Goal: Task Accomplishment & Management: Manage account settings

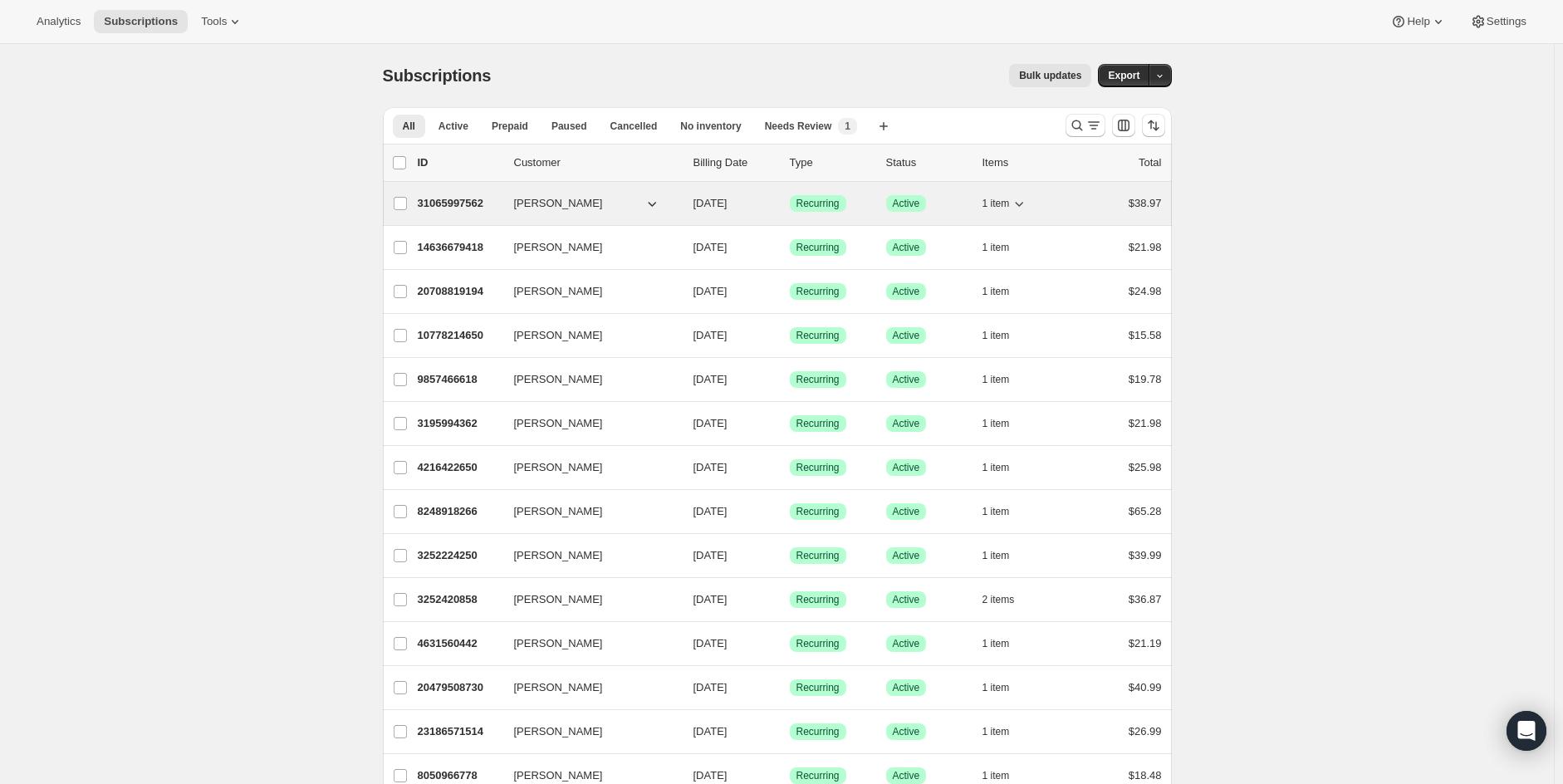
click at [452, 199] on p "31065997562" at bounding box center [459, 203] width 83 height 17
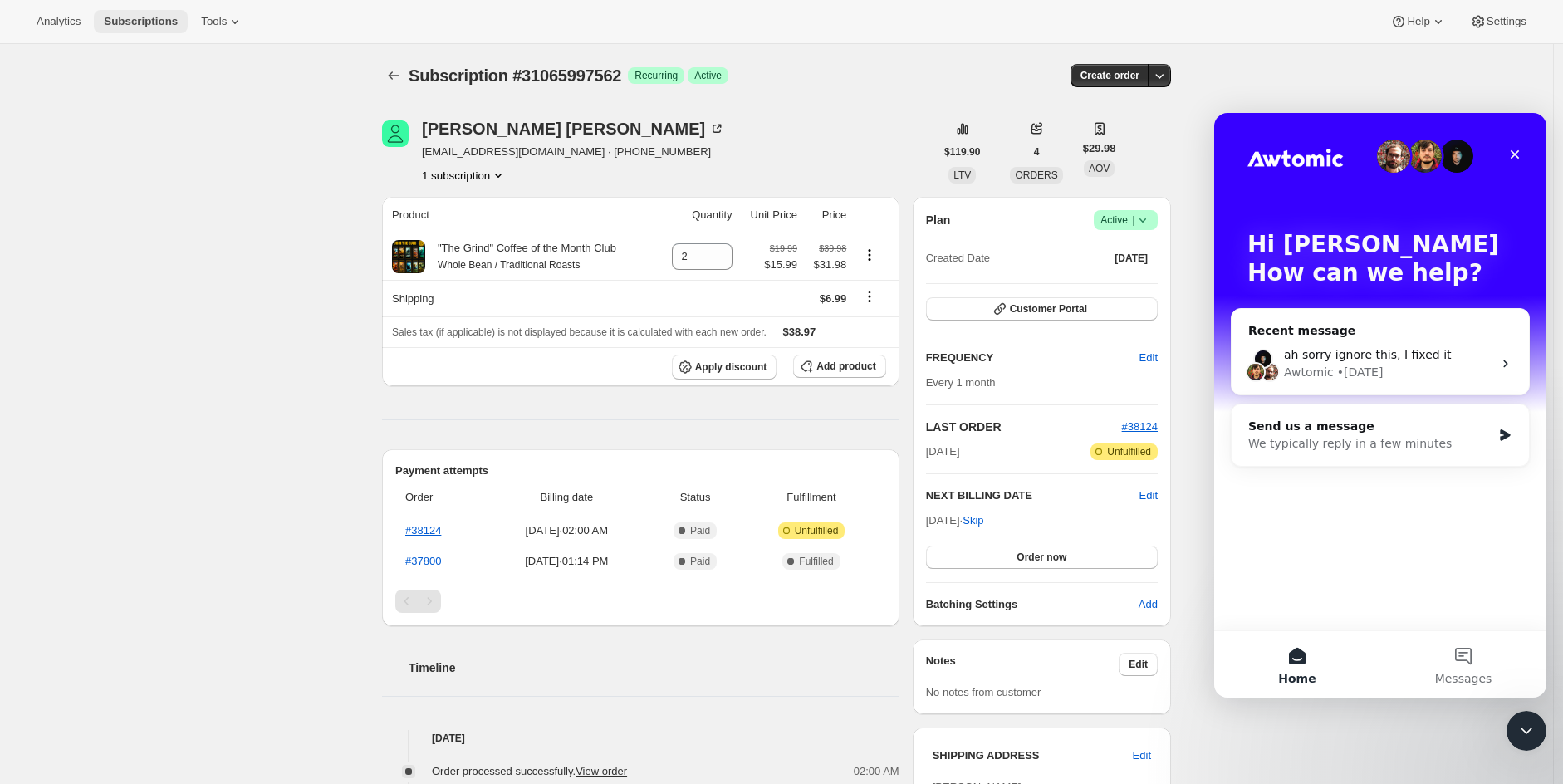
click at [159, 23] on span "Subscriptions" at bounding box center [140, 22] width 74 height 14
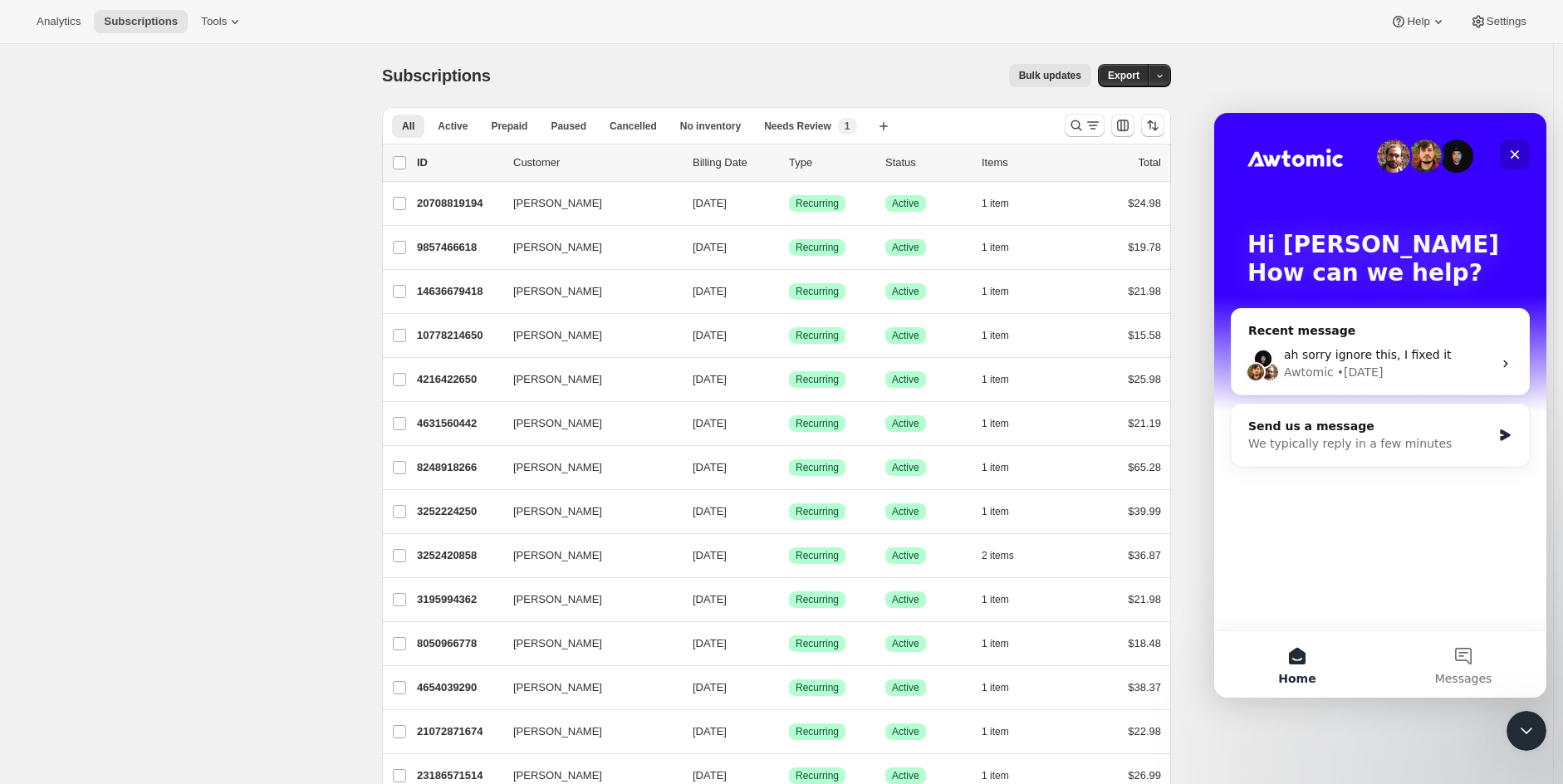
click at [1514, 151] on icon "Close" at bounding box center [1515, 154] width 14 height 14
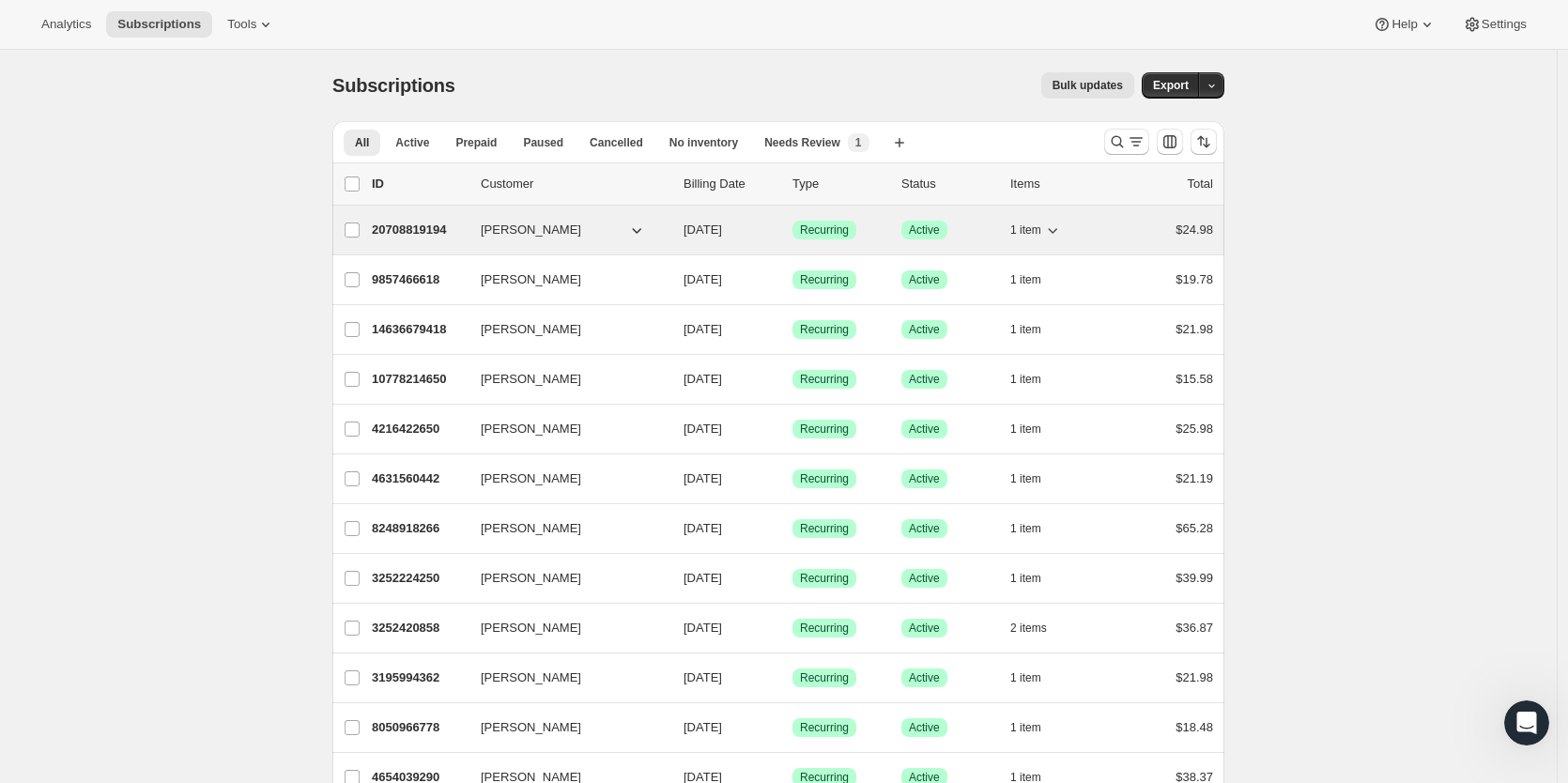
click at [407, 234] on p "20708819194" at bounding box center [419, 230] width 94 height 19
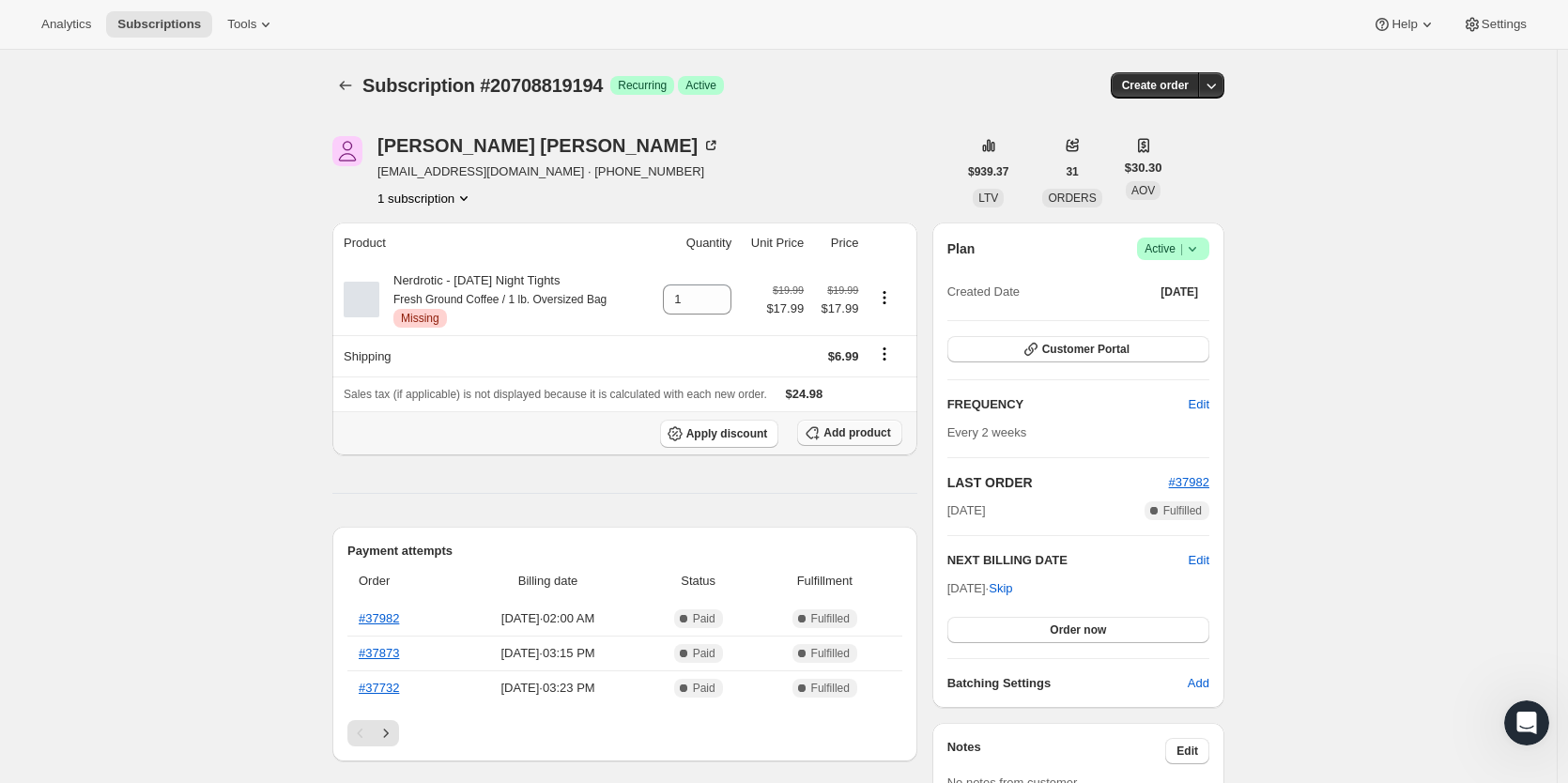
click at [854, 432] on span "Add product" at bounding box center [857, 433] width 67 height 15
click at [844, 438] on span "Add product" at bounding box center [857, 433] width 67 height 15
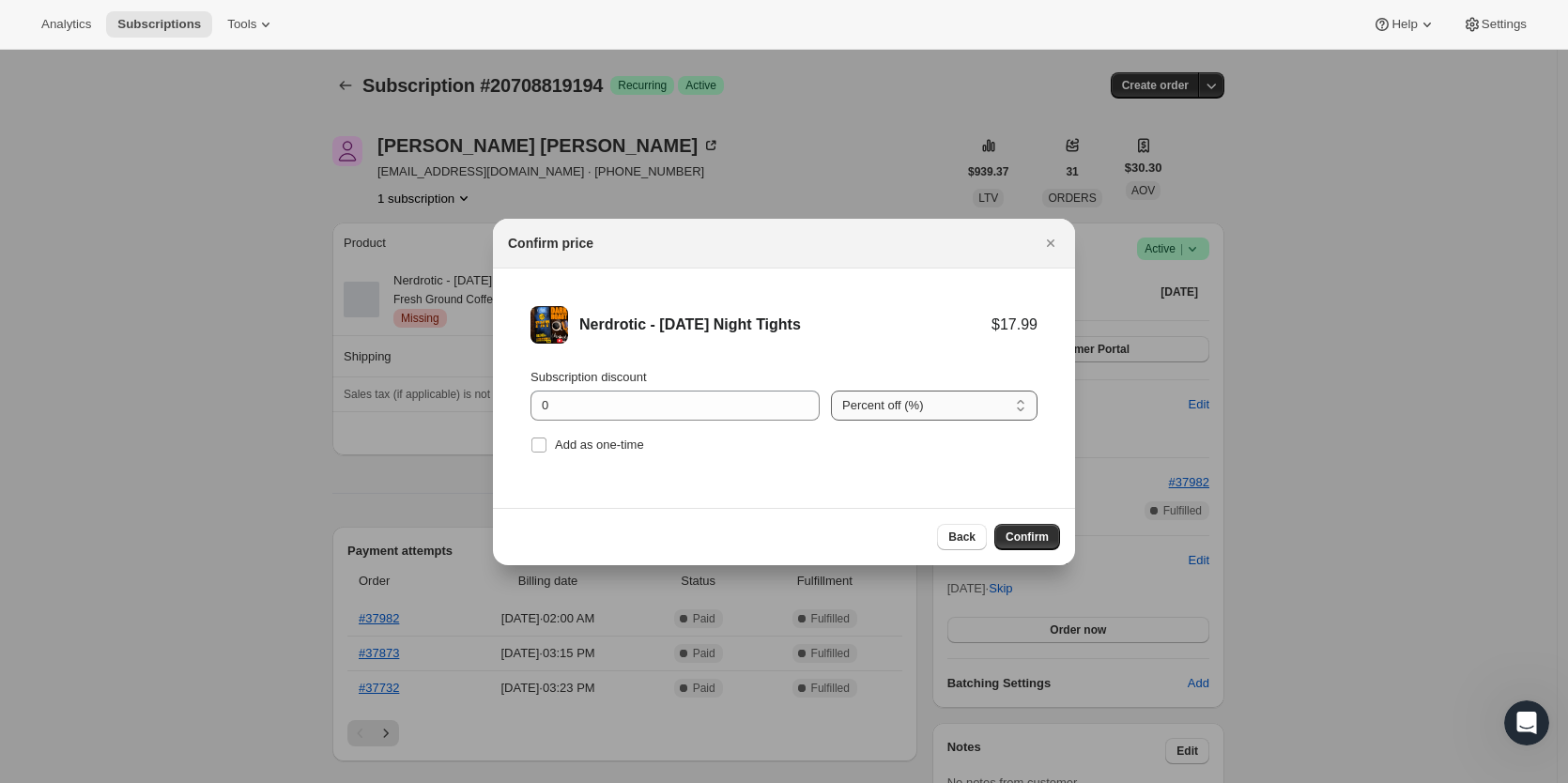
click at [914, 403] on select "Percent off (%) Amount off ($)" at bounding box center [934, 405] width 207 height 30
select select "fixed"
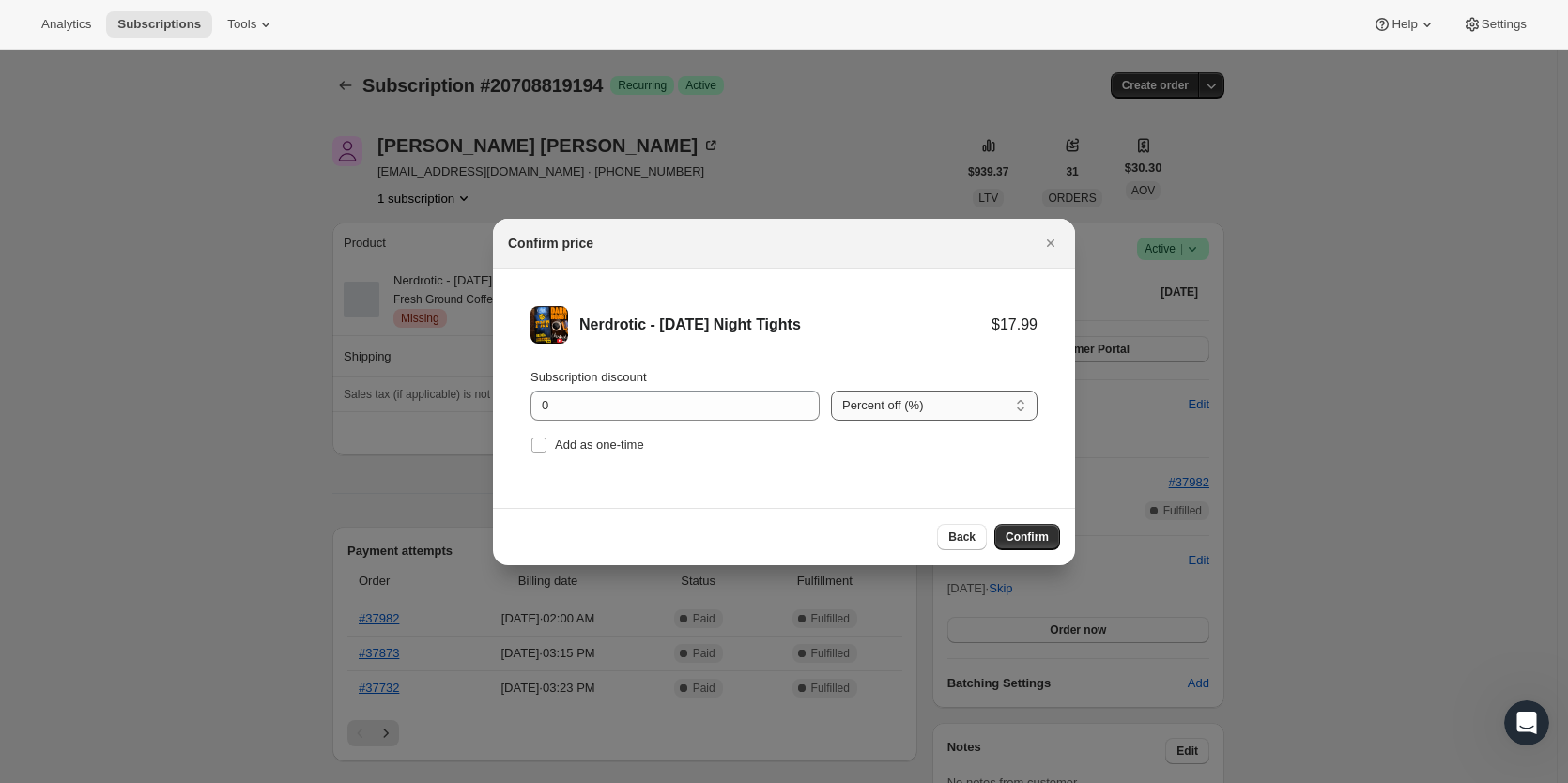
click at [831, 391] on select "Percent off (%) Amount off ($)" at bounding box center [934, 405] width 207 height 30
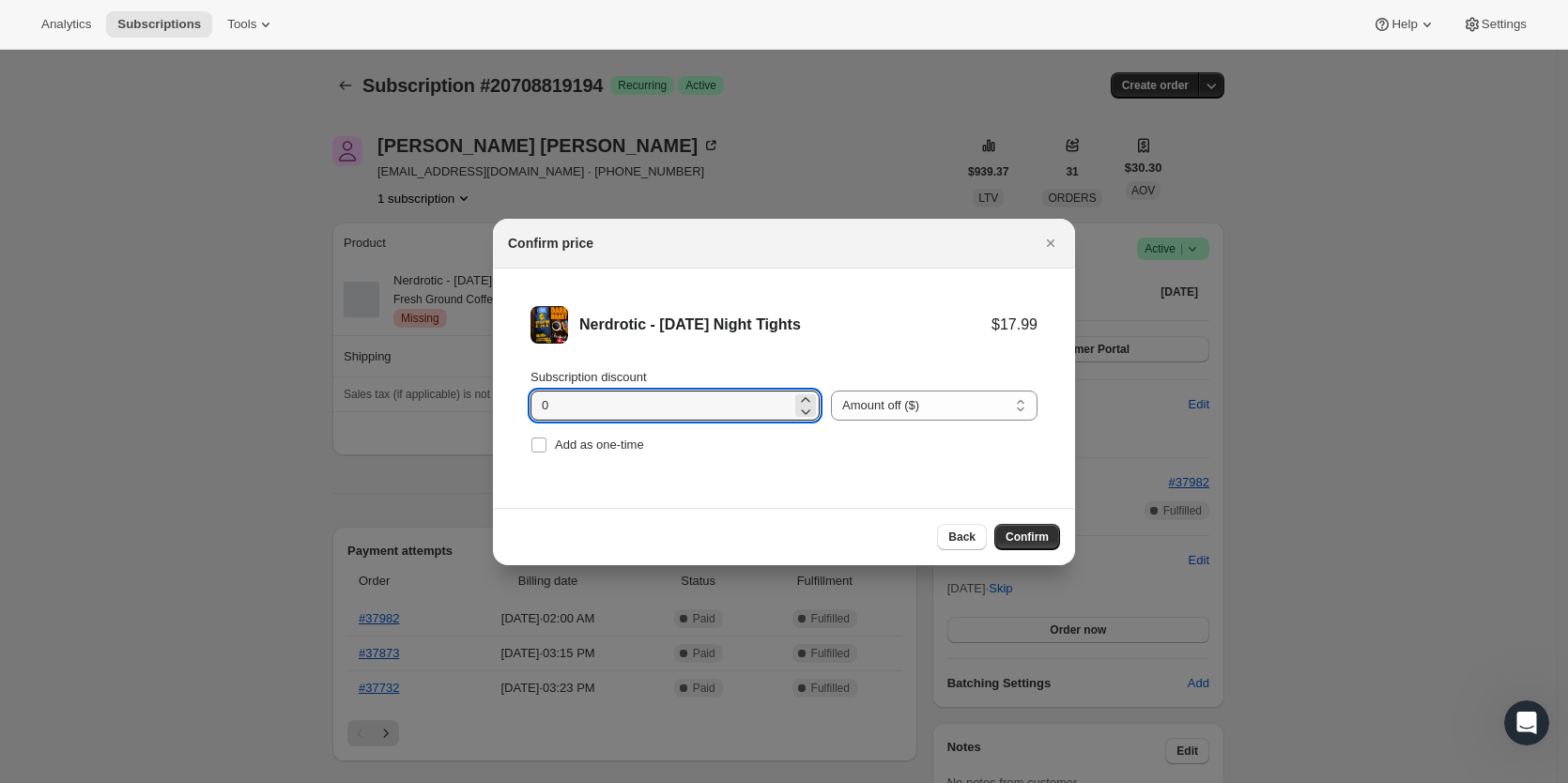
drag, startPoint x: 673, startPoint y: 406, endPoint x: 464, endPoint y: 425, distance: 209.9
type input "4.49"
click at [1018, 531] on span "Confirm" at bounding box center [1026, 538] width 43 height 15
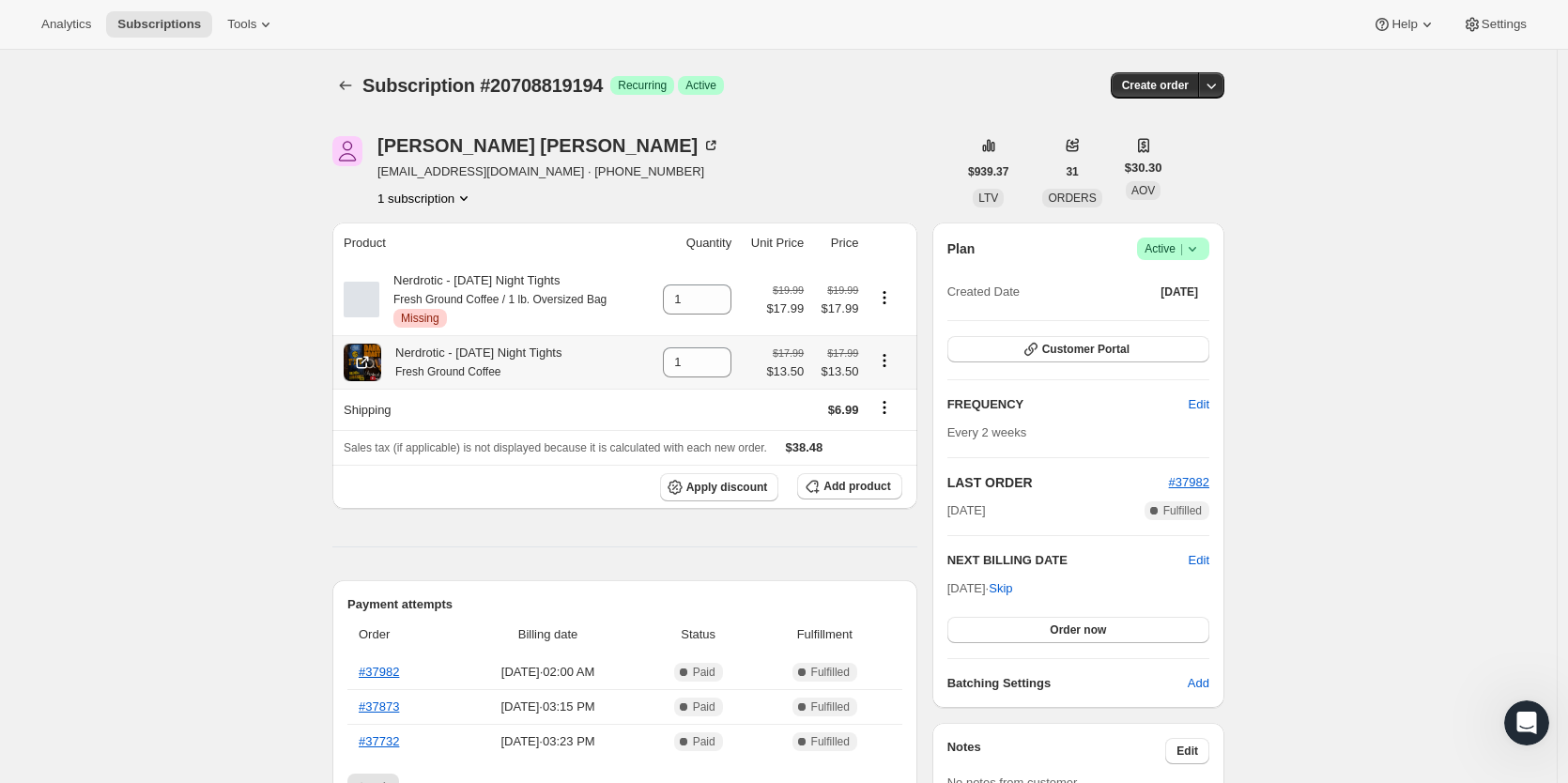
click at [890, 362] on icon "Product actions" at bounding box center [885, 360] width 19 height 19
click at [888, 298] on icon "Product actions" at bounding box center [885, 298] width 19 height 19
click at [901, 338] on span "Remove" at bounding box center [889, 334] width 45 height 14
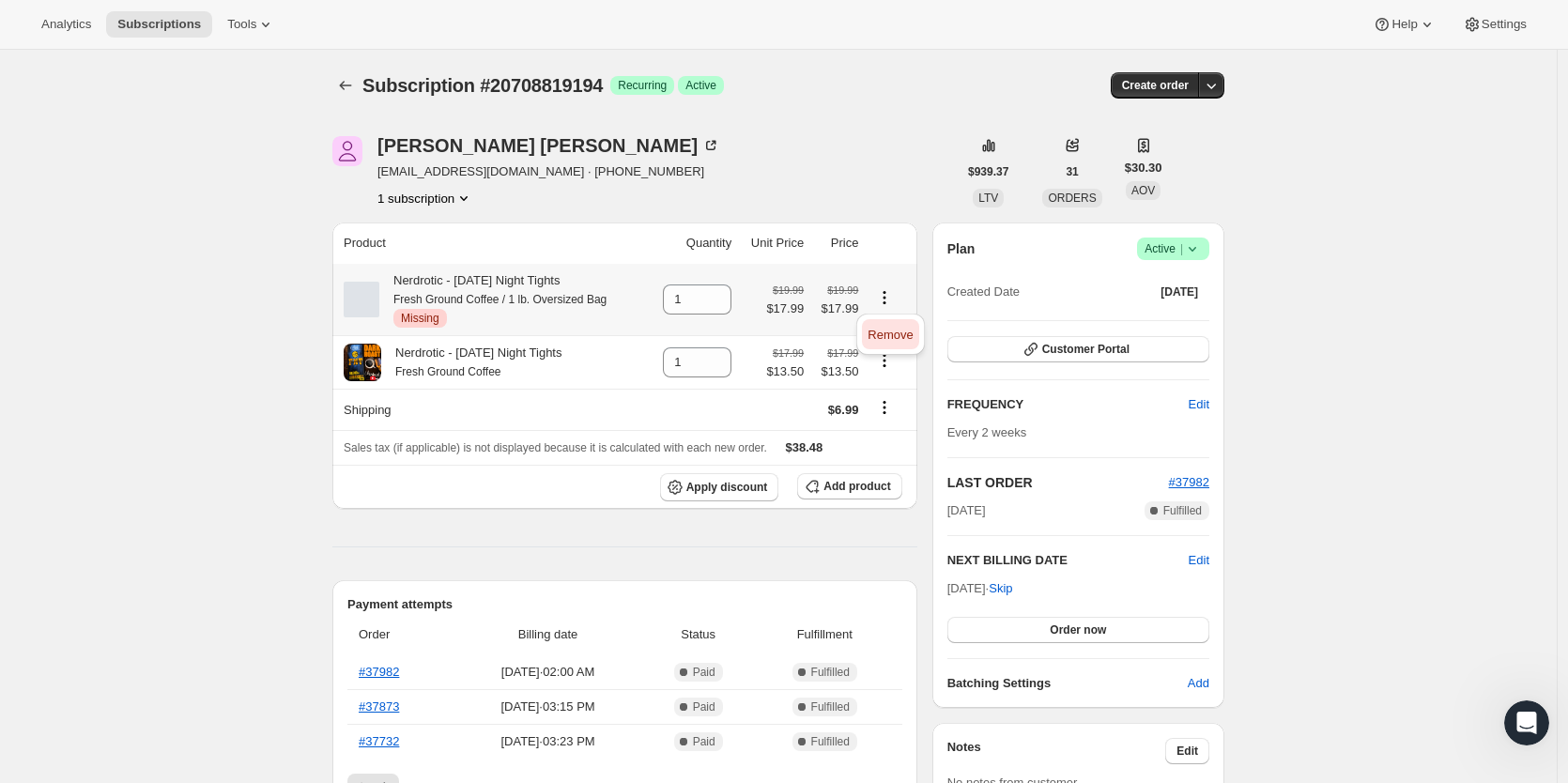
type input "0"
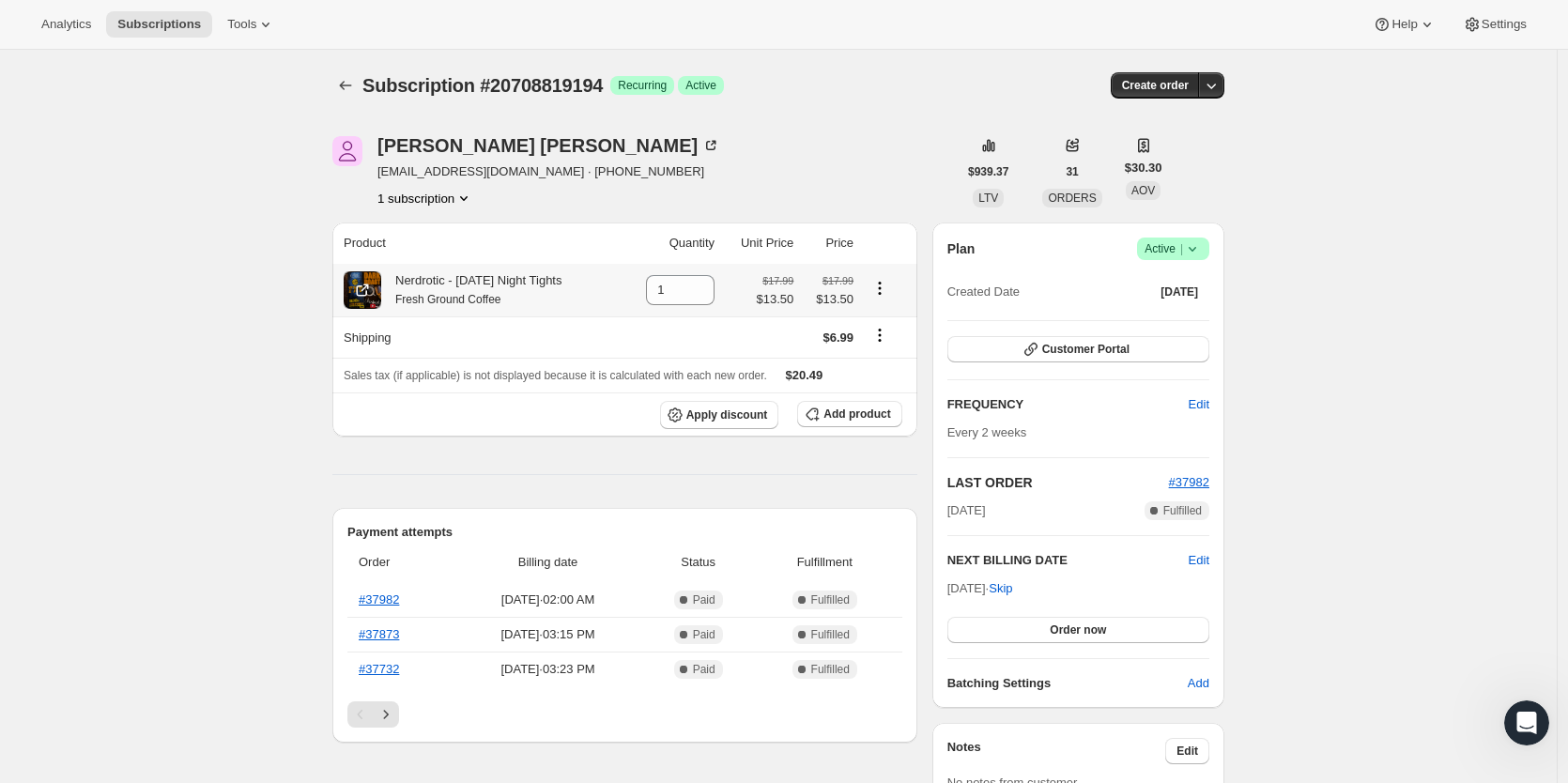
click at [888, 291] on icon "Product actions" at bounding box center [880, 288] width 19 height 19
click at [887, 306] on div "Remove Swap variant" at bounding box center [884, 340] width 93 height 73
click at [885, 333] on span "Remove" at bounding box center [871, 325] width 45 height 14
type input "0"
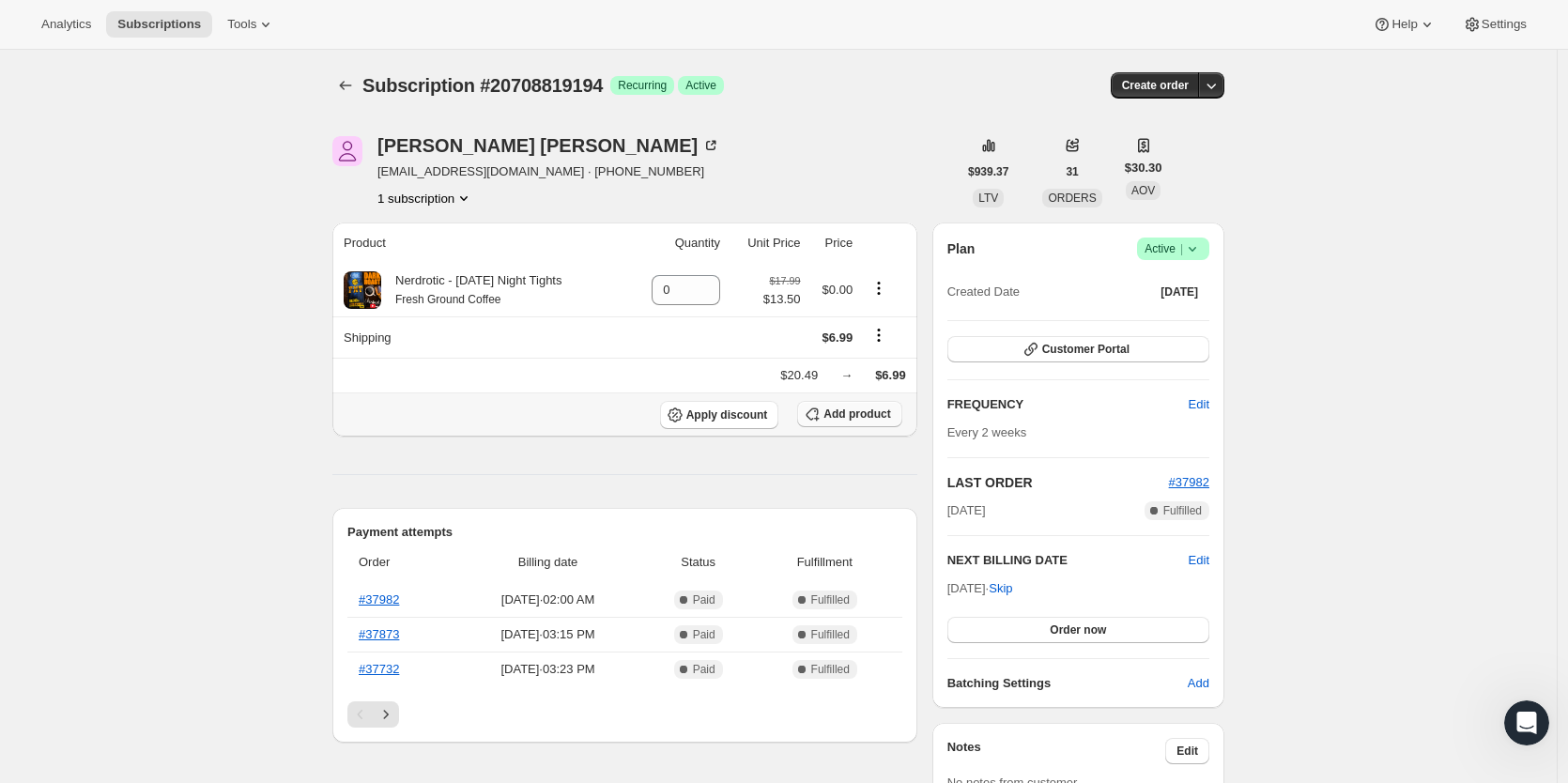
click at [855, 418] on span "Add product" at bounding box center [857, 414] width 67 height 15
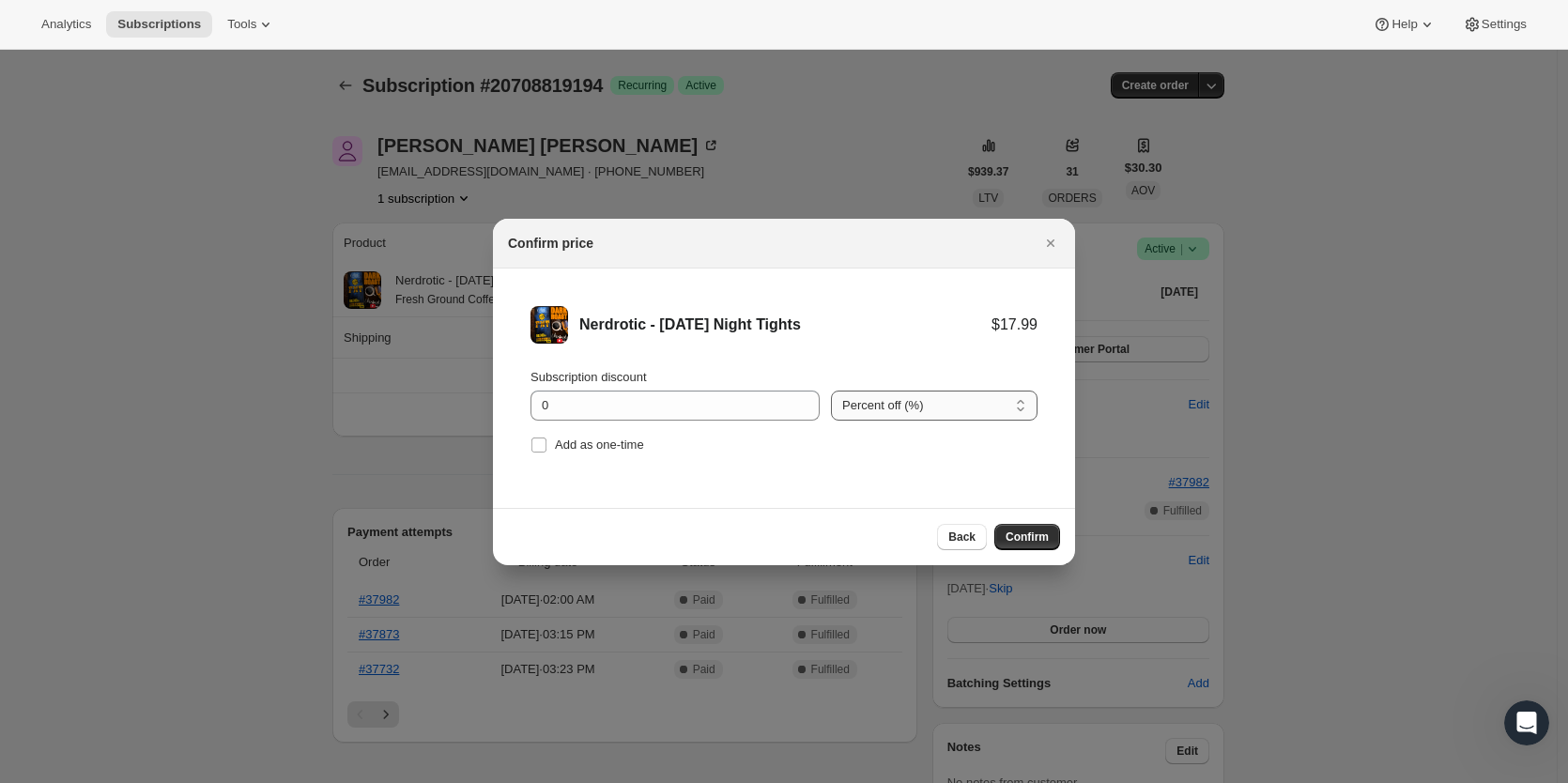
click at [898, 412] on select "Percent off (%) Amount off ($)" at bounding box center [934, 405] width 207 height 30
select select "fixed"
click at [831, 391] on select "Percent off (%) Amount off ($)" at bounding box center [934, 405] width 207 height 30
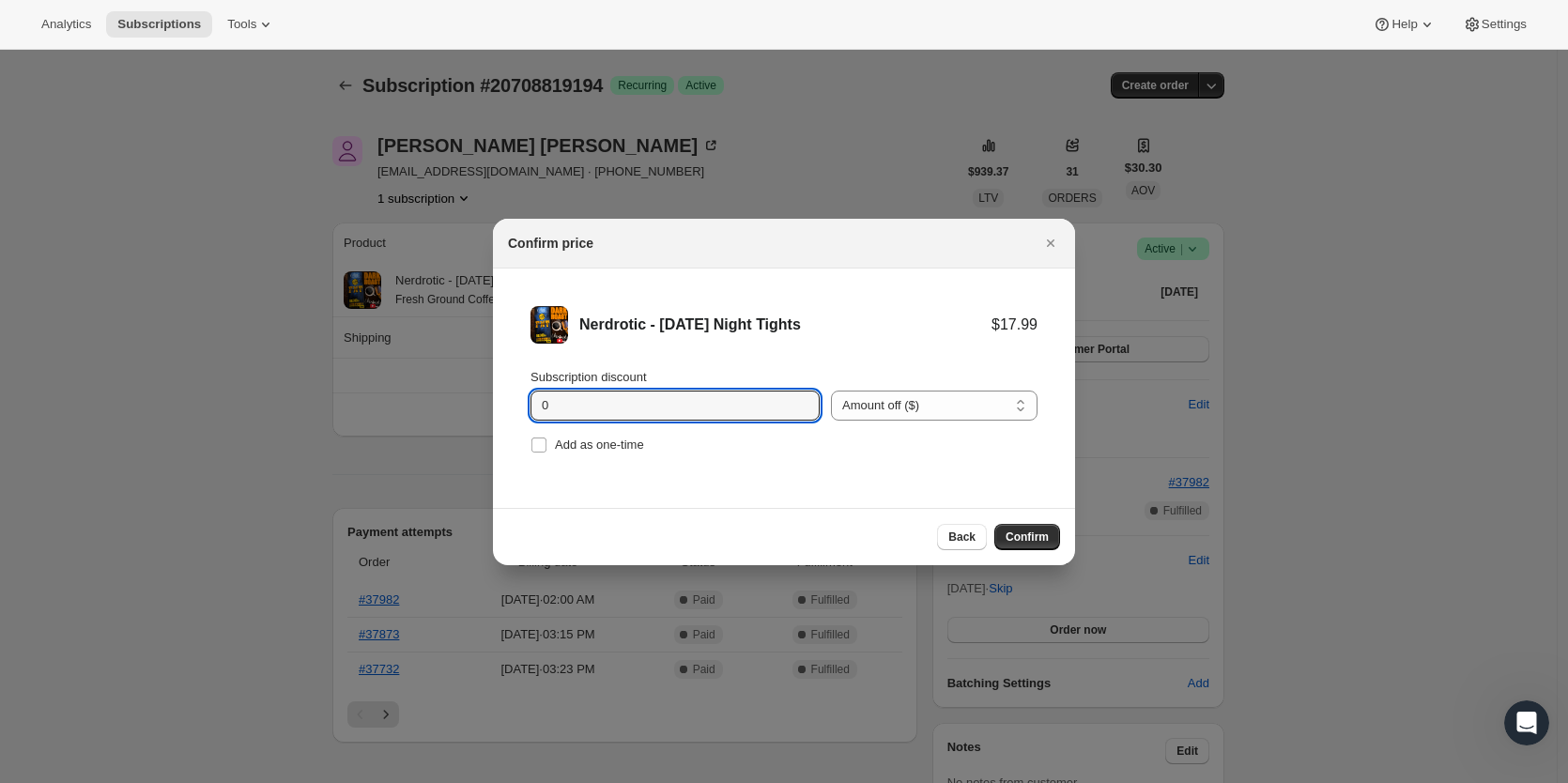
drag, startPoint x: 465, startPoint y: 409, endPoint x: 416, endPoint y: 404, distance: 49.3
type input "4.2"
click at [1016, 543] on span "Confirm" at bounding box center [1026, 538] width 43 height 15
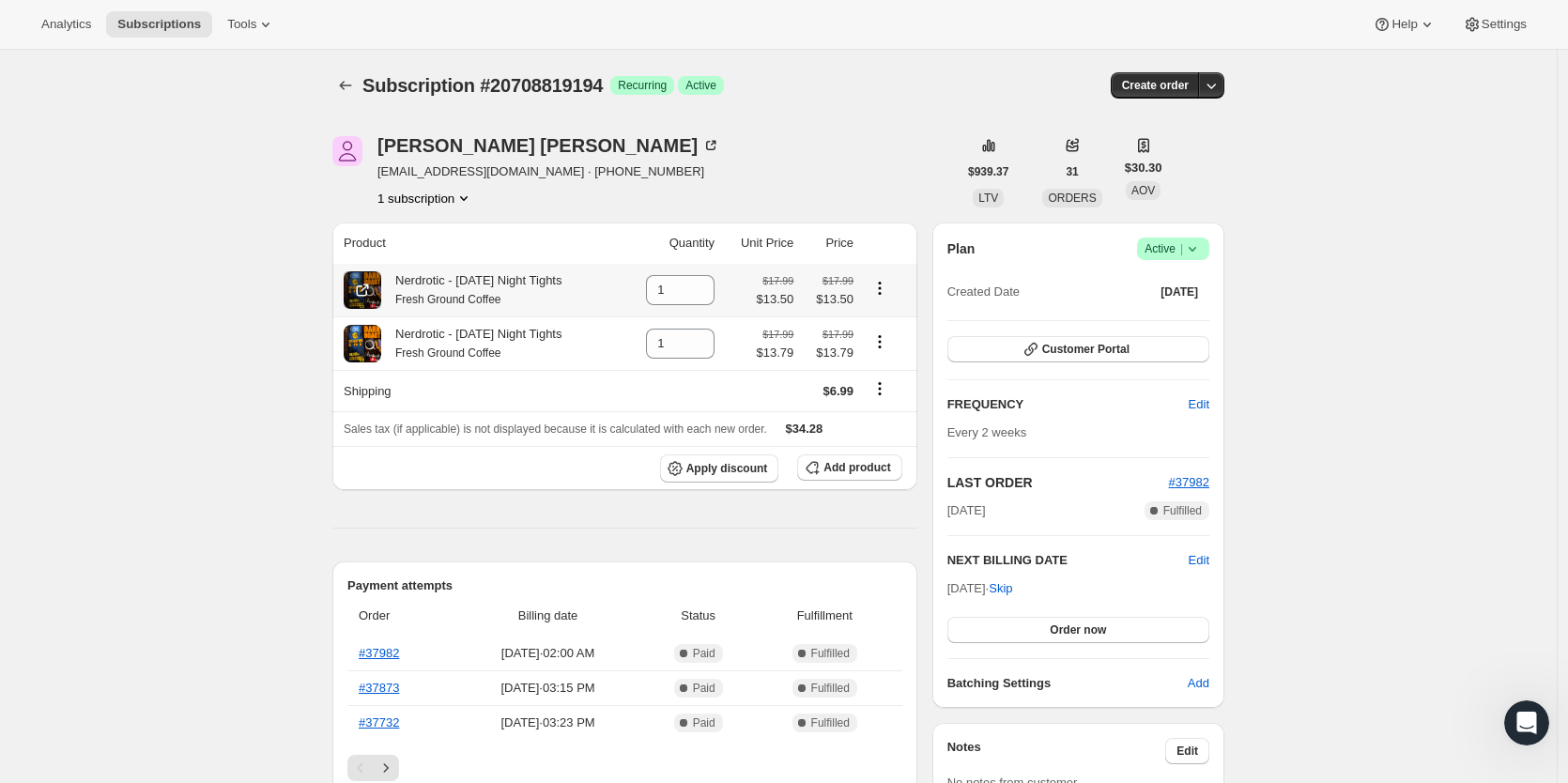
click at [889, 286] on icon "Product actions" at bounding box center [880, 288] width 19 height 19
click at [884, 255] on th at bounding box center [888, 242] width 58 height 41
click at [889, 290] on icon "Product actions" at bounding box center [880, 288] width 19 height 19
click at [895, 261] on th at bounding box center [888, 242] width 58 height 41
click at [889, 293] on icon "Product actions" at bounding box center [880, 288] width 19 height 19
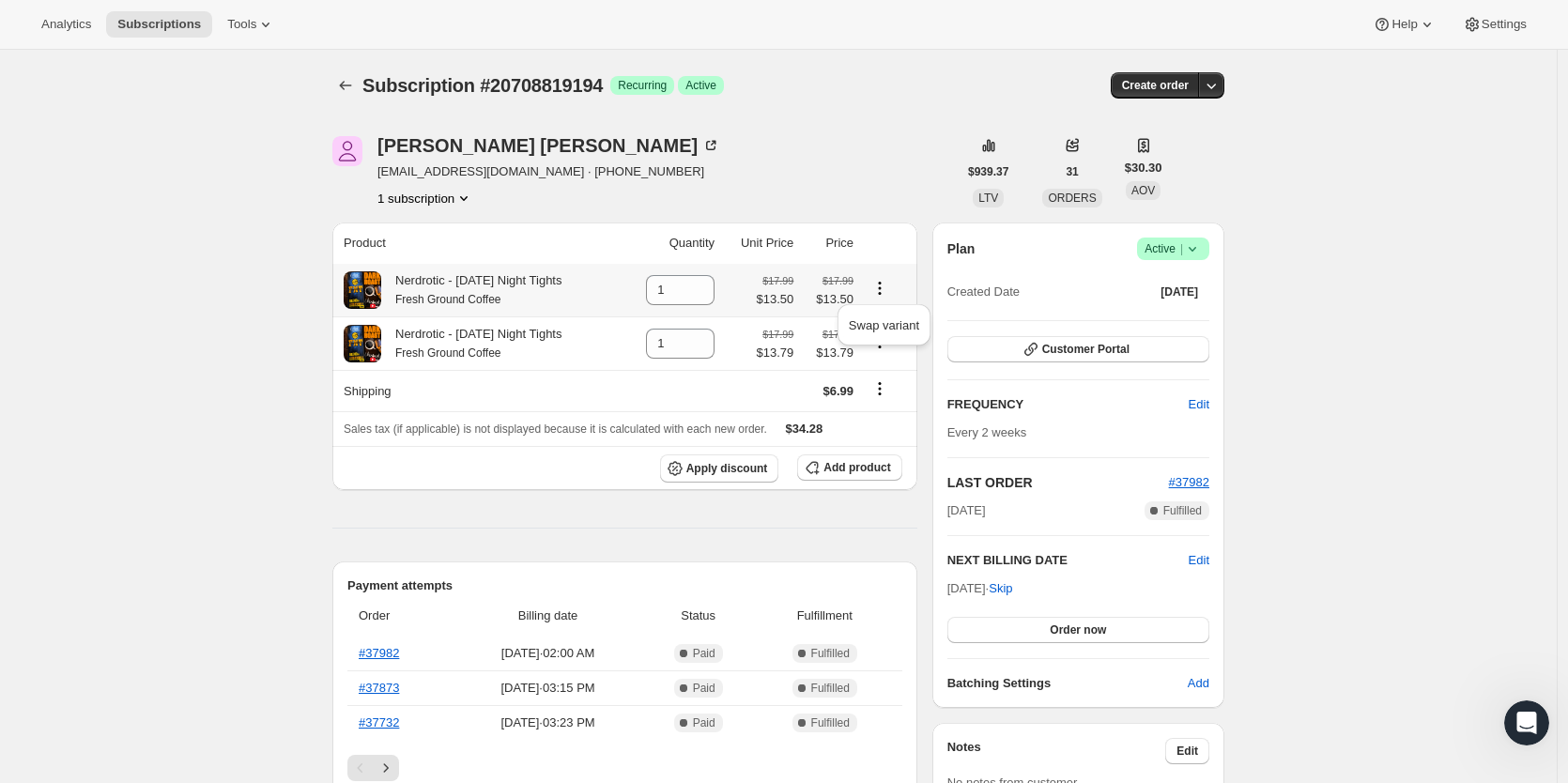
click at [892, 357] on div "Swap variant" at bounding box center [884, 331] width 108 height 61
click at [882, 343] on icon "Product actions" at bounding box center [880, 341] width 3 height 3
click at [911, 339] on td at bounding box center [888, 343] width 58 height 54
drag, startPoint x: 676, startPoint y: 291, endPoint x: 632, endPoint y: 296, distance: 44.3
click at [632, 296] on td "1" at bounding box center [671, 289] width 99 height 53
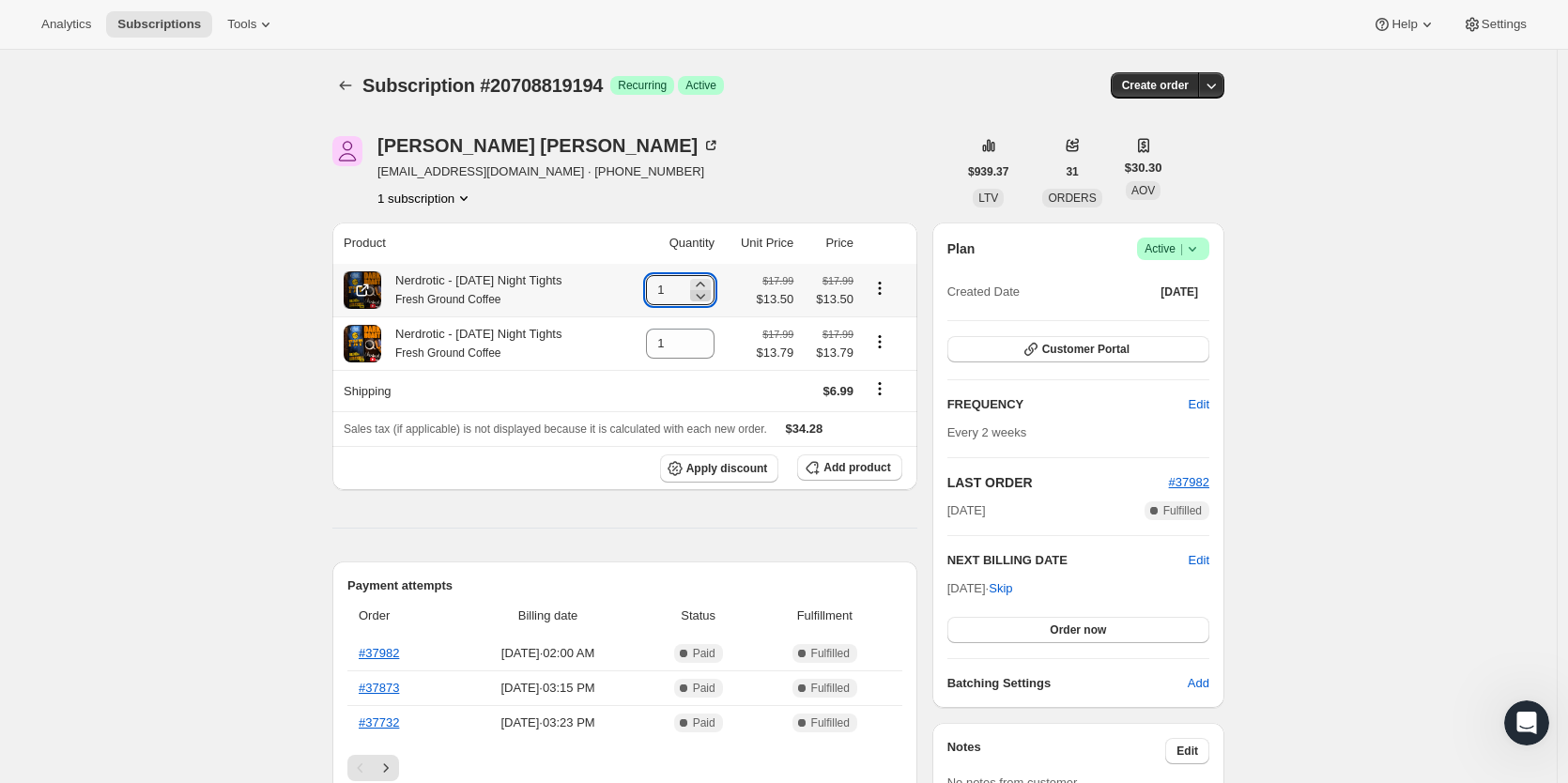
click at [710, 298] on icon at bounding box center [701, 296] width 19 height 19
type input "0"
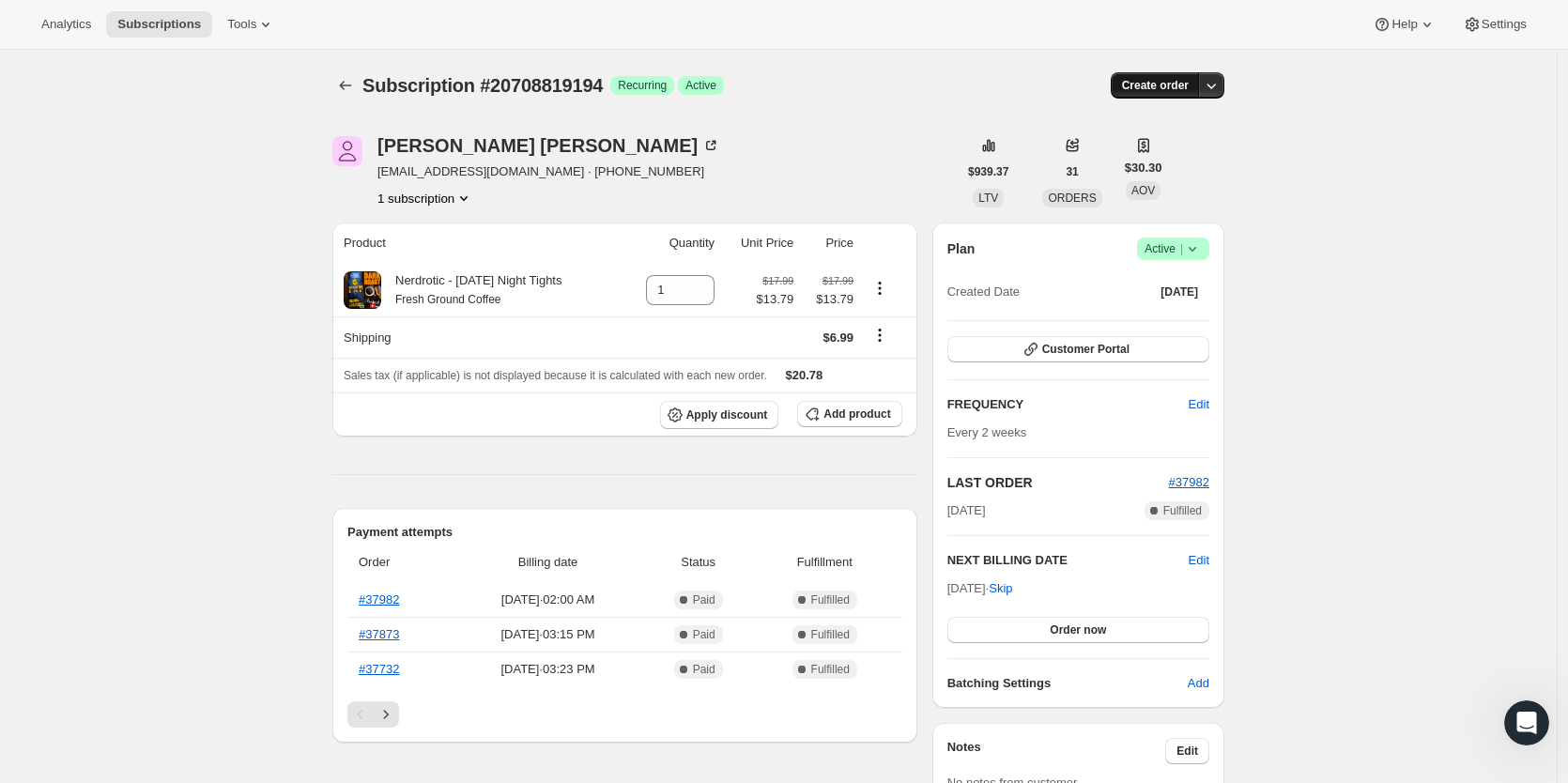
click at [1161, 83] on span "Create order" at bounding box center [1156, 85] width 67 height 15
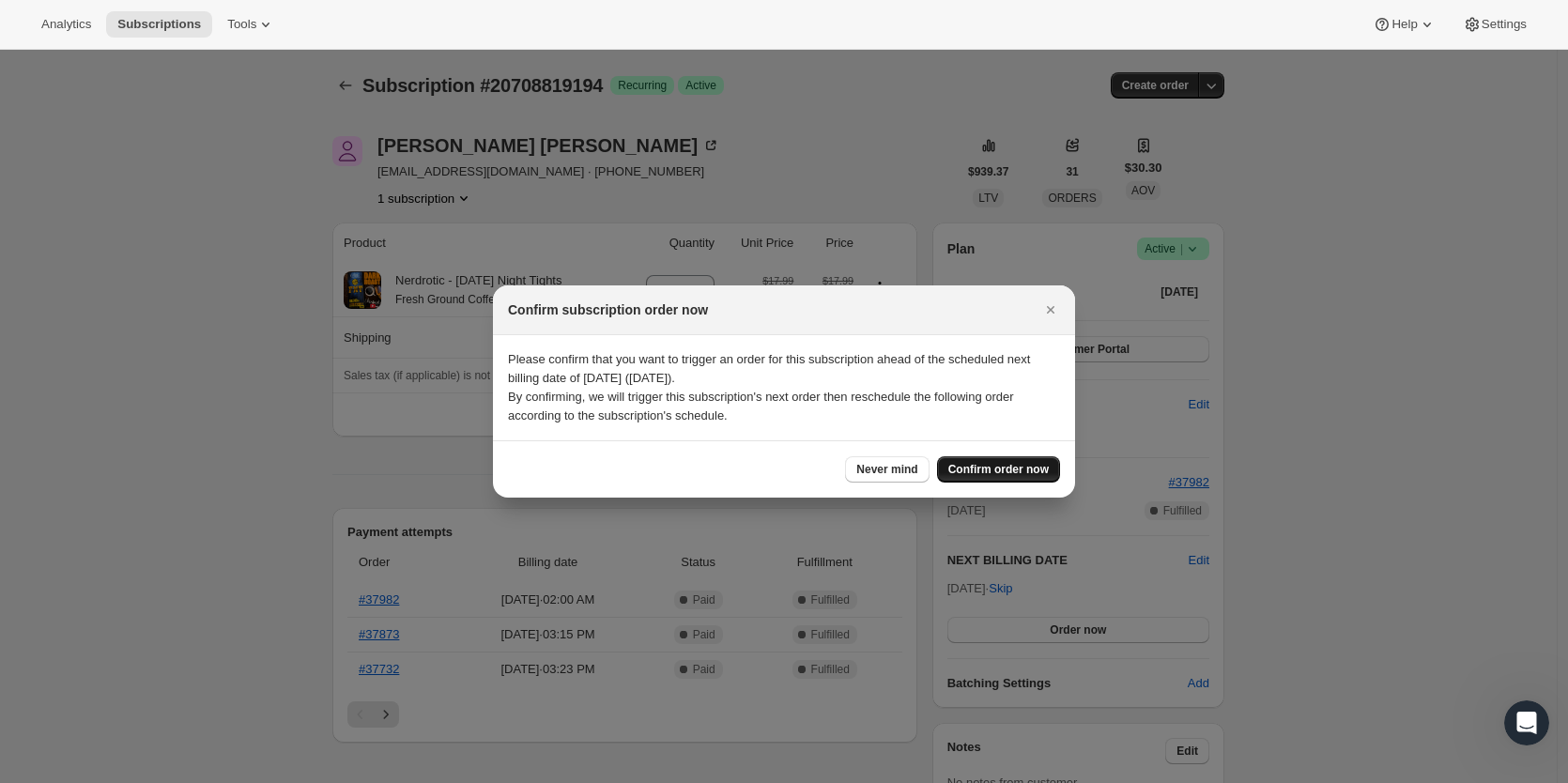
click at [1022, 464] on span "Confirm order now" at bounding box center [998, 470] width 101 height 15
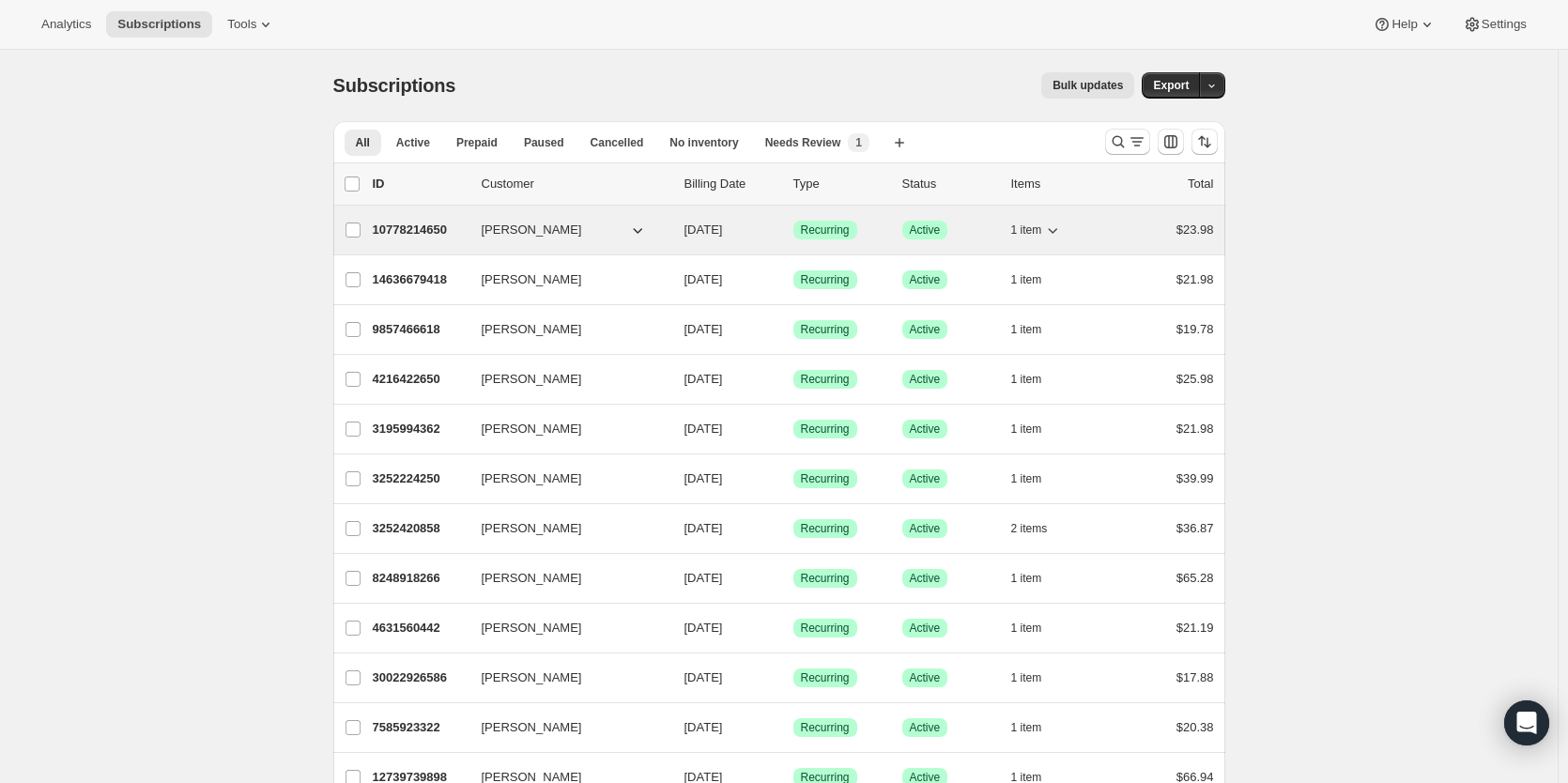
click at [438, 224] on p "10778214650" at bounding box center [420, 230] width 94 height 19
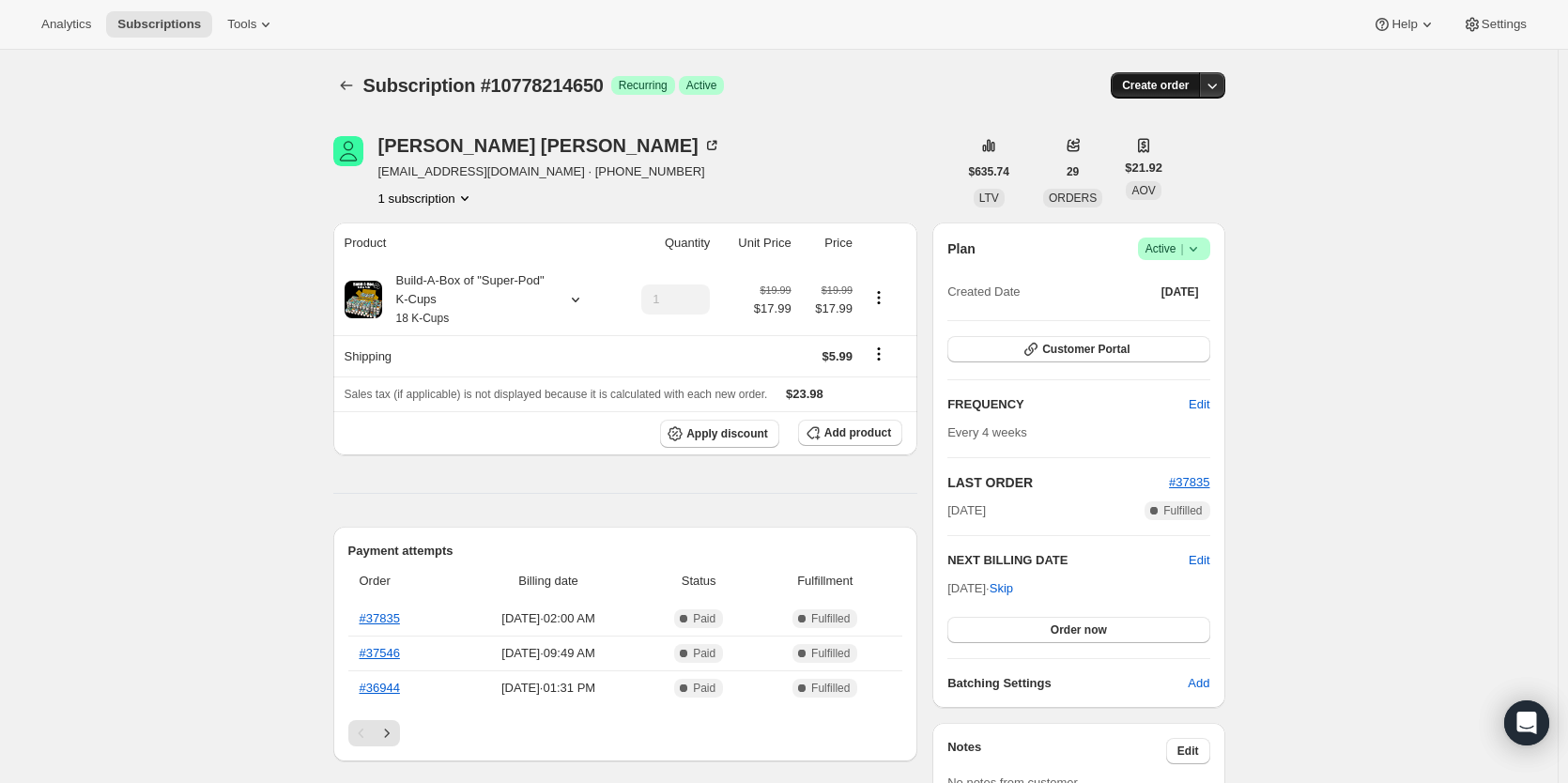
click at [1143, 88] on span "Create order" at bounding box center [1156, 85] width 67 height 15
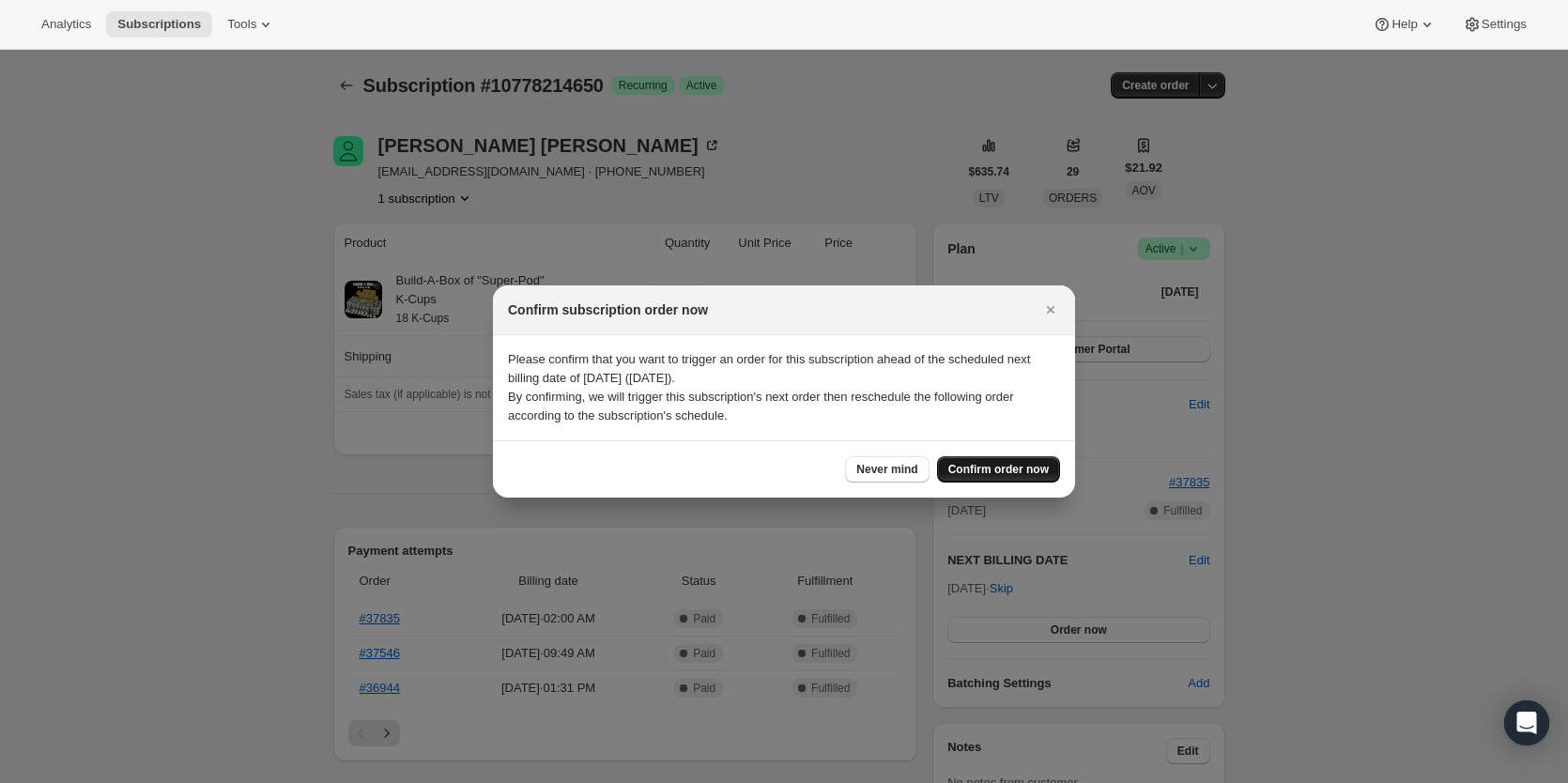
click at [981, 472] on span "Confirm order now" at bounding box center [998, 470] width 101 height 15
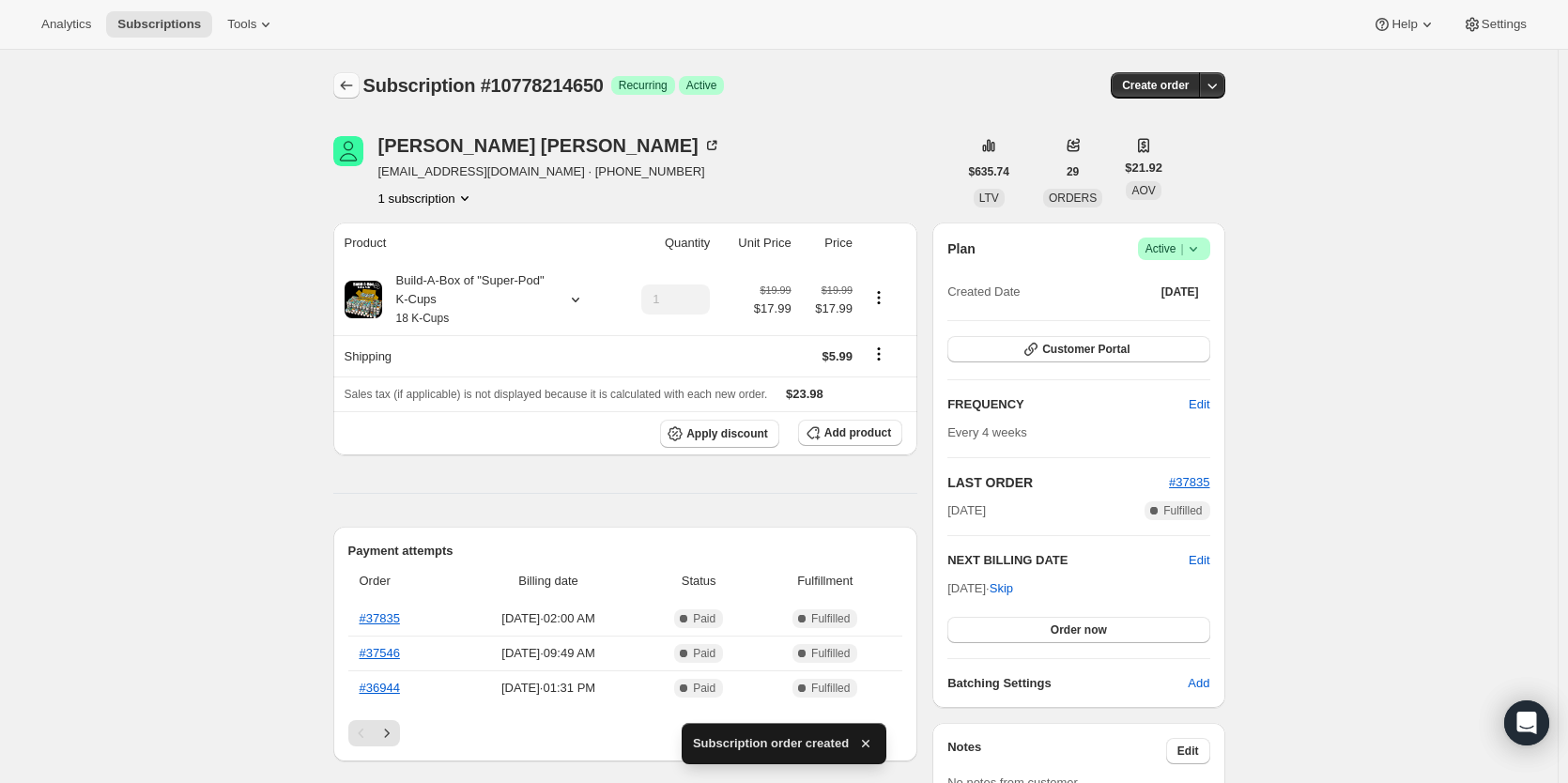
click at [355, 77] on icon "Subscriptions" at bounding box center [347, 85] width 19 height 19
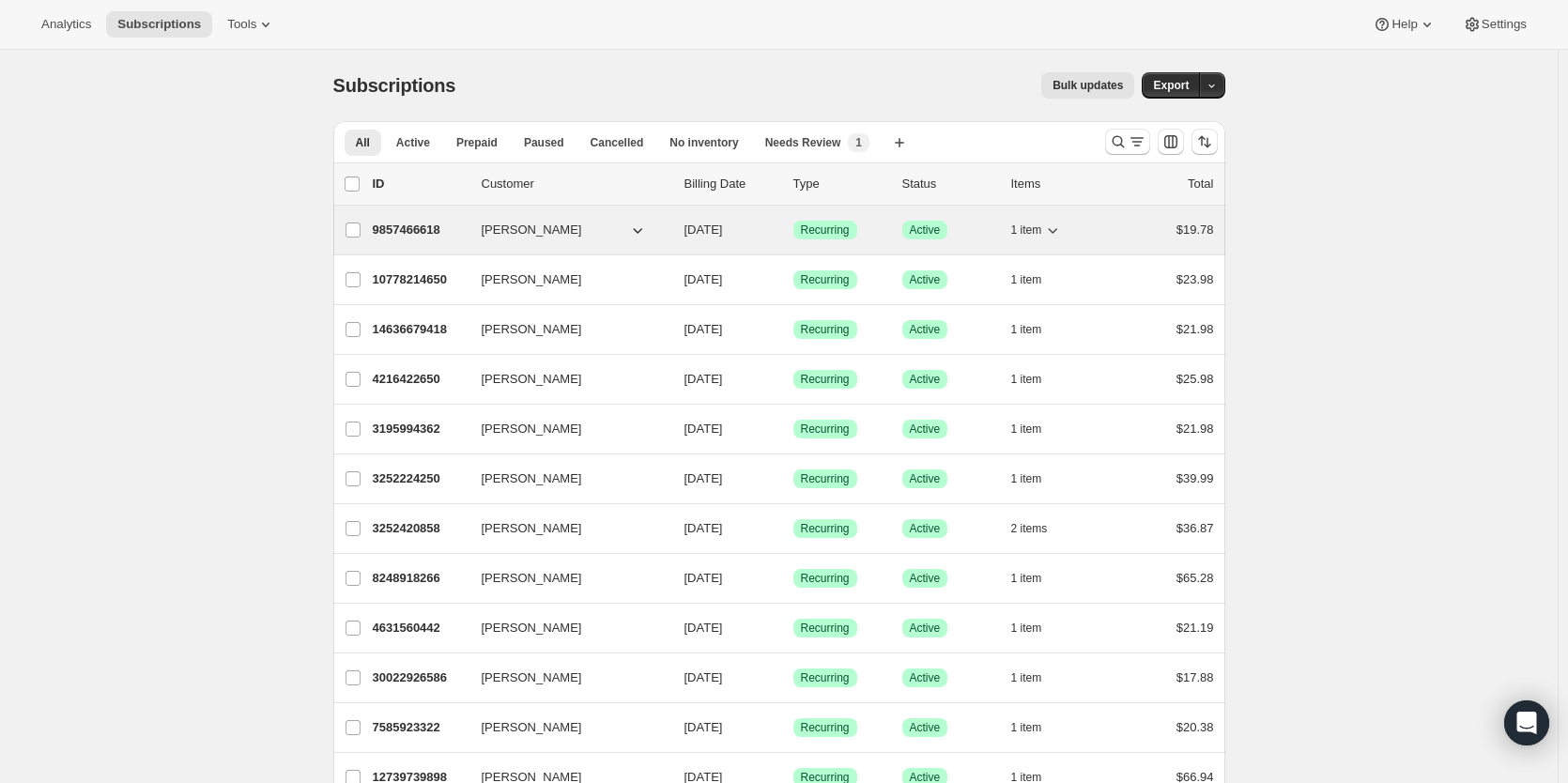
click at [398, 235] on p "9857466618" at bounding box center [420, 230] width 94 height 19
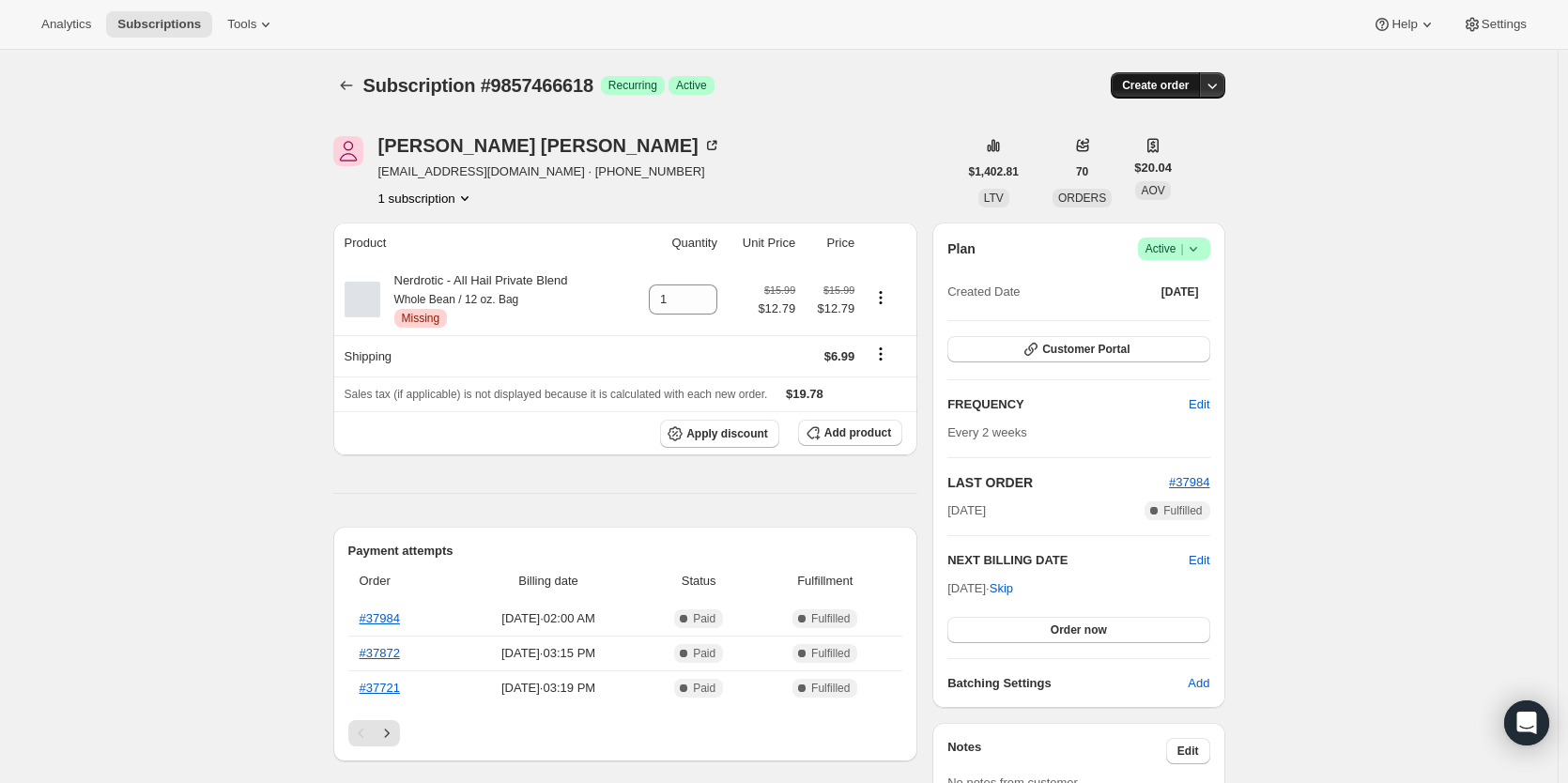
click at [1135, 83] on span "Create order" at bounding box center [1156, 85] width 67 height 15
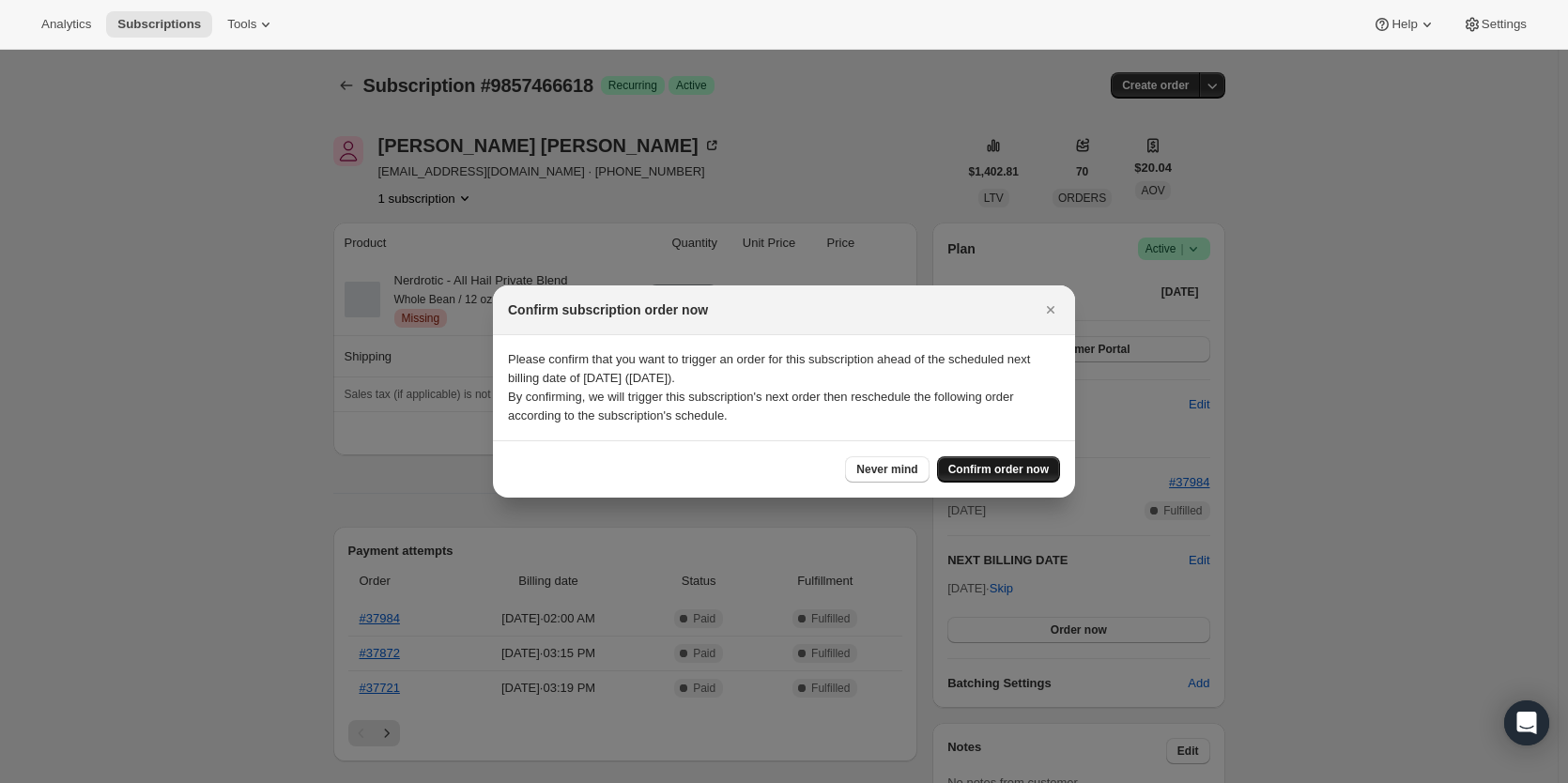
click at [1012, 475] on span "Confirm order now" at bounding box center [998, 470] width 101 height 15
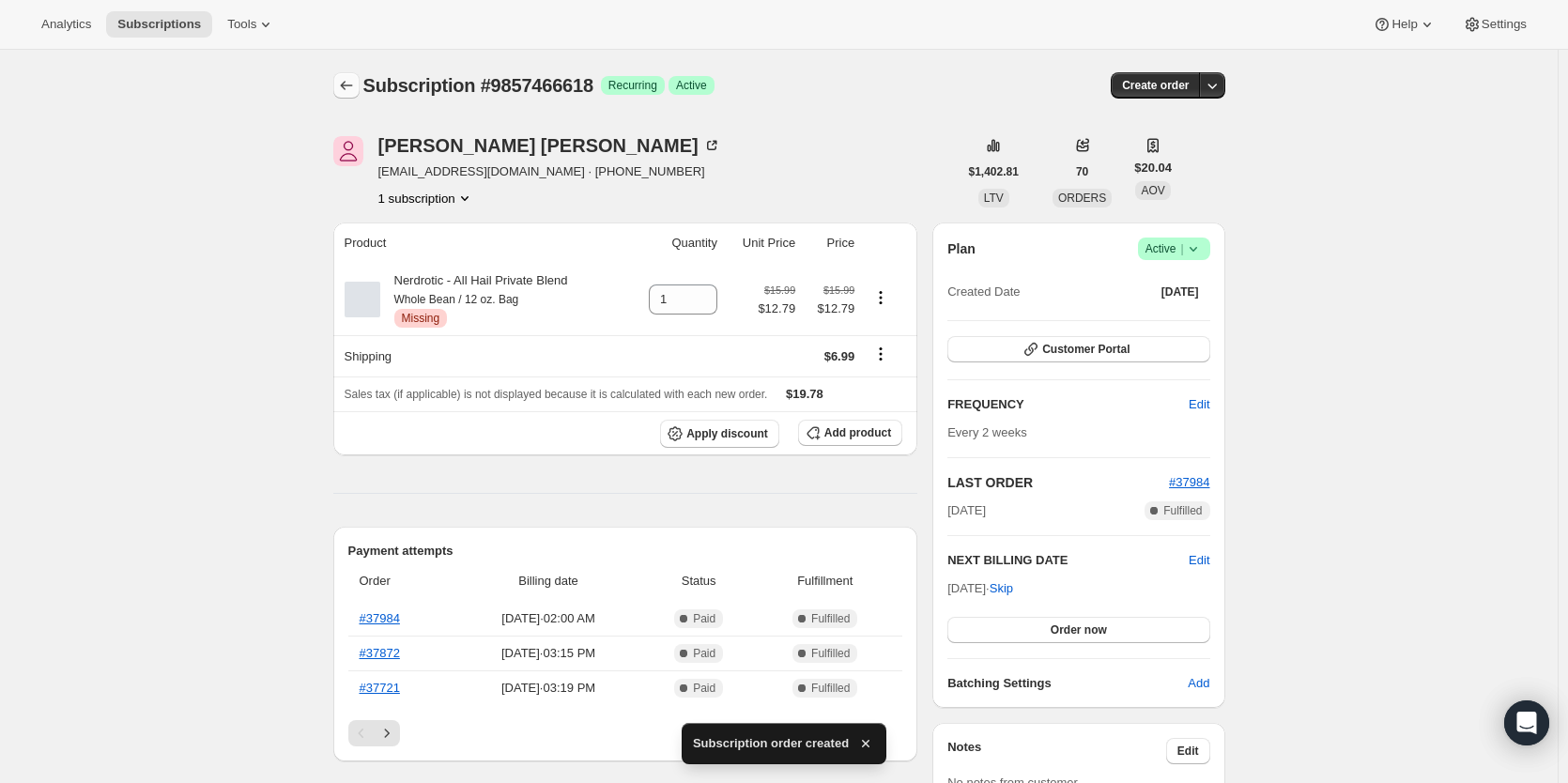
click at [356, 89] on icon "Subscriptions" at bounding box center [347, 85] width 19 height 19
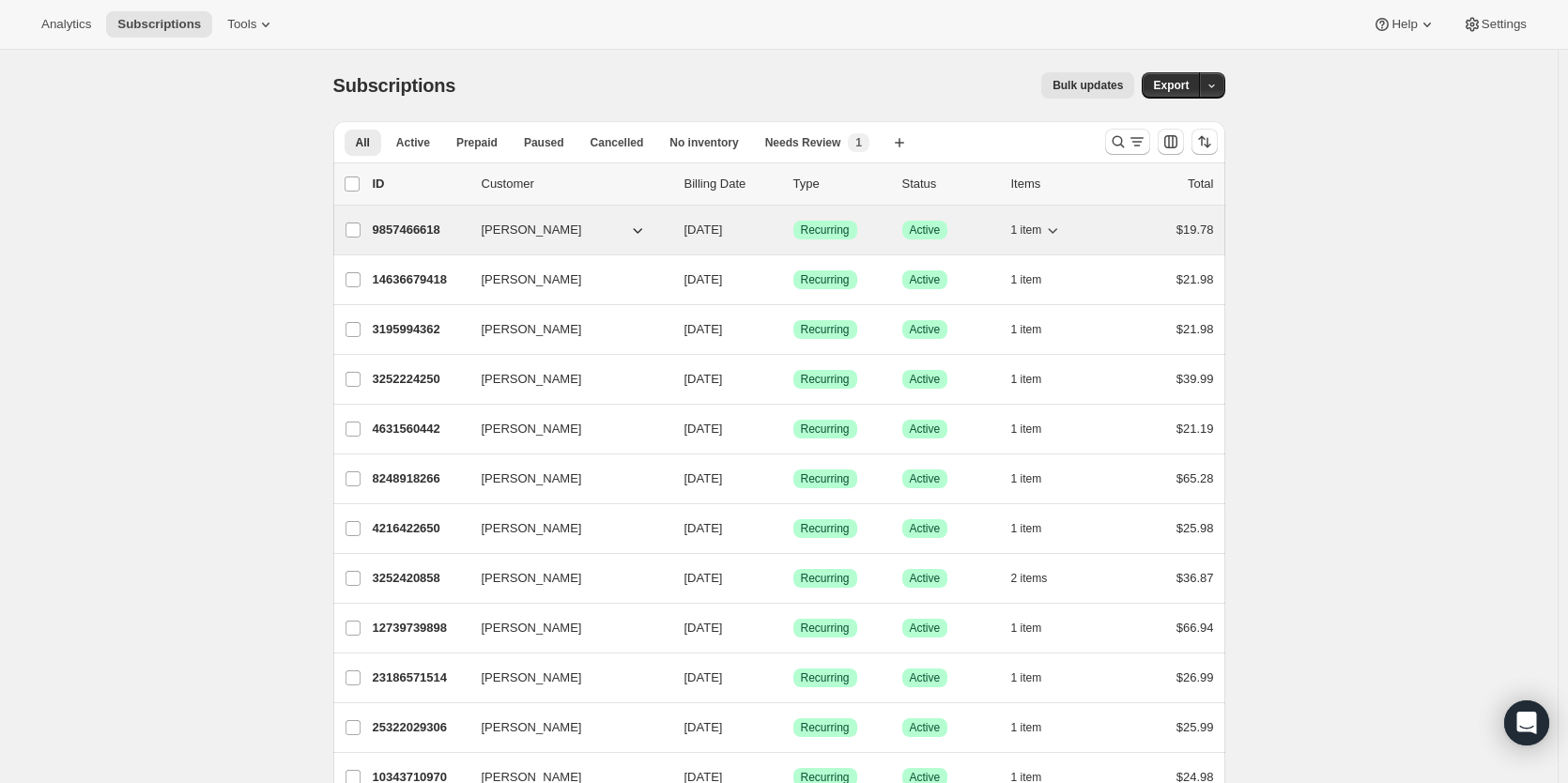
click at [420, 223] on p "9857466618" at bounding box center [420, 230] width 94 height 19
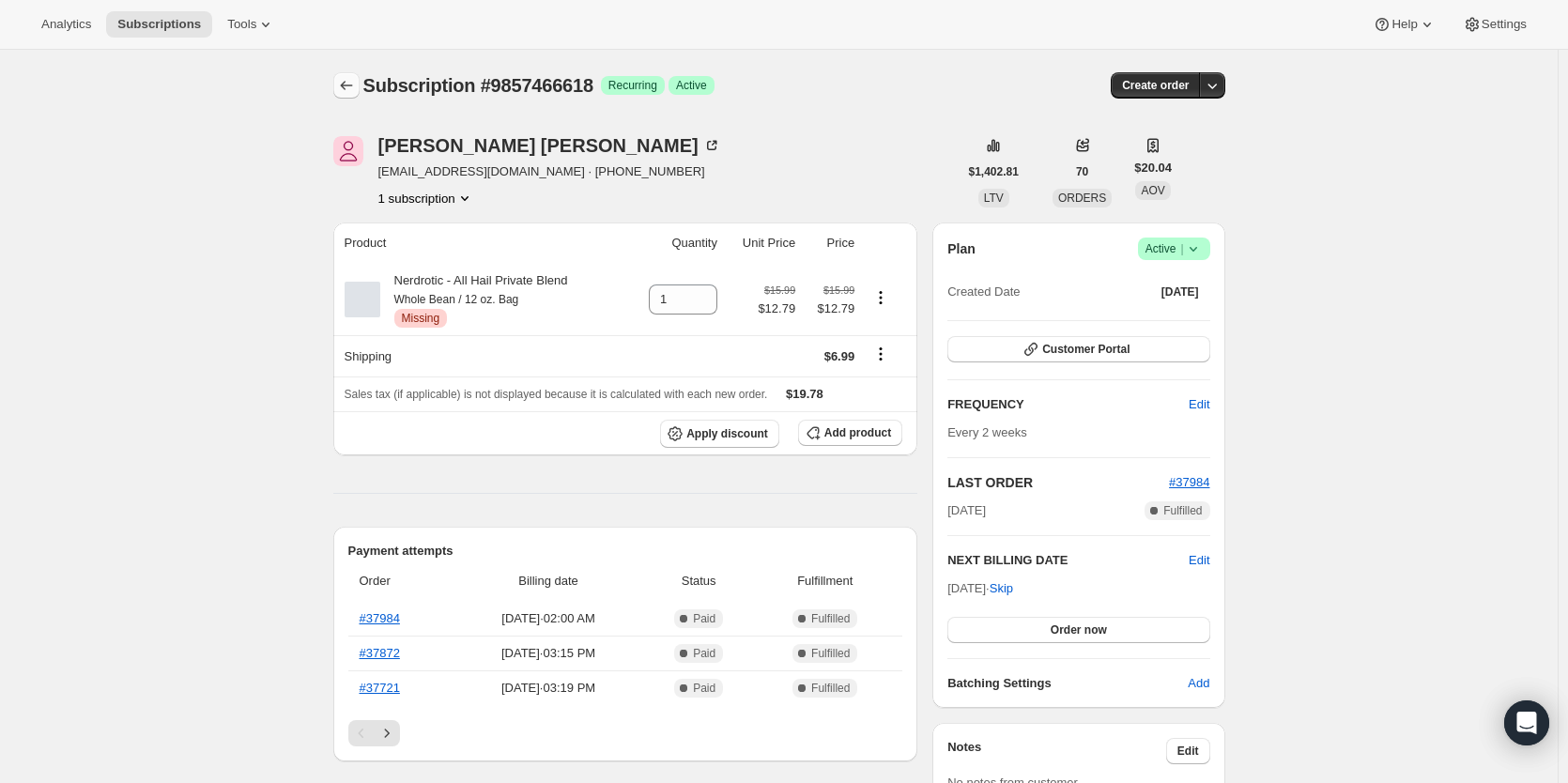
click at [347, 87] on icon "Subscriptions" at bounding box center [346, 85] width 12 height 10
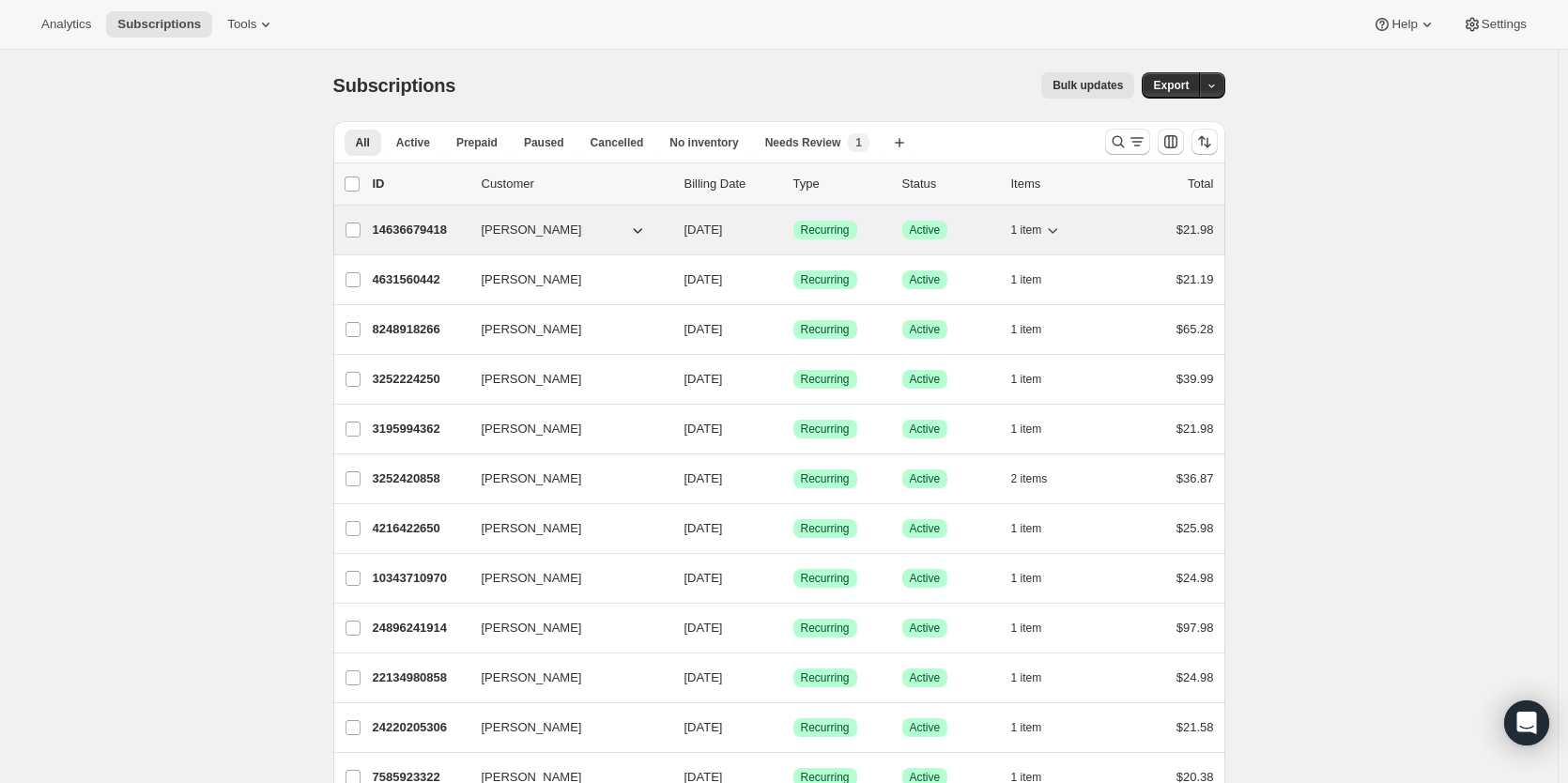
click at [439, 226] on p "14636679418" at bounding box center [420, 230] width 94 height 19
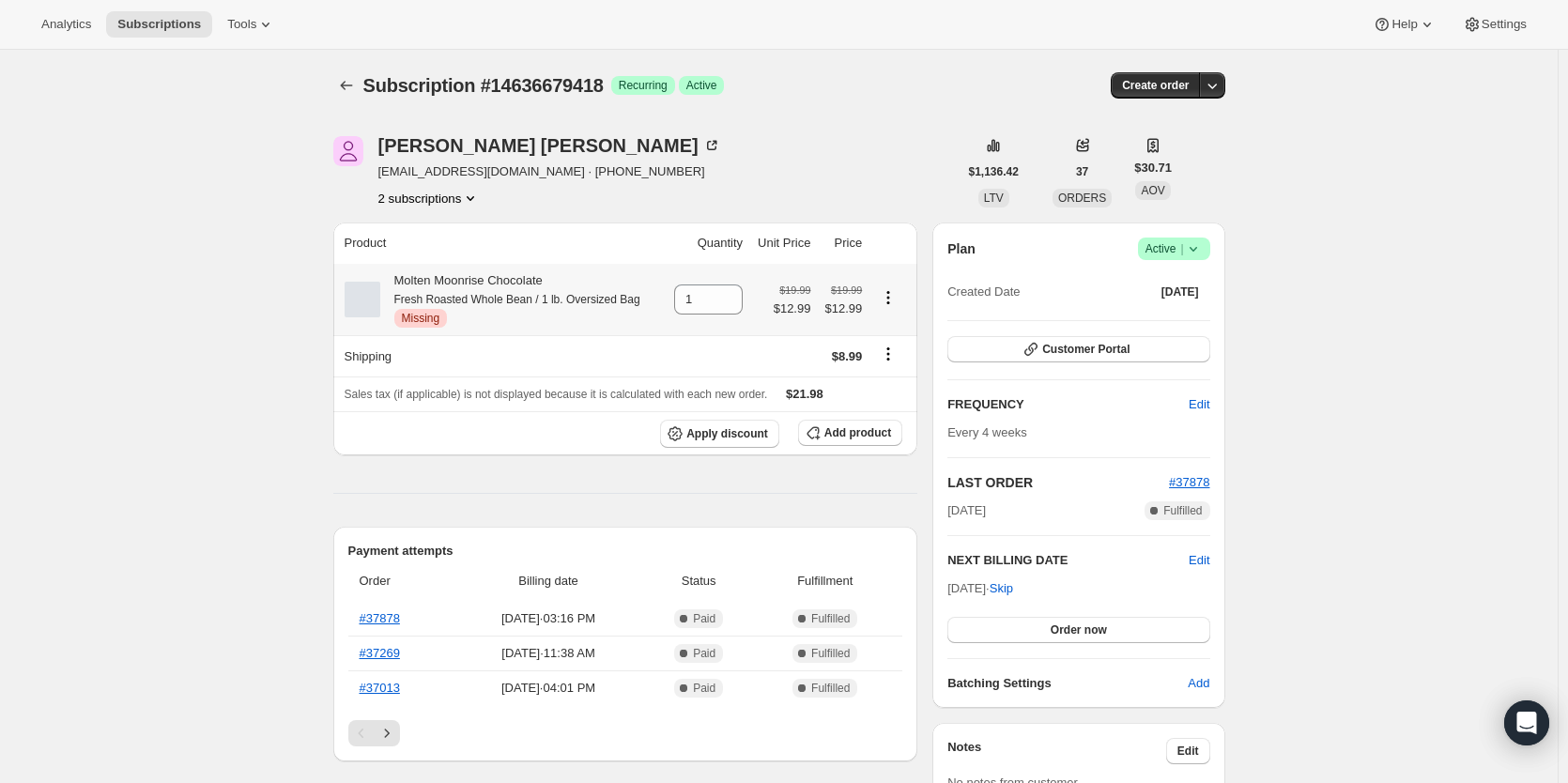
click at [895, 297] on icon "Product actions" at bounding box center [888, 298] width 19 height 19
click at [865, 426] on button "Add product" at bounding box center [850, 432] width 104 height 26
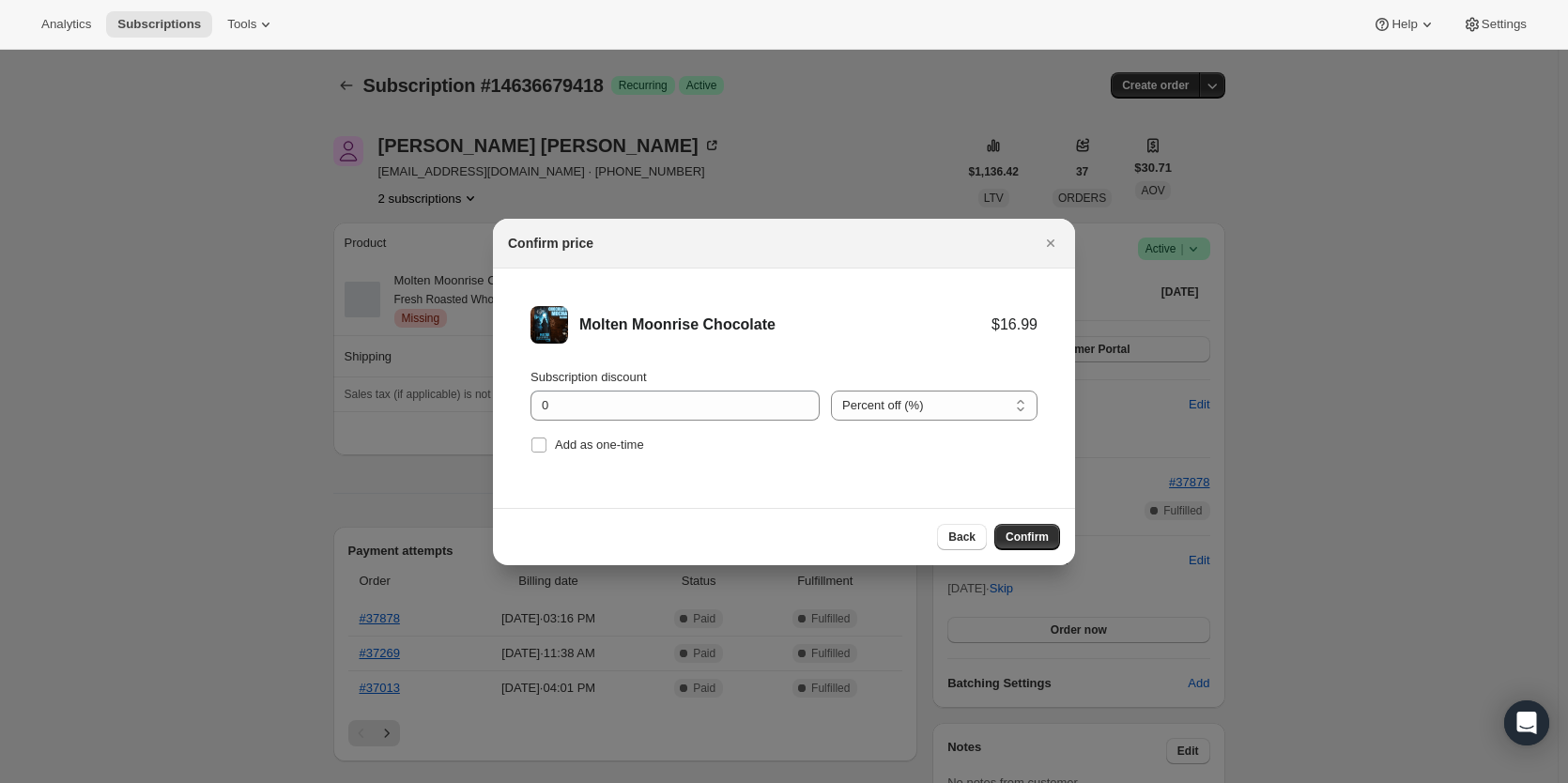
click at [335, 558] on div at bounding box center [784, 391] width 1568 height 783
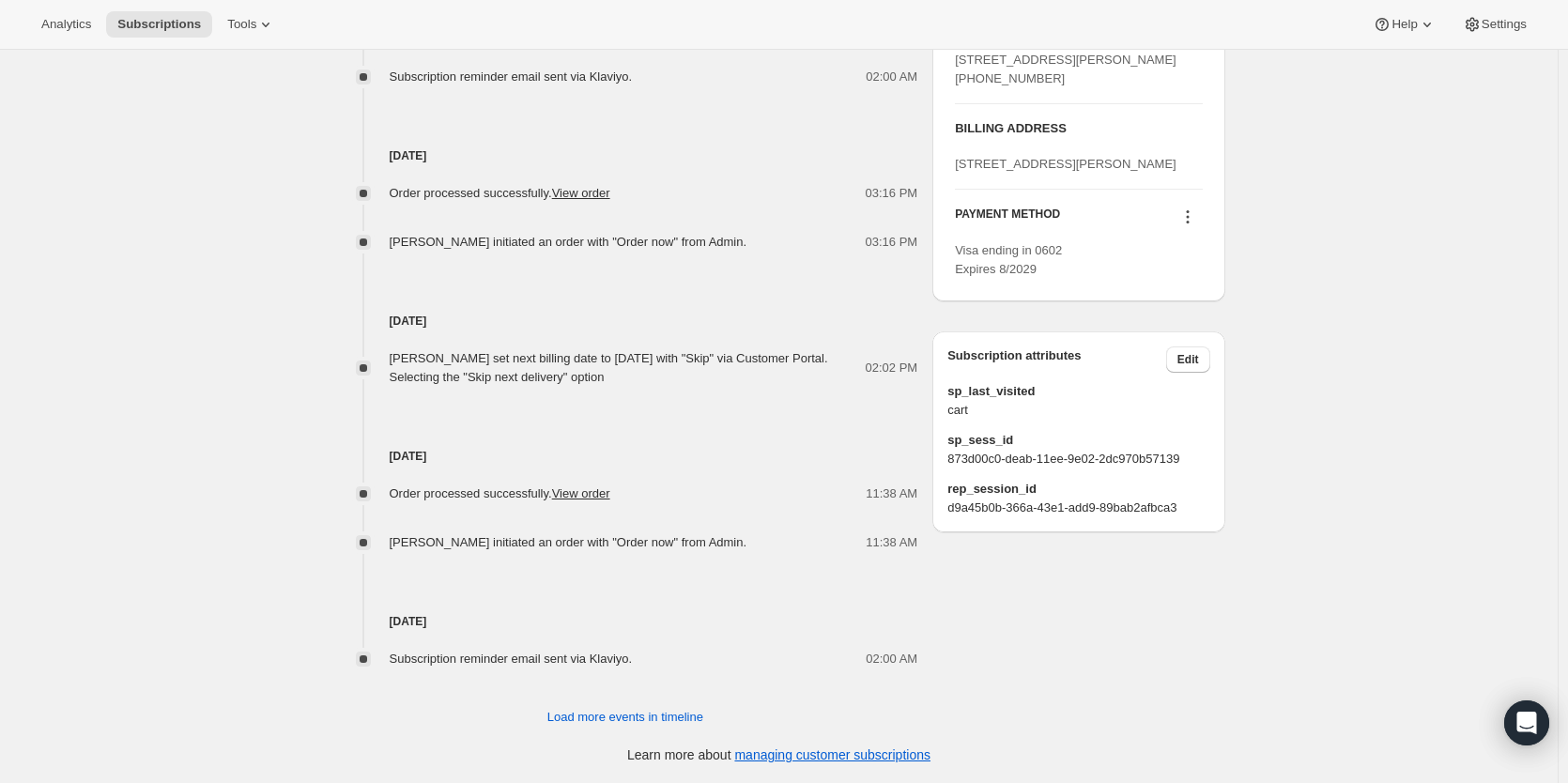
scroll to position [68, 0]
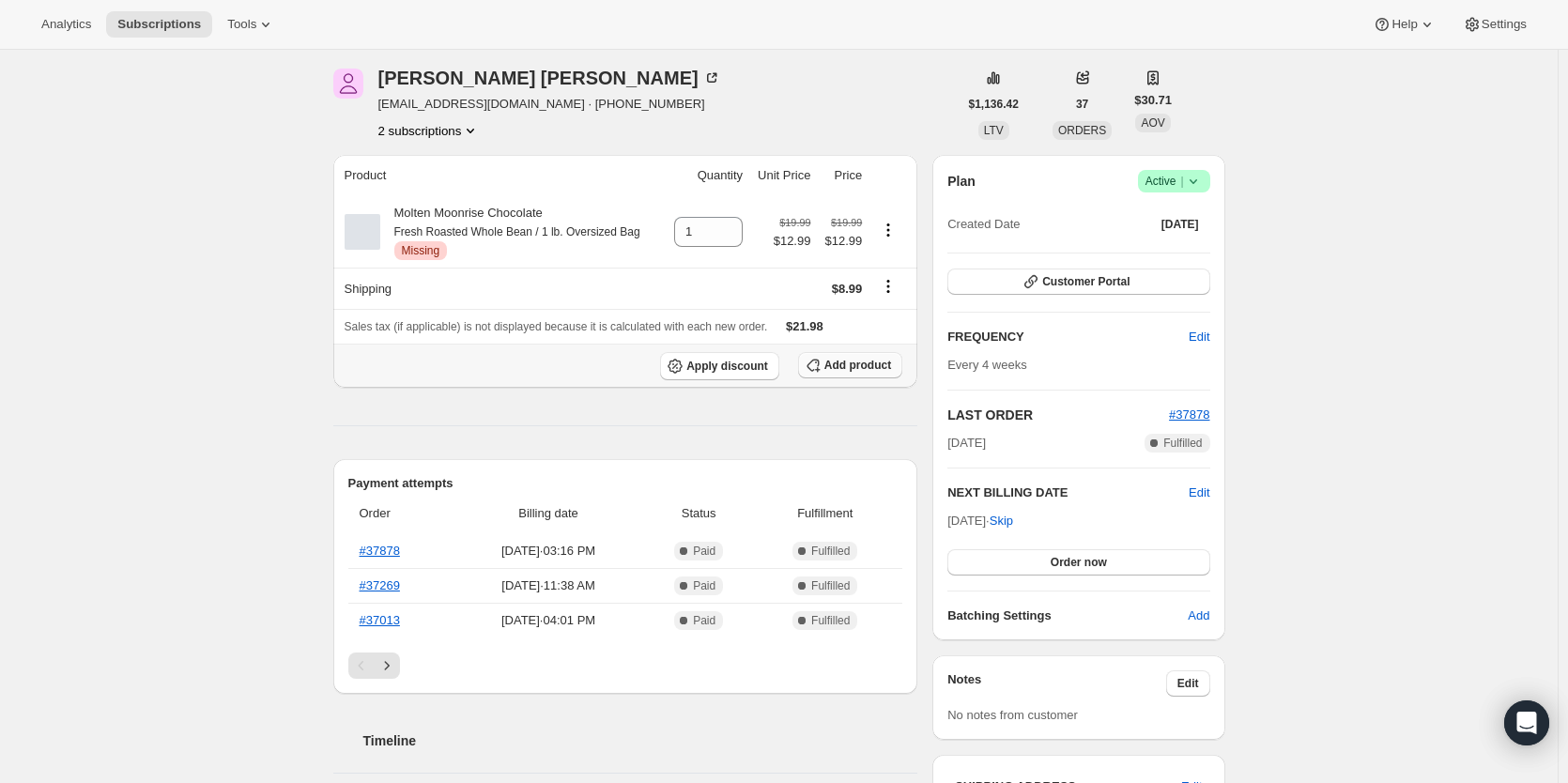
click at [864, 373] on span "Add product" at bounding box center [858, 365] width 67 height 15
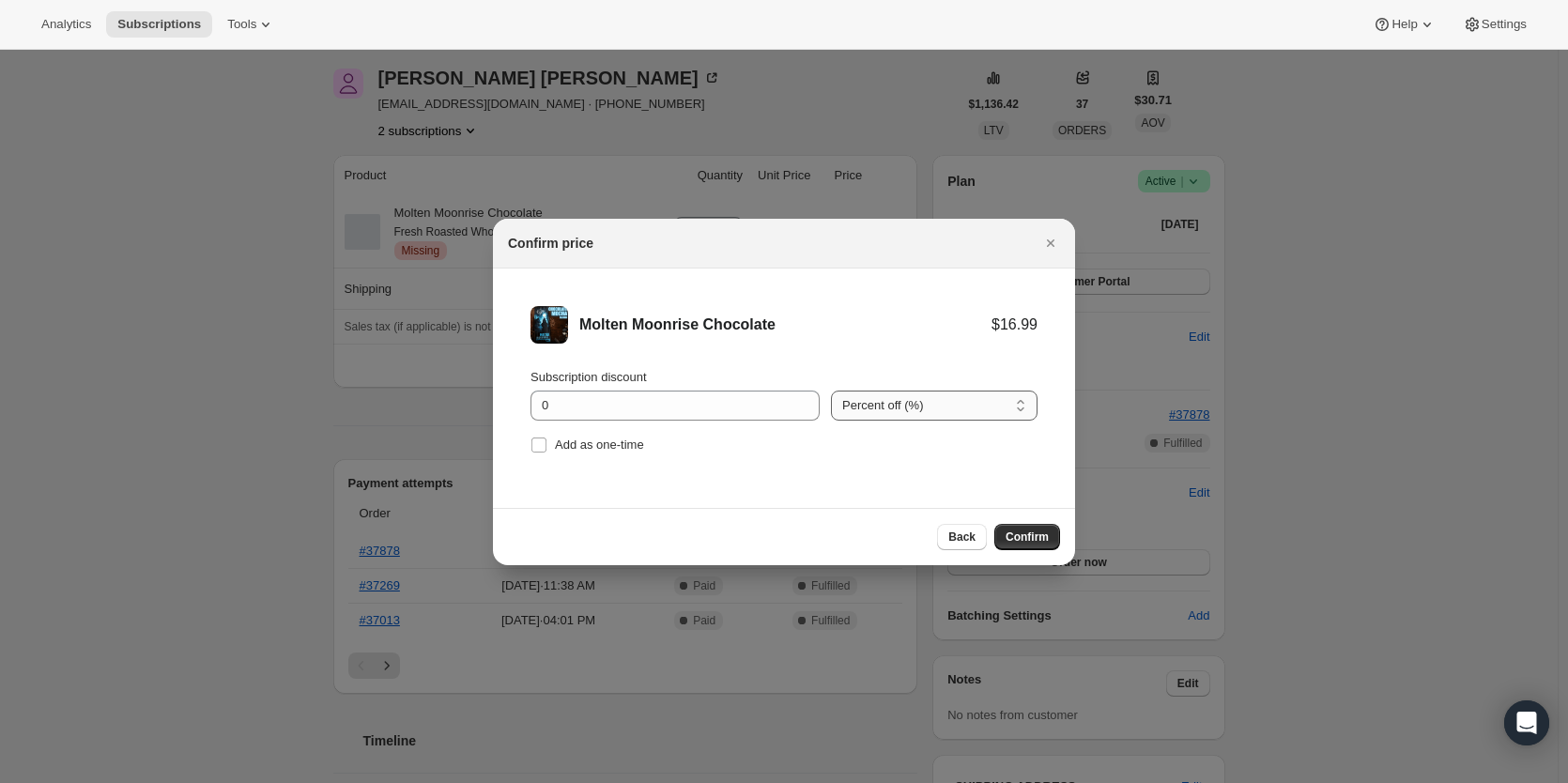
click at [934, 405] on select "Percent off (%) Amount off ($)" at bounding box center [934, 405] width 207 height 30
select select "fixed"
click at [831, 391] on select "Percent off (%) Amount off ($)" at bounding box center [934, 405] width 207 height 30
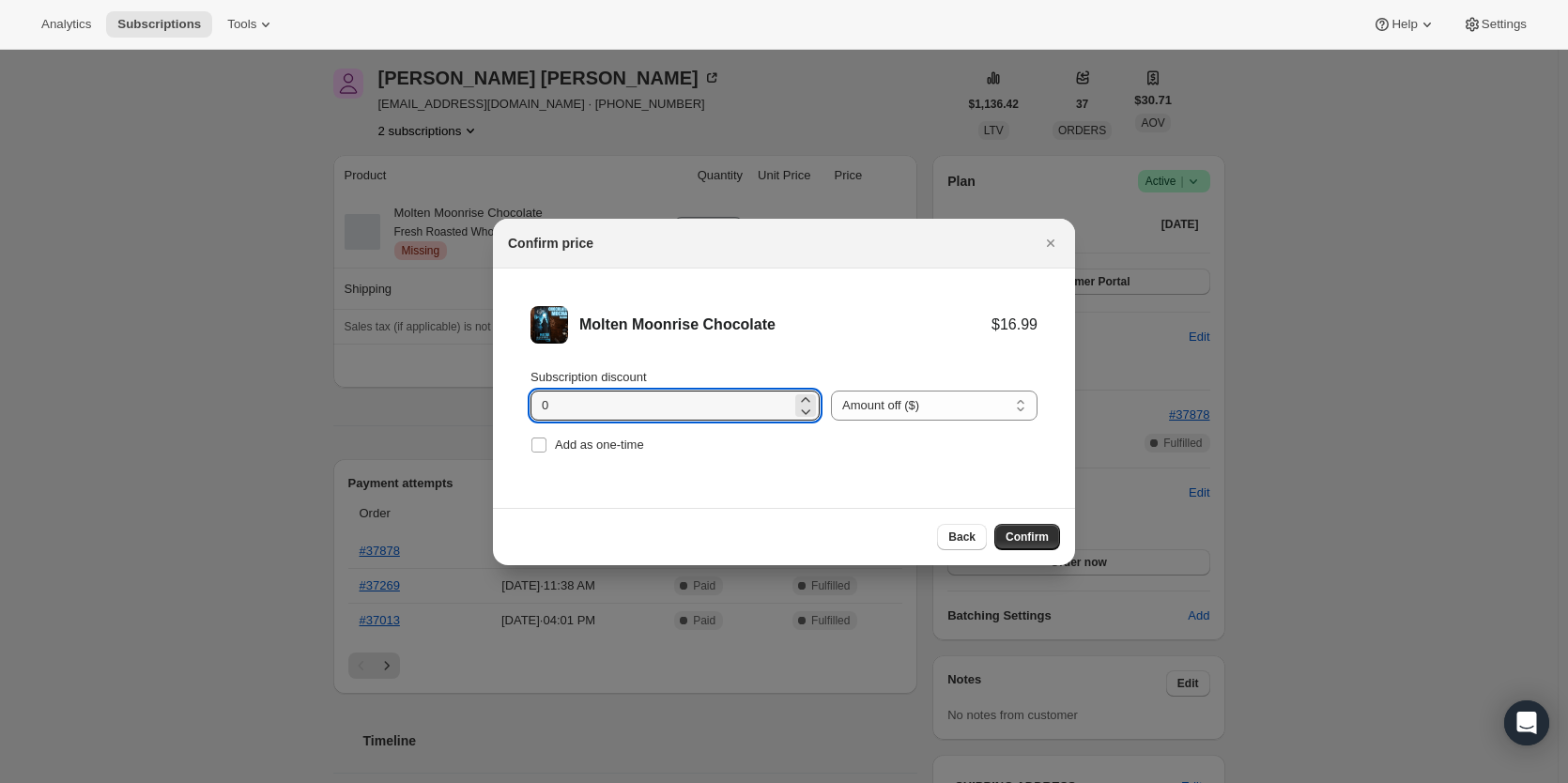
drag, startPoint x: 590, startPoint y: 408, endPoint x: 506, endPoint y: 416, distance: 84.4
click at [506, 416] on li "Molten Moonrise Chocolate $16.99 Subscription discount 0 Percent off (%) Amount…" at bounding box center [783, 381] width 582 height 227
type input "6.74"
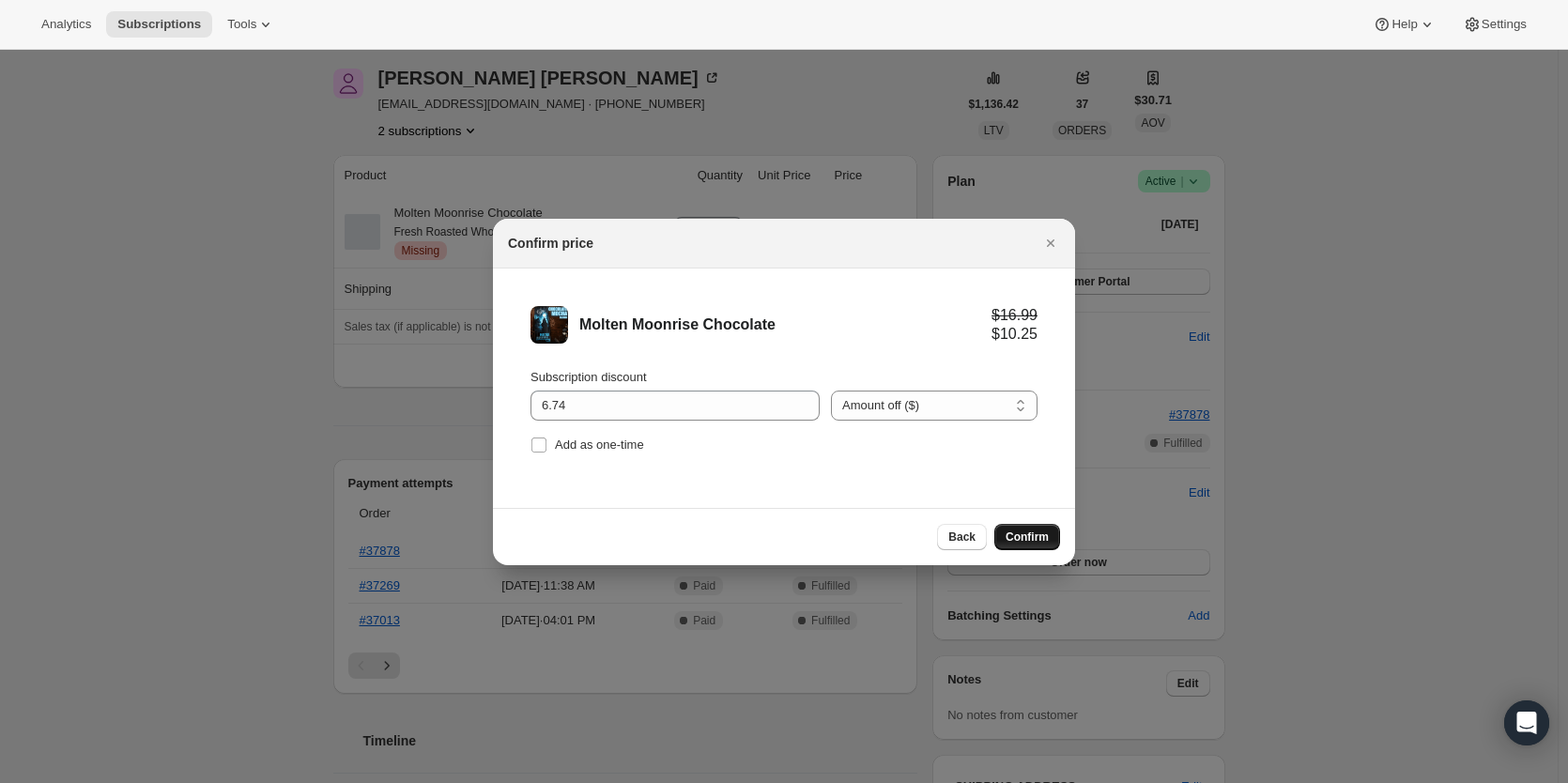
click at [1028, 541] on span "Confirm" at bounding box center [1026, 538] width 43 height 15
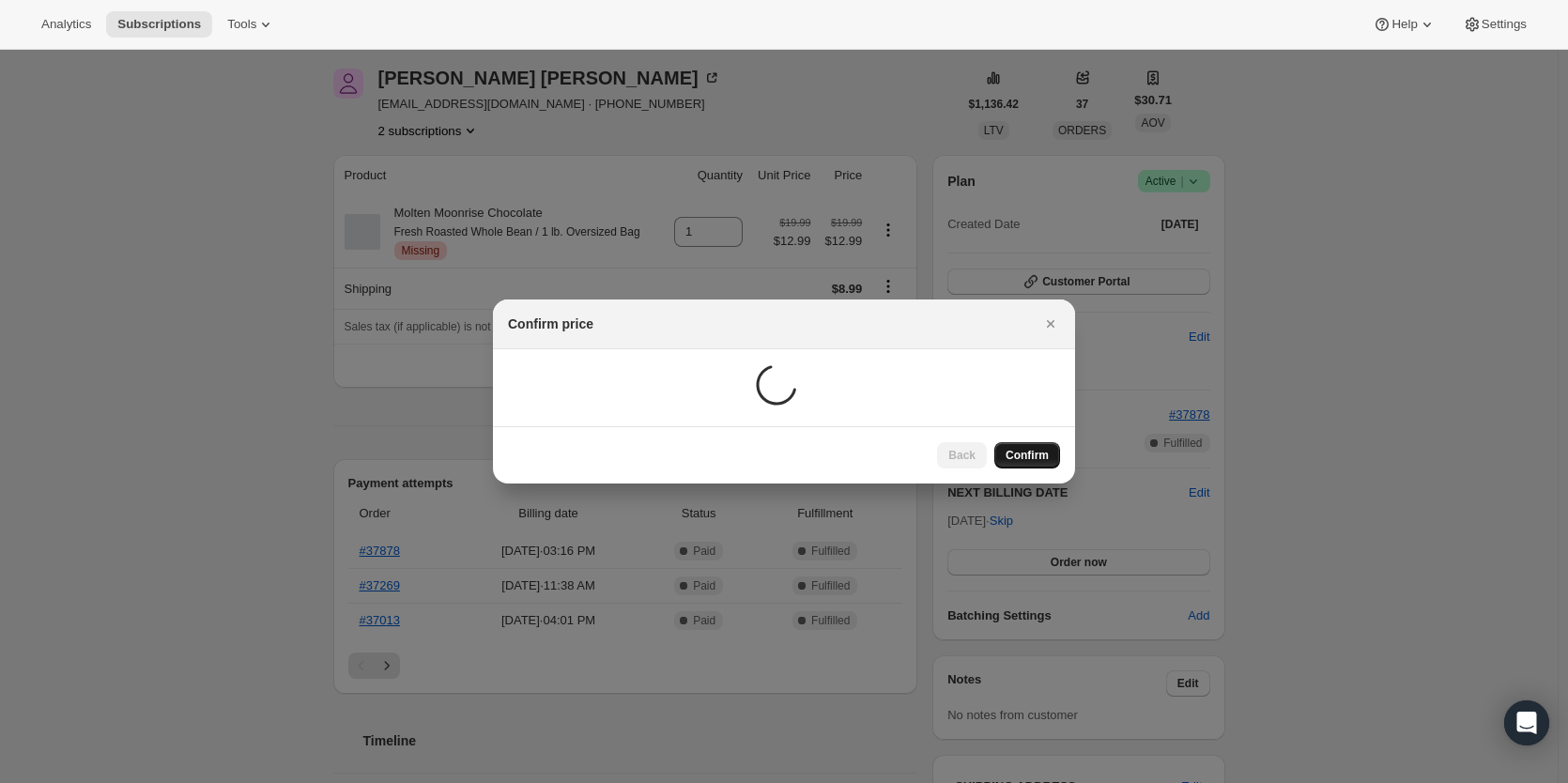
scroll to position [66, 0]
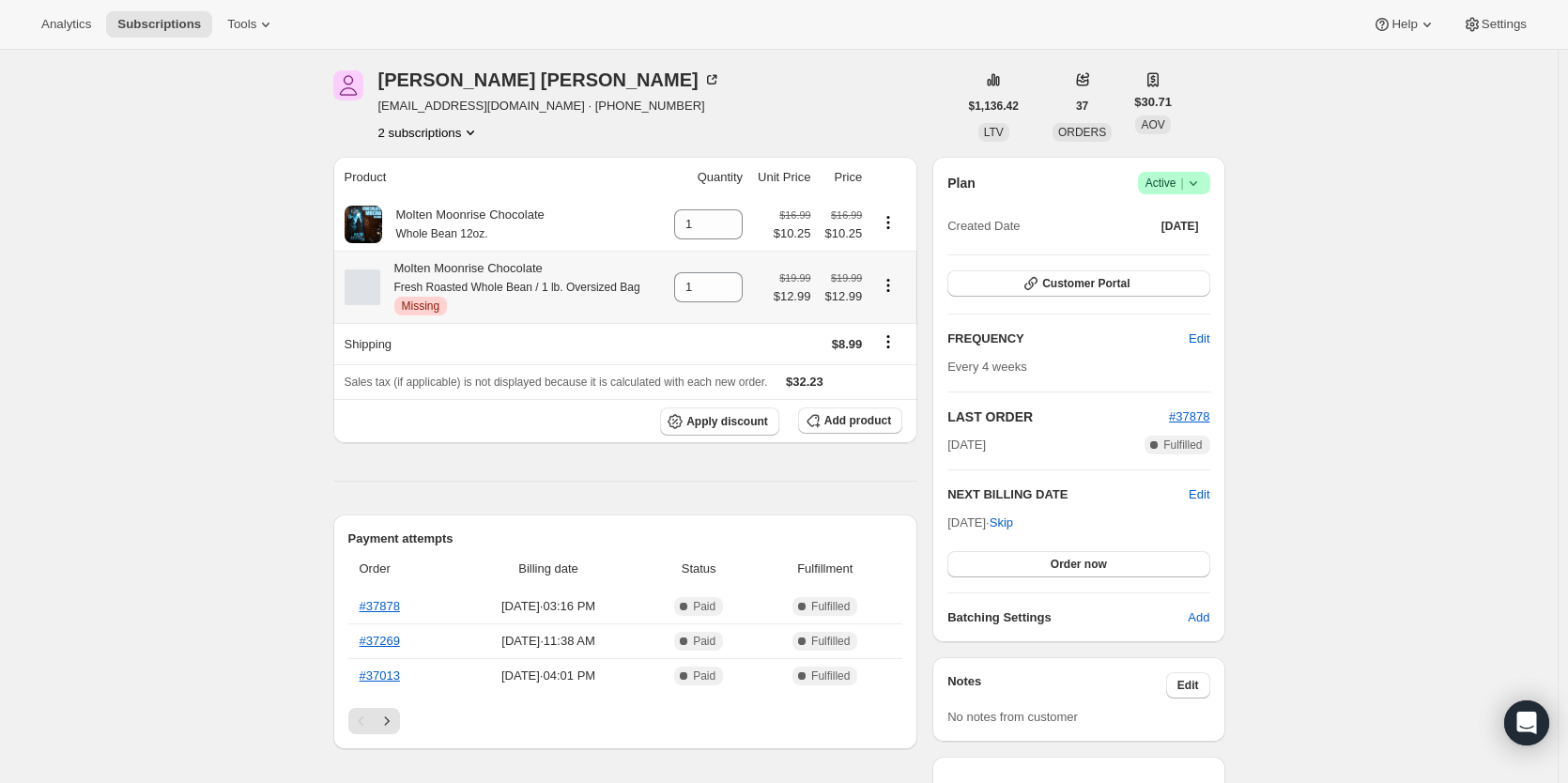
click at [893, 288] on icon "Product actions" at bounding box center [888, 286] width 19 height 19
click at [910, 332] on span "Remove" at bounding box center [893, 324] width 45 height 14
type input "0"
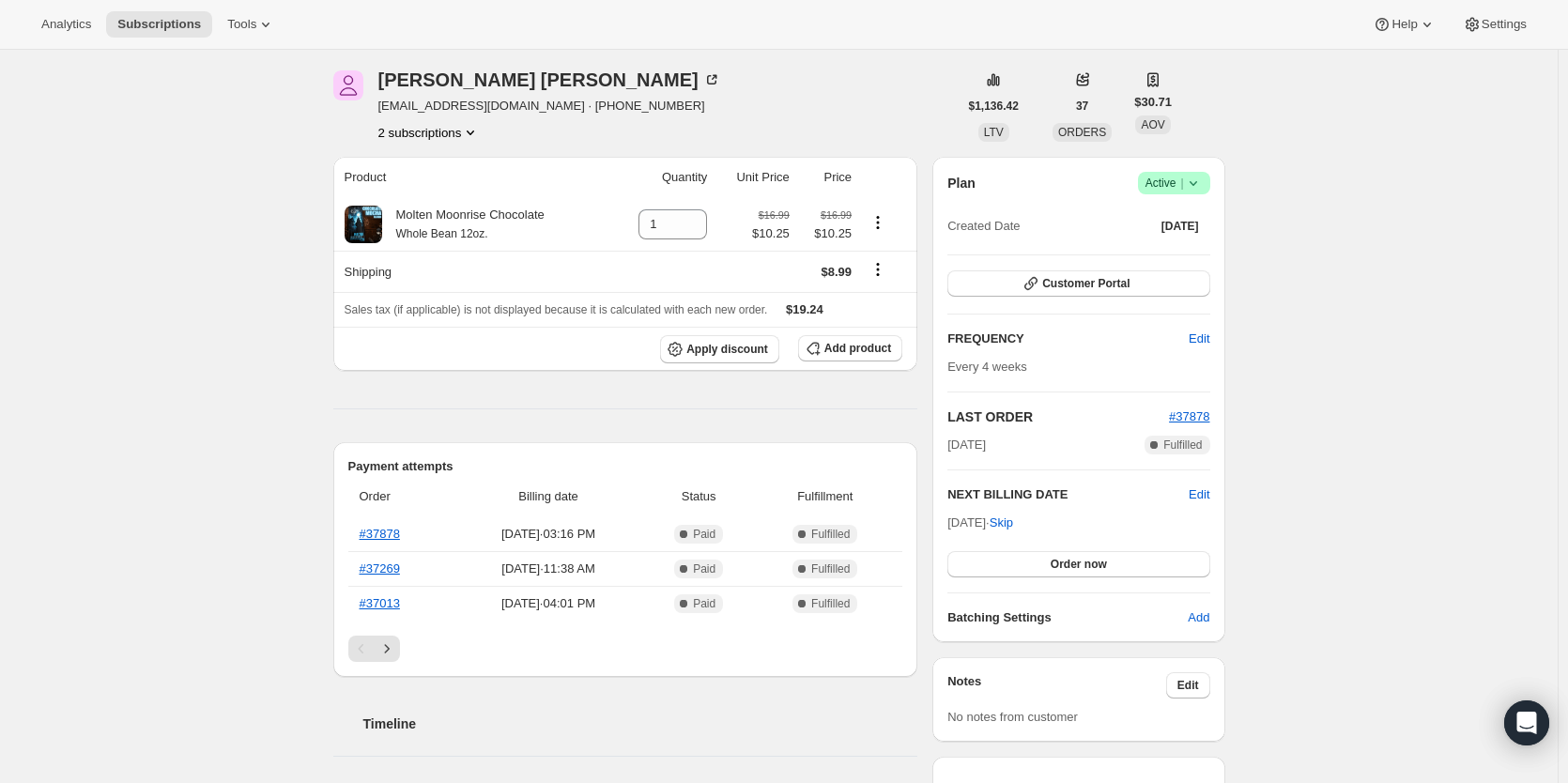
click at [453, 128] on button "2 subscriptions" at bounding box center [429, 132] width 103 height 19
click at [416, 191] on span "9584869626" at bounding box center [432, 200] width 130 height 19
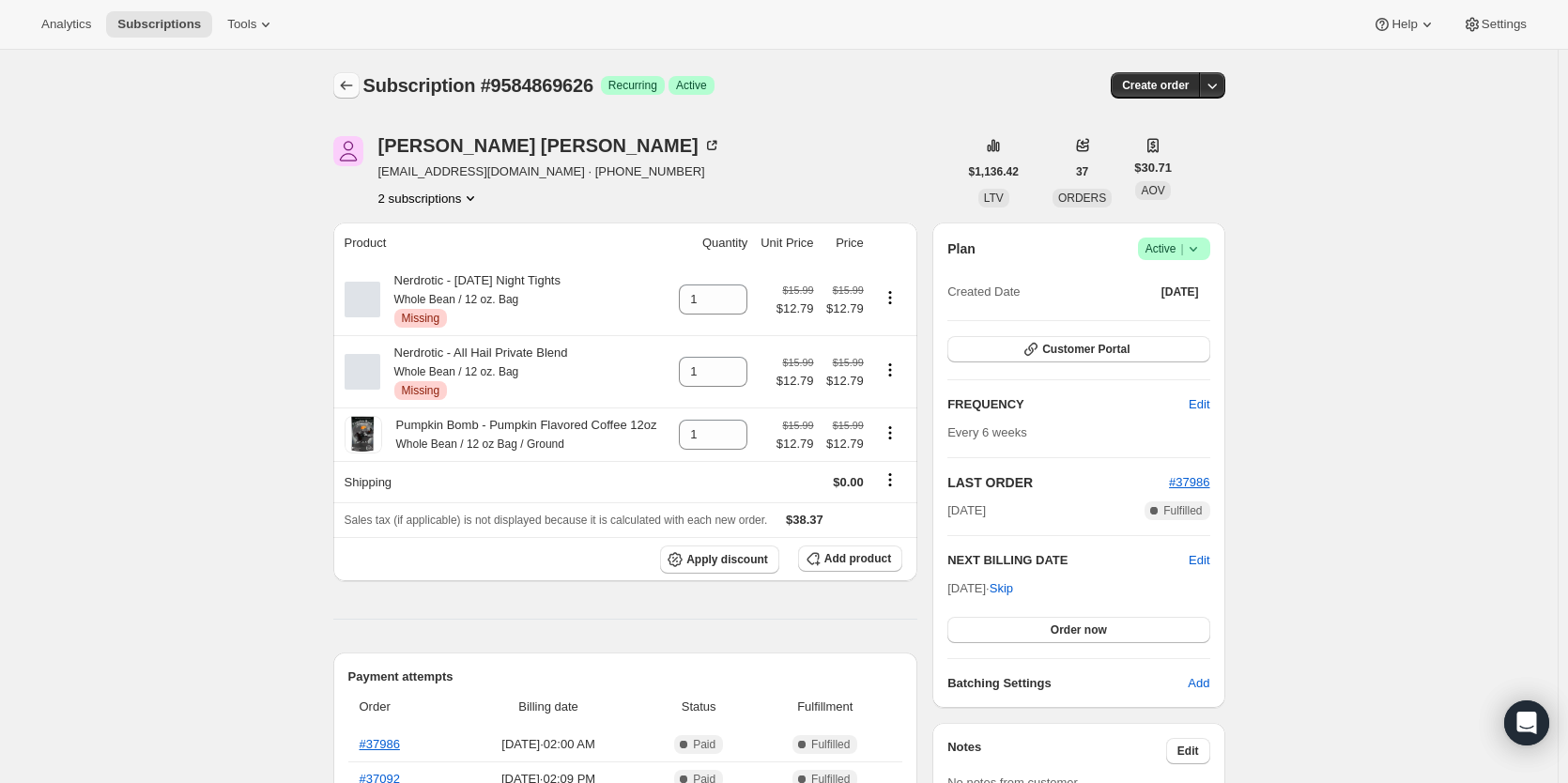
click at [346, 94] on icon "Subscriptions" at bounding box center [347, 85] width 19 height 19
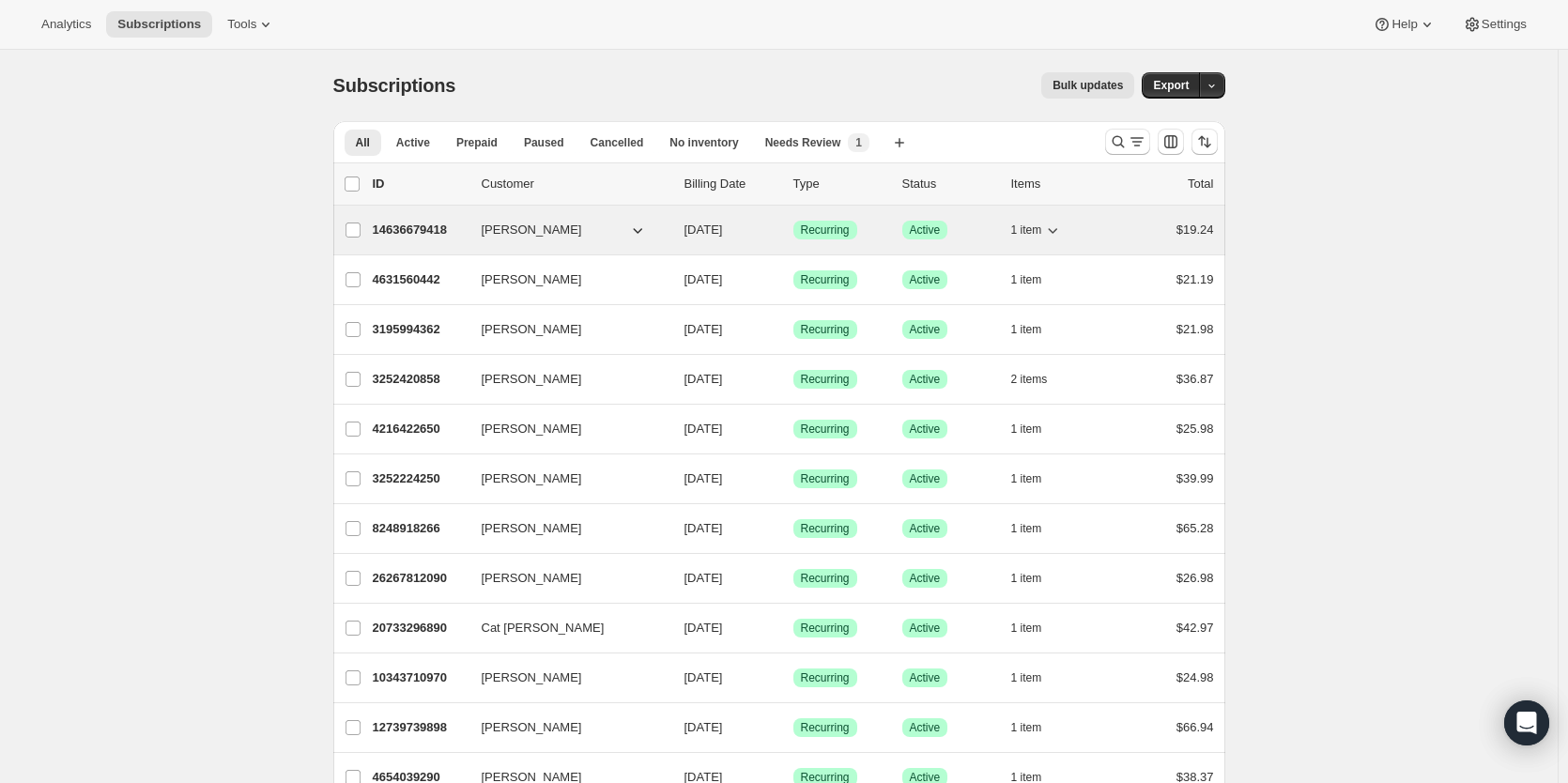
click at [439, 233] on p "14636679418" at bounding box center [420, 230] width 94 height 19
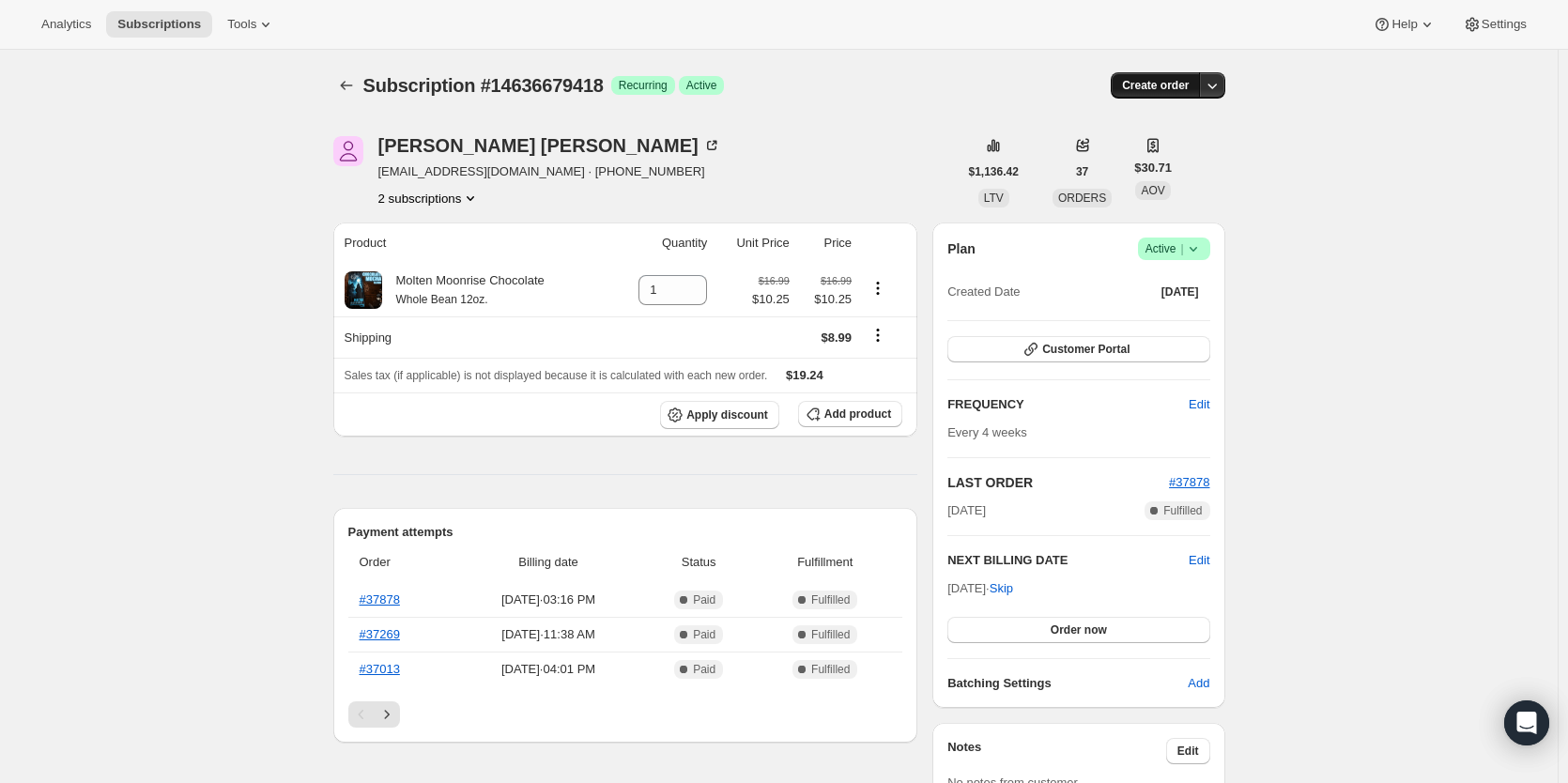
click at [1175, 80] on span "Create order" at bounding box center [1156, 85] width 67 height 15
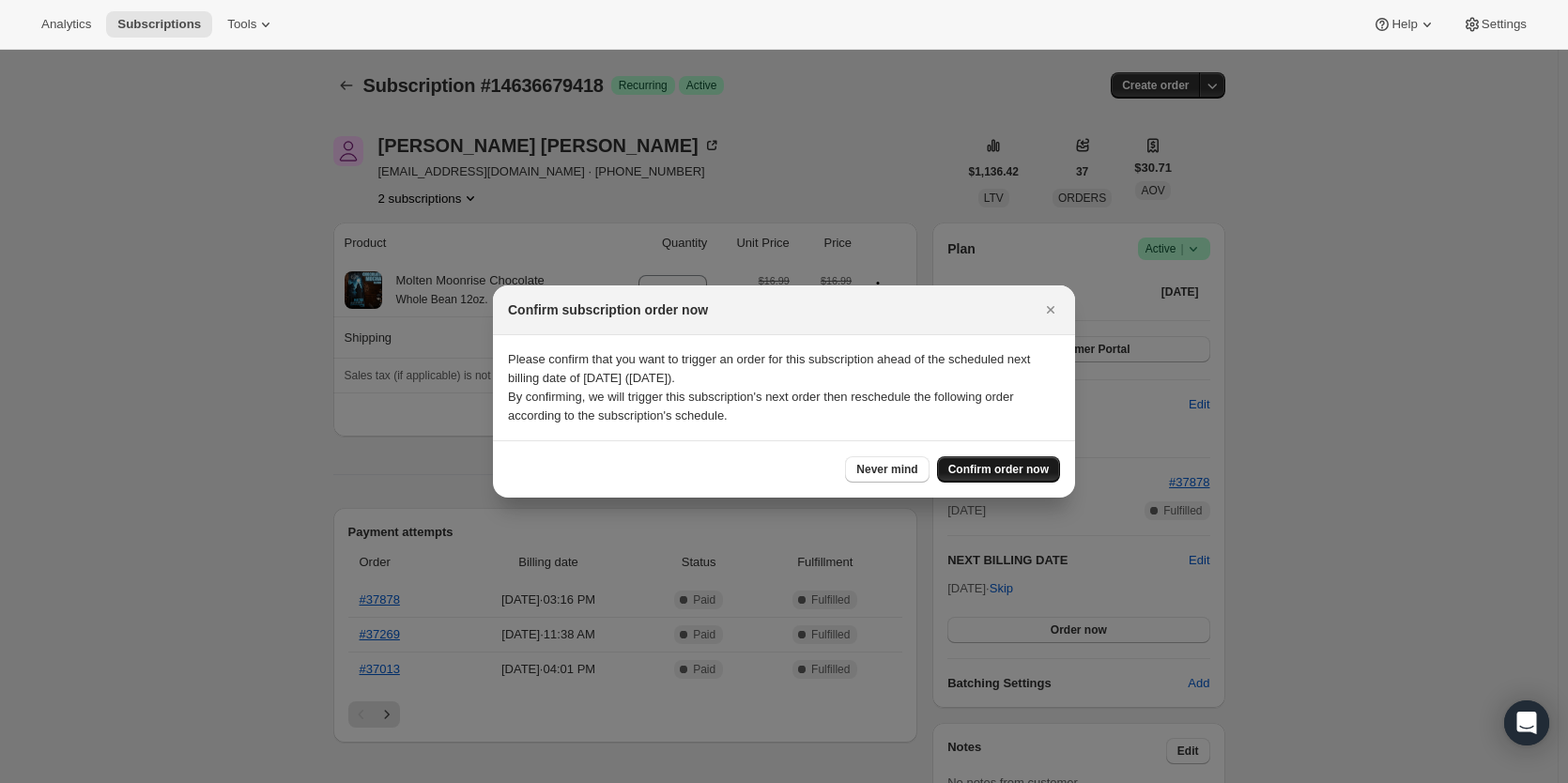
click at [1000, 464] on span "Confirm order now" at bounding box center [998, 470] width 101 height 15
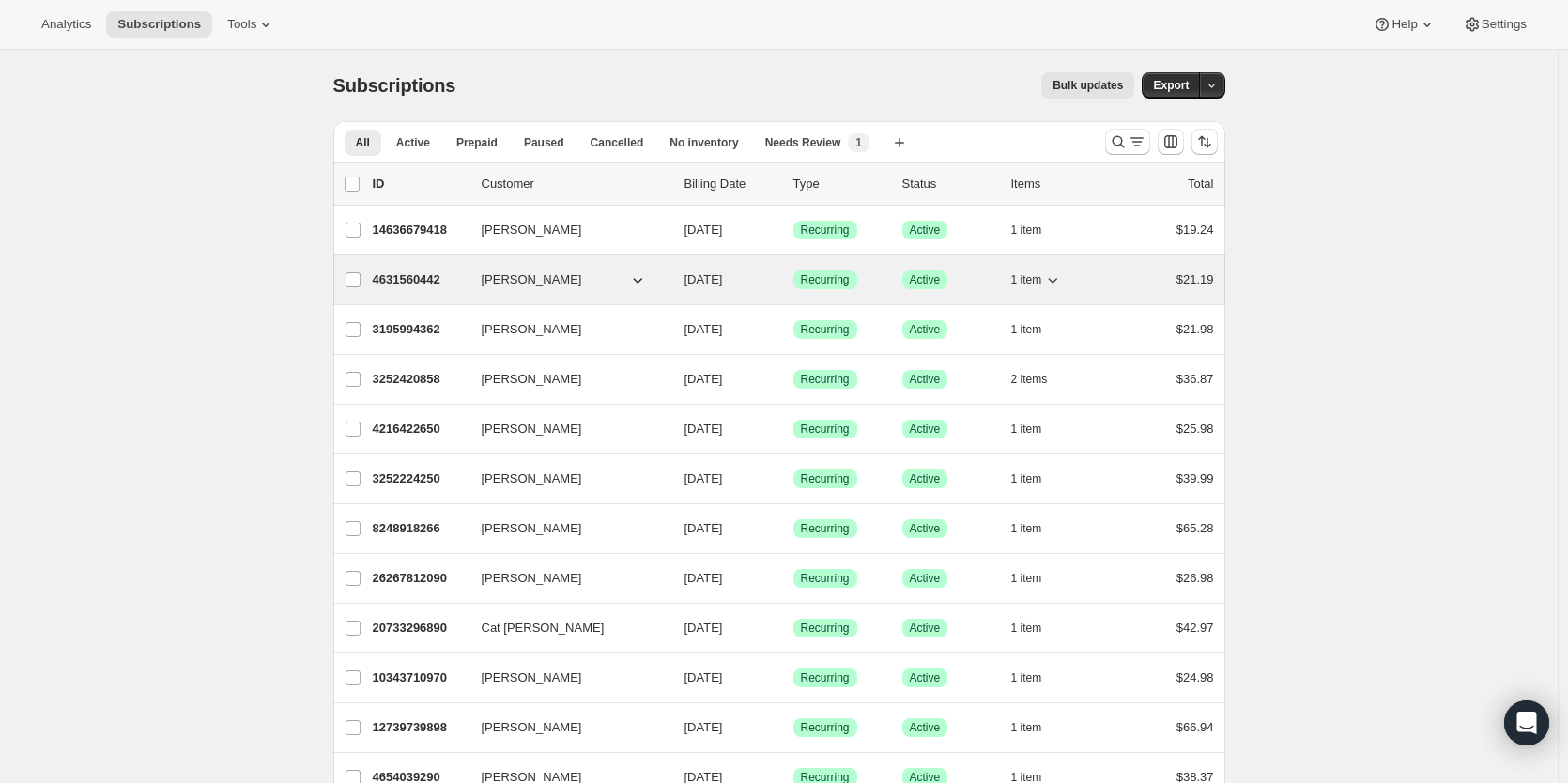
click at [413, 284] on p "4631560442" at bounding box center [420, 280] width 94 height 19
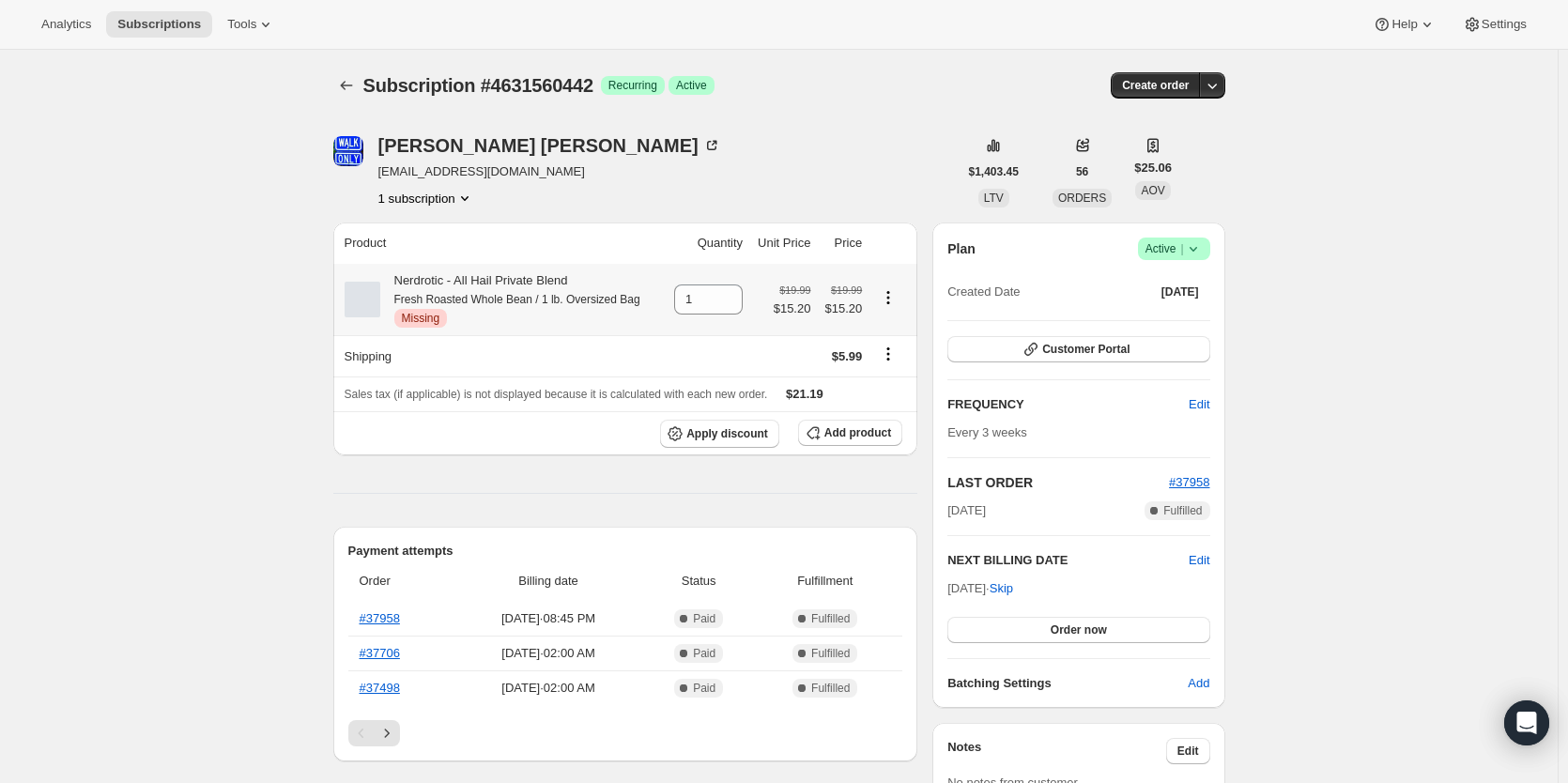
click at [585, 327] on div "Critical Missing" at bounding box center [517, 318] width 246 height 19
click at [855, 439] on span "Add product" at bounding box center [858, 433] width 67 height 15
click at [853, 437] on span "Add product" at bounding box center [858, 433] width 67 height 15
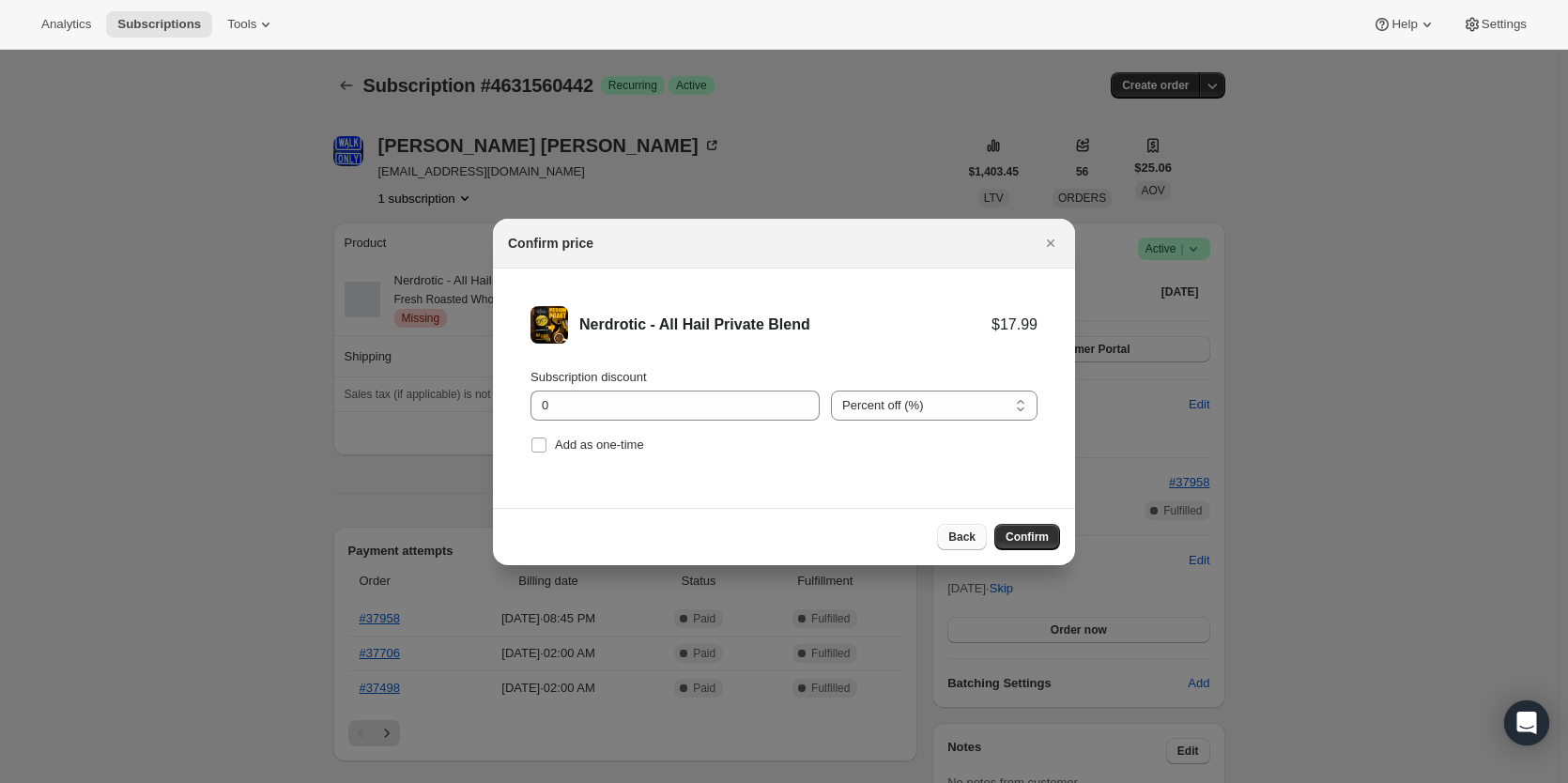
click at [965, 541] on span "Back" at bounding box center [961, 538] width 27 height 15
click at [960, 409] on select "Percent off (%) Amount off ($)" at bounding box center [934, 405] width 207 height 30
select select "fixed"
click at [831, 391] on select "Percent off (%) Amount off ($)" at bounding box center [934, 405] width 207 height 30
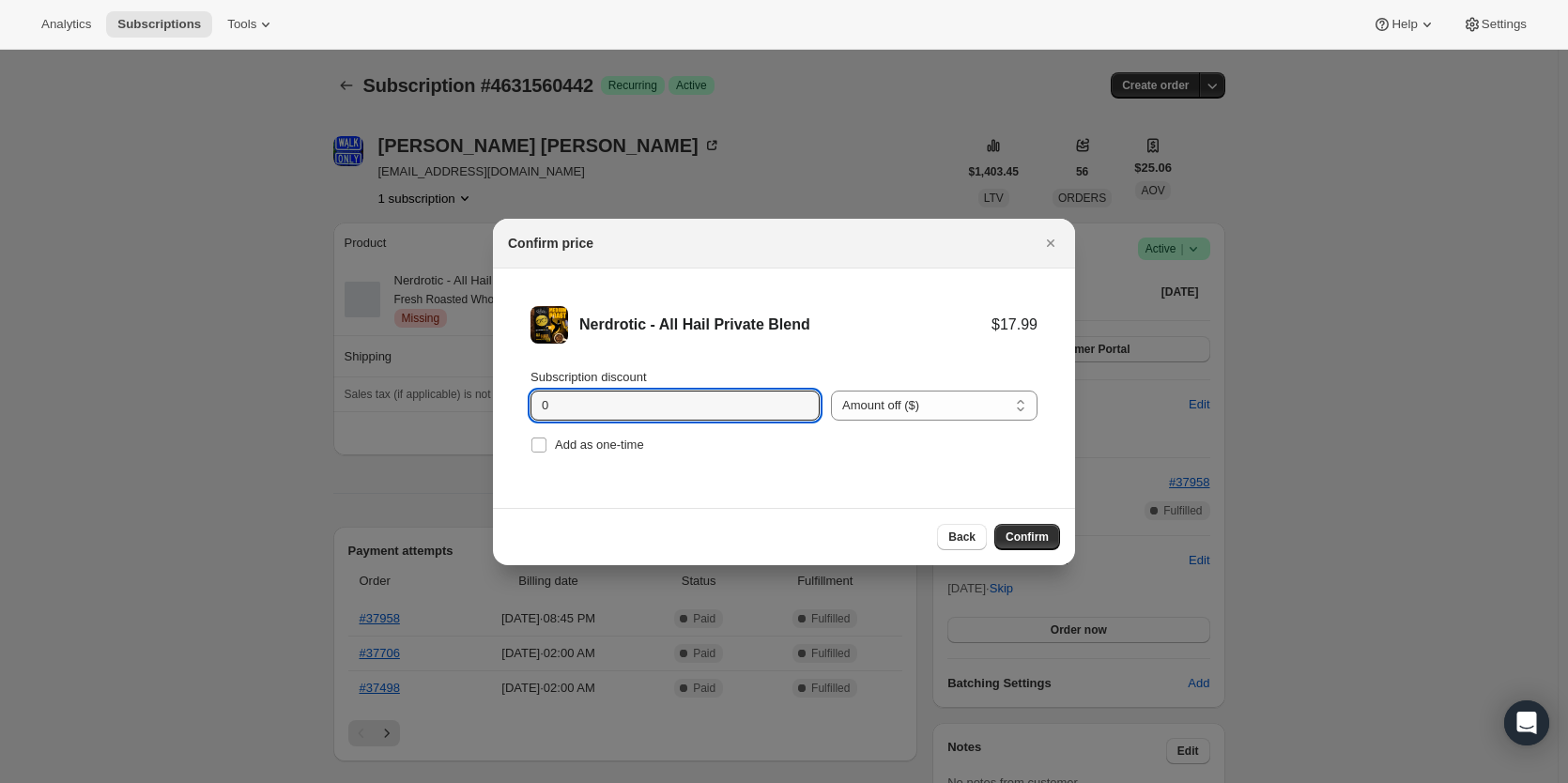
drag, startPoint x: 517, startPoint y: 412, endPoint x: 377, endPoint y: 403, distance: 140.3
type input "5.59"
click at [1024, 540] on span "Confirm" at bounding box center [1026, 538] width 43 height 15
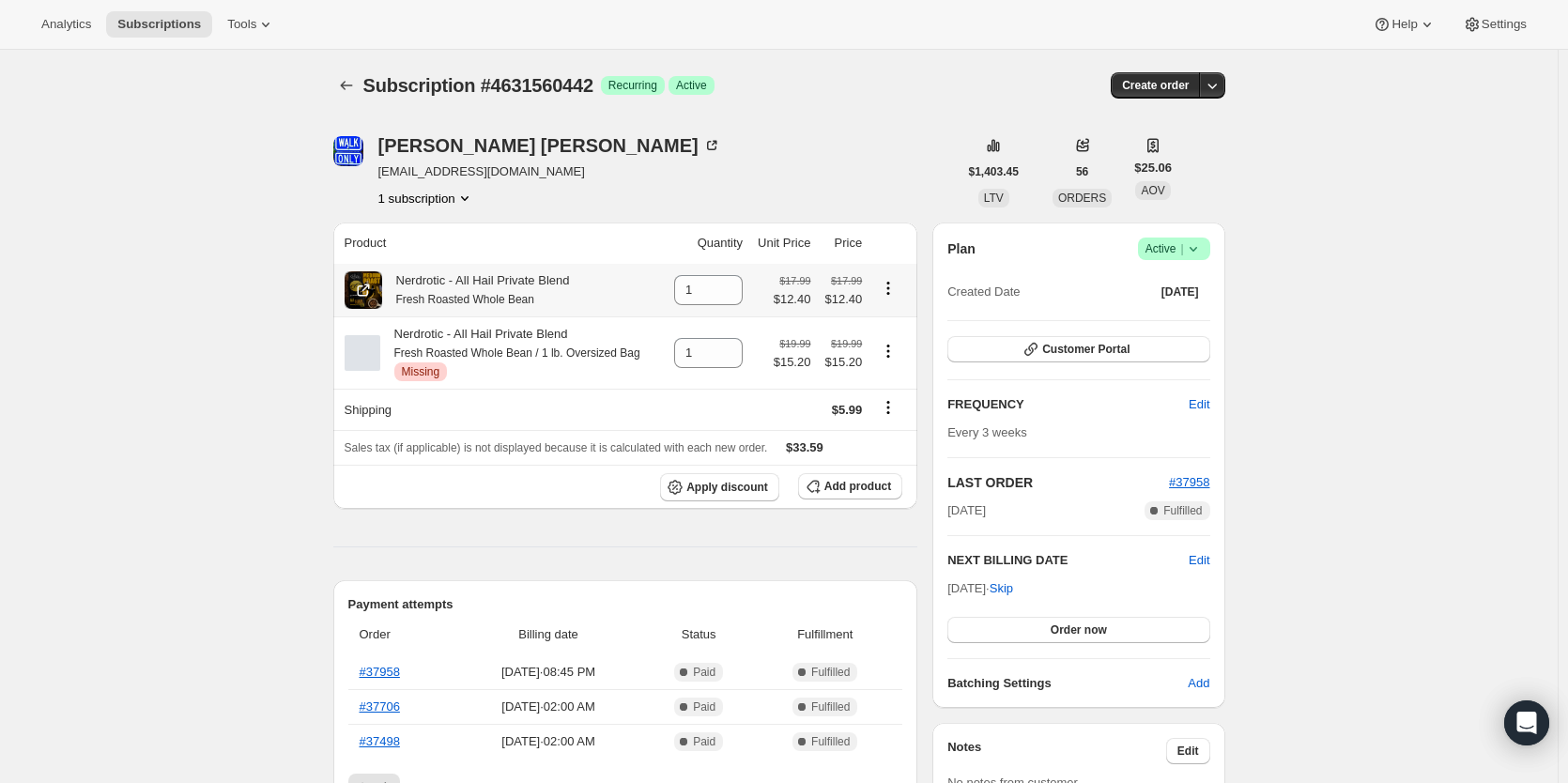
click at [892, 294] on icon "Product actions" at bounding box center [888, 288] width 19 height 19
click at [785, 288] on div "$17.99 $12.40" at bounding box center [792, 289] width 37 height 37
click at [798, 305] on span "$12.40" at bounding box center [792, 300] width 37 height 19
click at [835, 291] on div "$17.99 $12.40" at bounding box center [842, 289] width 40 height 37
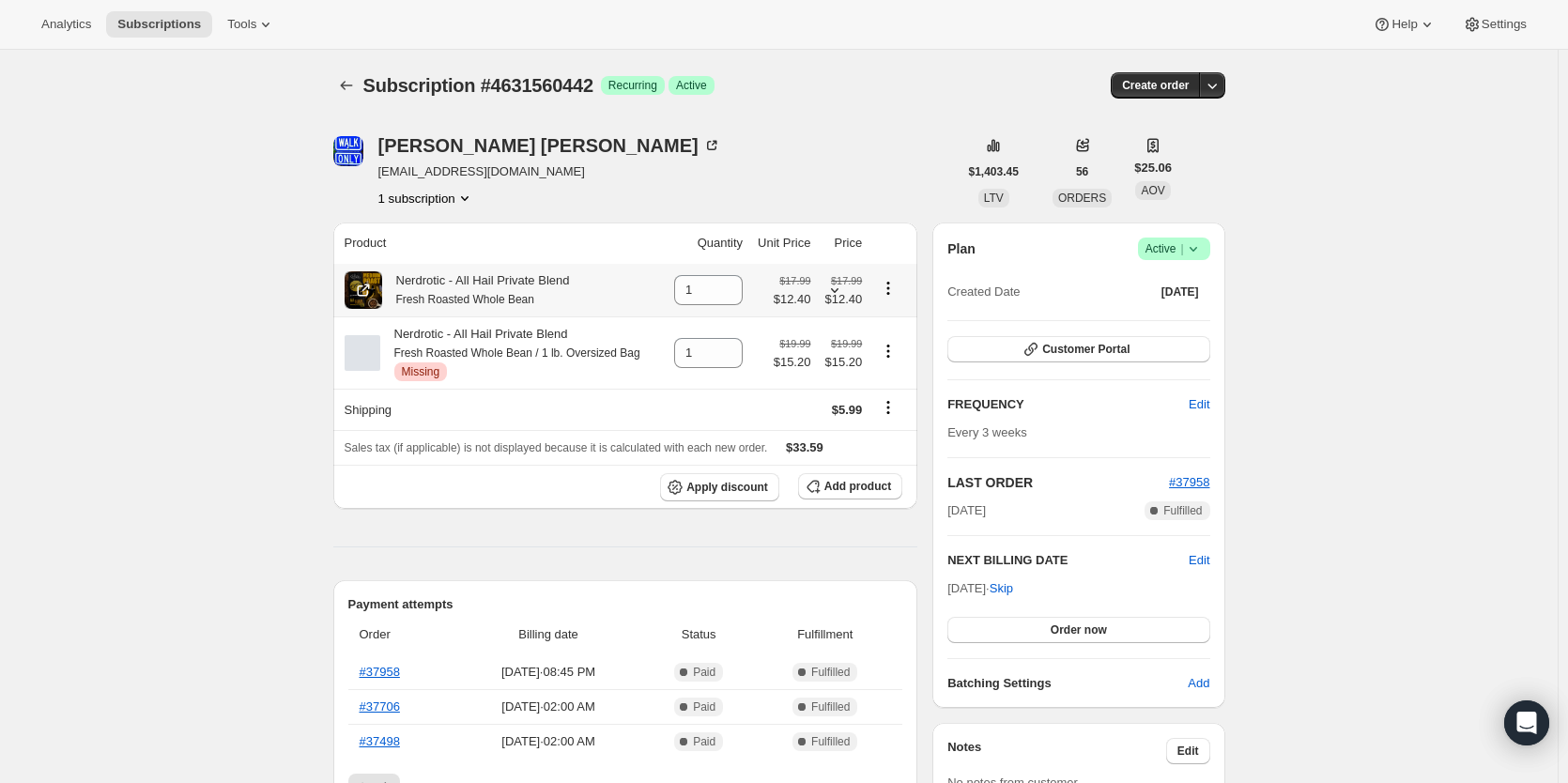
click at [803, 292] on span "$12.40" at bounding box center [792, 300] width 37 height 19
click at [831, 292] on span "$12.40" at bounding box center [842, 300] width 40 height 19
click at [844, 271] on div "$17.99 $12.40" at bounding box center [842, 289] width 40 height 37
click at [897, 293] on icon "Product actions" at bounding box center [888, 288] width 19 height 19
click at [896, 324] on span "Remove" at bounding box center [878, 325] width 45 height 14
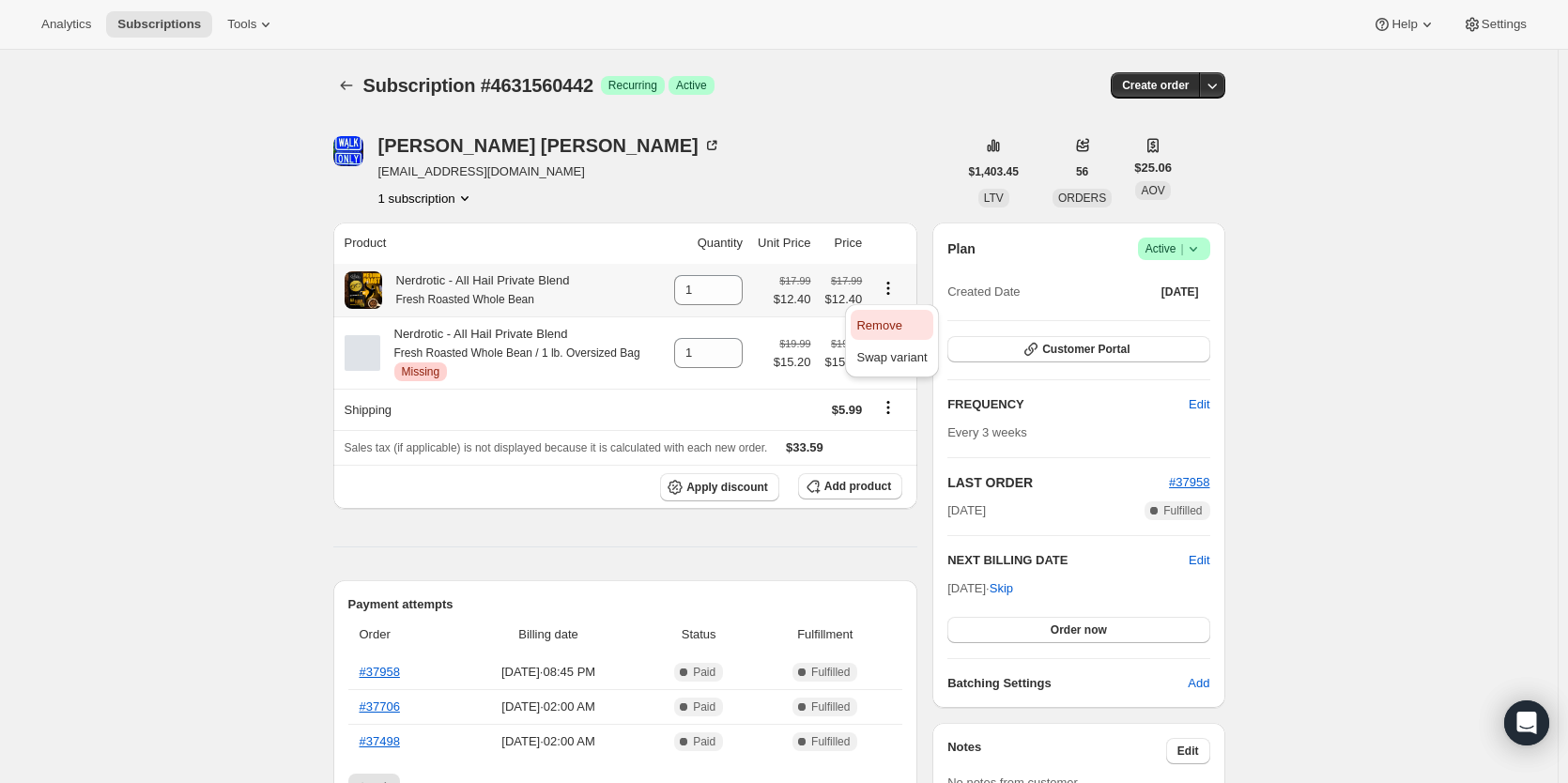
type input "0"
click at [854, 492] on span "Add product" at bounding box center [858, 487] width 67 height 15
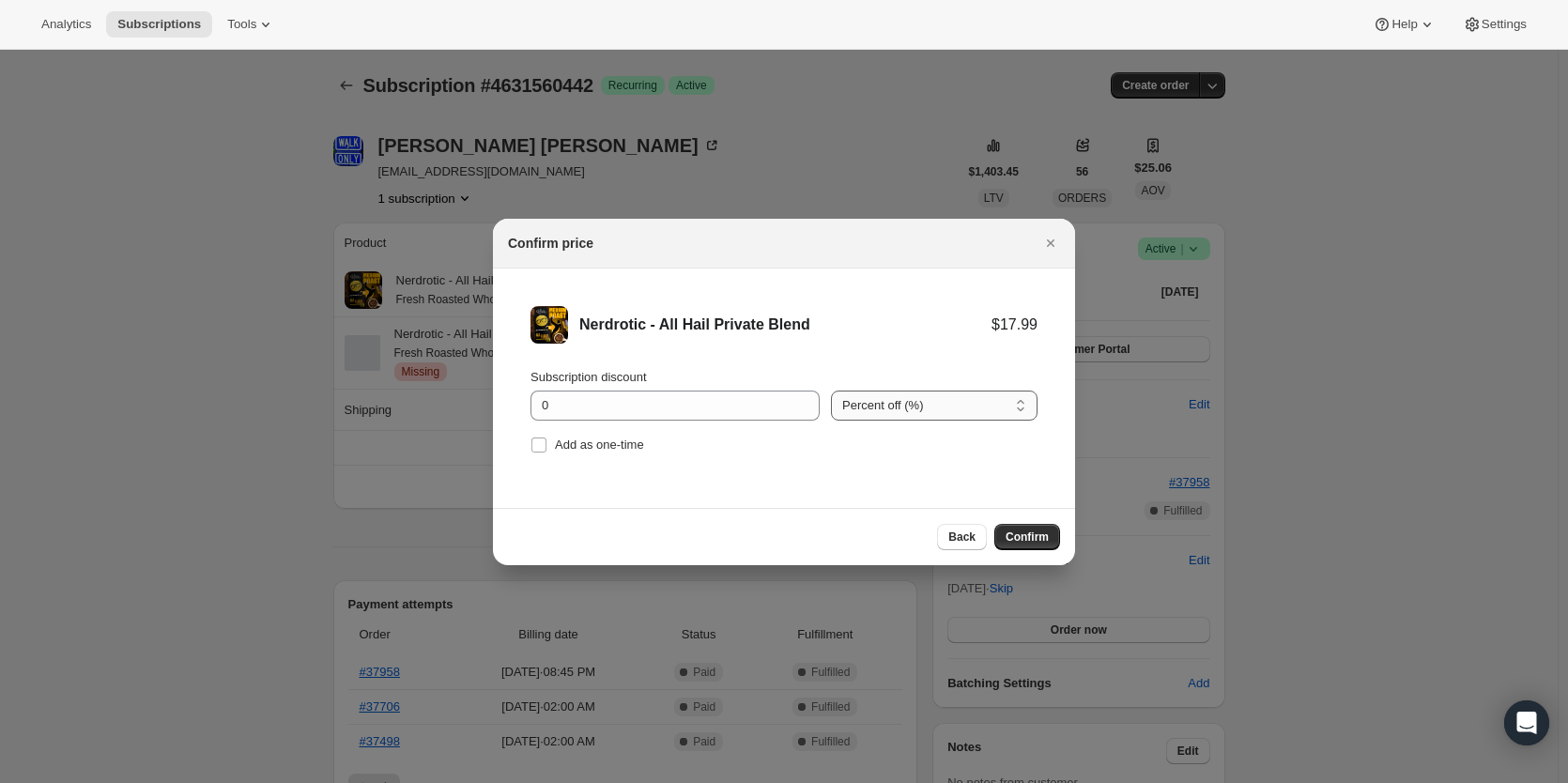
click at [914, 401] on select "Percent off (%) Amount off ($)" at bounding box center [934, 405] width 207 height 30
select select "fixed"
click at [831, 391] on select "Percent off (%) Amount off ($)" at bounding box center [934, 405] width 207 height 30
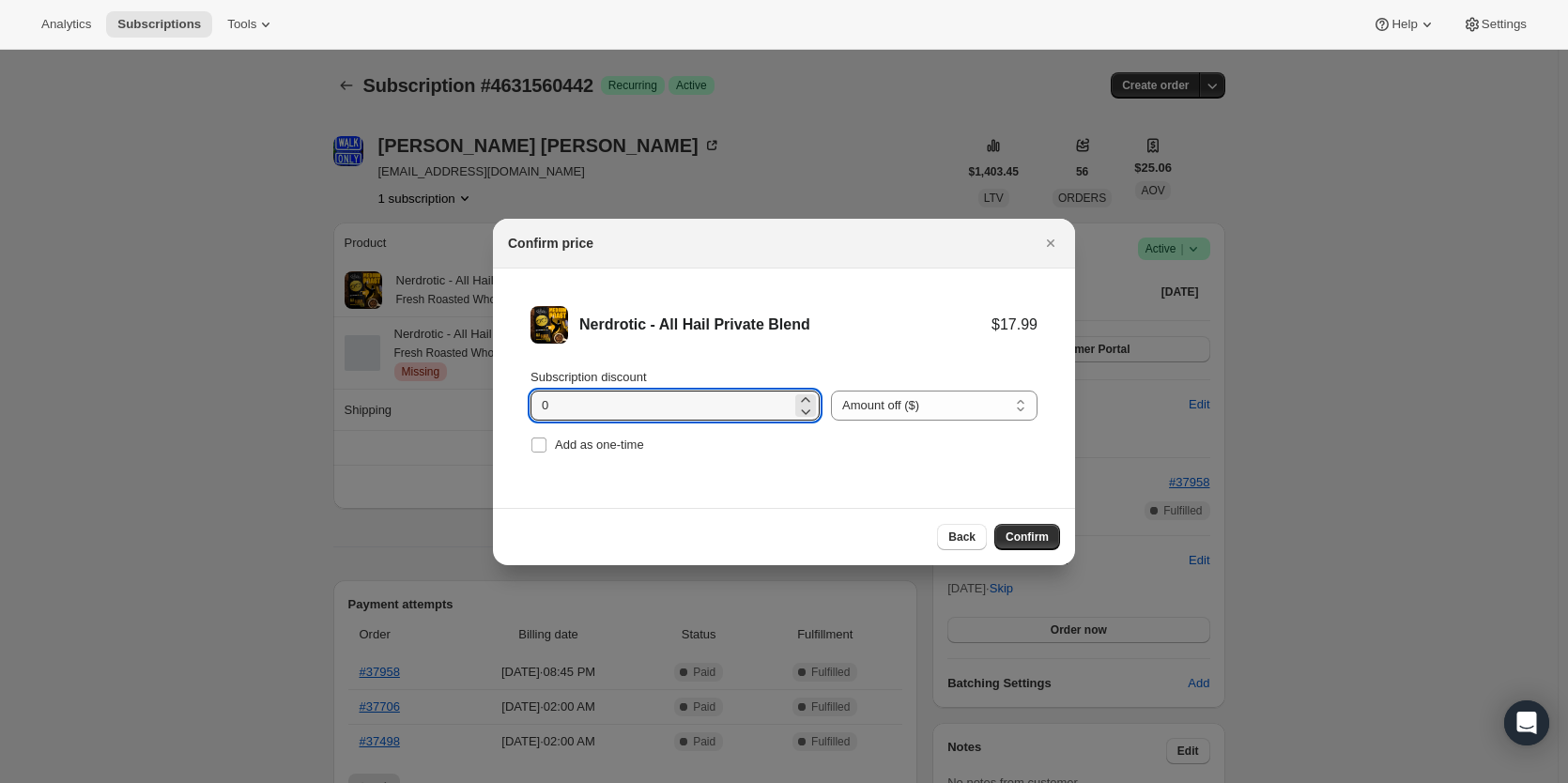
drag, startPoint x: 475, startPoint y: 400, endPoint x: 434, endPoint y: 400, distance: 41.0
type input "4.79"
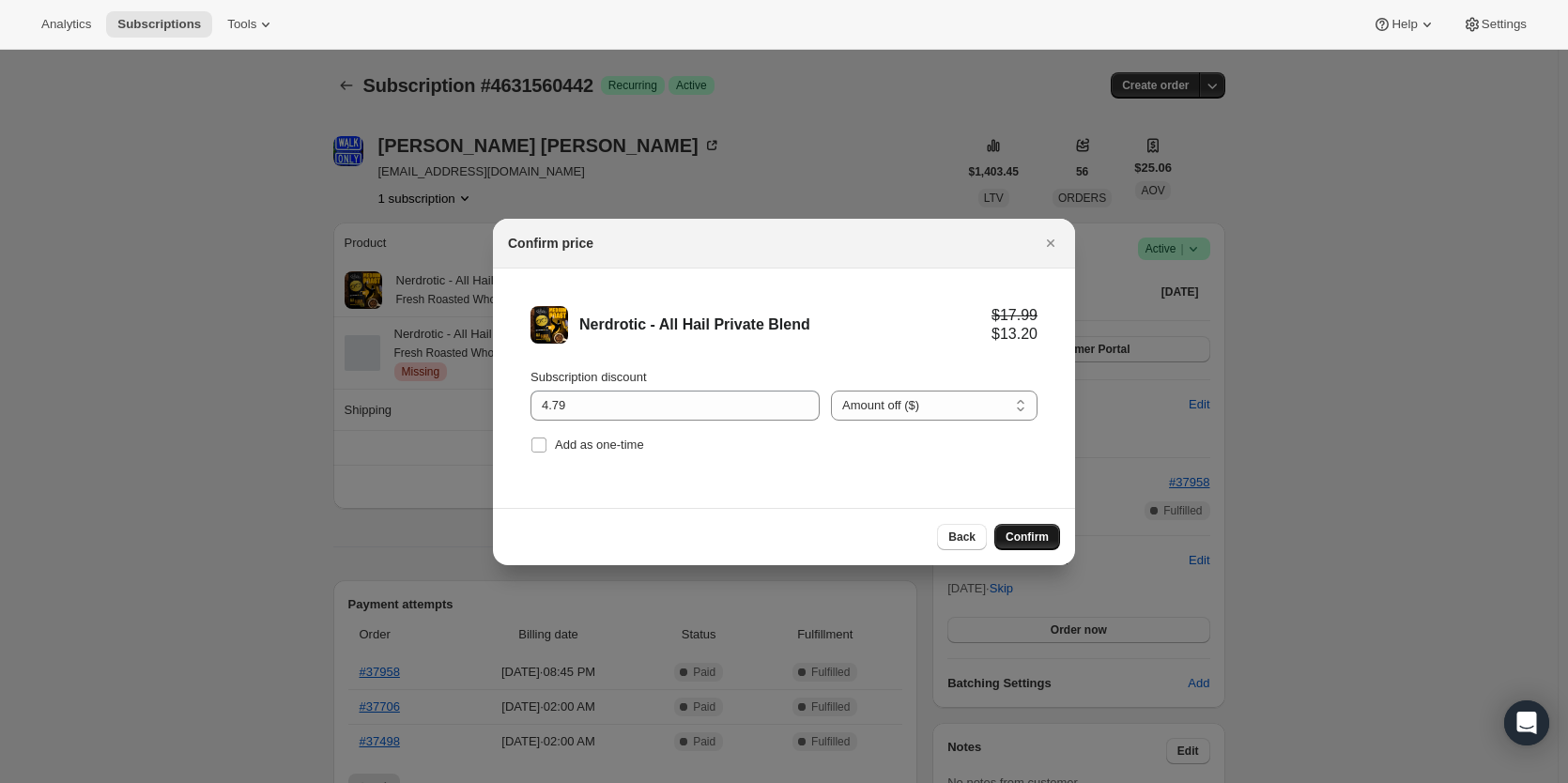
click at [1025, 531] on span "Confirm" at bounding box center [1026, 538] width 43 height 15
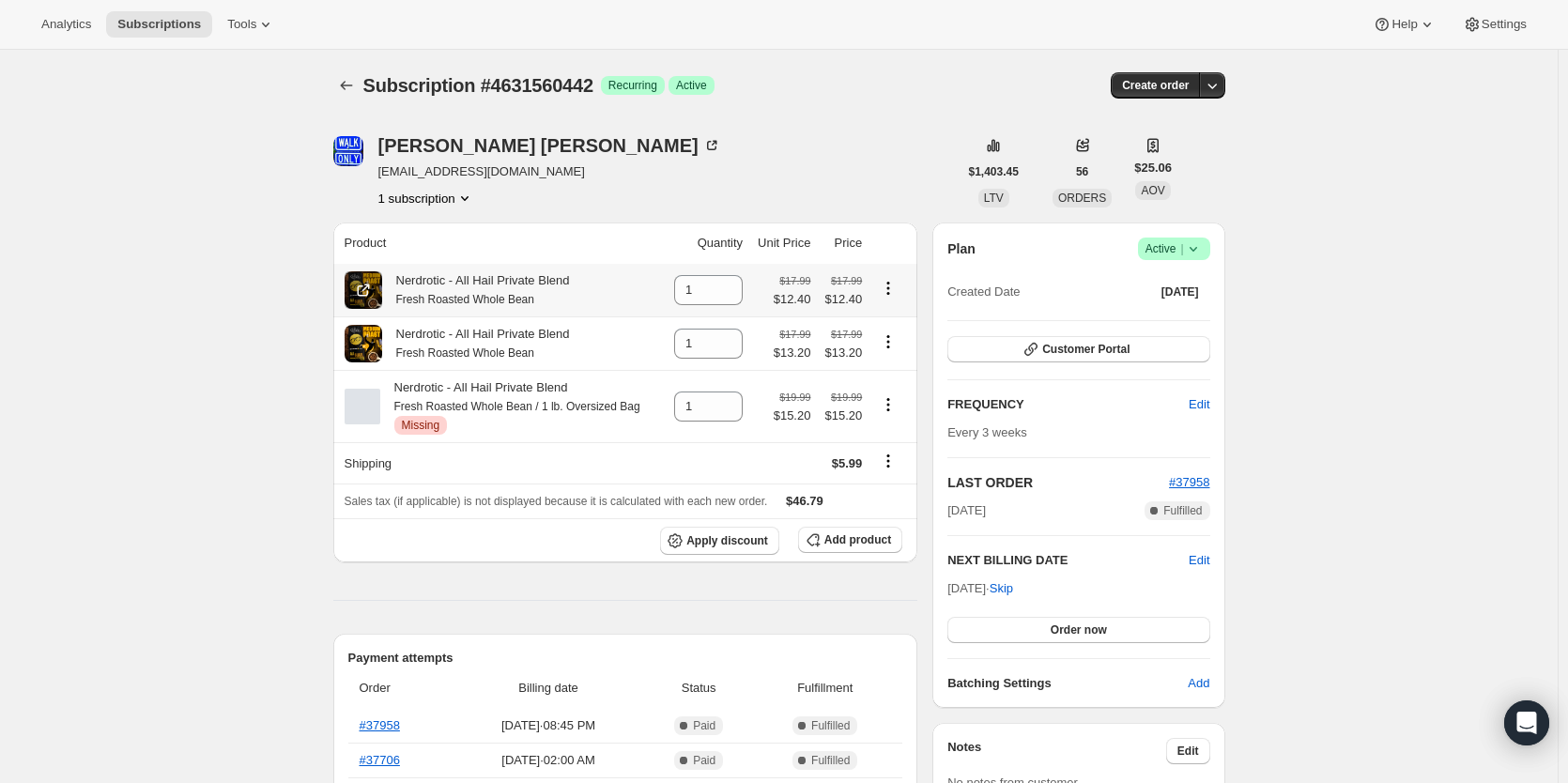
click at [890, 289] on icon "Product actions" at bounding box center [888, 288] width 3 height 3
click at [891, 333] on span "Remove" at bounding box center [878, 325] width 45 height 14
type input "0"
click at [894, 407] on icon "Product actions" at bounding box center [888, 404] width 19 height 19
click at [891, 446] on span "Remove" at bounding box center [893, 446] width 45 height 14
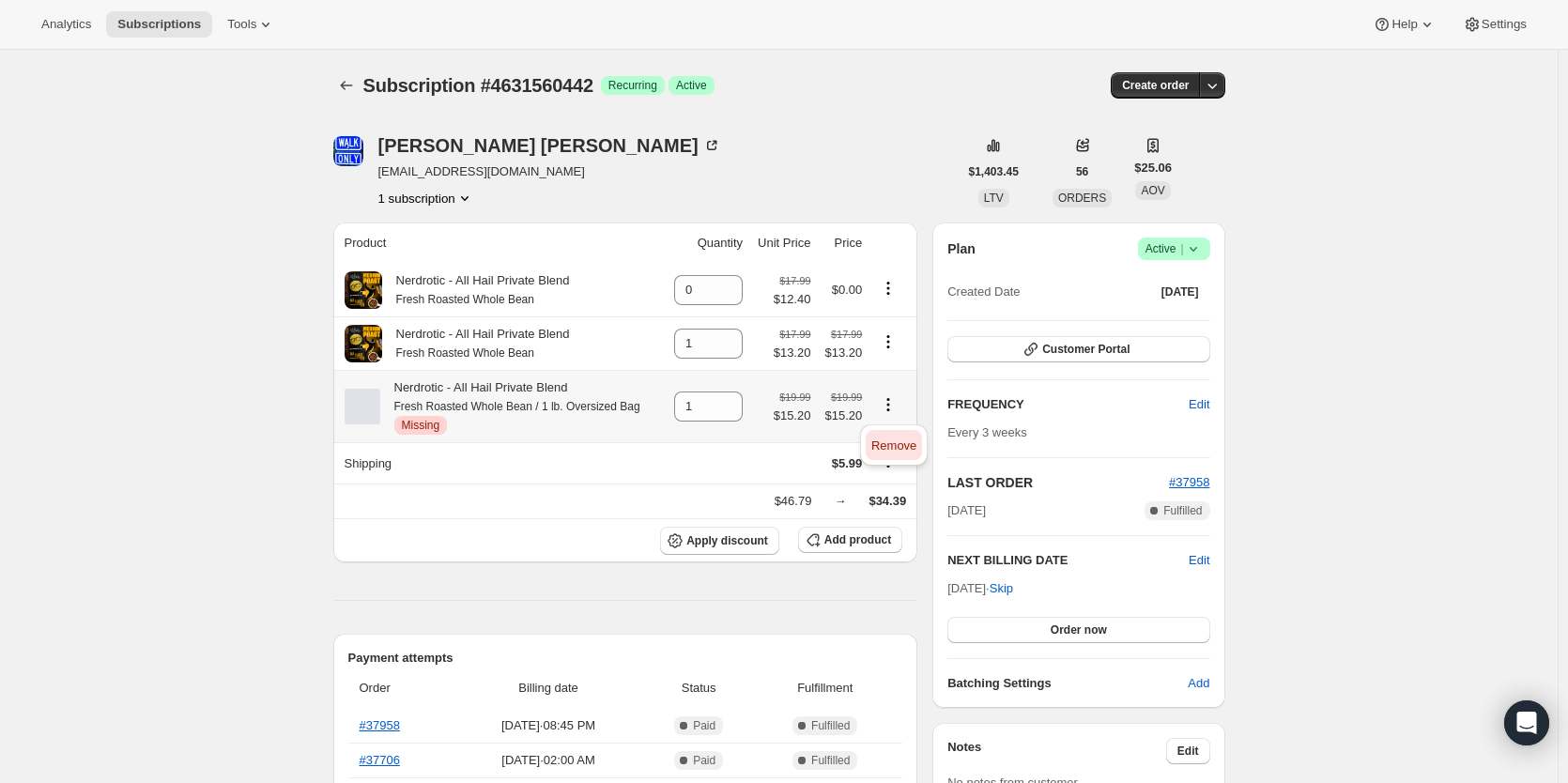
type input "0"
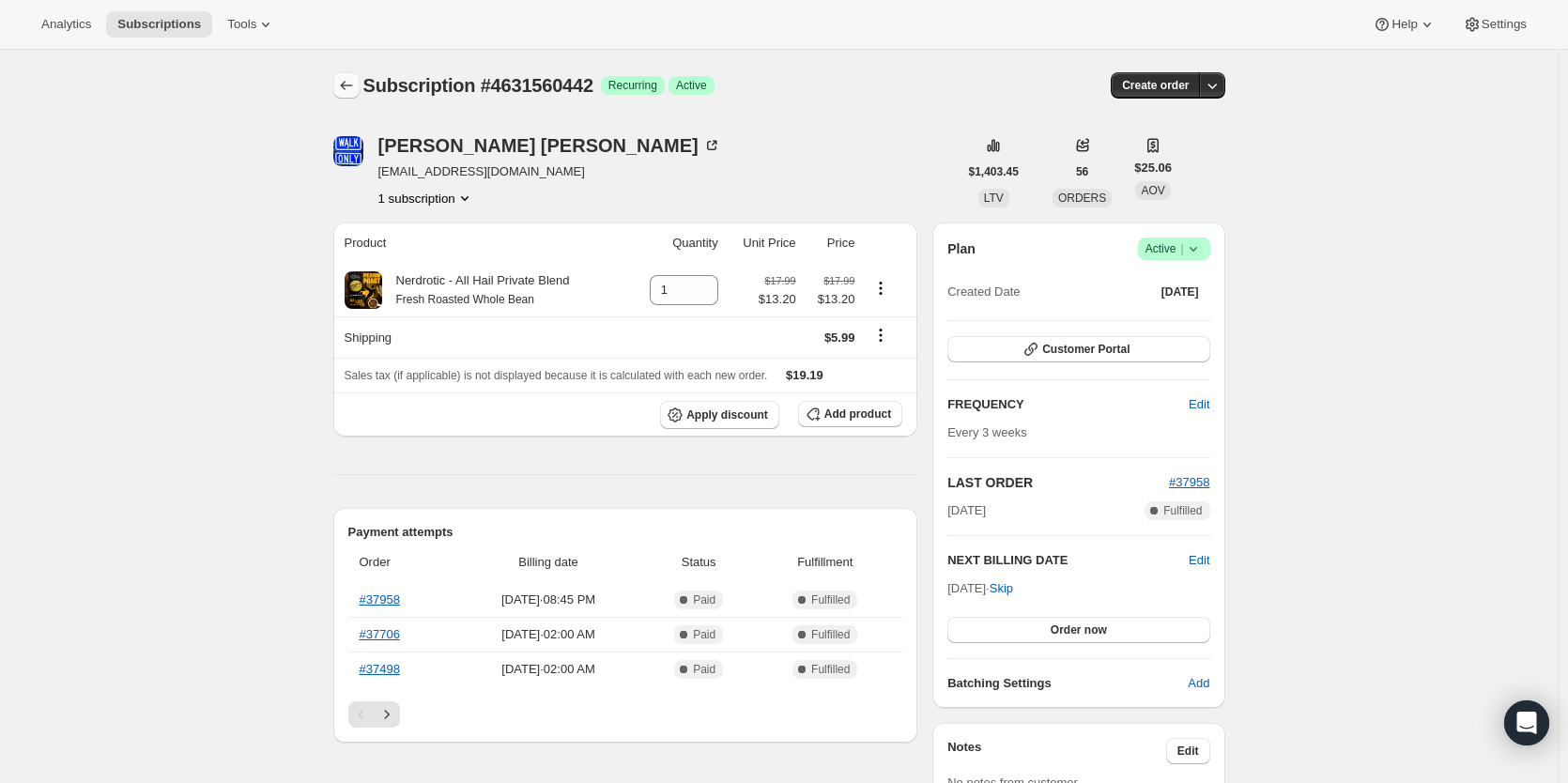
click at [345, 86] on icon "Subscriptions" at bounding box center [347, 85] width 19 height 19
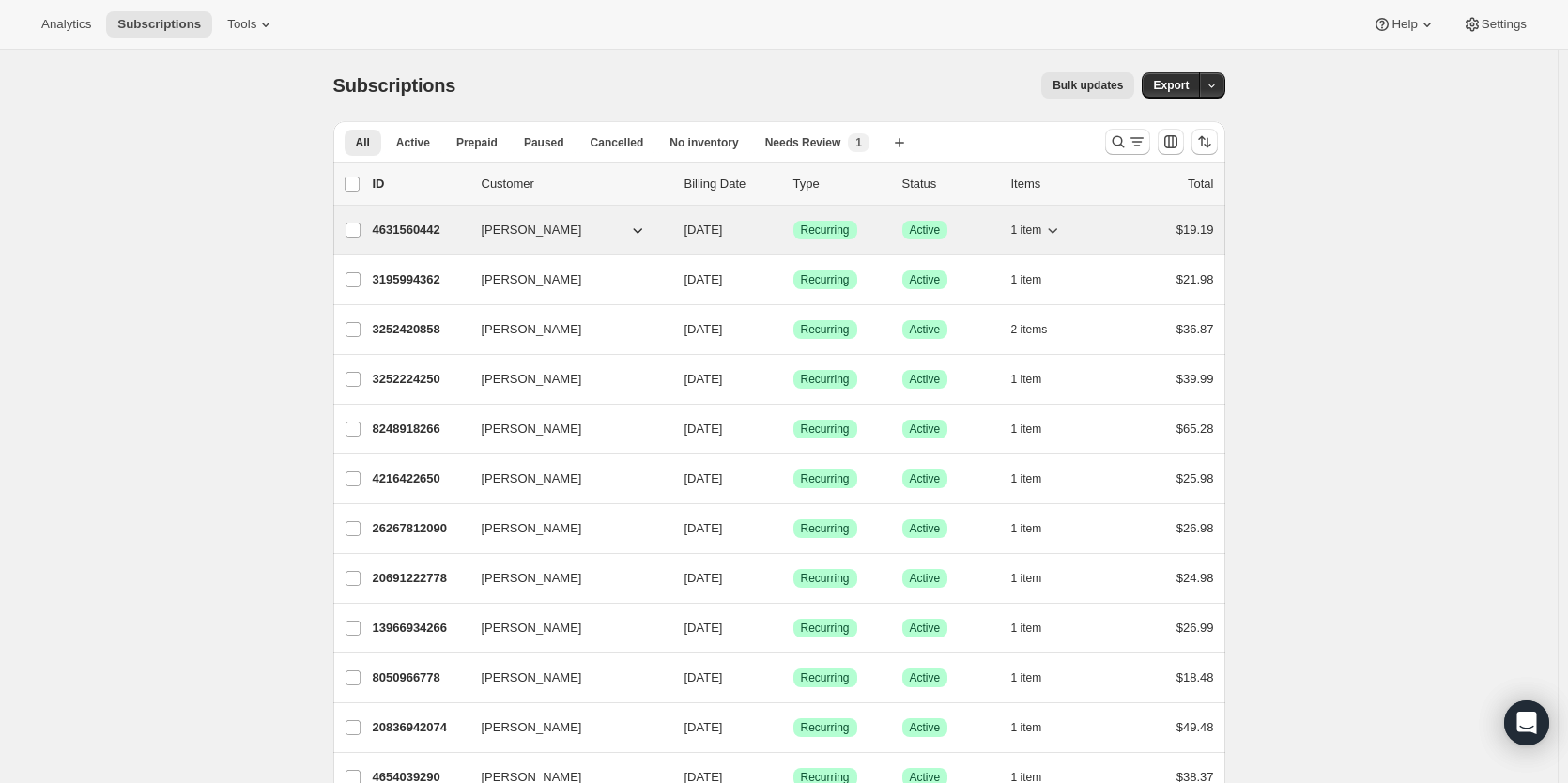
click at [394, 224] on p "4631560442" at bounding box center [420, 230] width 94 height 19
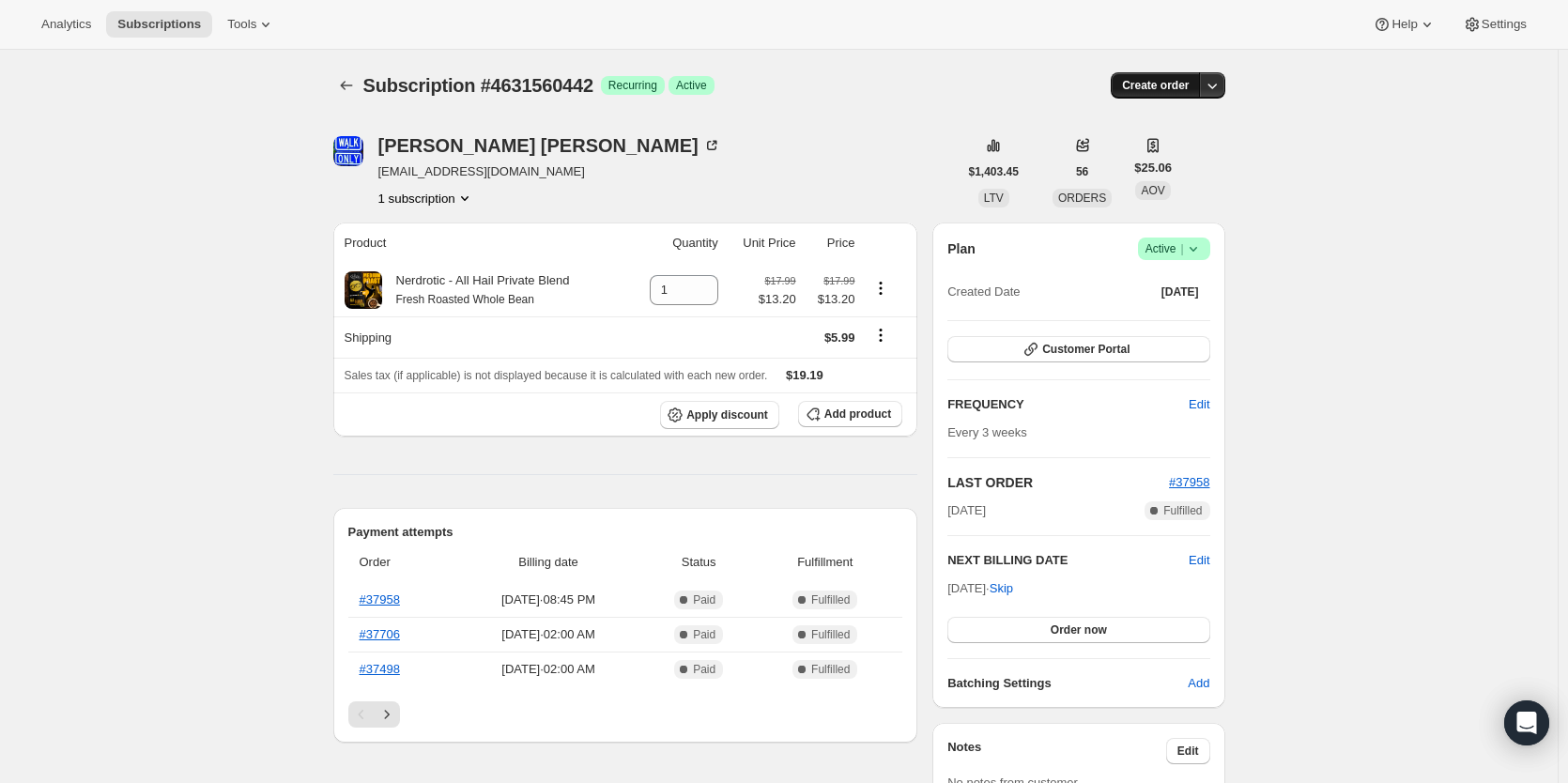
click at [1156, 84] on span "Create order" at bounding box center [1156, 85] width 67 height 15
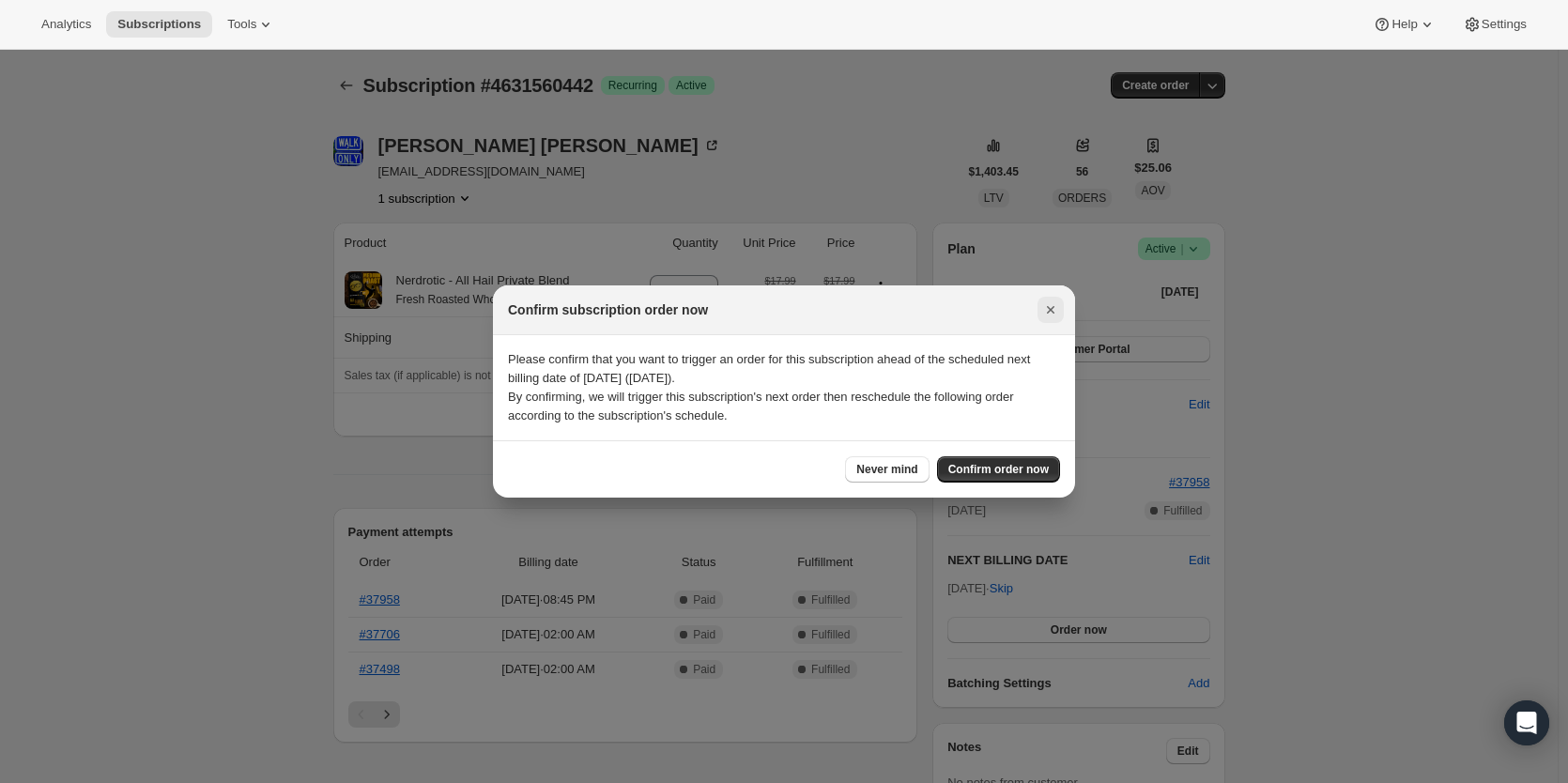
click at [1050, 315] on icon "Close" at bounding box center [1050, 310] width 19 height 19
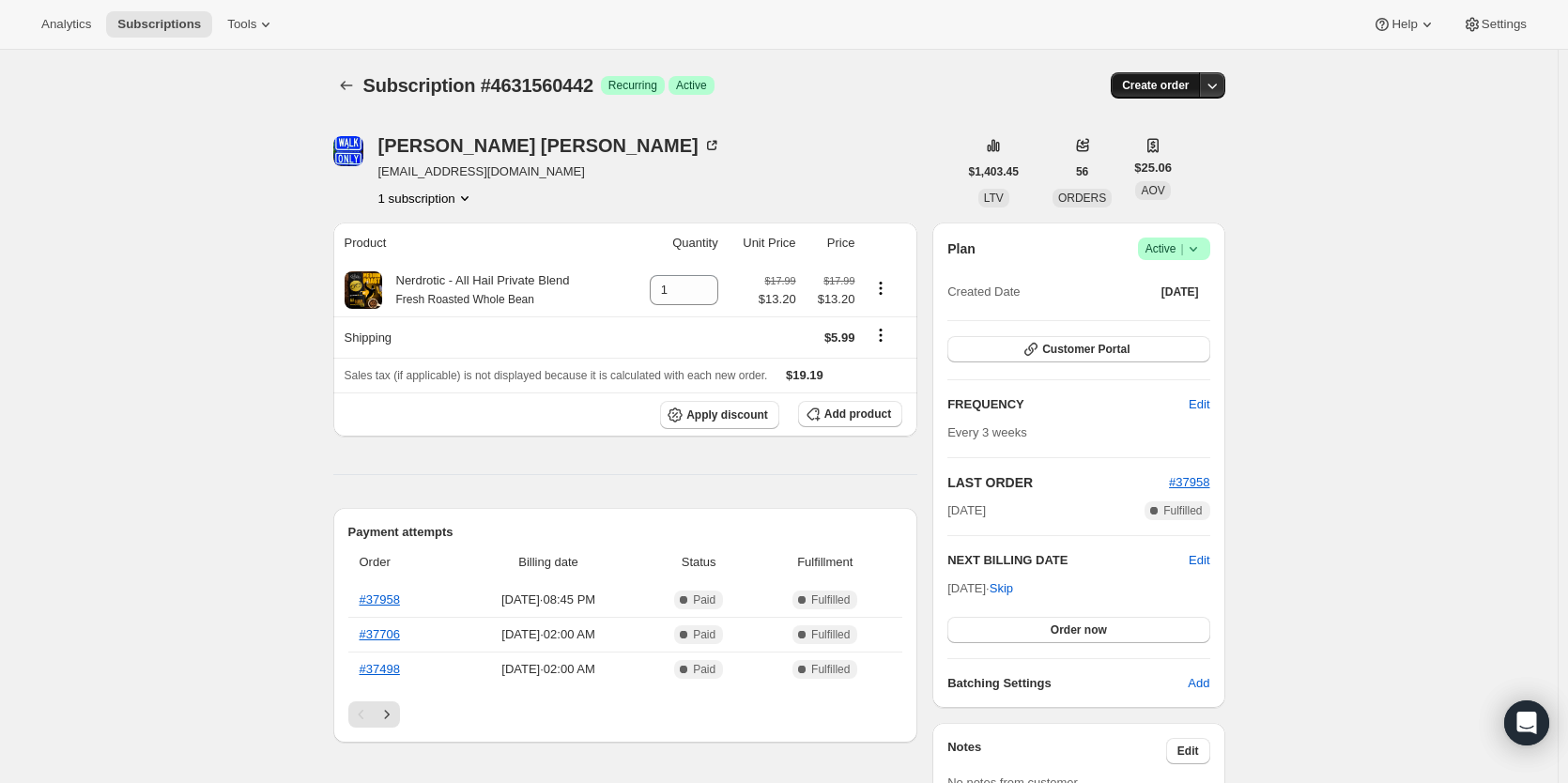
click at [1161, 88] on span "Create order" at bounding box center [1156, 85] width 67 height 15
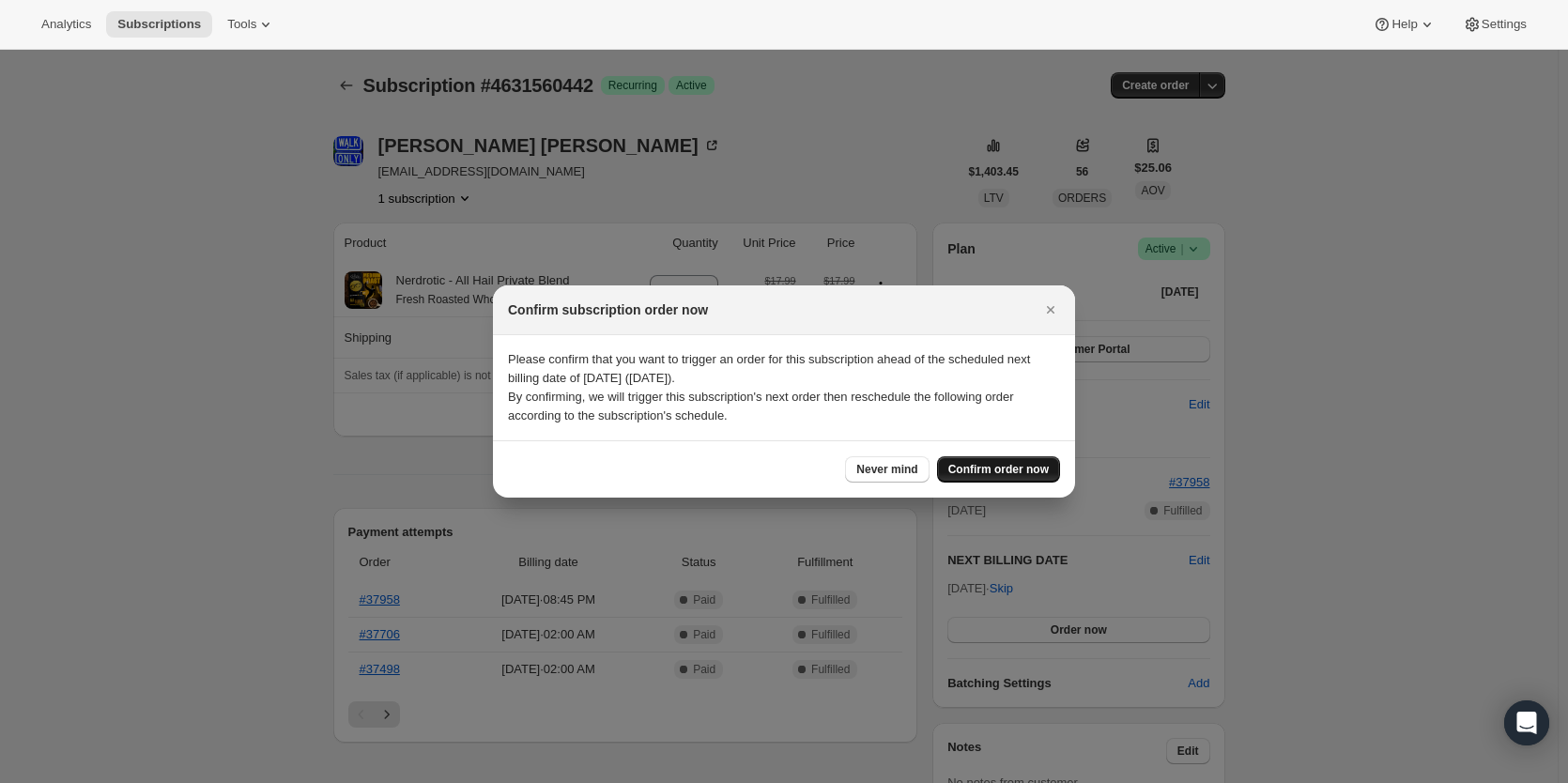
click at [976, 467] on span "Confirm order now" at bounding box center [998, 470] width 101 height 15
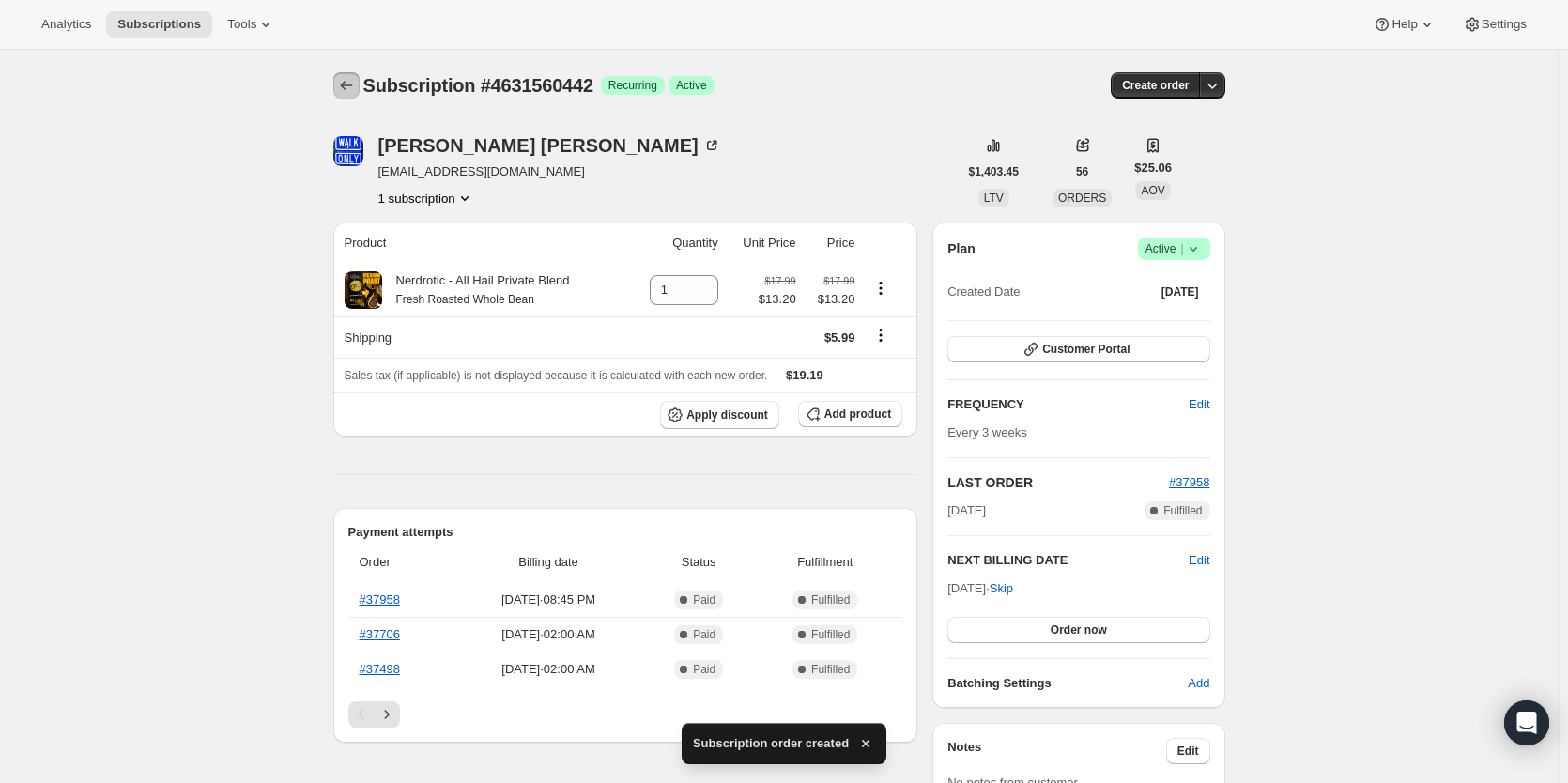
click at [346, 85] on icon "Subscriptions" at bounding box center [346, 85] width 12 height 10
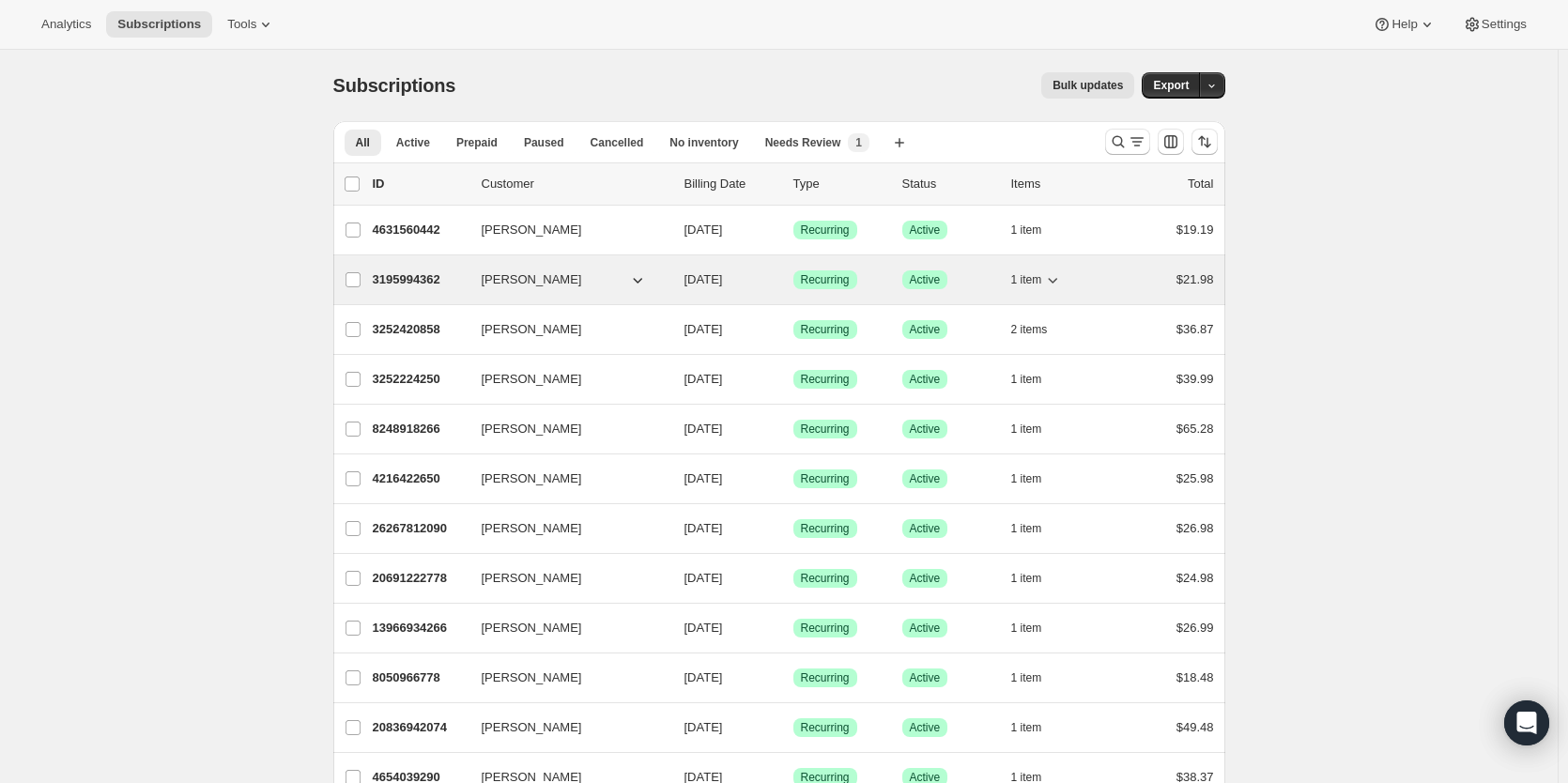
click at [422, 278] on p "3195994362" at bounding box center [420, 280] width 94 height 19
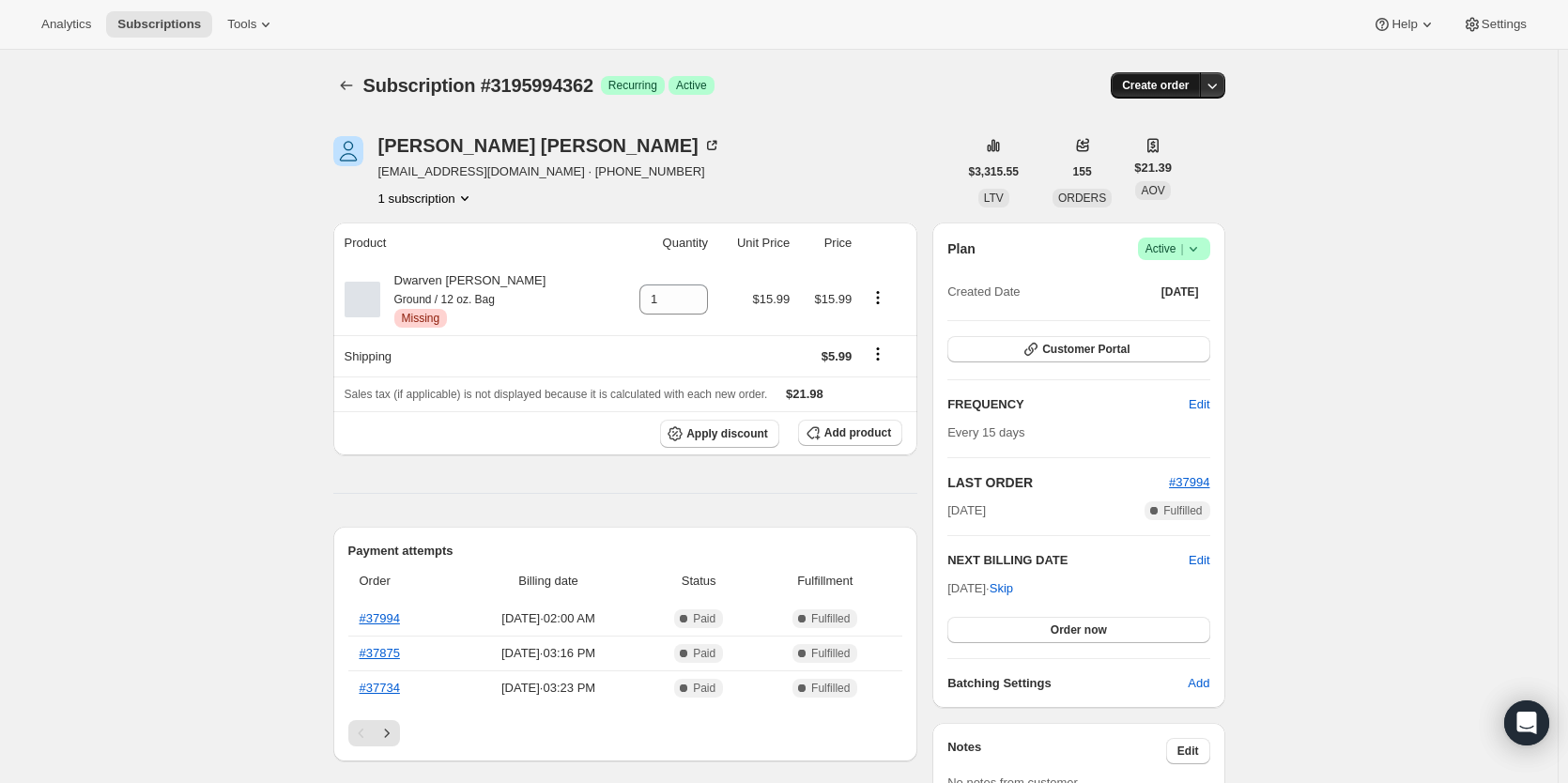
click at [1143, 80] on span "Create order" at bounding box center [1156, 85] width 67 height 15
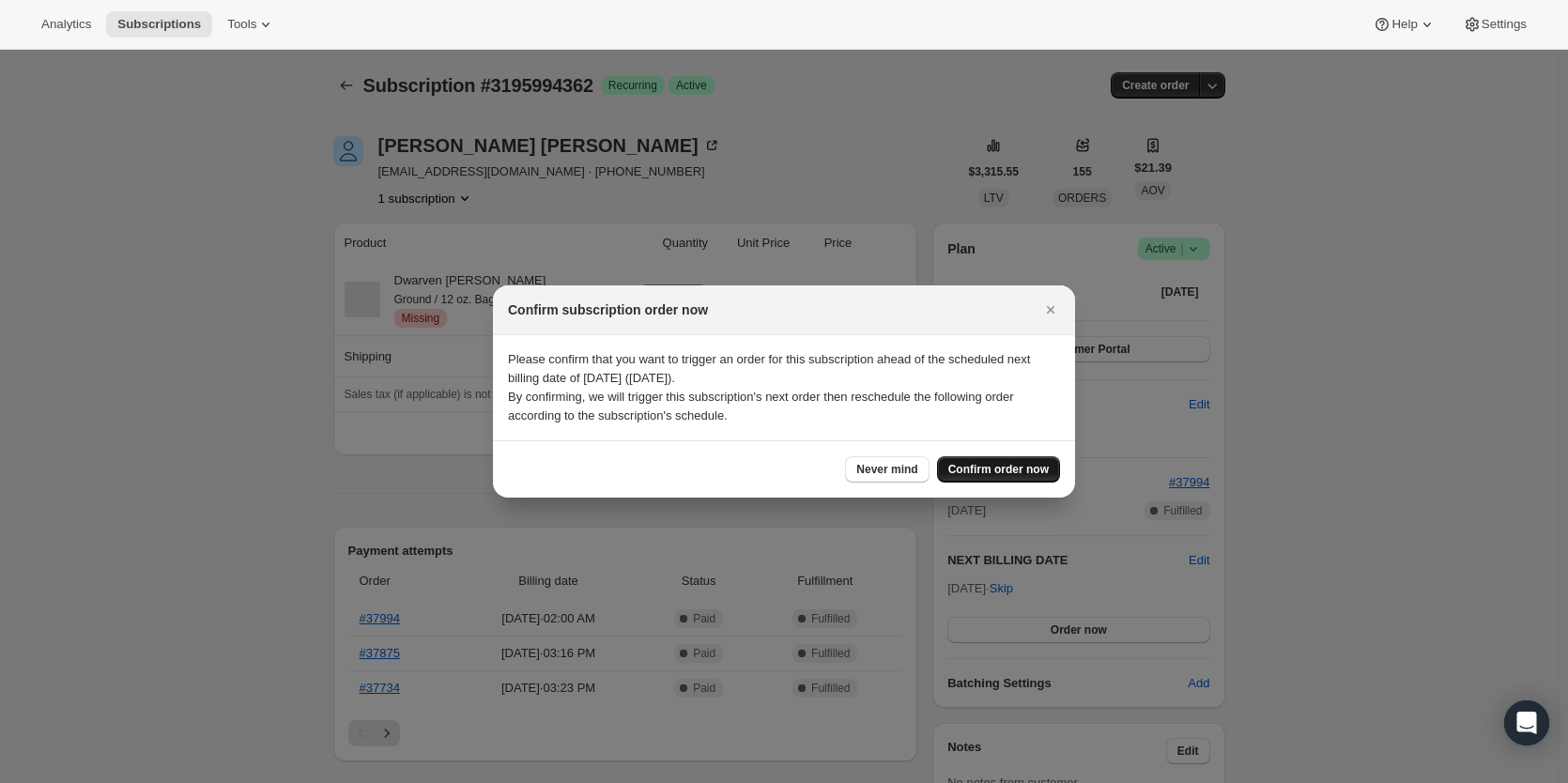
click at [1009, 464] on span "Confirm order now" at bounding box center [998, 470] width 101 height 15
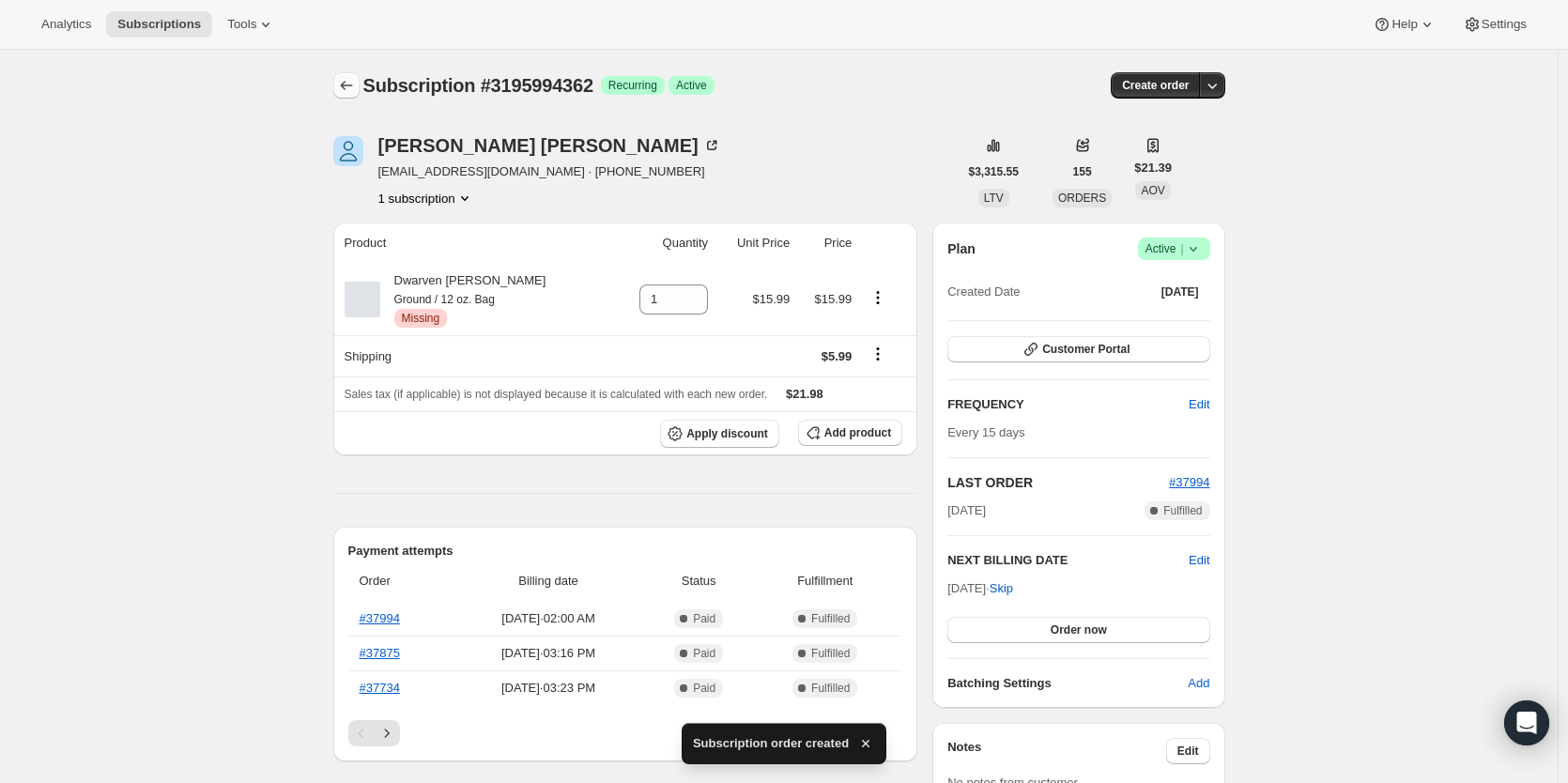
click at [356, 88] on icon "Subscriptions" at bounding box center [347, 85] width 19 height 19
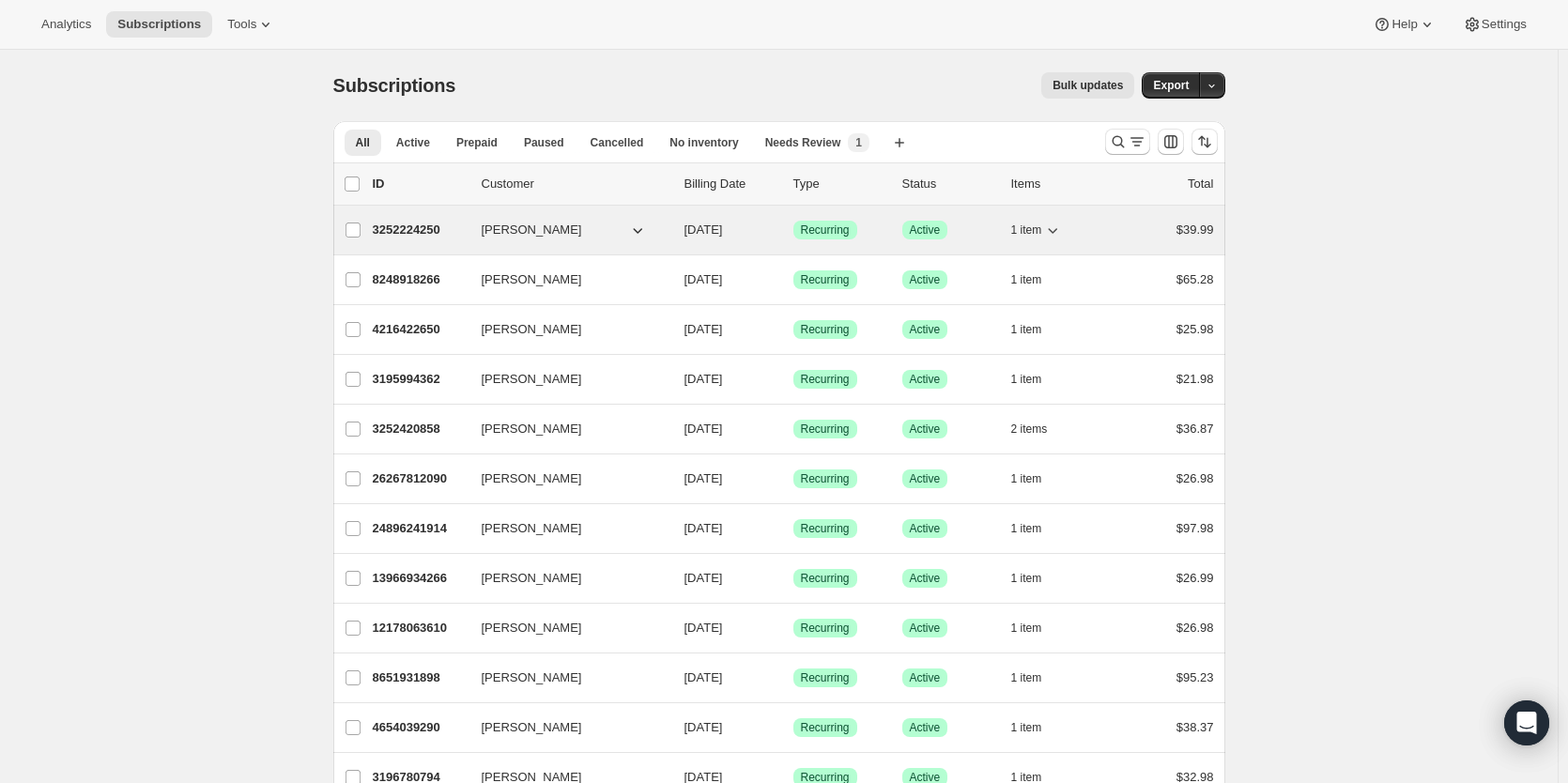
click at [435, 225] on p "3252224250" at bounding box center [420, 230] width 94 height 19
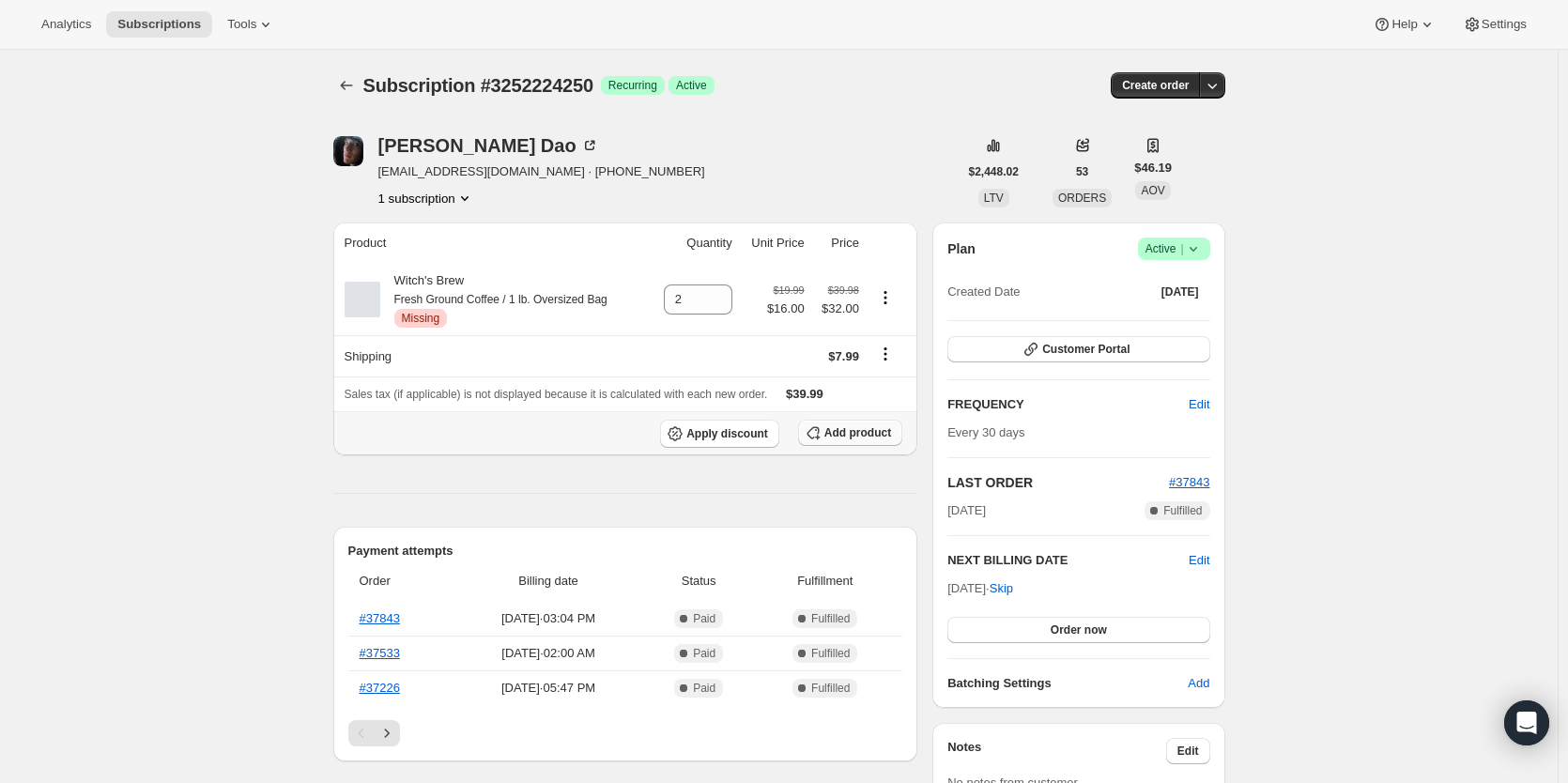
click at [859, 439] on span "Add product" at bounding box center [858, 433] width 67 height 15
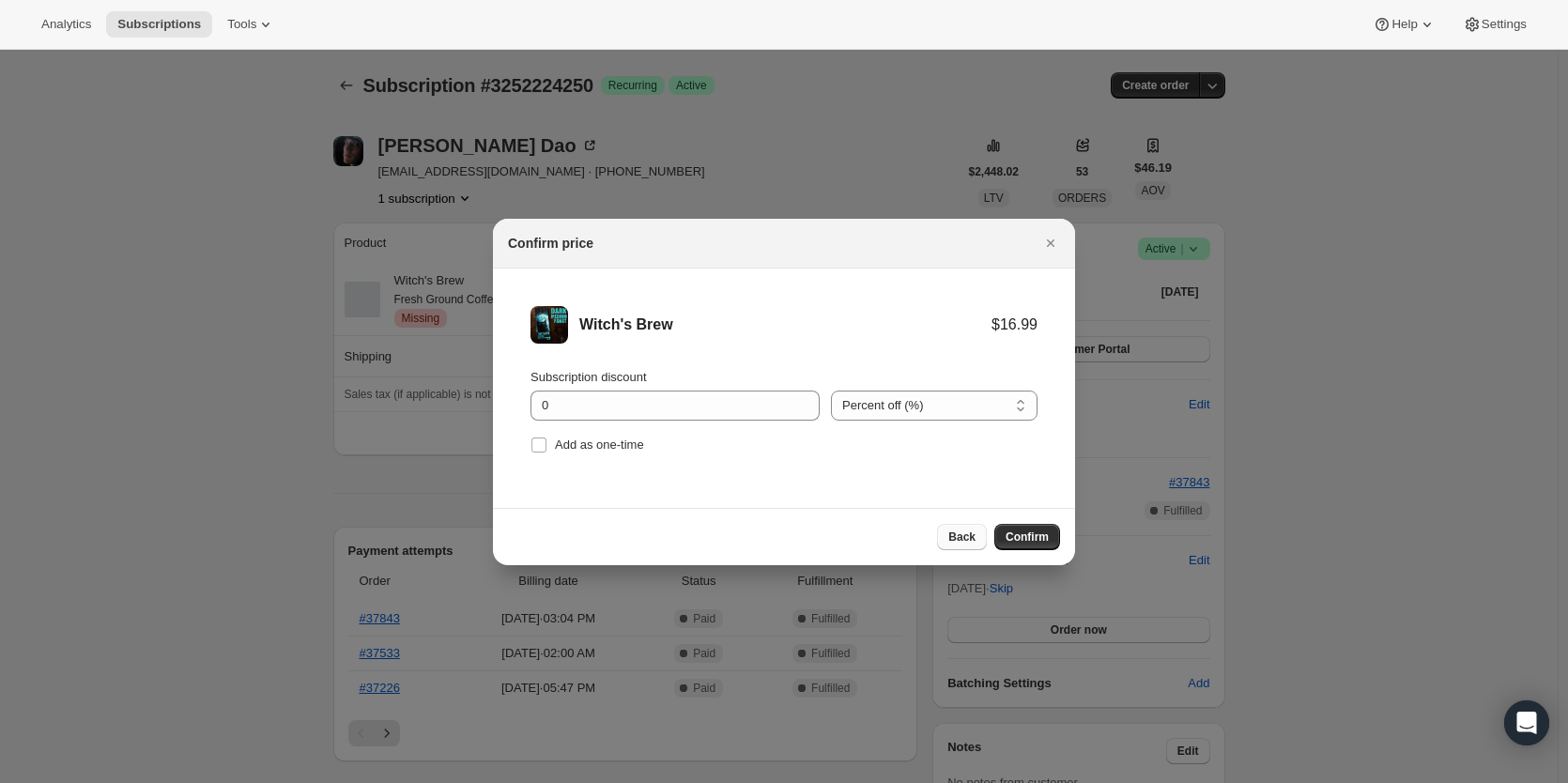
click at [962, 541] on span "Back" at bounding box center [961, 538] width 27 height 15
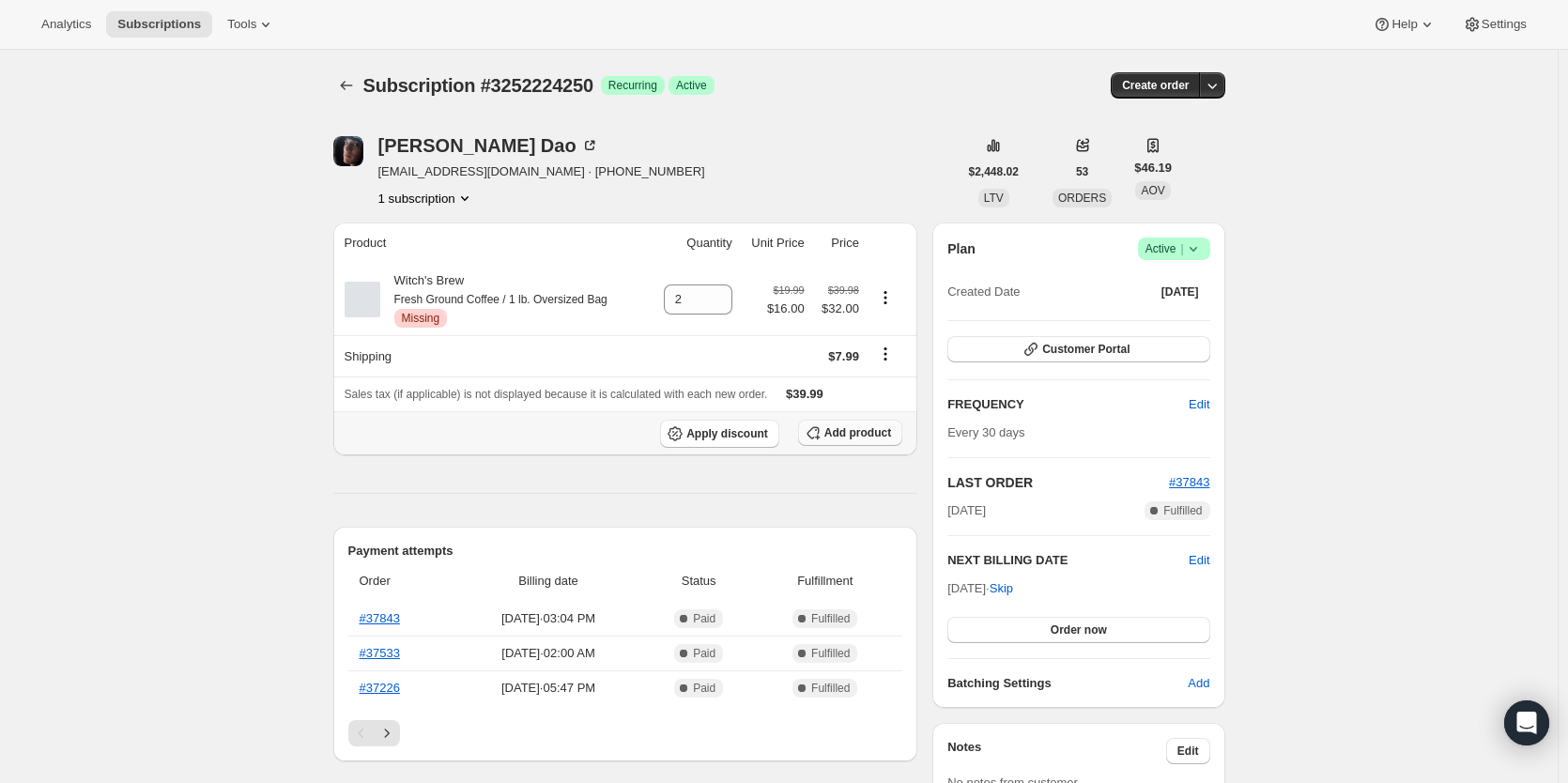
click at [876, 440] on span "Add product" at bounding box center [858, 433] width 67 height 15
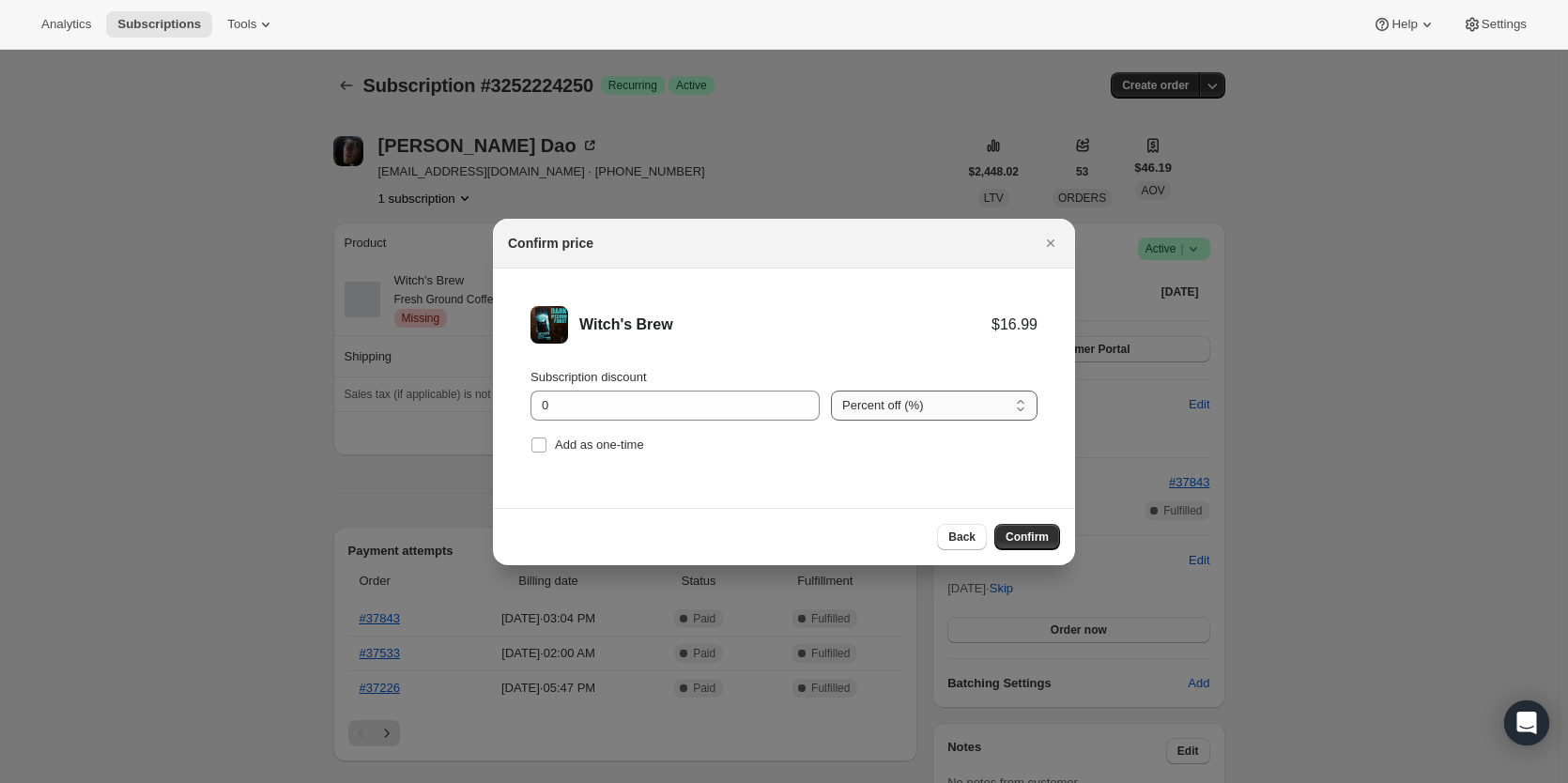
click at [906, 403] on select "Percent off (%) Amount off ($)" at bounding box center [934, 405] width 207 height 30
select select "fixed"
click at [831, 391] on select "Percent off (%) Amount off ($)" at bounding box center [934, 405] width 207 height 30
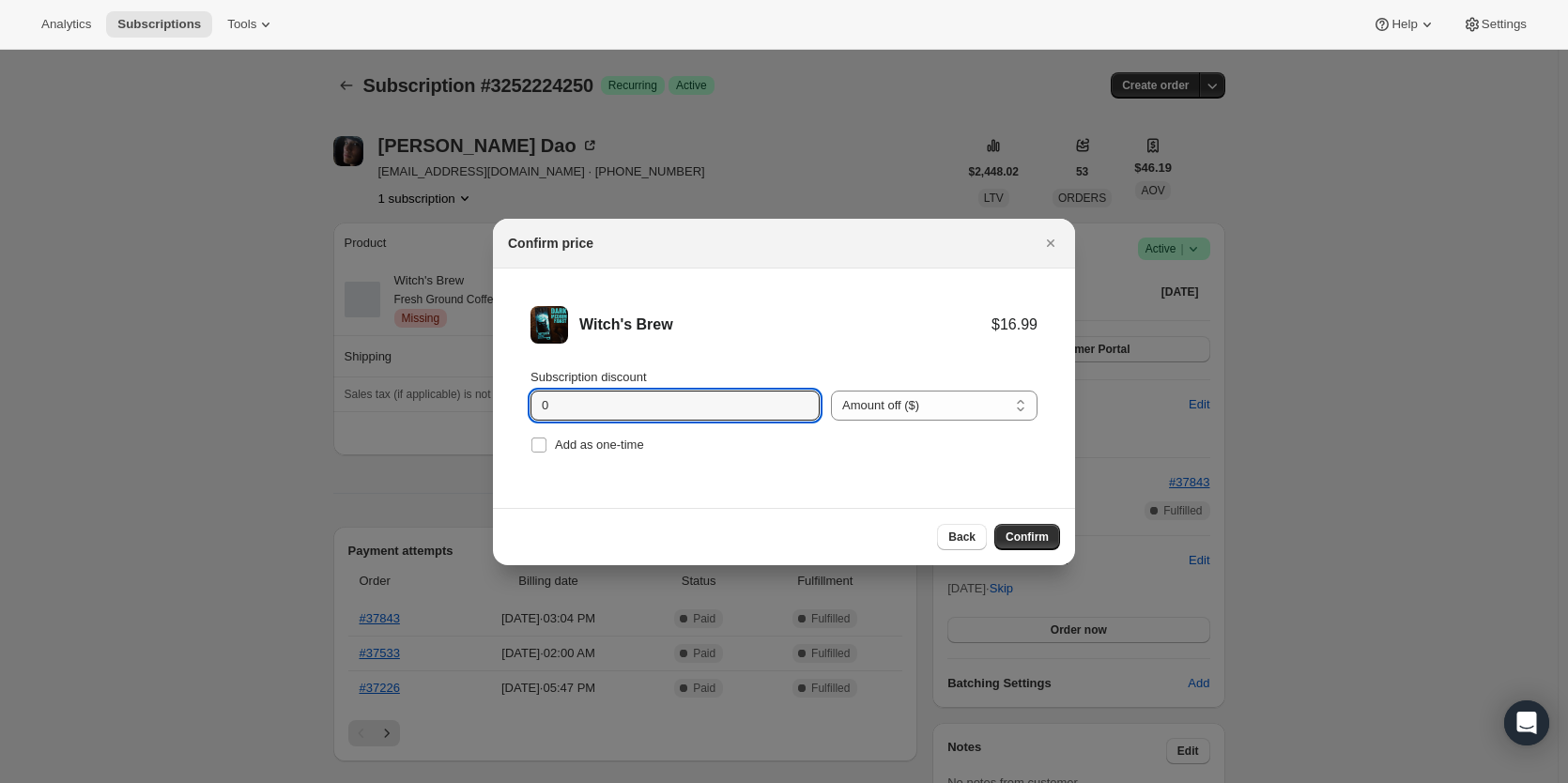
drag, startPoint x: 519, startPoint y: 410, endPoint x: 454, endPoint y: 411, distance: 65.0
type input "1"
type input "4.99"
click at [1020, 532] on span "Confirm" at bounding box center [1026, 538] width 43 height 15
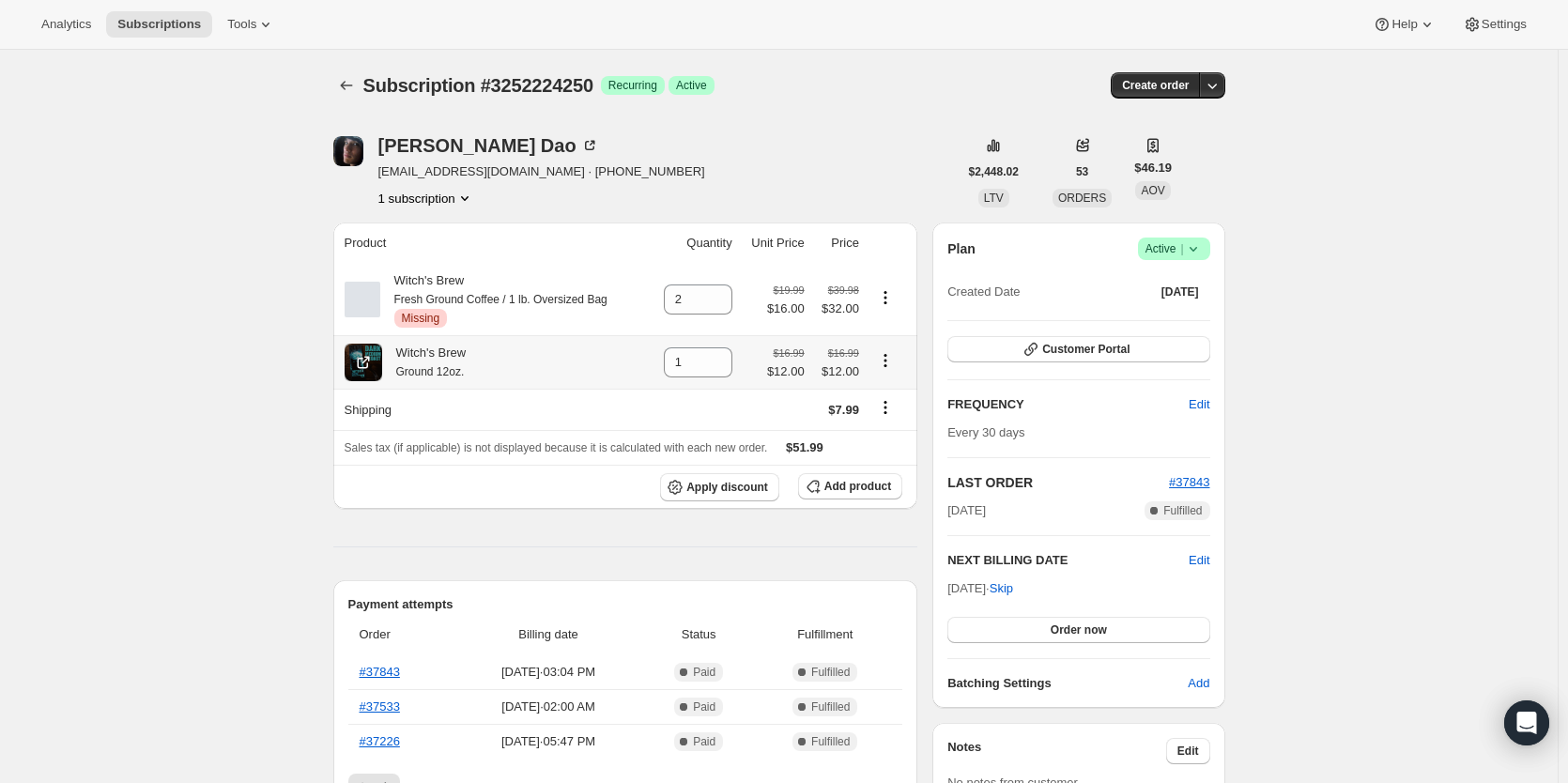
click at [887, 361] on icon "Product actions" at bounding box center [885, 359] width 3 height 3
click at [892, 393] on span "Remove" at bounding box center [877, 400] width 45 height 14
click at [711, 371] on icon at bounding box center [719, 368] width 19 height 19
click at [716, 360] on icon at bounding box center [719, 357] width 19 height 19
click at [895, 300] on icon "Product actions" at bounding box center [886, 298] width 19 height 19
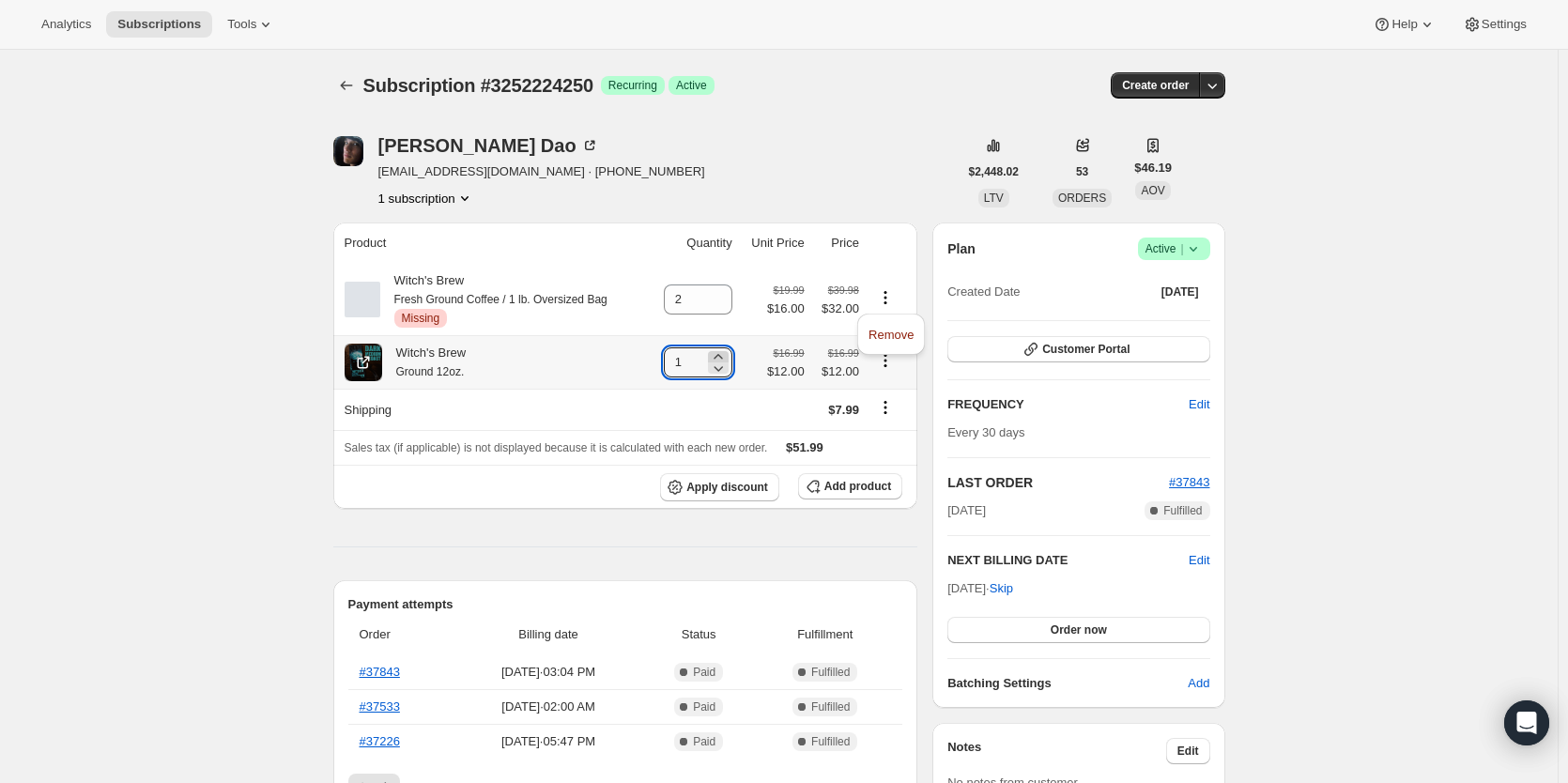
click at [728, 357] on div at bounding box center [719, 357] width 21 height 12
type input "2"
click at [892, 297] on icon "Product actions" at bounding box center [886, 298] width 19 height 19
click at [894, 332] on span "Remove" at bounding box center [890, 334] width 45 height 14
type input "0"
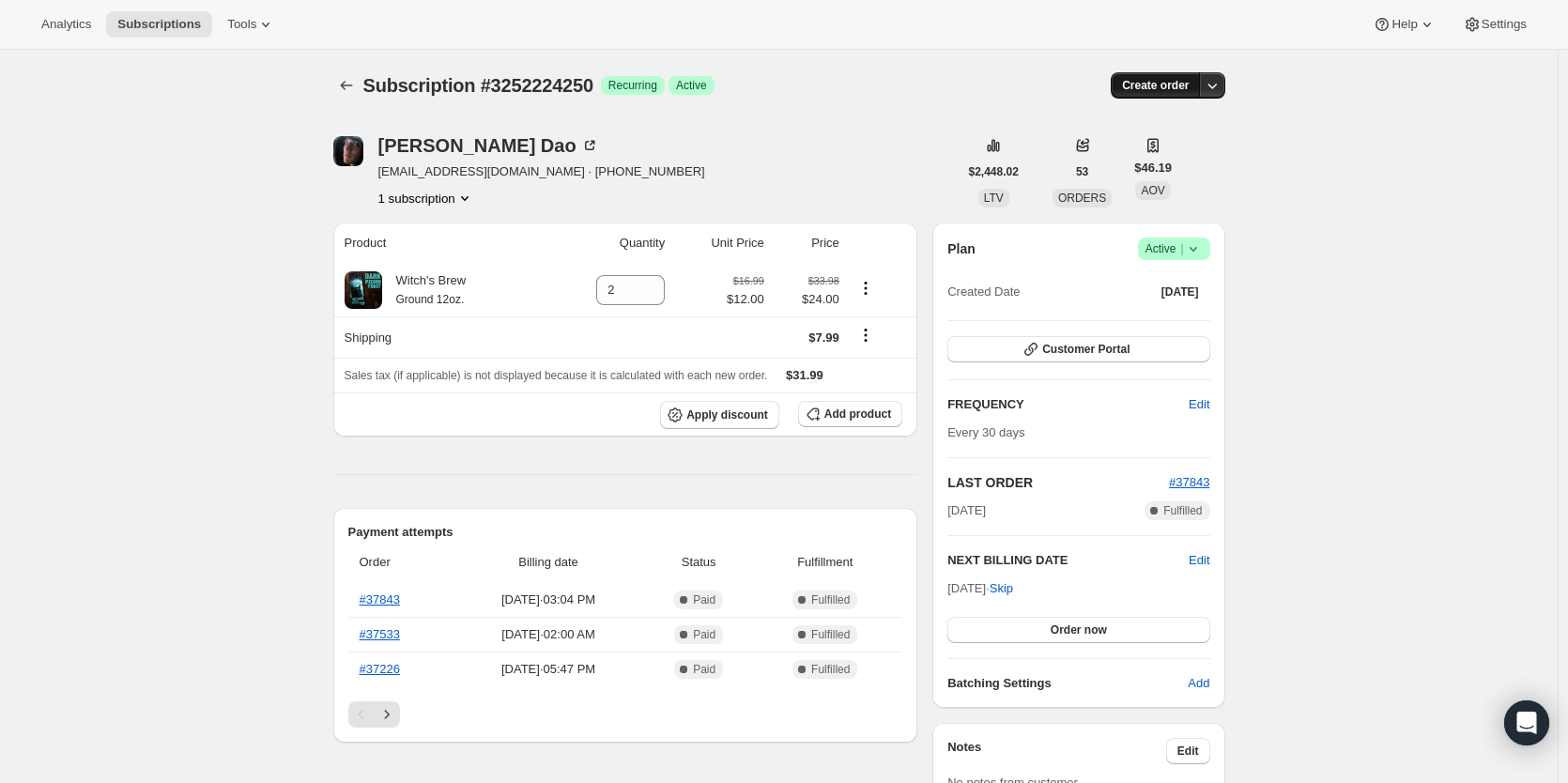
click at [1132, 87] on span "Create order" at bounding box center [1156, 85] width 67 height 15
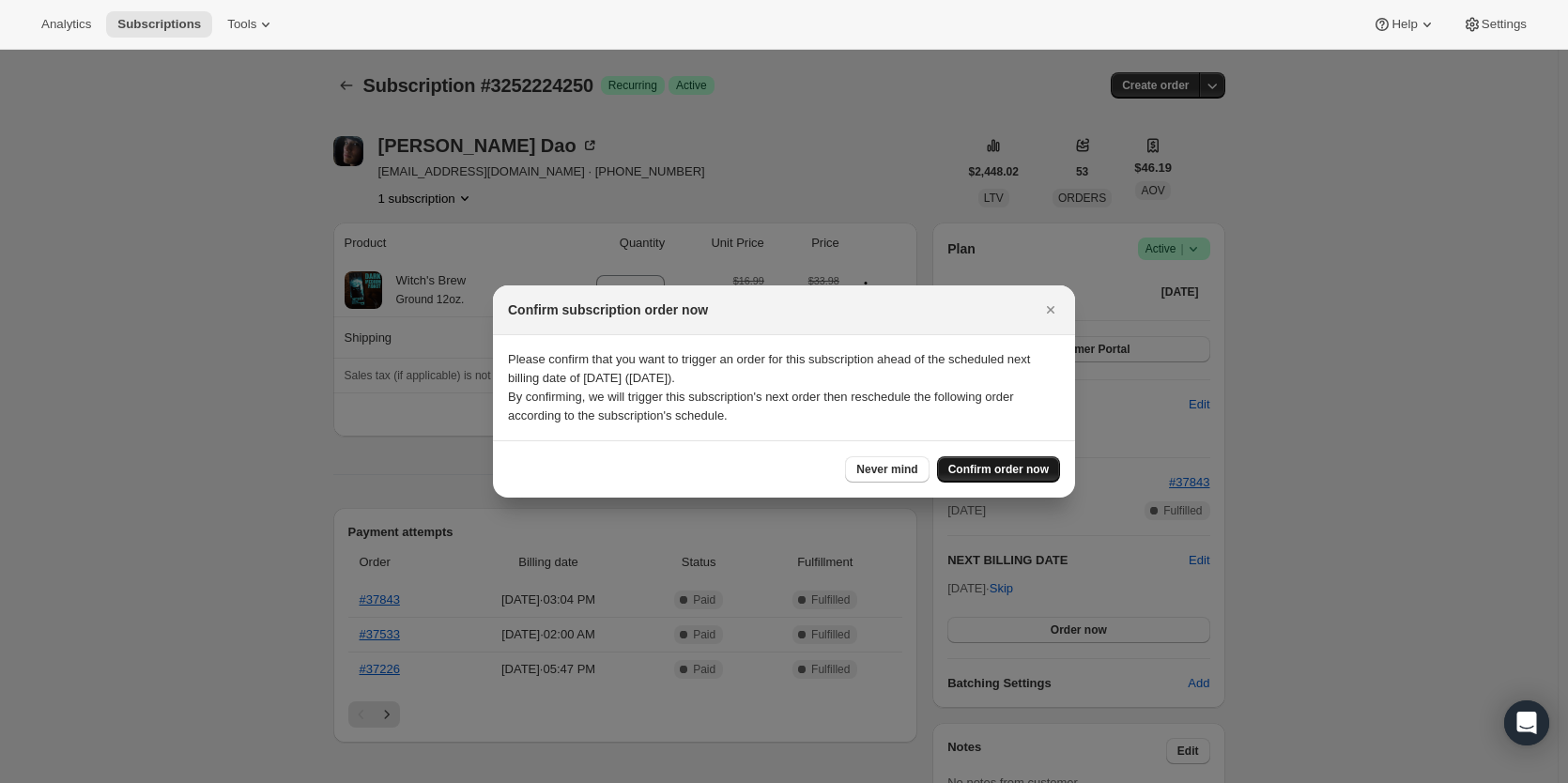
click at [1003, 466] on span "Confirm order now" at bounding box center [998, 470] width 101 height 15
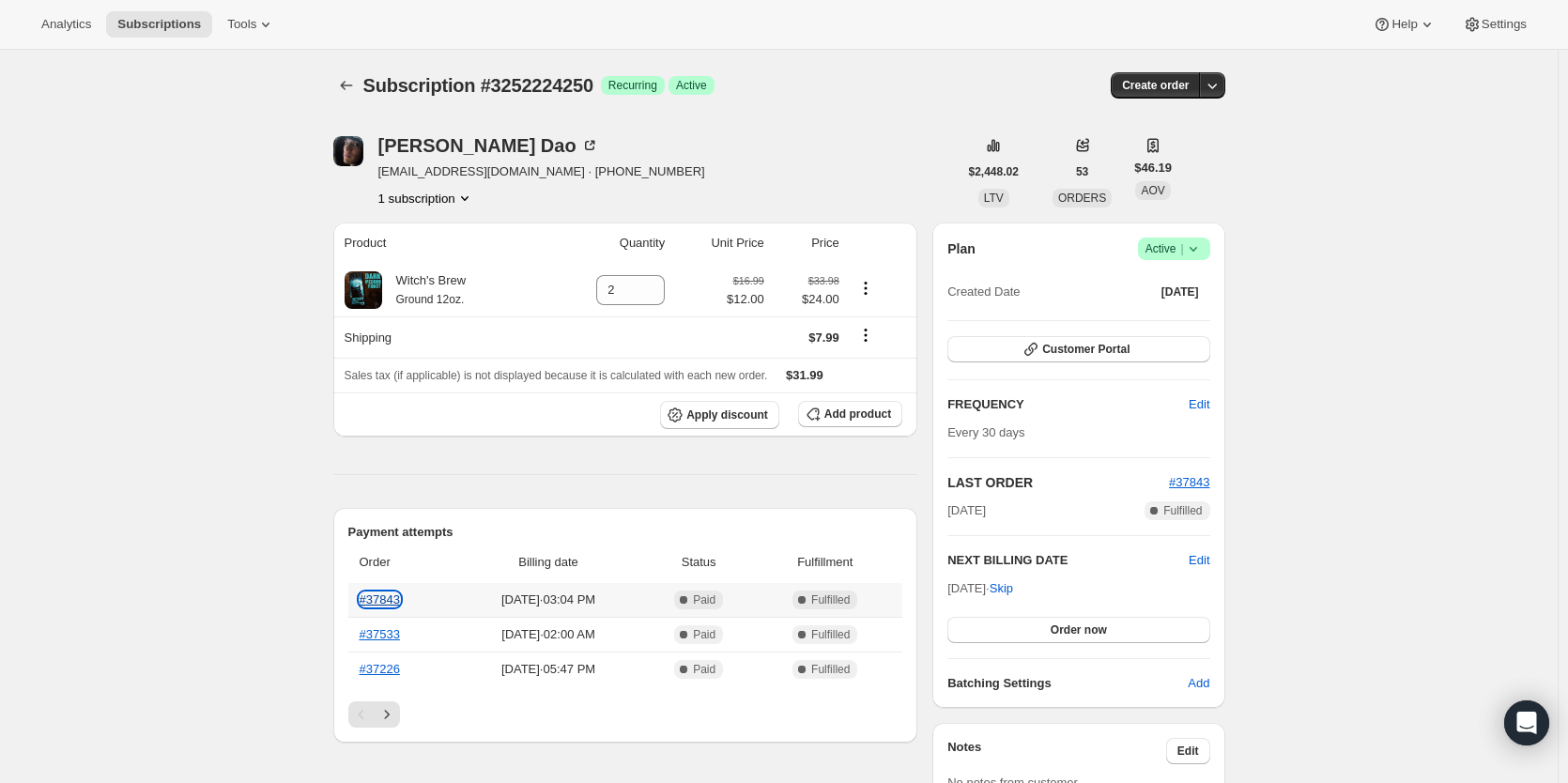
click at [378, 598] on link "#37843" at bounding box center [380, 599] width 40 height 14
click at [350, 83] on icon "Subscriptions" at bounding box center [347, 85] width 19 height 19
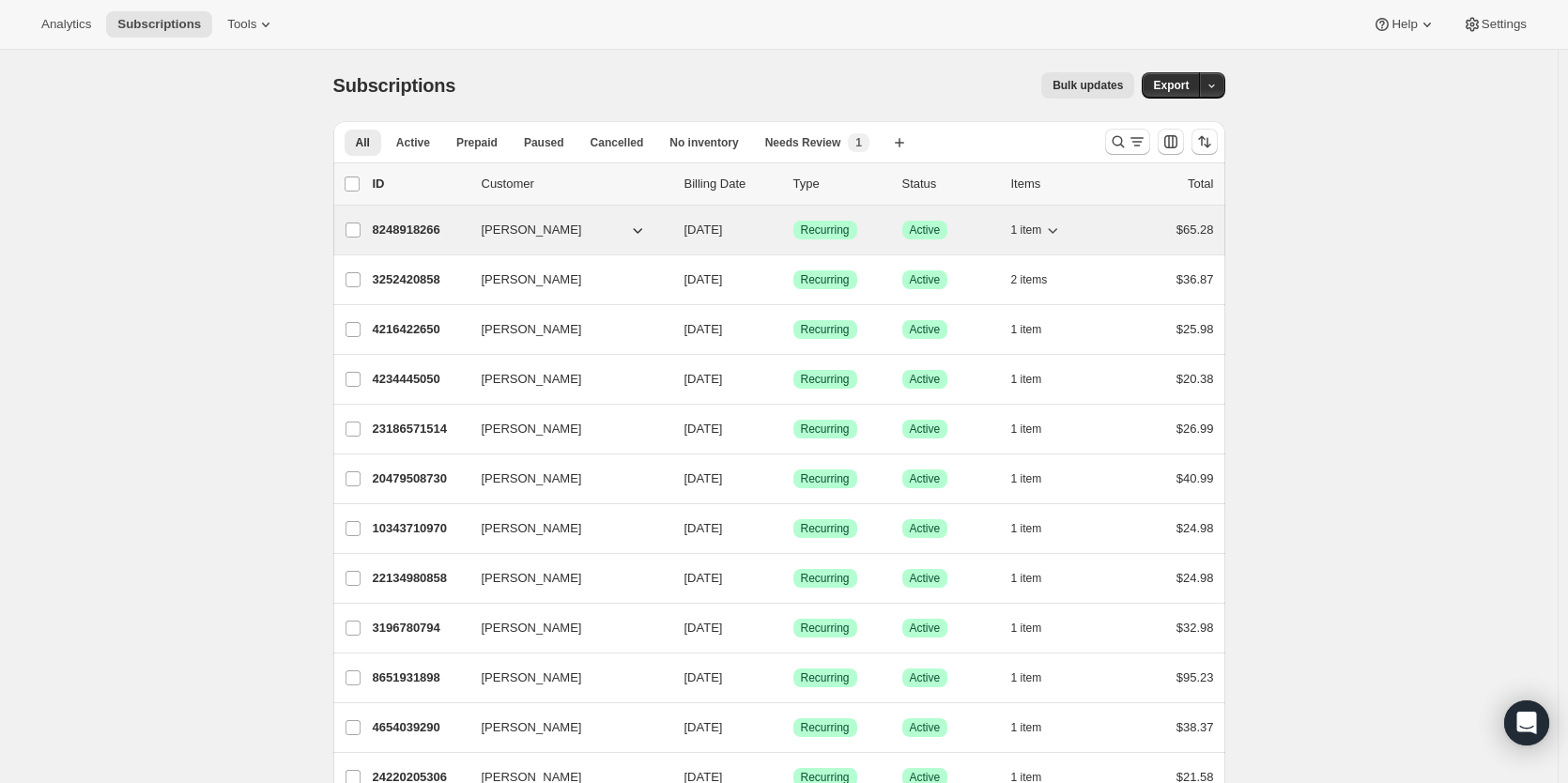
click at [388, 230] on p "8248918266" at bounding box center [420, 230] width 94 height 19
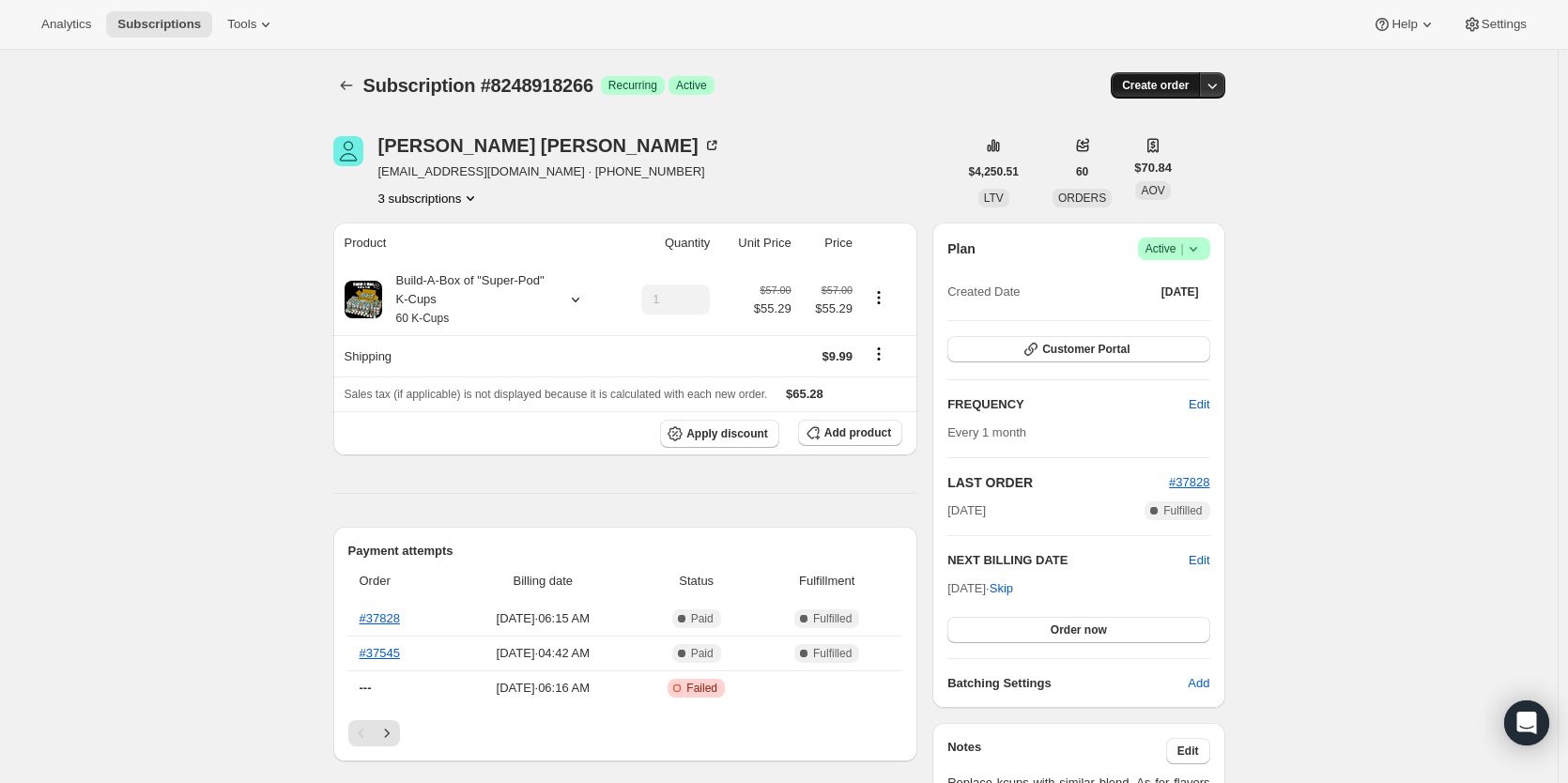
click at [1164, 81] on span "Create order" at bounding box center [1156, 85] width 67 height 15
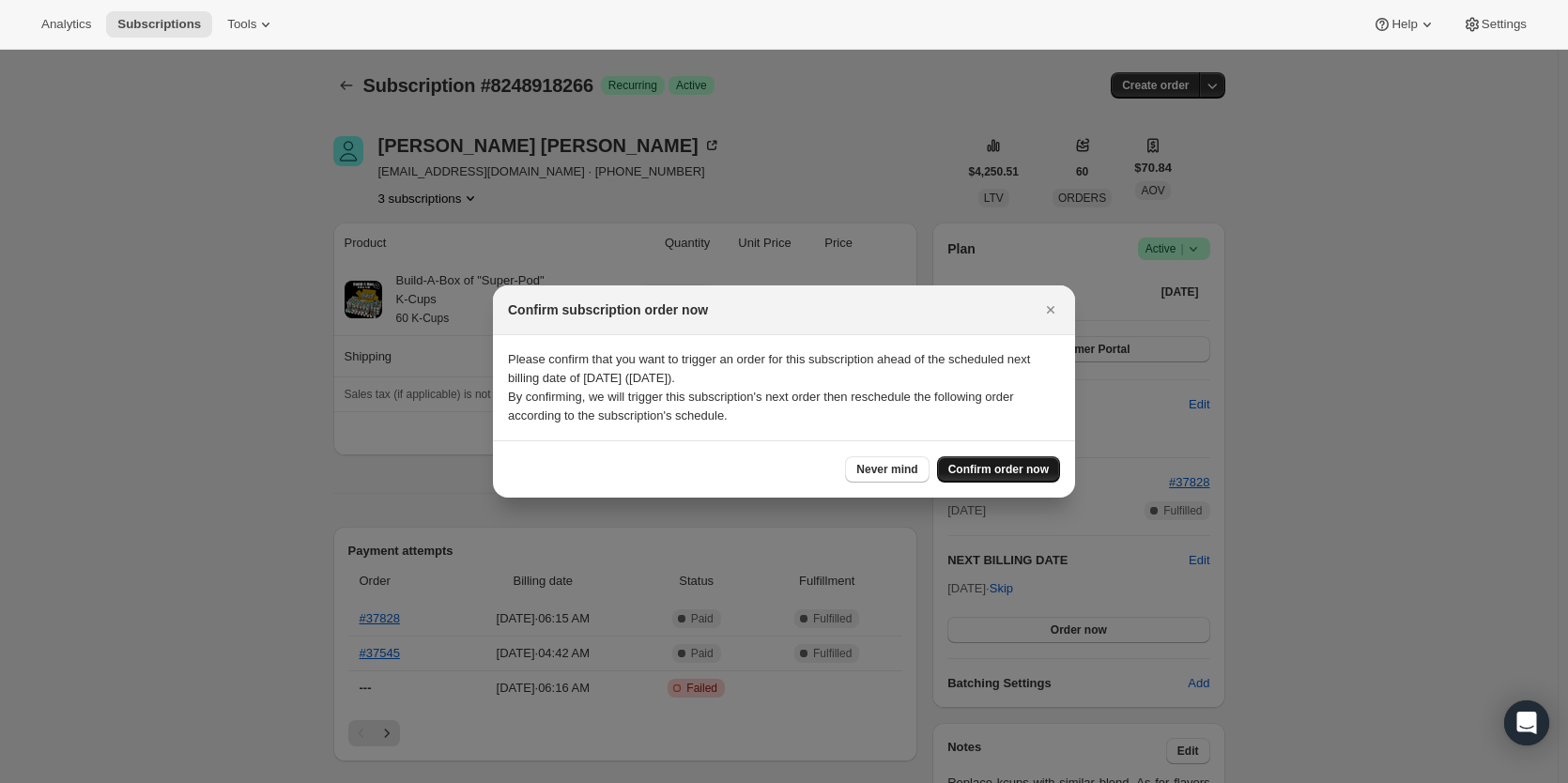
click at [991, 462] on button "Confirm order now" at bounding box center [999, 469] width 123 height 26
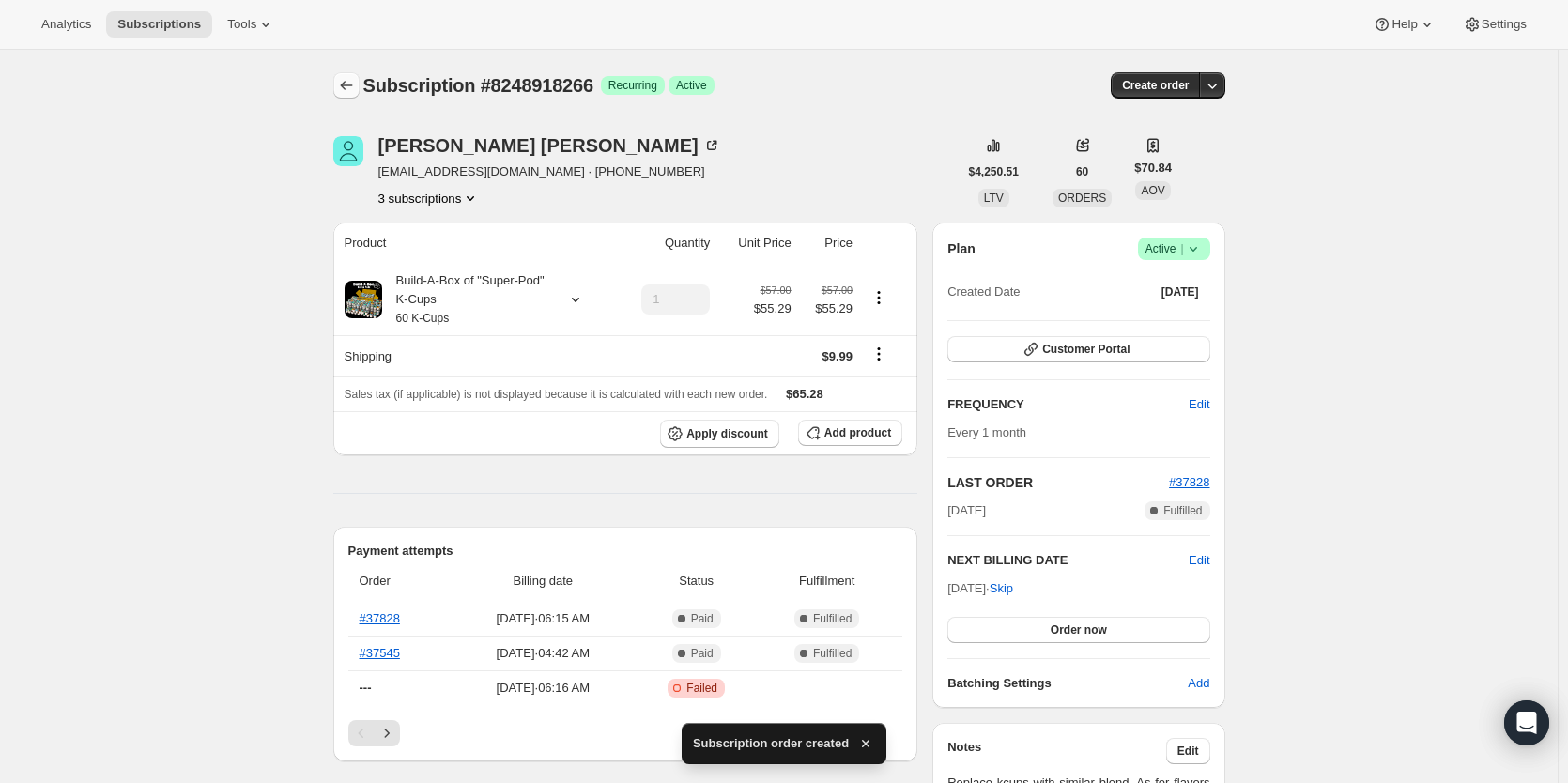
click at [345, 88] on icon "Subscriptions" at bounding box center [347, 85] width 19 height 19
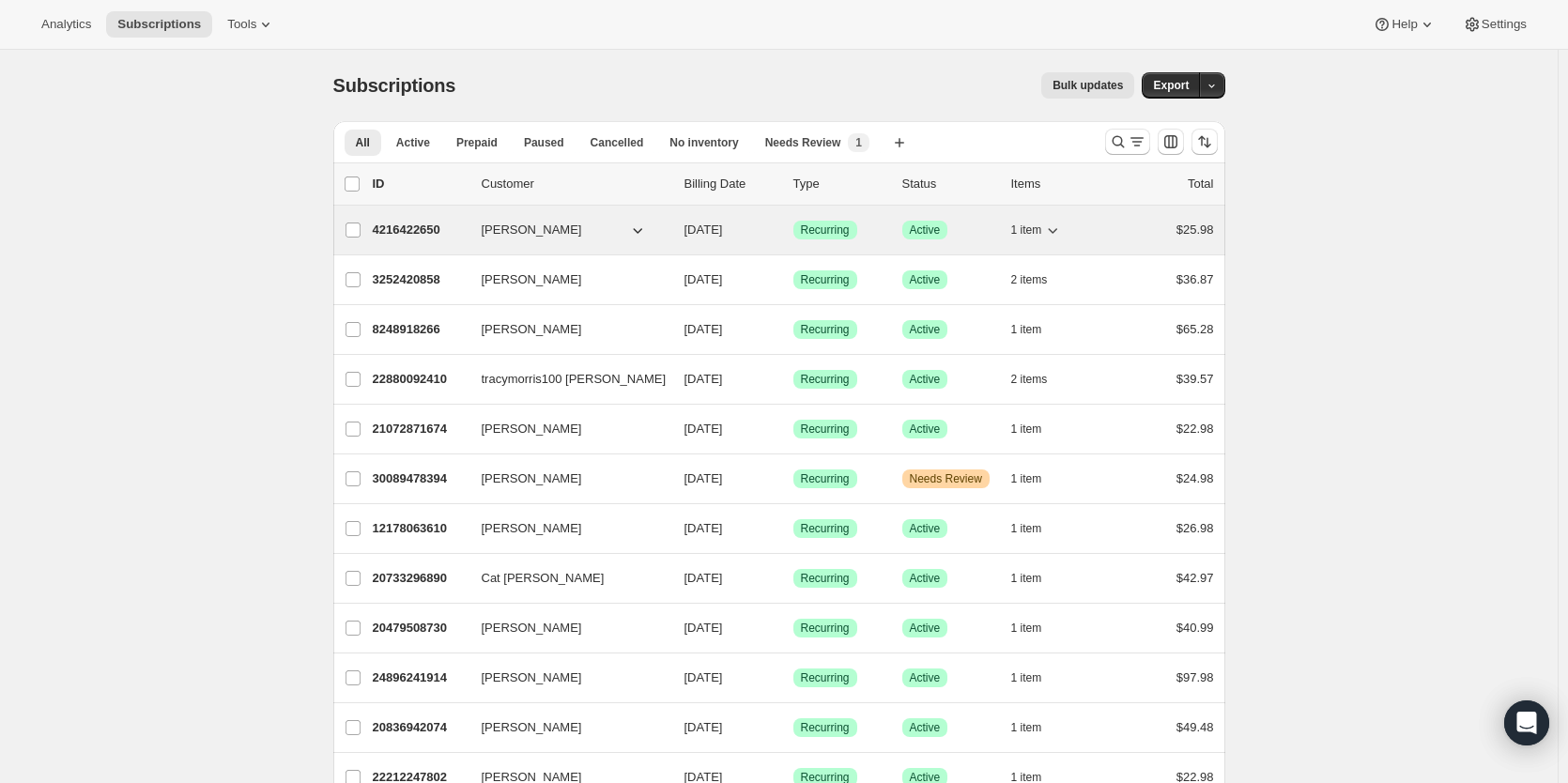
click at [425, 226] on p "4216422650" at bounding box center [420, 230] width 94 height 19
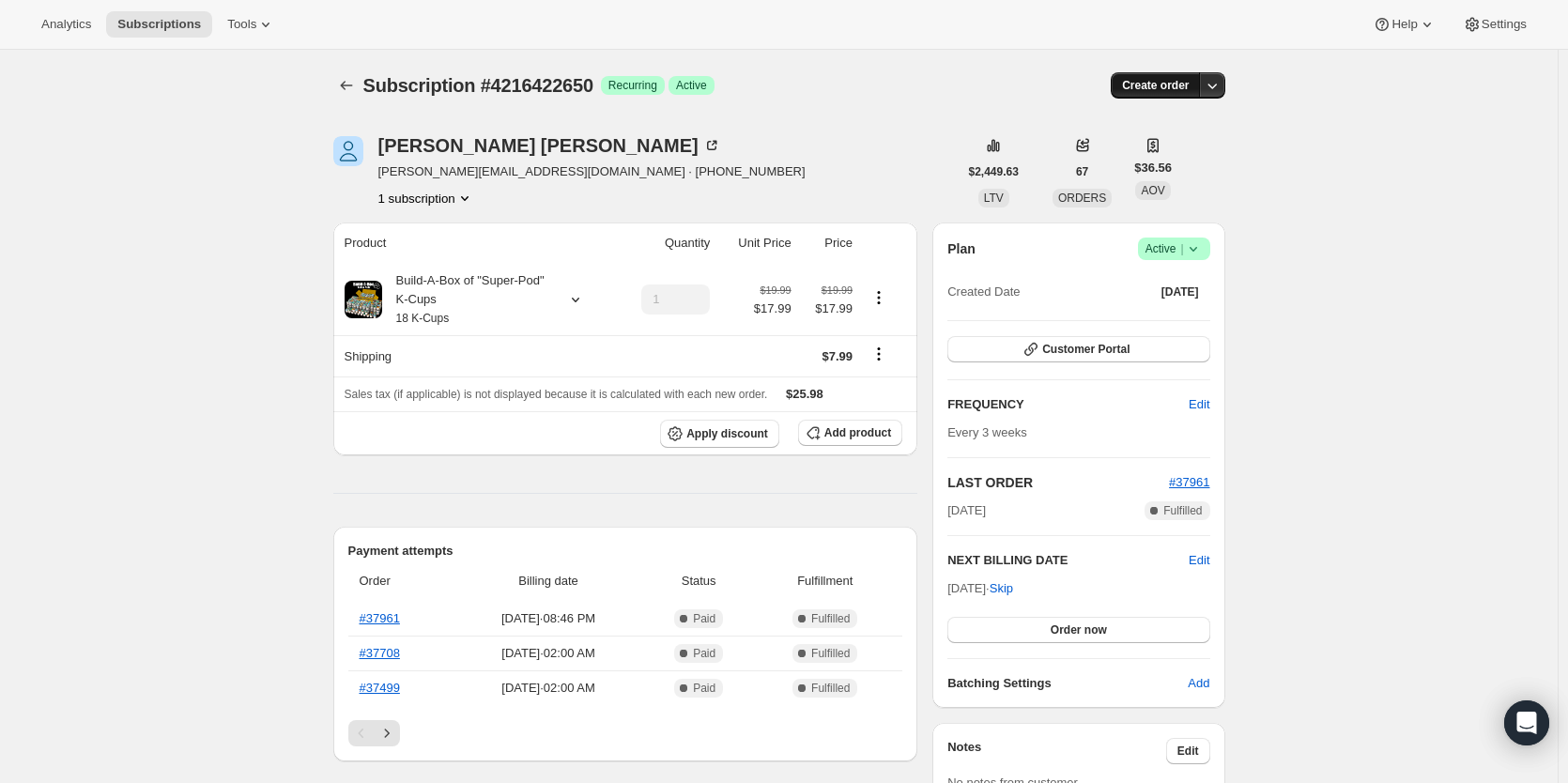
click at [1149, 86] on span "Create order" at bounding box center [1156, 85] width 67 height 15
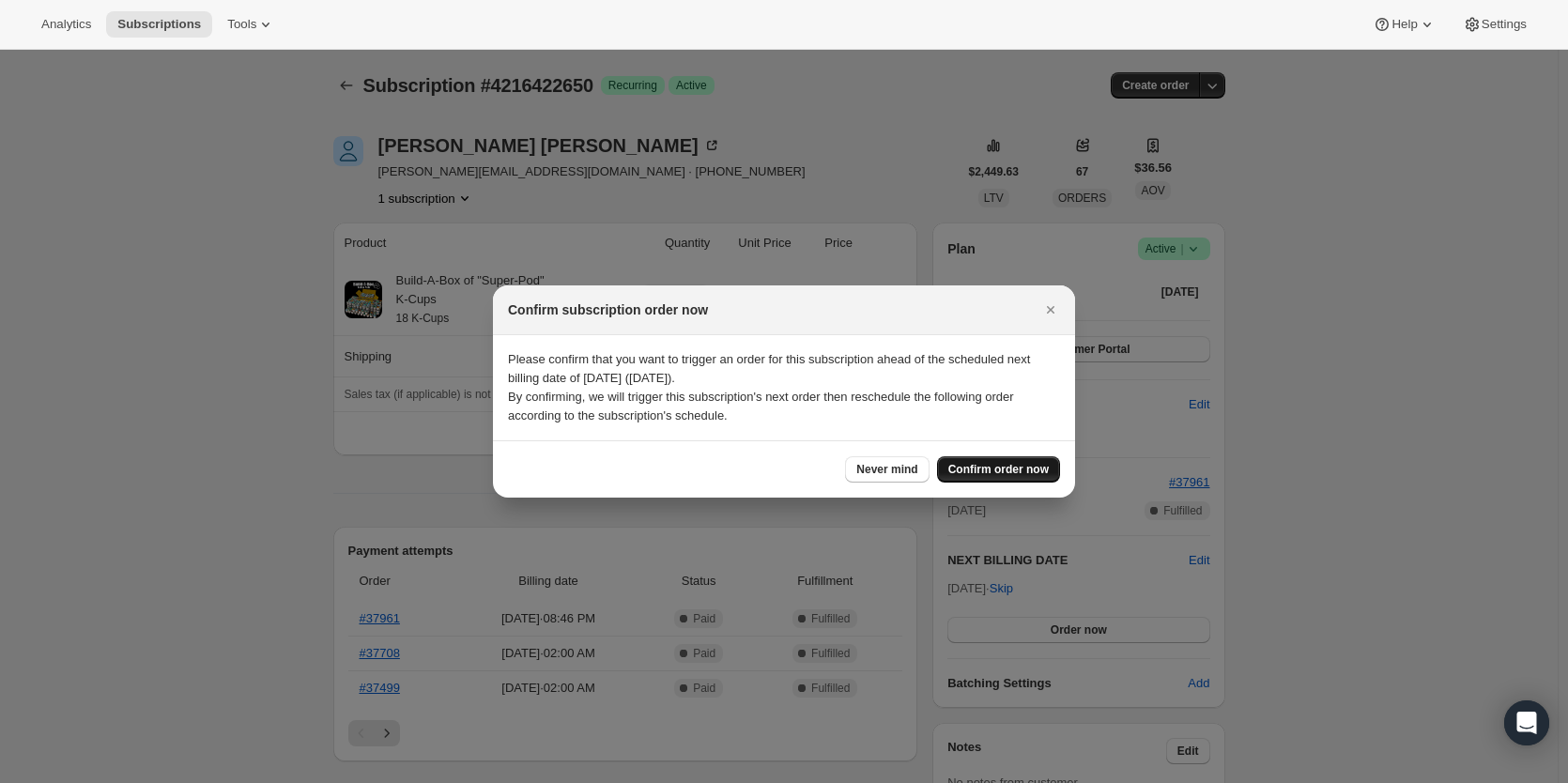
click at [968, 467] on span "Confirm order now" at bounding box center [998, 470] width 101 height 15
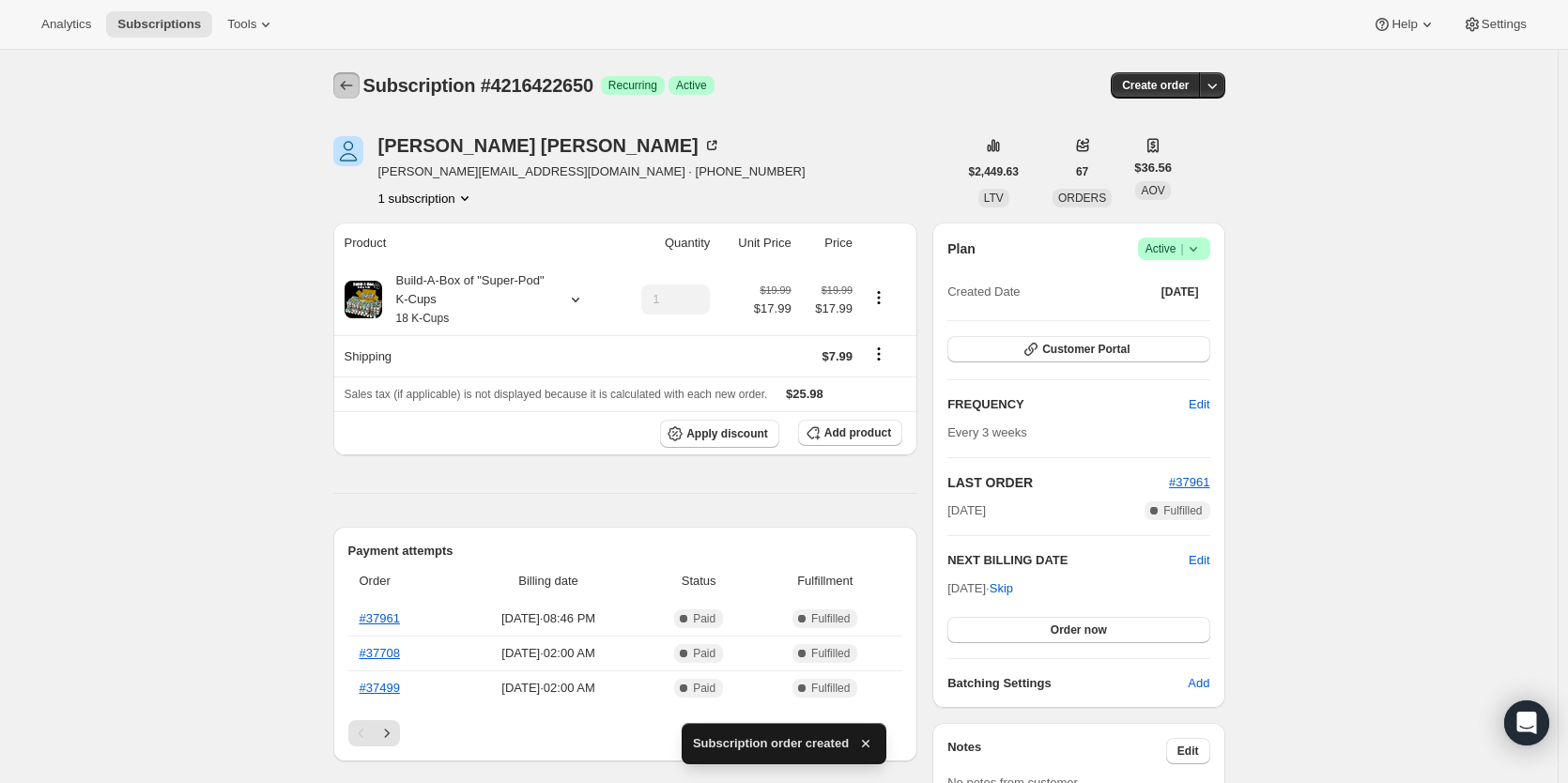
click at [347, 85] on icon "Subscriptions" at bounding box center [347, 85] width 19 height 19
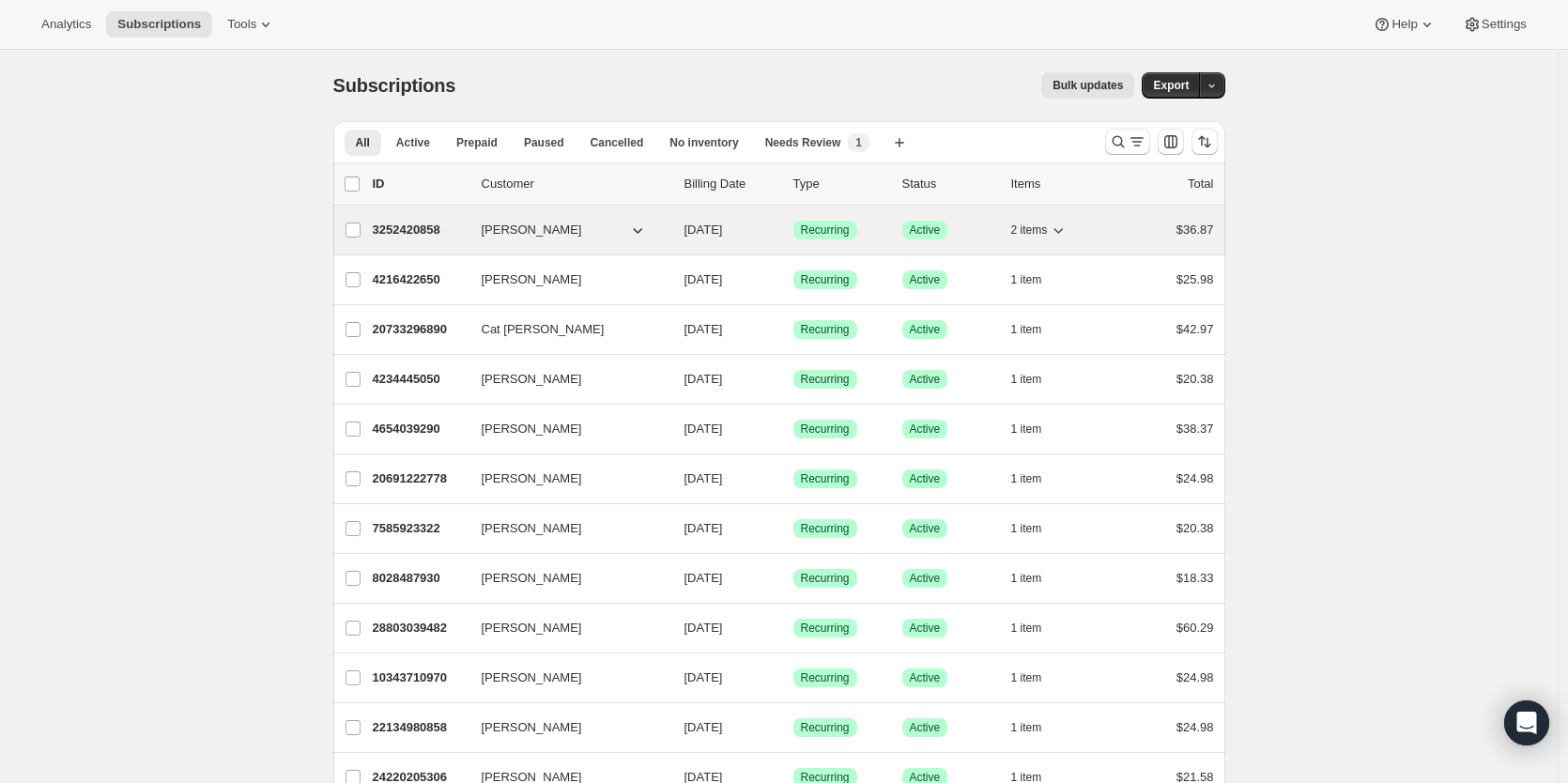
click at [402, 231] on p "3252420858" at bounding box center [420, 230] width 94 height 19
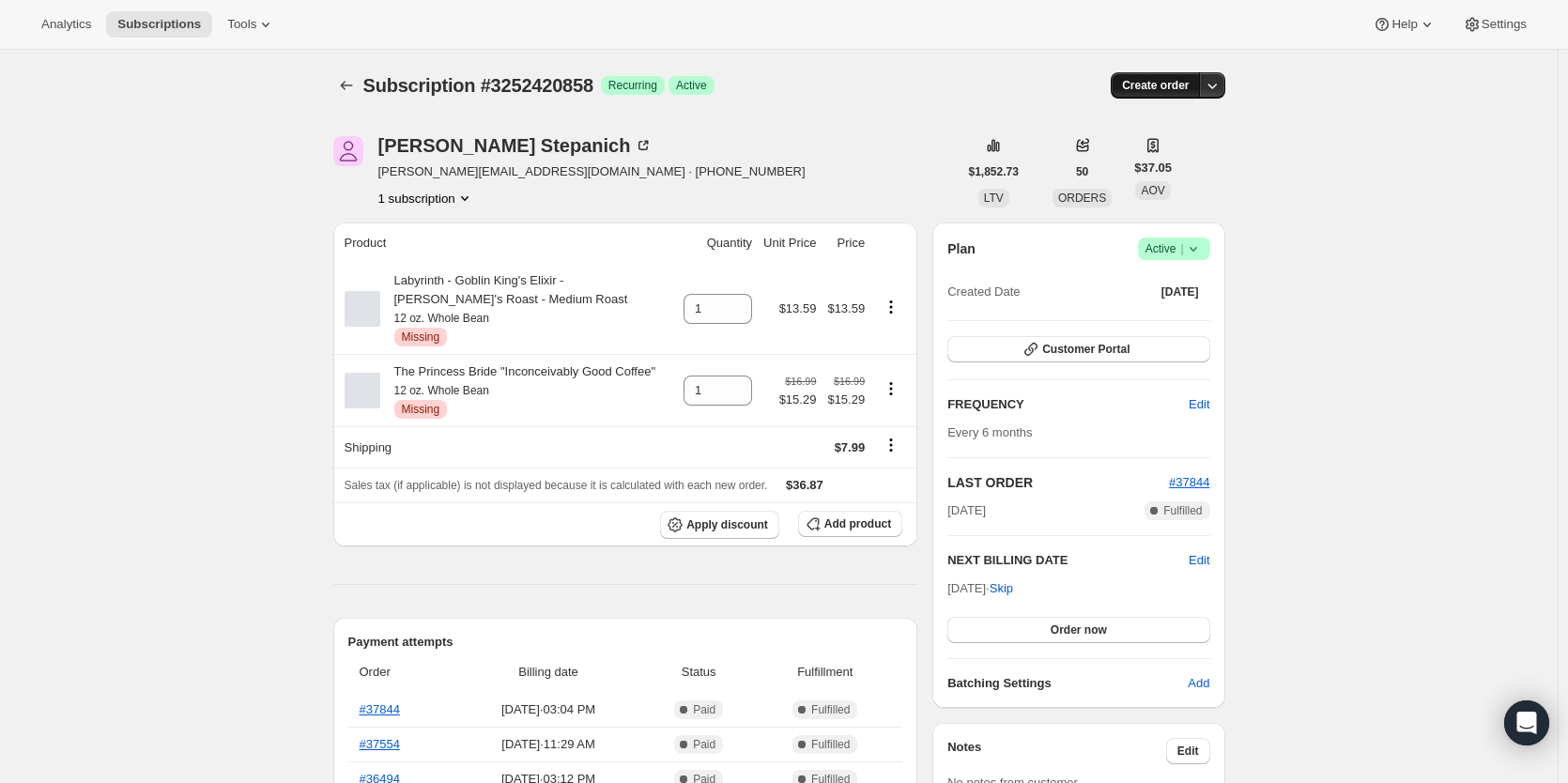
click at [1136, 83] on span "Create order" at bounding box center [1156, 85] width 67 height 15
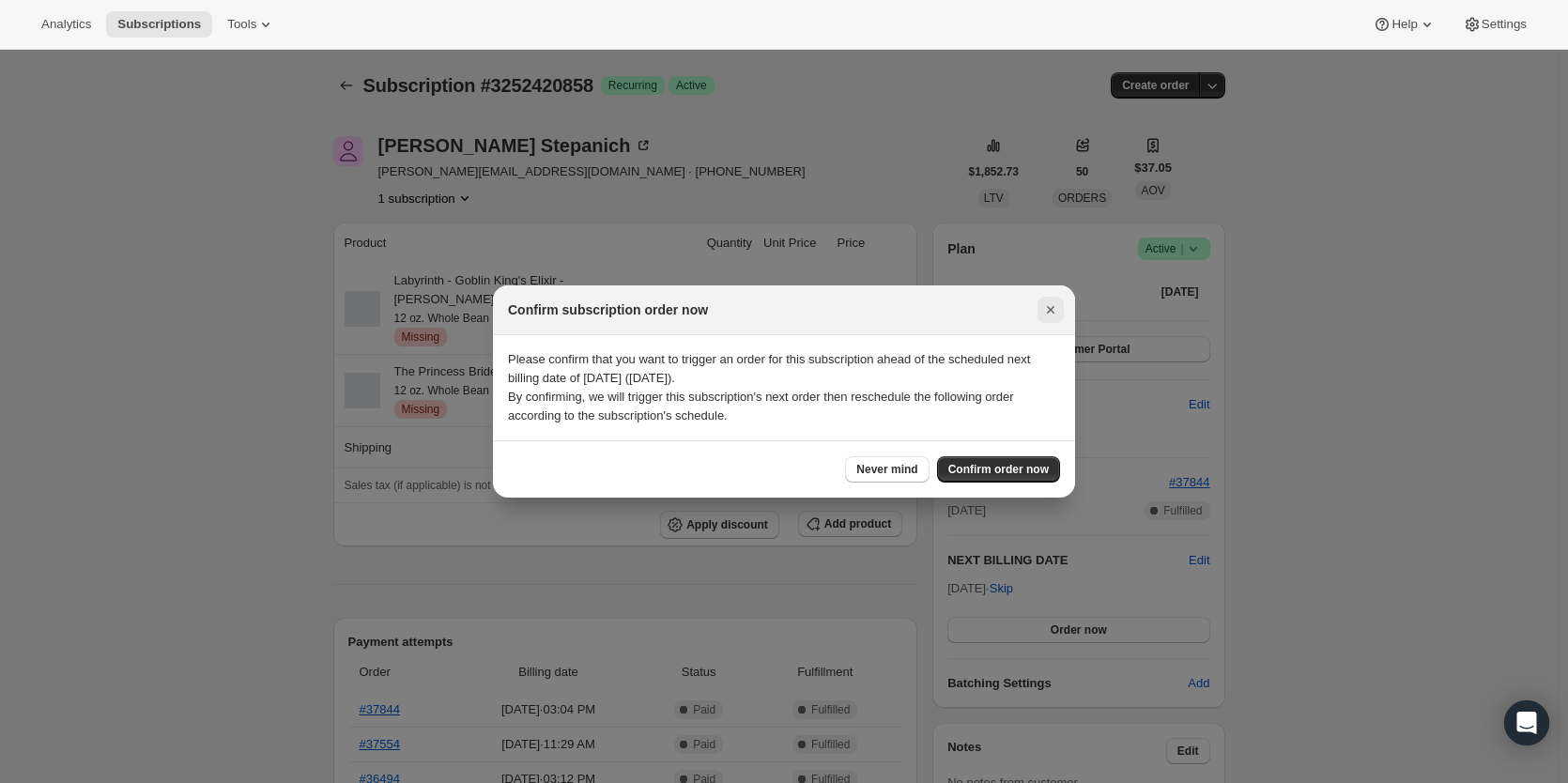
click at [1047, 304] on icon "Close" at bounding box center [1050, 310] width 19 height 19
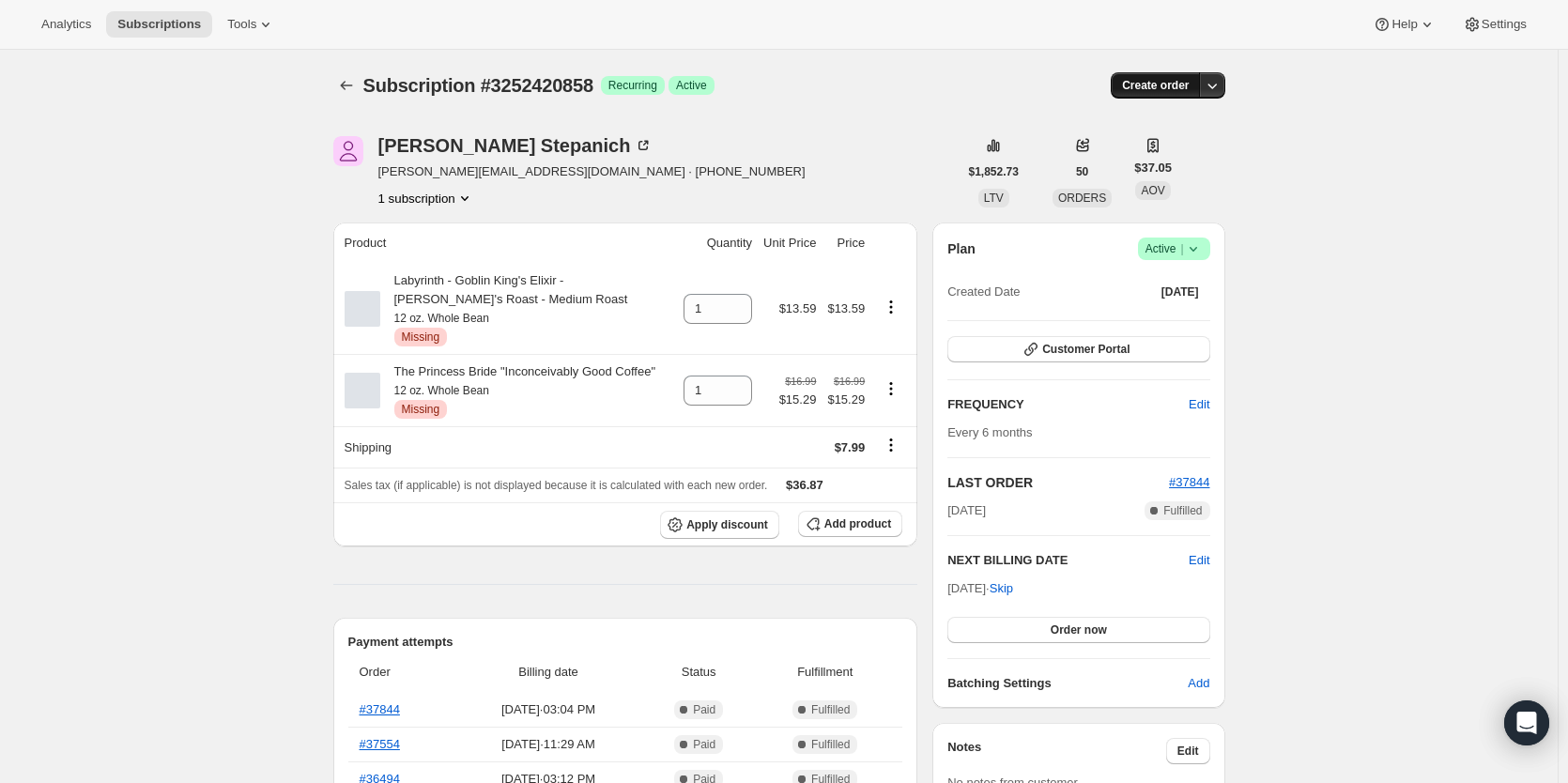
click at [1132, 80] on span "Create order" at bounding box center [1156, 85] width 67 height 15
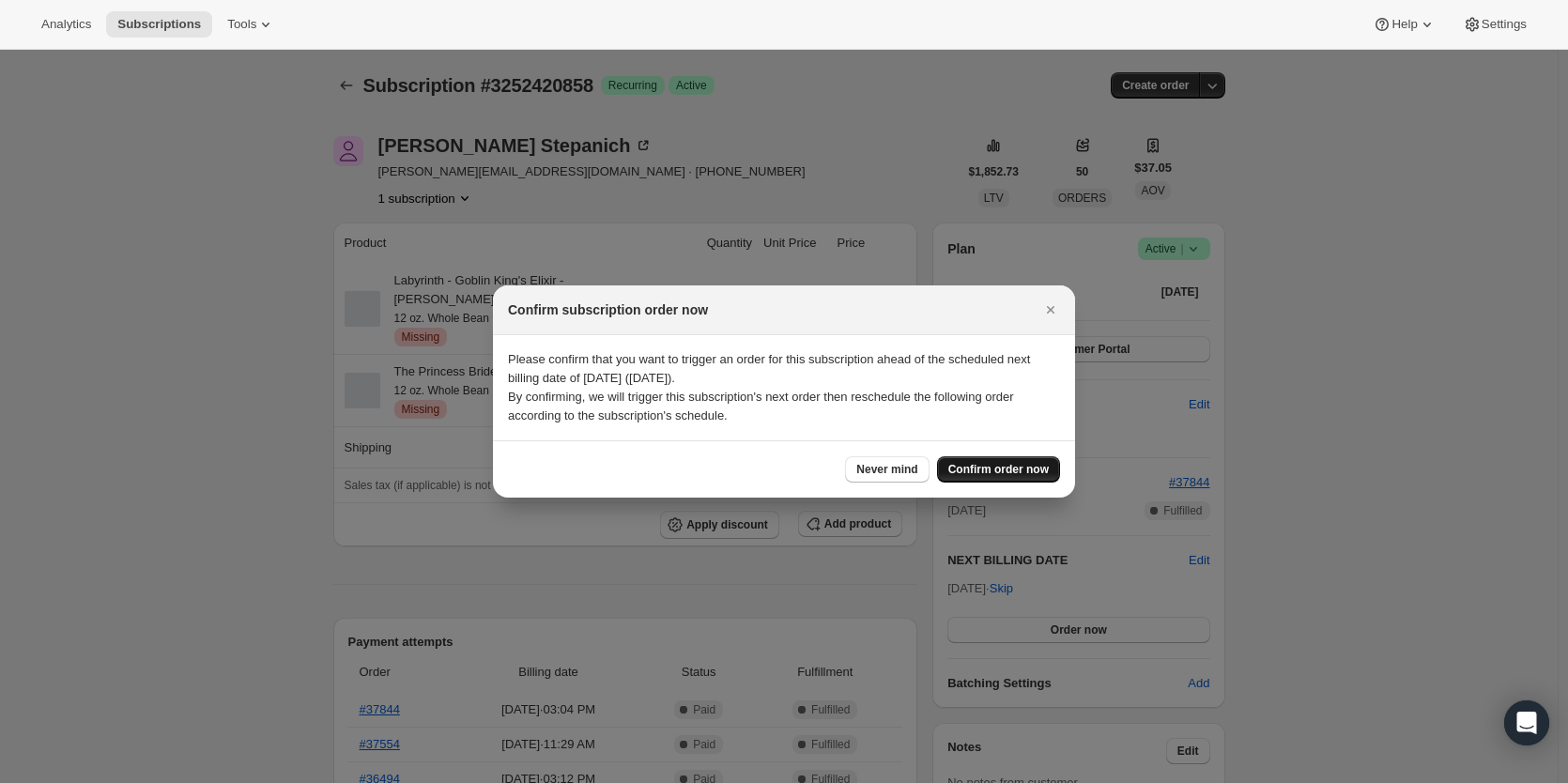
click at [1003, 462] on button "Confirm order now" at bounding box center [999, 469] width 123 height 26
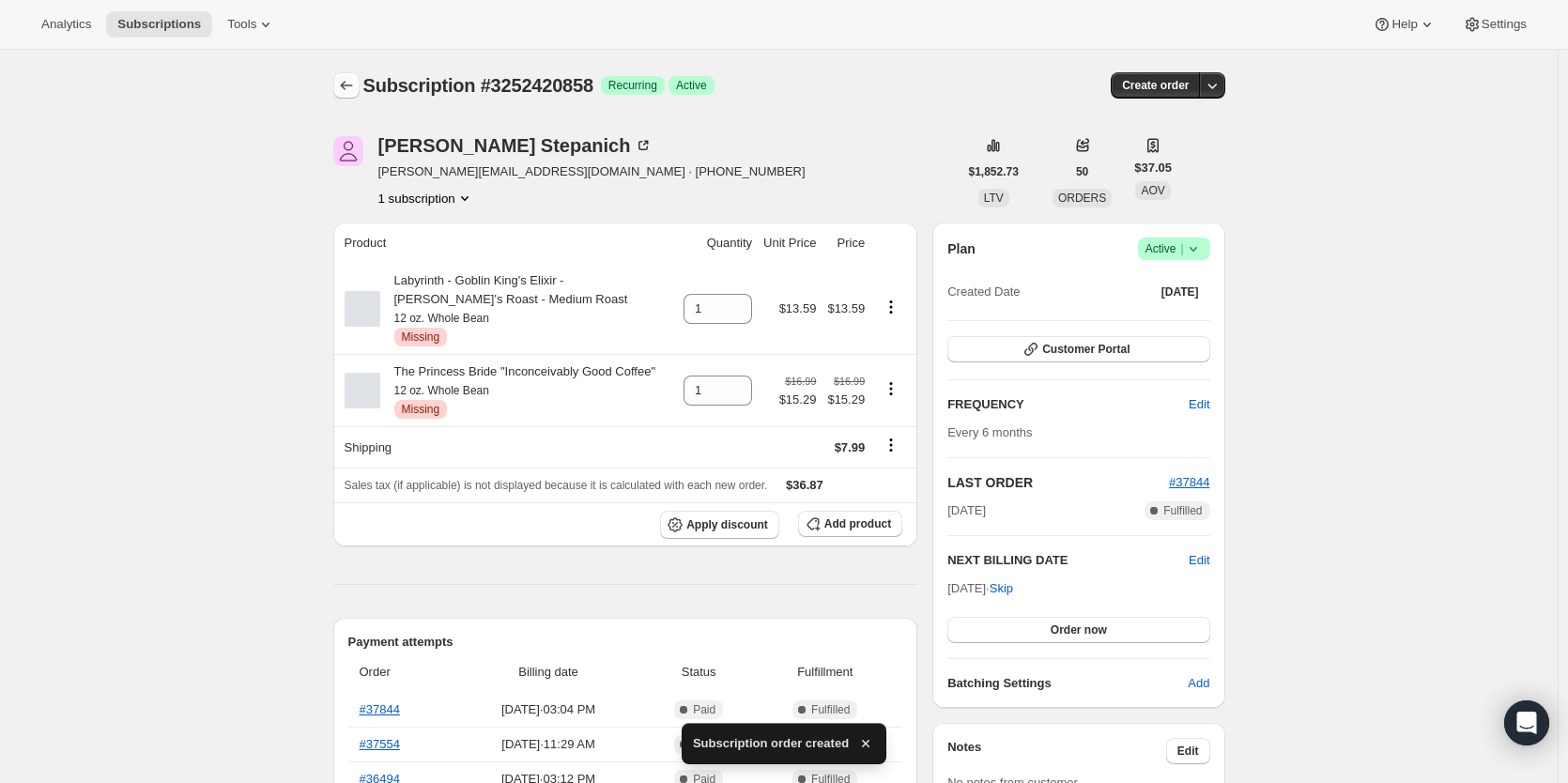
click at [351, 84] on icon "Subscriptions" at bounding box center [347, 85] width 19 height 19
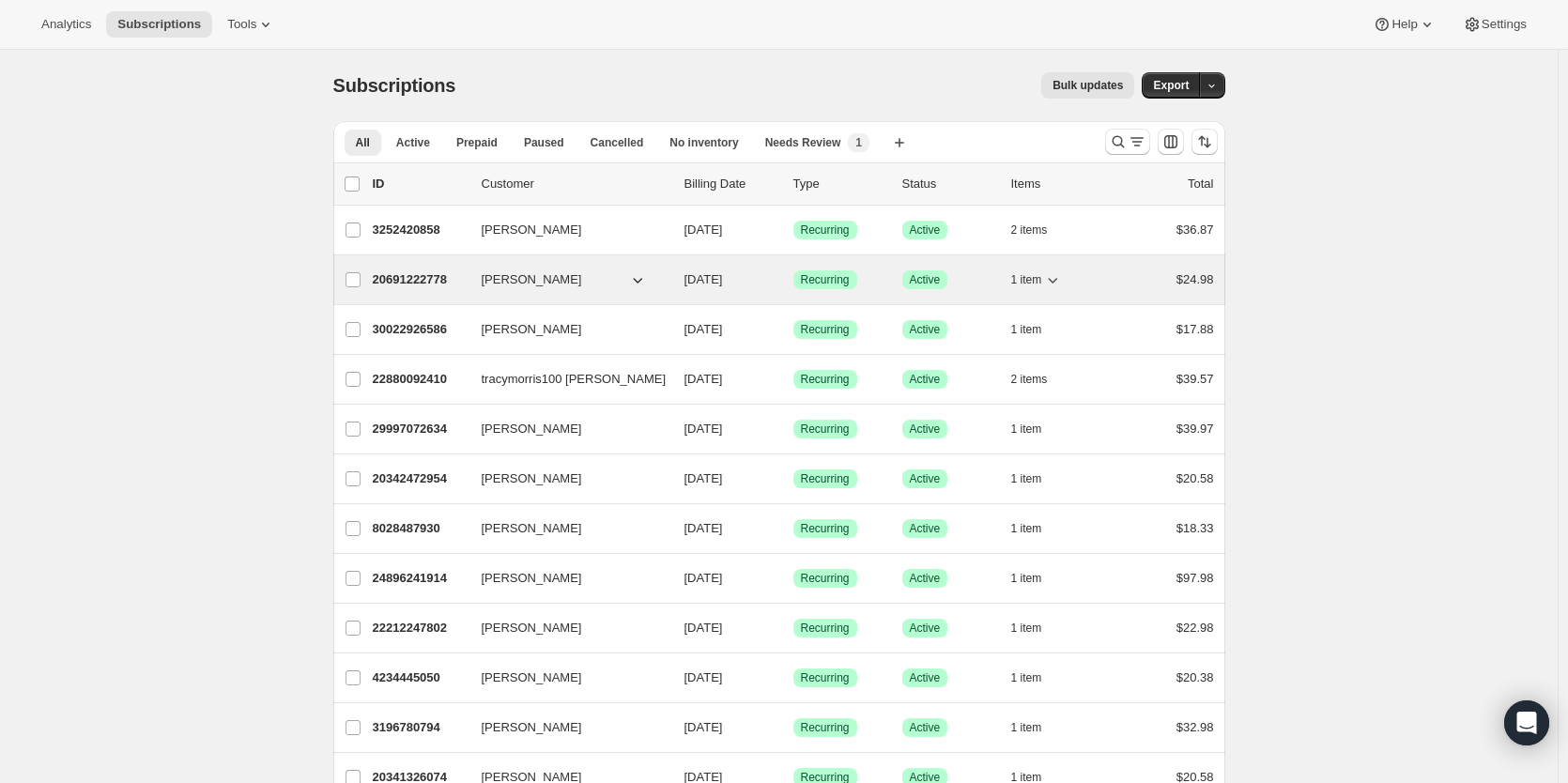
click at [425, 285] on p "20691222778" at bounding box center [420, 280] width 94 height 19
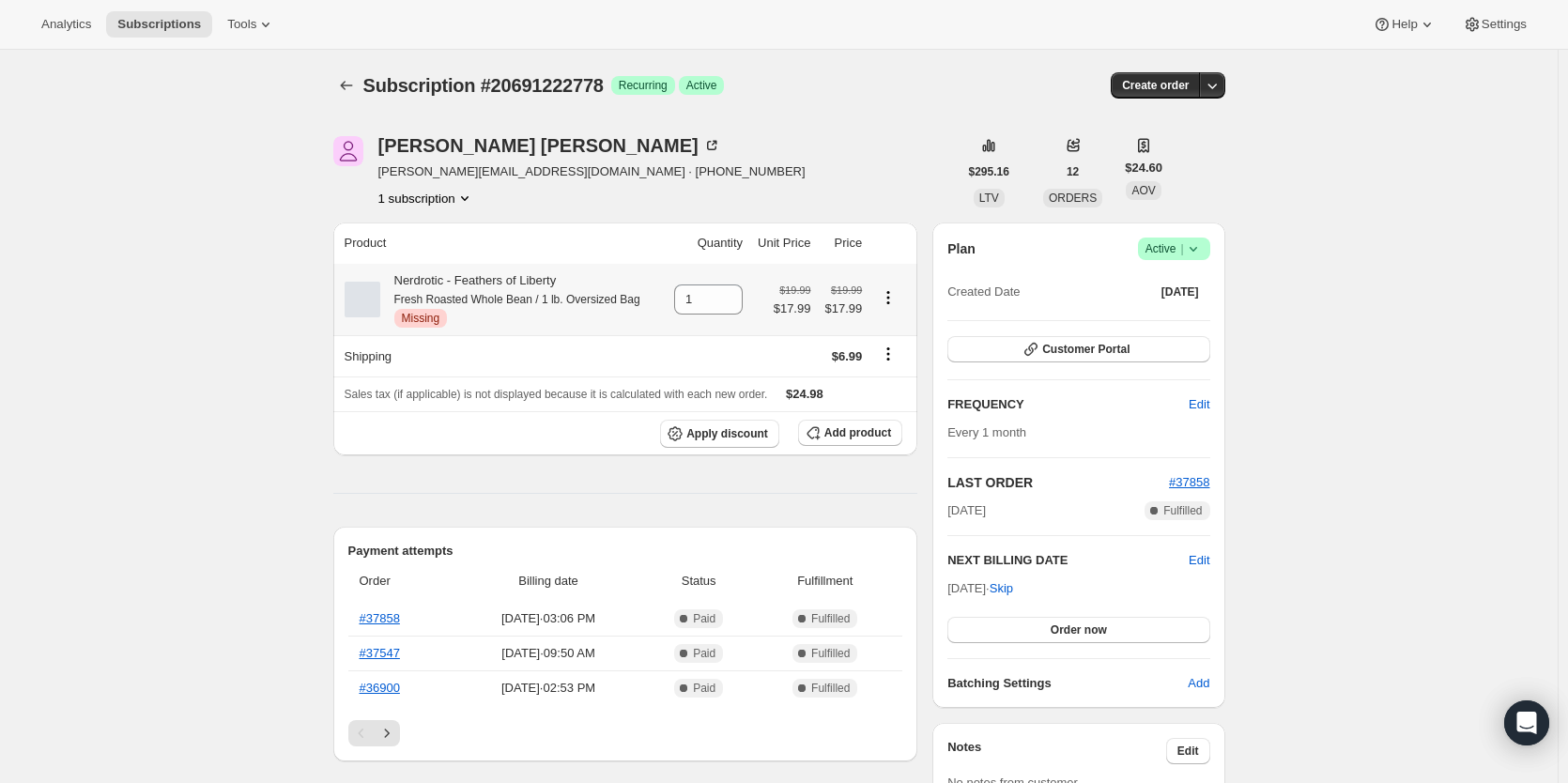
click at [897, 300] on icon "Product actions" at bounding box center [888, 298] width 19 height 19
click at [911, 340] on span "Remove" at bounding box center [893, 334] width 45 height 14
type input "0"
click at [871, 434] on span "Add product" at bounding box center [858, 433] width 67 height 15
click at [885, 432] on span "Add product" at bounding box center [858, 433] width 67 height 15
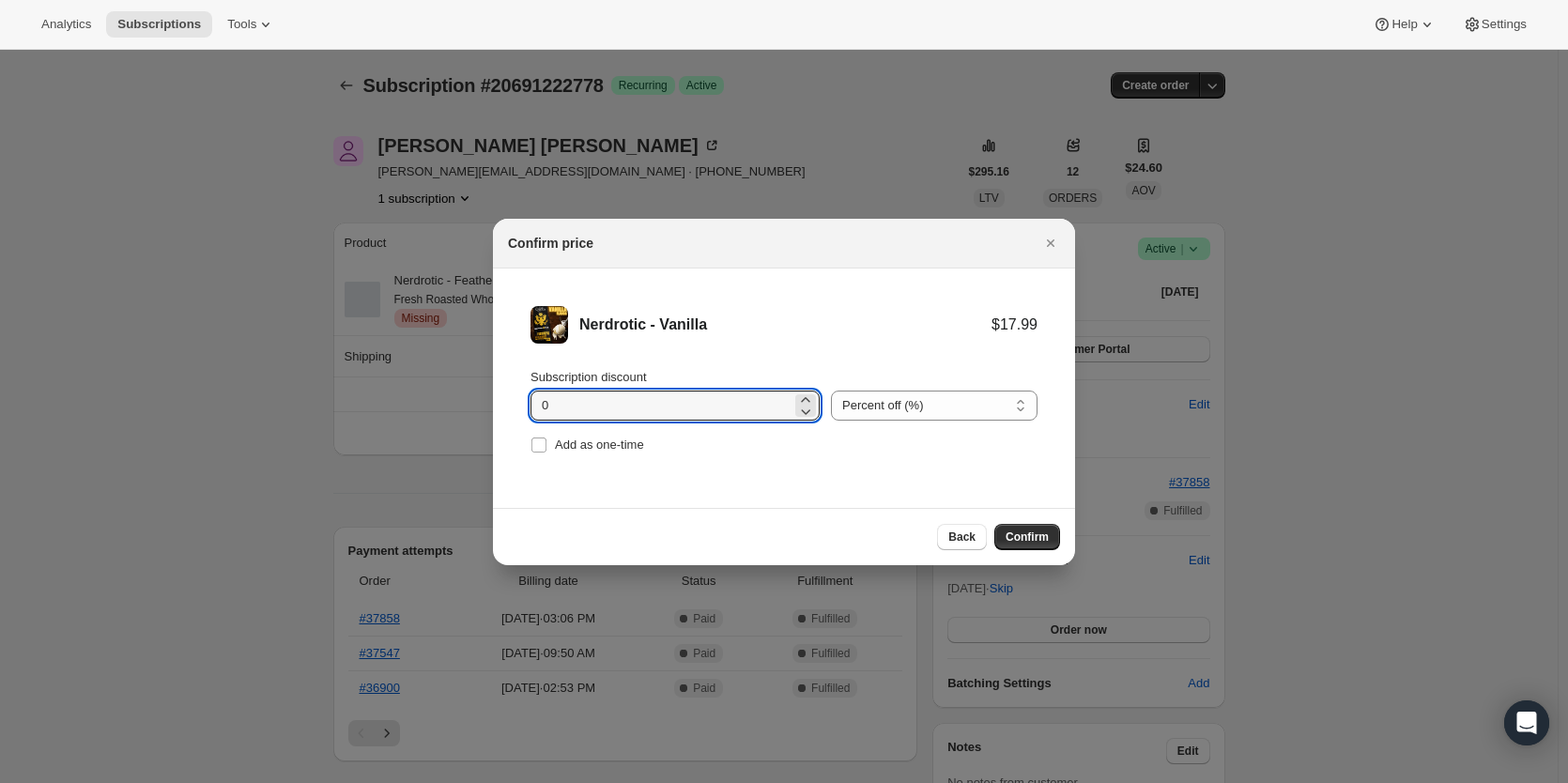
drag, startPoint x: 471, startPoint y: 393, endPoint x: 307, endPoint y: 410, distance: 164.9
type input "3.49"
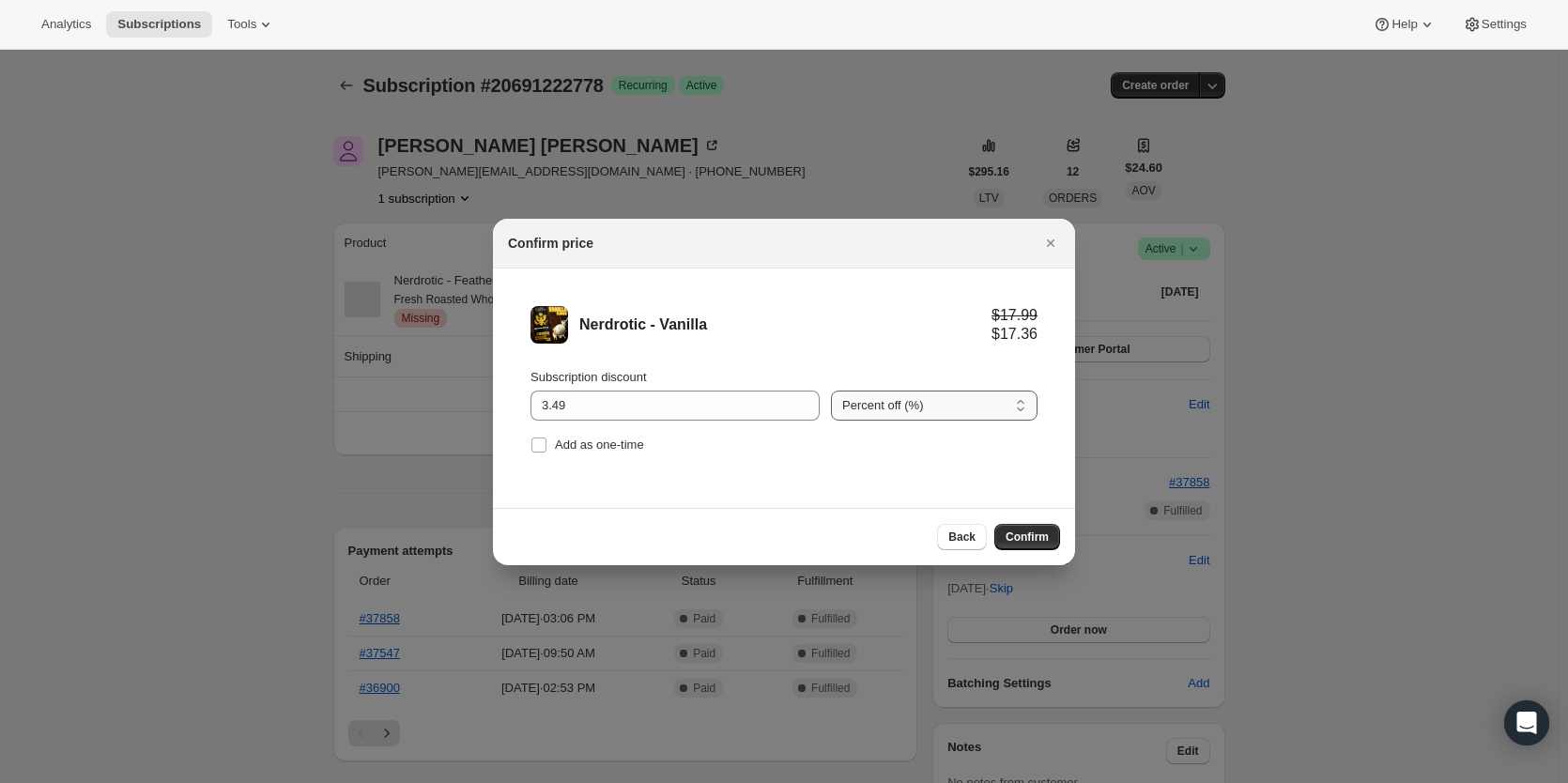
click at [862, 401] on select "Percent off (%) Amount off ($)" at bounding box center [934, 405] width 207 height 30
select select "fixed"
click at [831, 391] on select "Percent off (%) Amount off ($)" at bounding box center [934, 405] width 207 height 30
click at [1037, 532] on span "Confirm" at bounding box center [1026, 538] width 43 height 15
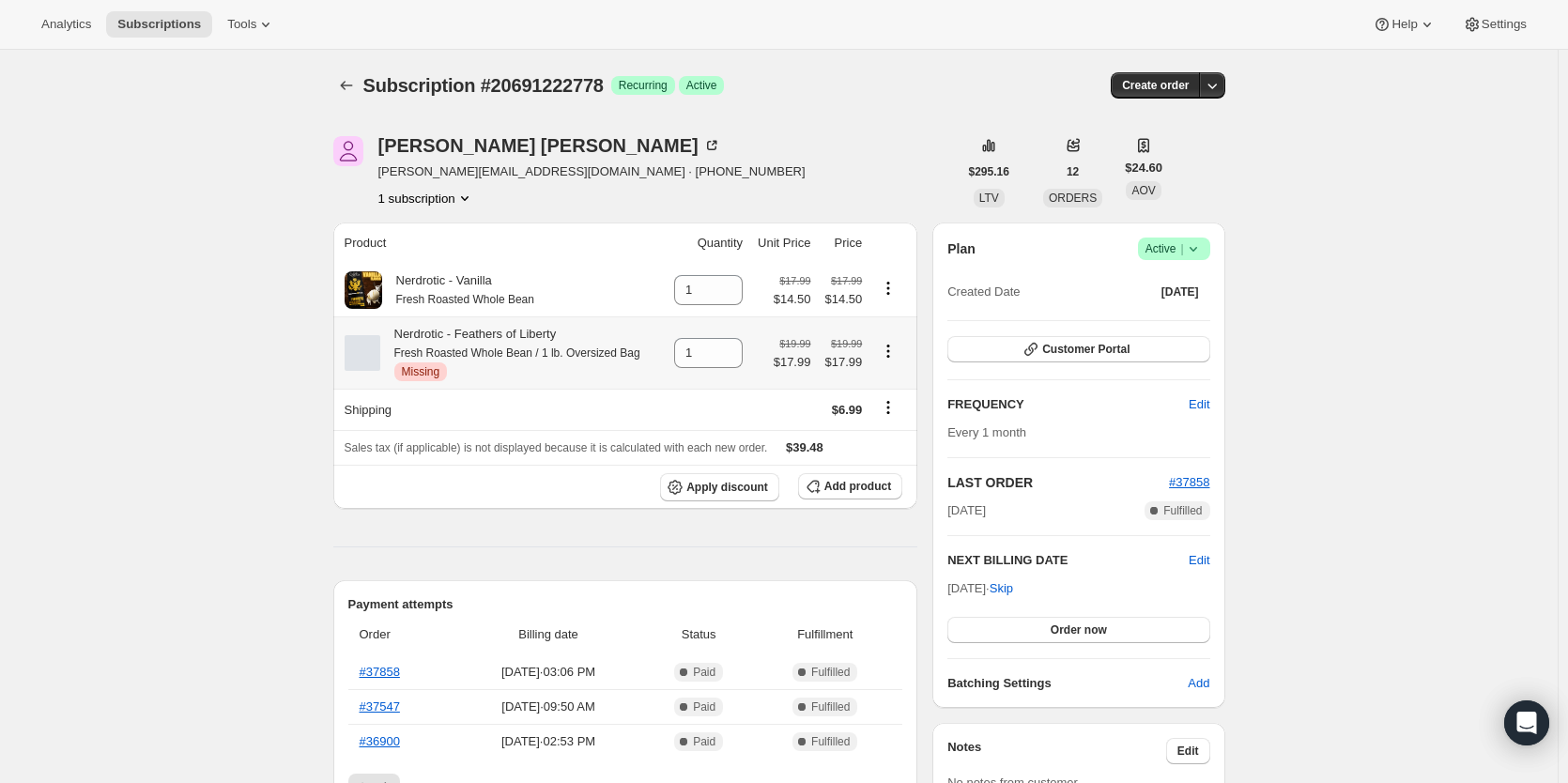
click at [890, 353] on icon "Product actions" at bounding box center [888, 352] width 19 height 19
click at [896, 387] on span "Remove" at bounding box center [893, 390] width 45 height 14
type input "0"
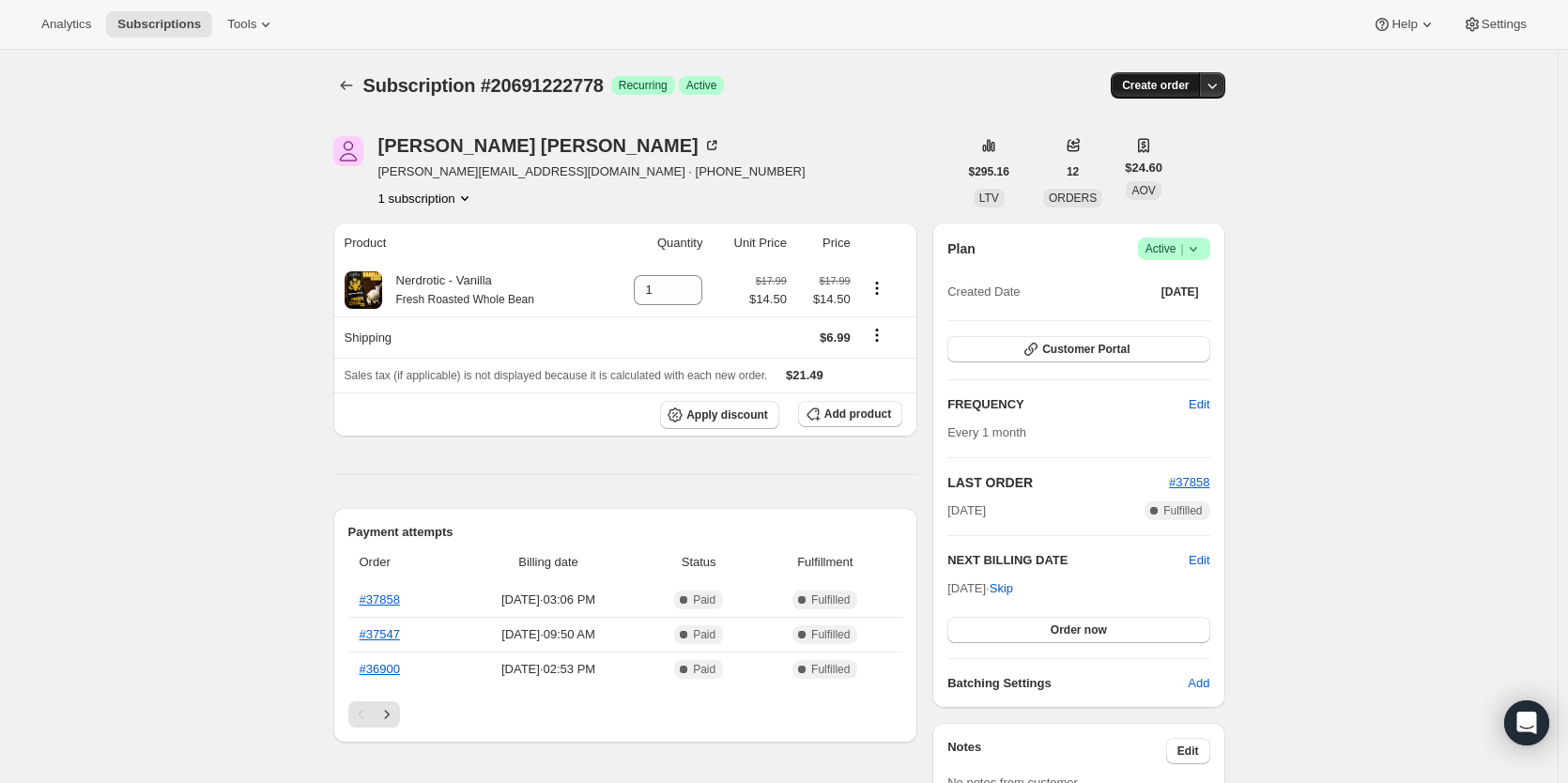
click at [1161, 87] on span "Create order" at bounding box center [1156, 85] width 67 height 15
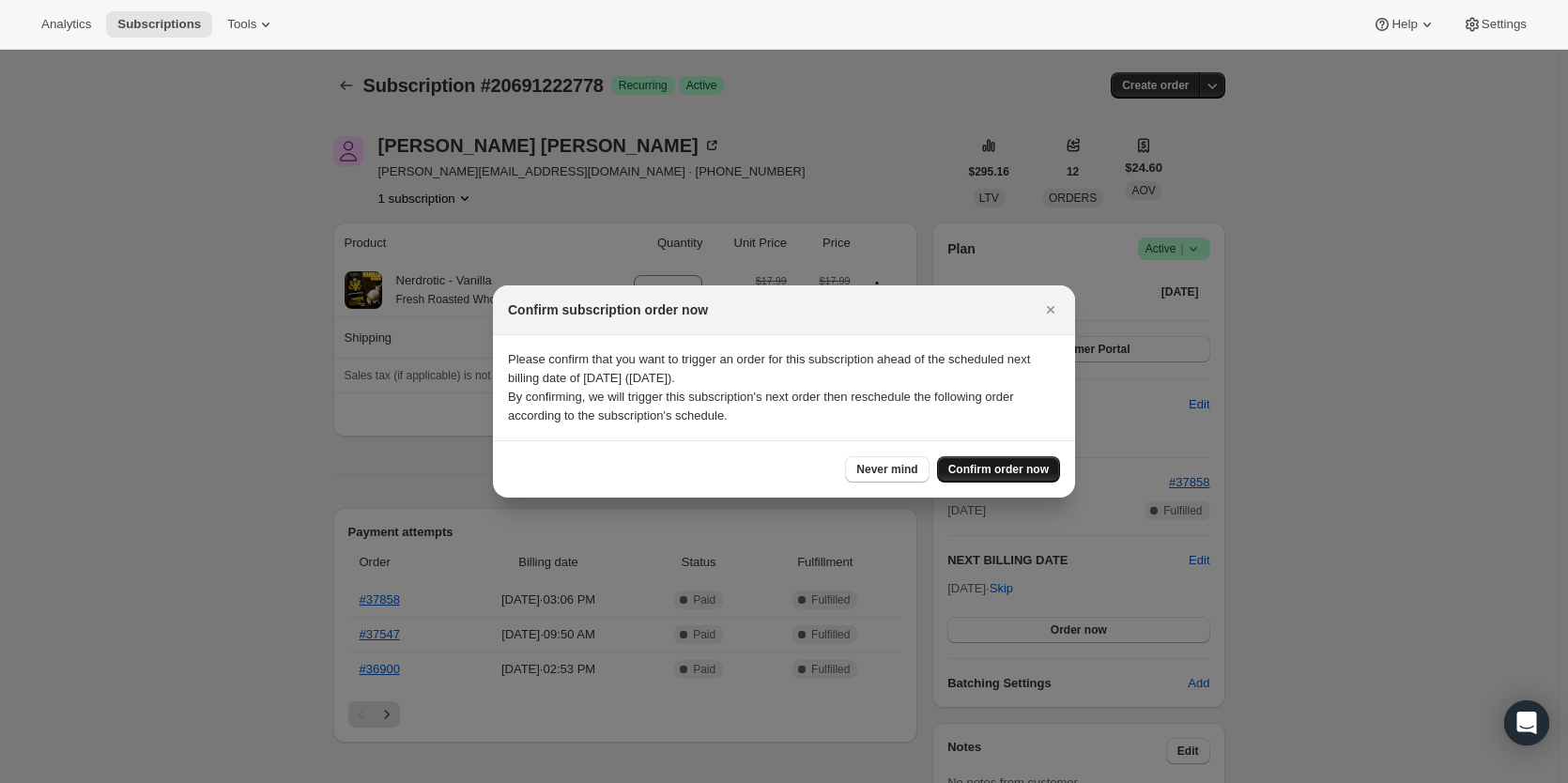
click at [993, 474] on span "Confirm order now" at bounding box center [998, 470] width 101 height 15
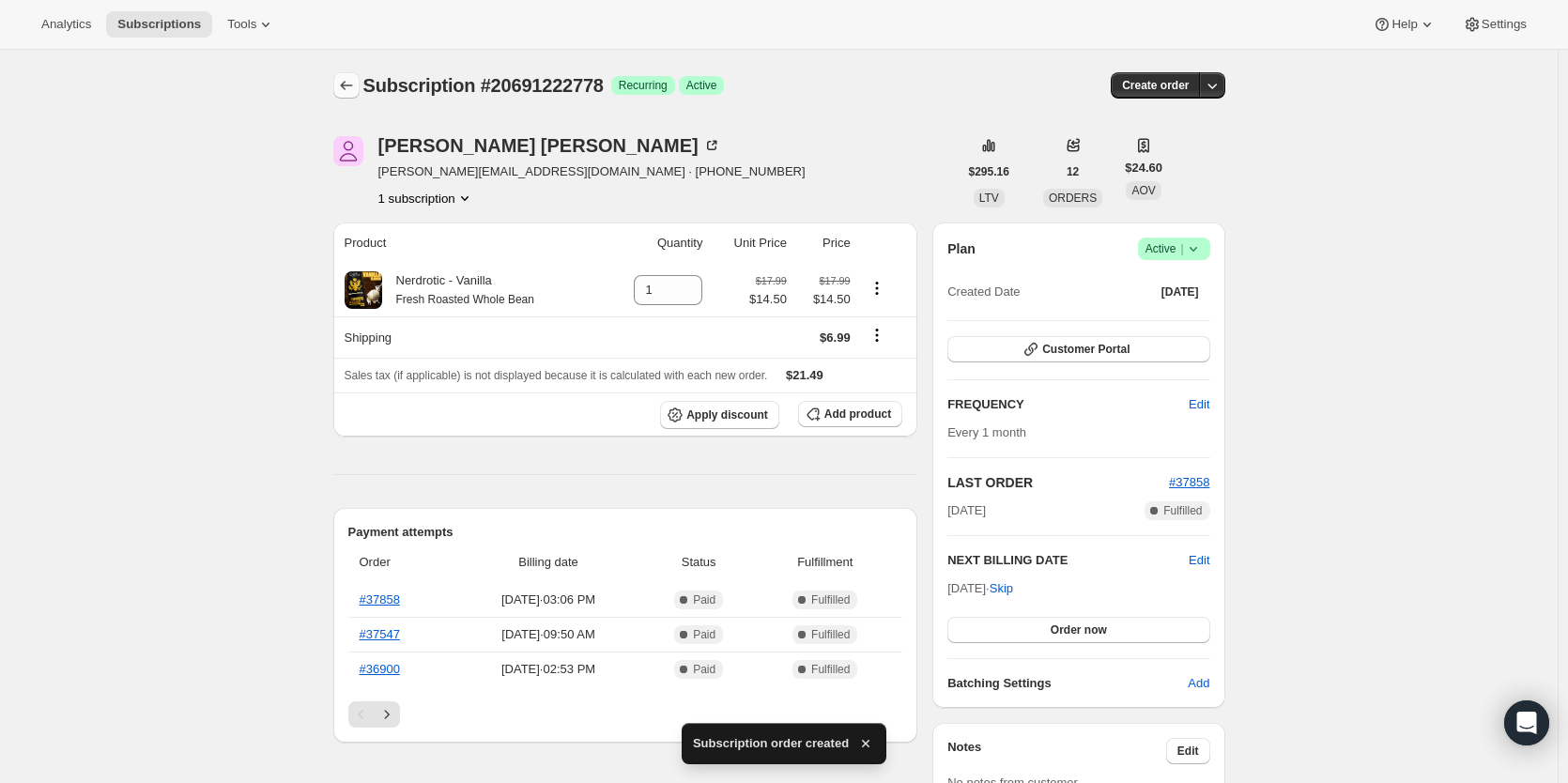
click at [347, 85] on icon "Subscriptions" at bounding box center [346, 85] width 12 height 10
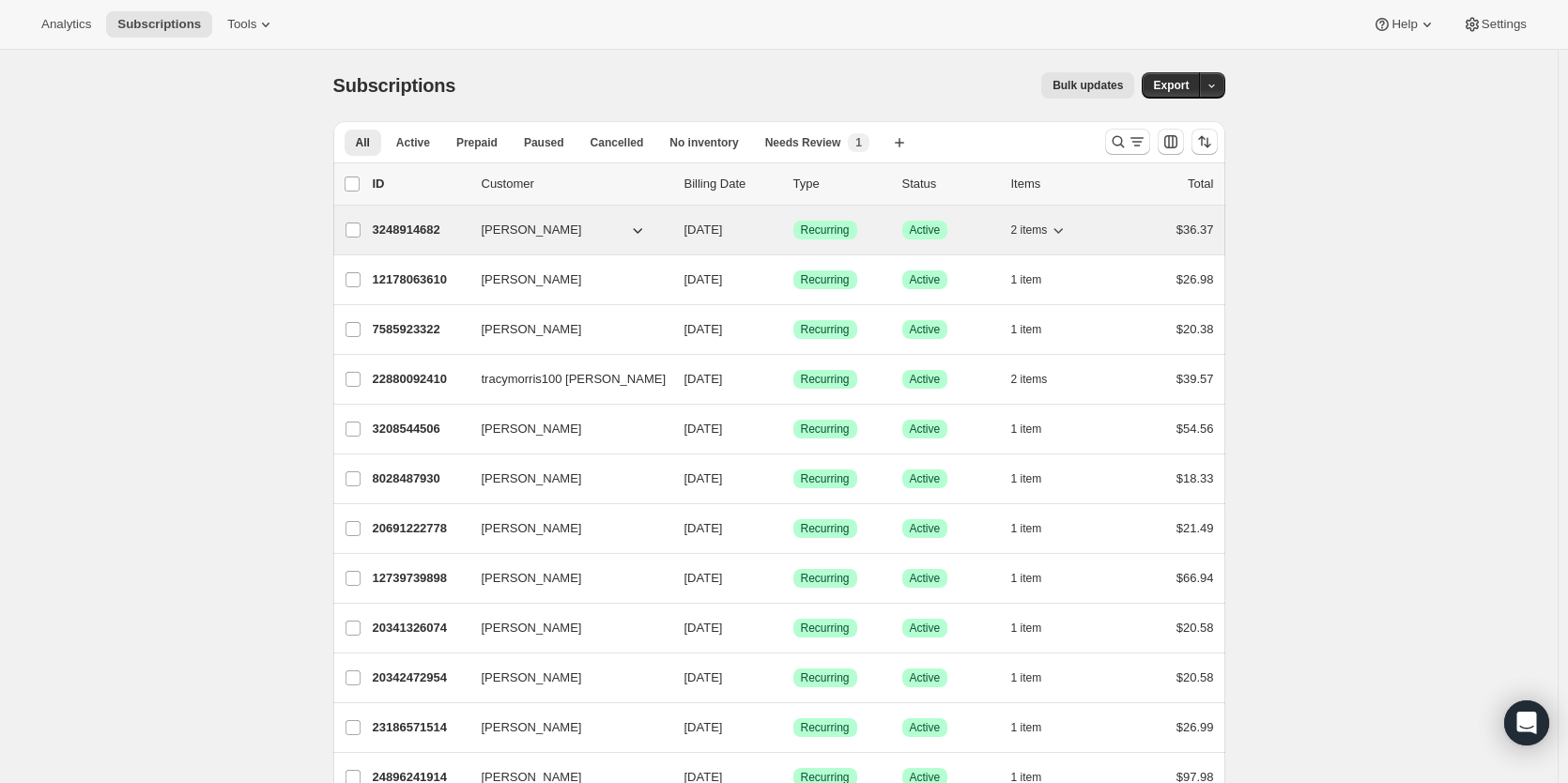
click at [393, 224] on p "3248914682" at bounding box center [420, 230] width 94 height 19
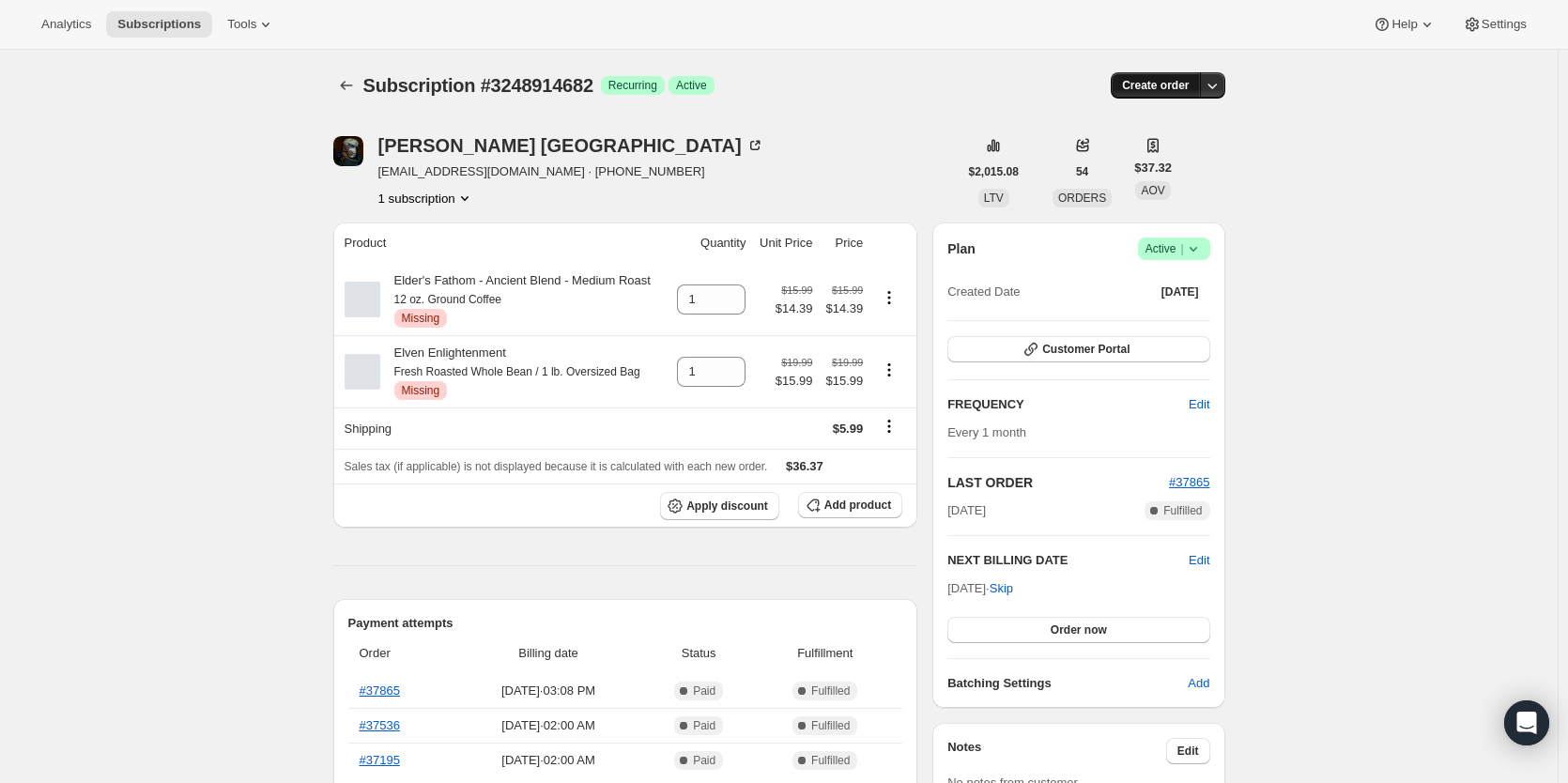
click at [1176, 77] on button "Create order" at bounding box center [1155, 84] width 89 height 26
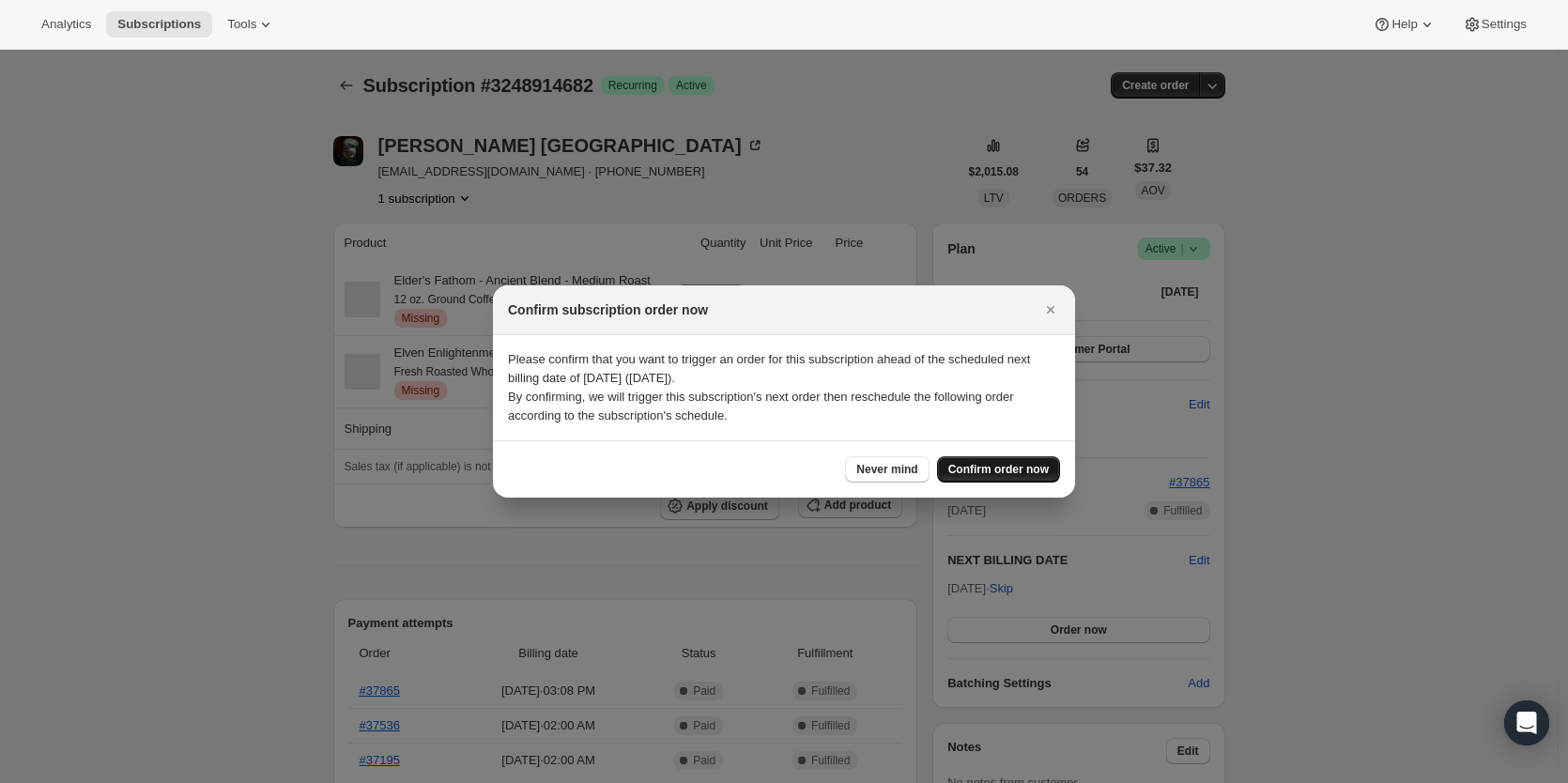
click at [1018, 472] on span "Confirm order now" at bounding box center [998, 470] width 101 height 15
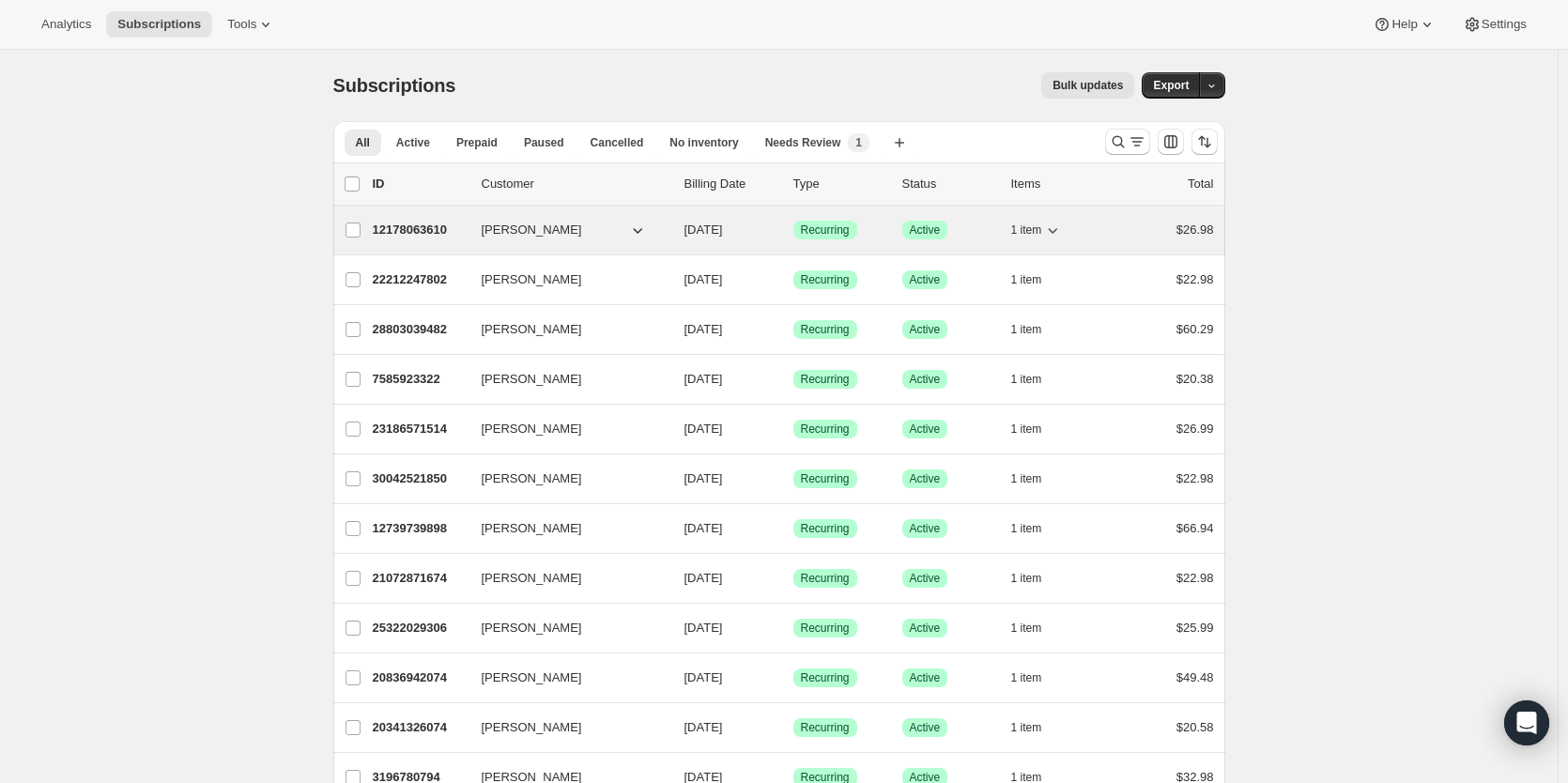
click at [422, 227] on p "12178063610" at bounding box center [420, 230] width 94 height 19
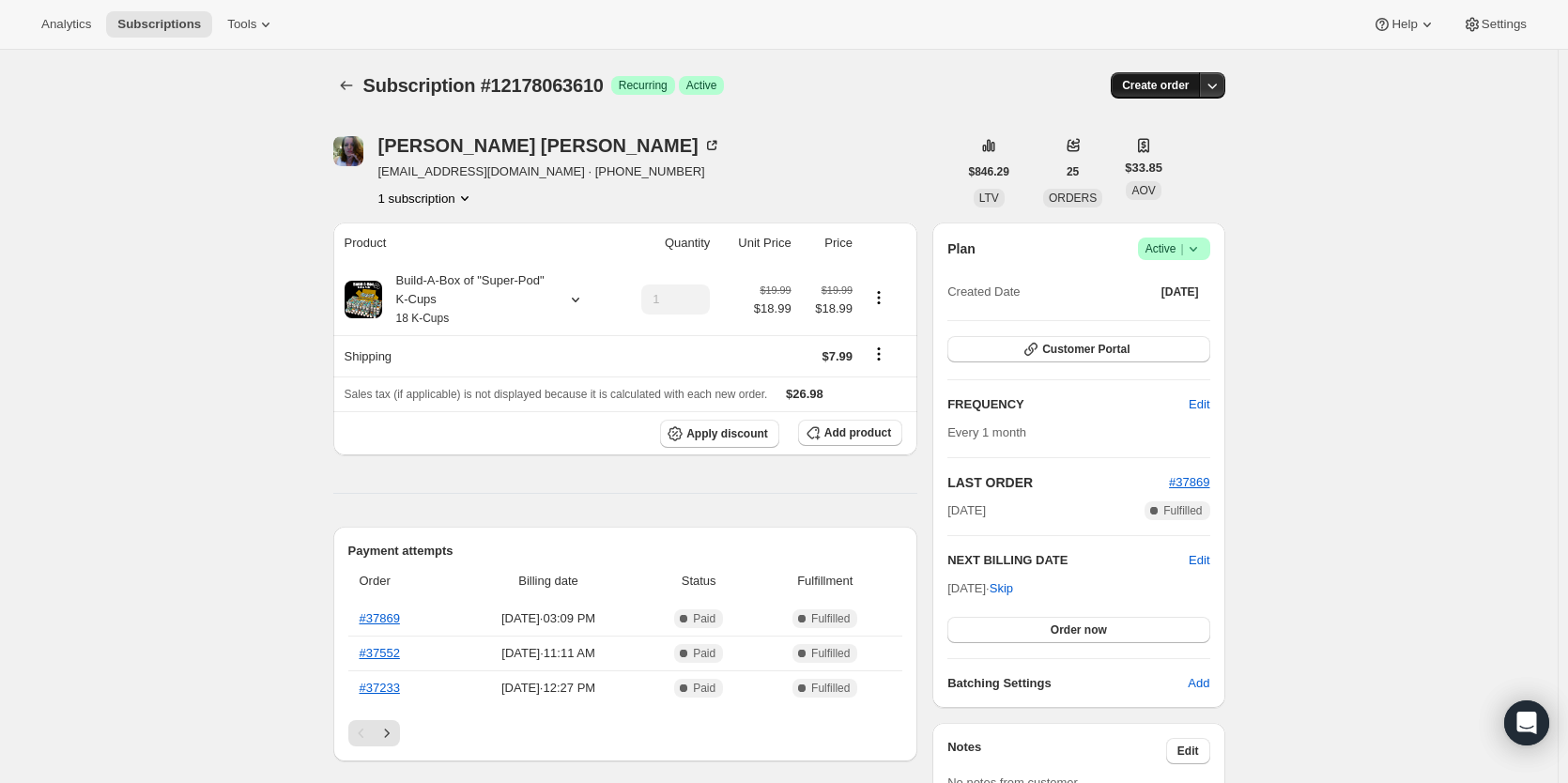
click at [1170, 81] on span "Create order" at bounding box center [1156, 85] width 67 height 15
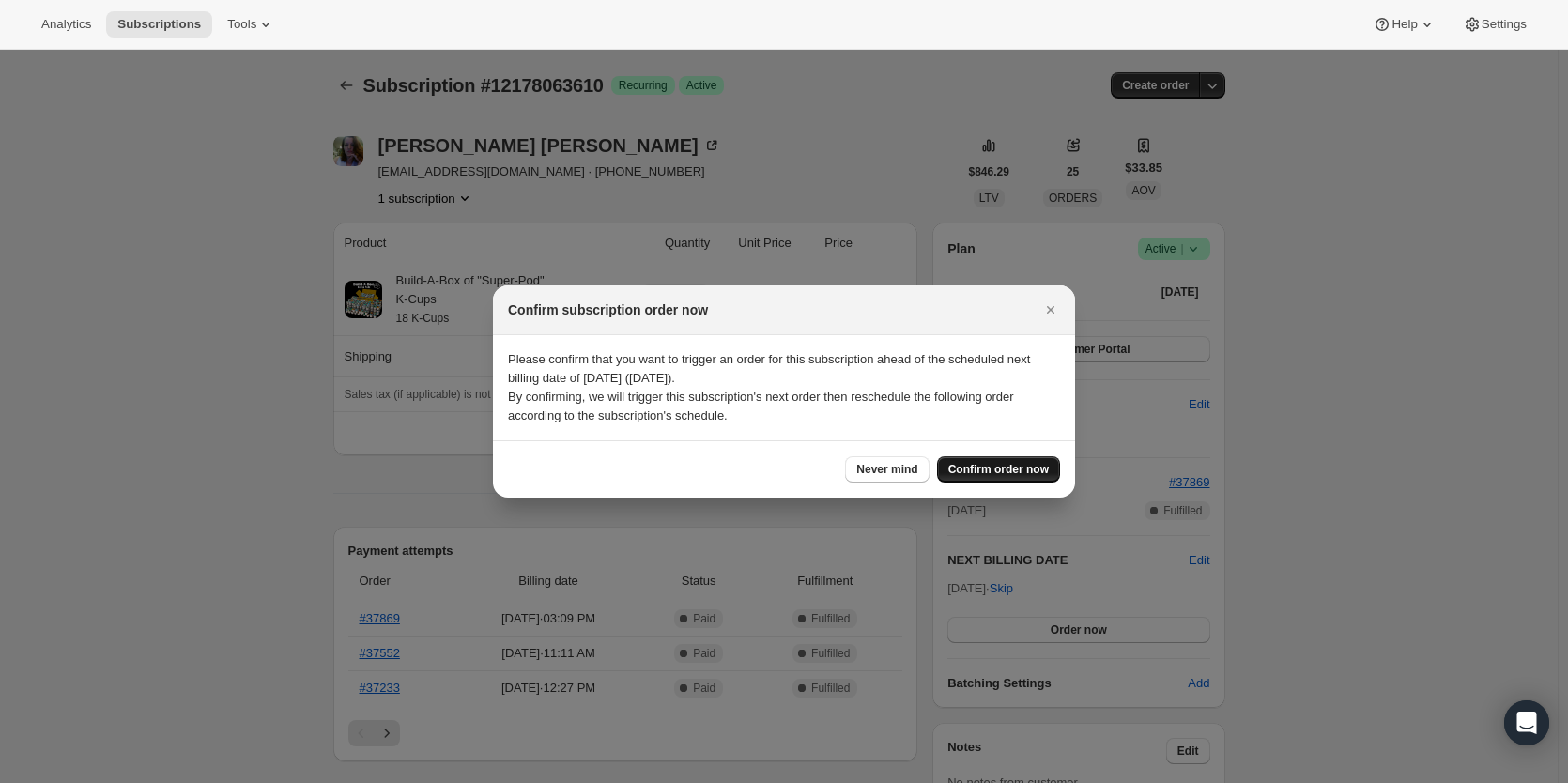
click at [986, 465] on span "Confirm order now" at bounding box center [998, 470] width 101 height 15
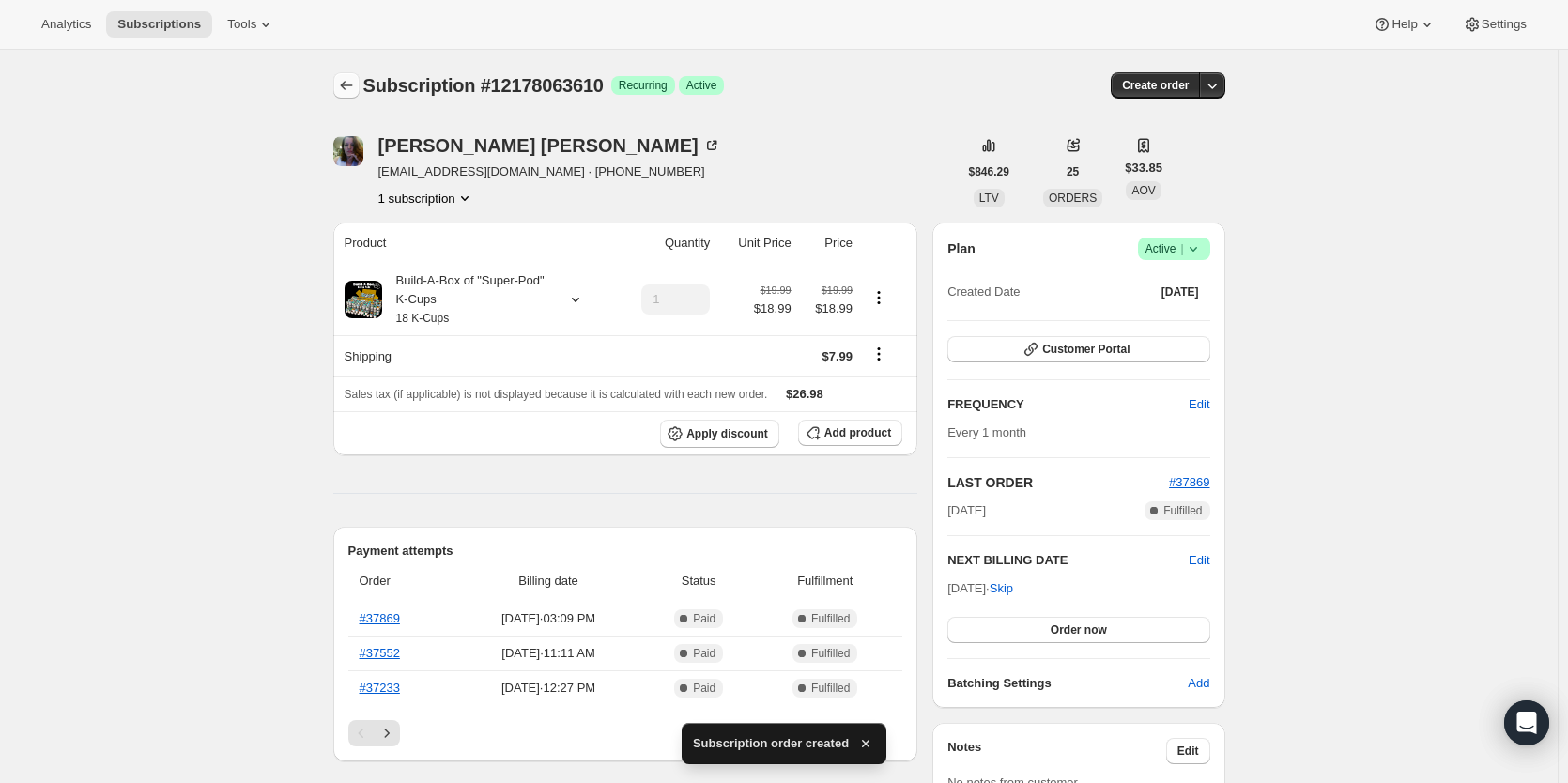
click at [346, 85] on icon "Subscriptions" at bounding box center [346, 85] width 12 height 10
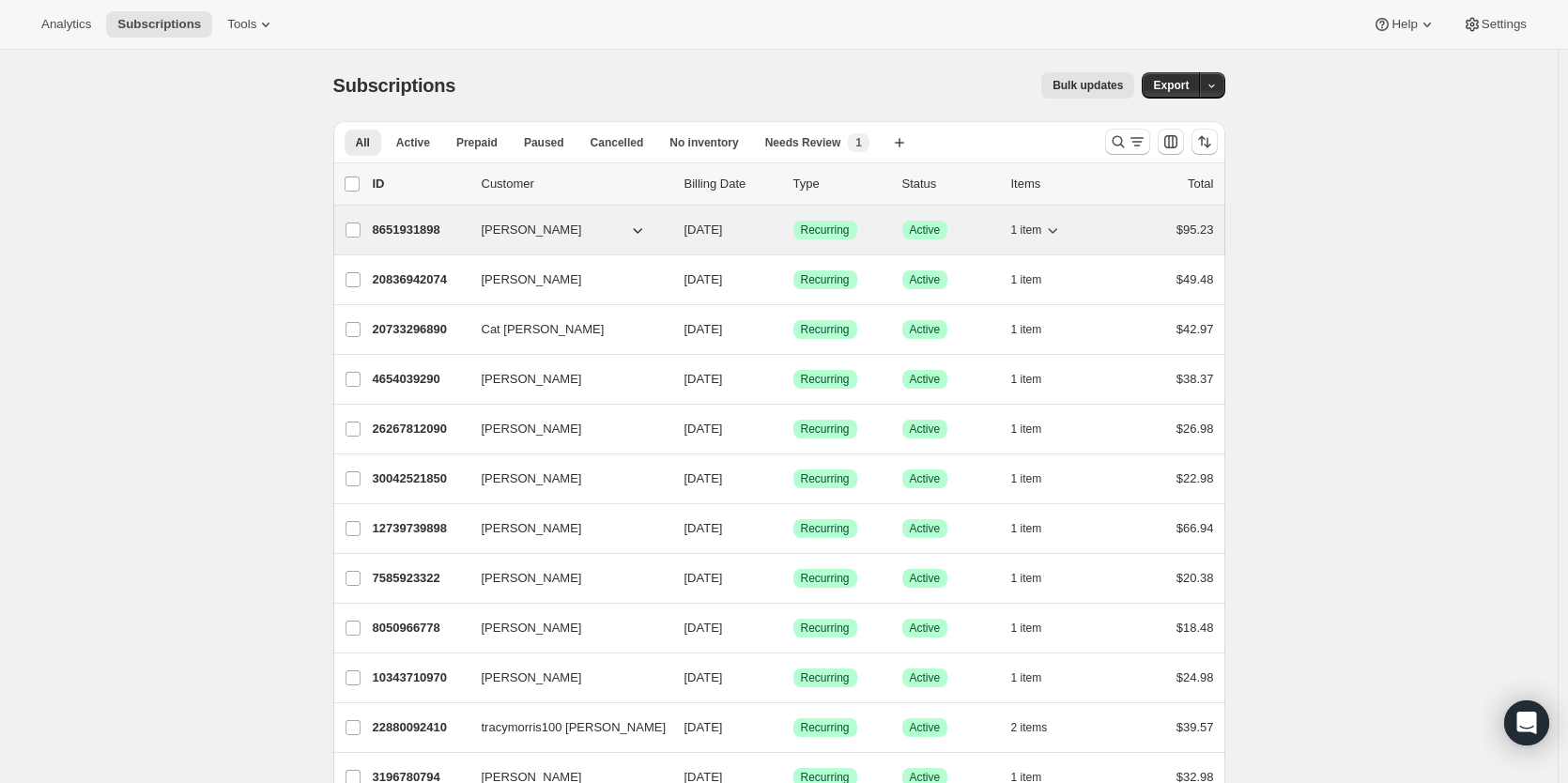
click at [386, 231] on p "8651931898" at bounding box center [420, 230] width 94 height 19
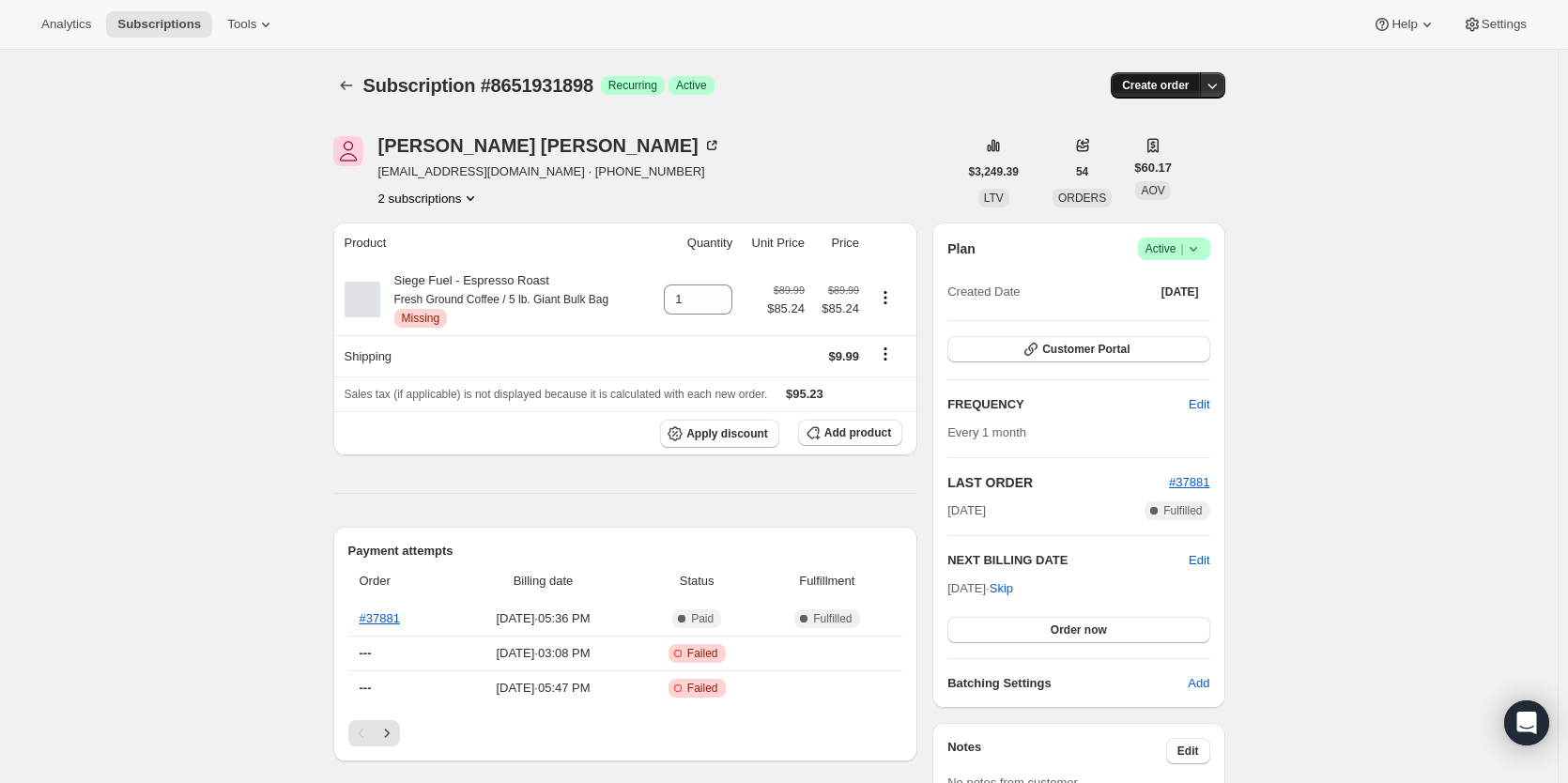
click at [1165, 81] on span "Create order" at bounding box center [1156, 85] width 67 height 15
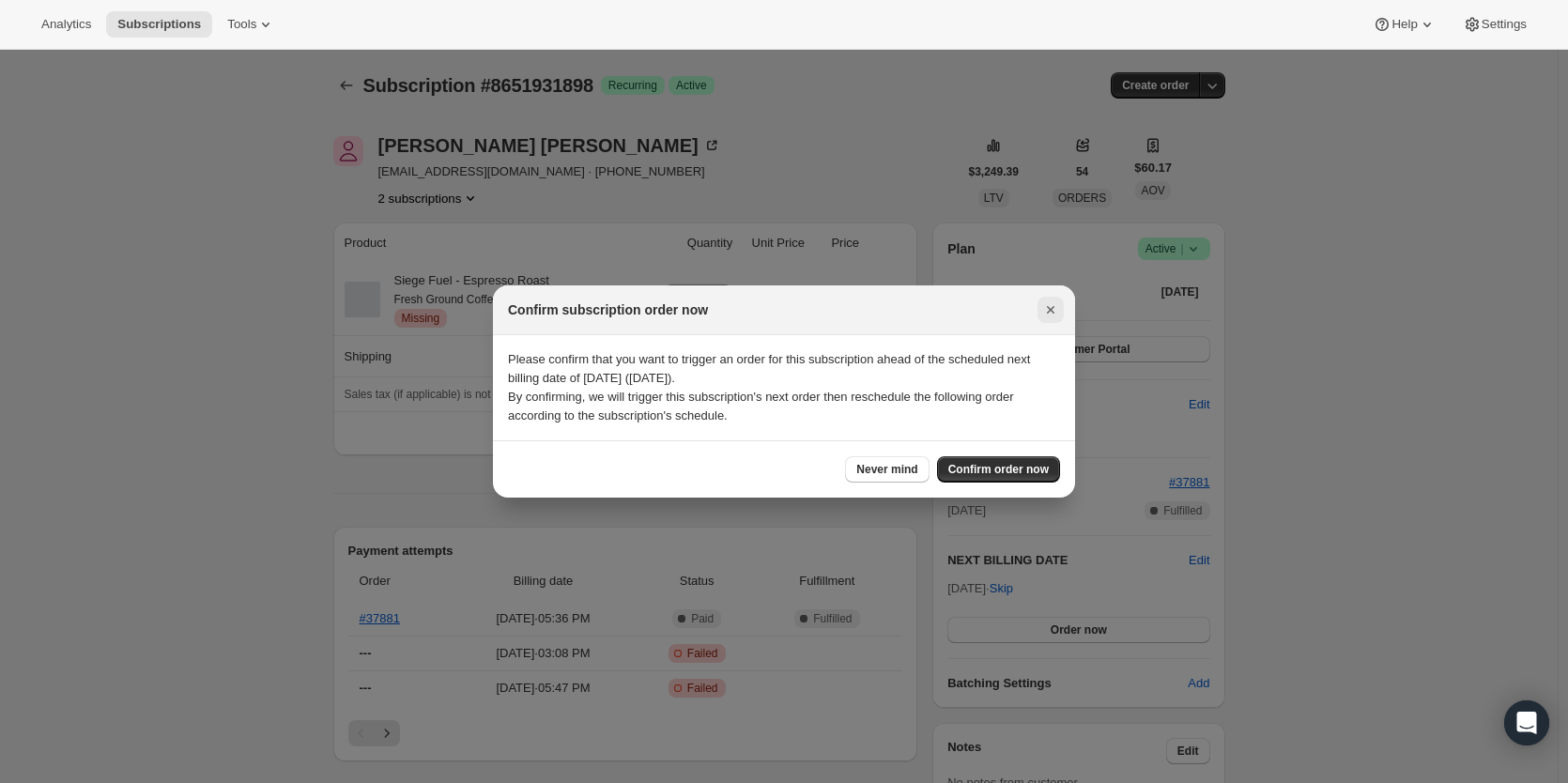
click at [1044, 320] on button "Close" at bounding box center [1050, 310] width 26 height 26
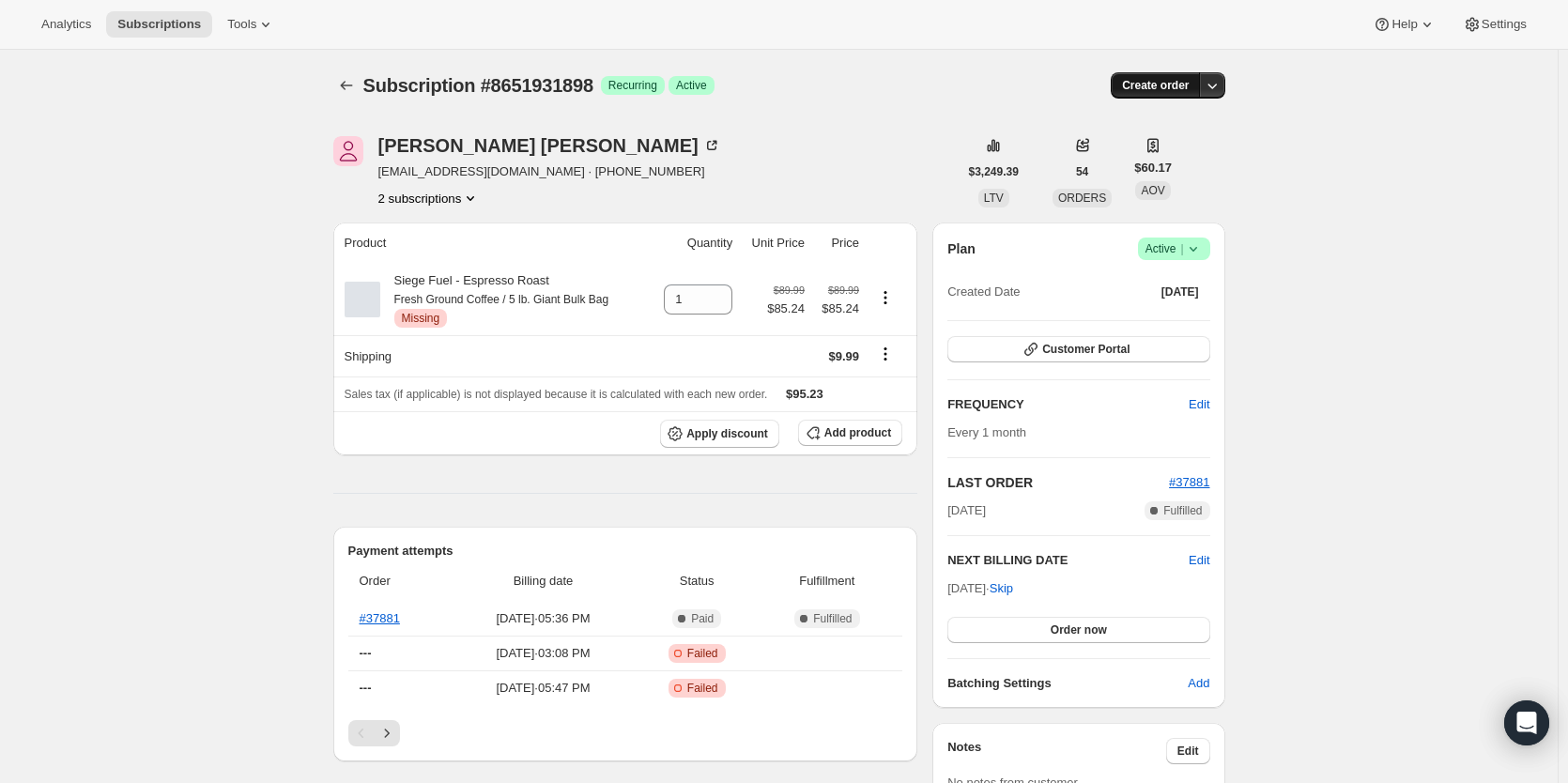
click at [1149, 91] on span "Create order" at bounding box center [1156, 85] width 67 height 15
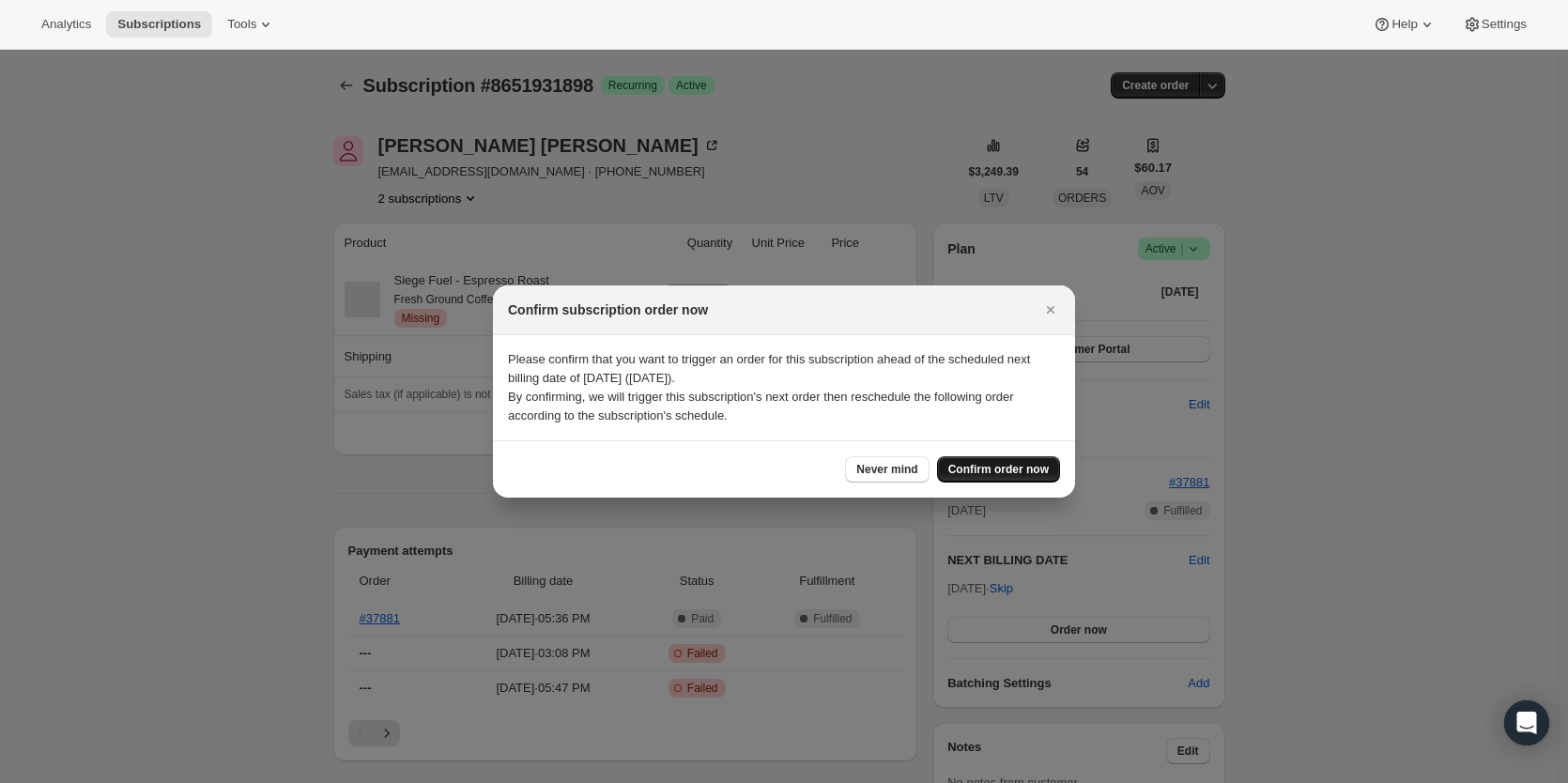
click at [975, 472] on span "Confirm order now" at bounding box center [998, 470] width 101 height 15
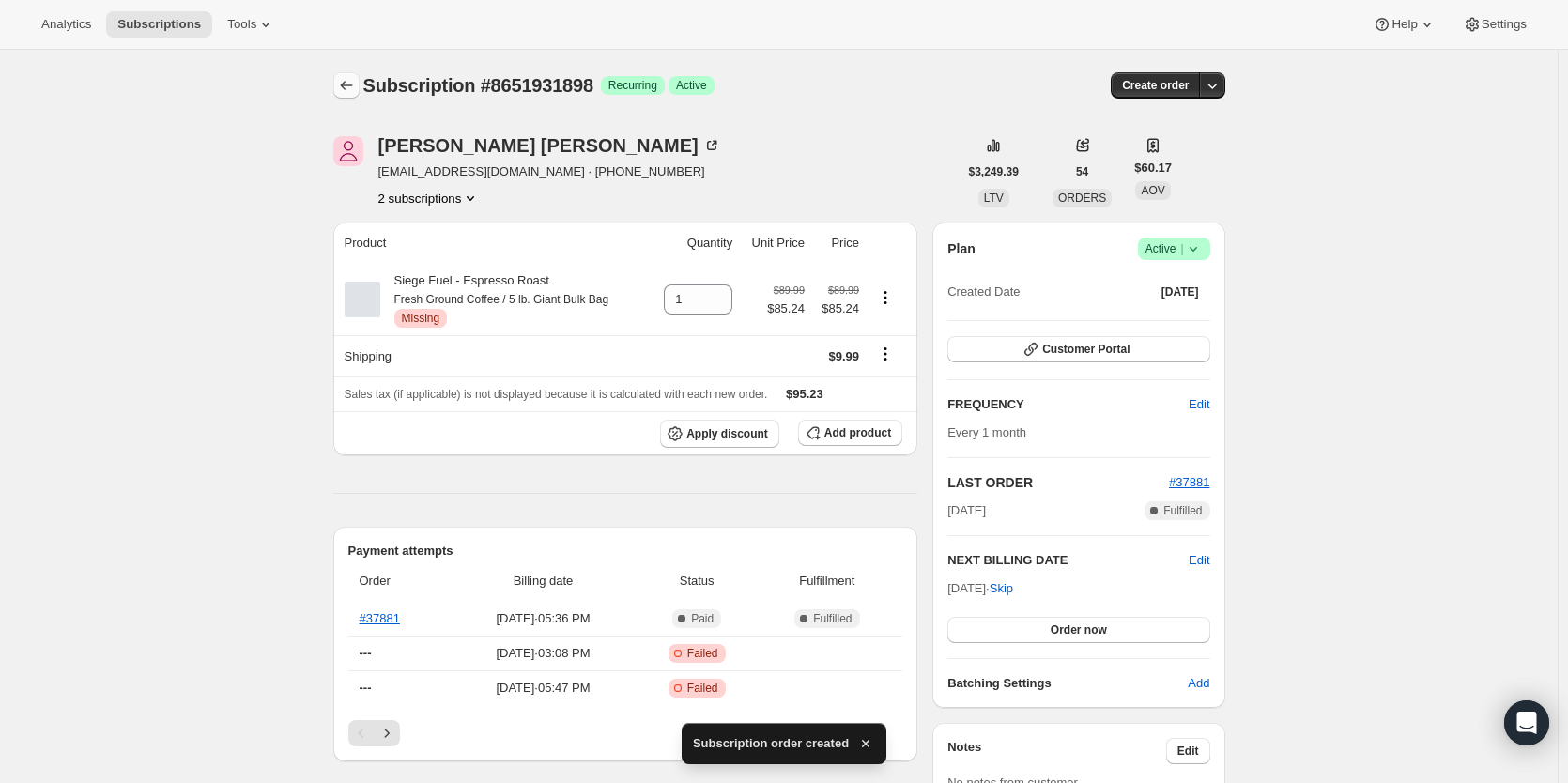
click at [350, 90] on icon "Subscriptions" at bounding box center [347, 85] width 19 height 19
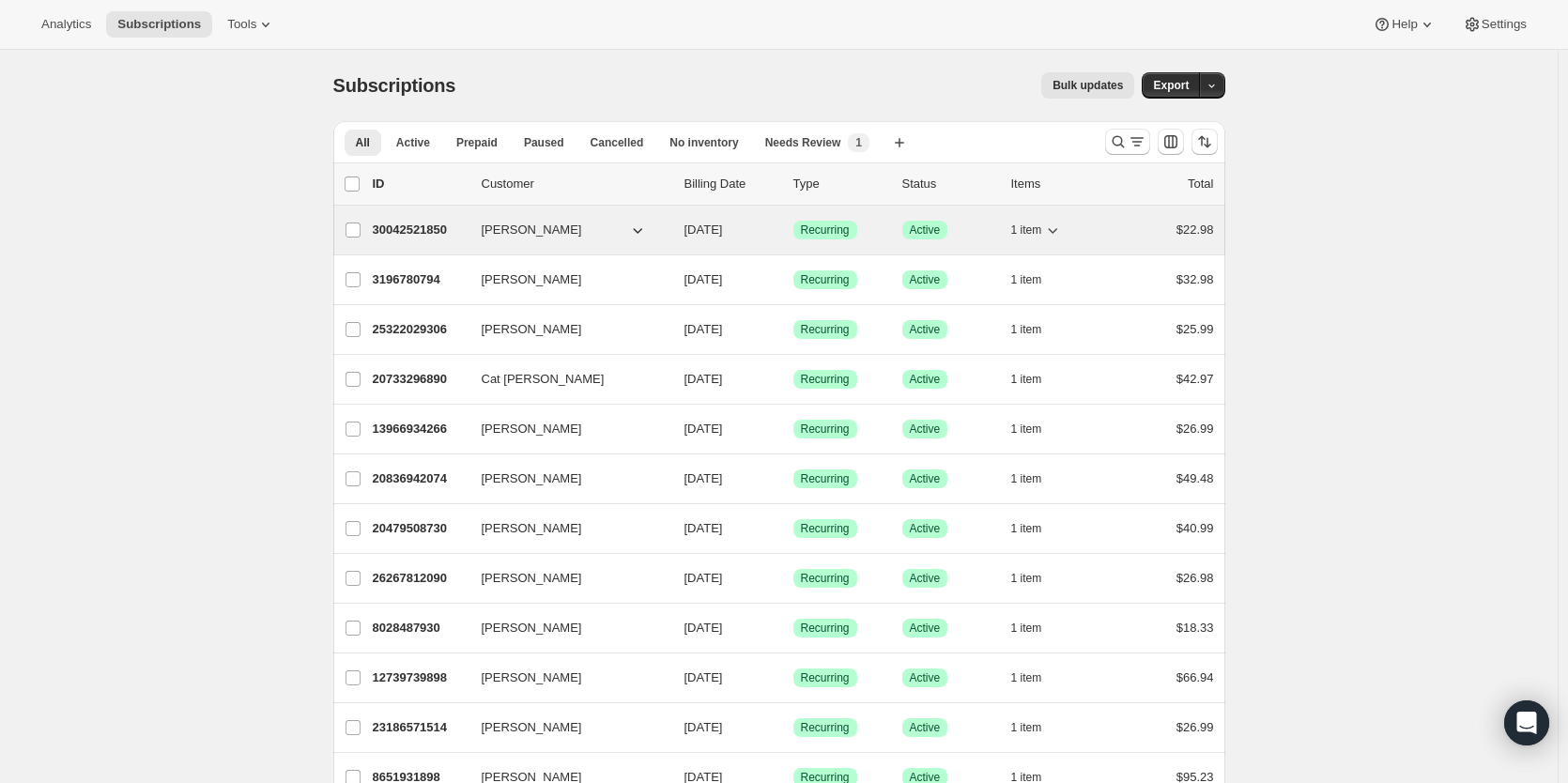
click at [398, 230] on p "30042521850" at bounding box center [420, 230] width 94 height 19
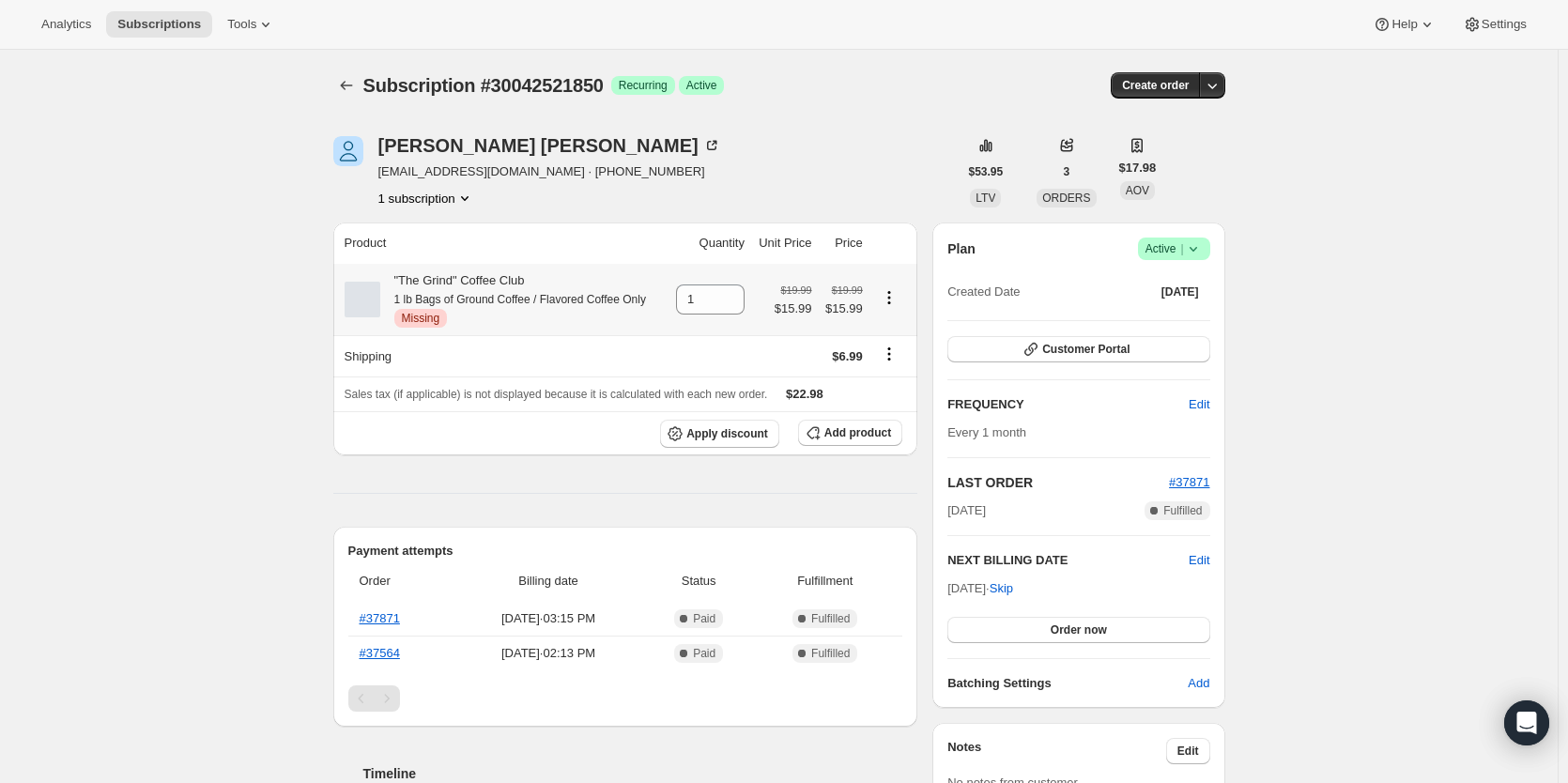
click at [894, 299] on icon "Product actions" at bounding box center [889, 298] width 19 height 19
click at [859, 435] on span "Add product" at bounding box center [858, 433] width 67 height 15
click at [855, 432] on span "Add product" at bounding box center [858, 433] width 67 height 15
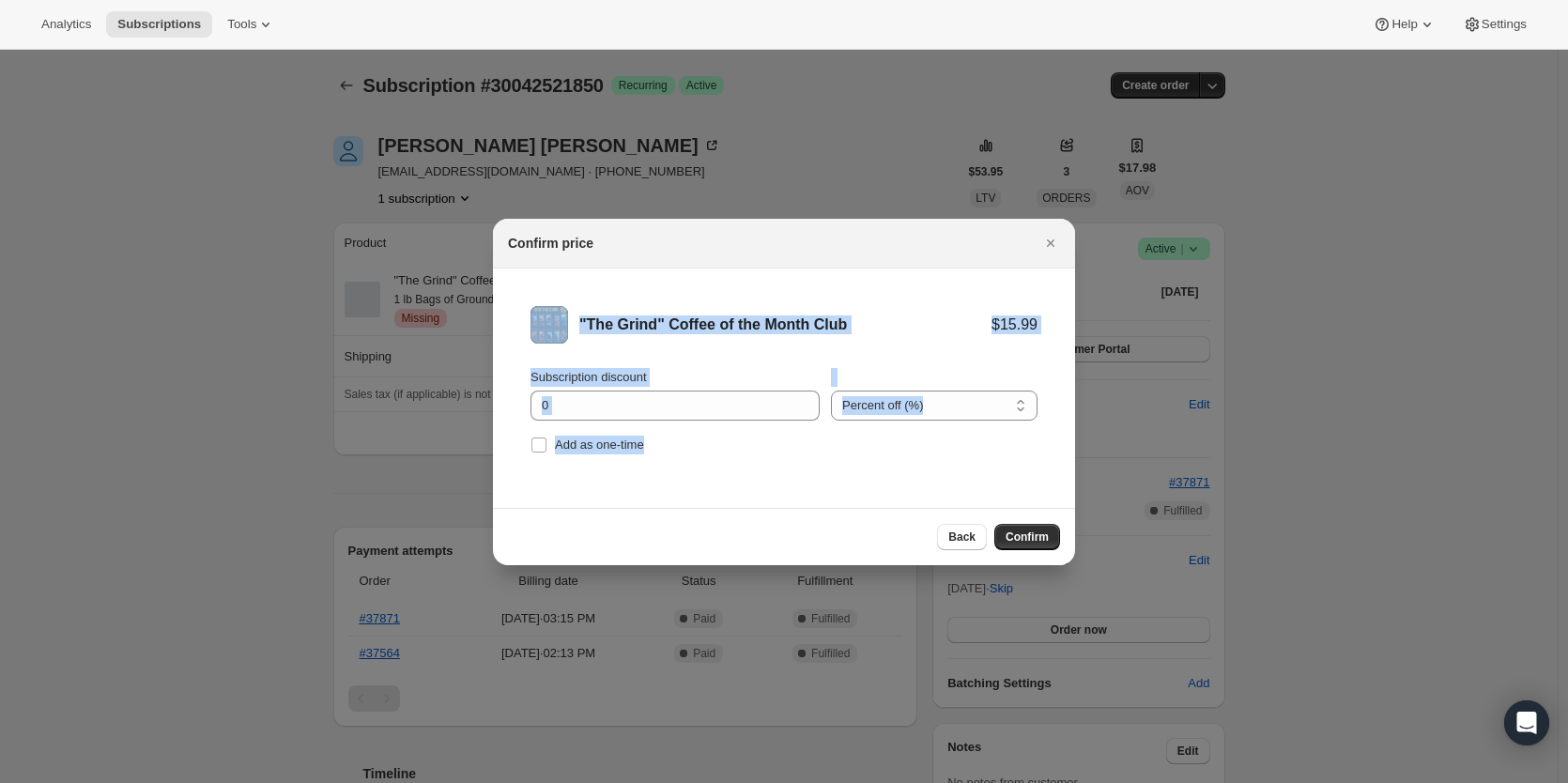
drag, startPoint x: 936, startPoint y: 244, endPoint x: 800, endPoint y: 465, distance: 259.5
click at [800, 465] on div "Confirm price "The Grind" Coffee of the Month Club $15.99 Subscription discount…" at bounding box center [783, 392] width 582 height 347
click at [993, 545] on div "Back Confirm" at bounding box center [999, 537] width 123 height 26
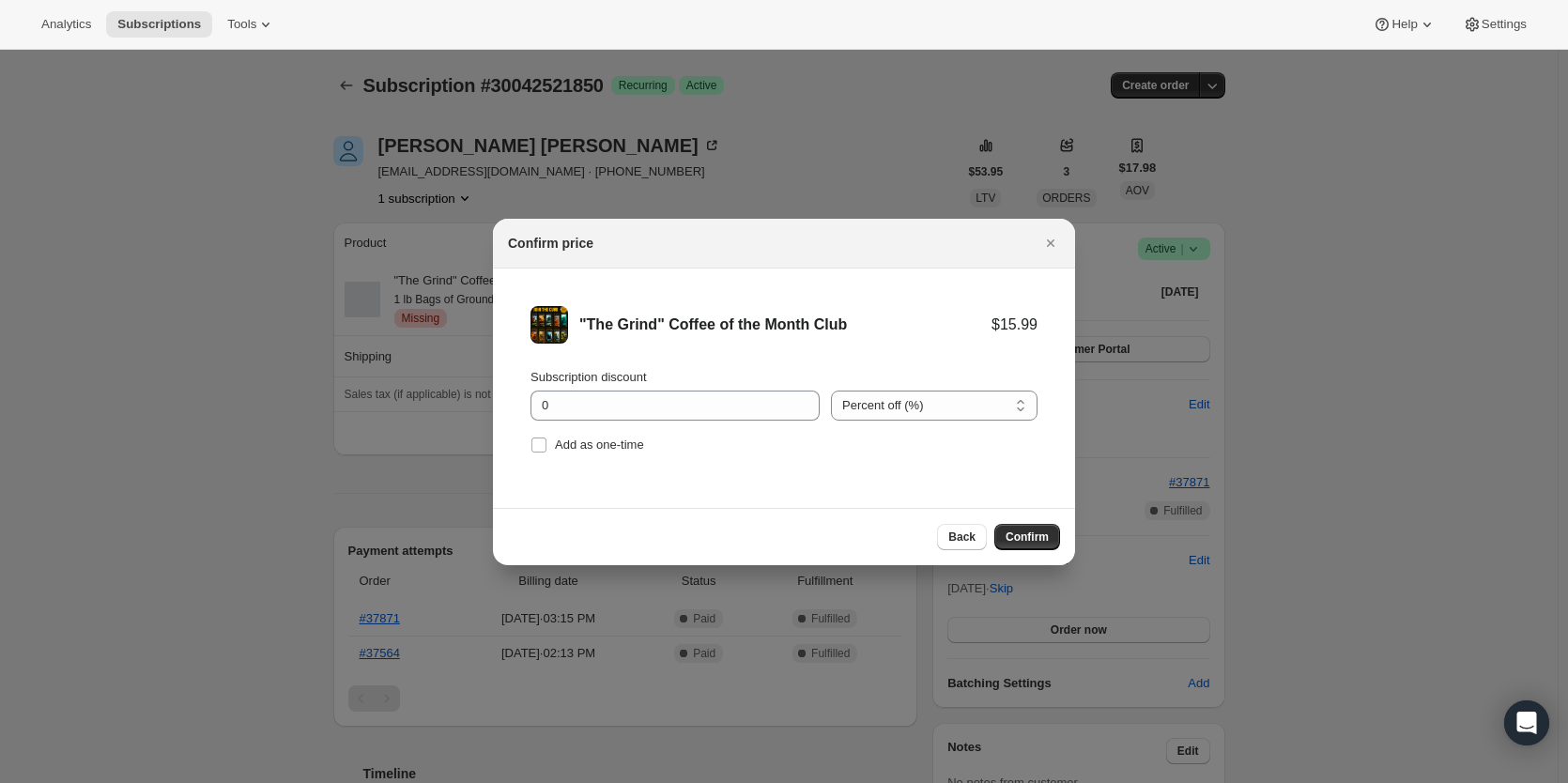
click at [921, 528] on div "Back Confirm" at bounding box center [784, 537] width 552 height 26
click at [1052, 243] on icon "Close" at bounding box center [1050, 243] width 19 height 19
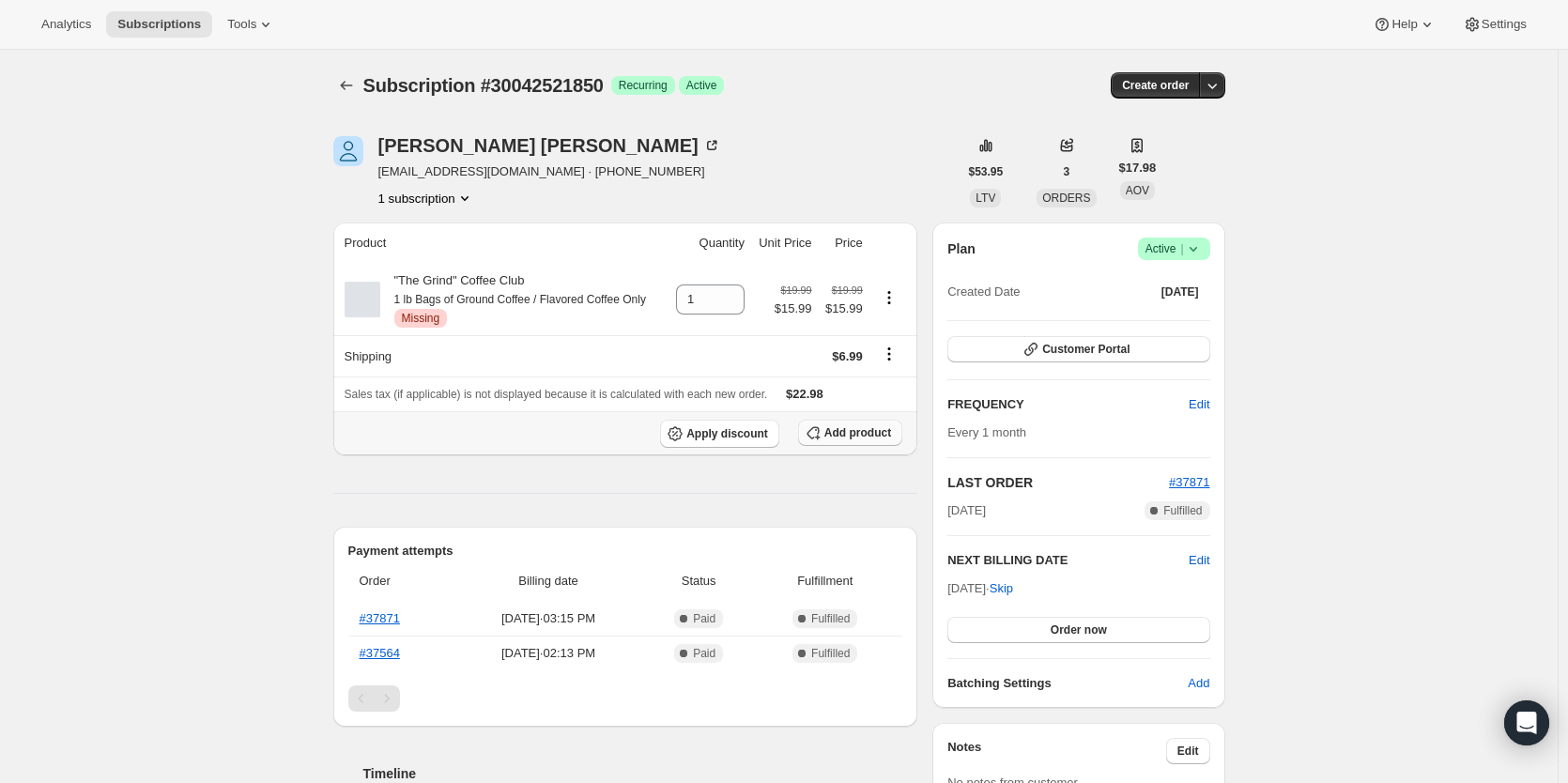
click at [856, 430] on span "Add product" at bounding box center [858, 433] width 67 height 15
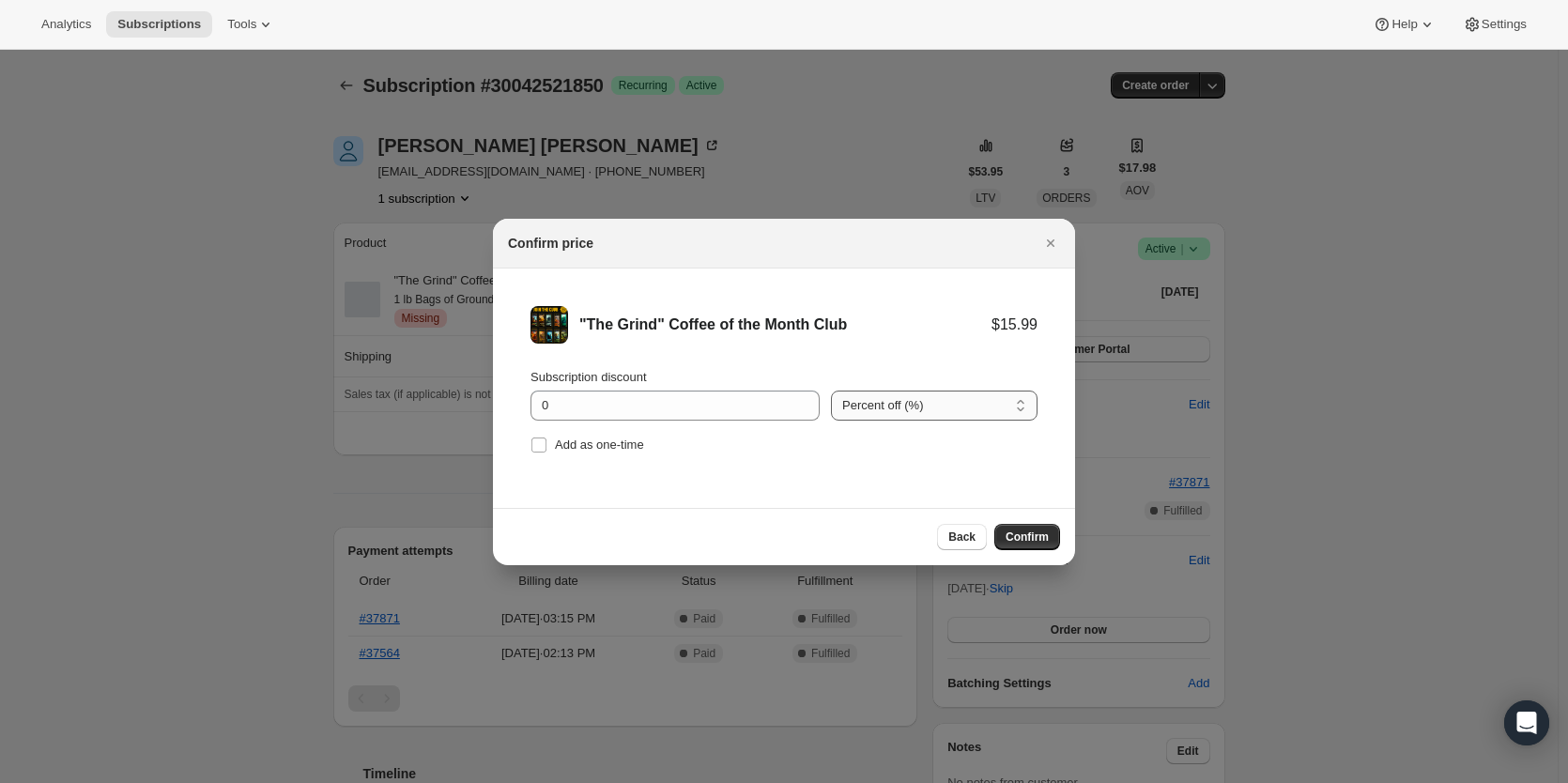
click at [938, 404] on select "Percent off (%) Amount off ($)" at bounding box center [934, 405] width 207 height 30
select select "fixed"
click at [831, 391] on select "Percent off (%) Amount off ($)" at bounding box center [934, 405] width 207 height 30
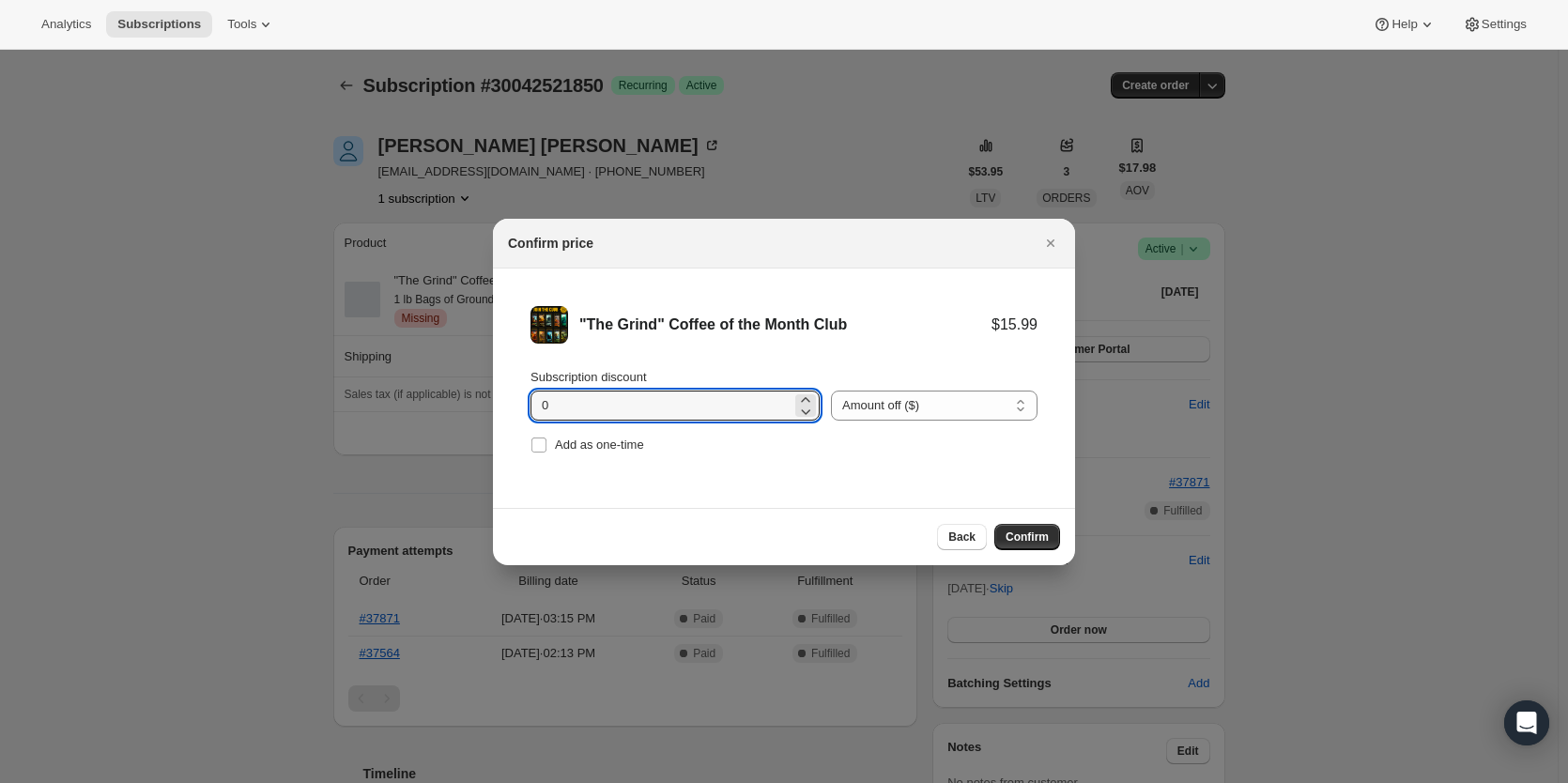
drag, startPoint x: 593, startPoint y: 407, endPoint x: 334, endPoint y: 427, distance: 259.8
type input "4"
click at [1027, 541] on span "Confirm" at bounding box center [1026, 538] width 43 height 15
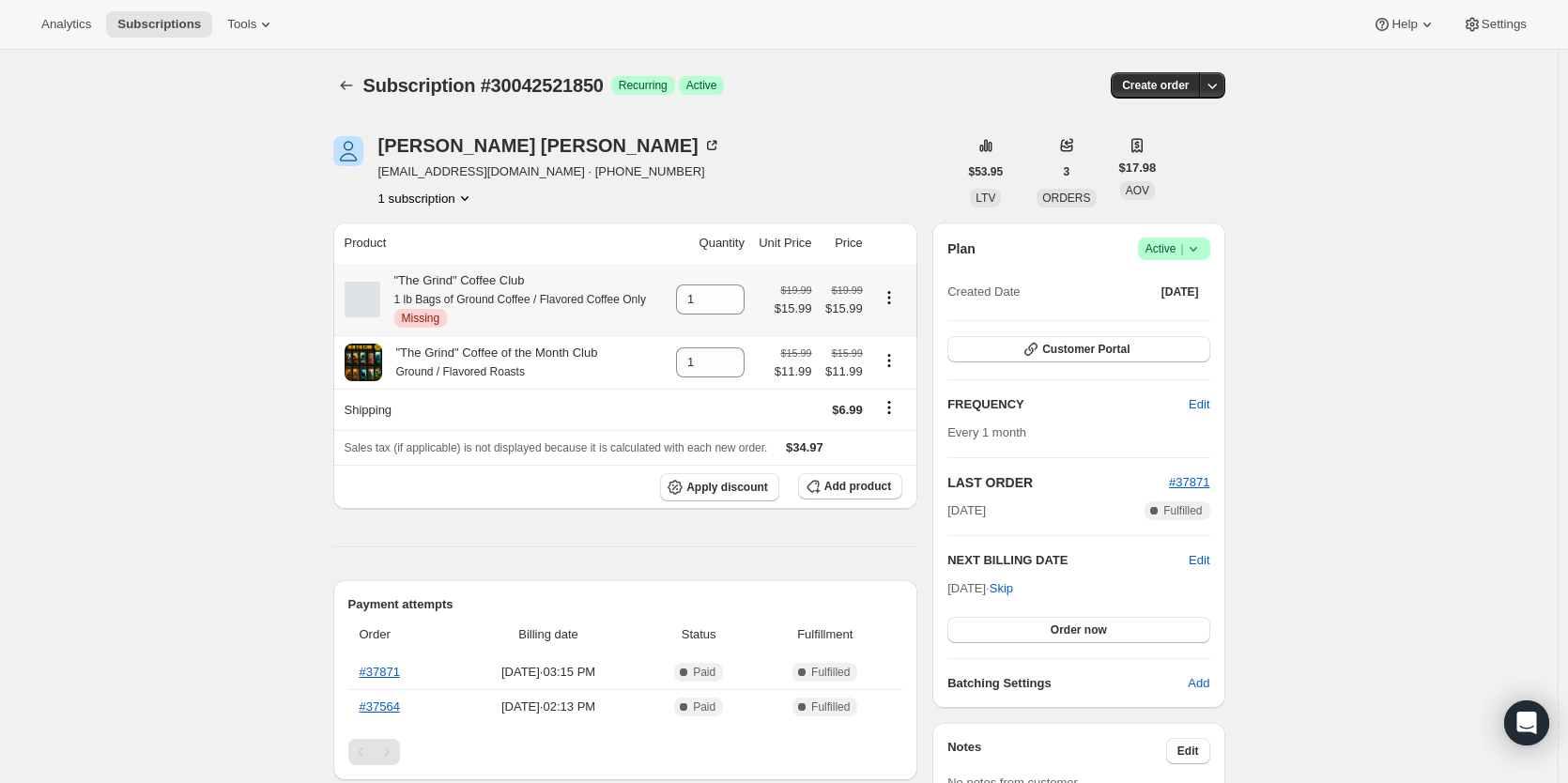
click at [896, 302] on icon "Product actions" at bounding box center [889, 298] width 19 height 19
click at [898, 333] on span "Remove" at bounding box center [894, 334] width 45 height 14
type input "0"
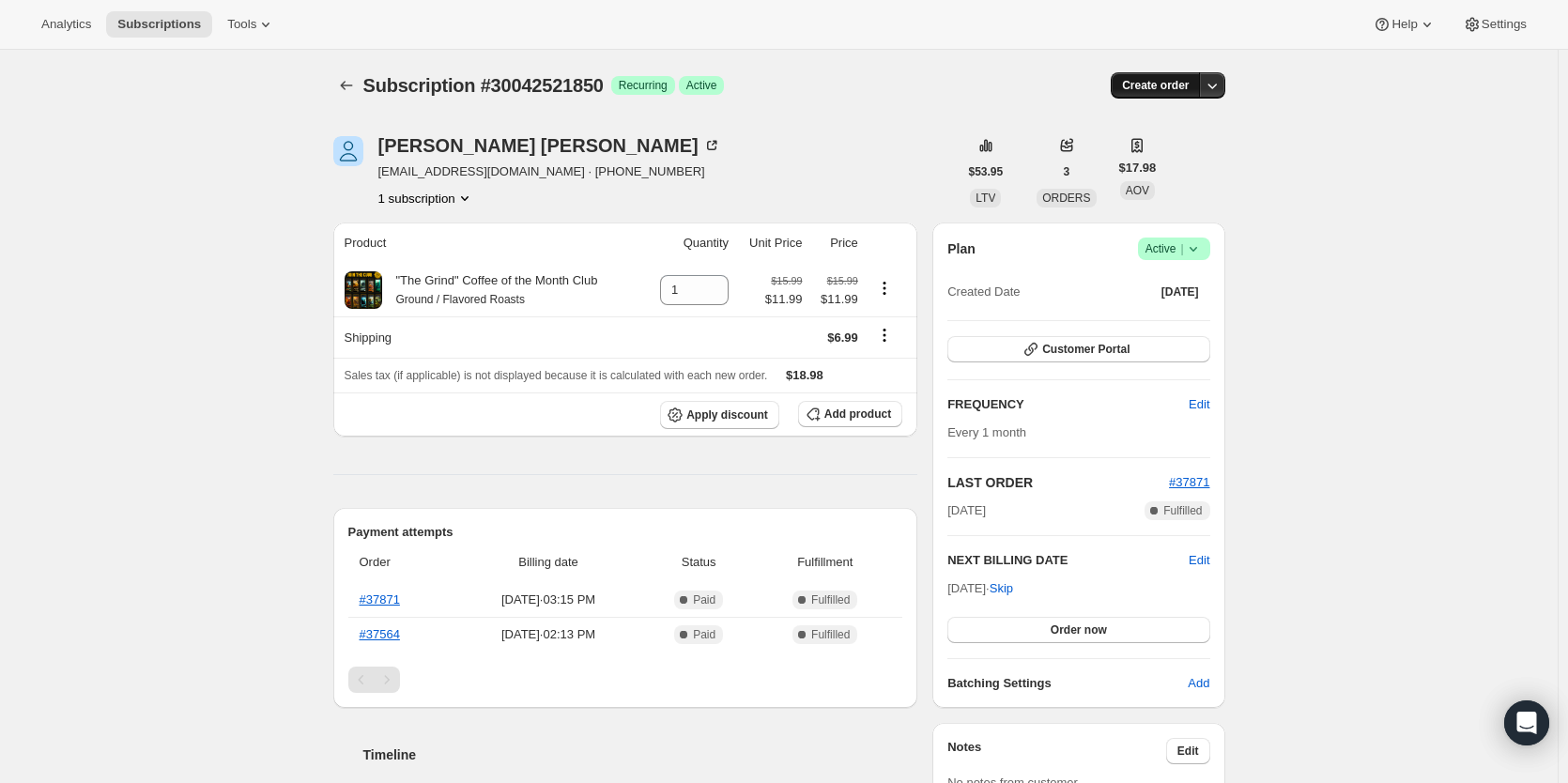
click at [1166, 91] on span "Create order" at bounding box center [1156, 85] width 67 height 15
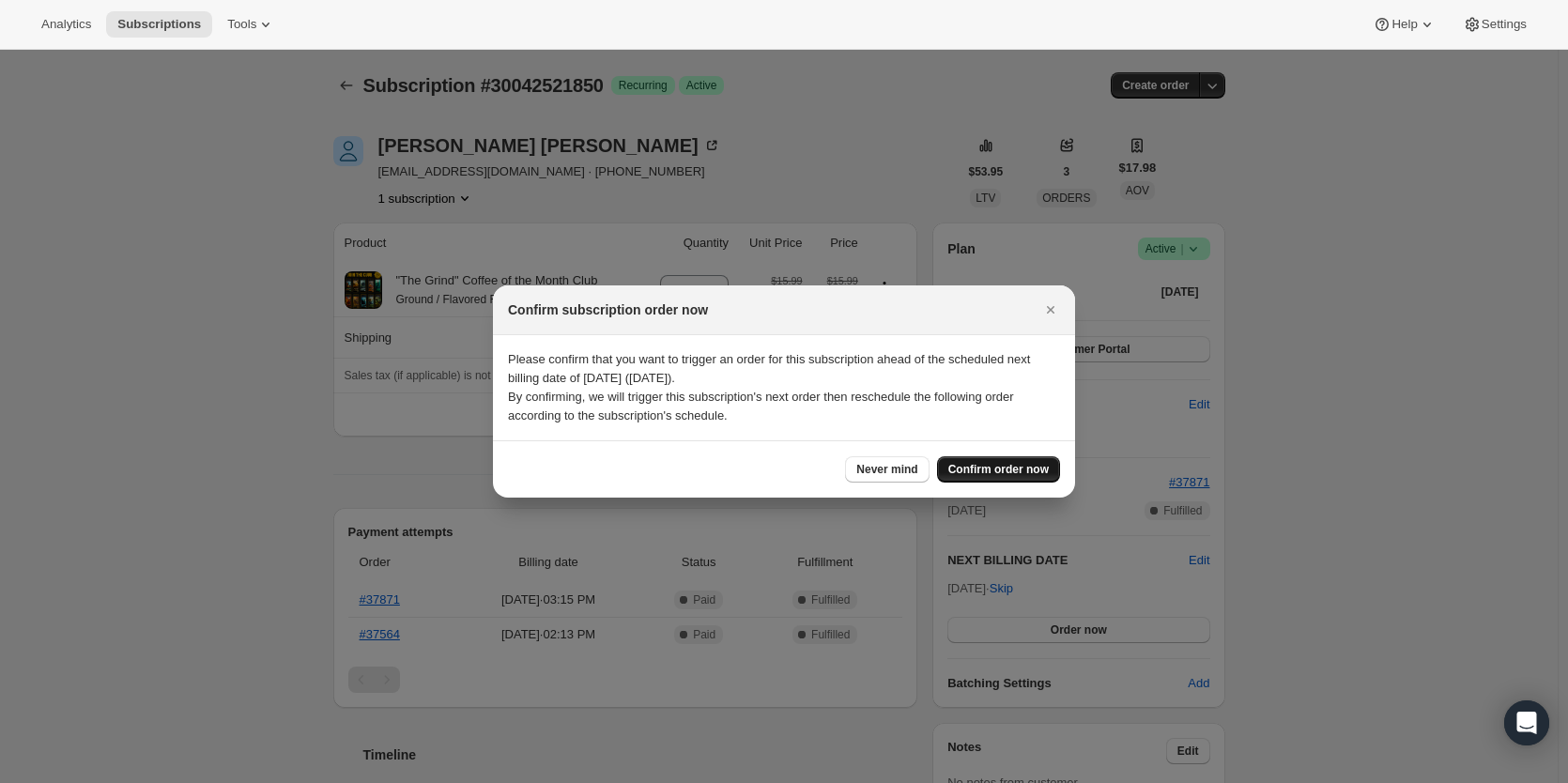
click at [973, 472] on span "Confirm order now" at bounding box center [998, 470] width 101 height 15
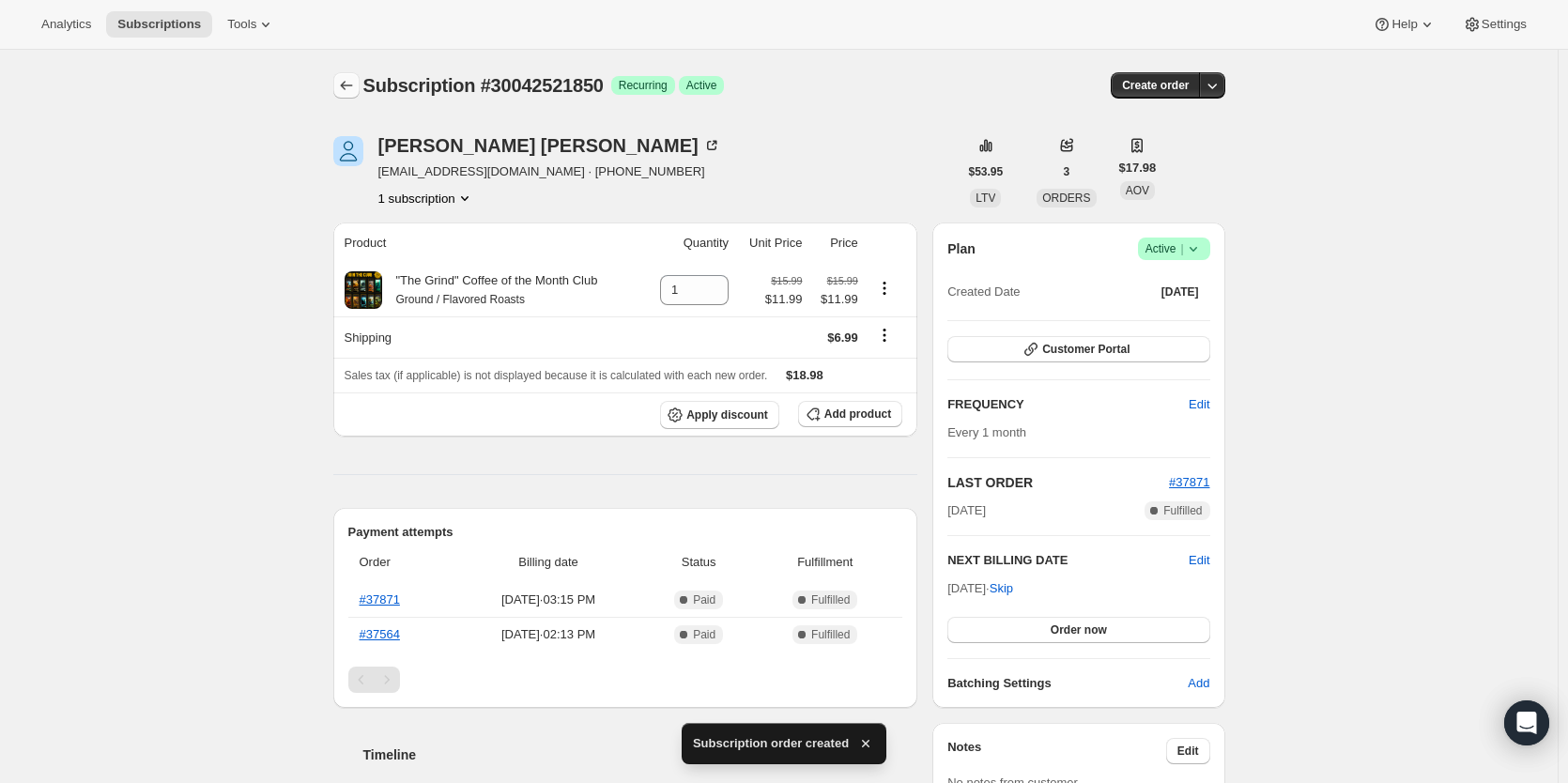
click at [356, 91] on icon "Subscriptions" at bounding box center [347, 85] width 19 height 19
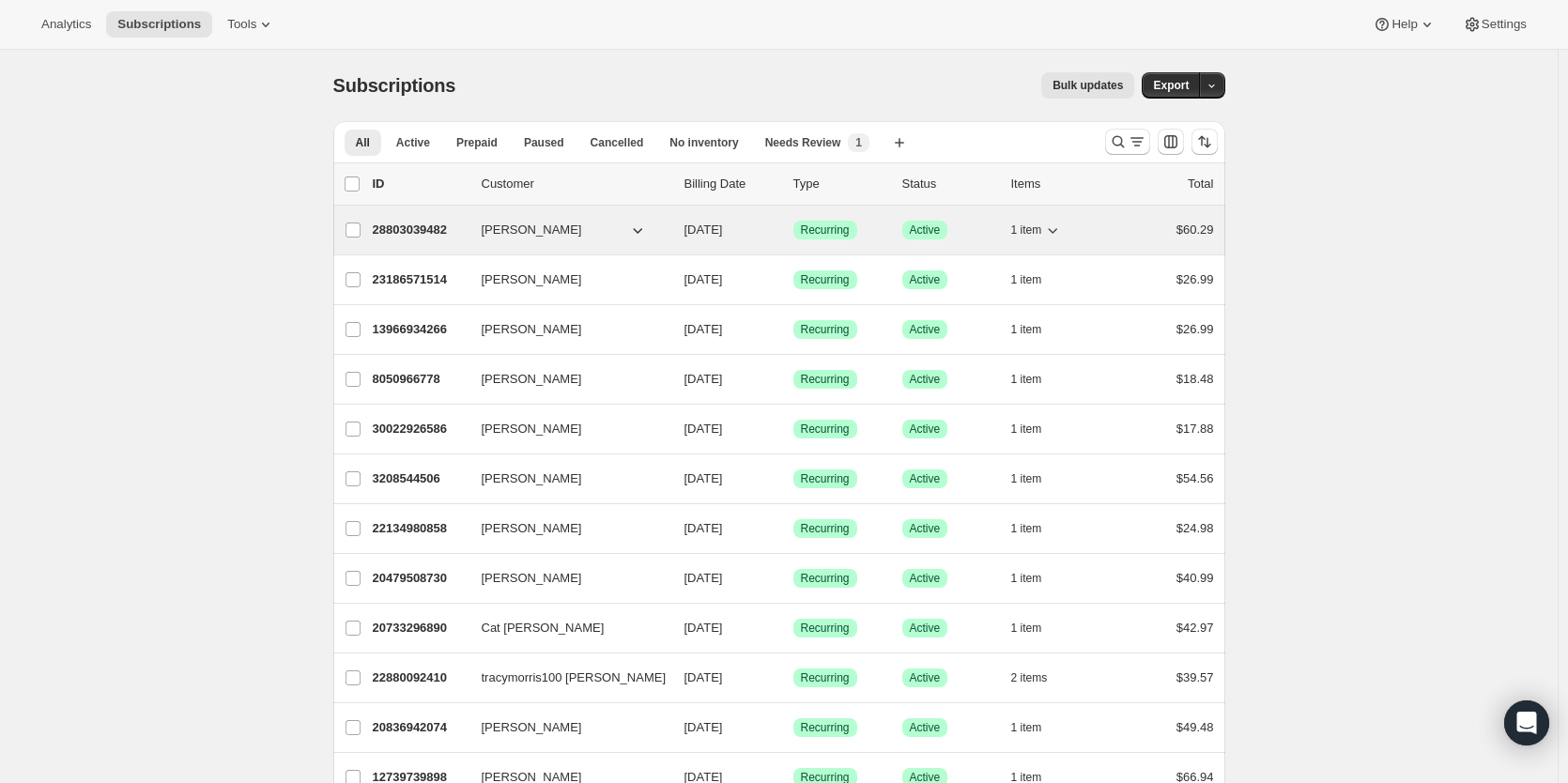
click at [429, 220] on p "28803039482" at bounding box center [420, 230] width 94 height 19
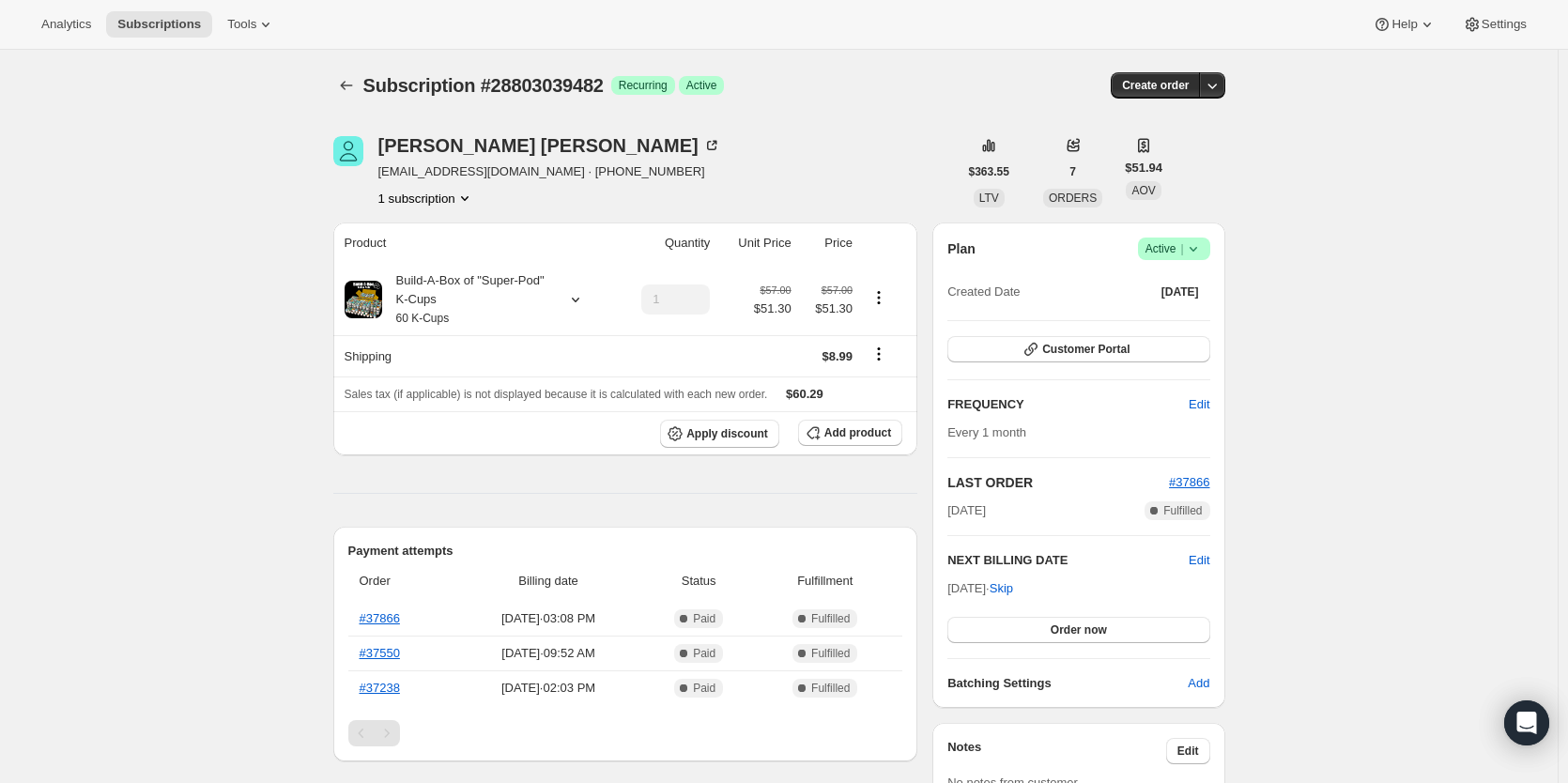
click at [1150, 71] on div "Subscription #28803039482. This page is ready Subscription #28803039482 Success…" at bounding box center [779, 85] width 892 height 71
click at [1164, 87] on span "Create order" at bounding box center [1156, 85] width 67 height 15
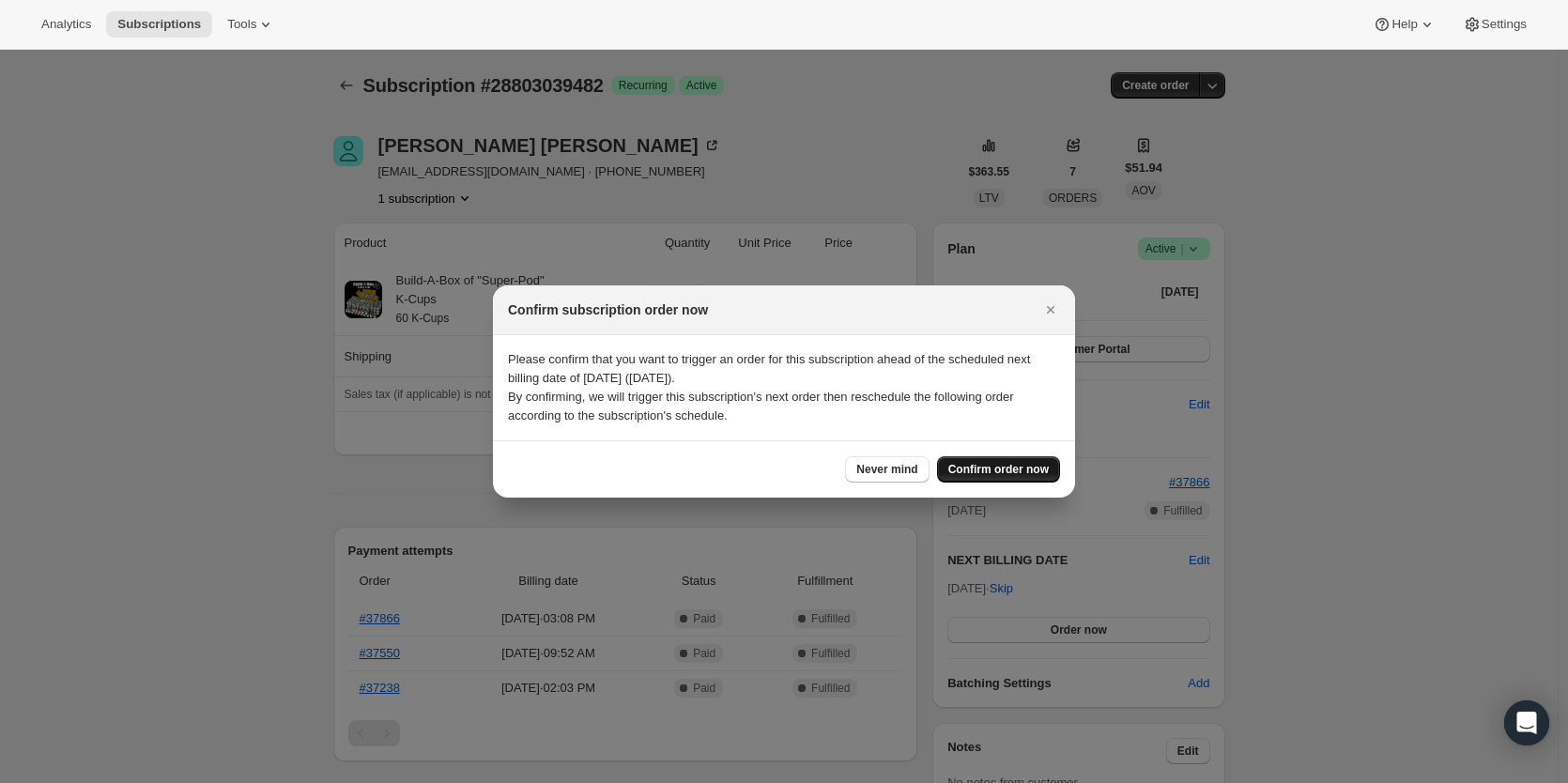
click at [994, 464] on span "Confirm order now" at bounding box center [998, 470] width 101 height 15
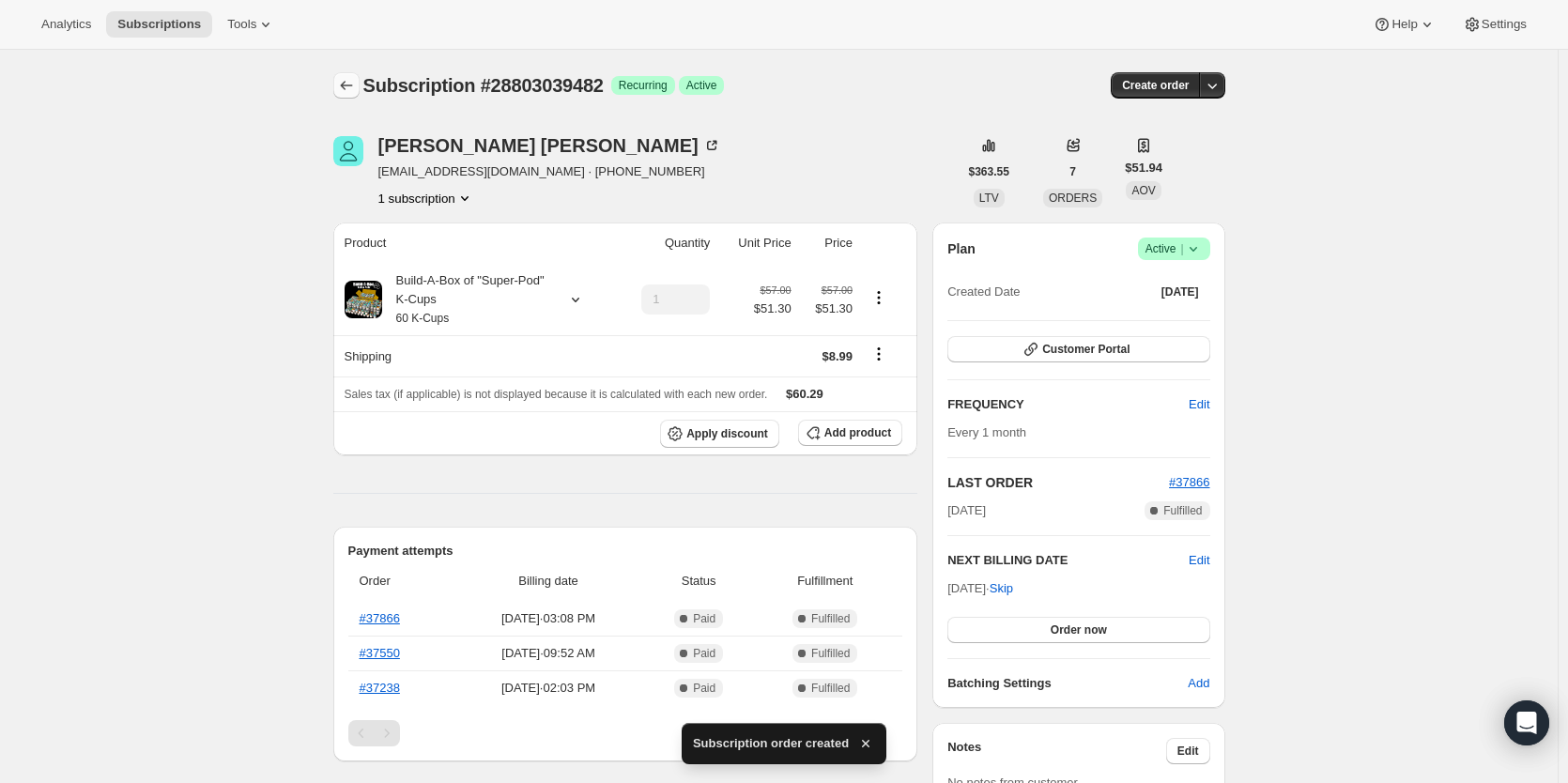
click at [355, 86] on icon "Subscriptions" at bounding box center [347, 85] width 19 height 19
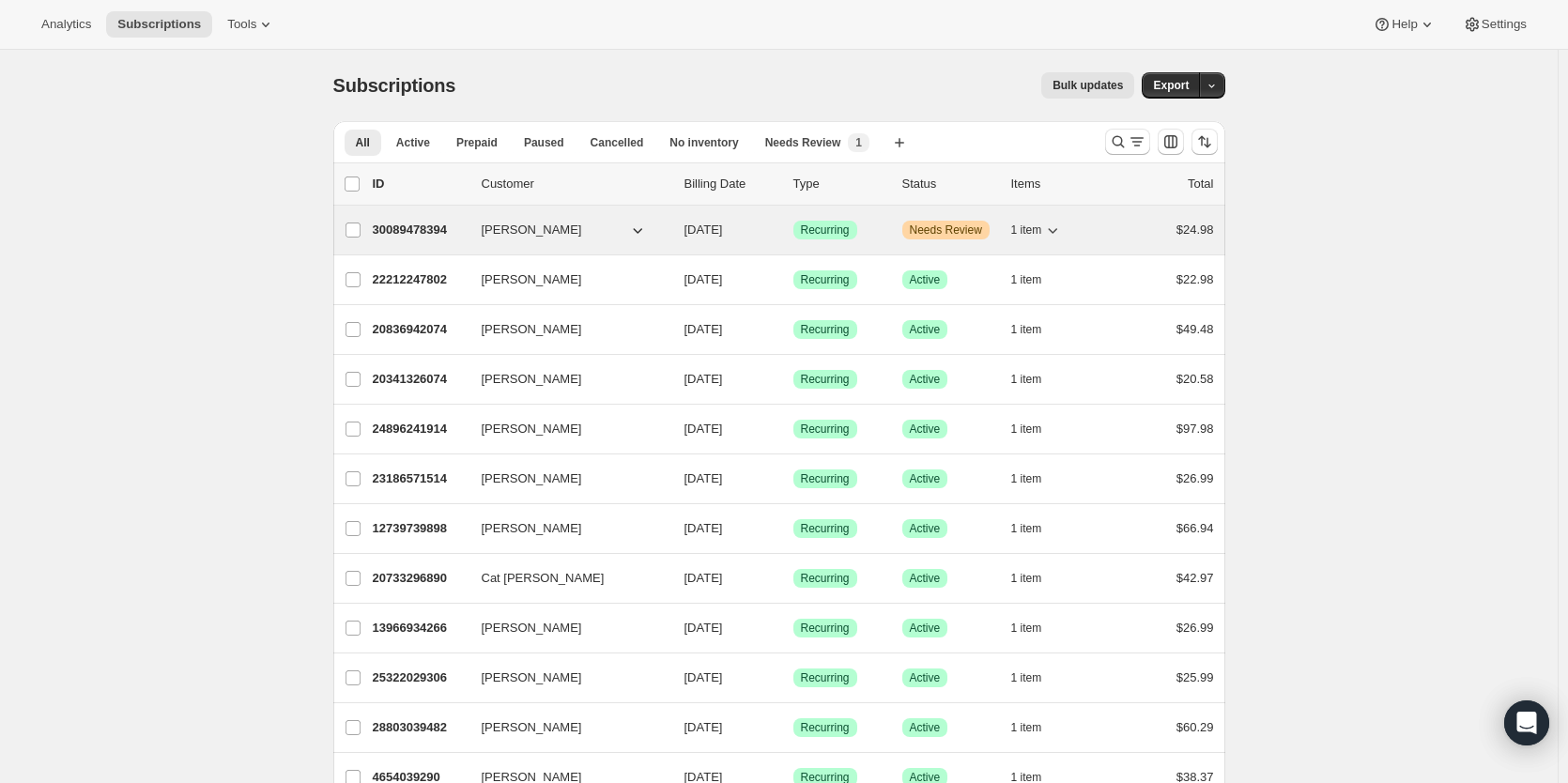
click at [406, 219] on div "30089478394 maxamis emery 09/13/2025 Success Recurring Warning Needs Review 1 i…" at bounding box center [794, 229] width 842 height 26
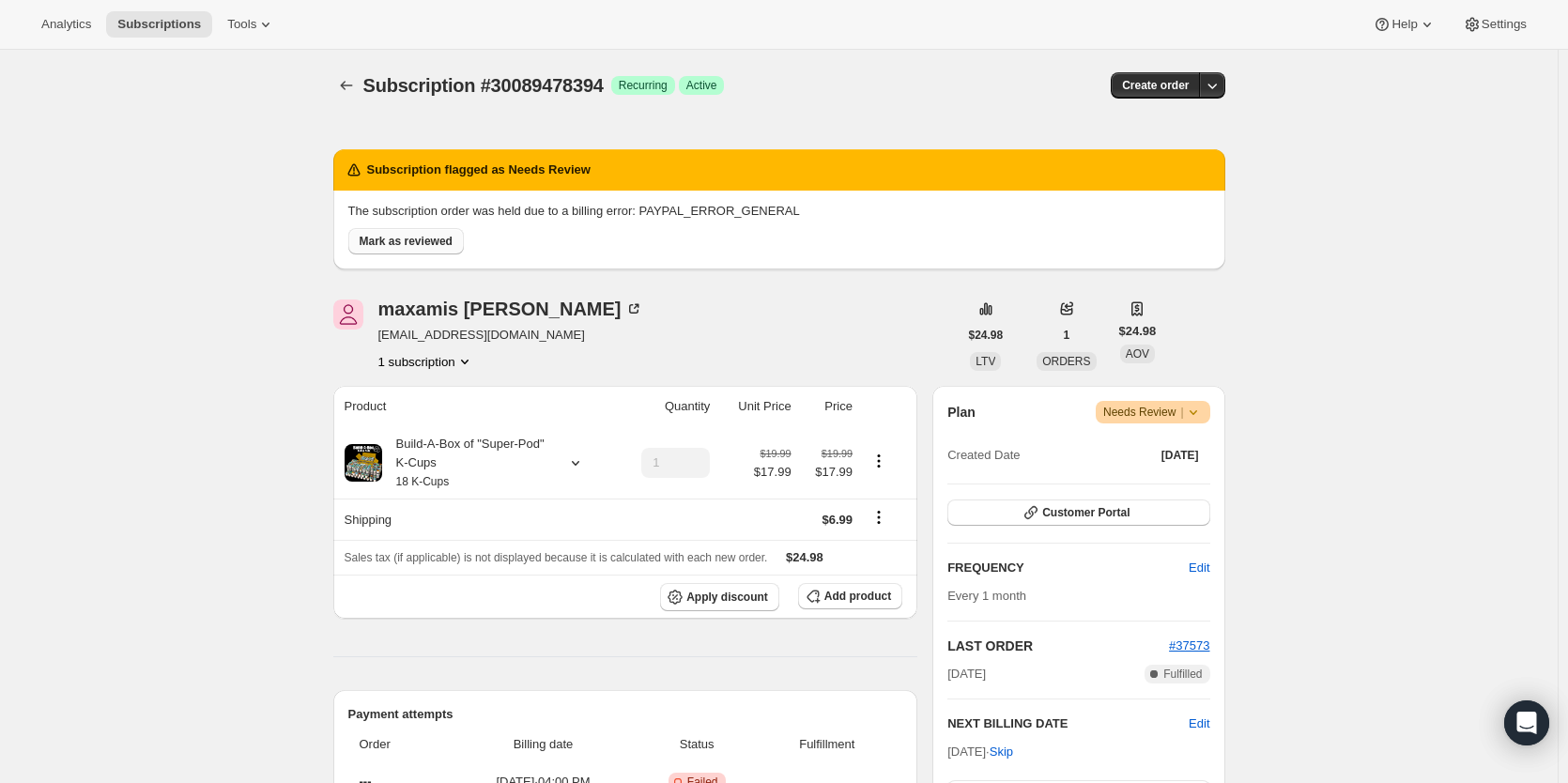
click at [426, 243] on span "Mark as reviewed" at bounding box center [405, 242] width 93 height 15
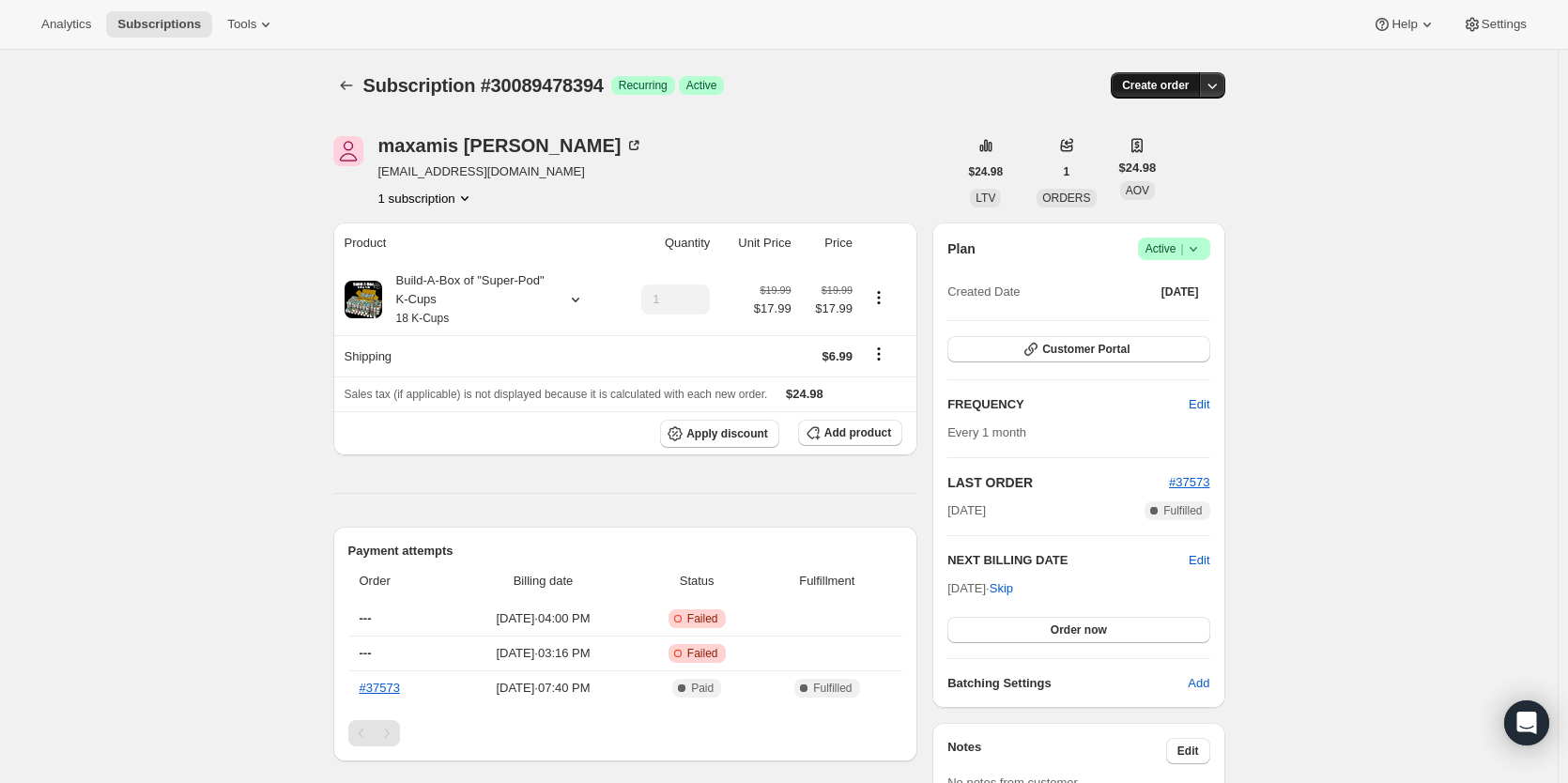
click at [1160, 88] on span "Create order" at bounding box center [1156, 85] width 67 height 15
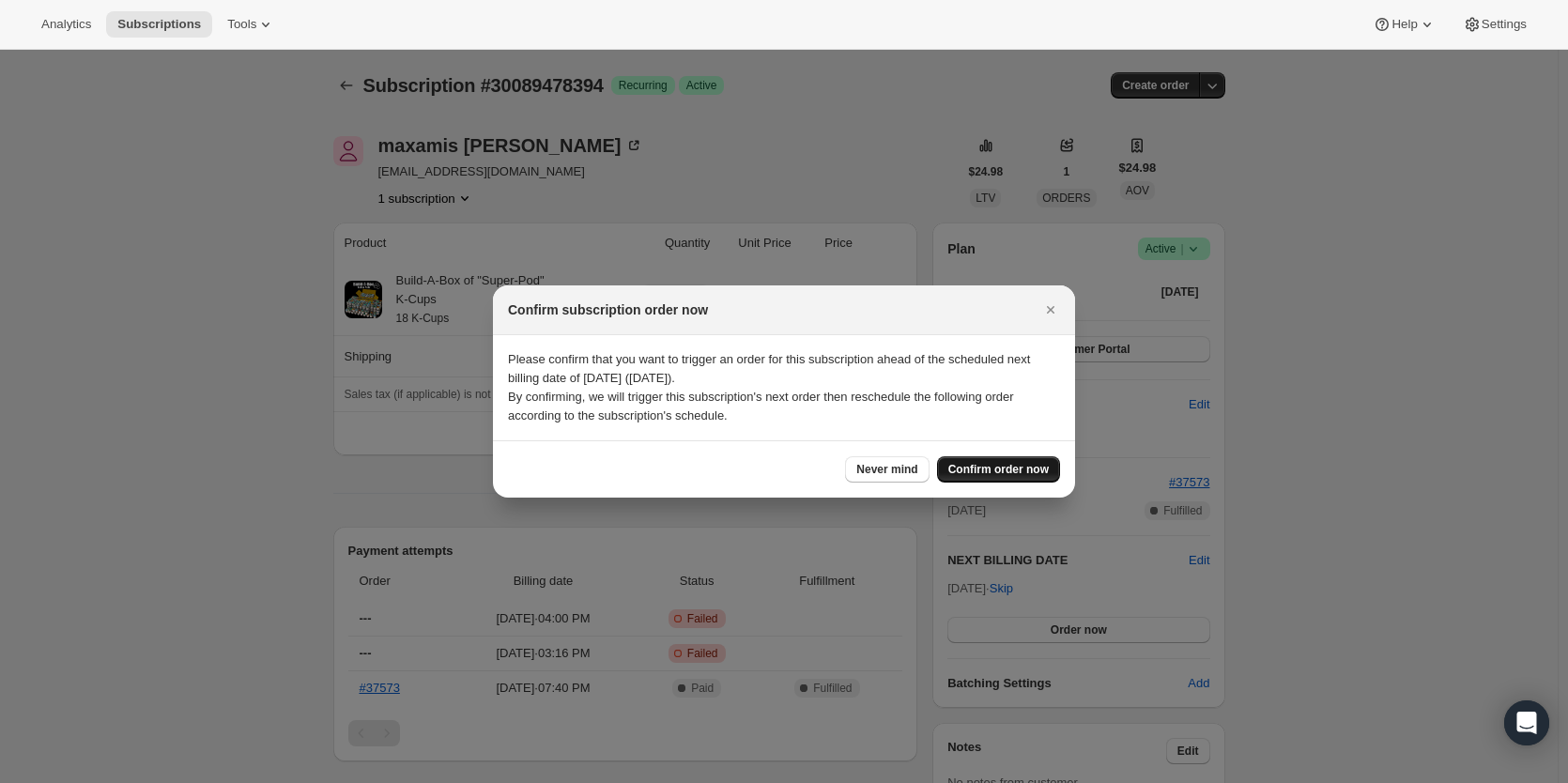
click at [1001, 468] on span "Confirm order now" at bounding box center [998, 470] width 101 height 15
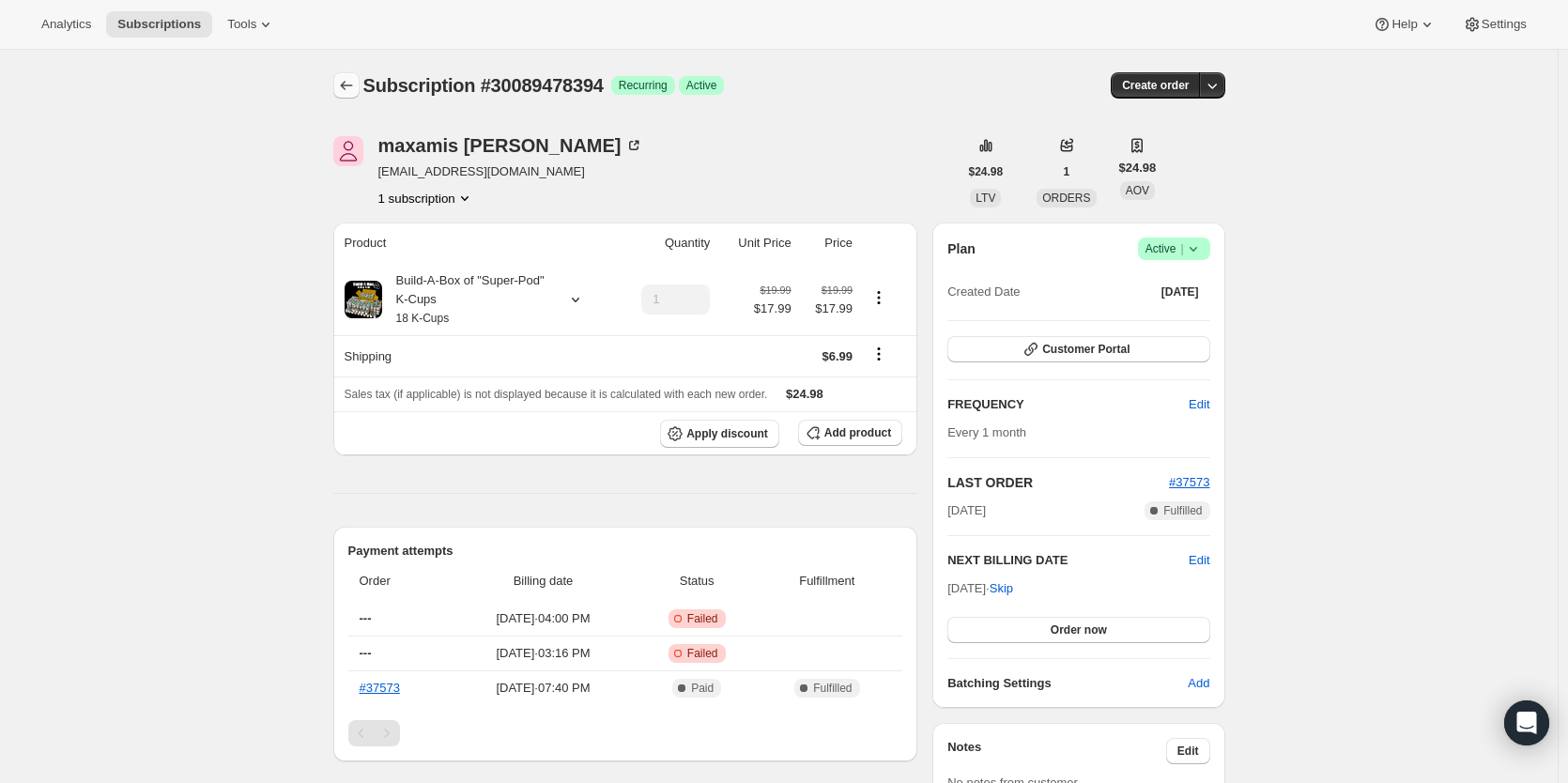
click at [348, 83] on icon "Subscriptions" at bounding box center [347, 85] width 19 height 19
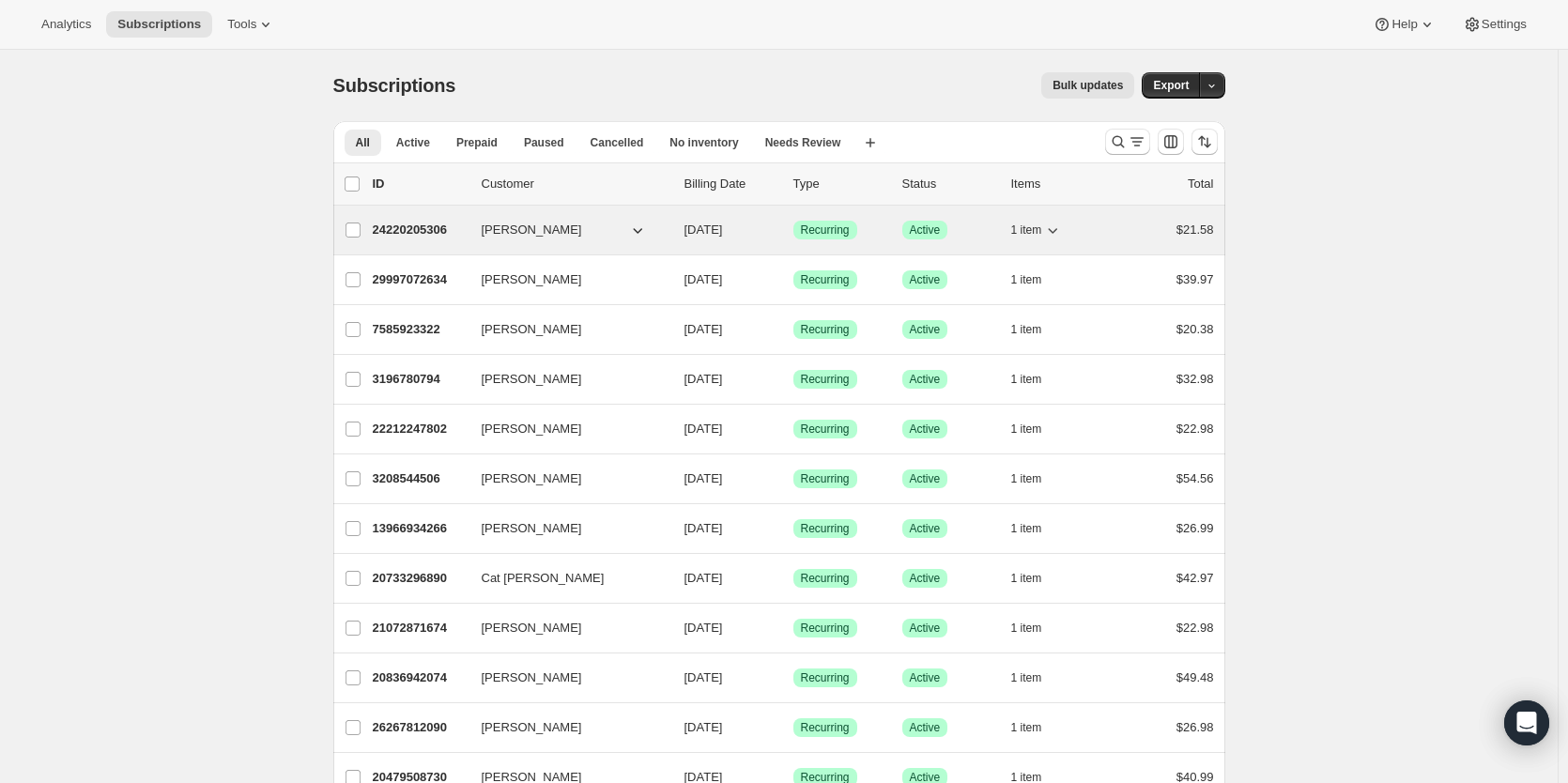
click at [418, 229] on p "24220205306" at bounding box center [420, 230] width 94 height 19
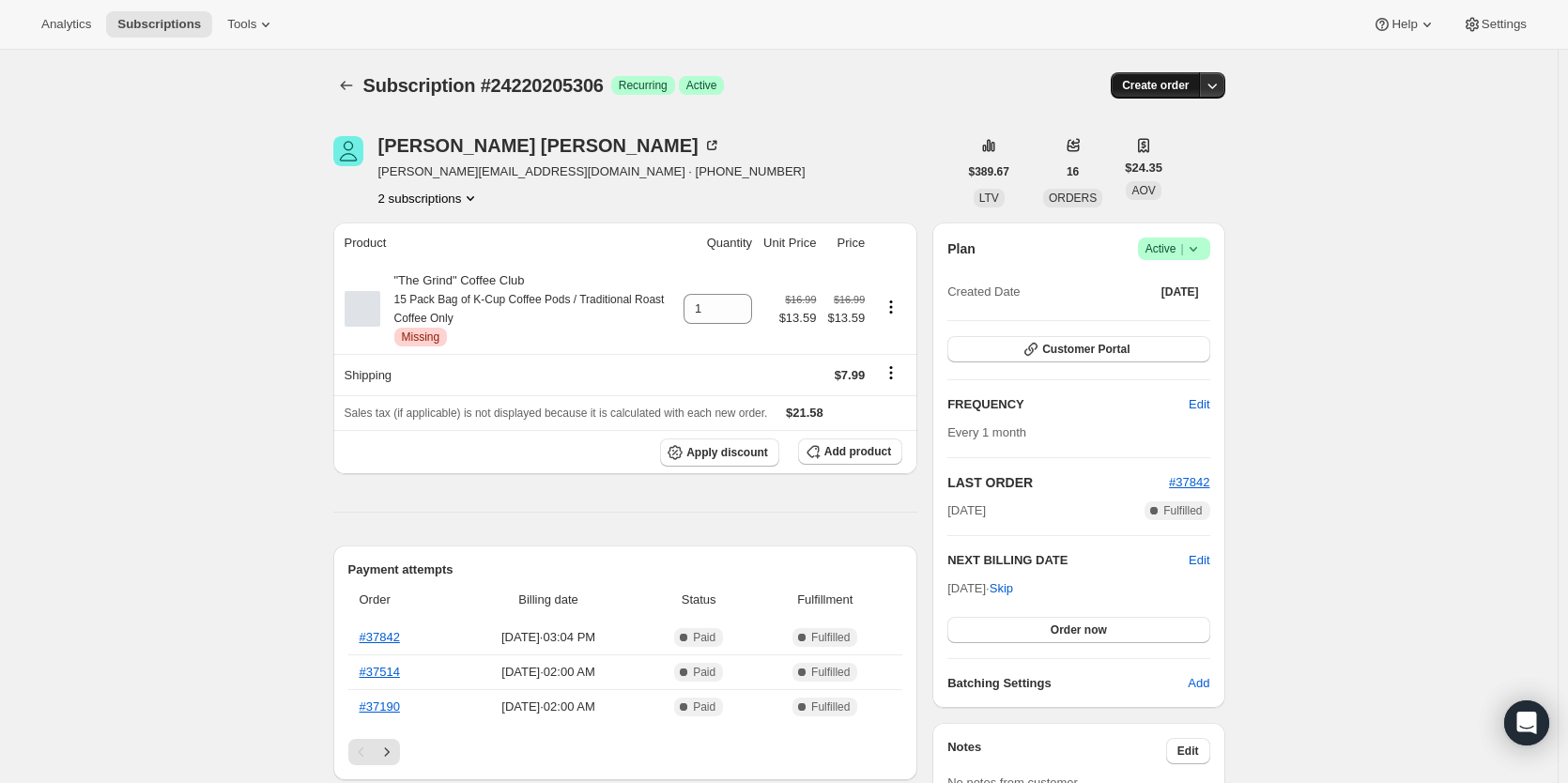
click at [1159, 81] on span "Create order" at bounding box center [1156, 85] width 67 height 15
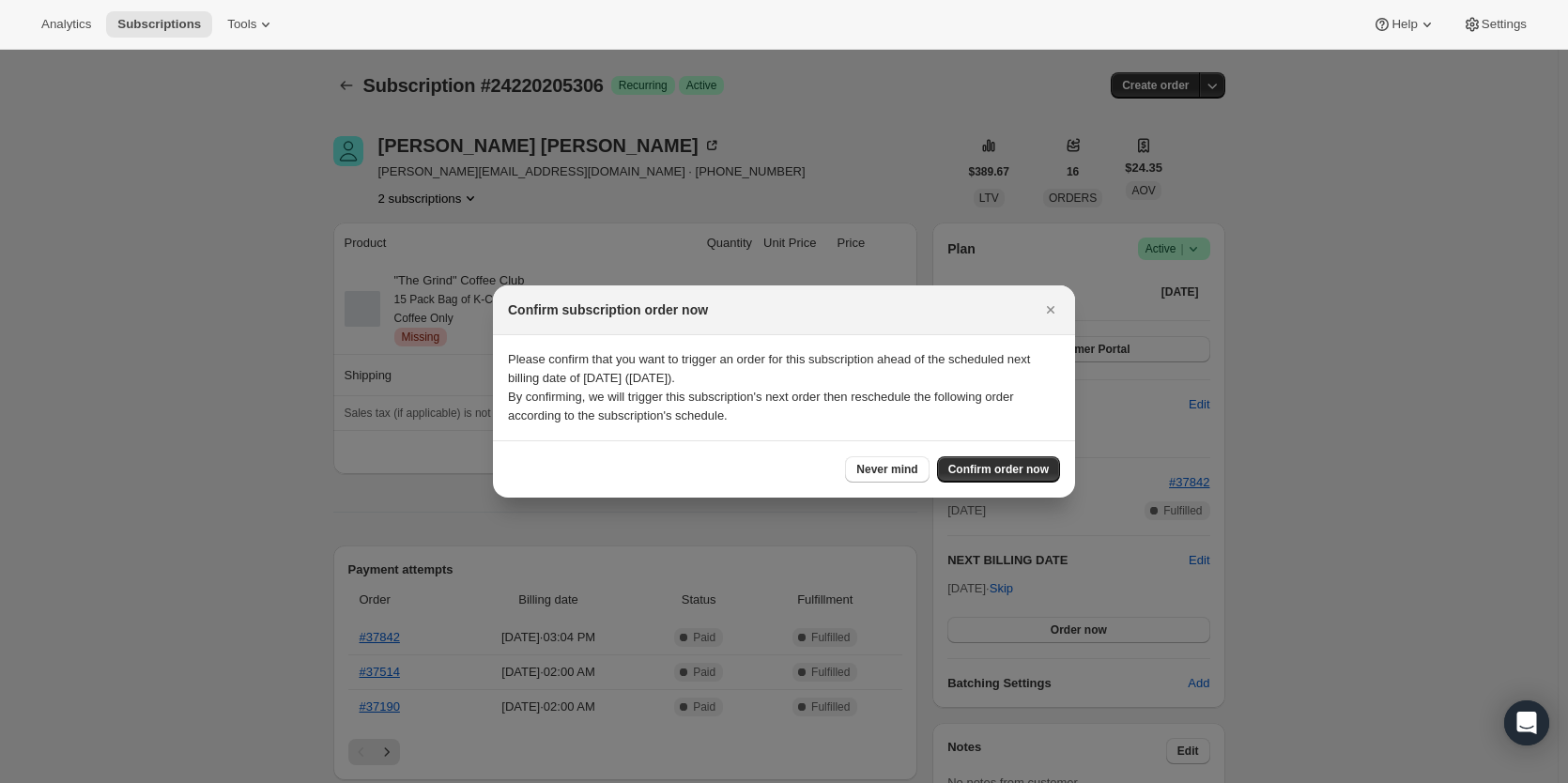
click at [974, 319] on div "Confirm subscription order now" at bounding box center [783, 311] width 582 height 50
click at [1006, 471] on span "Confirm order now" at bounding box center [998, 470] width 101 height 15
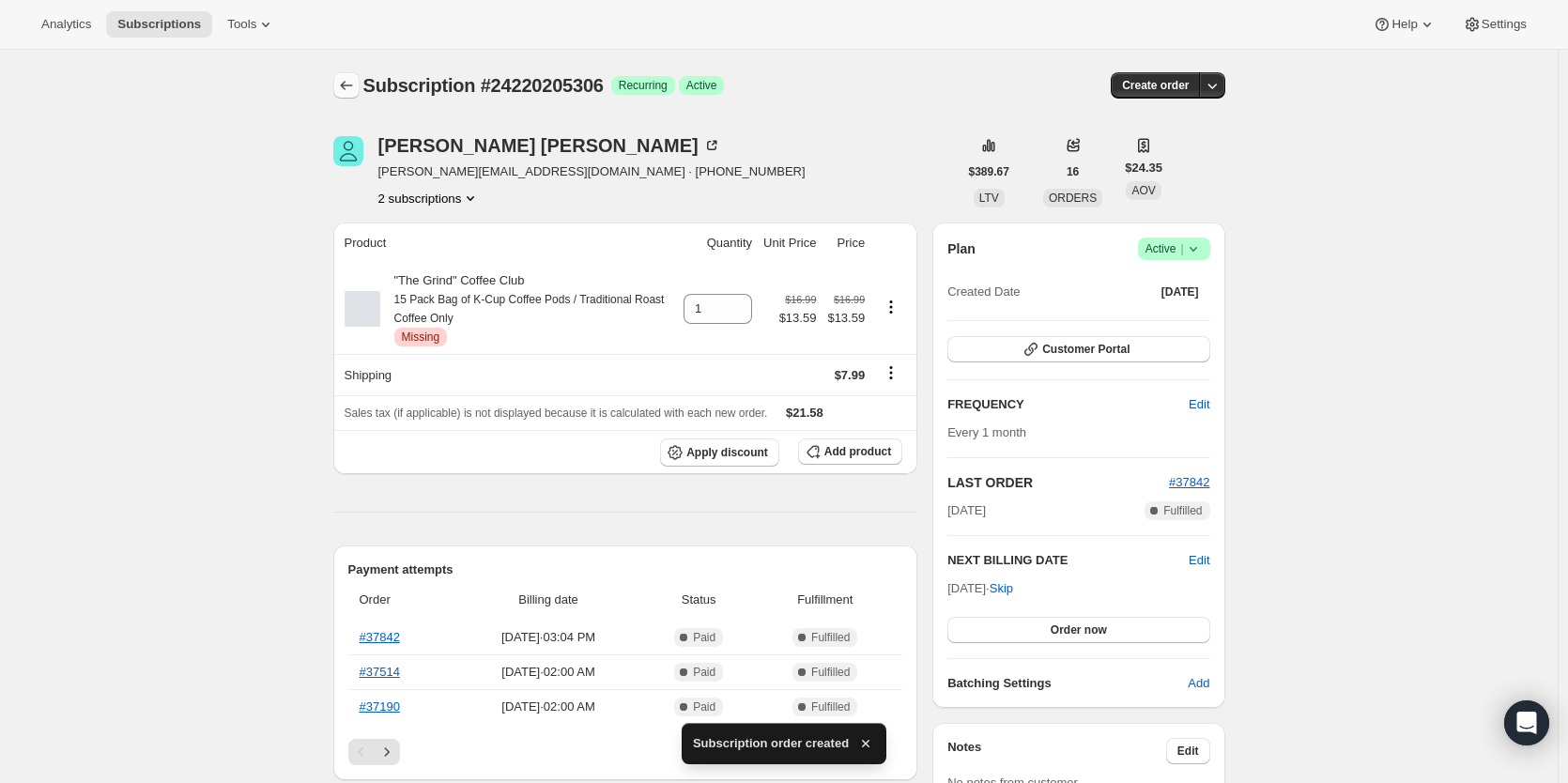
click at [353, 88] on icon "Subscriptions" at bounding box center [347, 85] width 19 height 19
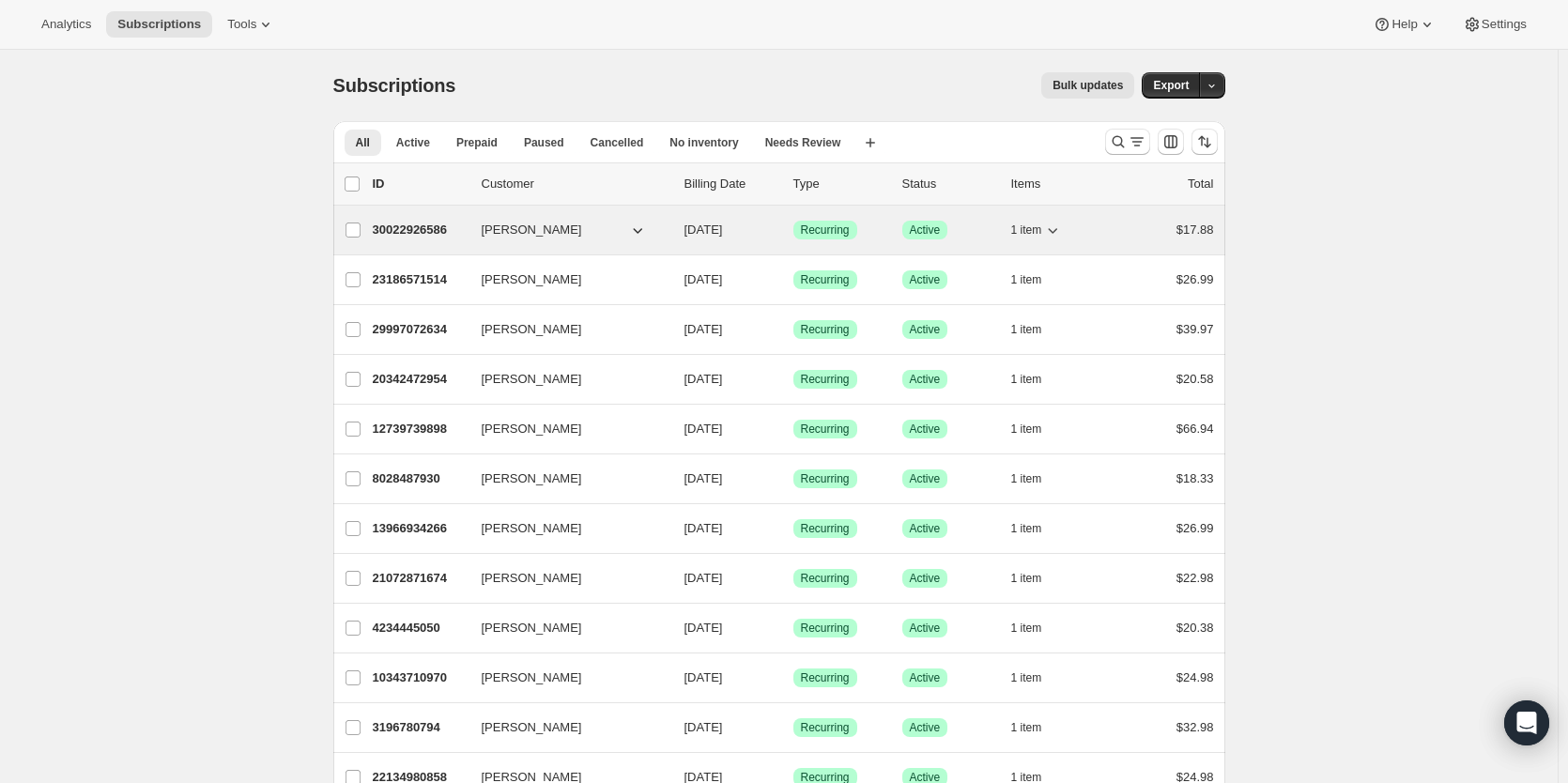
click at [424, 219] on div "30022926586 Micheal ramsey 09/13/2025 Success Recurring Success Active 1 item $…" at bounding box center [794, 229] width 842 height 26
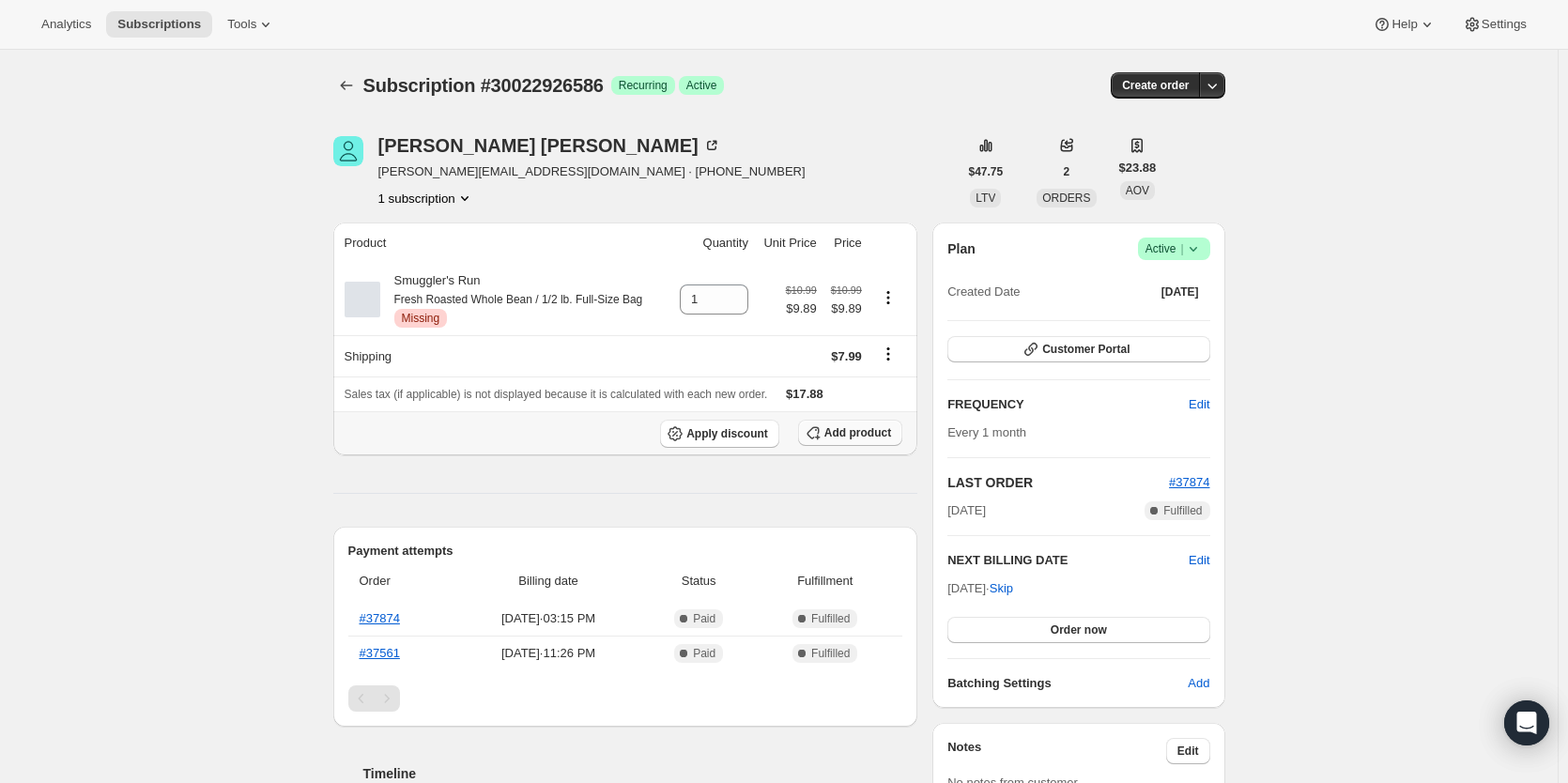
click at [861, 439] on span "Add product" at bounding box center [858, 433] width 67 height 15
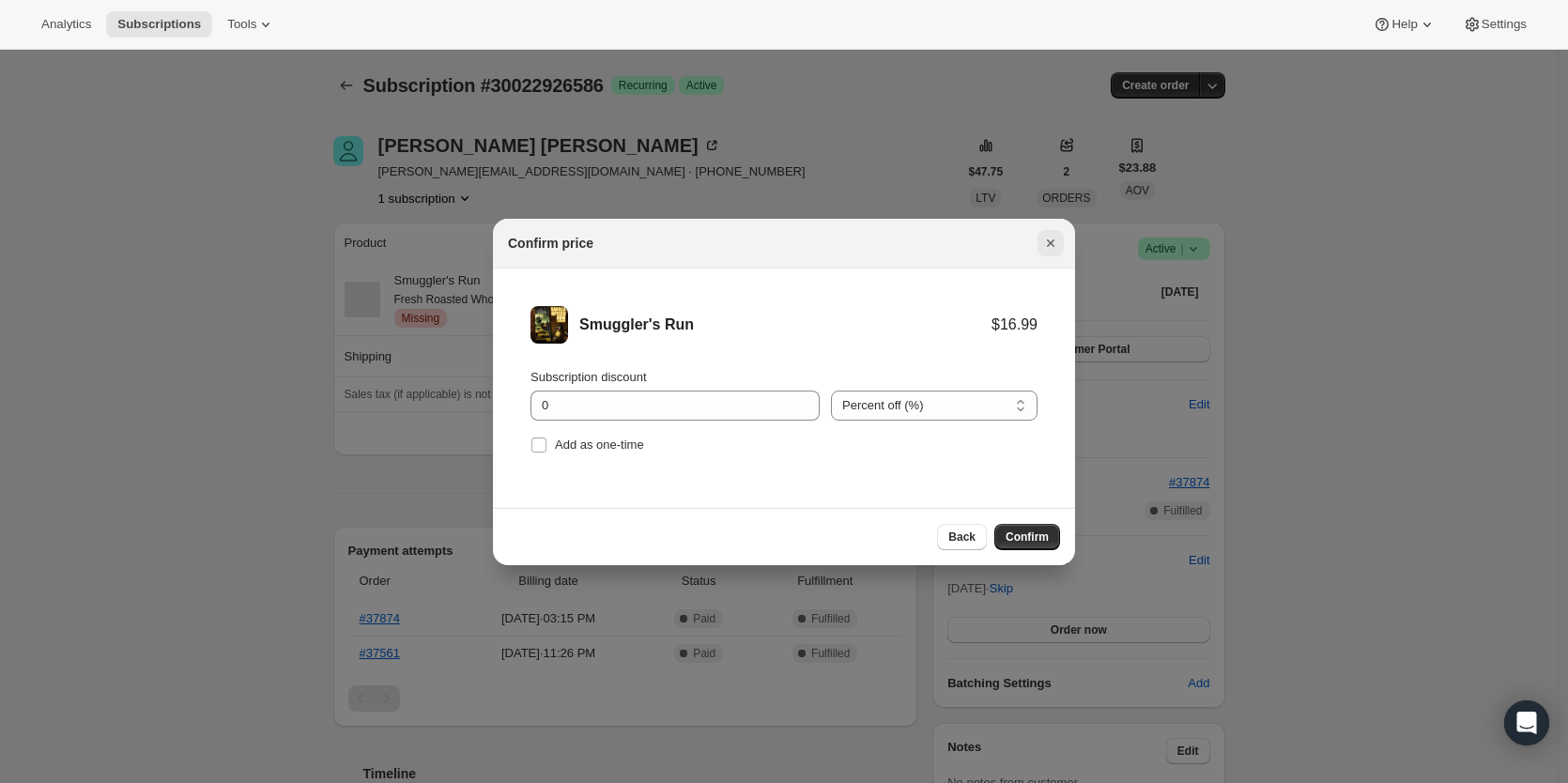
click at [1048, 243] on icon "Close" at bounding box center [1050, 243] width 19 height 19
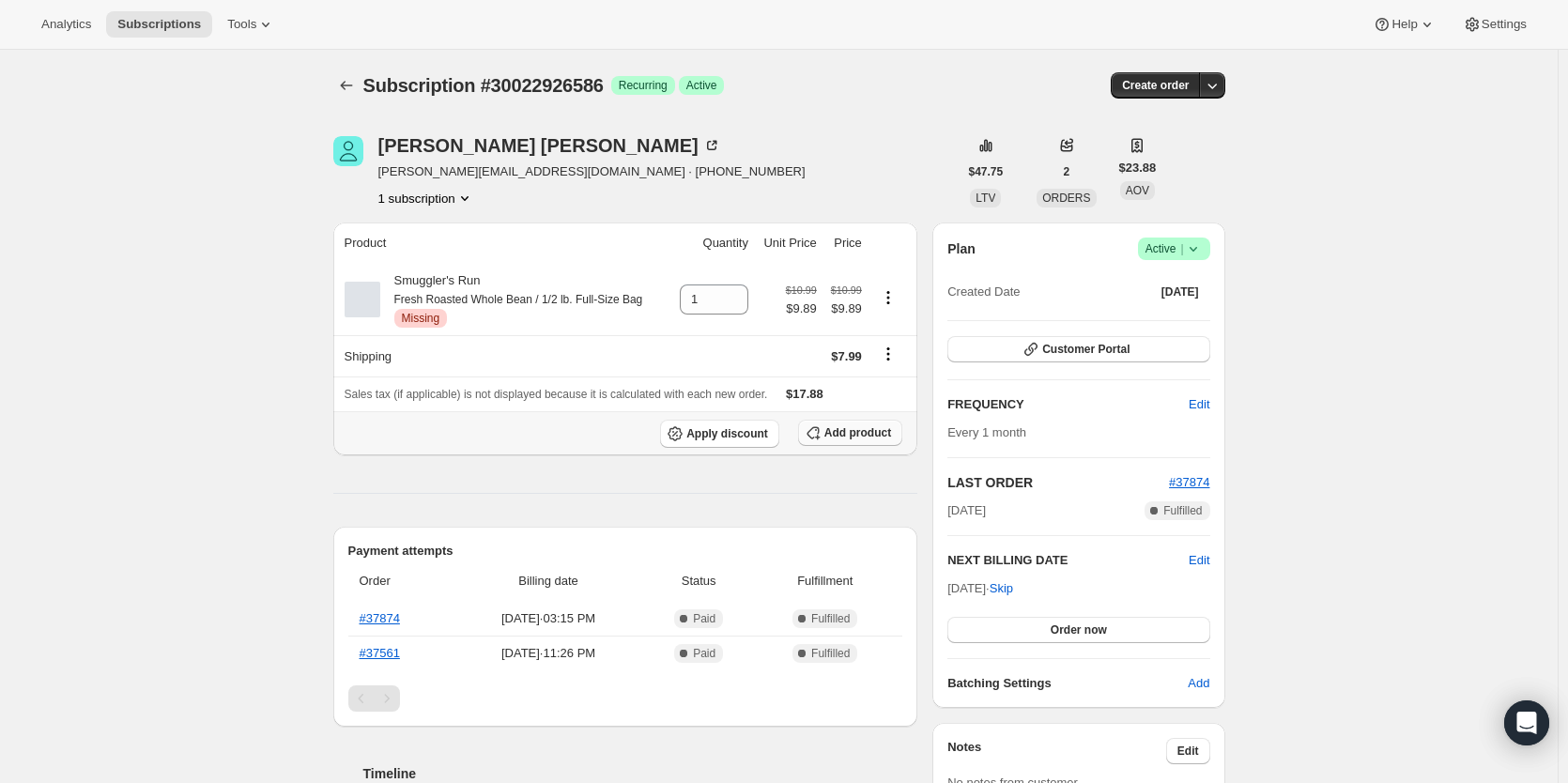
click at [853, 443] on button "Add product" at bounding box center [850, 432] width 104 height 26
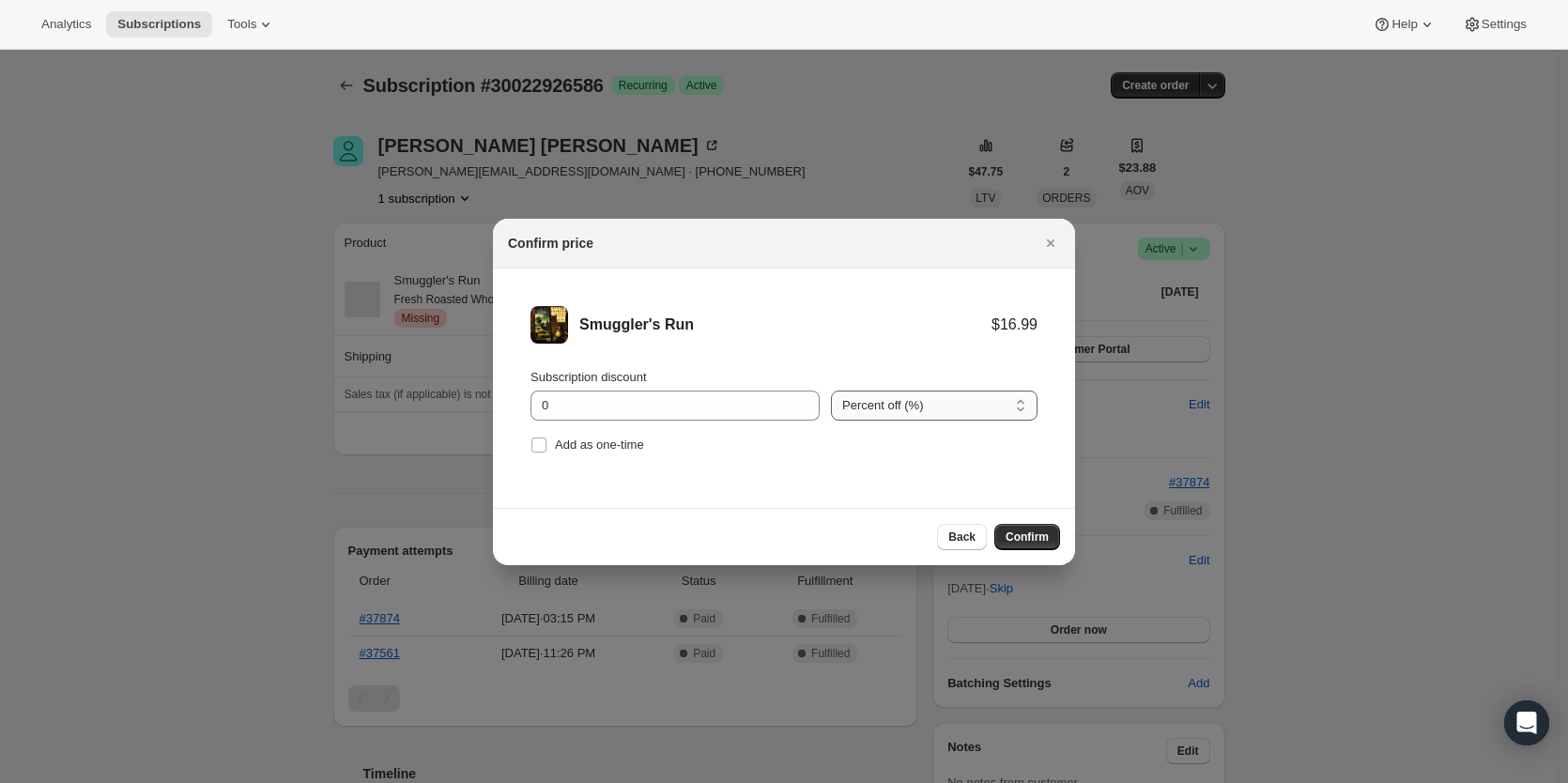
click at [883, 413] on select "Percent off (%) Amount off ($)" at bounding box center [934, 405] width 207 height 30
select select "fixed"
click at [831, 391] on select "Percent off (%) Amount off ($)" at bounding box center [934, 405] width 207 height 30
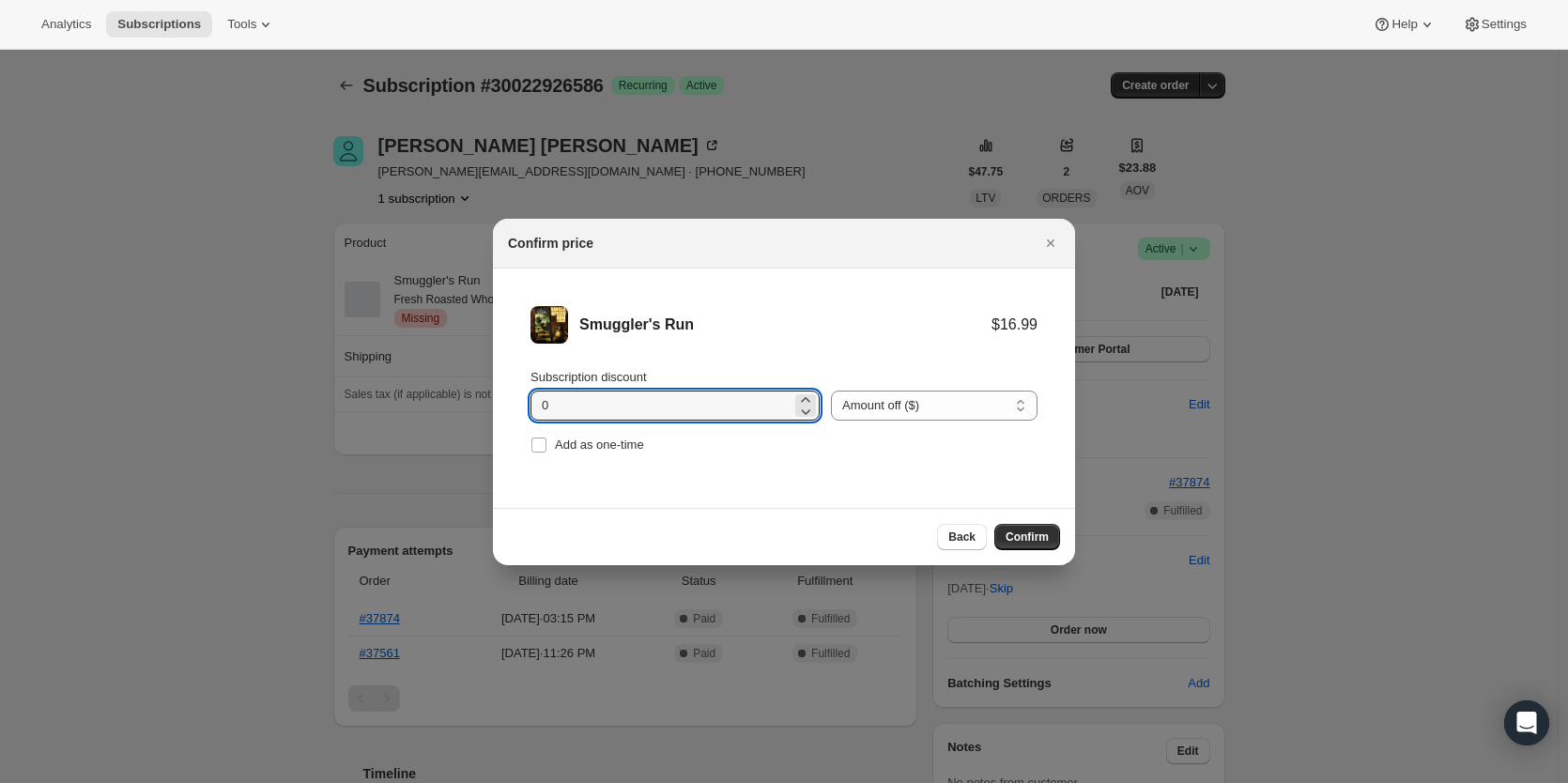
drag, startPoint x: 448, startPoint y: 406, endPoint x: 371, endPoint y: 407, distance: 77.0
type input "2.16"
click at [1026, 532] on span "Confirm" at bounding box center [1026, 538] width 43 height 15
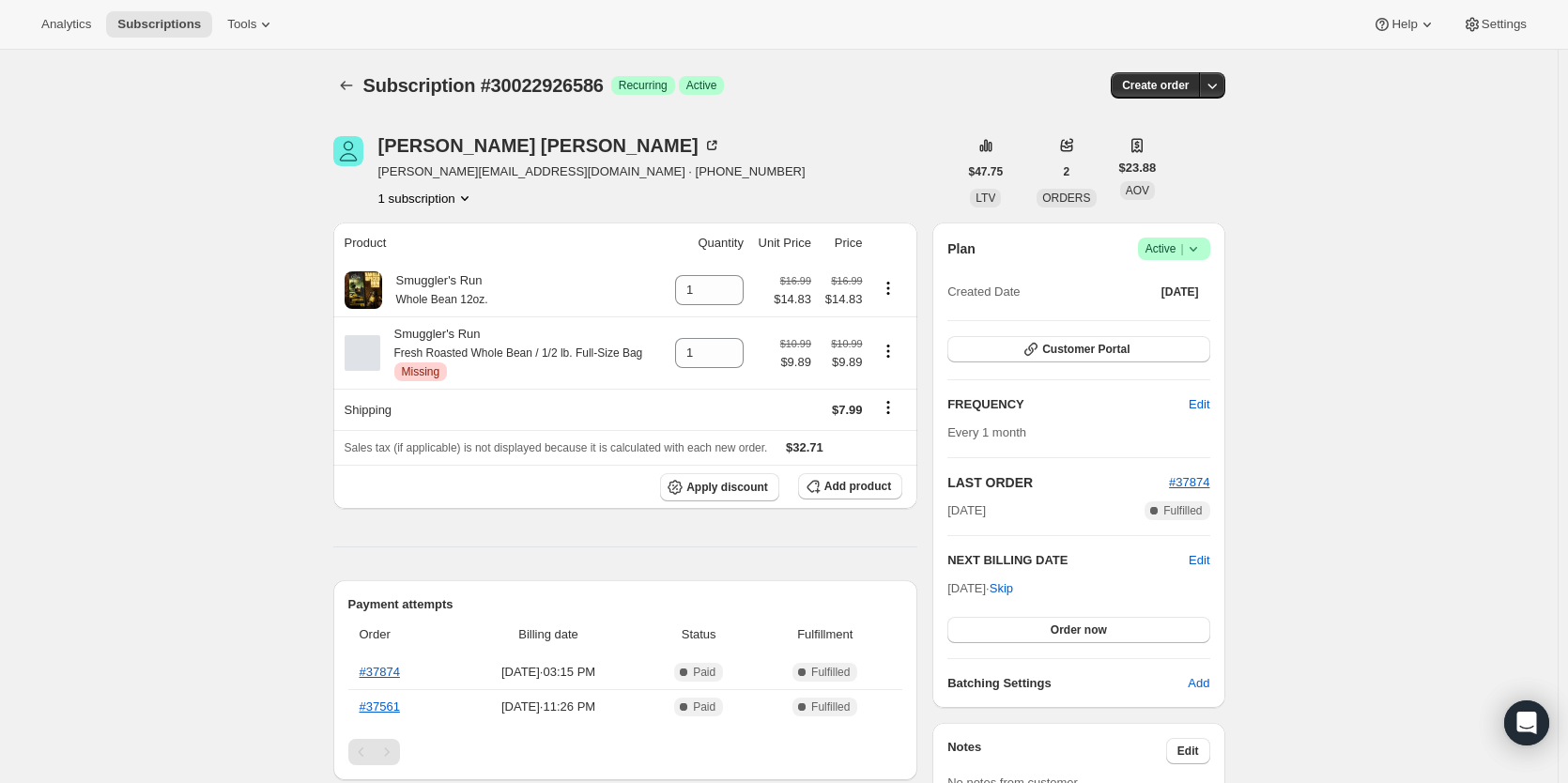
click at [842, 150] on div "Micheal ramsey micheal.ramsey28@icloud.com · +15032140525 1 subscription" at bounding box center [645, 172] width 624 height 71
click at [737, 286] on icon at bounding box center [729, 285] width 19 height 19
type input "2"
click at [893, 355] on icon "Product actions" at bounding box center [888, 352] width 19 height 19
click at [894, 394] on span "Remove" at bounding box center [893, 390] width 45 height 14
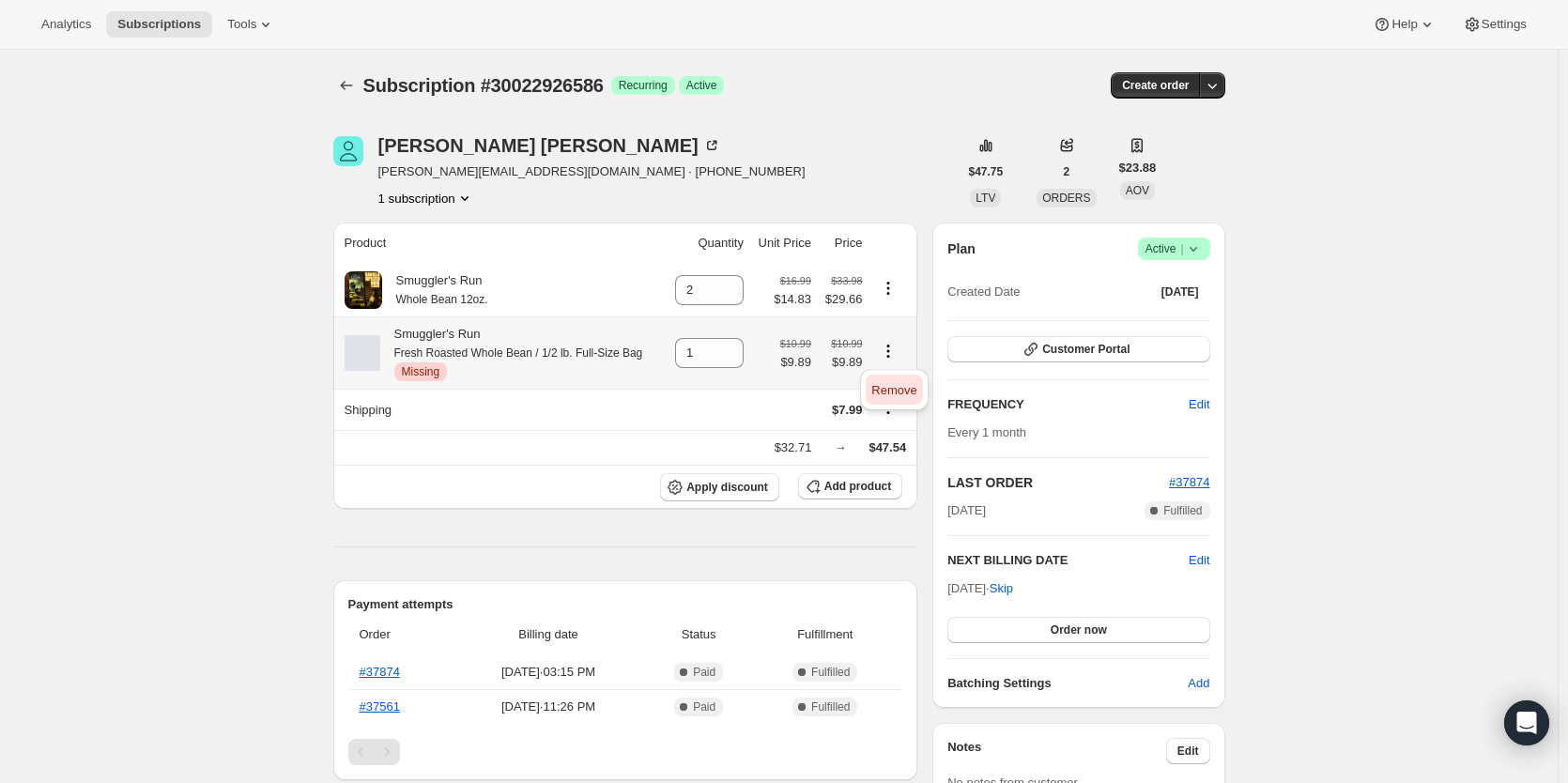
type input "0"
click at [810, 305] on span "$14.83" at bounding box center [792, 300] width 37 height 19
click at [839, 301] on span "$29.66" at bounding box center [842, 300] width 40 height 19
click at [838, 287] on small "$33.98" at bounding box center [846, 281] width 31 height 12
click at [790, 288] on div "$16.99 $14.83" at bounding box center [792, 289] width 37 height 37
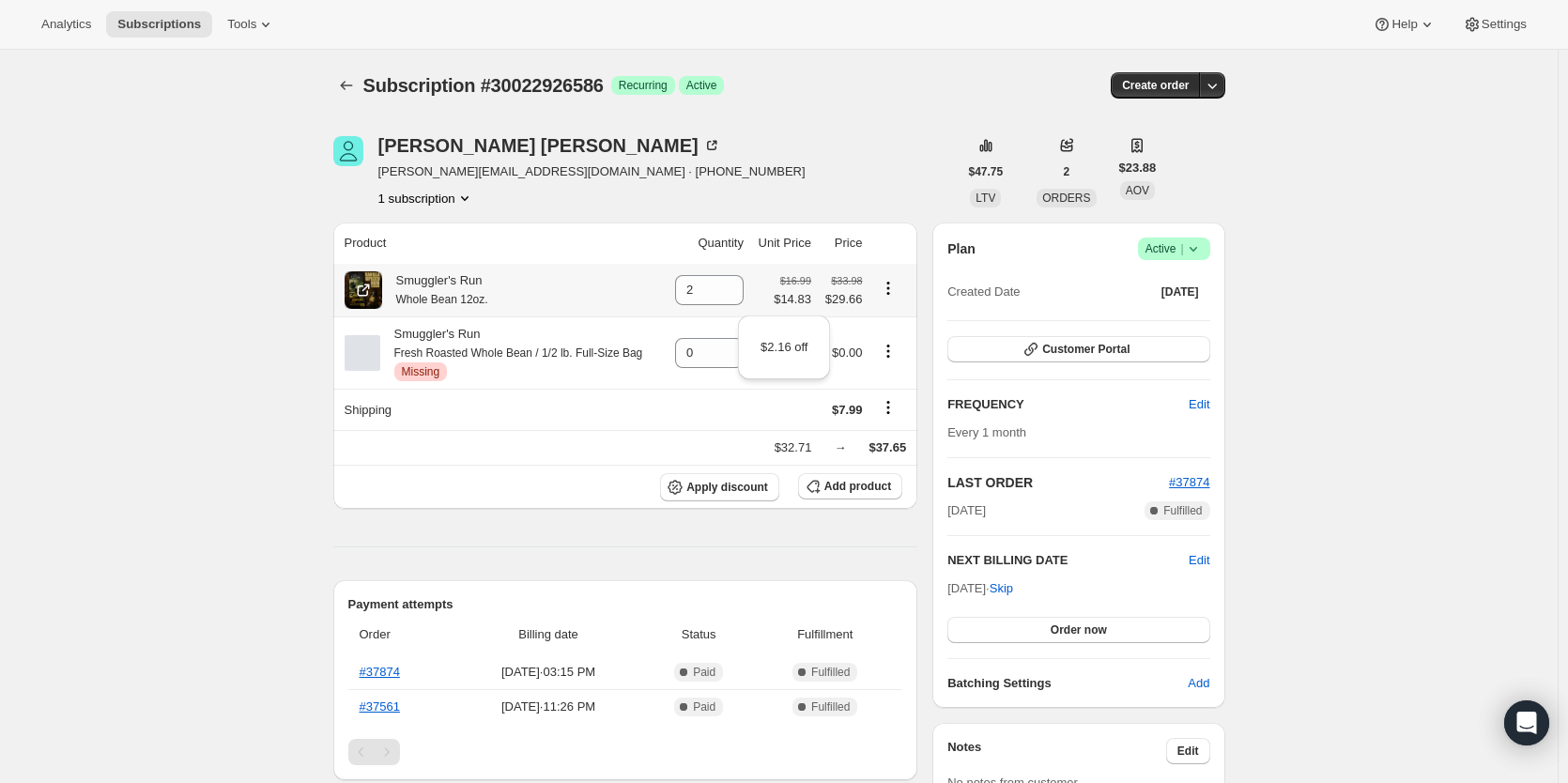
click at [887, 290] on icon "Product actions" at bounding box center [888, 288] width 19 height 19
click at [885, 197] on div "Micheal ramsey micheal.ramsey28@icloud.com · +15032140525 1 subscription" at bounding box center [645, 172] width 624 height 71
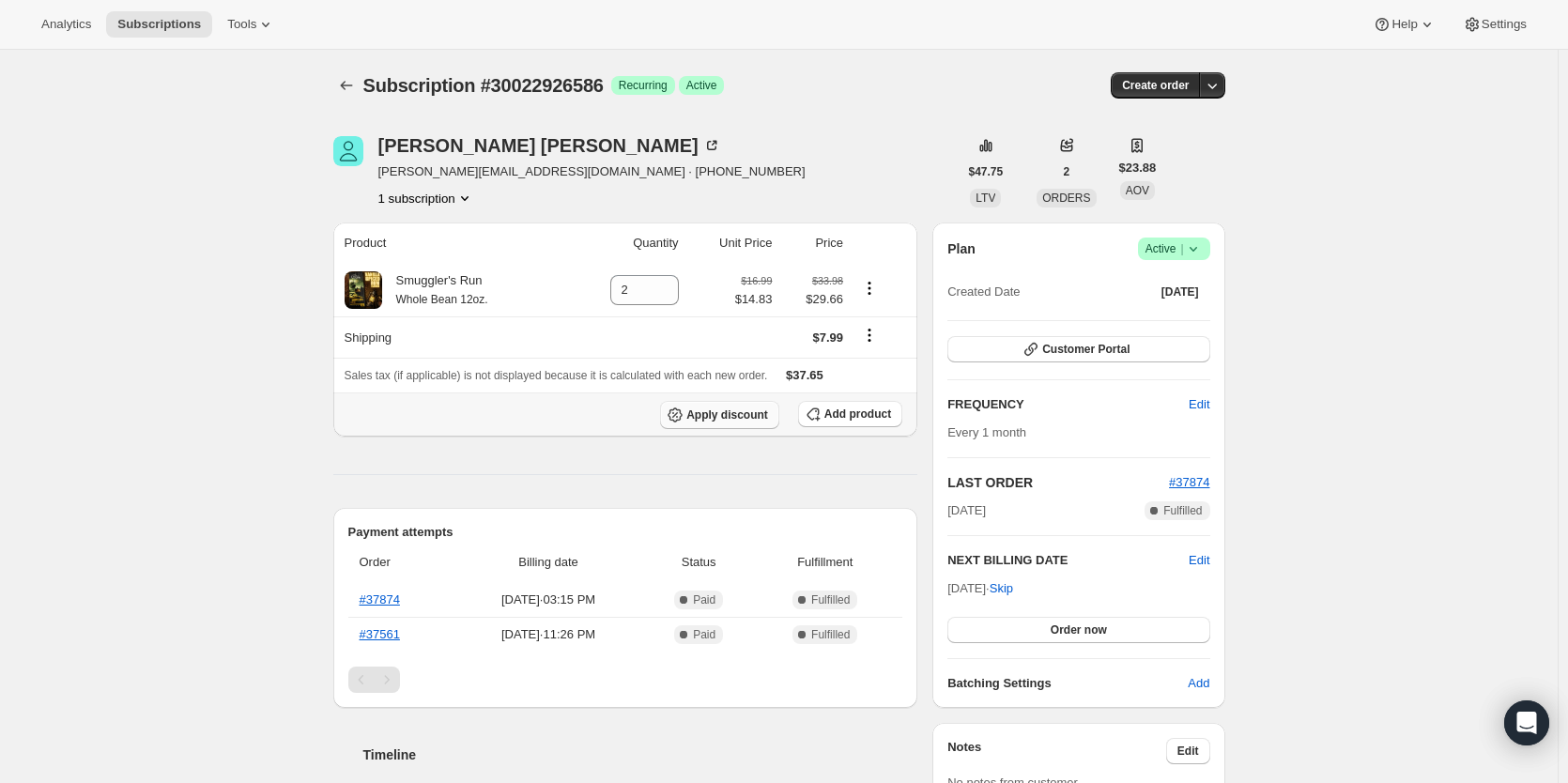
click at [724, 420] on span "Apply discount" at bounding box center [726, 415] width 81 height 15
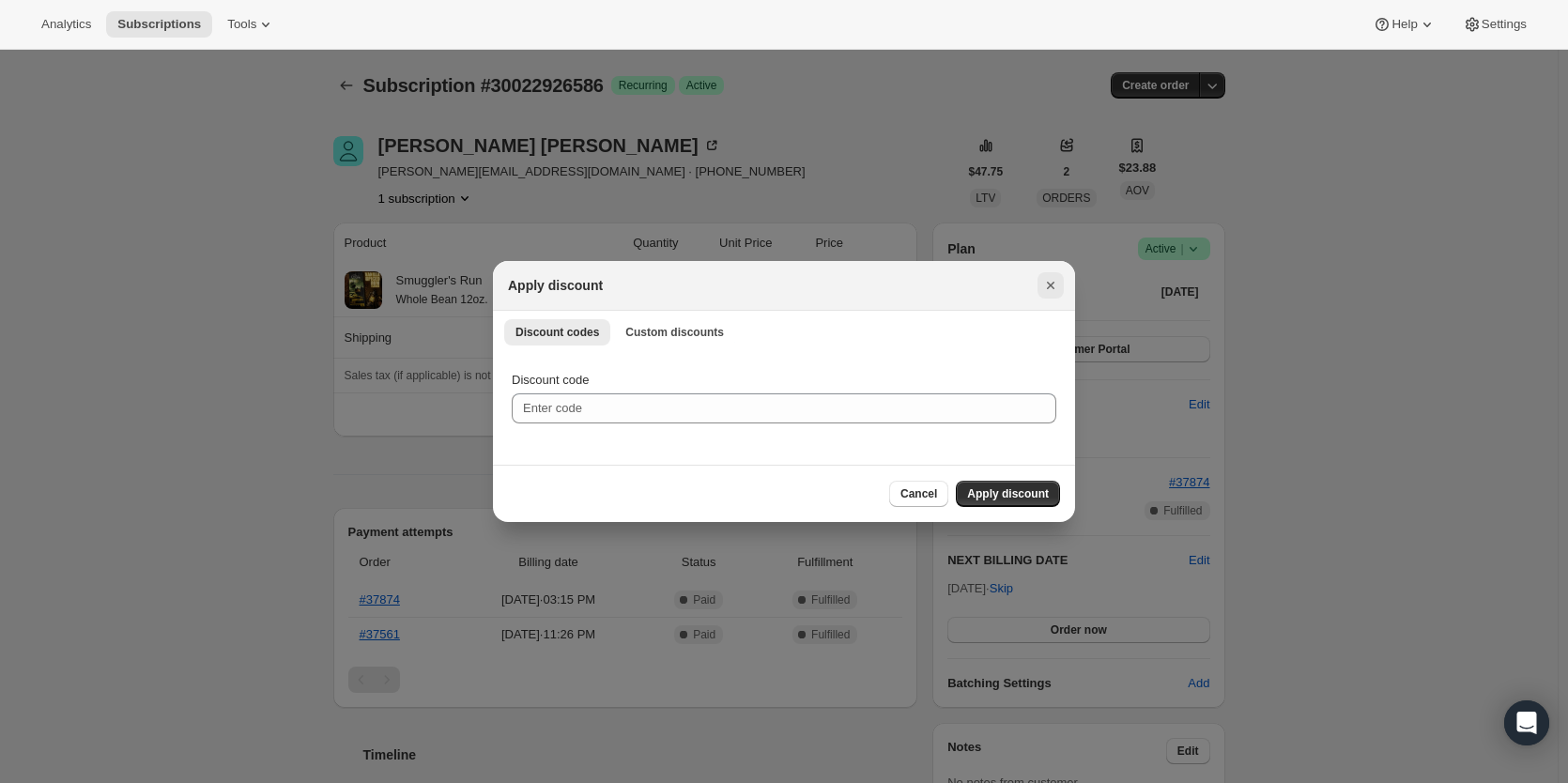
click at [1049, 279] on icon "Close" at bounding box center [1050, 286] width 19 height 19
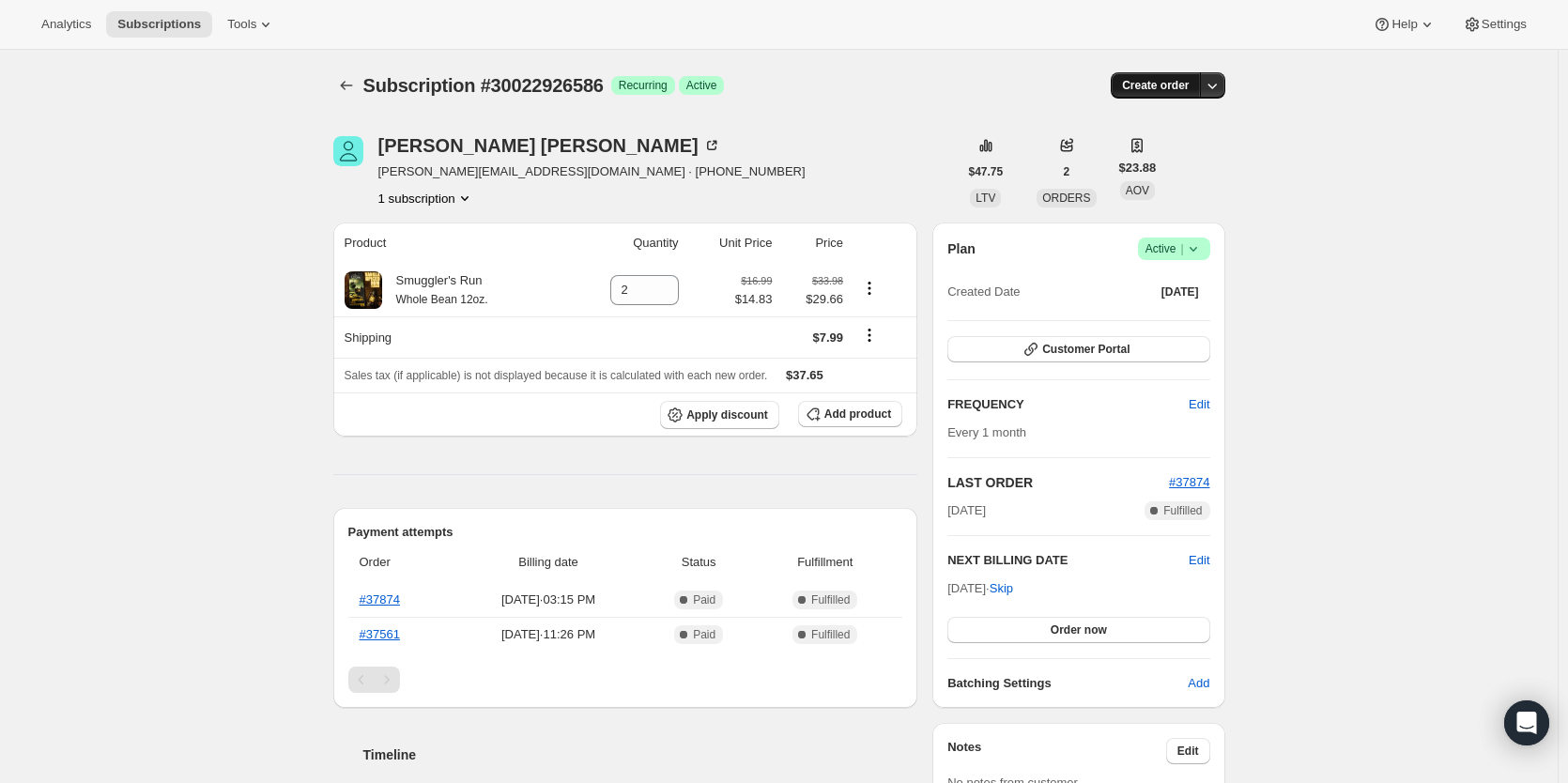
click at [1167, 76] on button "Create order" at bounding box center [1155, 84] width 89 height 26
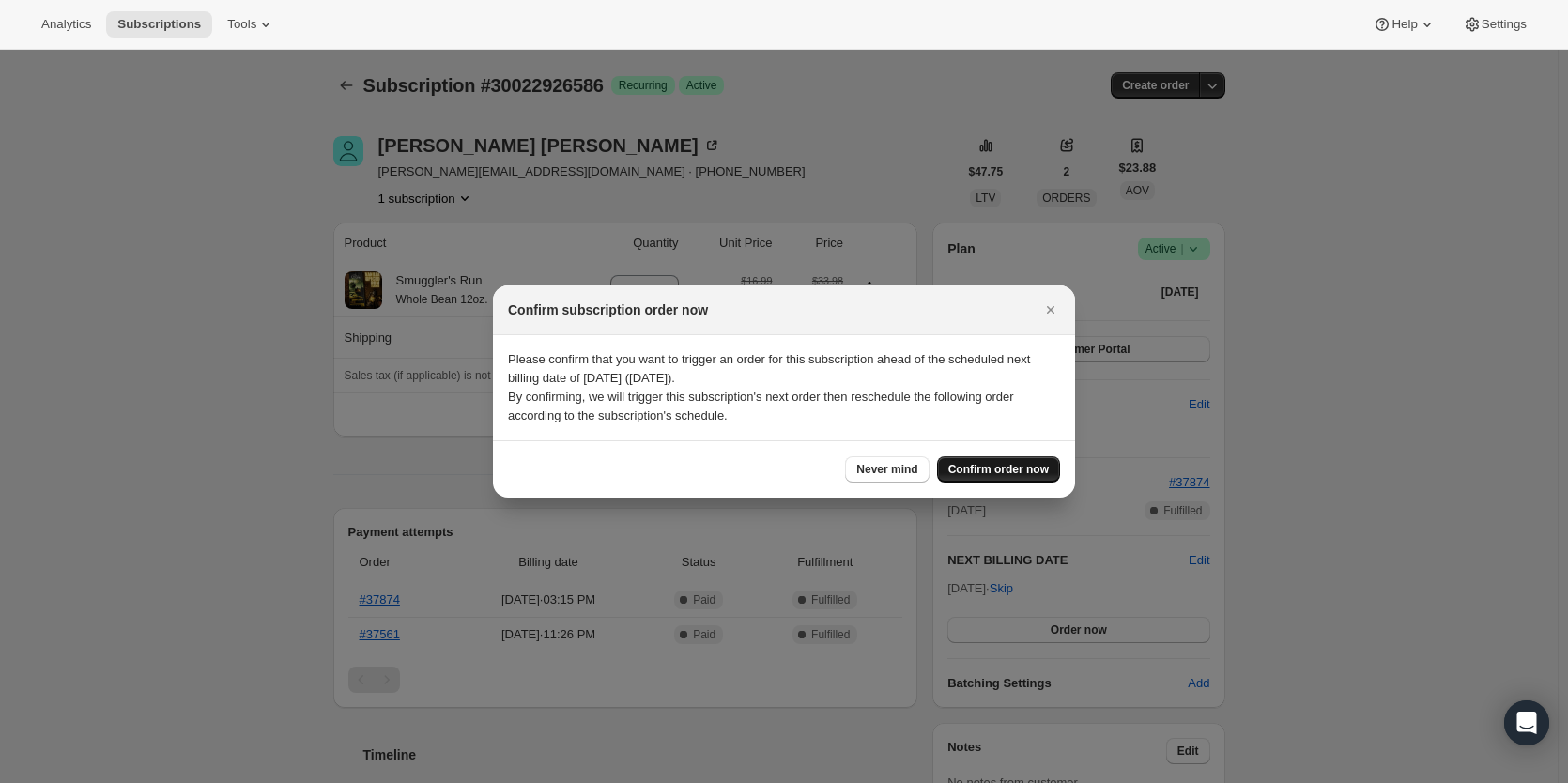
click at [981, 472] on span "Confirm order now" at bounding box center [998, 470] width 101 height 15
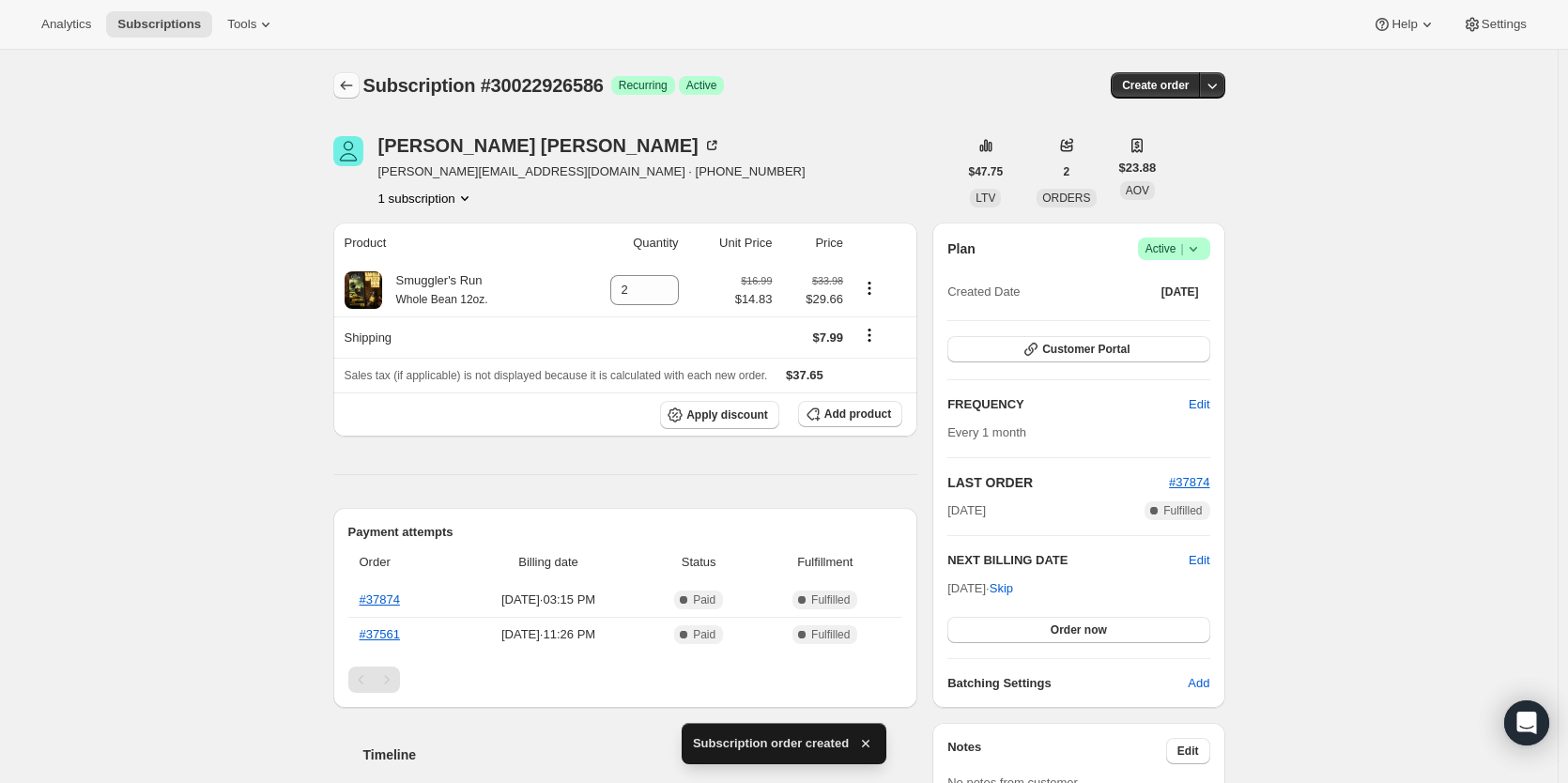
click at [342, 87] on icon "Subscriptions" at bounding box center [347, 85] width 19 height 19
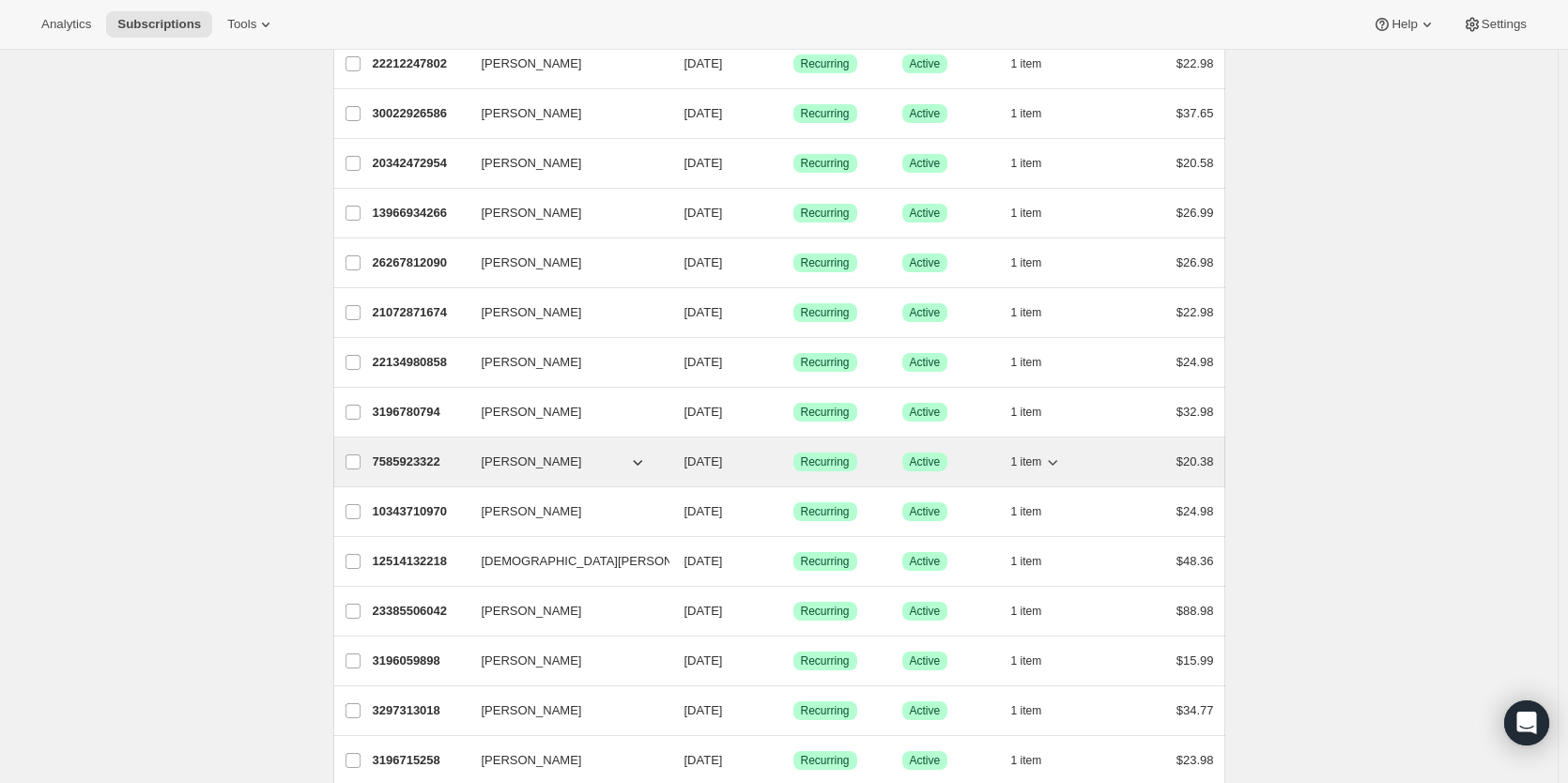
scroll to position [939, 0]
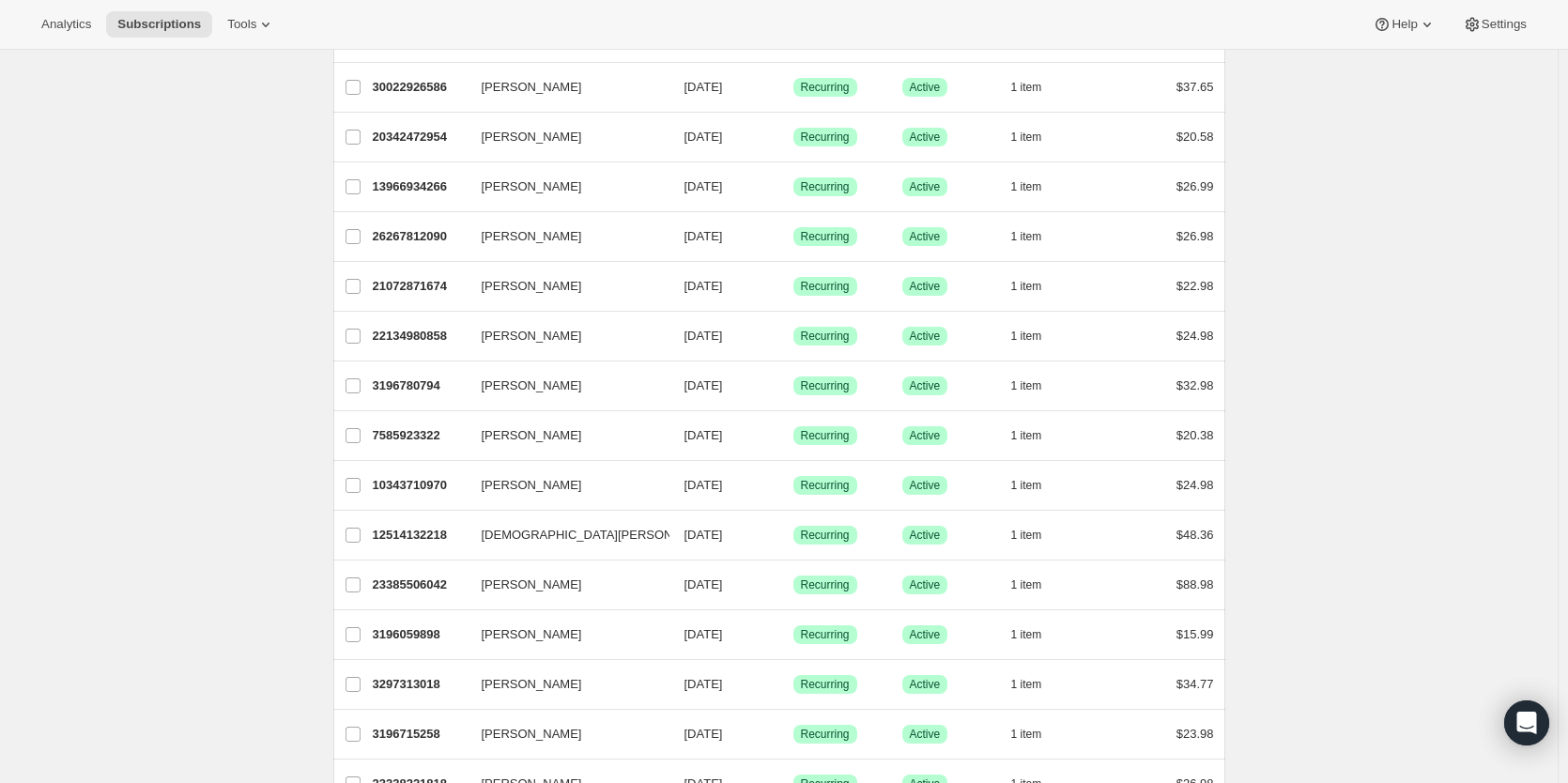
click at [140, 193] on div "Subscriptions. This page is ready Subscriptions Bulk updates More actions Bulk …" at bounding box center [778, 485] width 1557 height 2749
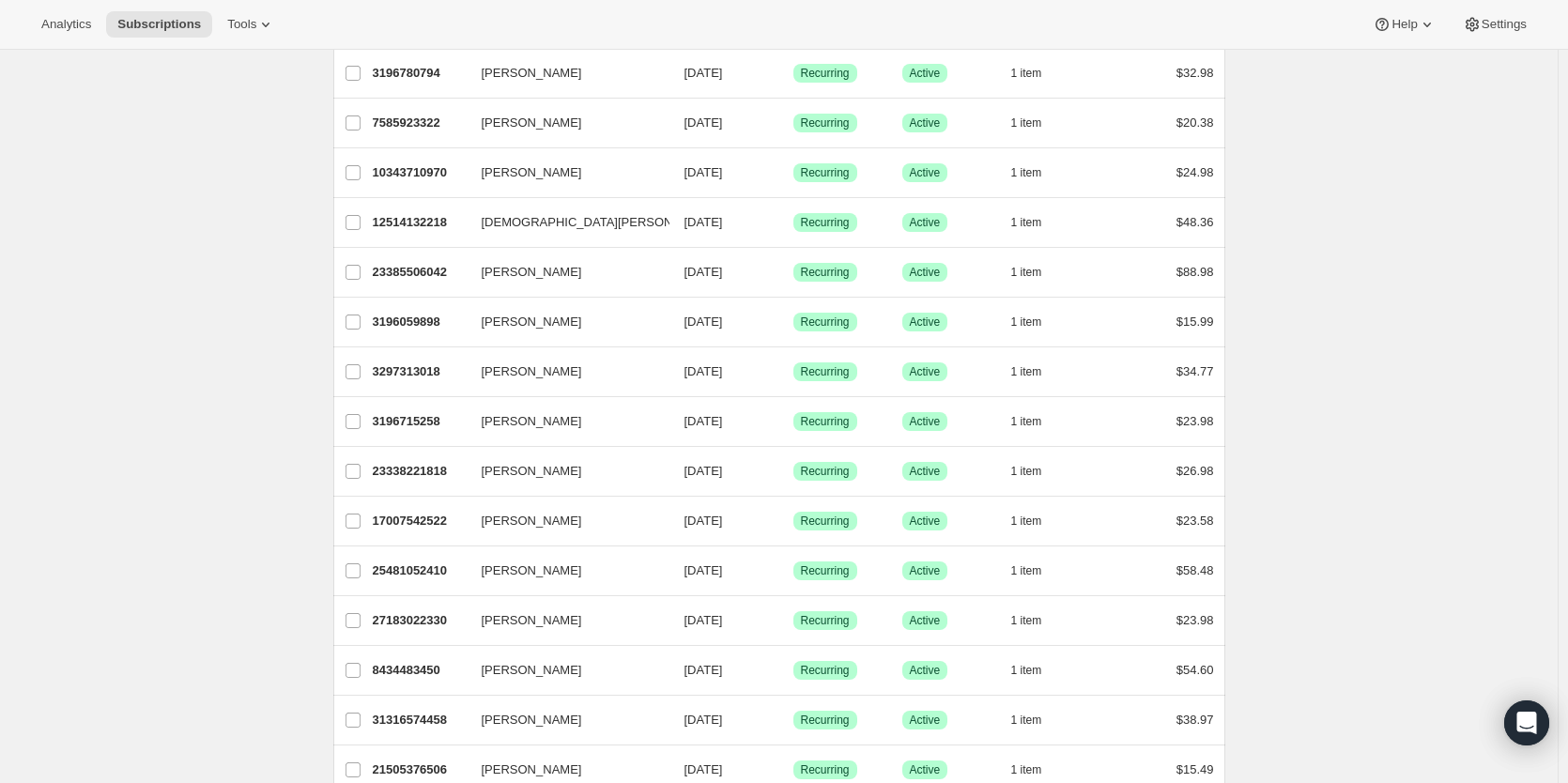
scroll to position [782, 0]
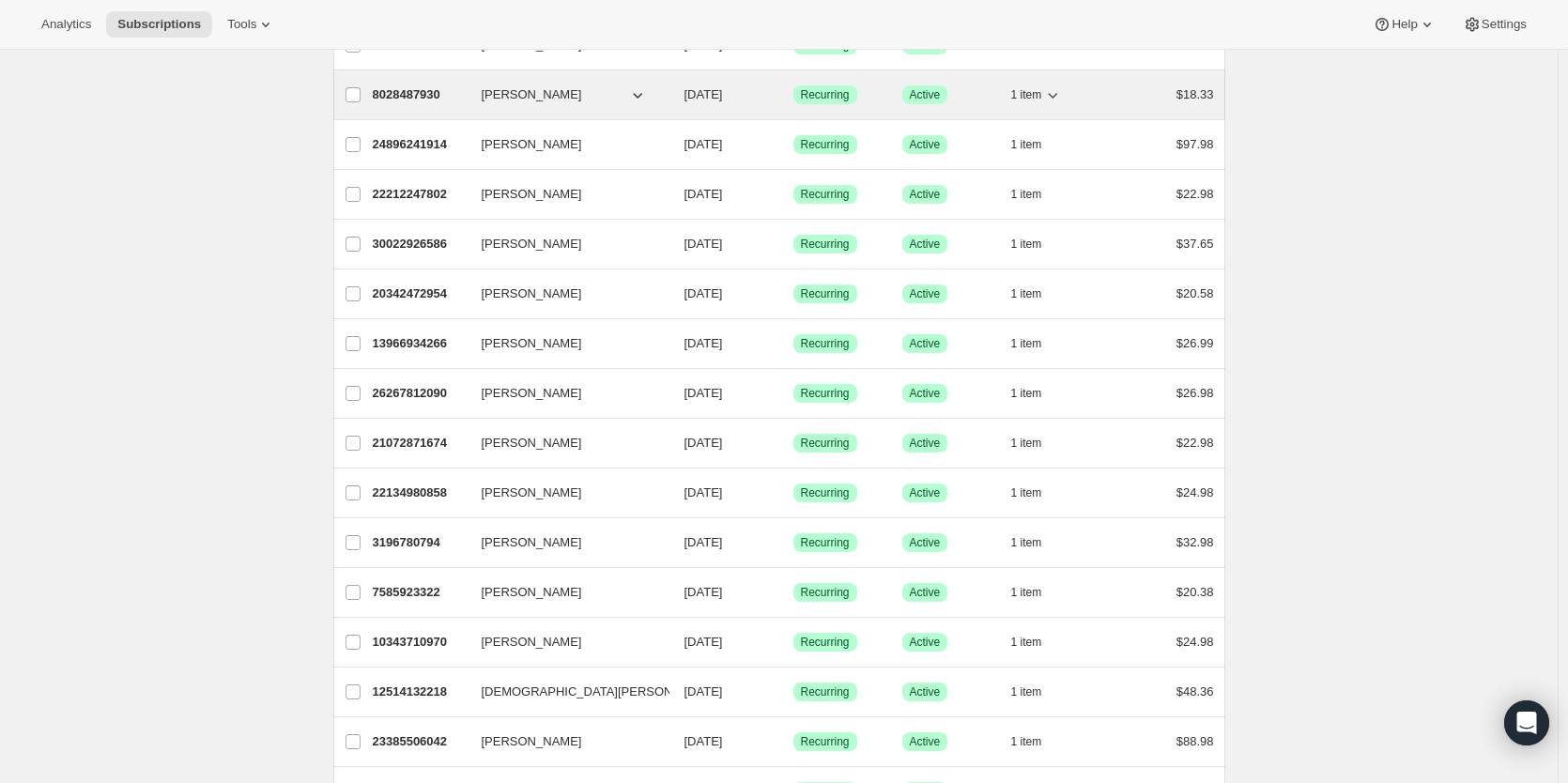
click at [417, 90] on p "8028487930" at bounding box center [420, 95] width 94 height 19
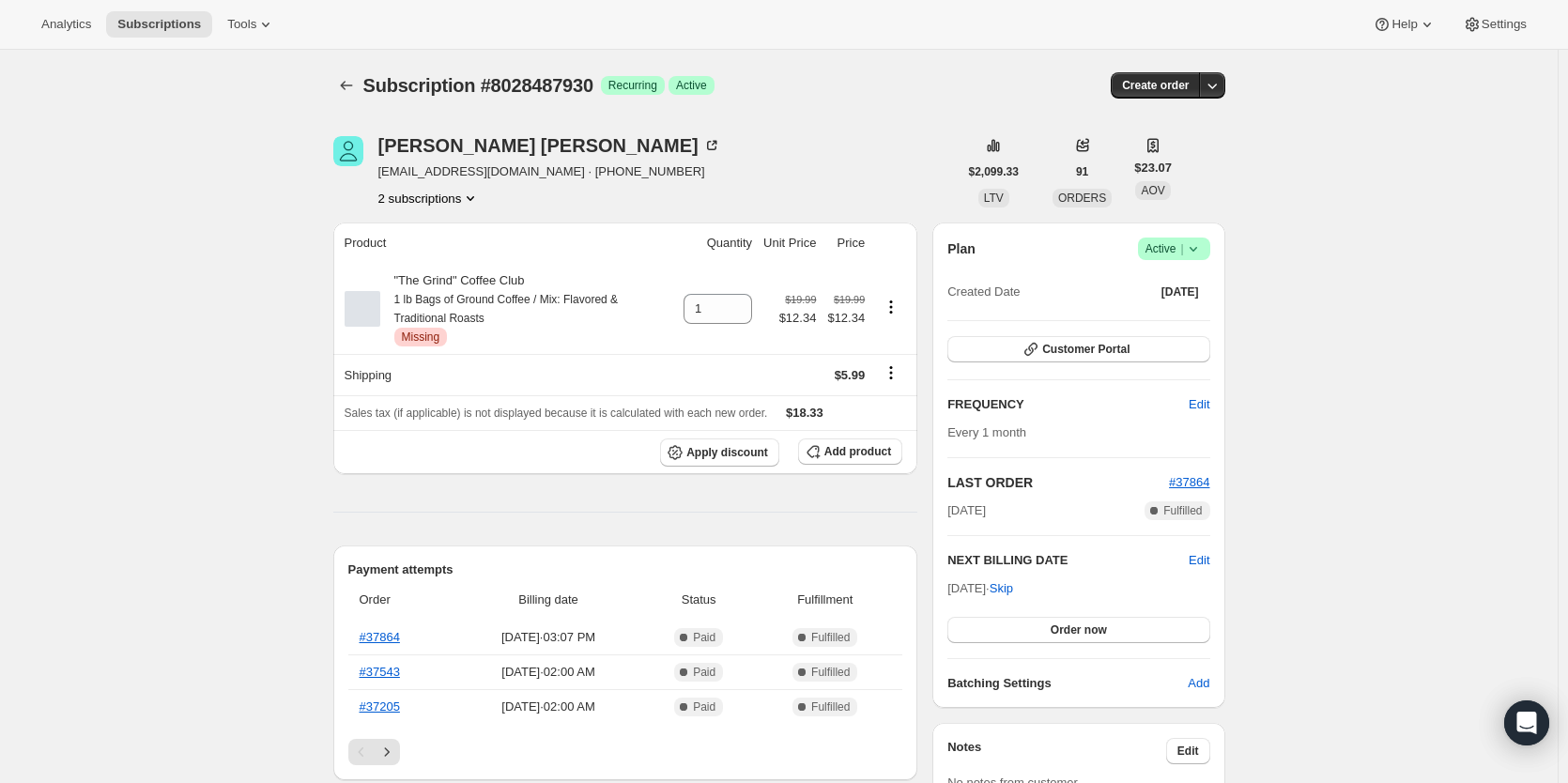
click at [467, 199] on button "2 subscriptions" at bounding box center [429, 198] width 103 height 19
click at [421, 231] on span "3196715258" at bounding box center [403, 233] width 68 height 14
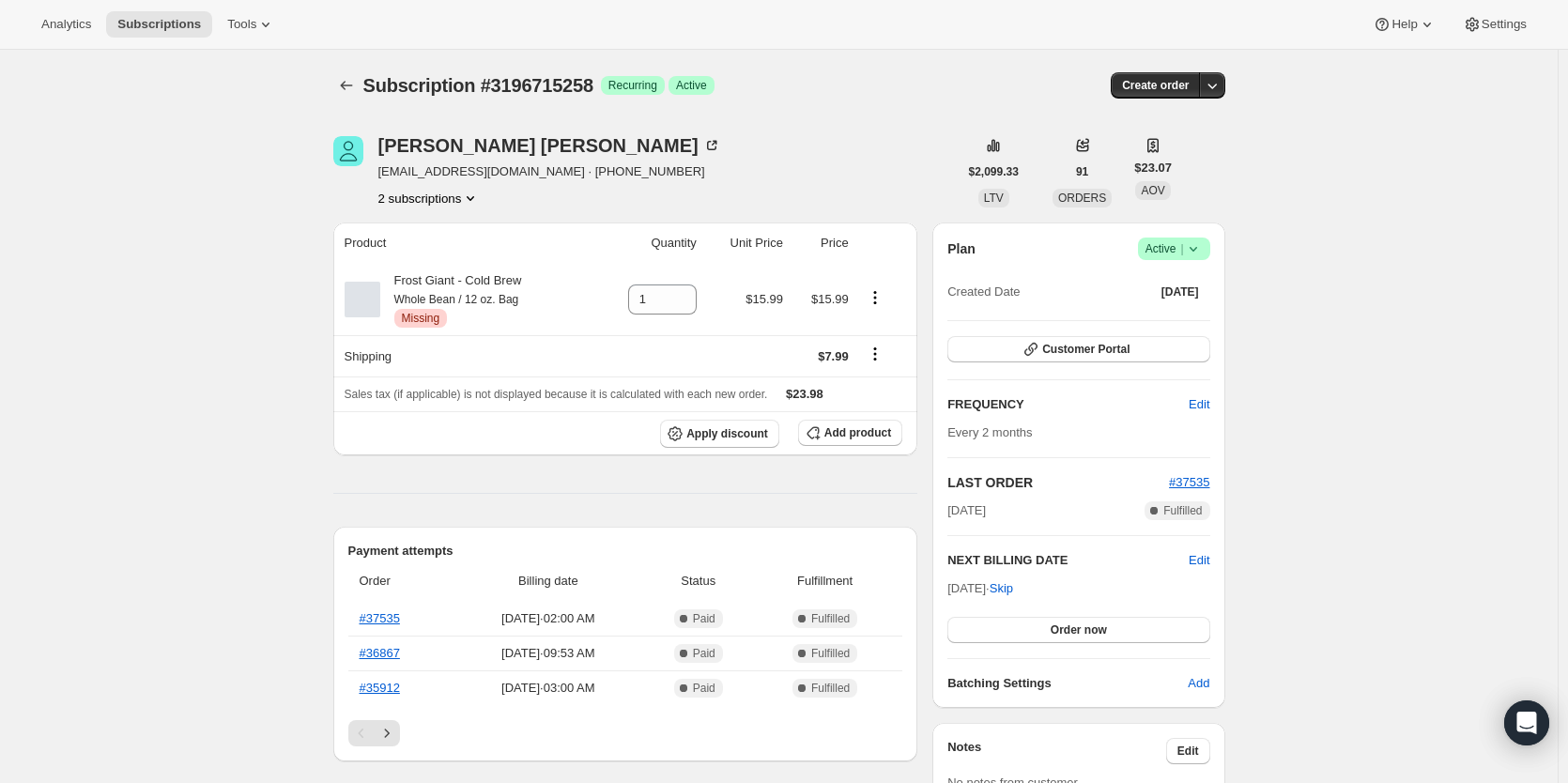
click at [433, 196] on button "2 subscriptions" at bounding box center [429, 198] width 103 height 19
click at [417, 271] on span "8028487930" at bounding box center [405, 265] width 68 height 14
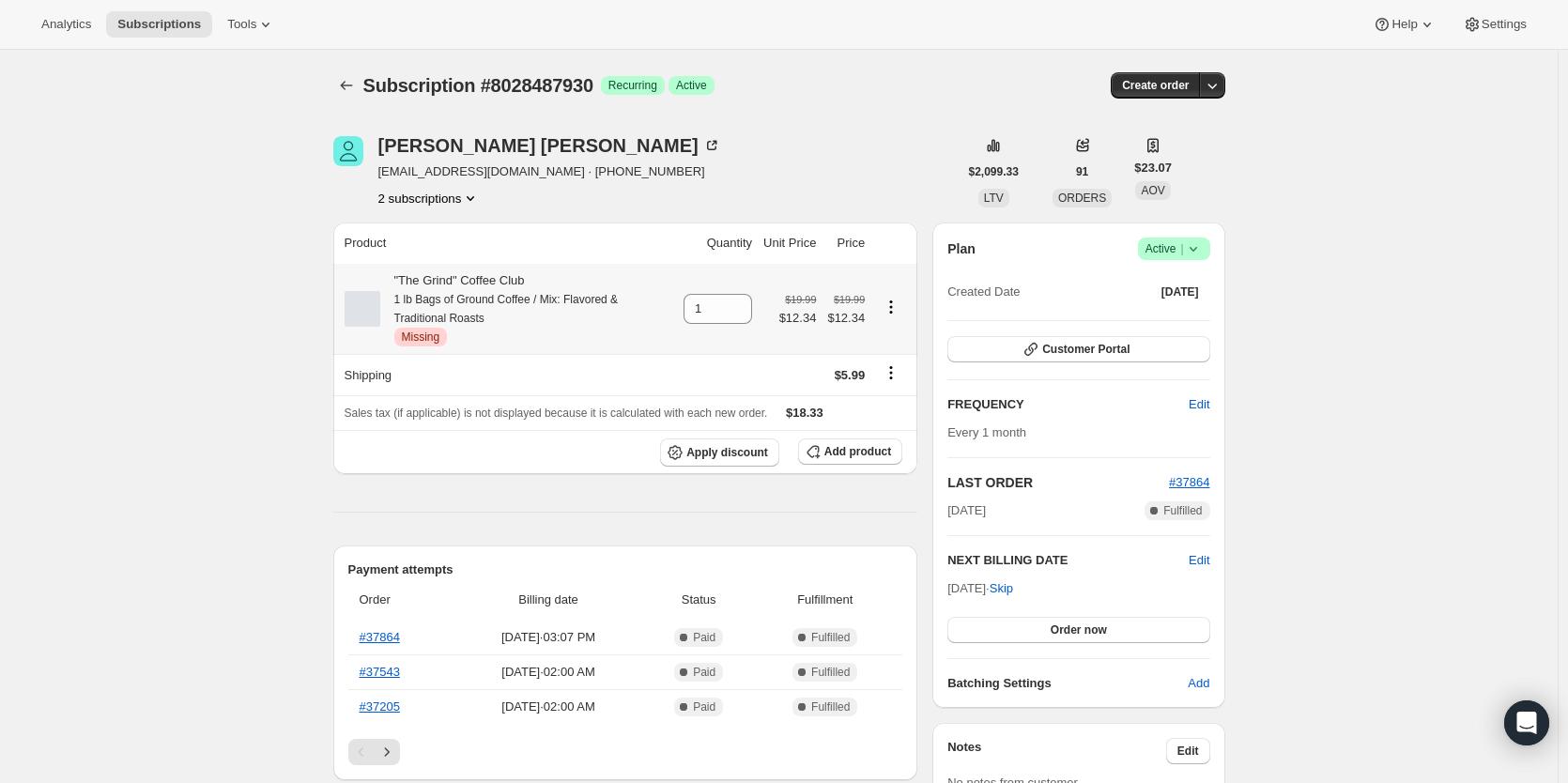
click at [899, 309] on icon "Product actions" at bounding box center [891, 308] width 19 height 19
click at [863, 453] on span "Add product" at bounding box center [858, 451] width 67 height 15
click at [892, 307] on icon "Product actions" at bounding box center [891, 308] width 19 height 19
click at [893, 310] on icon "Product actions" at bounding box center [891, 308] width 19 height 19
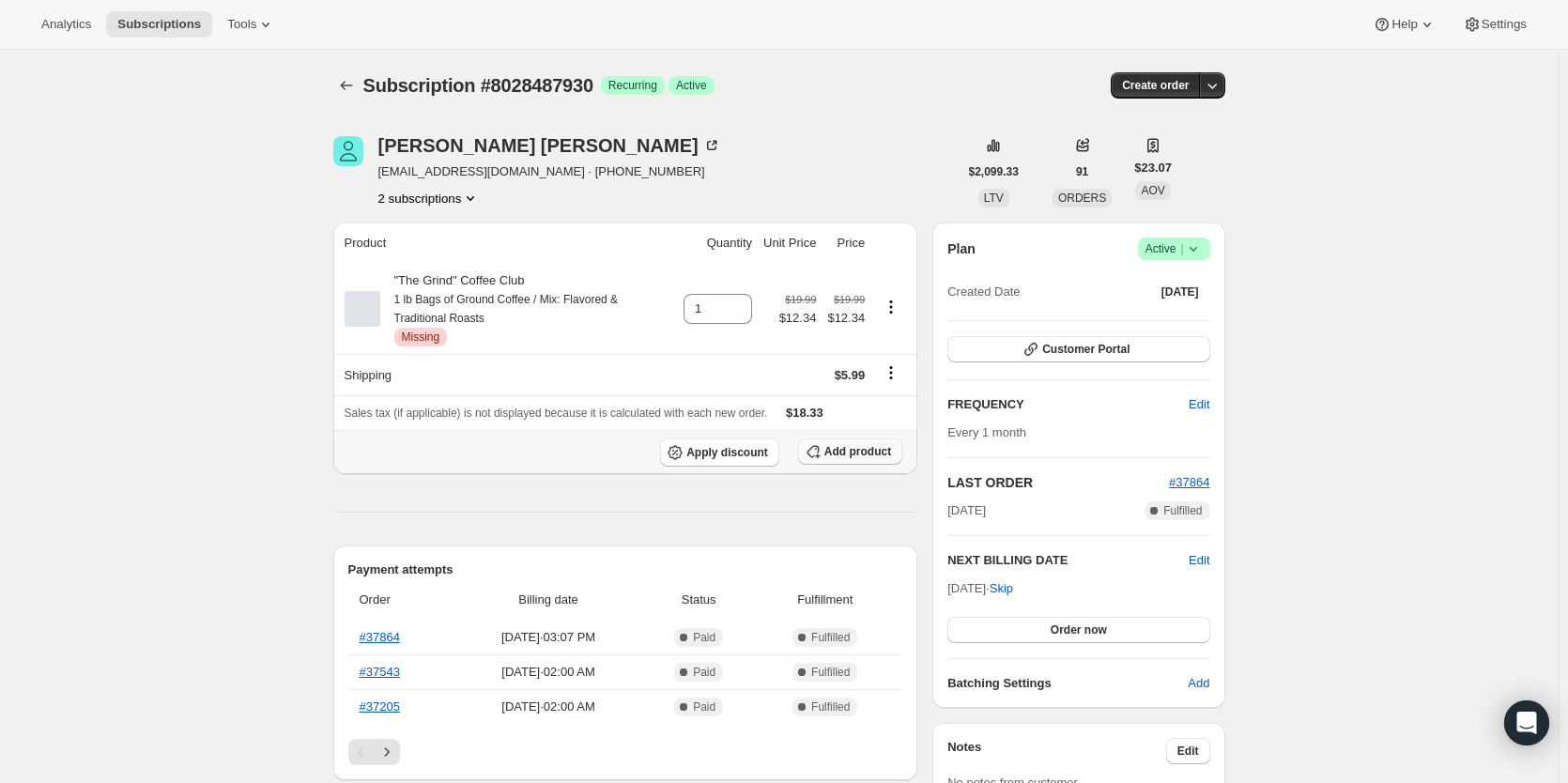
click at [866, 459] on span "Add product" at bounding box center [858, 451] width 67 height 15
click at [869, 452] on span "Add product" at bounding box center [858, 451] width 67 height 15
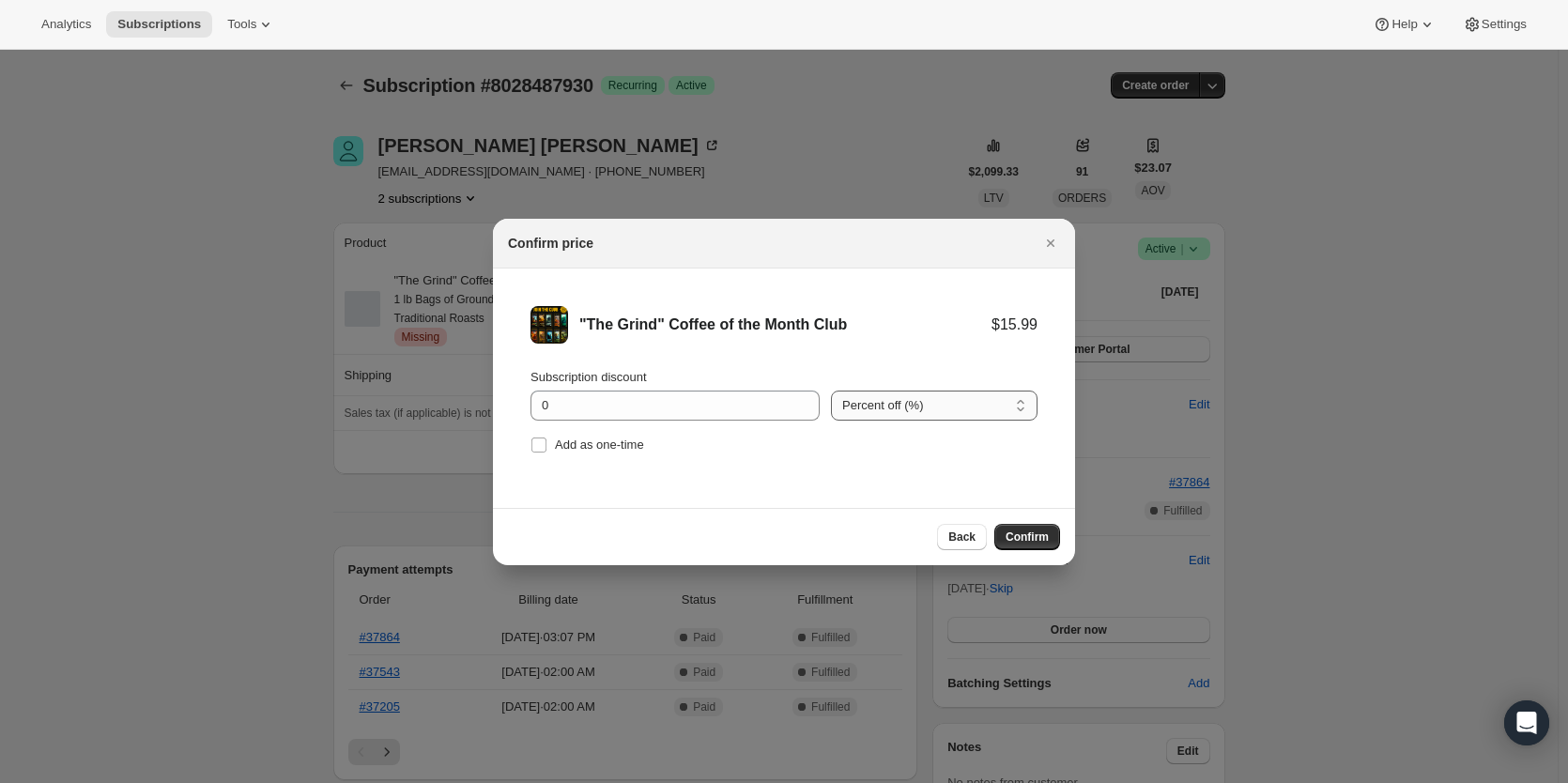
click at [916, 410] on select "Percent off (%) Amount off ($)" at bounding box center [934, 405] width 207 height 30
select select "fixed"
click at [831, 391] on select "Percent off (%) Amount off ($)" at bounding box center [934, 405] width 207 height 30
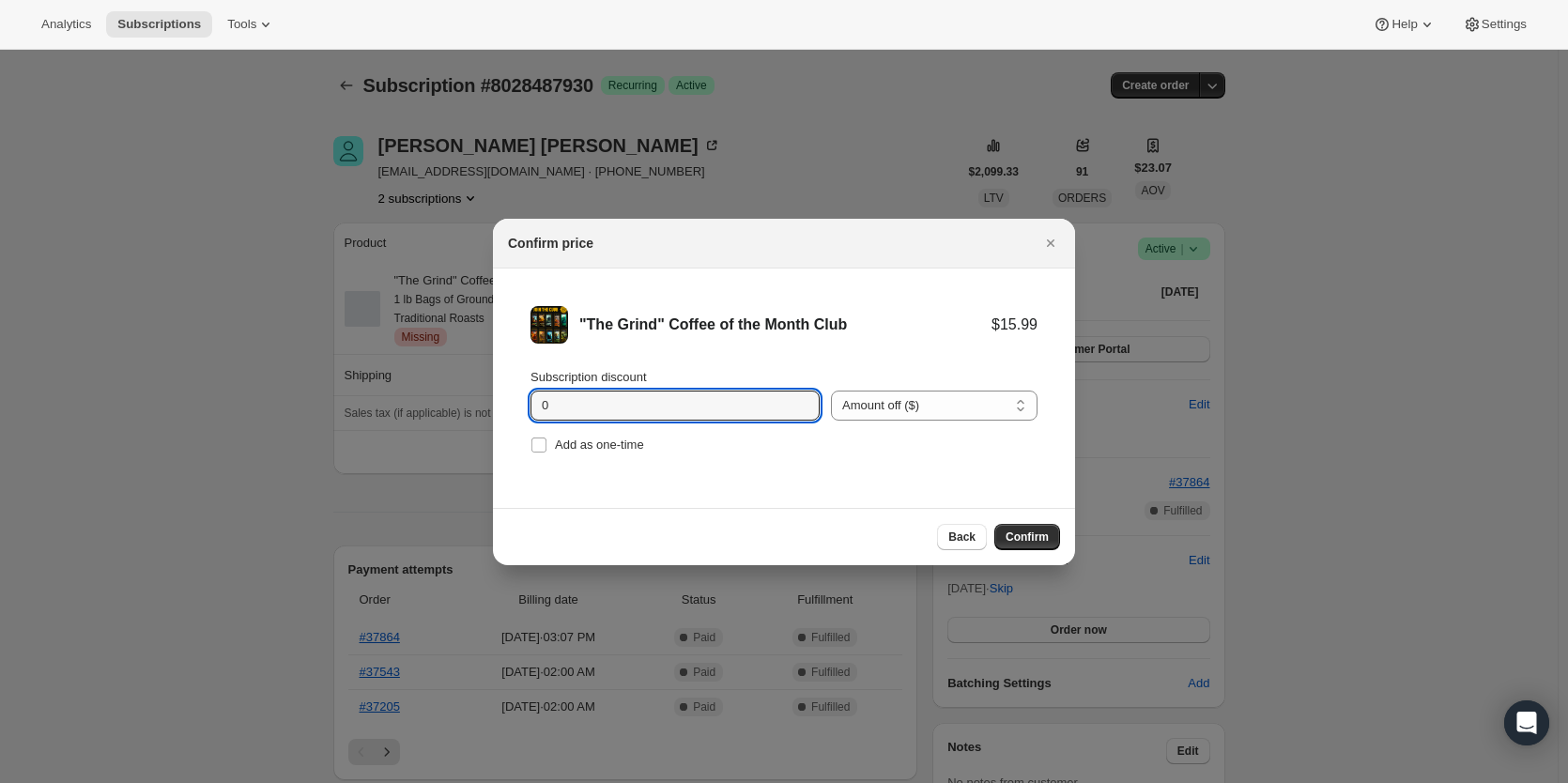
drag, startPoint x: 578, startPoint y: 406, endPoint x: 398, endPoint y: 405, distance: 180.0
type input "3"
click at [1030, 538] on span "Confirm" at bounding box center [1026, 538] width 43 height 15
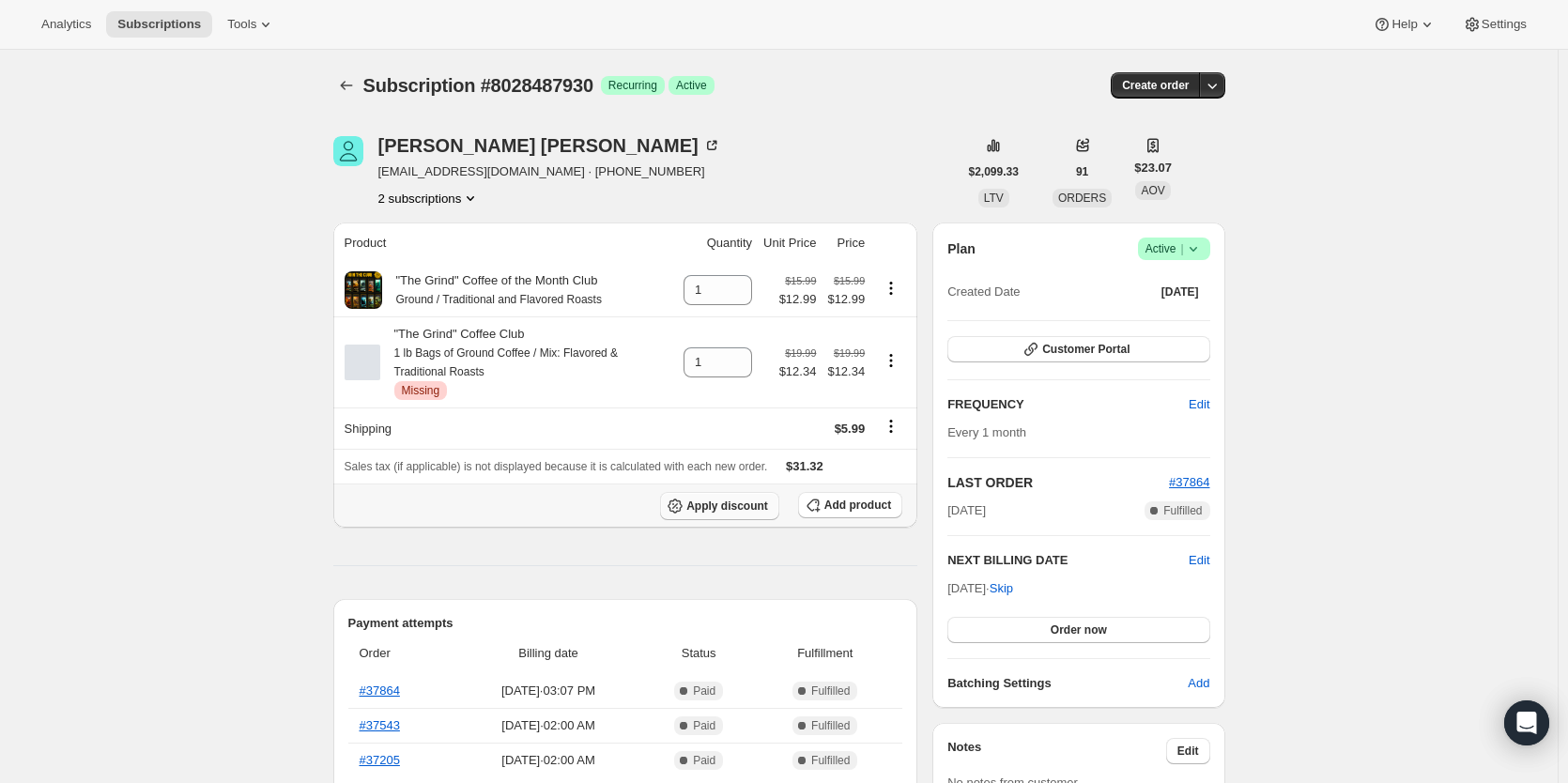
click at [740, 507] on span "Apply discount" at bounding box center [726, 506] width 81 height 15
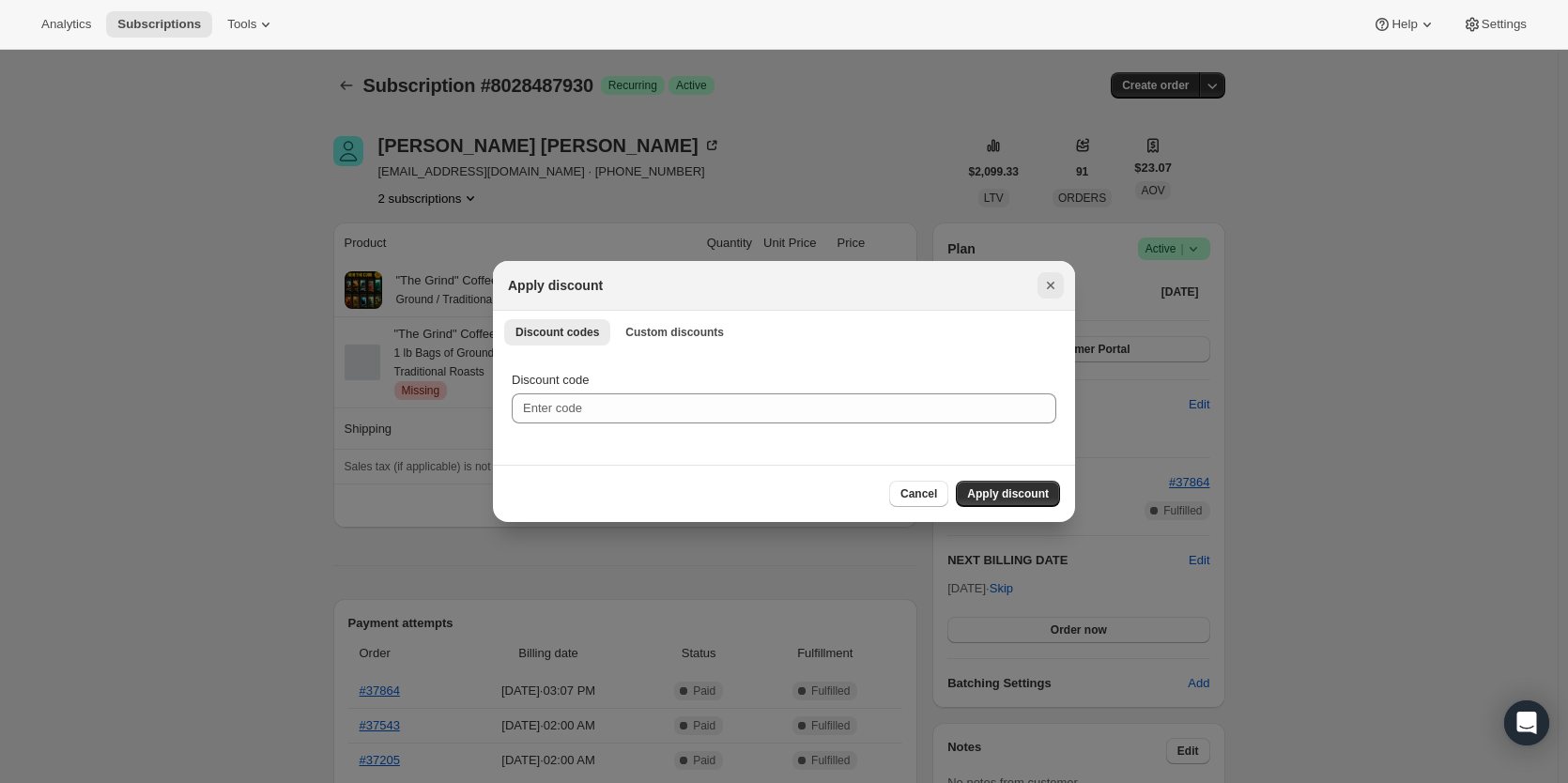
click at [1044, 286] on icon "Close" at bounding box center [1050, 286] width 19 height 19
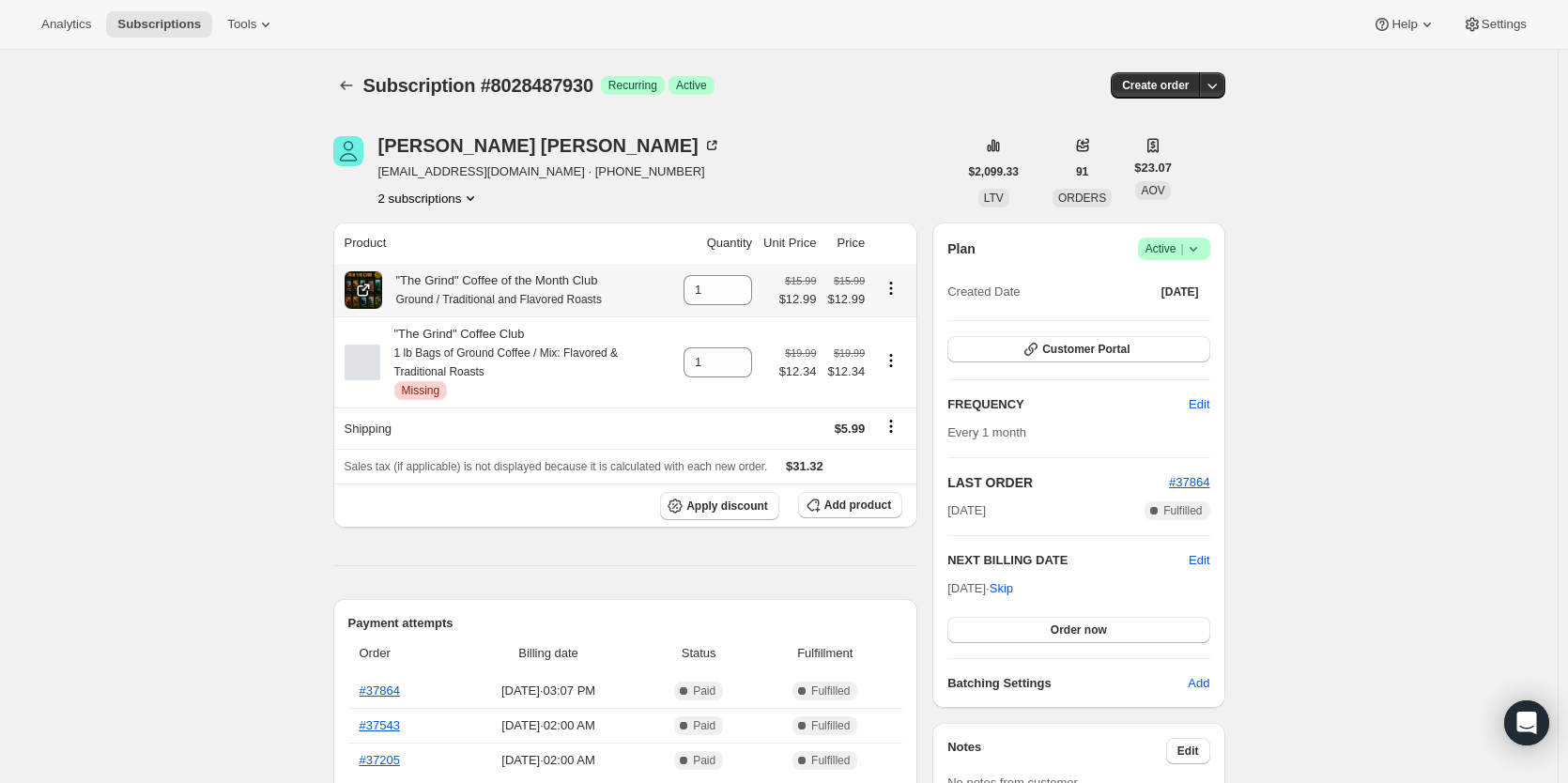
click at [851, 286] on small "$15.99" at bounding box center [849, 281] width 31 height 12
click at [805, 300] on span "$12.99" at bounding box center [797, 300] width 37 height 19
click at [799, 346] on div "$3.00 off" at bounding box center [786, 348] width 47 height 19
click at [822, 345] on div "$3.00 off" at bounding box center [787, 347] width 92 height 64
click at [877, 337] on td at bounding box center [893, 361] width 47 height 91
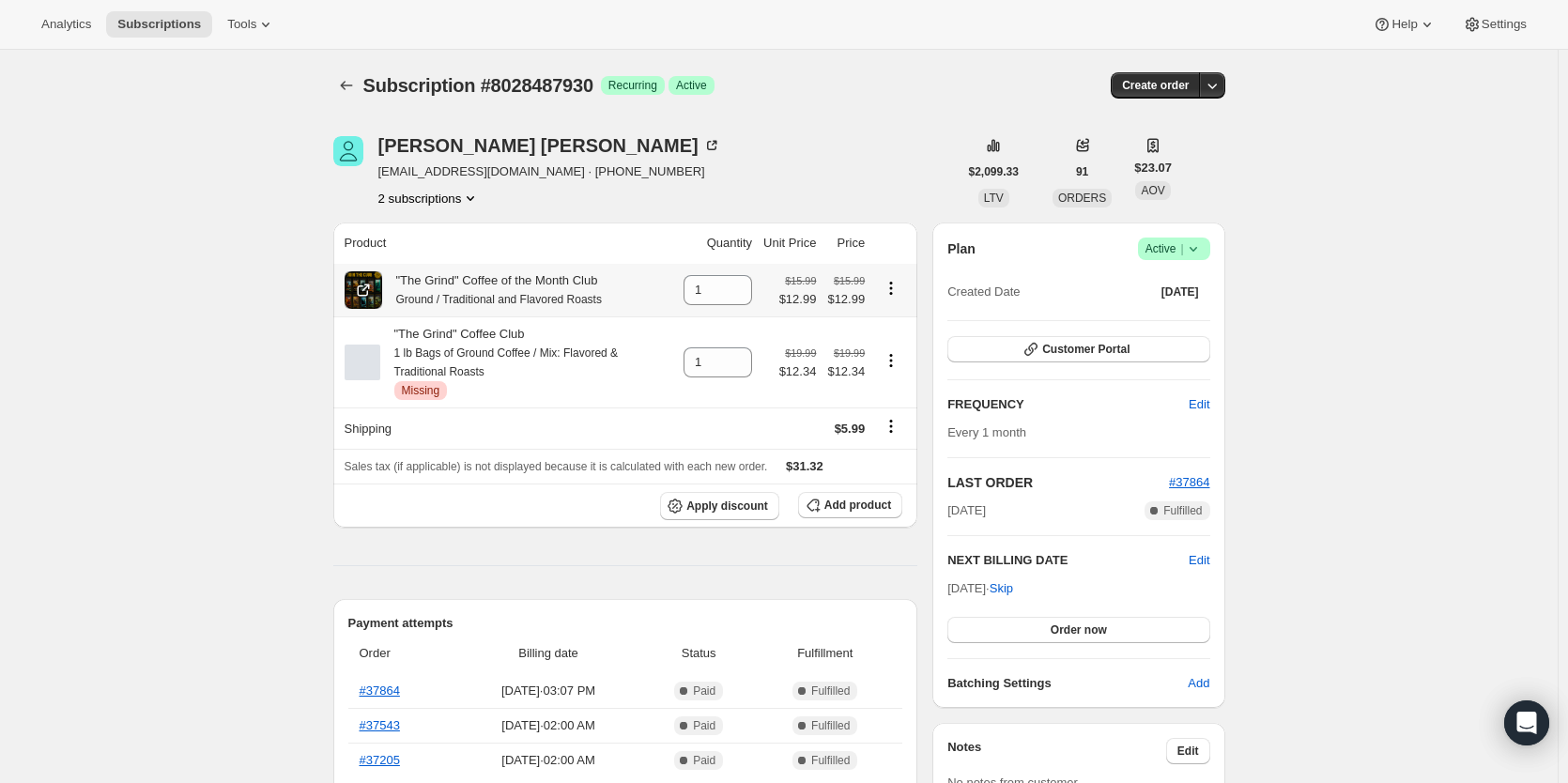
click at [889, 292] on icon "Product actions" at bounding box center [891, 288] width 19 height 19
click at [872, 327] on span "Remove" at bounding box center [880, 325] width 45 height 14
type input "0"
click at [874, 505] on span "Add product" at bounding box center [858, 505] width 67 height 15
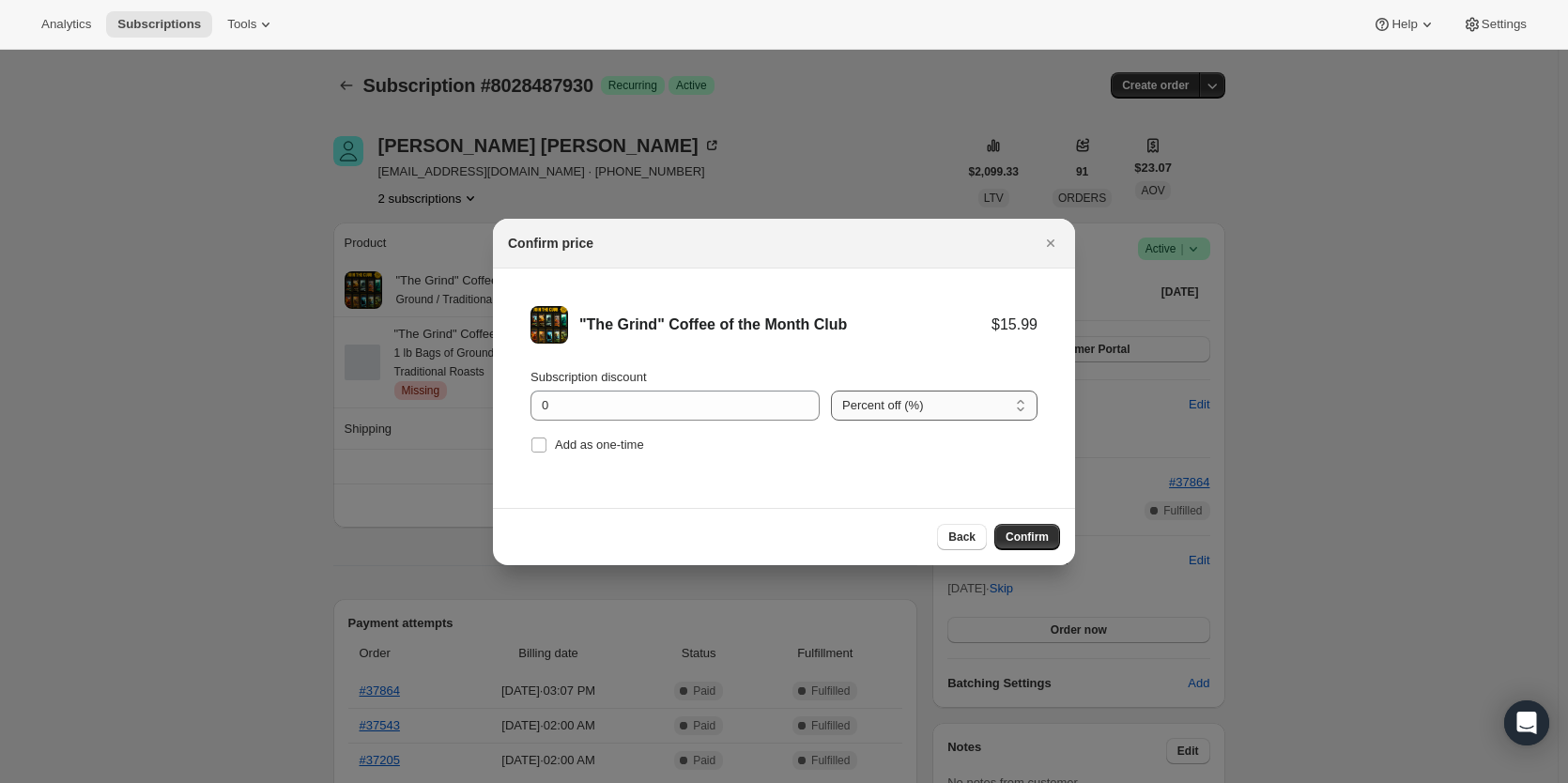
click at [930, 393] on select "Percent off (%) Amount off ($)" at bounding box center [934, 405] width 207 height 30
select select "fixed"
click at [831, 391] on select "Percent off (%) Amount off ($)" at bounding box center [934, 405] width 207 height 30
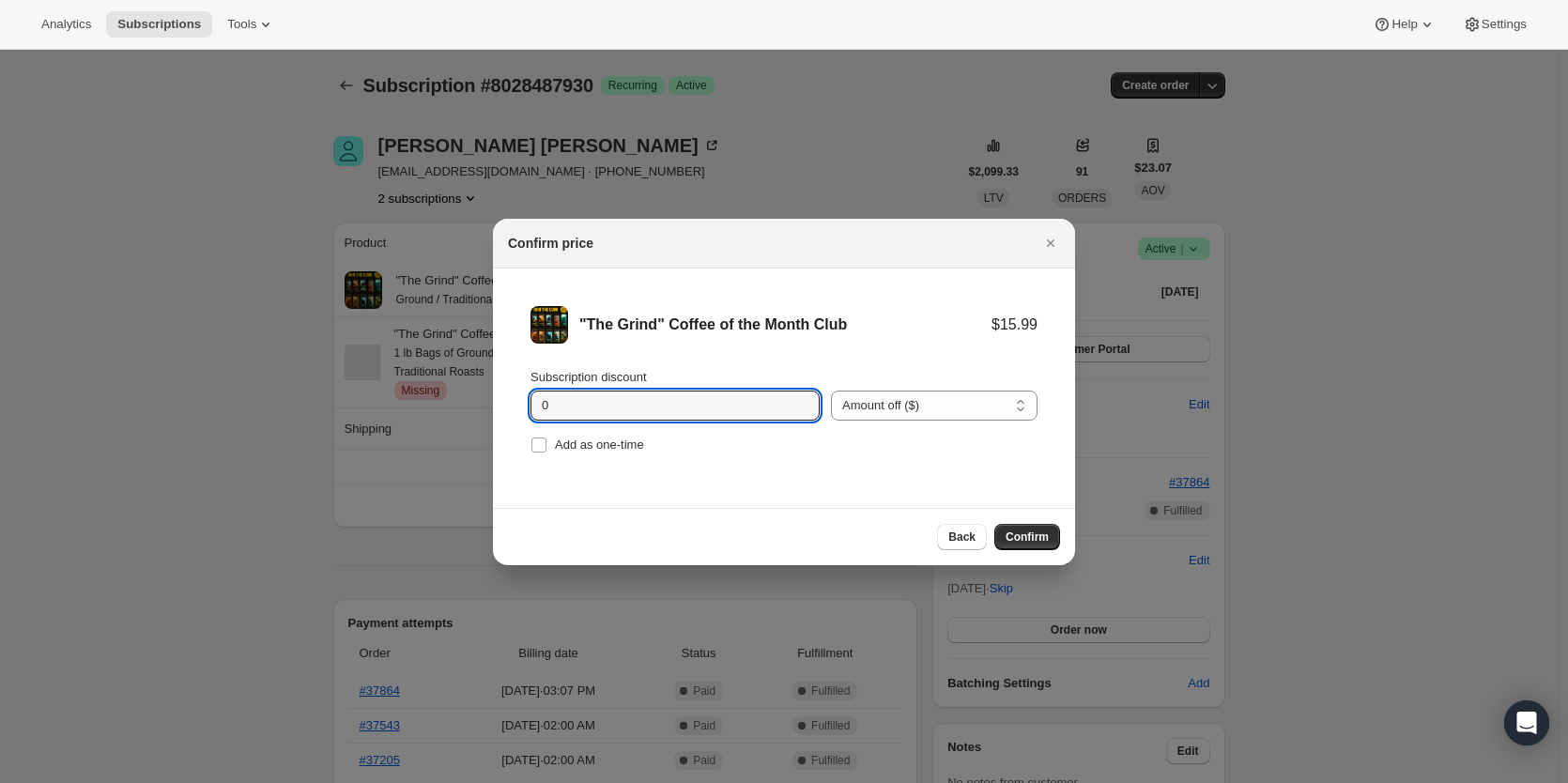
drag, startPoint x: 458, startPoint y: 413, endPoint x: 443, endPoint y: 413, distance: 15.0
drag, startPoint x: 548, startPoint y: 405, endPoint x: 463, endPoint y: 413, distance: 85.4
click at [955, 410] on select "Percent off (%) Amount off ($)" at bounding box center [934, 405] width 207 height 30
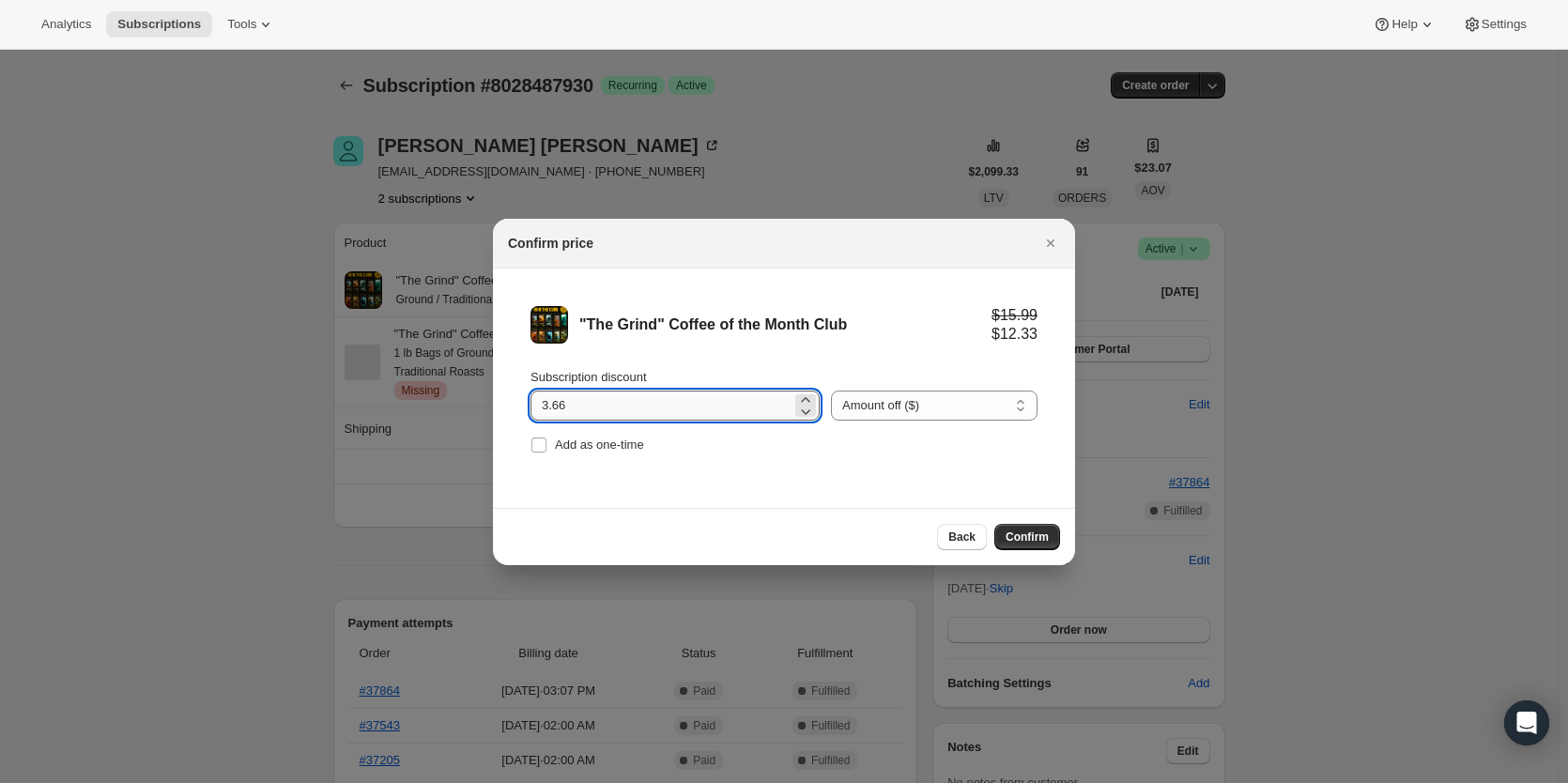
click at [670, 395] on input "3.66" at bounding box center [661, 405] width 261 height 30
type input "3.65"
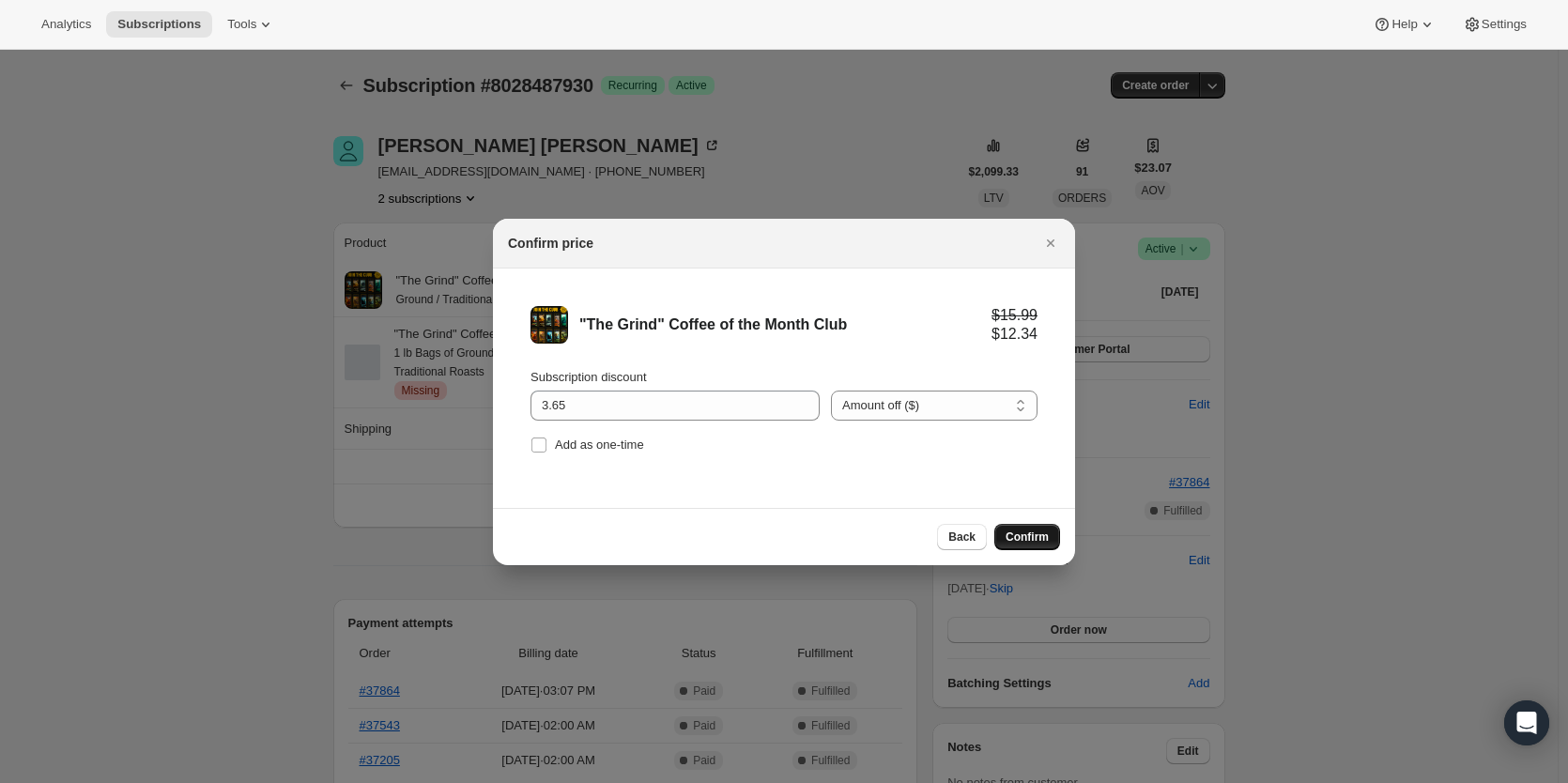
click at [1039, 542] on span "Confirm" at bounding box center [1026, 538] width 43 height 15
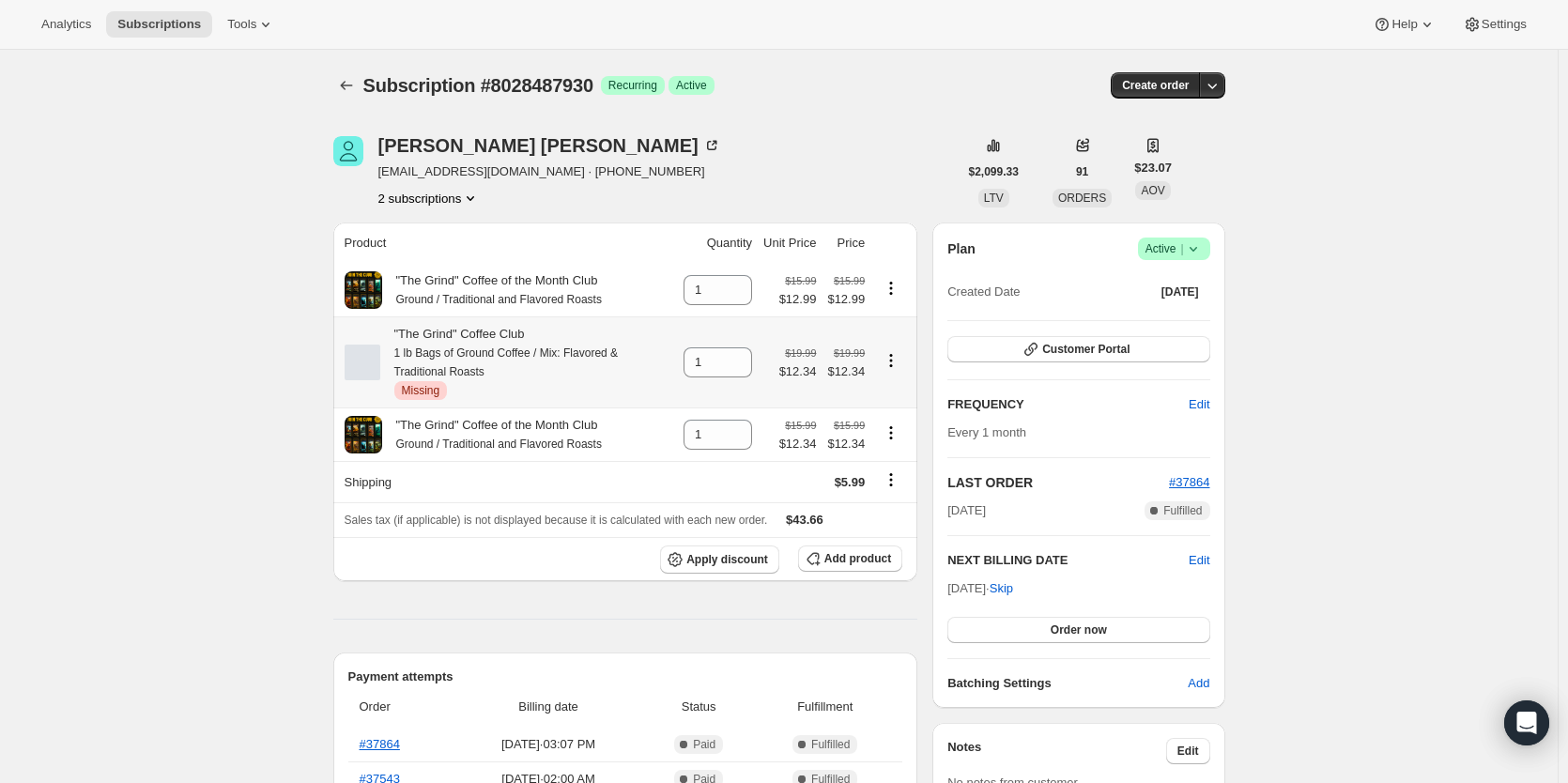
click at [898, 361] on icon "Product actions" at bounding box center [891, 360] width 19 height 19
click at [905, 397] on span "Remove" at bounding box center [894, 400] width 45 height 14
type input "0"
click at [895, 292] on icon "Product actions" at bounding box center [891, 288] width 19 height 19
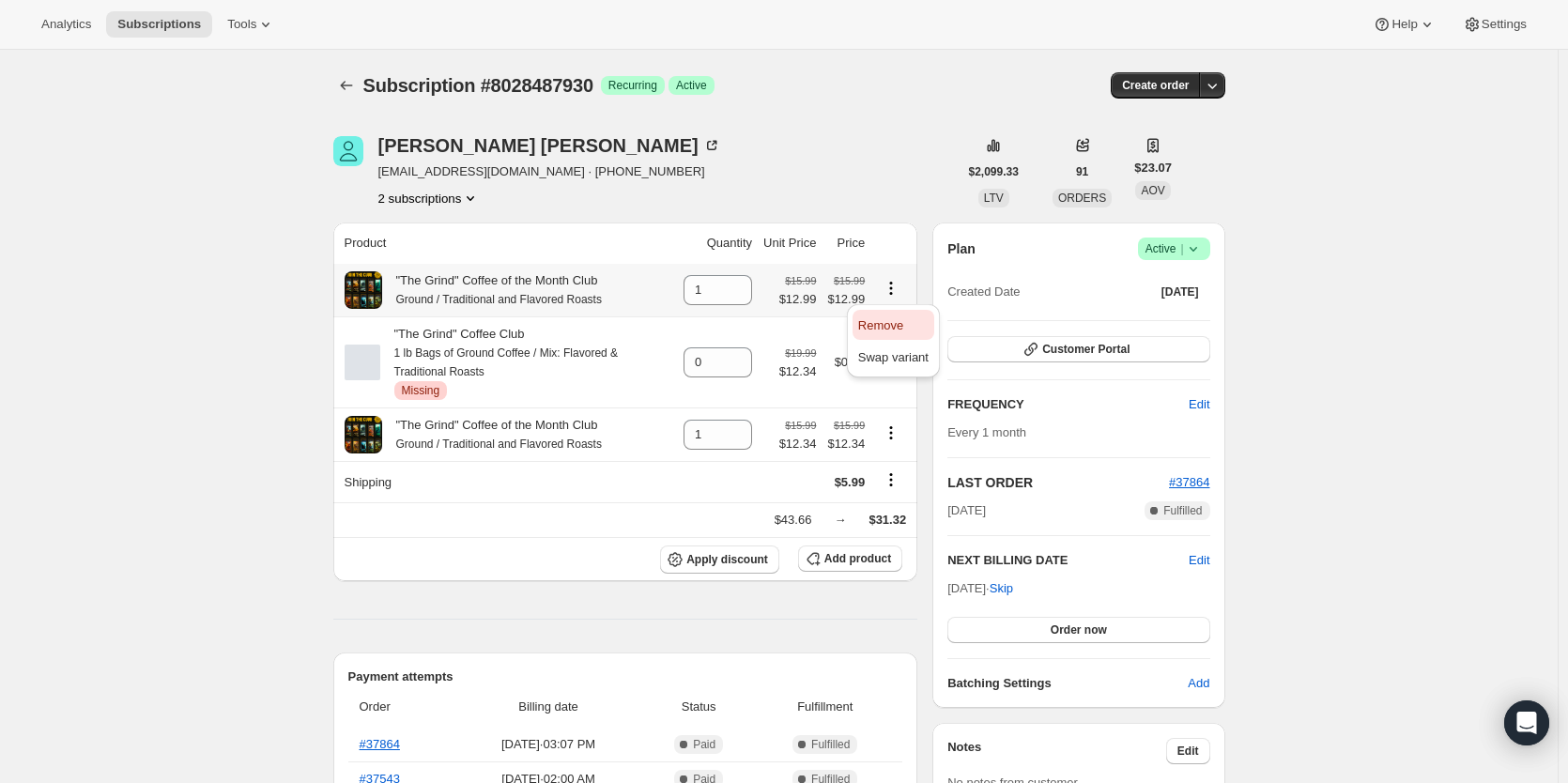
click at [881, 323] on span "Remove" at bounding box center [880, 325] width 45 height 14
type input "0"
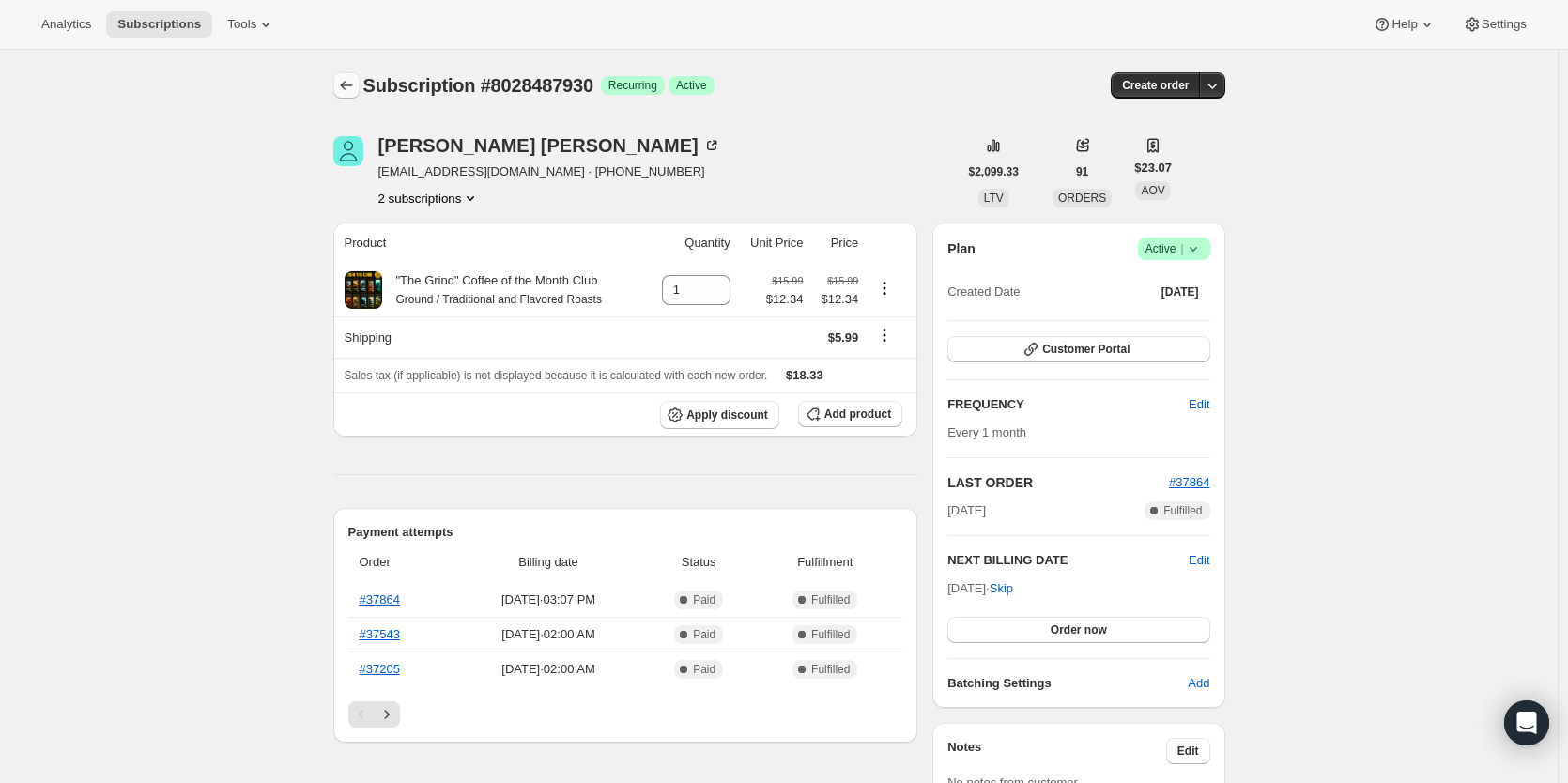
click at [347, 82] on icon "Subscriptions" at bounding box center [347, 85] width 19 height 19
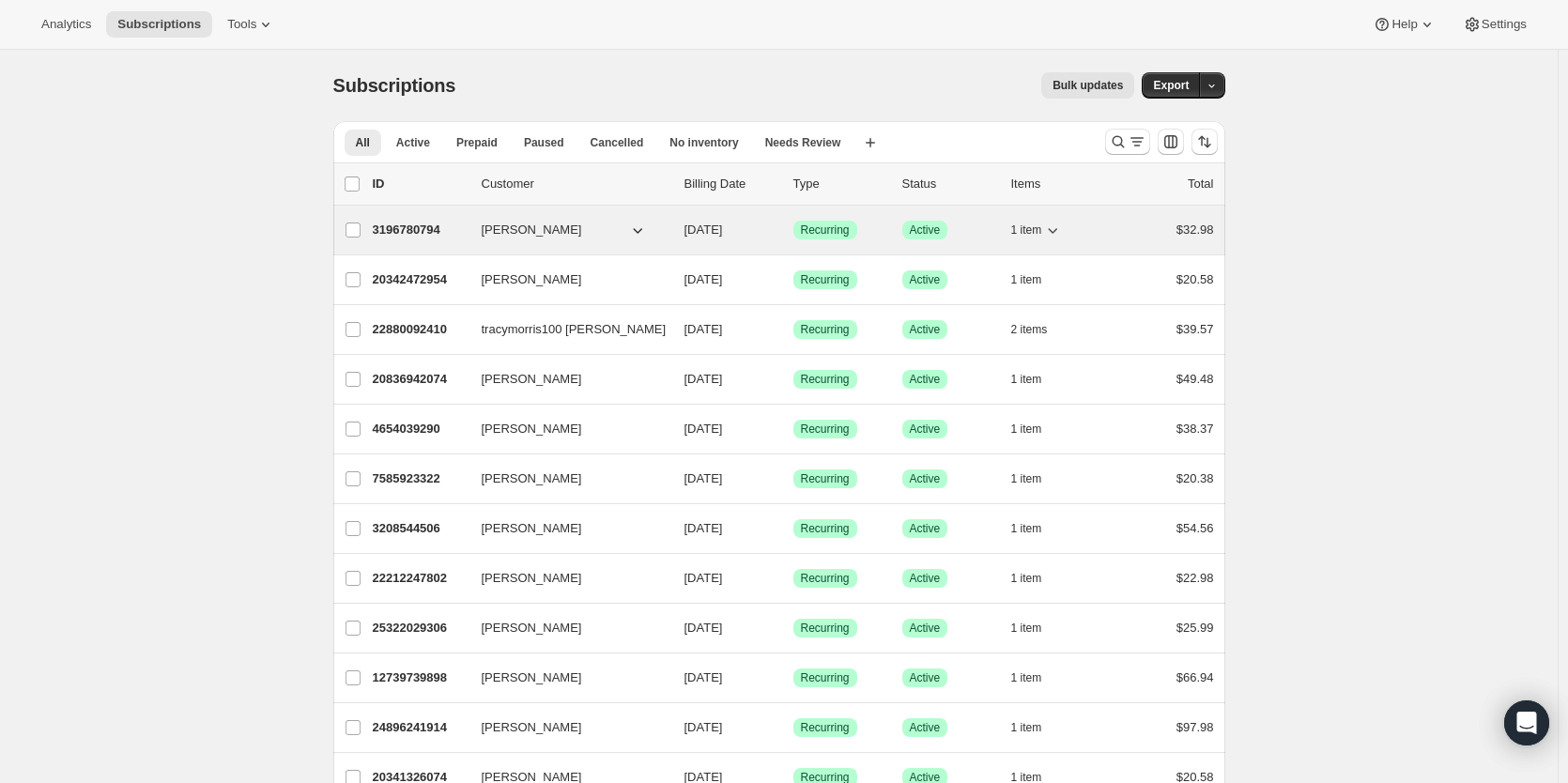
click at [395, 222] on p "3196780794" at bounding box center [420, 230] width 94 height 19
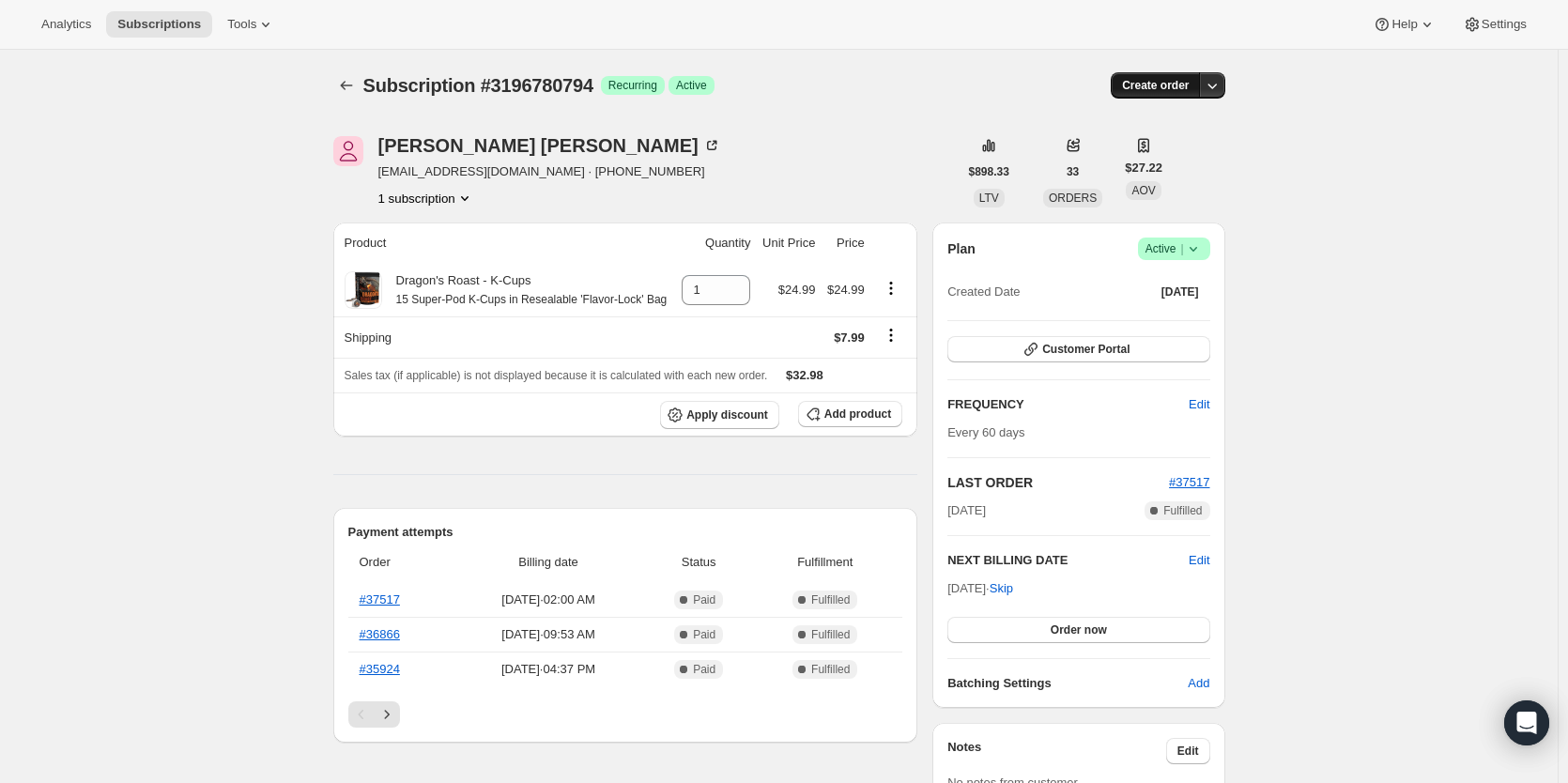
click at [1165, 87] on span "Create order" at bounding box center [1156, 85] width 67 height 15
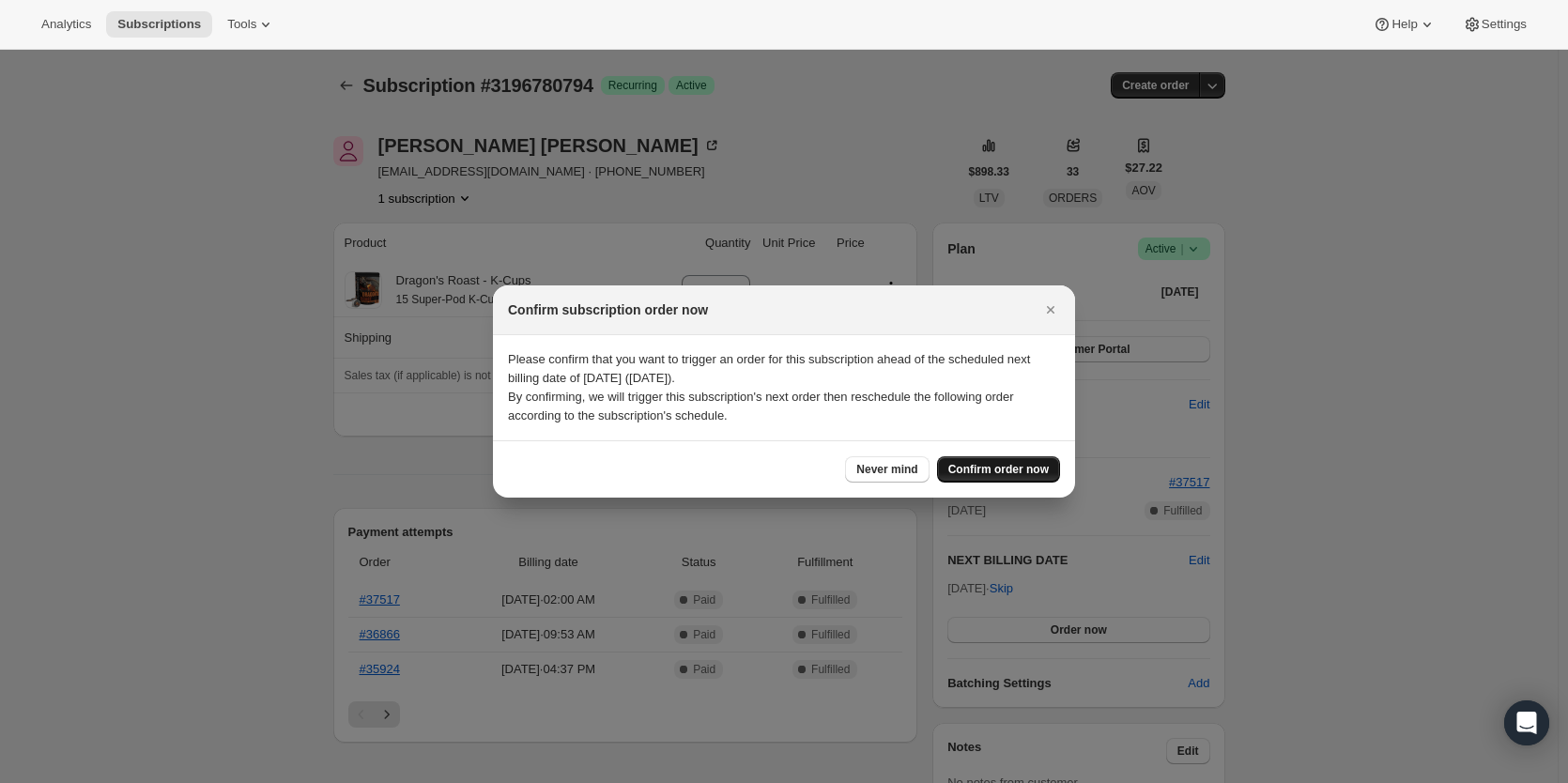
click at [1019, 472] on span "Confirm order now" at bounding box center [998, 470] width 101 height 15
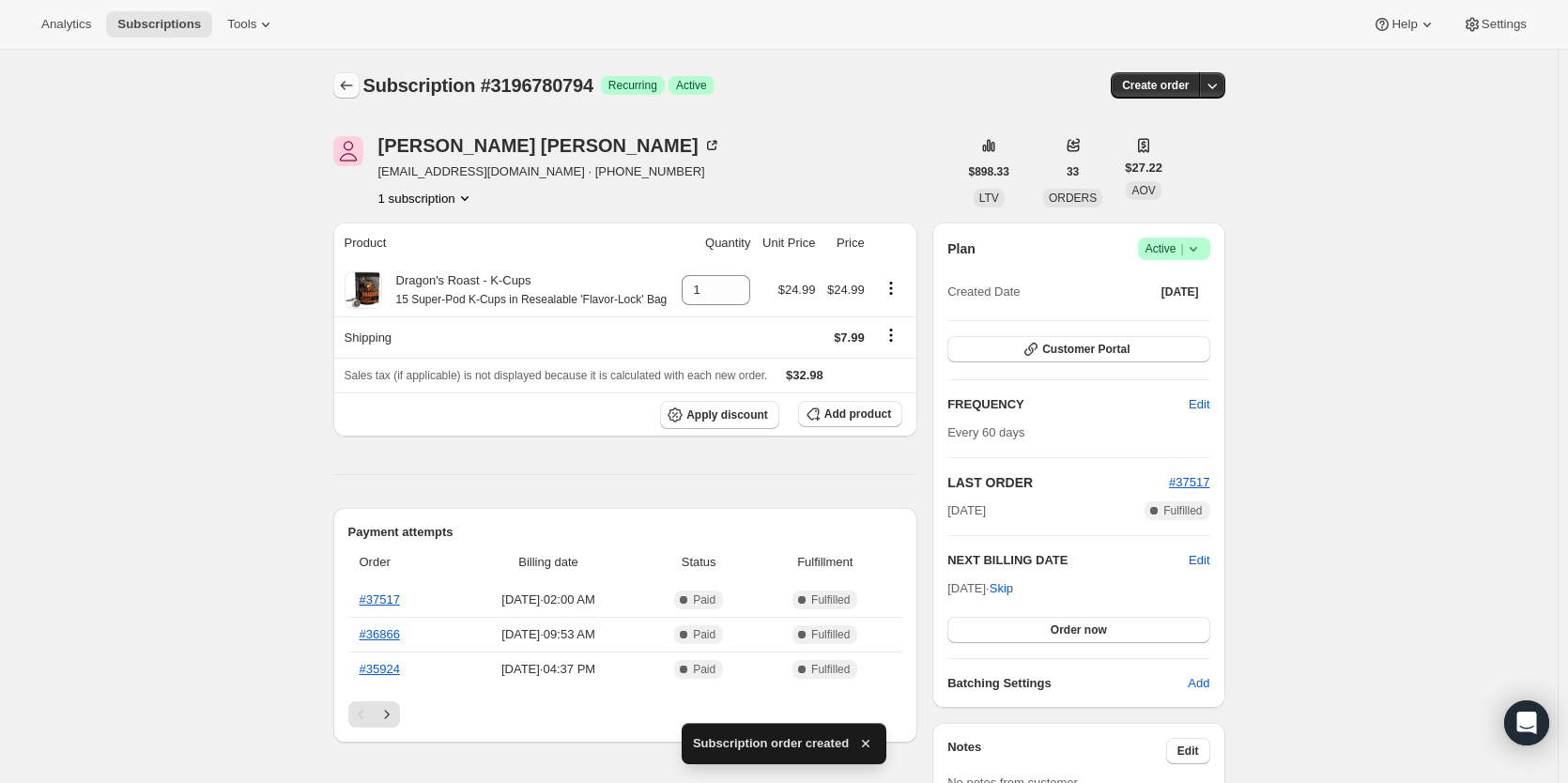
click at [343, 90] on icon "Subscriptions" at bounding box center [347, 85] width 19 height 19
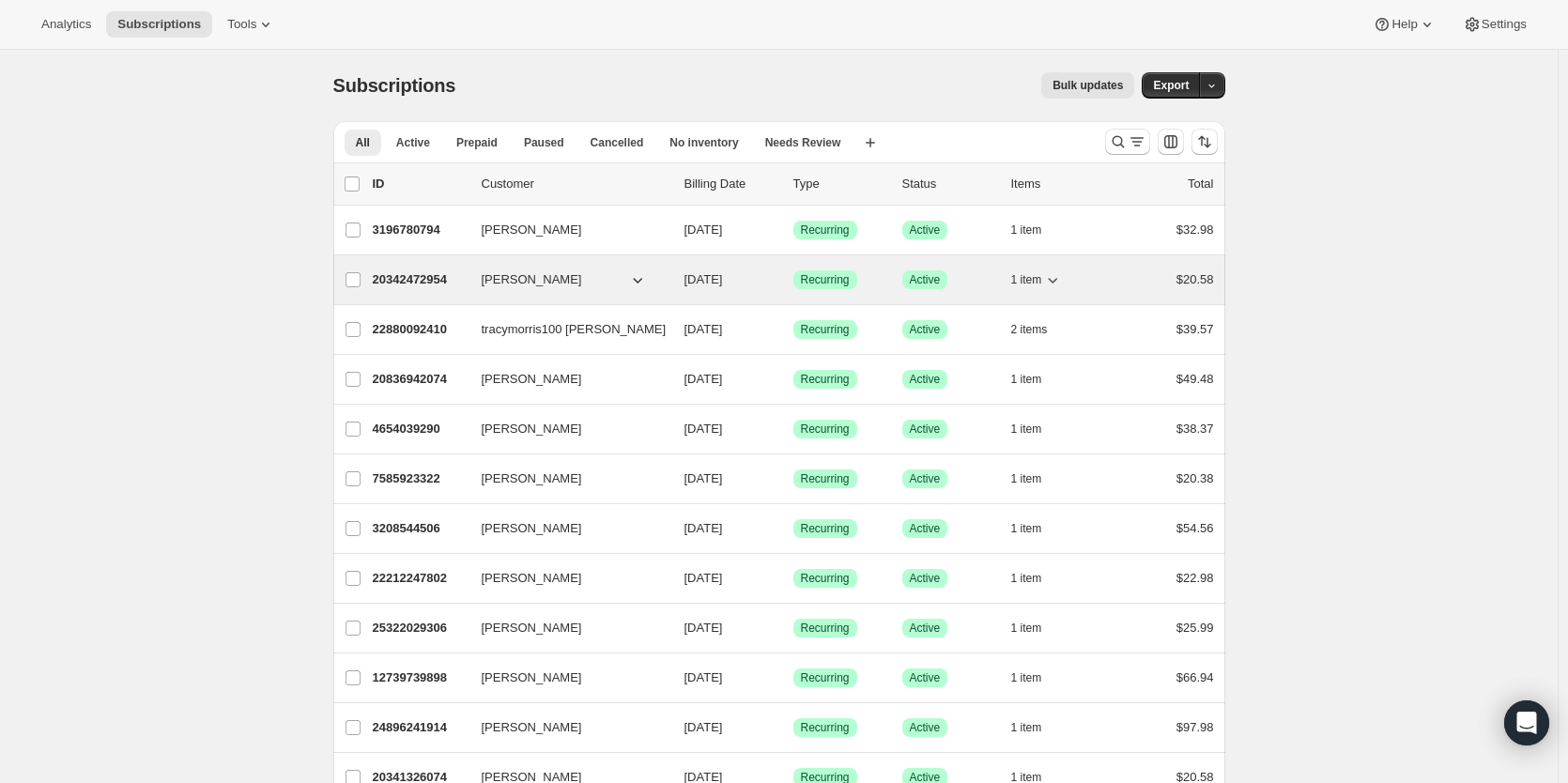
click at [423, 282] on p "20342472954" at bounding box center [420, 280] width 94 height 19
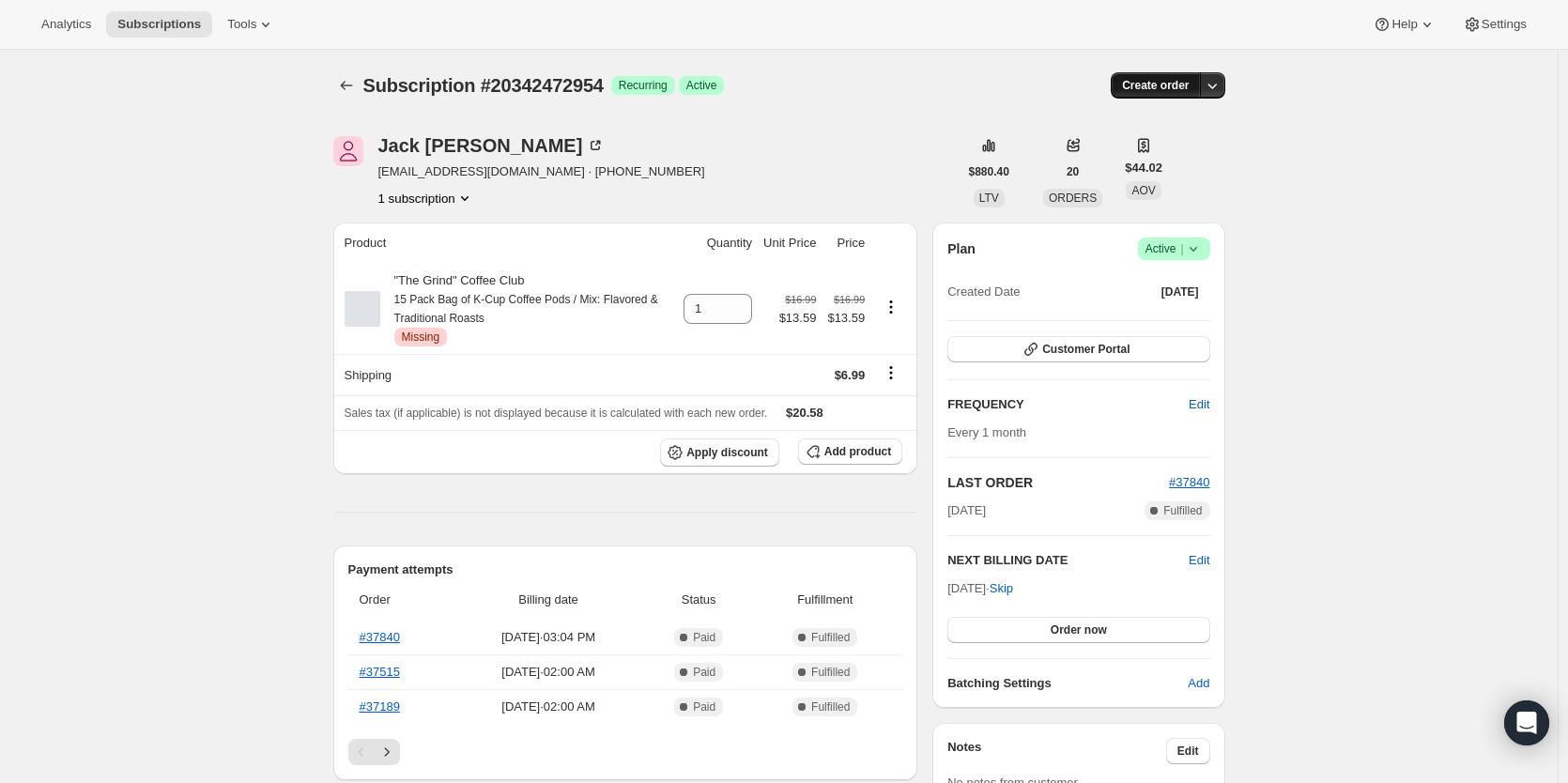
click at [1174, 83] on span "Create order" at bounding box center [1156, 85] width 67 height 15
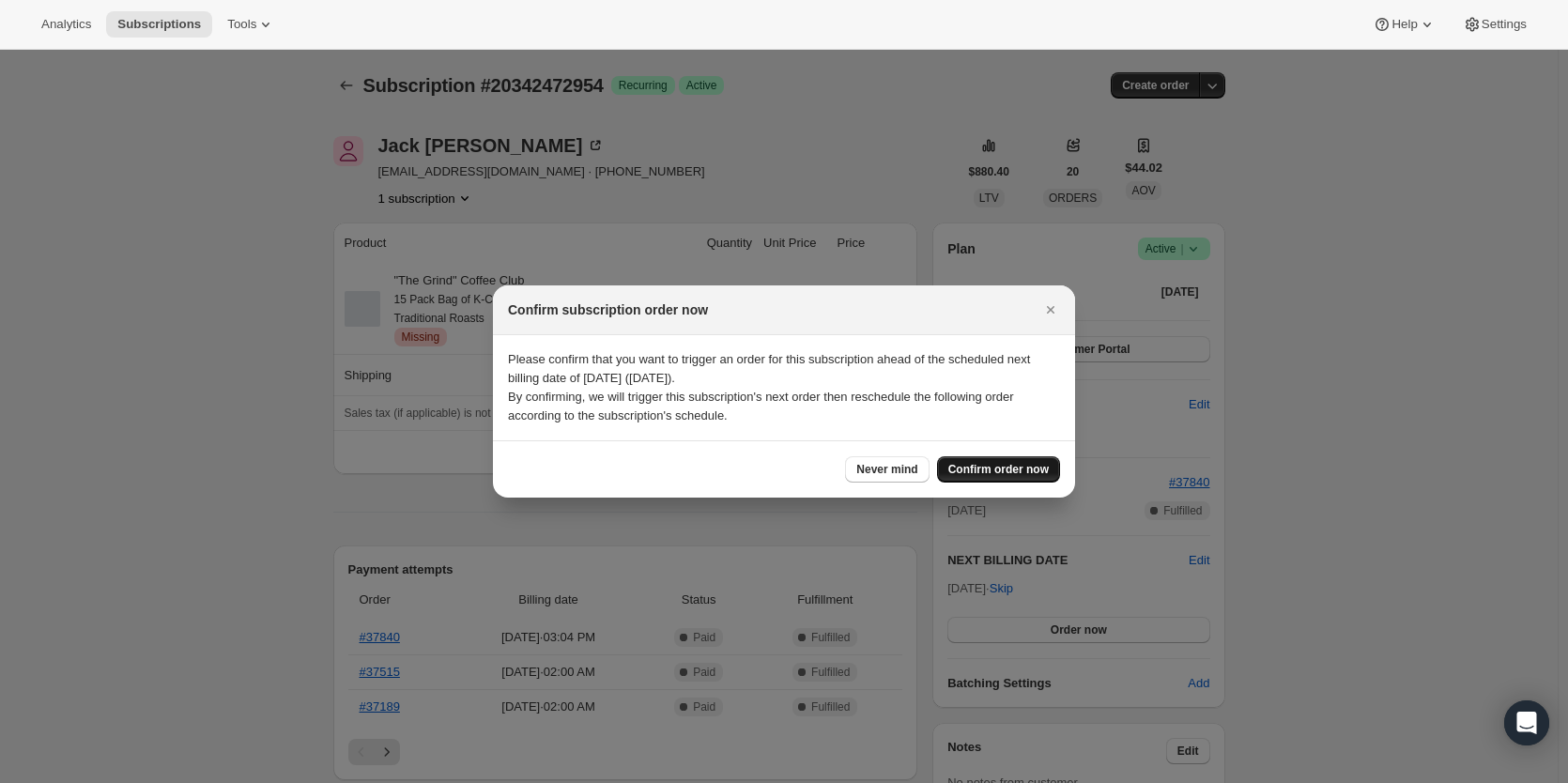
click at [981, 471] on span "Confirm order now" at bounding box center [998, 470] width 101 height 15
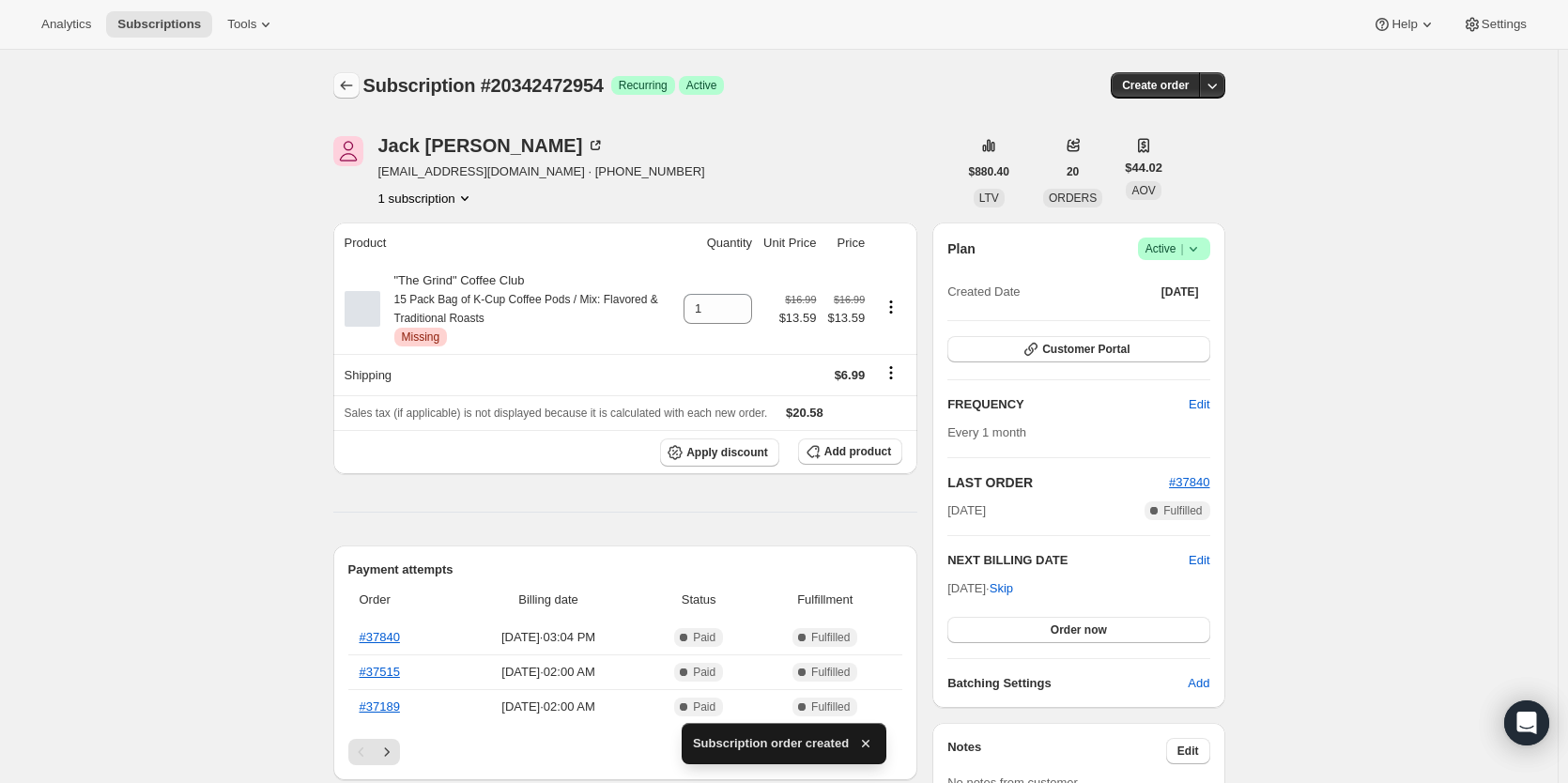
click at [346, 87] on icon "Subscriptions" at bounding box center [347, 85] width 19 height 19
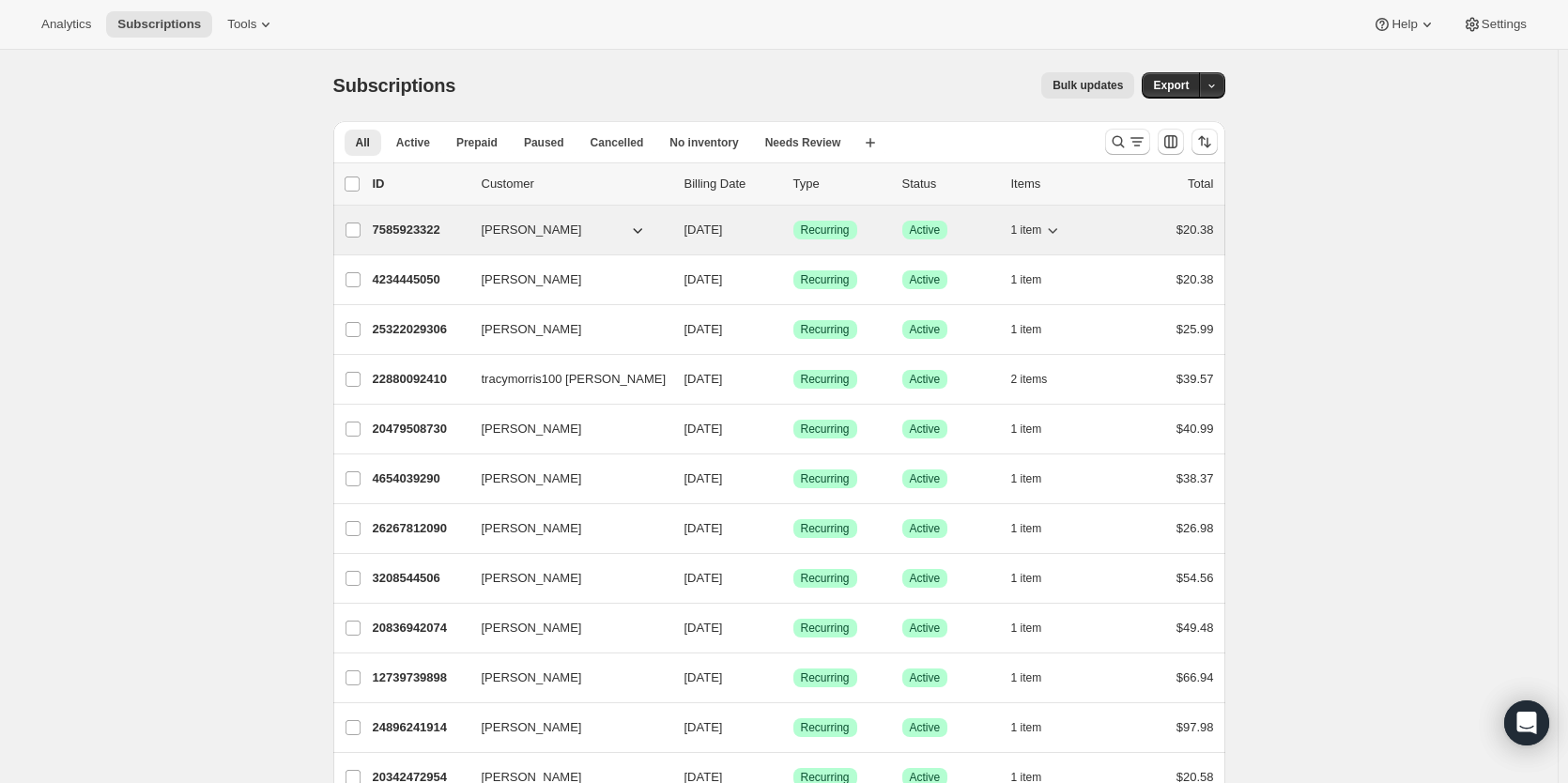
click at [408, 225] on p "7585923322" at bounding box center [420, 230] width 94 height 19
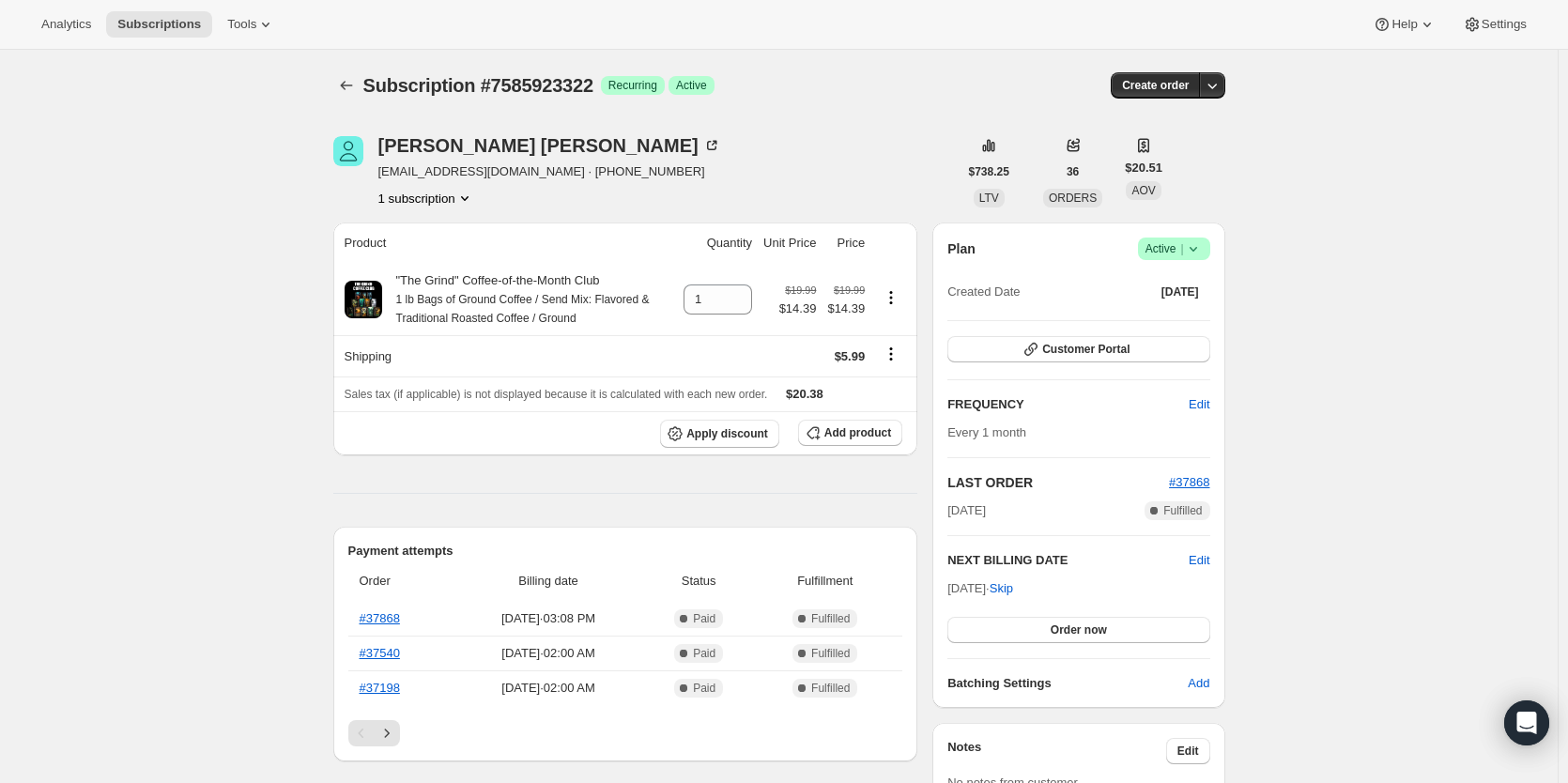
click at [1073, 192] on span "ORDERS" at bounding box center [1072, 198] width 48 height 13
click at [1079, 166] on span "36" at bounding box center [1072, 172] width 12 height 15
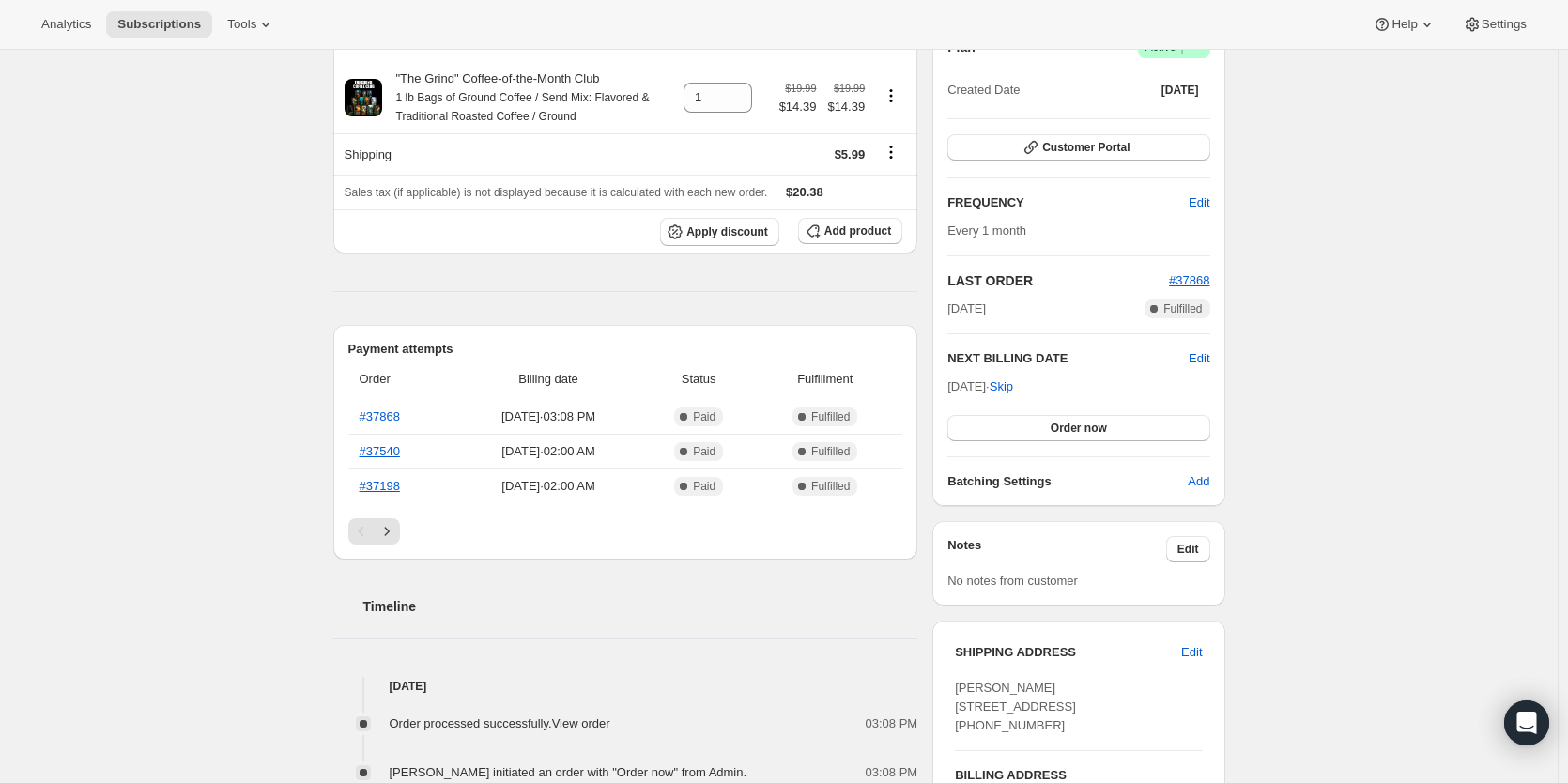
scroll to position [157, 0]
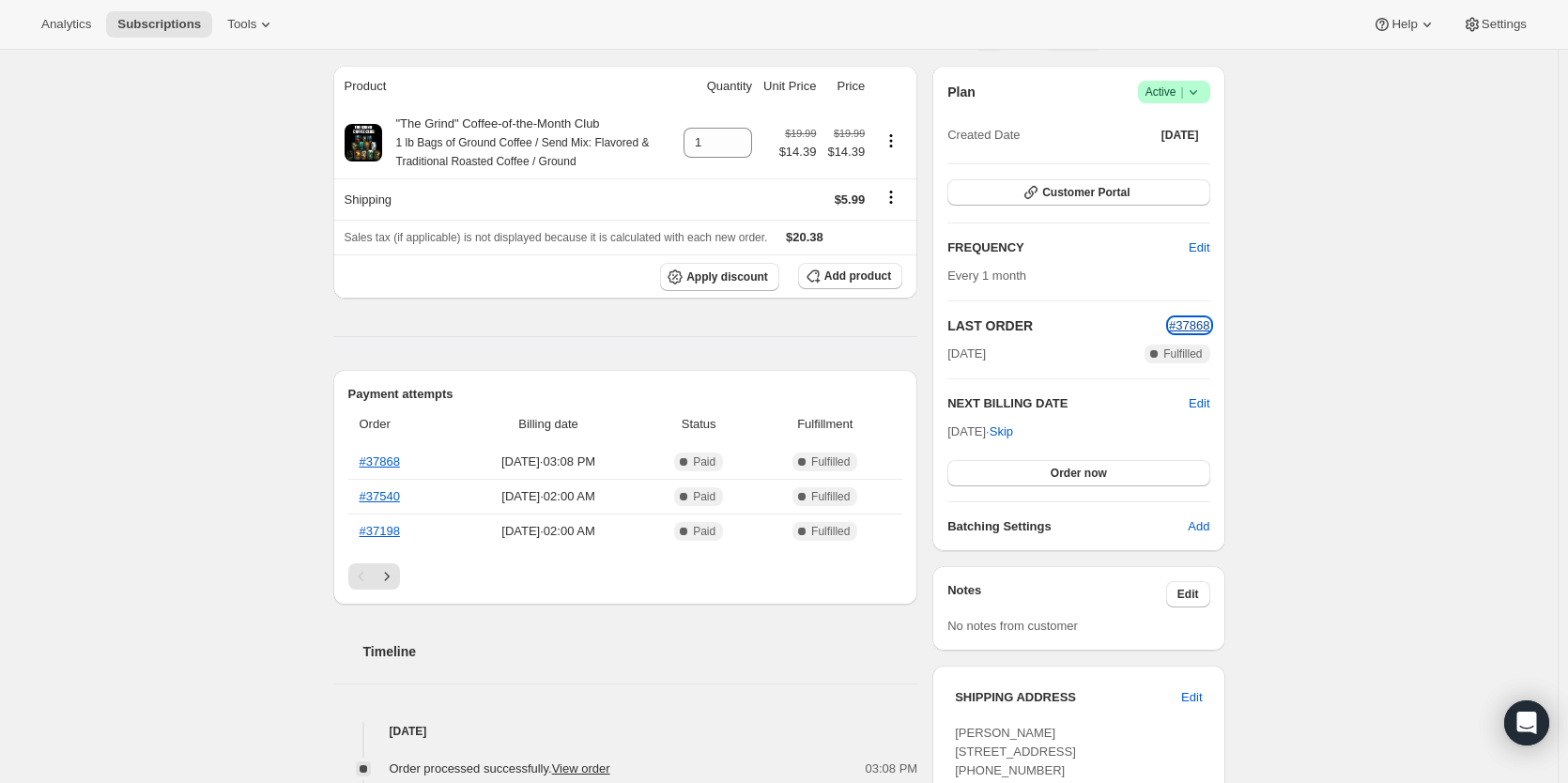
click at [1202, 319] on span "#37868" at bounding box center [1189, 325] width 40 height 14
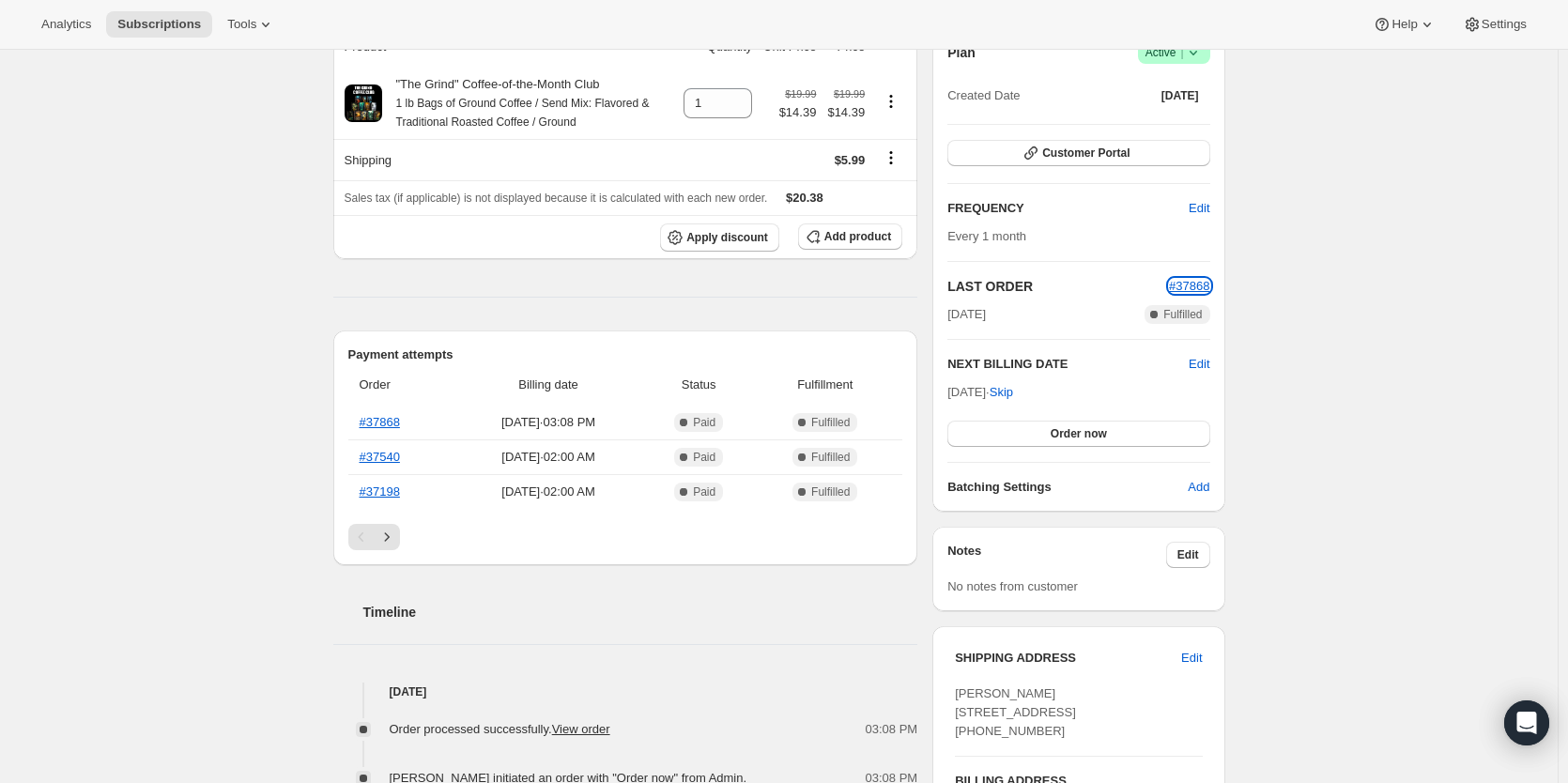
scroll to position [0, 0]
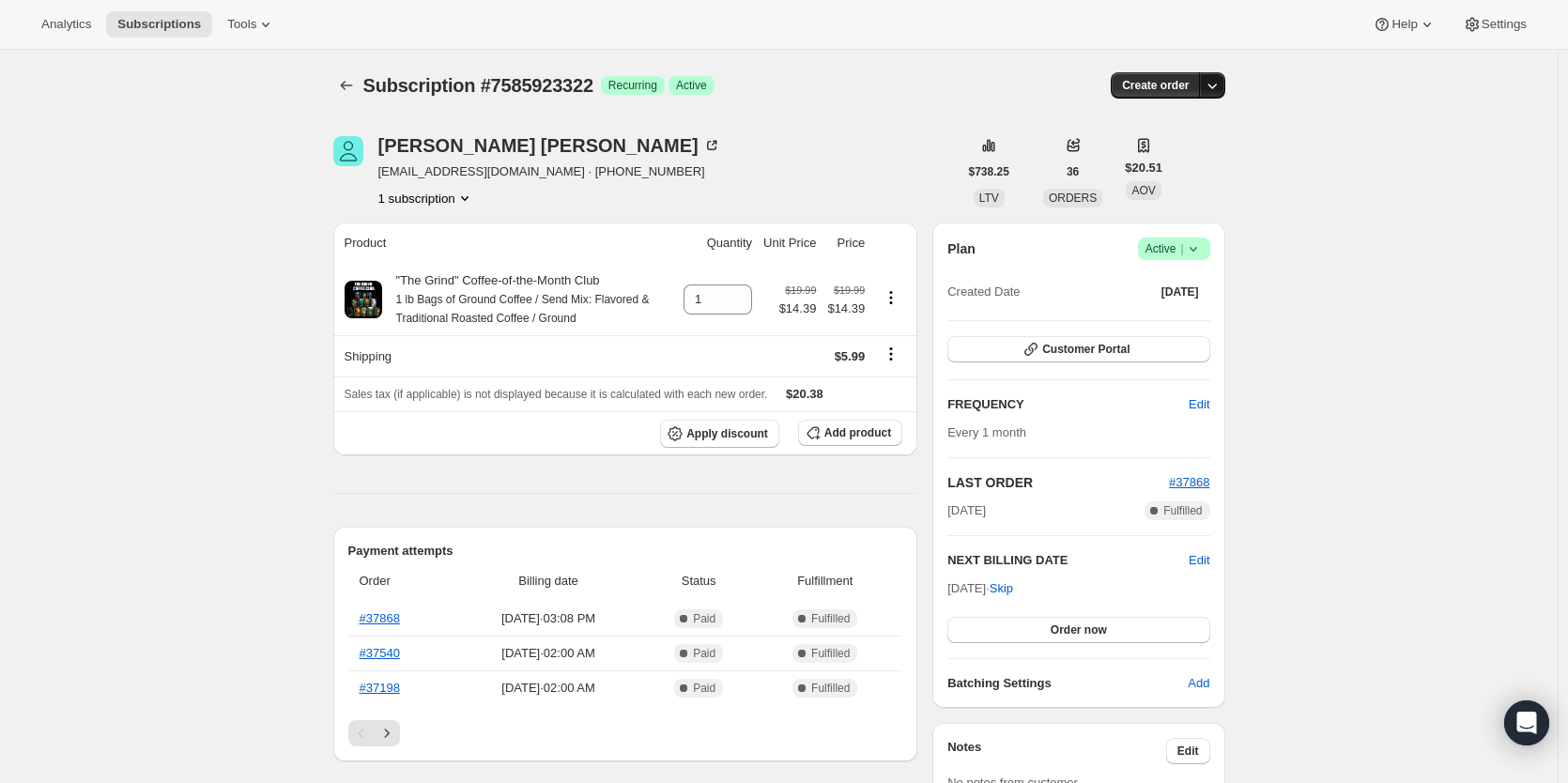
click at [1222, 88] on icon "button" at bounding box center [1212, 85] width 19 height 19
click at [509, 148] on div "Matthew Franzese" at bounding box center [550, 146] width 343 height 19
click at [855, 430] on span "Add product" at bounding box center [858, 433] width 67 height 15
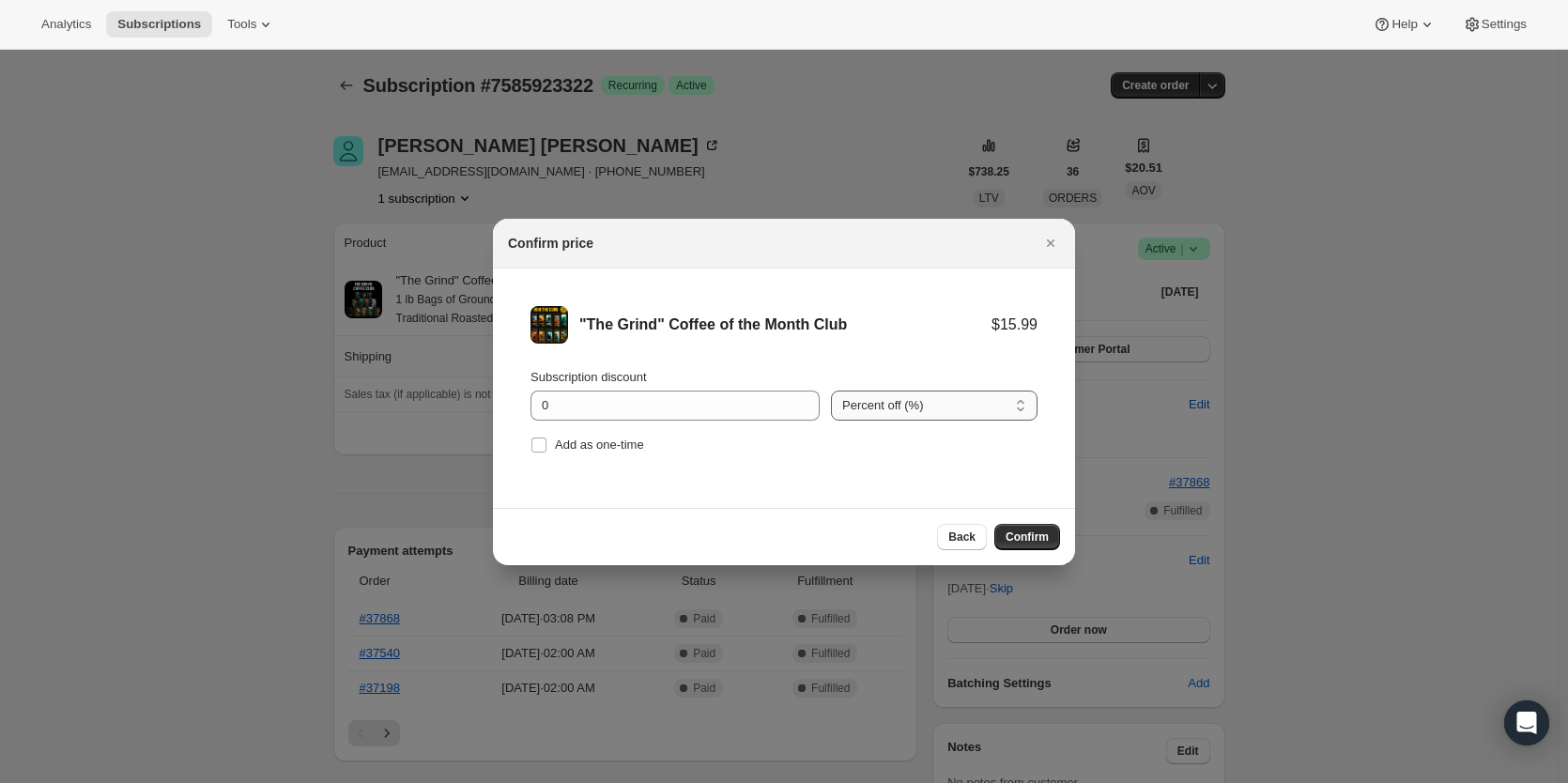
click at [867, 403] on select "Percent off (%) Amount off ($)" at bounding box center [934, 405] width 207 height 30
select select "fixed"
click at [831, 391] on select "Percent off (%) Amount off ($)" at bounding box center [934, 405] width 207 height 30
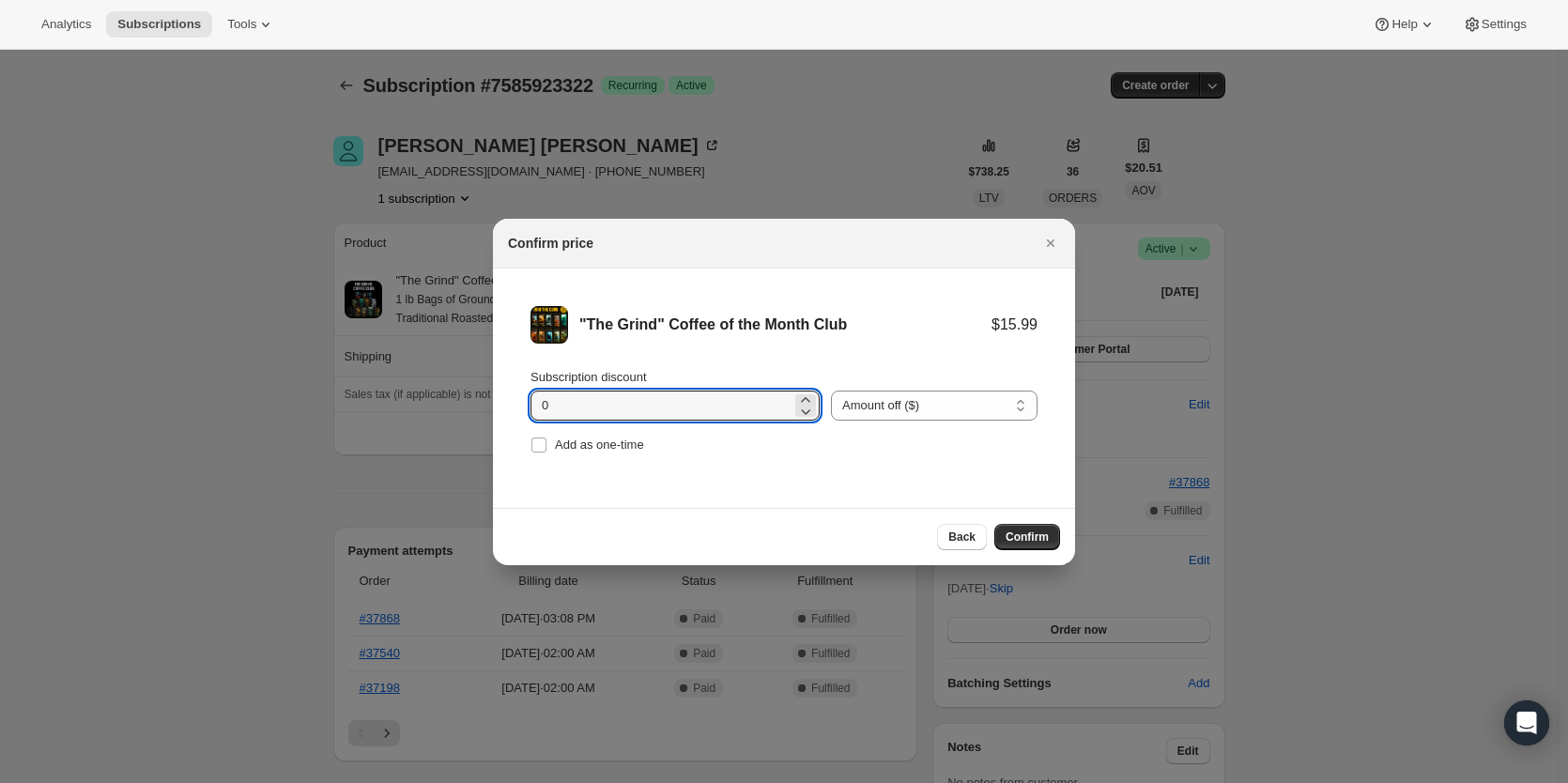
drag, startPoint x: 268, startPoint y: 403, endPoint x: 241, endPoint y: 404, distance: 27.0
type input "1"
click at [1016, 538] on span "Confirm" at bounding box center [1026, 538] width 43 height 15
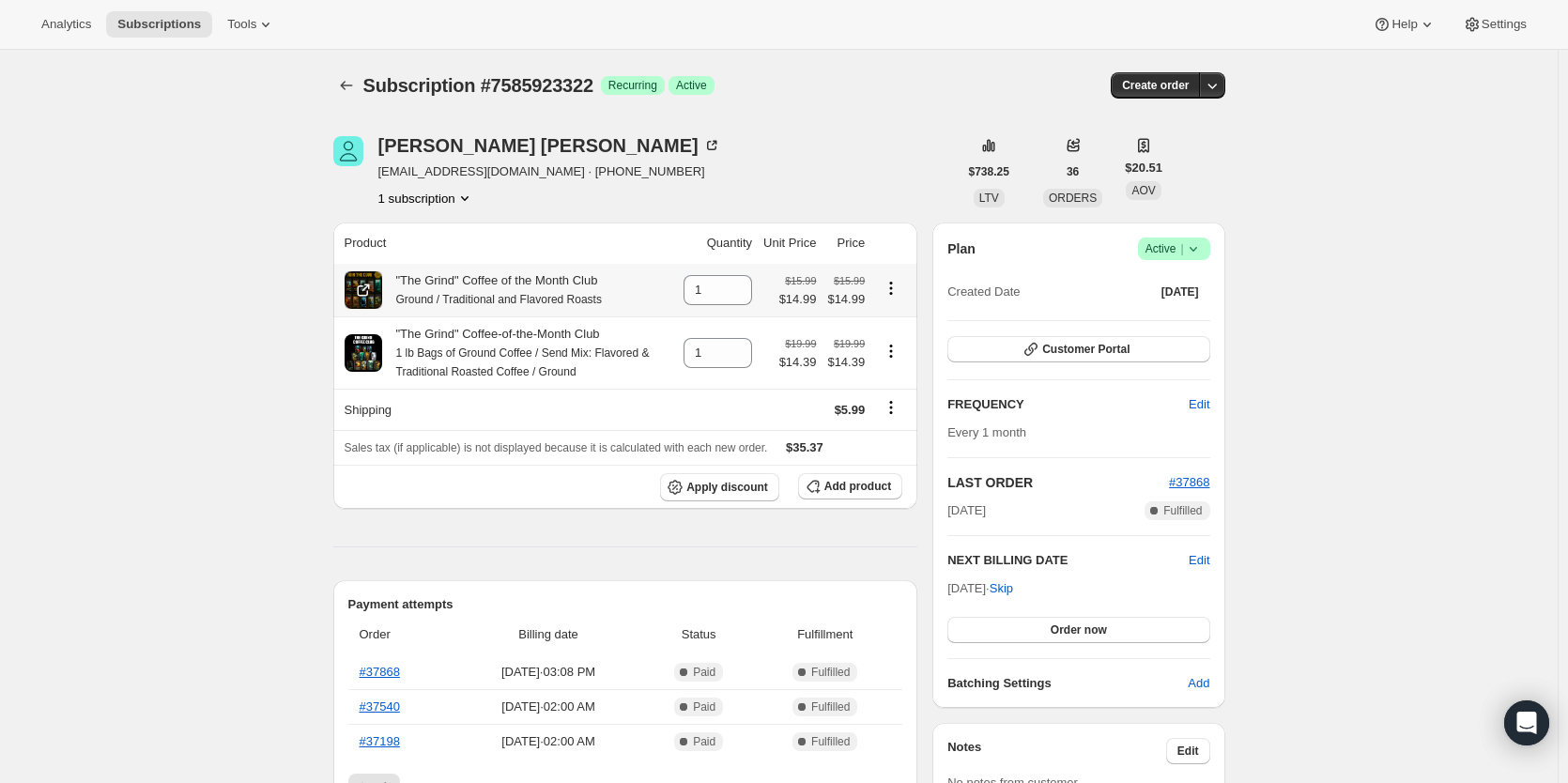
click at [895, 291] on icon "Product actions" at bounding box center [891, 288] width 19 height 19
click at [883, 338] on button "Remove" at bounding box center [893, 324] width 81 height 30
type input "0"
click at [868, 487] on span "Add product" at bounding box center [858, 487] width 67 height 15
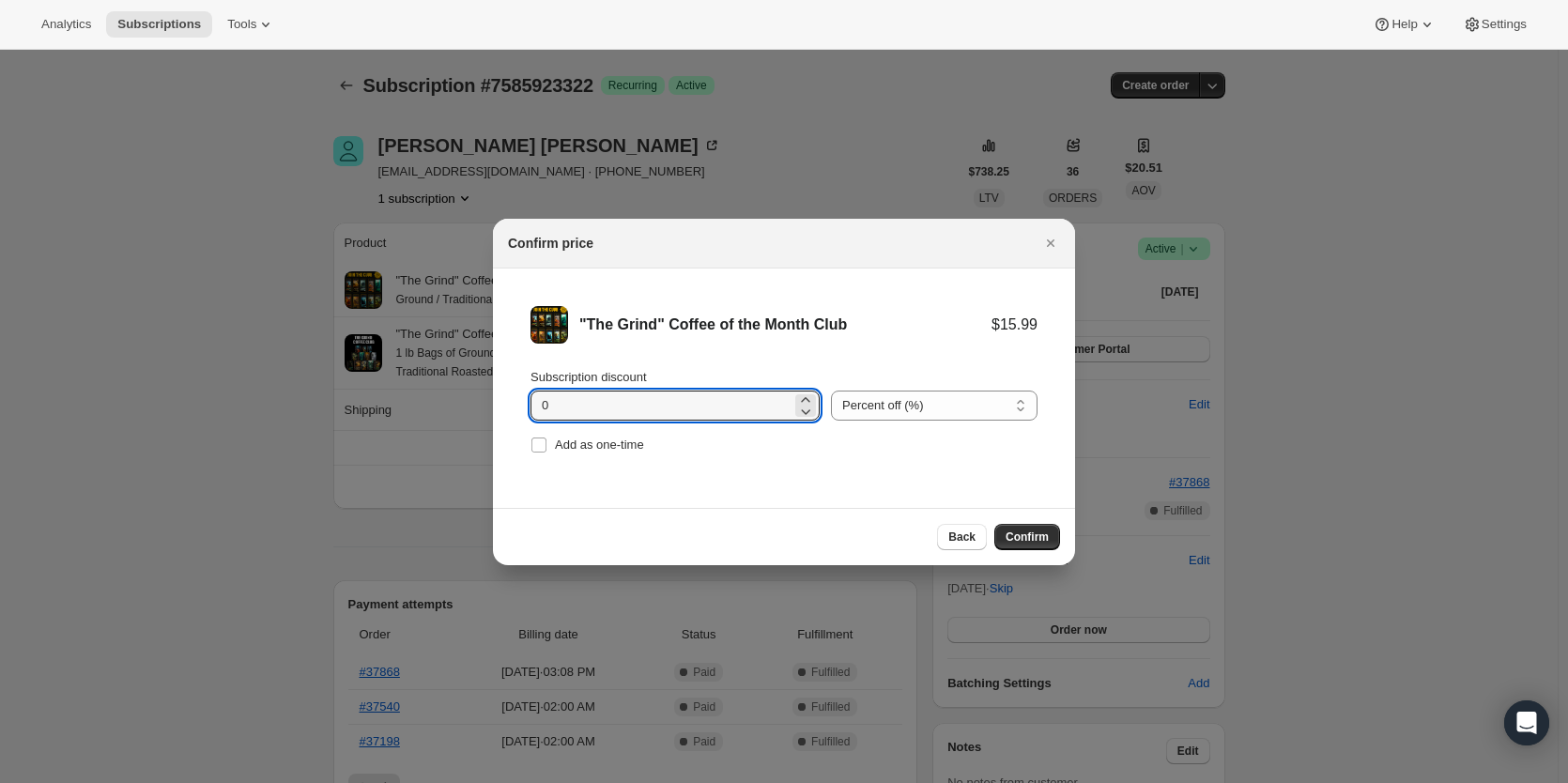
drag, startPoint x: 592, startPoint y: 410, endPoint x: 425, endPoint y: 408, distance: 167.0
type input "1.66"
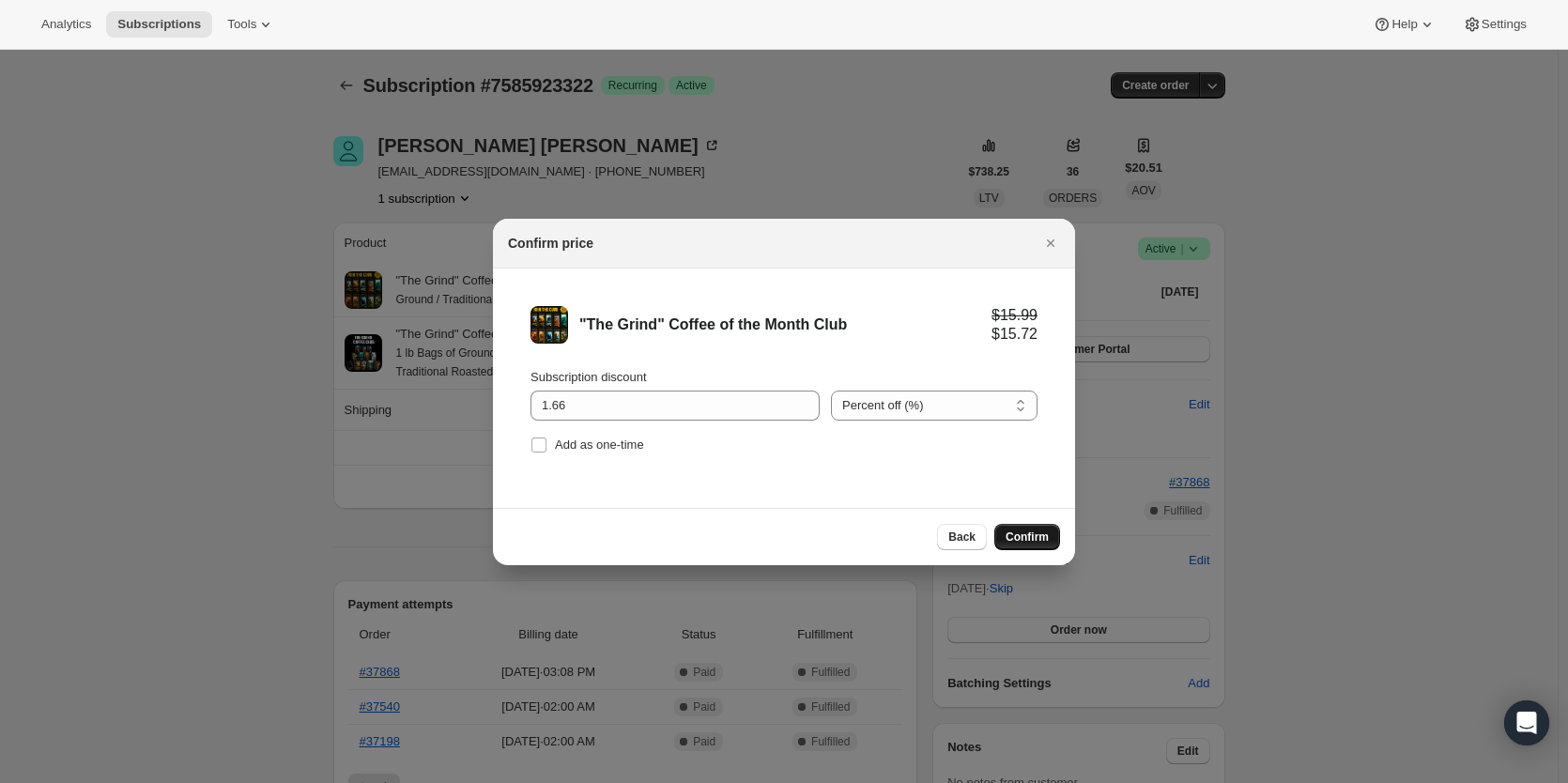
click at [1033, 532] on span "Confirm" at bounding box center [1026, 538] width 43 height 15
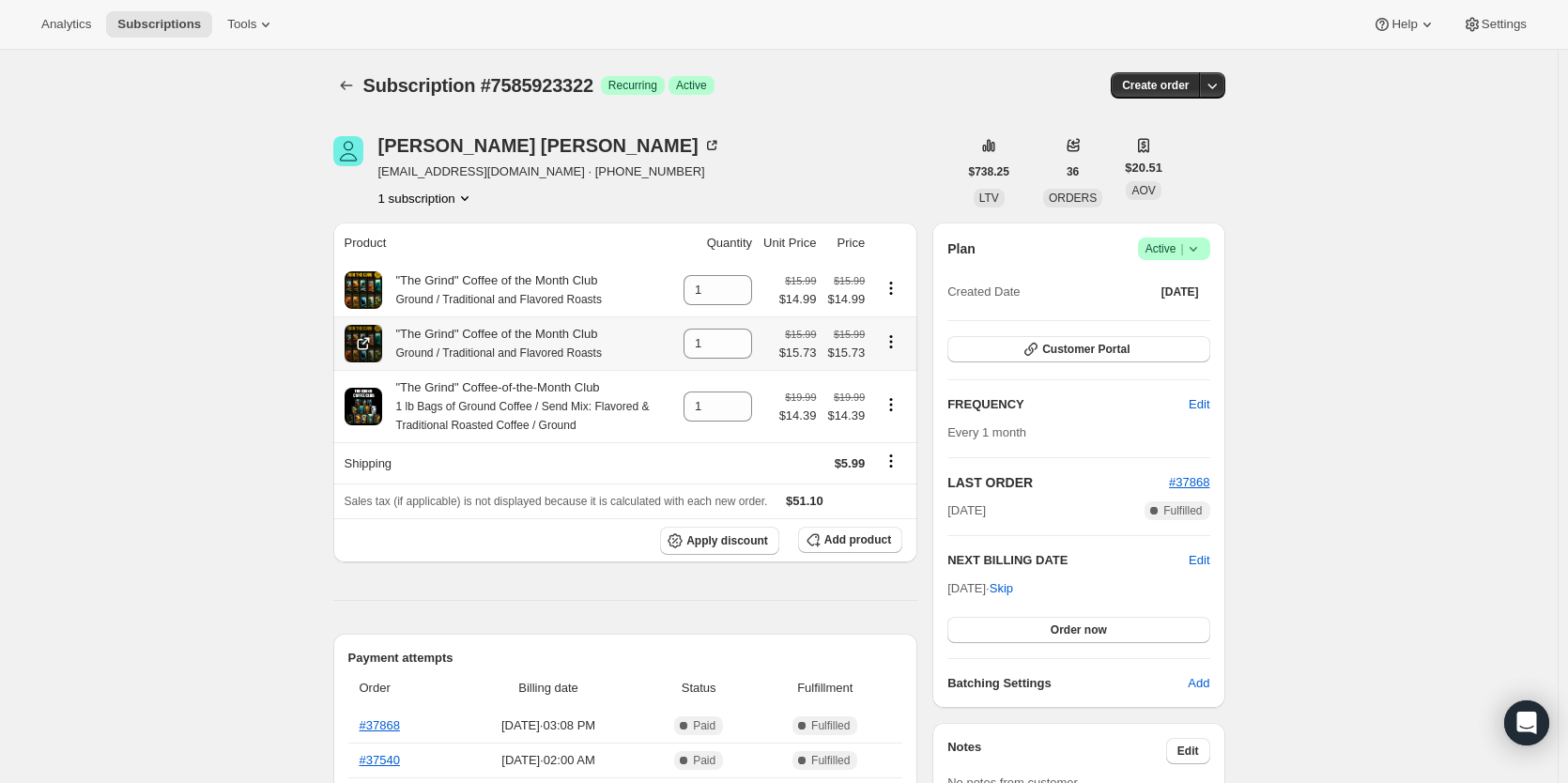
click at [898, 347] on icon "Product actions" at bounding box center [891, 342] width 19 height 19
click at [905, 377] on span "Remove" at bounding box center [892, 381] width 70 height 19
type input "0"
click at [866, 546] on span "Add product" at bounding box center [858, 540] width 67 height 15
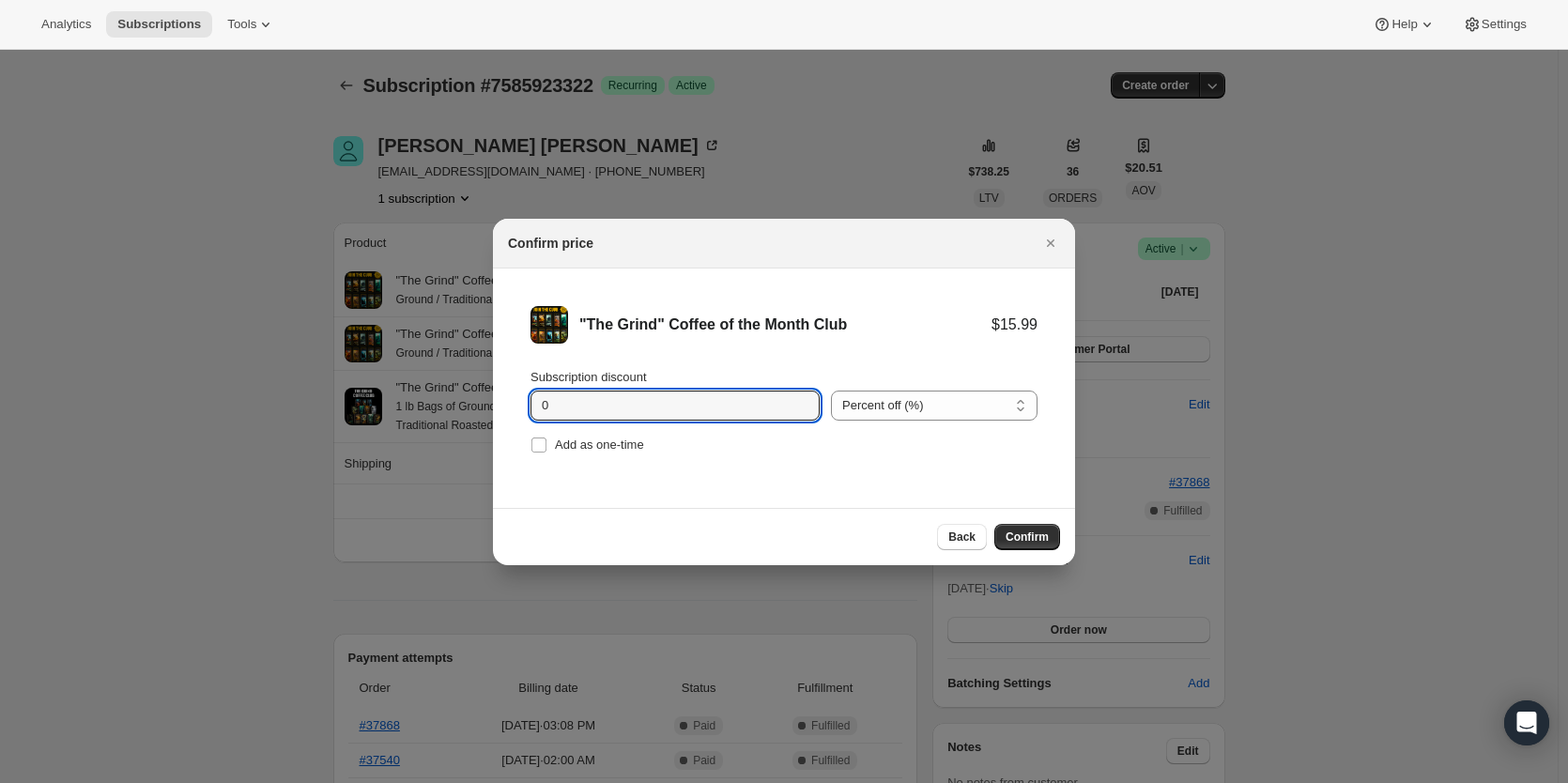
drag, startPoint x: 595, startPoint y: 408, endPoint x: 369, endPoint y: 410, distance: 226.0
click at [941, 406] on select "Percent off (%) Amount off ($)" at bounding box center [934, 405] width 207 height 30
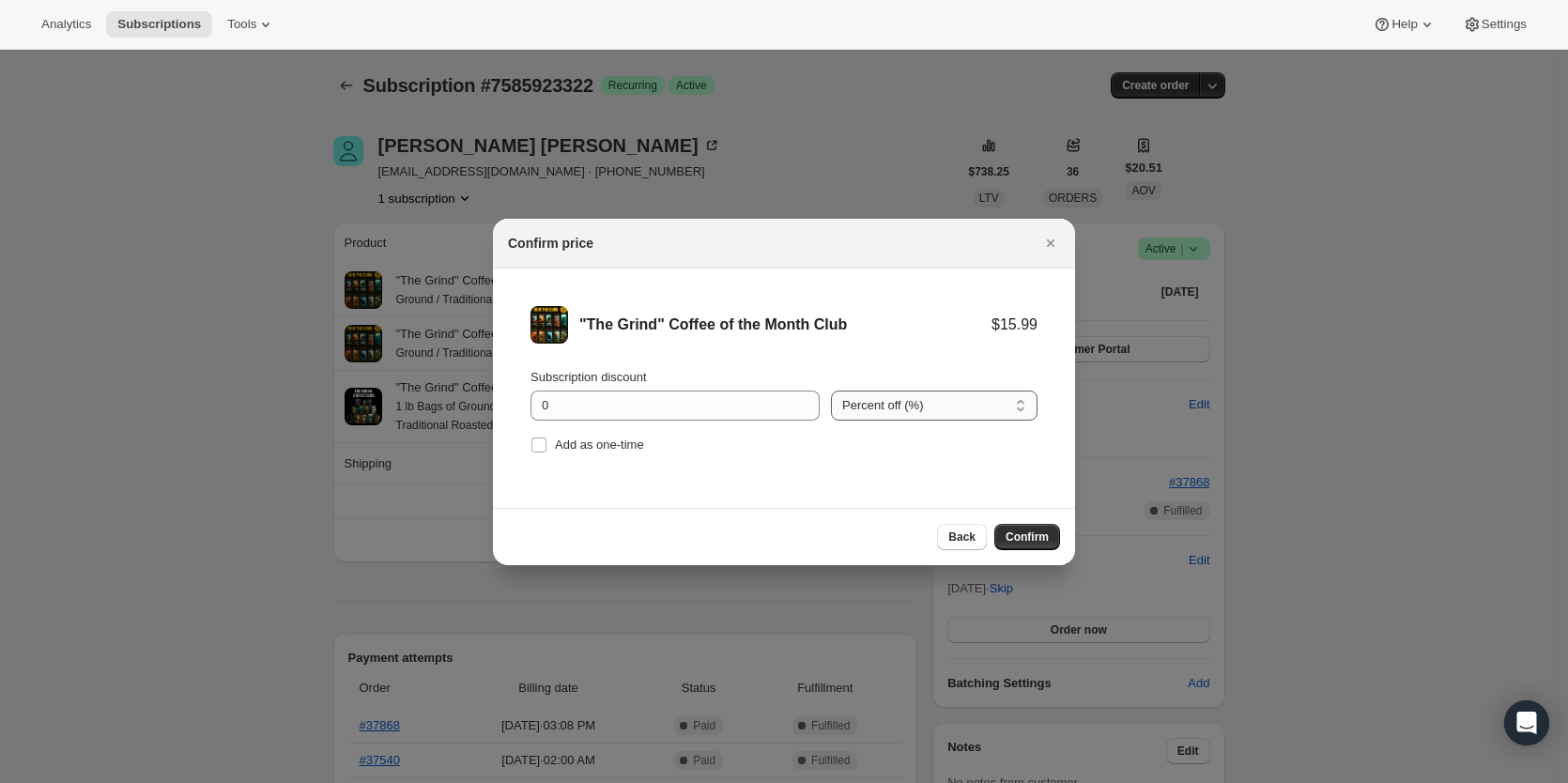
select select "fixed"
click at [831, 391] on select "Percent off (%) Amount off ($)" at bounding box center [934, 405] width 207 height 30
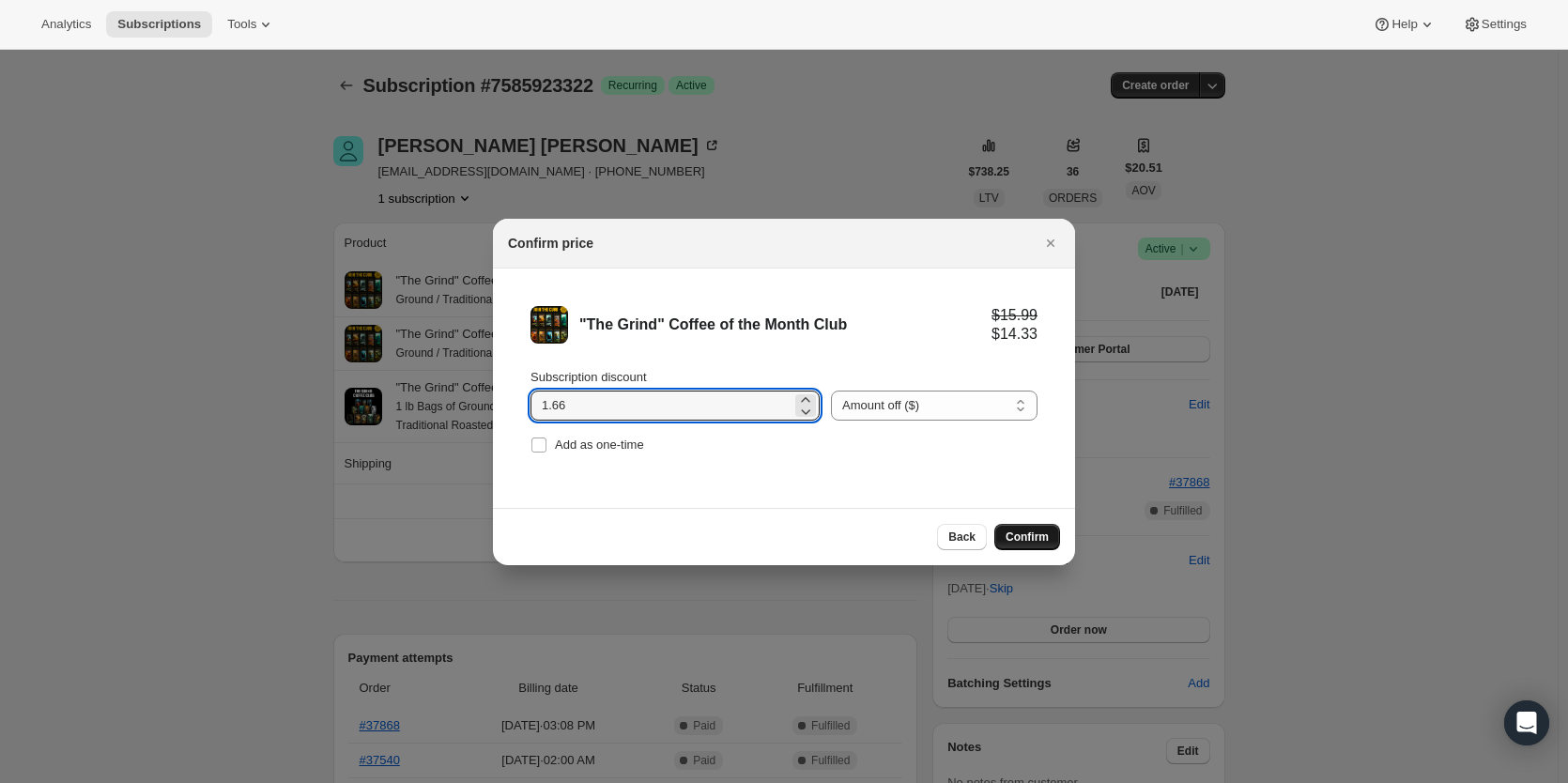
type input "1.66"
click at [1022, 532] on span "Confirm" at bounding box center [1026, 538] width 43 height 15
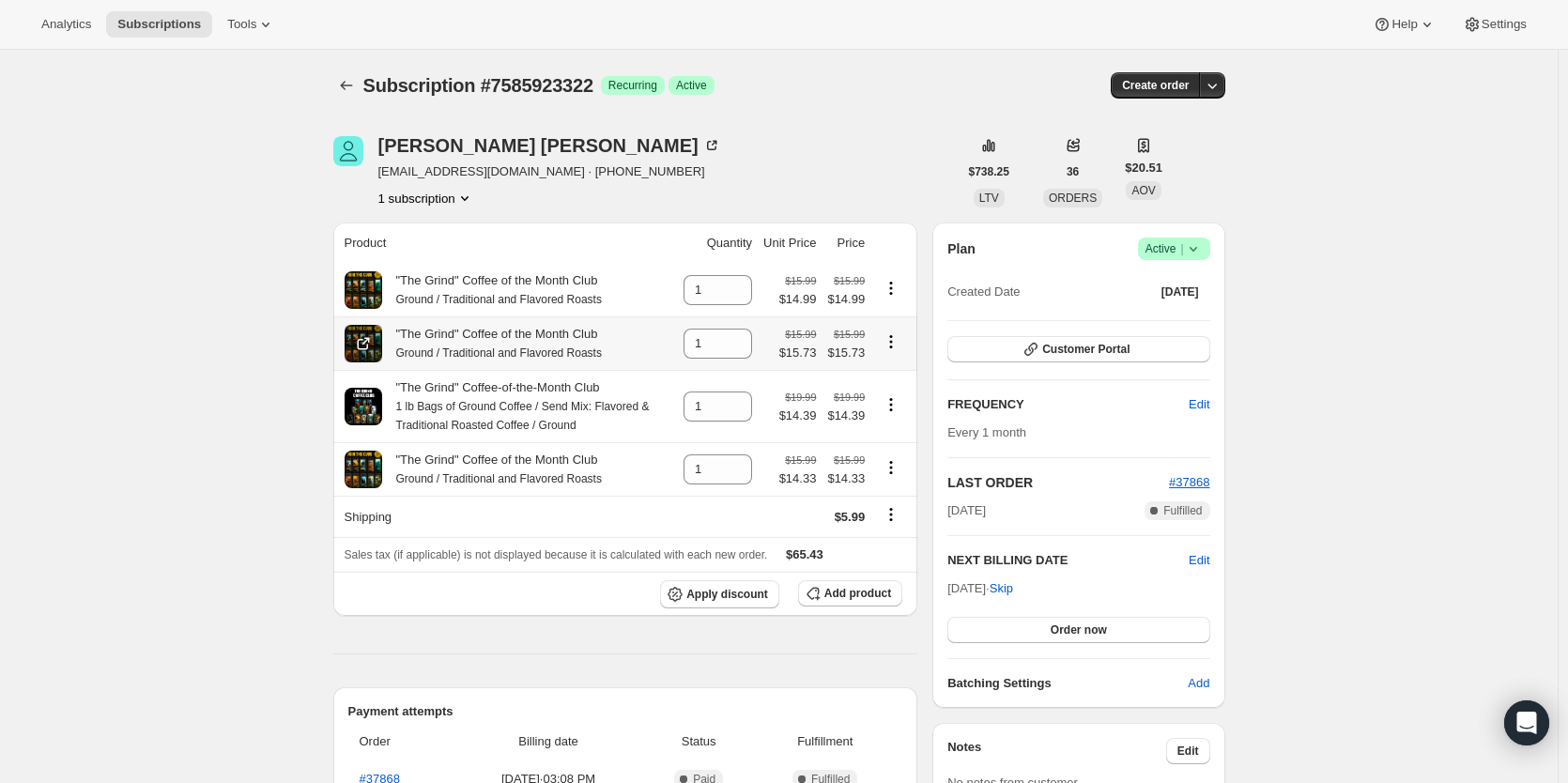
click at [895, 346] on icon "Product actions" at bounding box center [891, 342] width 19 height 19
click at [897, 380] on span "Remove" at bounding box center [880, 380] width 45 height 14
type input "0"
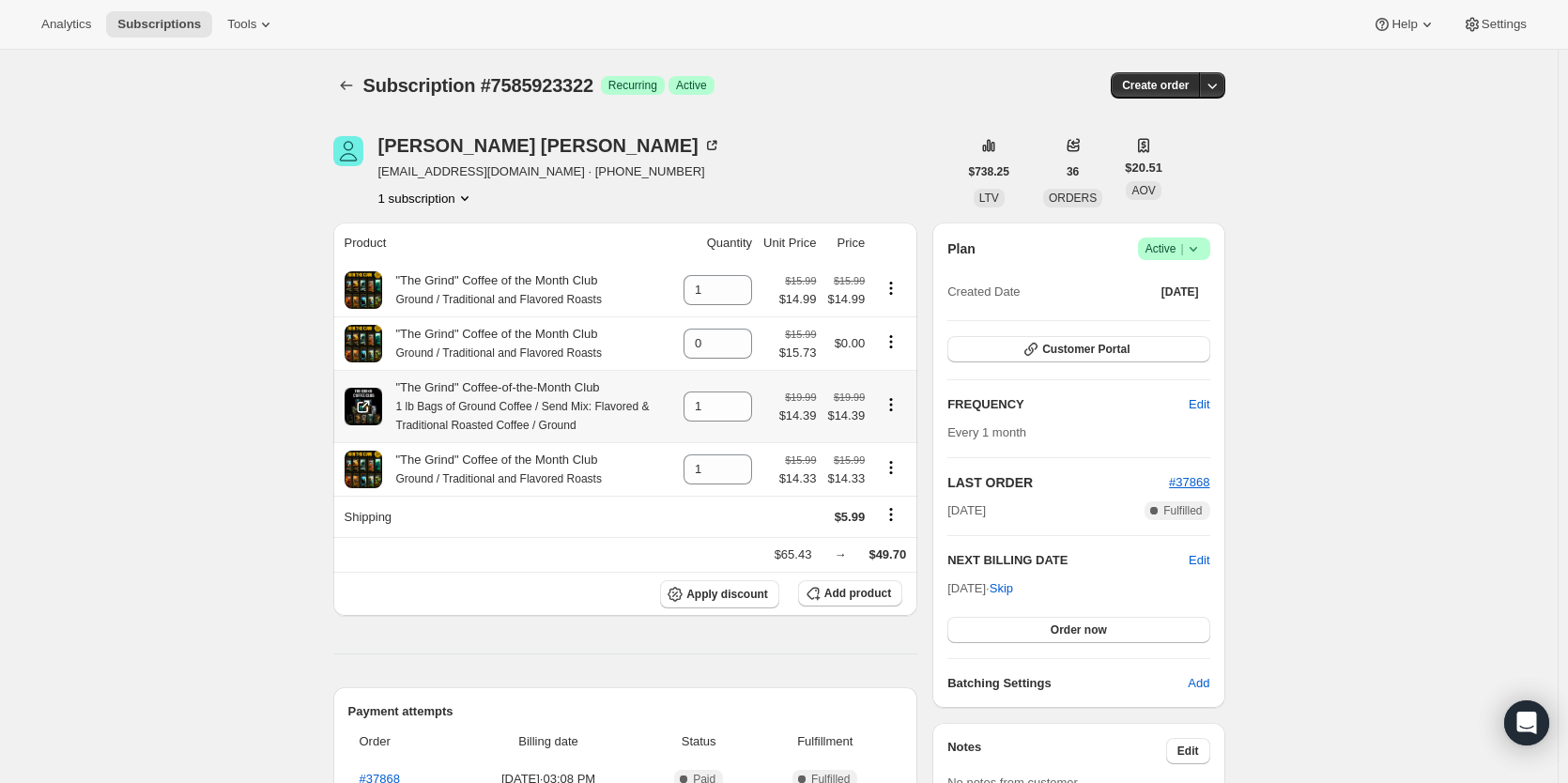
click at [906, 410] on button "Product actions" at bounding box center [890, 404] width 30 height 21
click at [907, 444] on span "Remove" at bounding box center [892, 447] width 70 height 19
type input "0"
click at [886, 285] on button "Product actions" at bounding box center [890, 288] width 30 height 21
click at [888, 328] on span "Remove" at bounding box center [880, 325] width 45 height 14
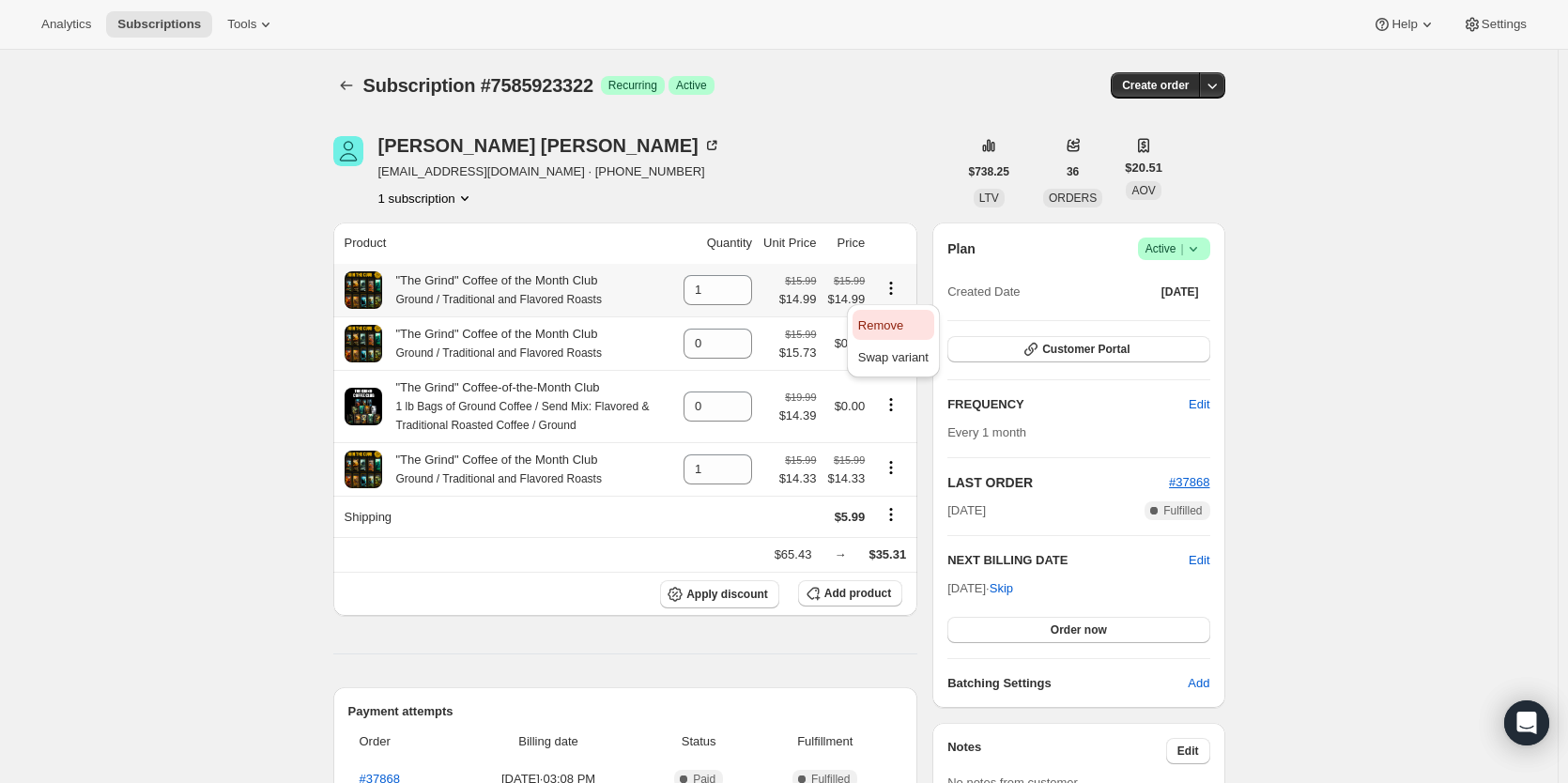
type input "0"
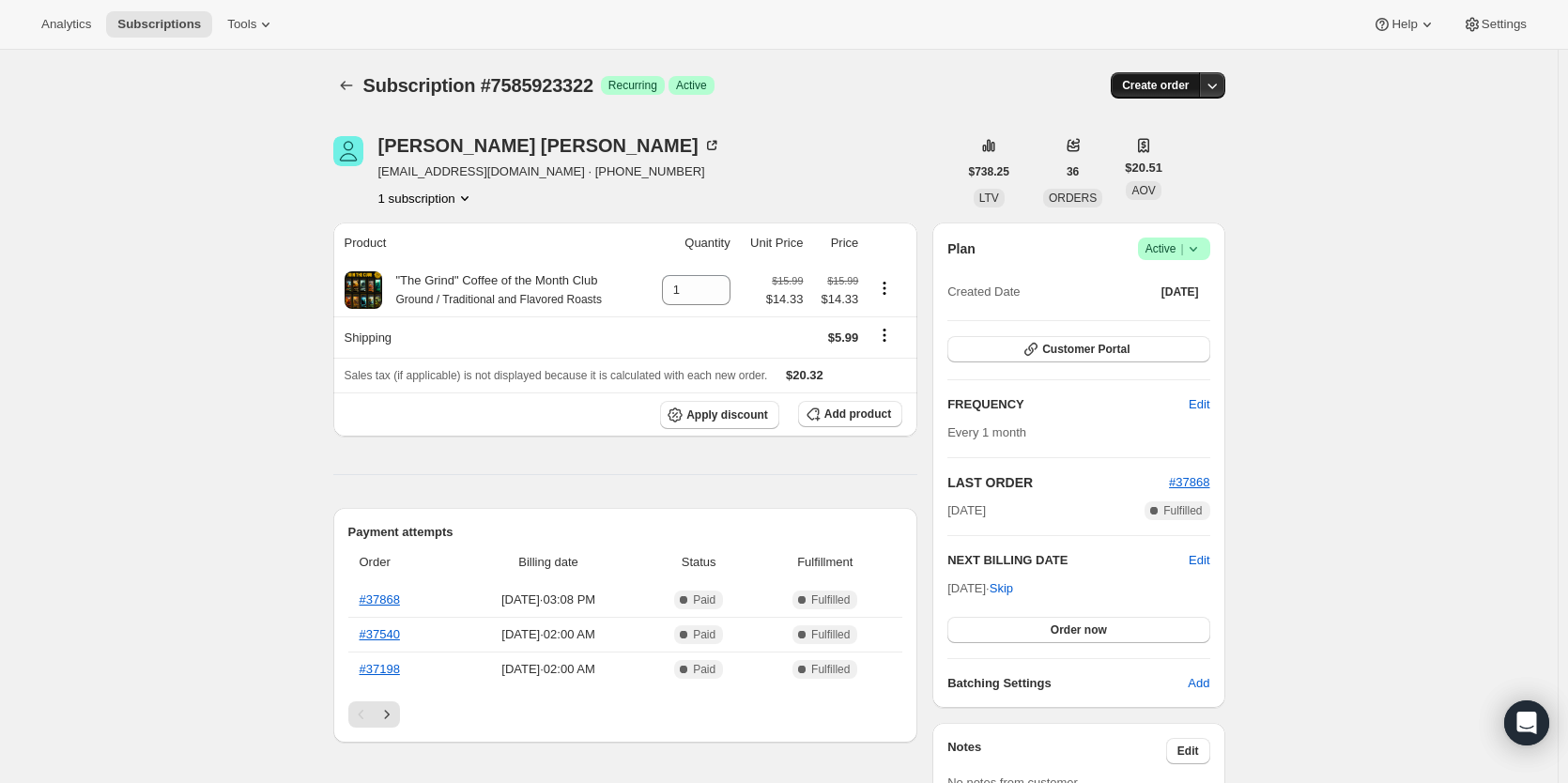
click at [1153, 93] on button "Create order" at bounding box center [1155, 84] width 89 height 26
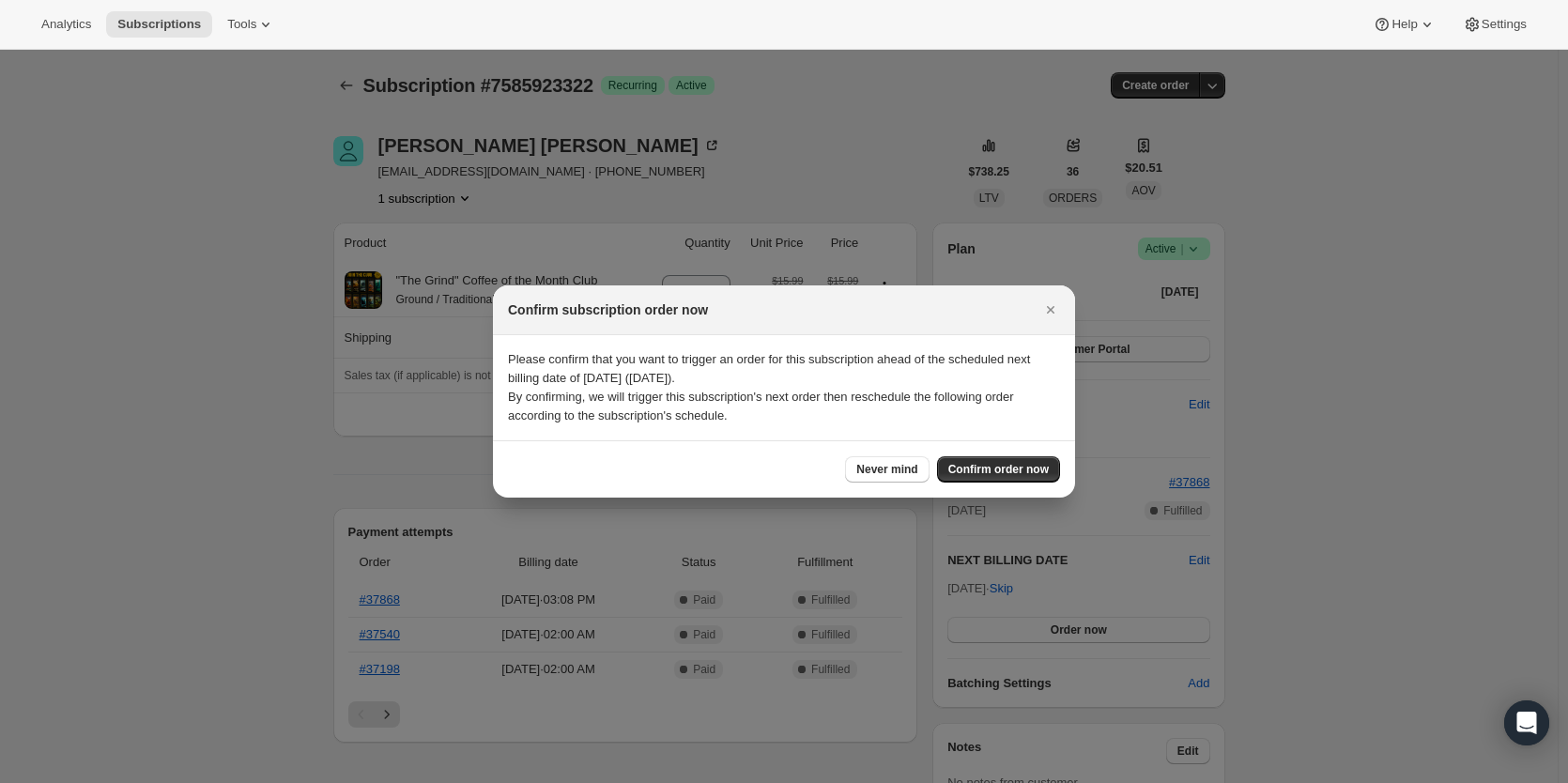
click at [1004, 455] on div "Never mind Confirm order now" at bounding box center [783, 469] width 582 height 58
click at [1004, 472] on span "Confirm order now" at bounding box center [998, 470] width 101 height 15
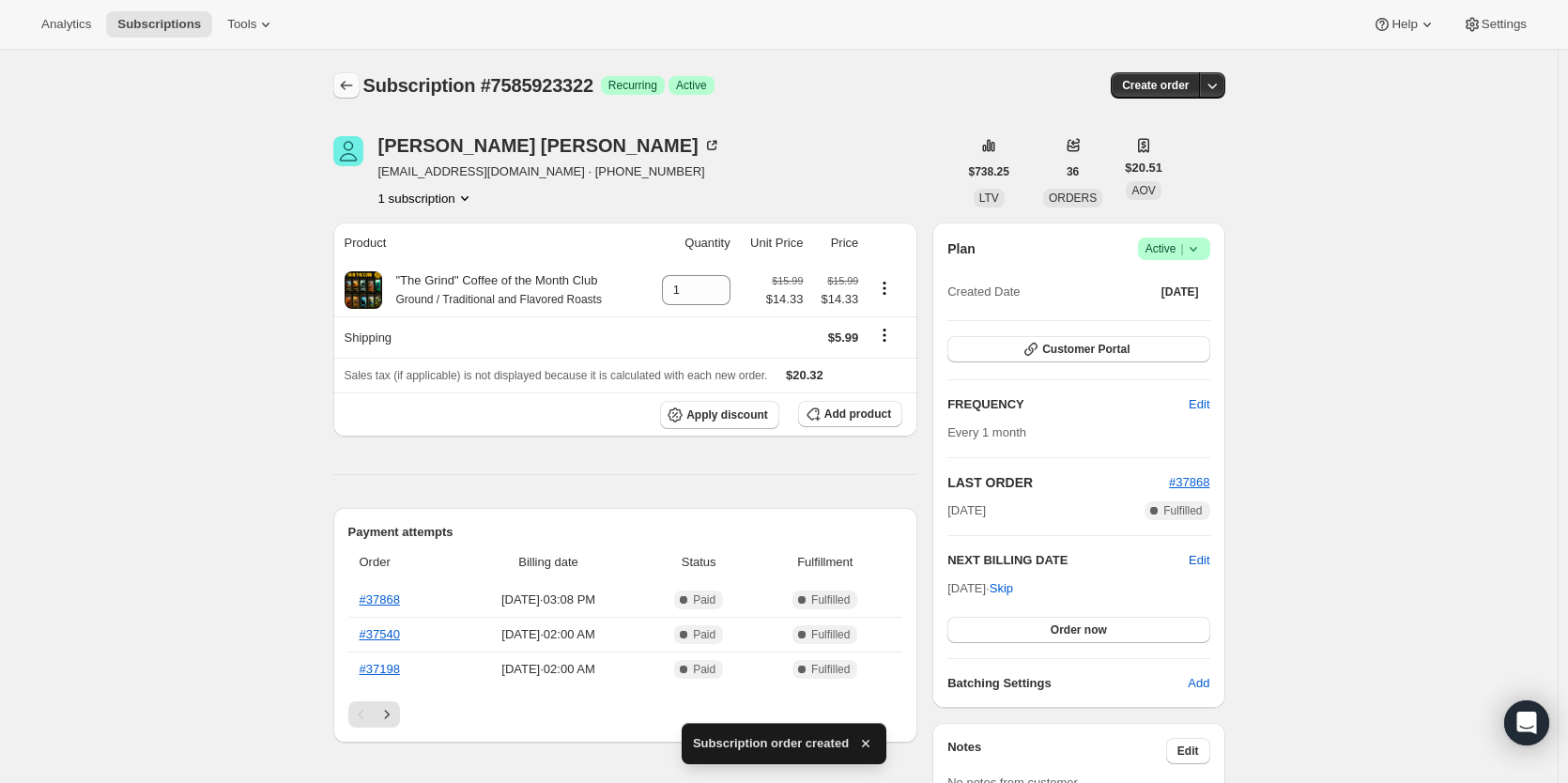
click at [356, 86] on icon "Subscriptions" at bounding box center [347, 85] width 19 height 19
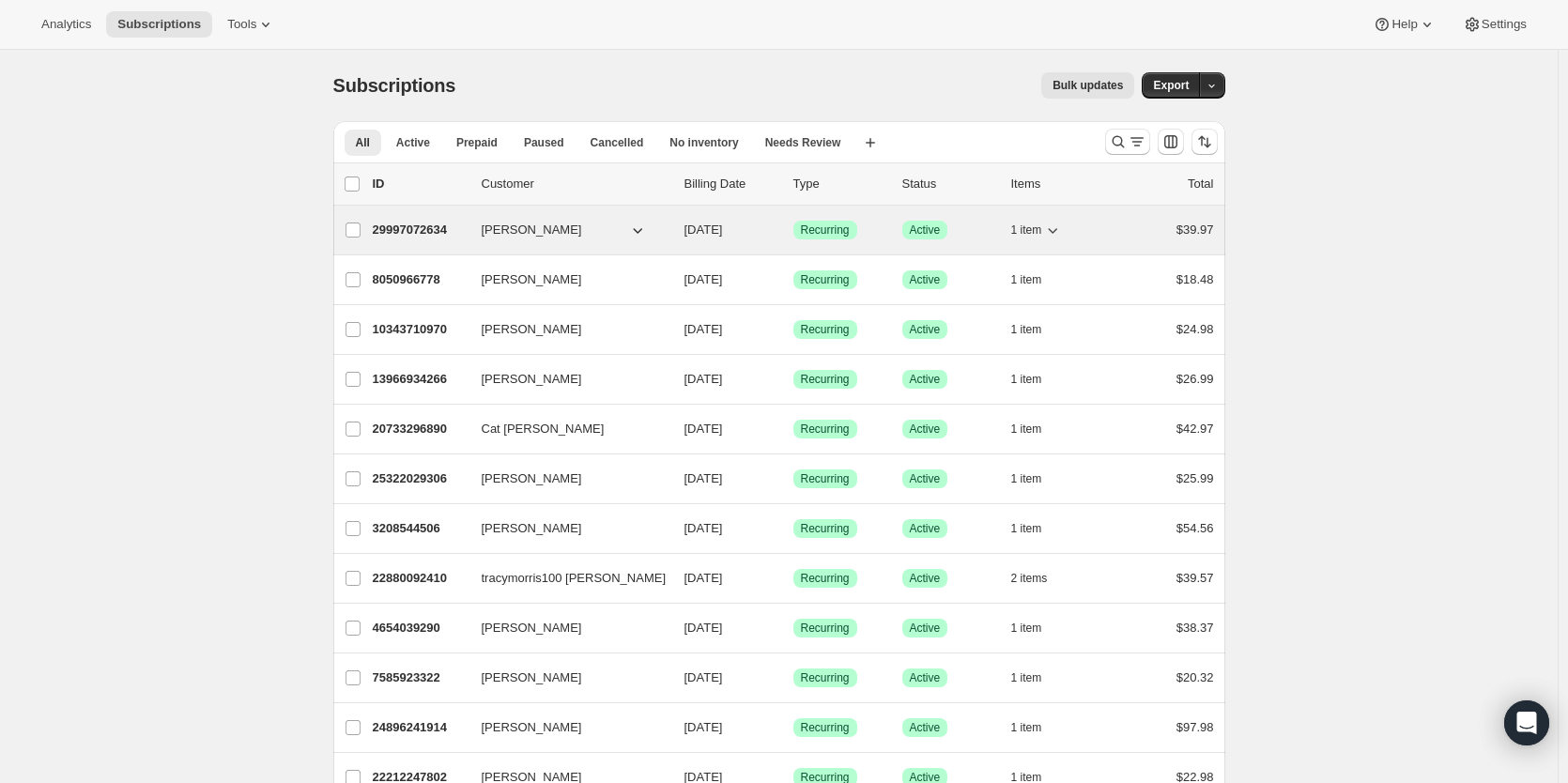
click at [413, 237] on p "29997072634" at bounding box center [420, 230] width 94 height 19
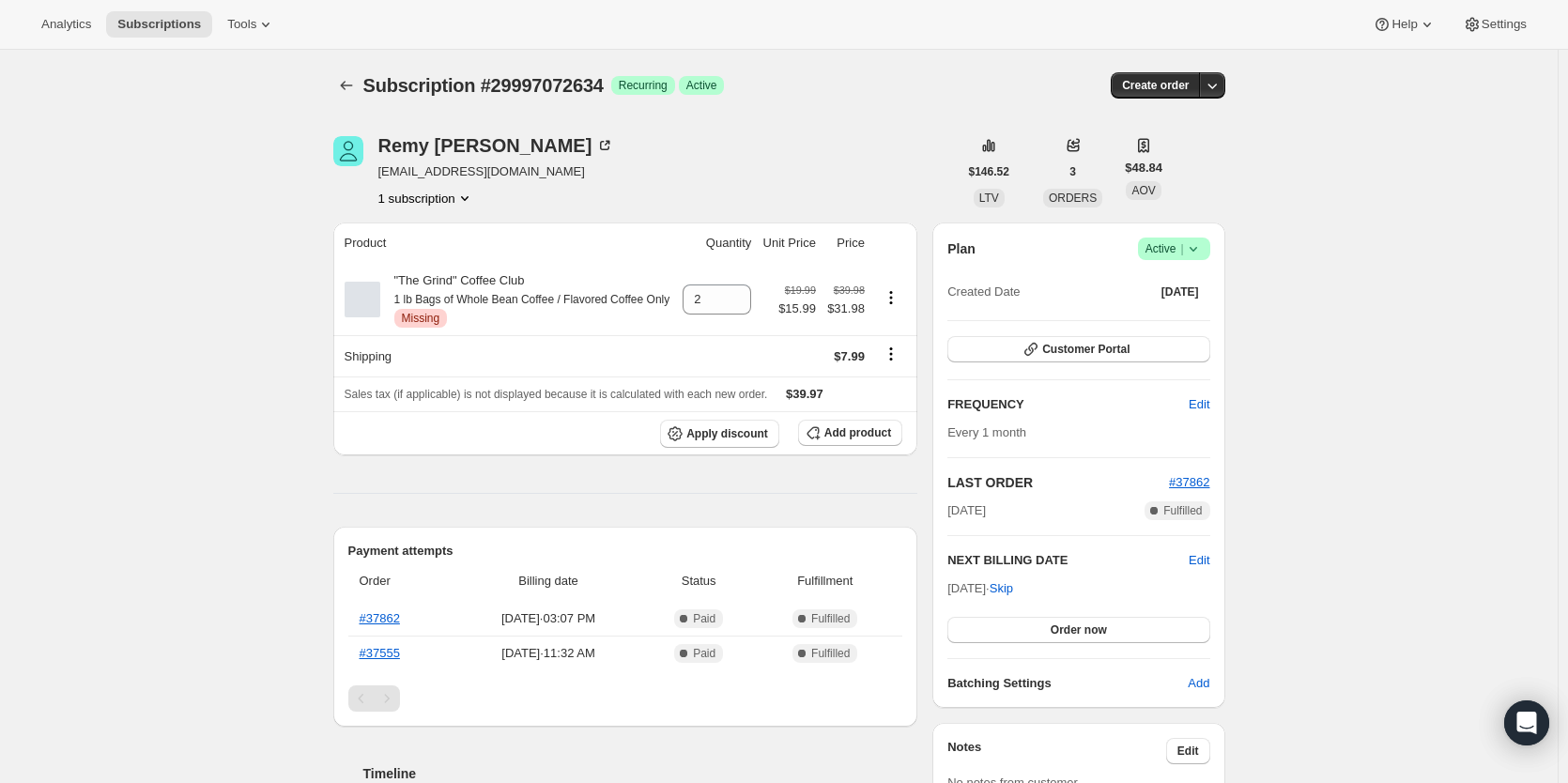
click at [139, 672] on div "Subscription #29997072634. This page is ready Subscription #29997072634 Success…" at bounding box center [778, 685] width 1557 height 1271
click at [135, 351] on div "Subscription #29997072634. This page is ready Subscription #29997072634 Success…" at bounding box center [778, 685] width 1557 height 1271
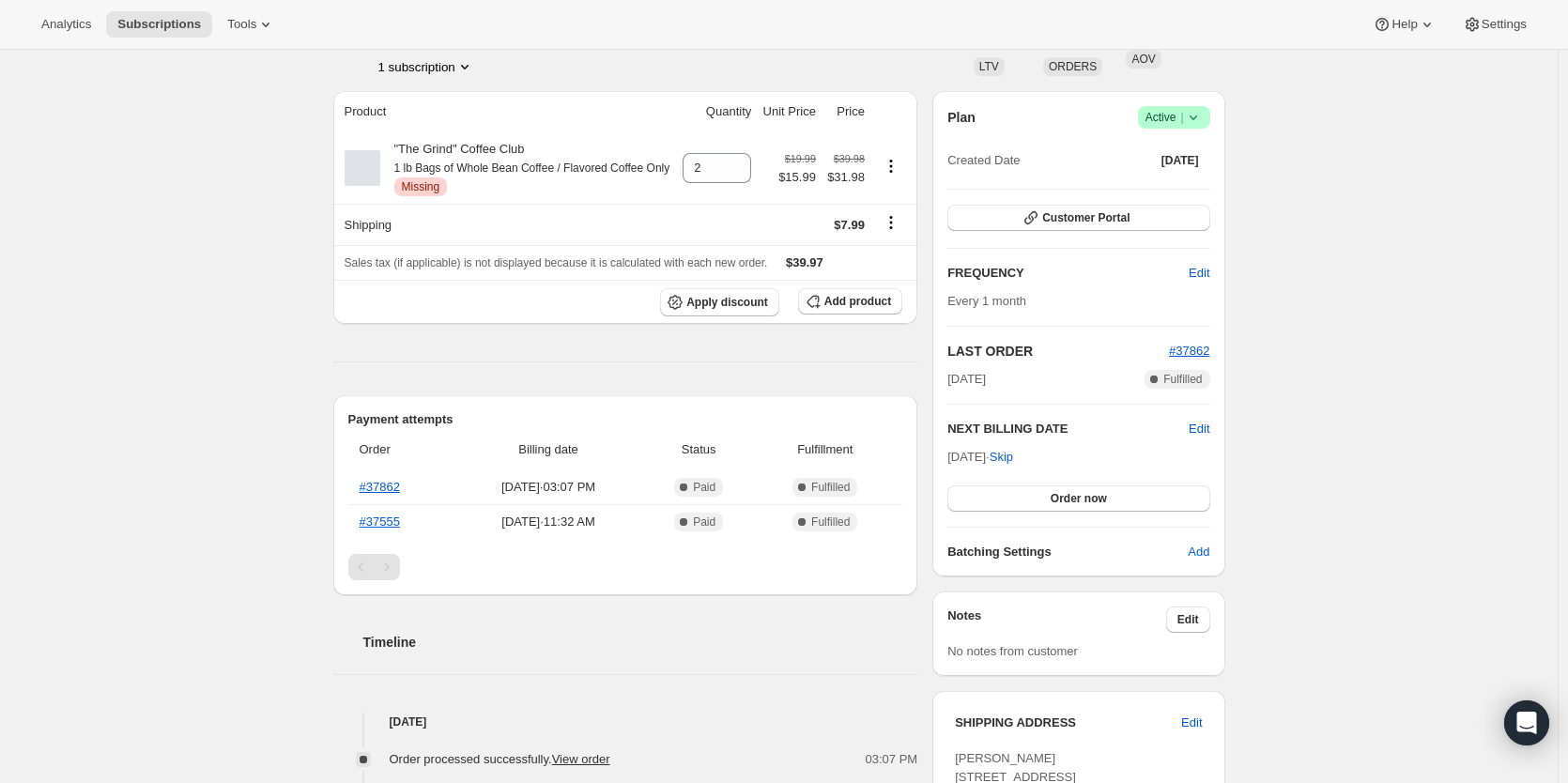
scroll to position [157, 0]
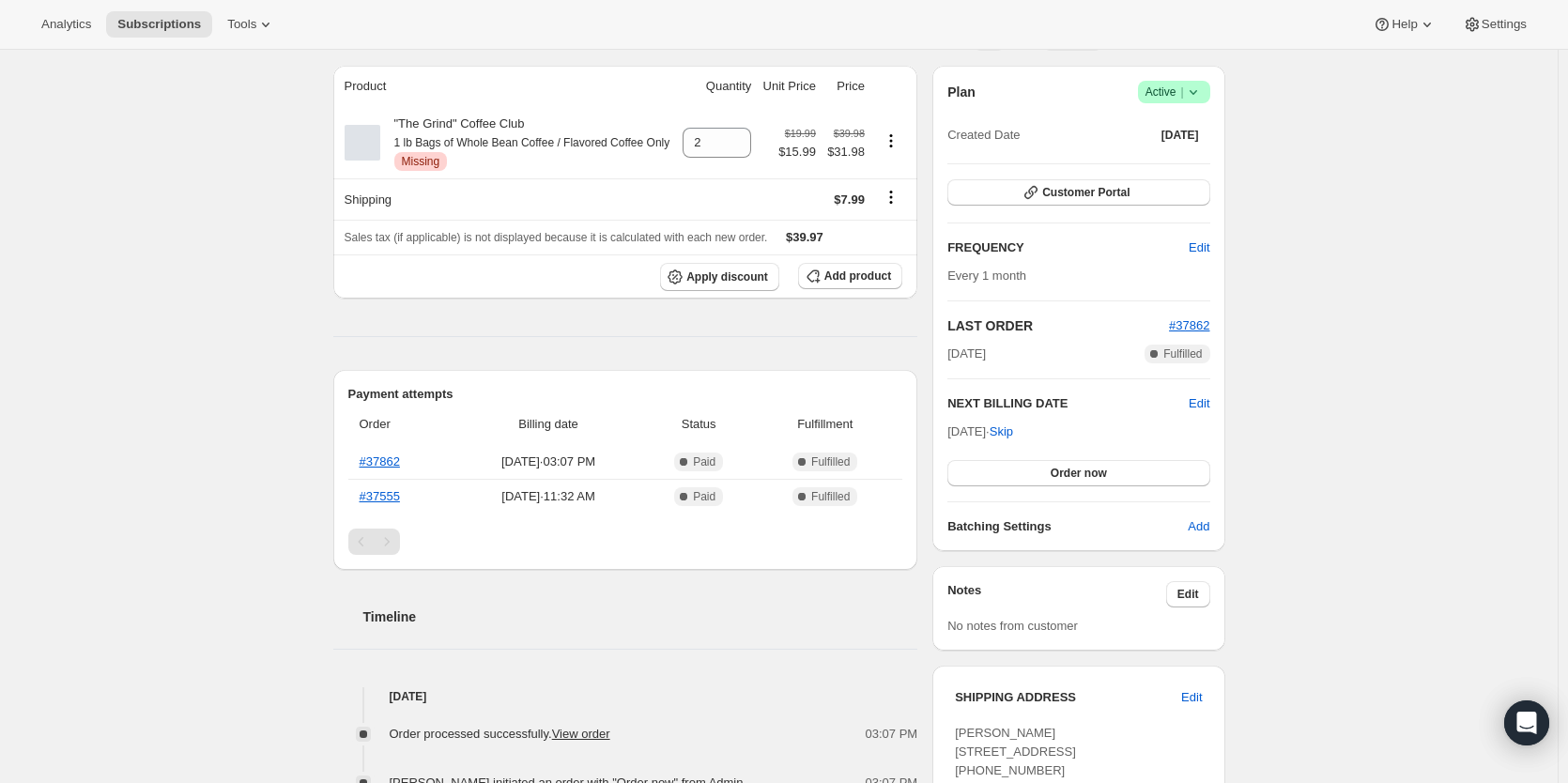
click at [135, 351] on div "Subscription #29997072634. This page is ready Subscription #29997072634 Success…" at bounding box center [778, 528] width 1557 height 1271
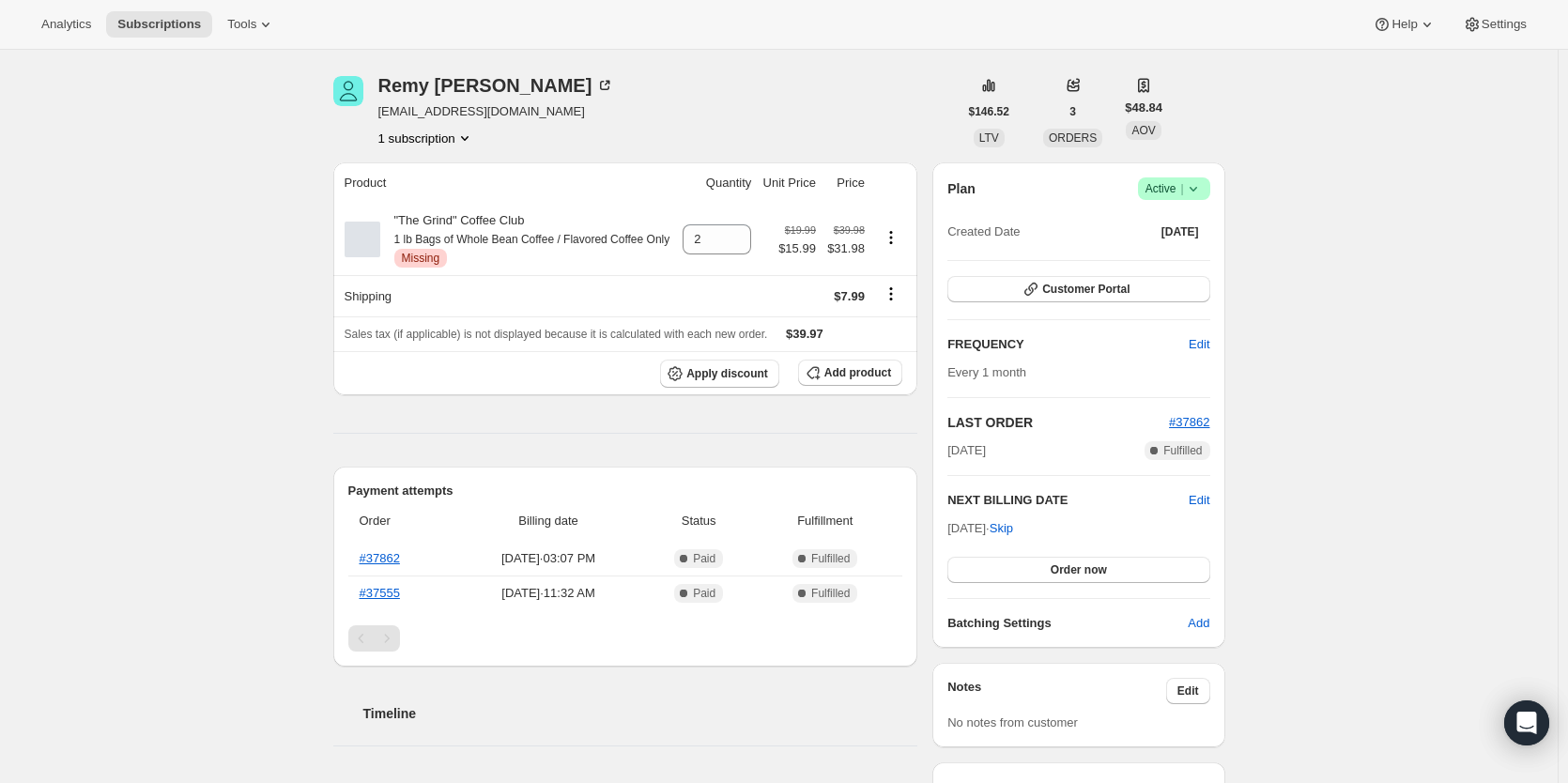
scroll to position [0, 0]
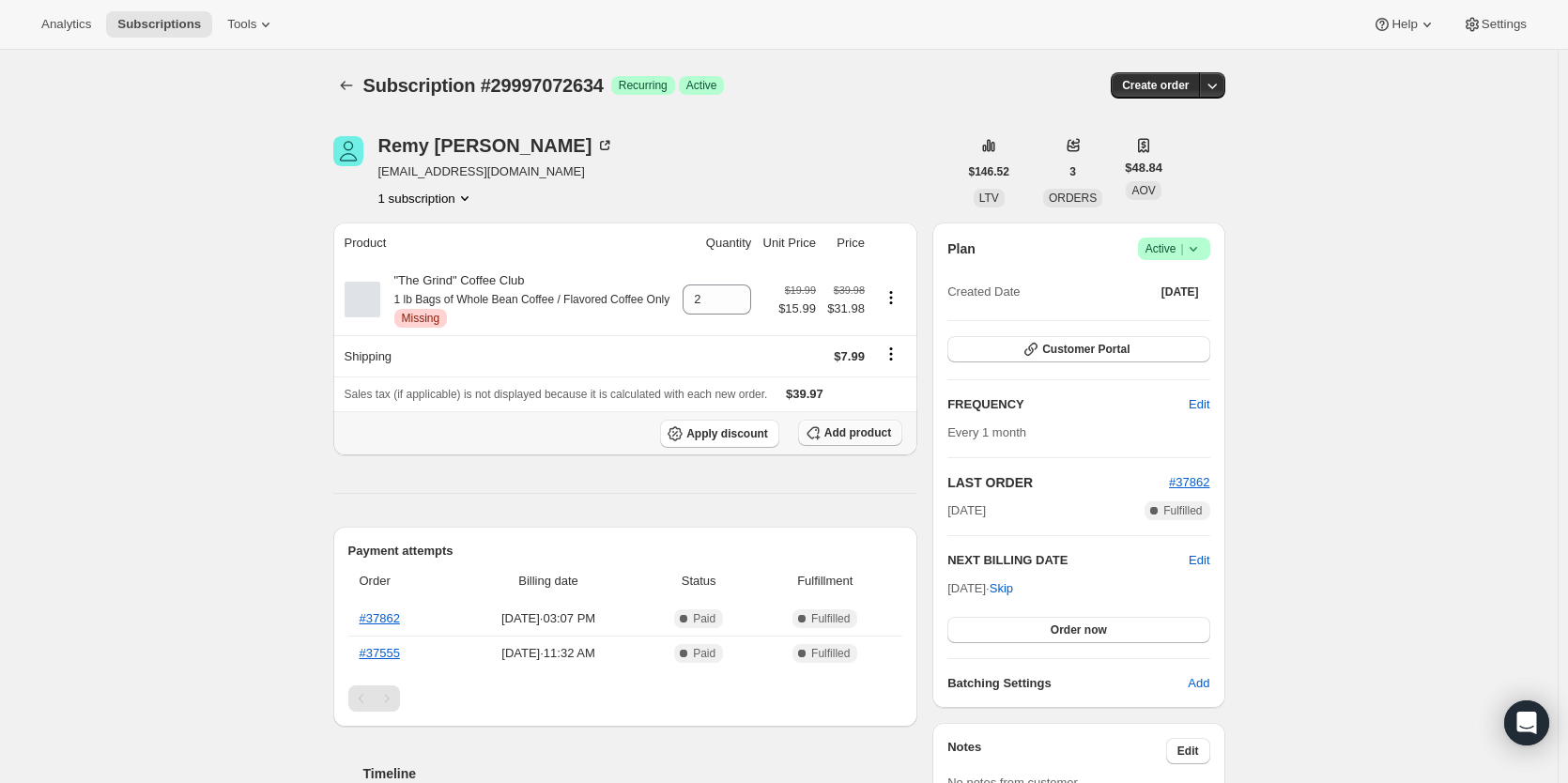
click at [874, 440] on span "Add product" at bounding box center [858, 433] width 67 height 15
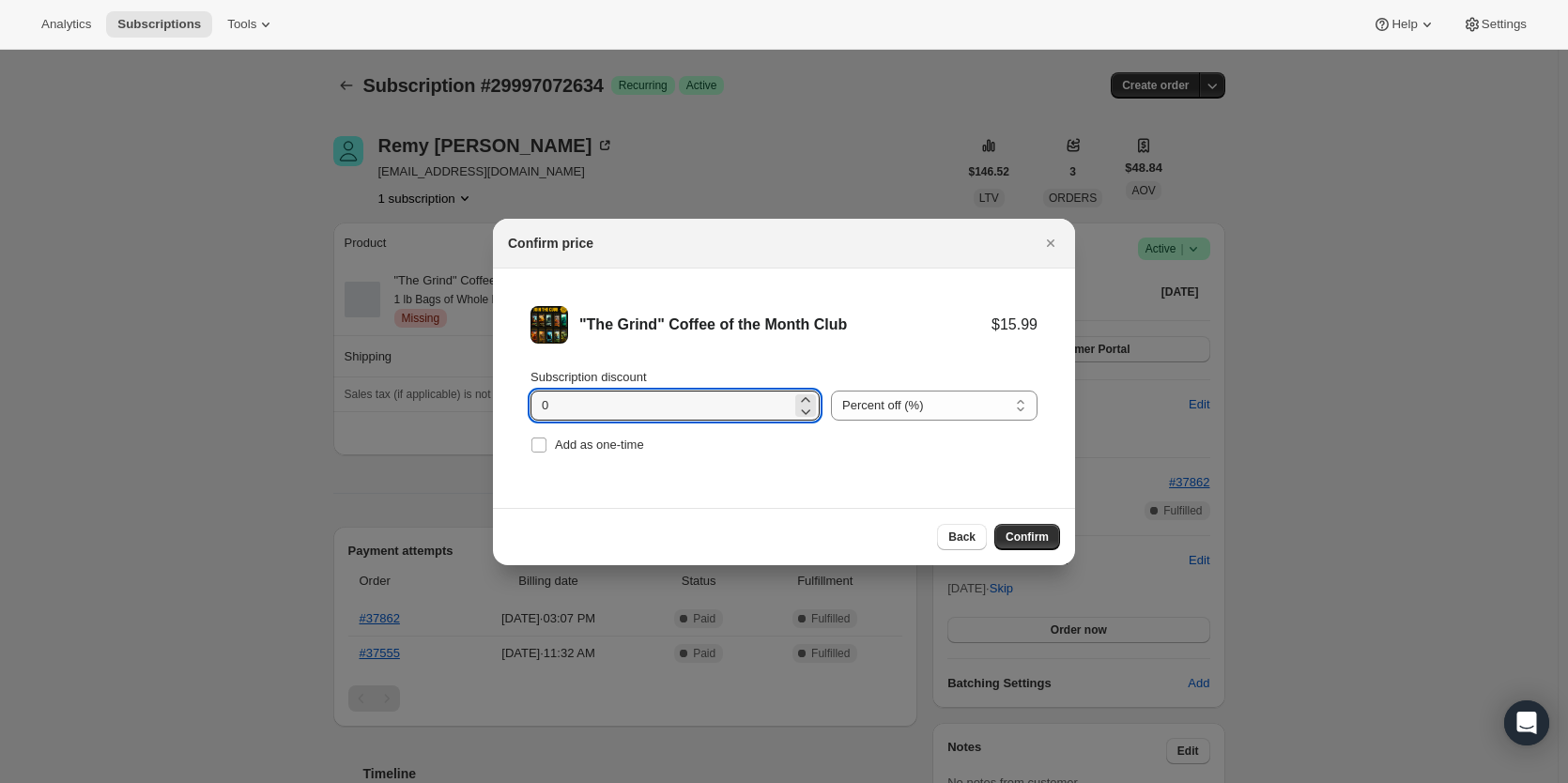
drag, startPoint x: 645, startPoint y: 410, endPoint x: 395, endPoint y: 403, distance: 250.1
type input "20"
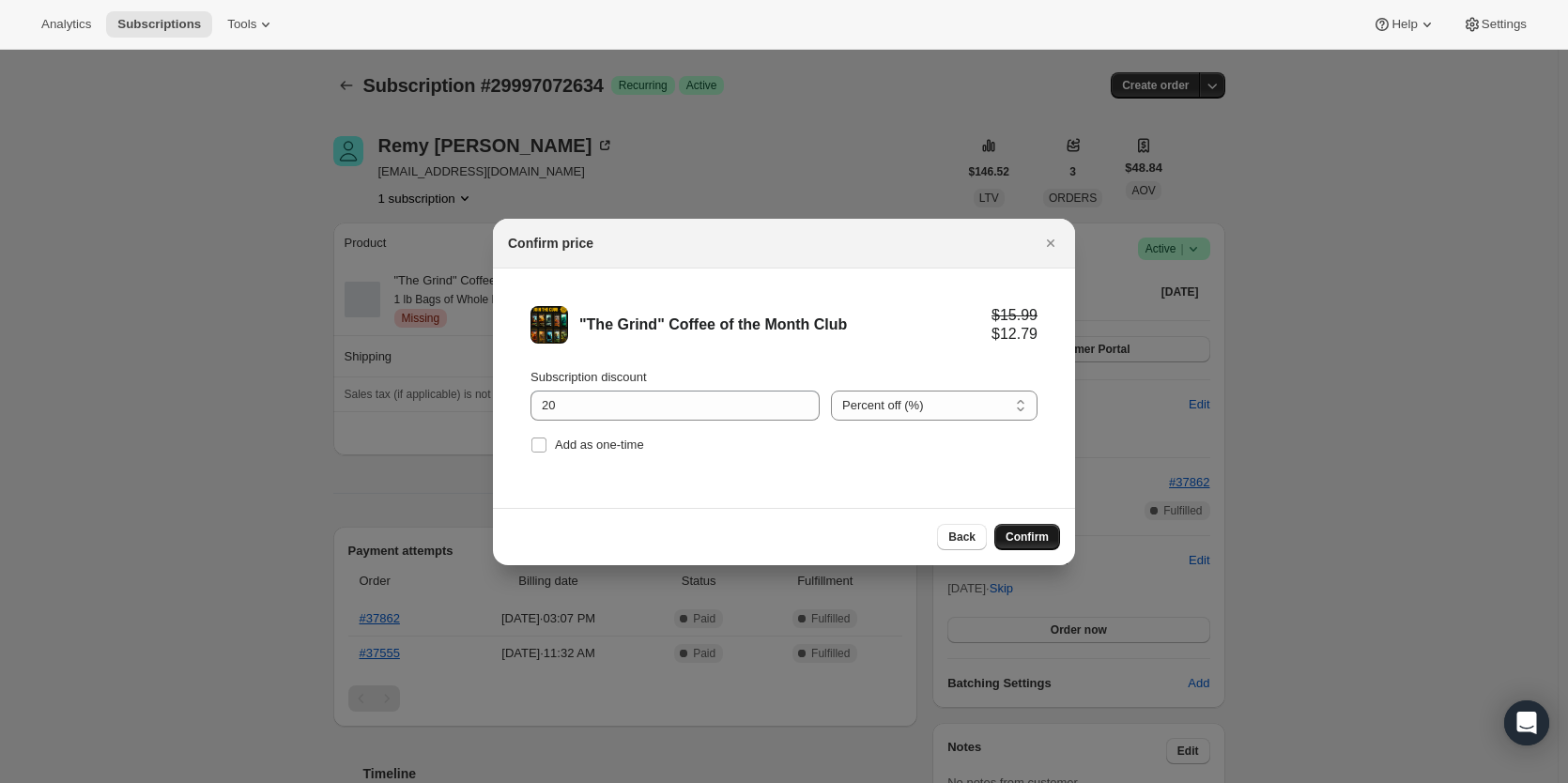
click at [1032, 548] on button "Confirm" at bounding box center [1026, 537] width 66 height 26
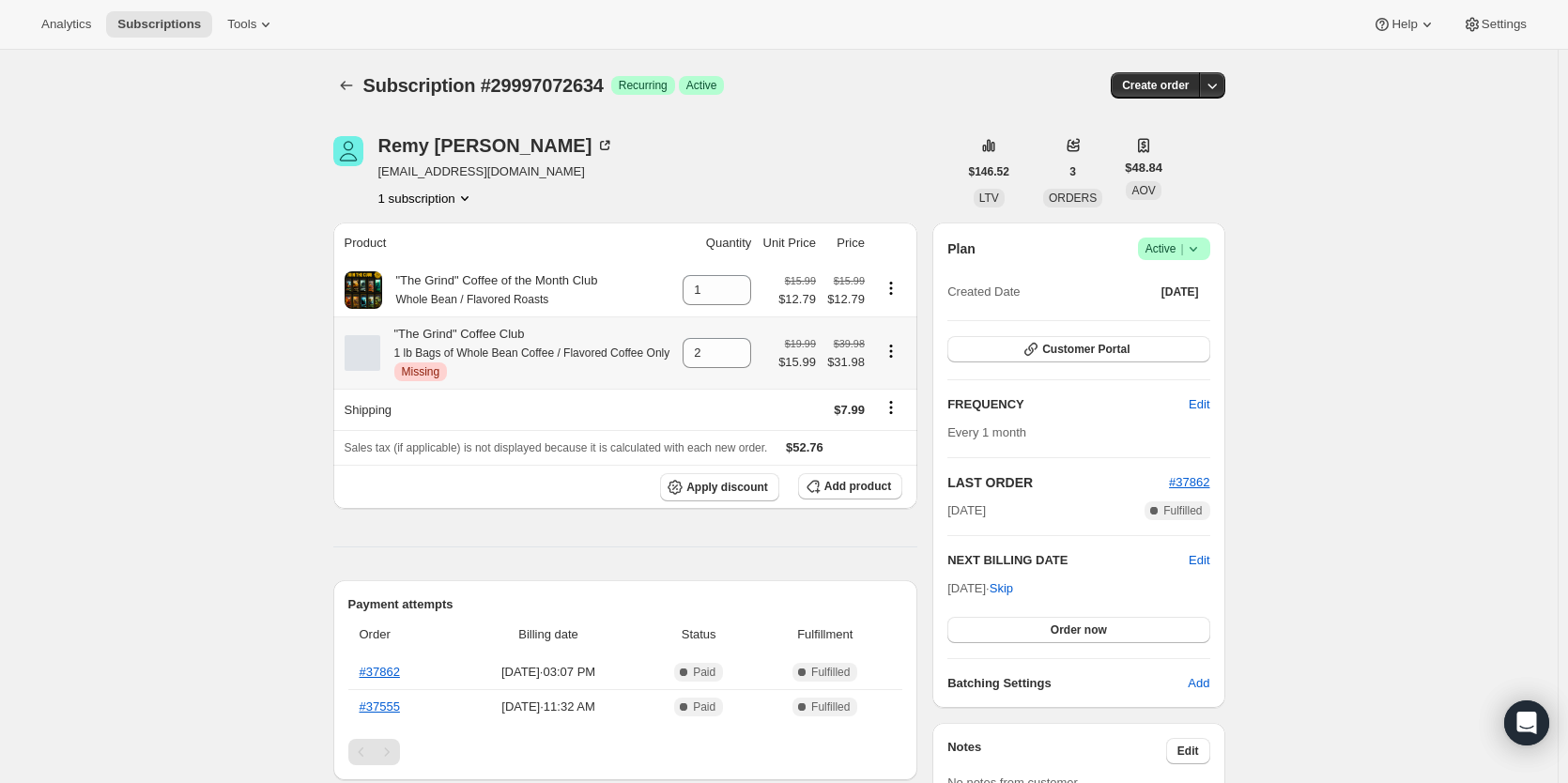
click at [901, 358] on icon "Product actions" at bounding box center [891, 352] width 19 height 19
click at [737, 286] on icon at bounding box center [737, 285] width 19 height 19
type input "2"
click at [894, 360] on icon "Product actions" at bounding box center [891, 352] width 19 height 19
click at [898, 402] on span "Remove" at bounding box center [894, 400] width 45 height 14
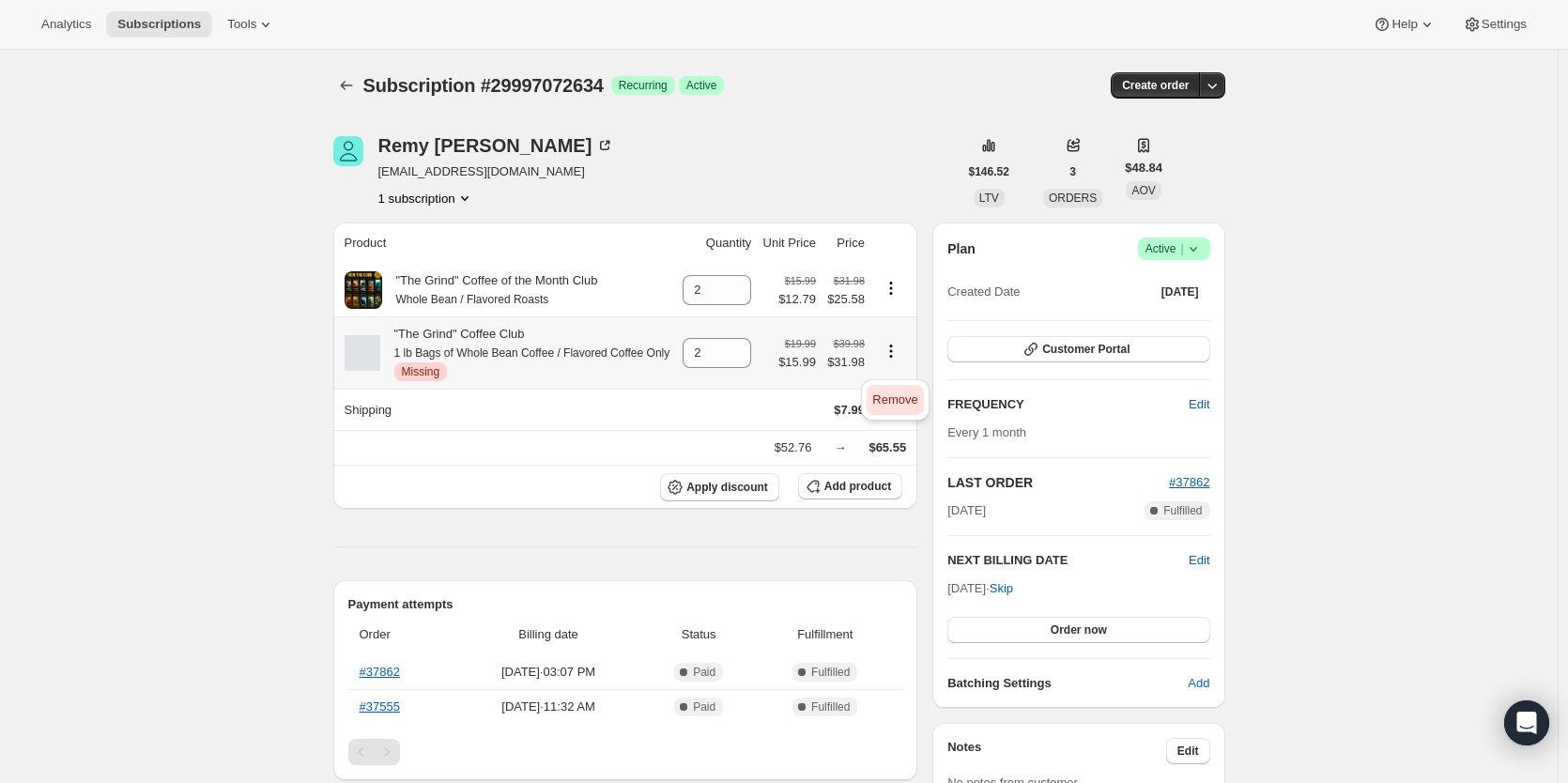
type input "0"
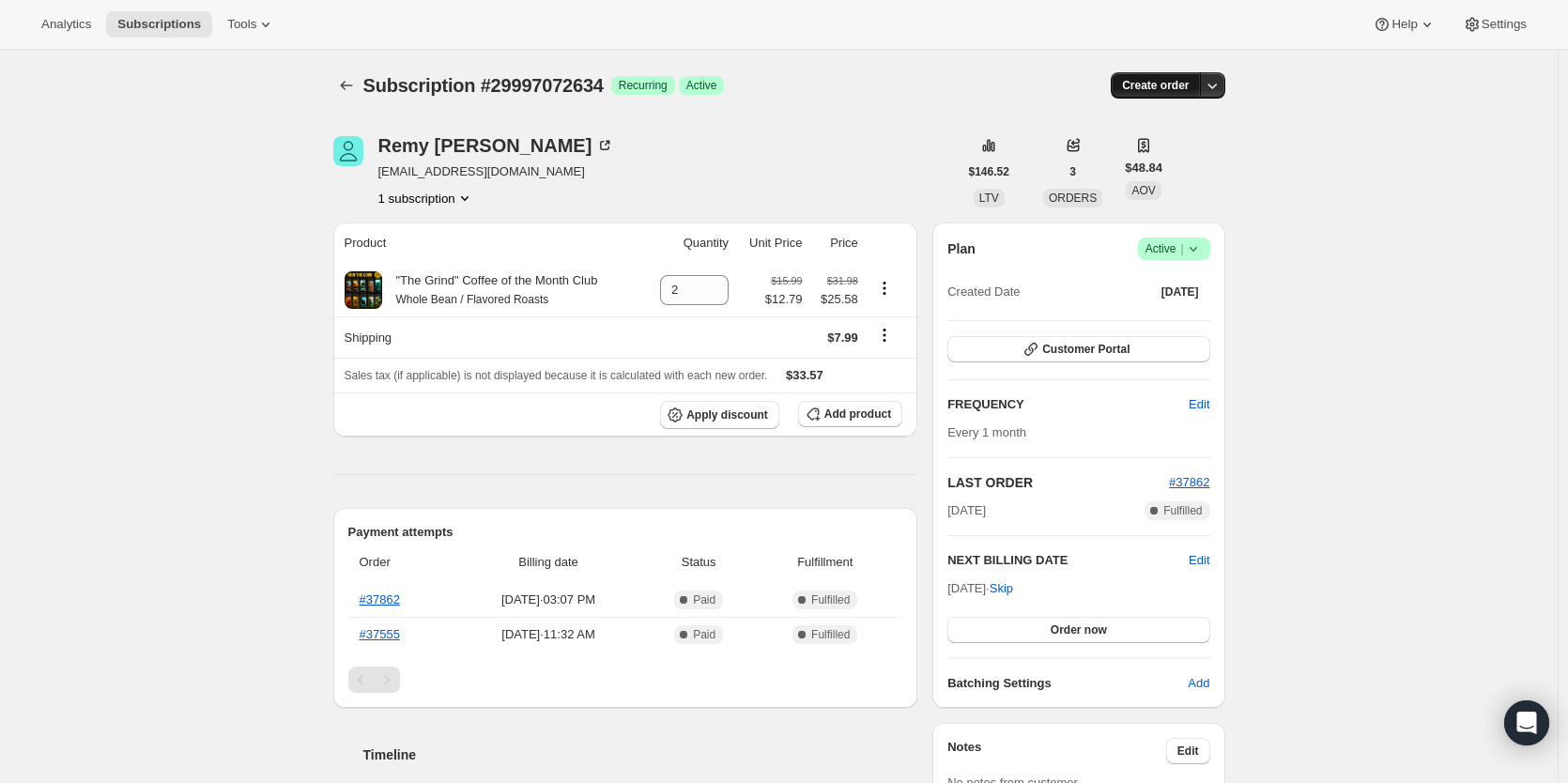
click at [1161, 92] on span "Create order" at bounding box center [1156, 85] width 67 height 15
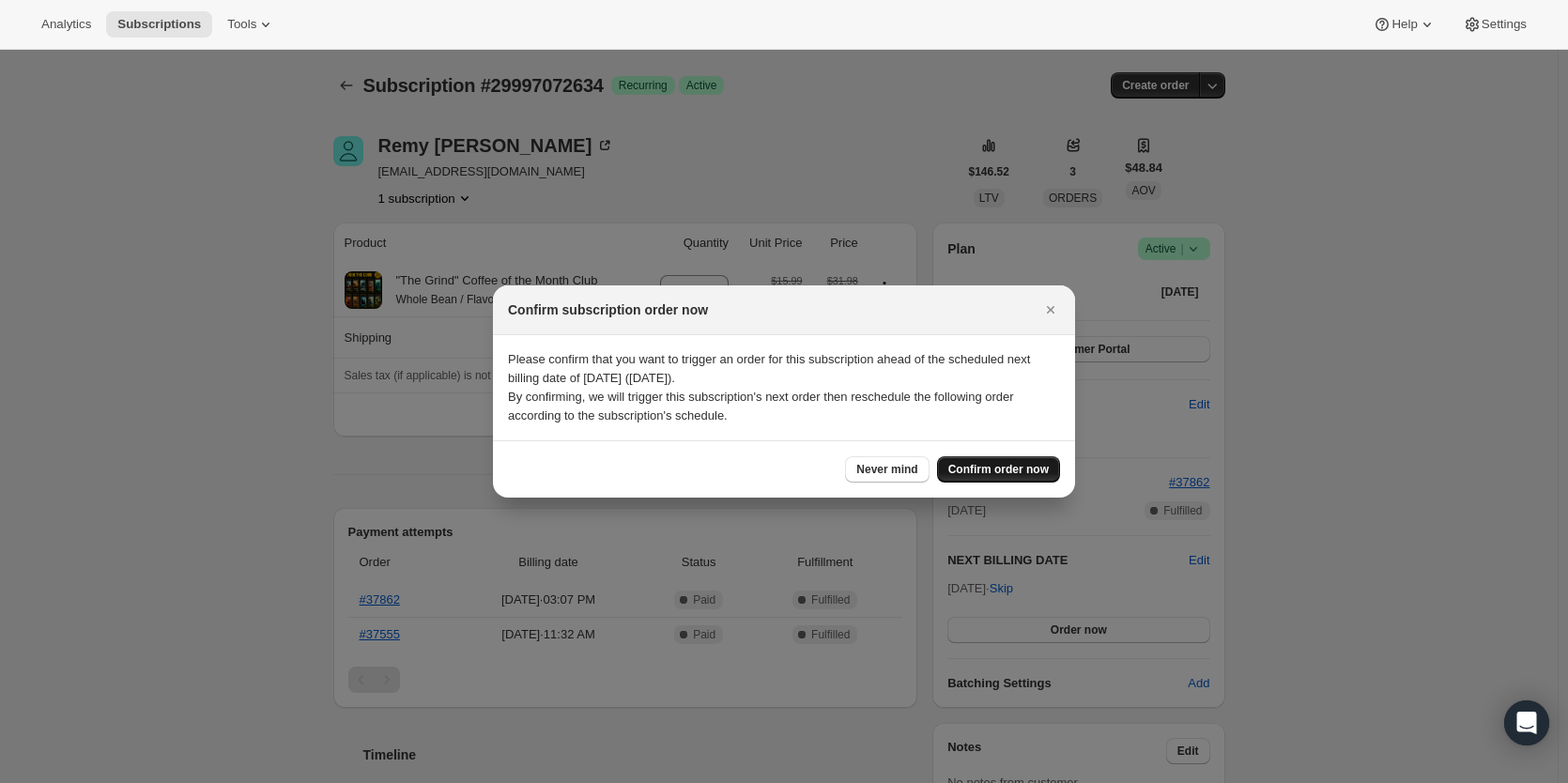
click at [1011, 472] on span "Confirm order now" at bounding box center [998, 470] width 101 height 15
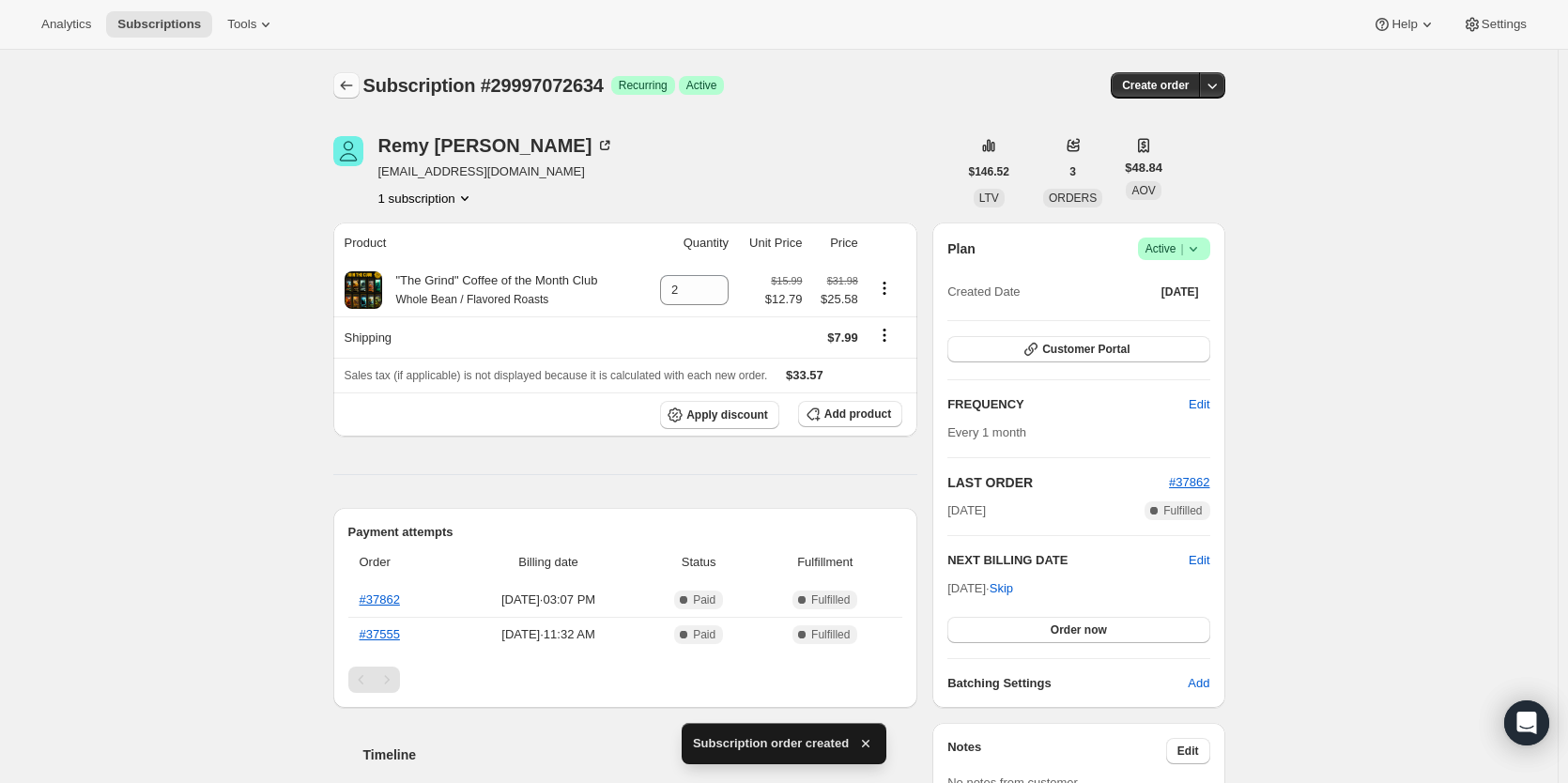
click at [356, 86] on icon "Subscriptions" at bounding box center [347, 85] width 19 height 19
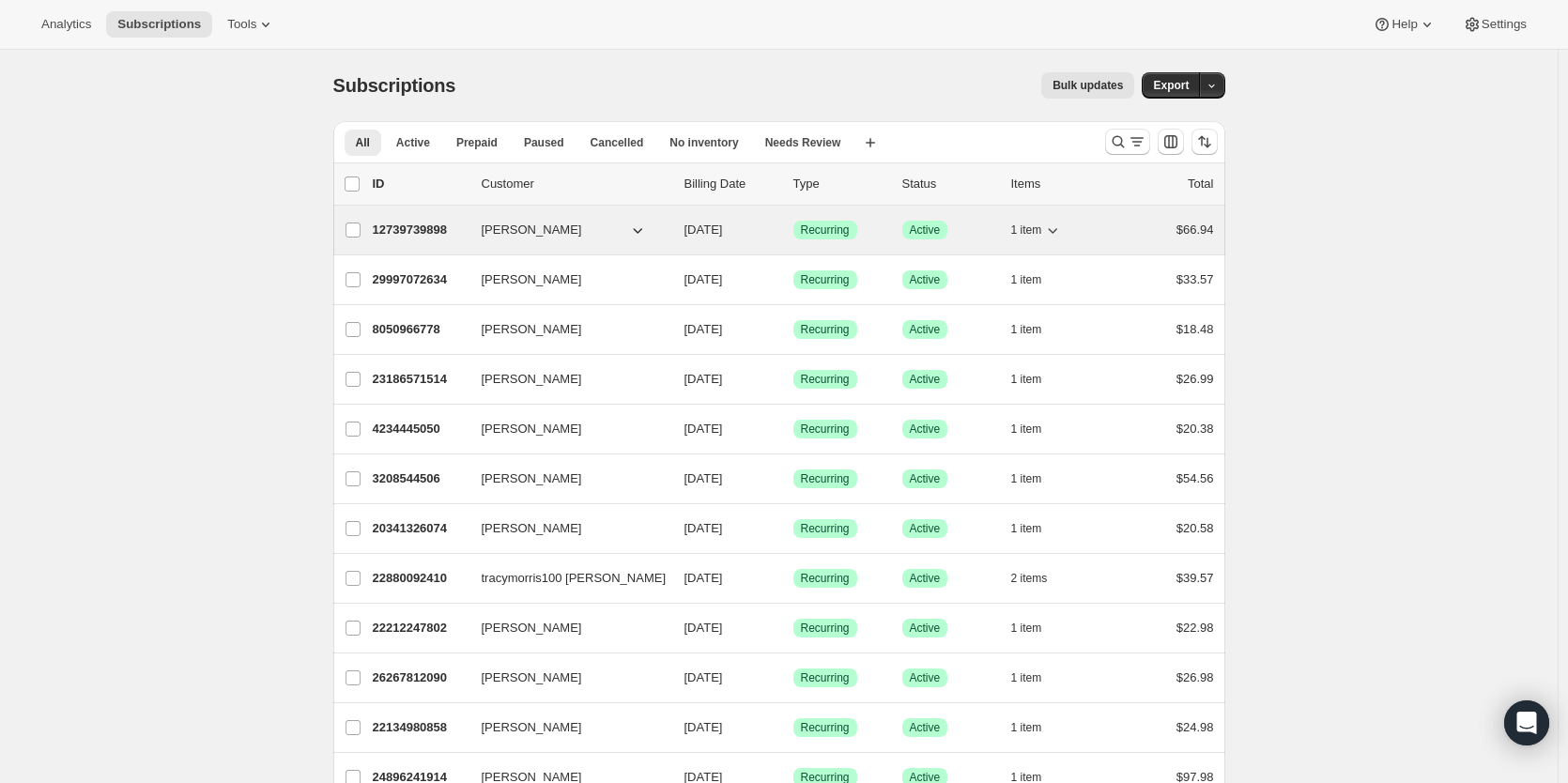
click at [409, 222] on p "12739739898" at bounding box center [420, 230] width 94 height 19
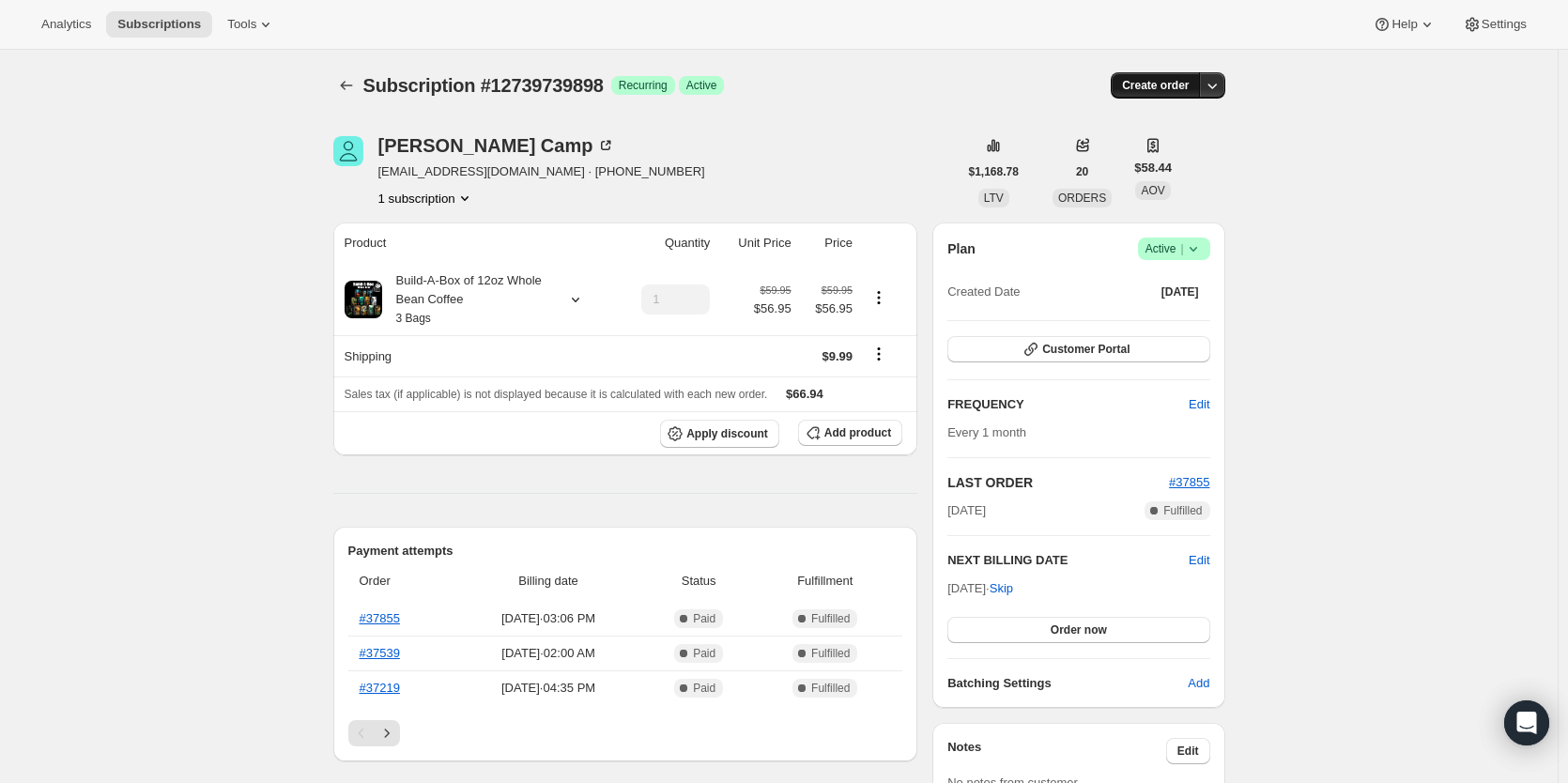
click at [1158, 84] on span "Create order" at bounding box center [1156, 85] width 67 height 15
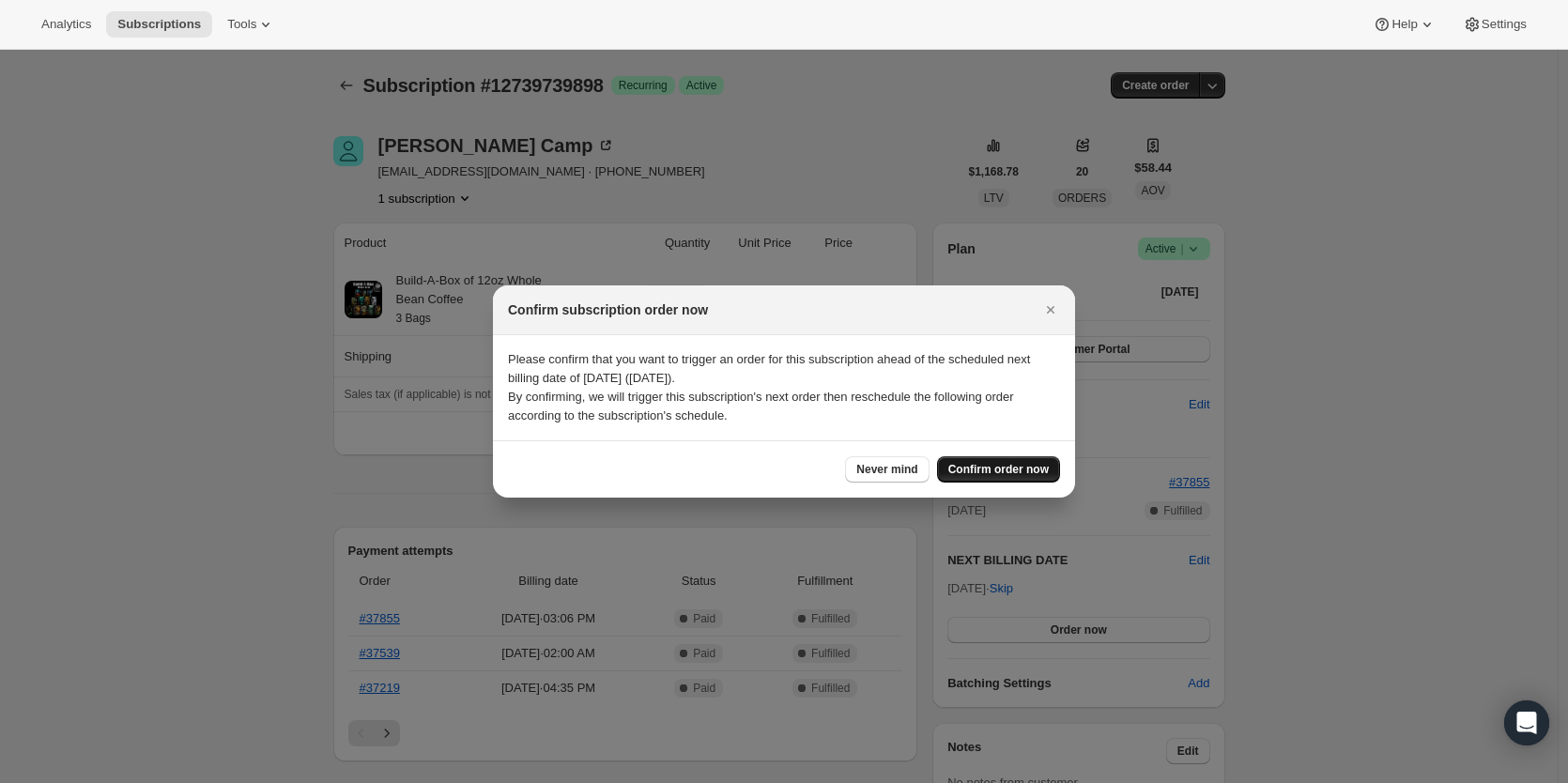
click at [1010, 476] on span "Confirm order now" at bounding box center [998, 470] width 101 height 15
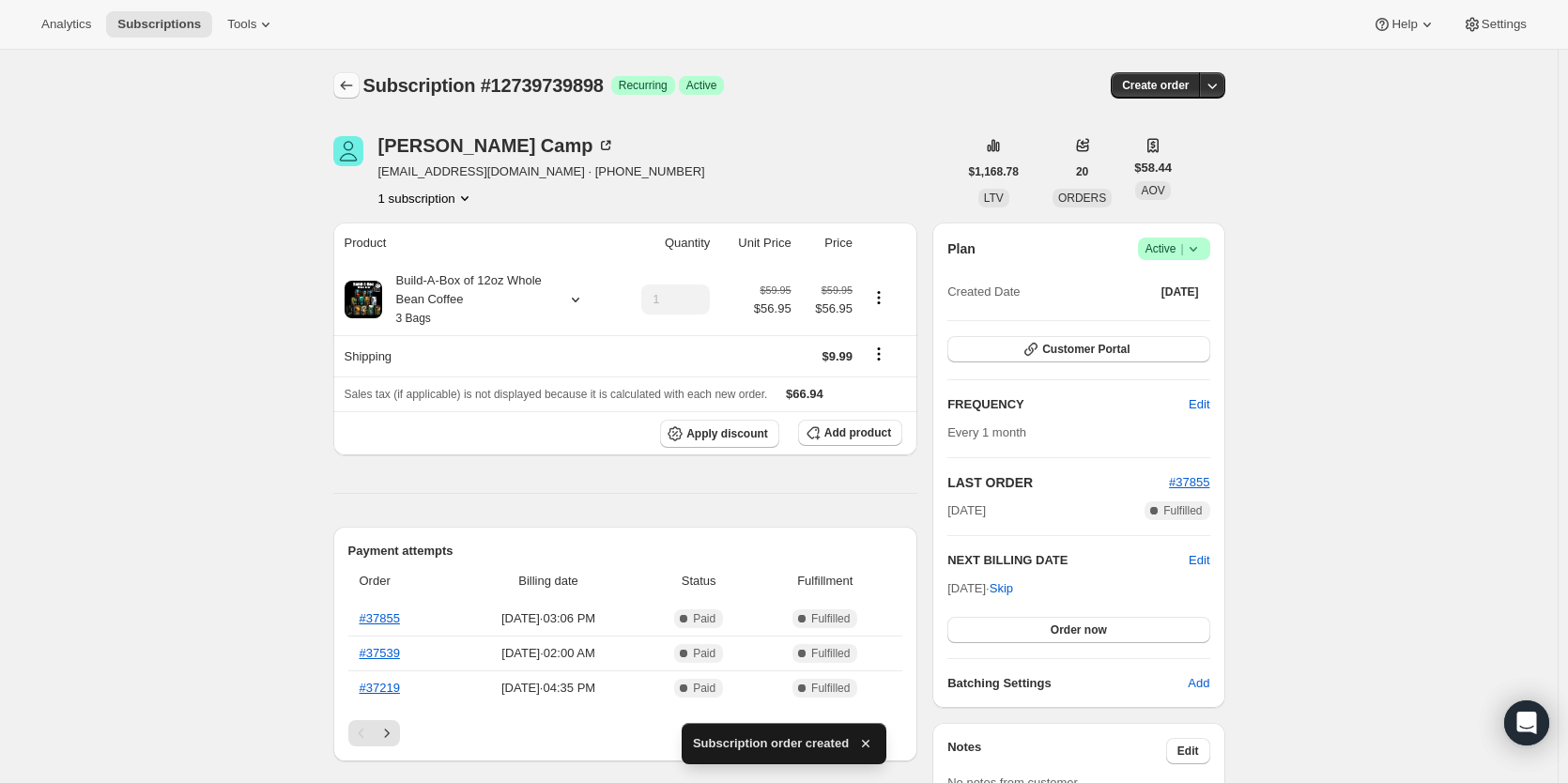
click at [350, 86] on icon "Subscriptions" at bounding box center [347, 85] width 19 height 19
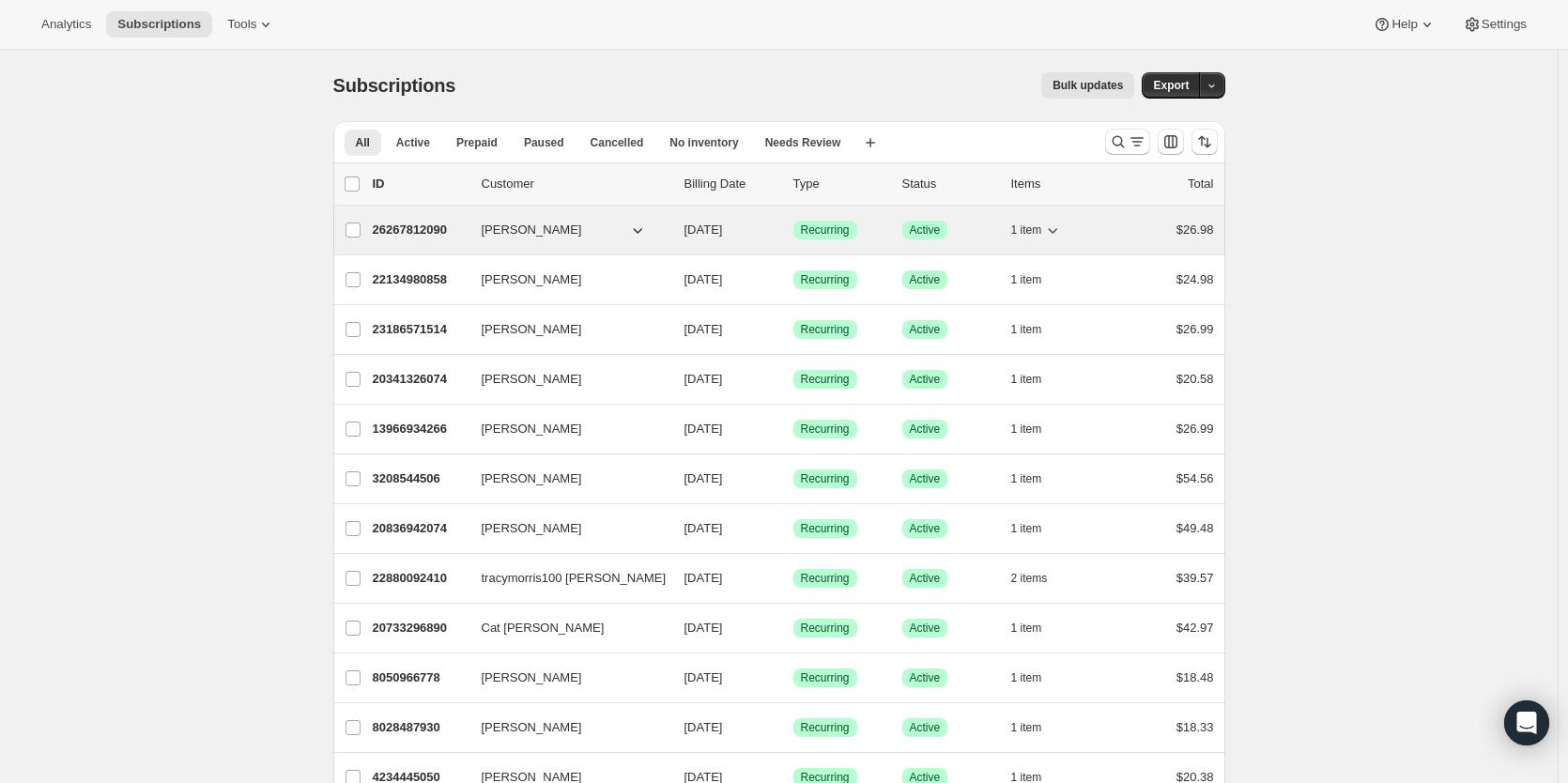
click at [404, 230] on p "26267812090" at bounding box center [420, 230] width 94 height 19
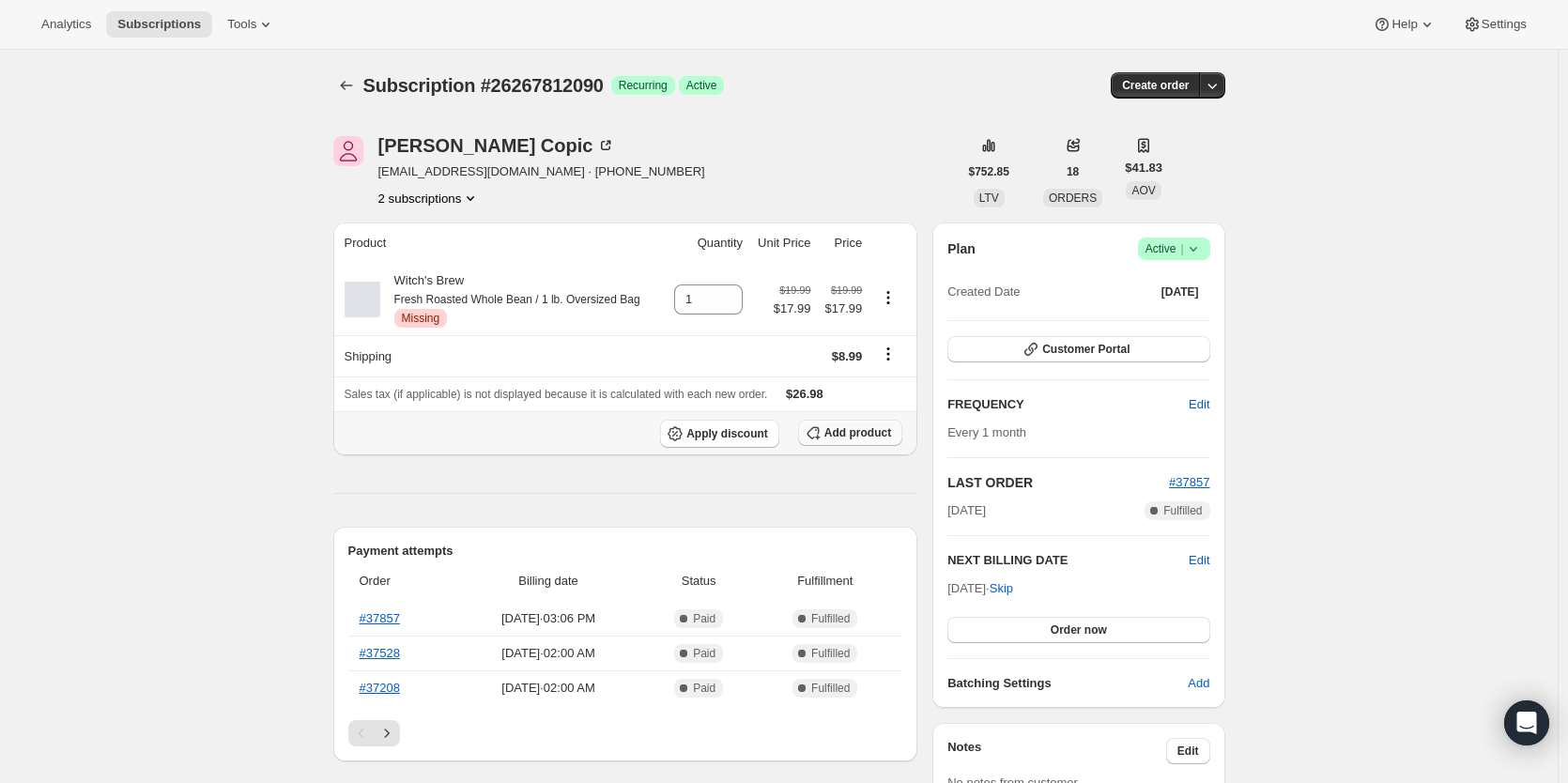
click at [861, 438] on span "Add product" at bounding box center [858, 433] width 67 height 15
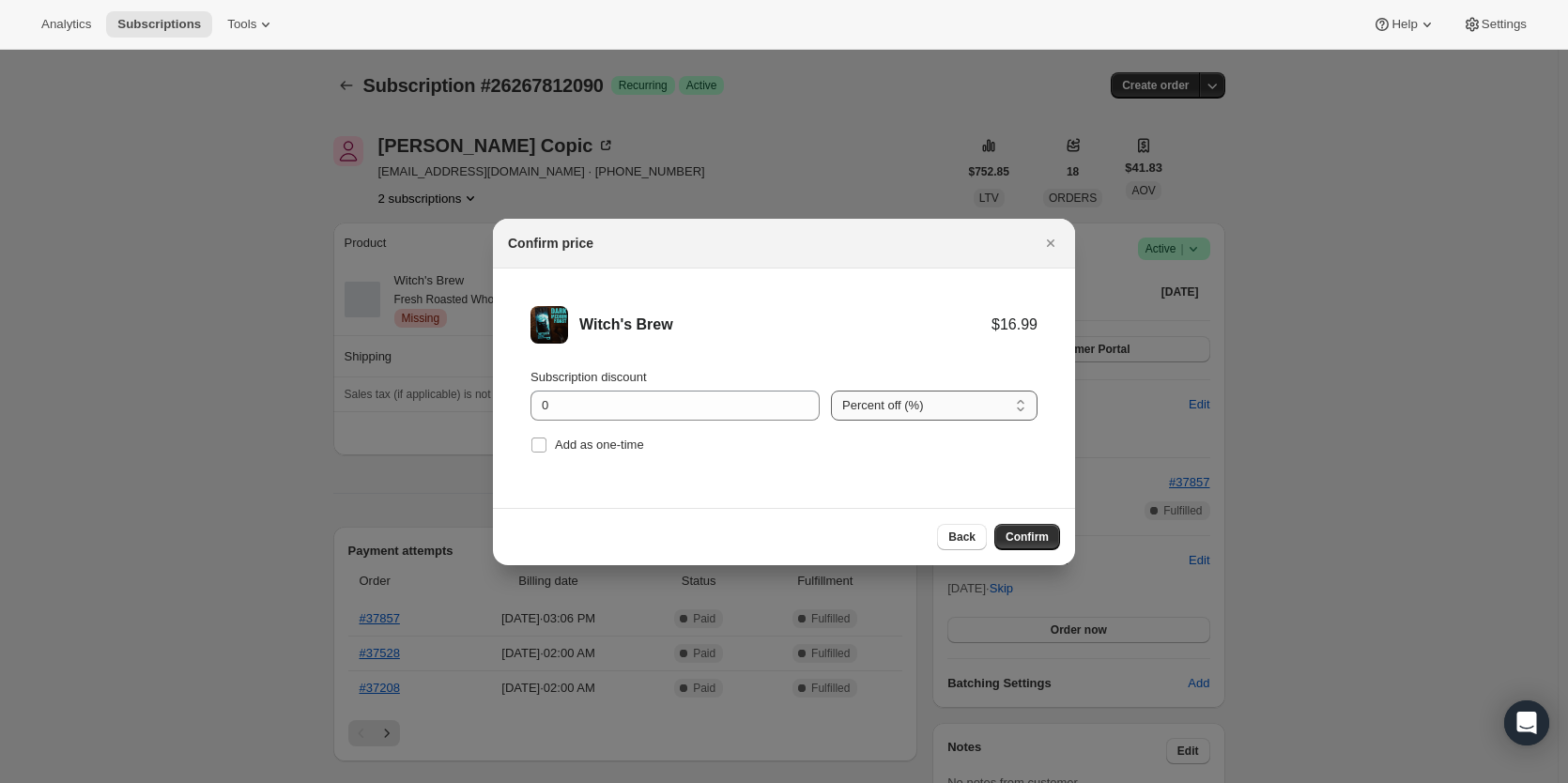
click at [986, 413] on select "Percent off (%) Amount off ($)" at bounding box center [934, 405] width 207 height 30
select select "fixed"
click at [831, 391] on select "Percent off (%) Amount off ($)" at bounding box center [934, 405] width 207 height 30
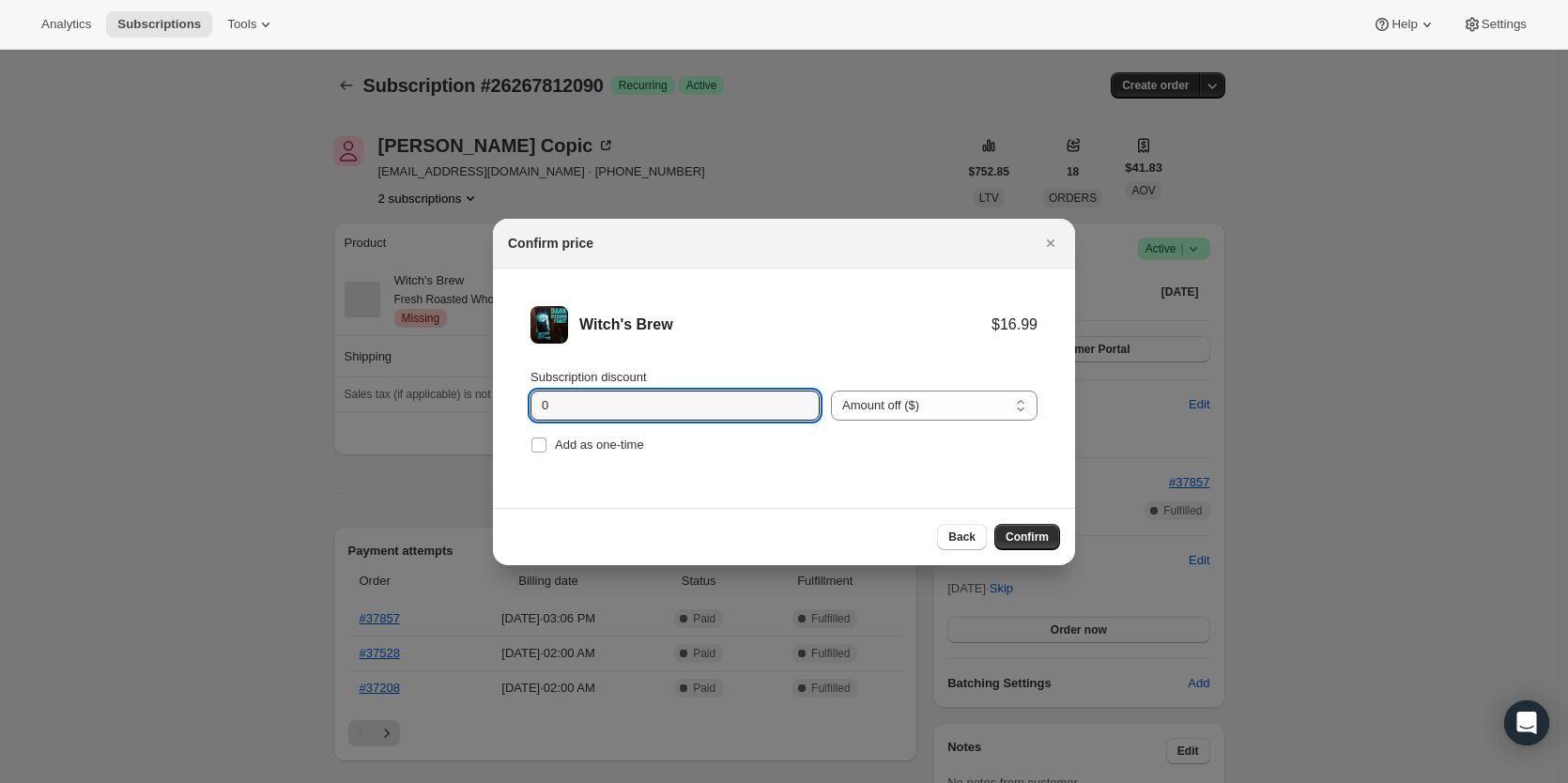
drag, startPoint x: 408, startPoint y: 396, endPoint x: 393, endPoint y: 396, distance: 15.0
type input "2.49"
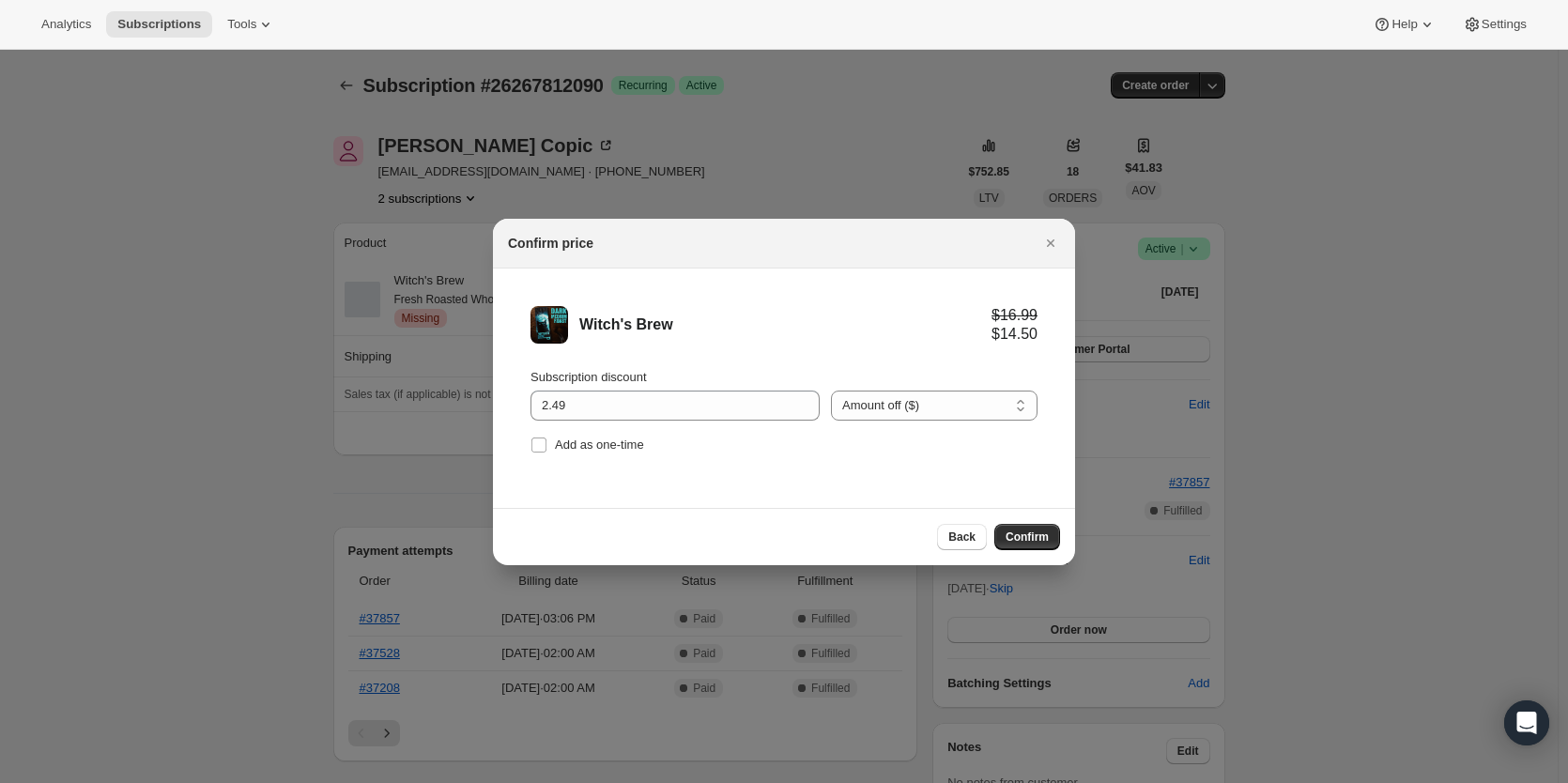
click at [1036, 534] on span "Confirm" at bounding box center [1026, 538] width 43 height 15
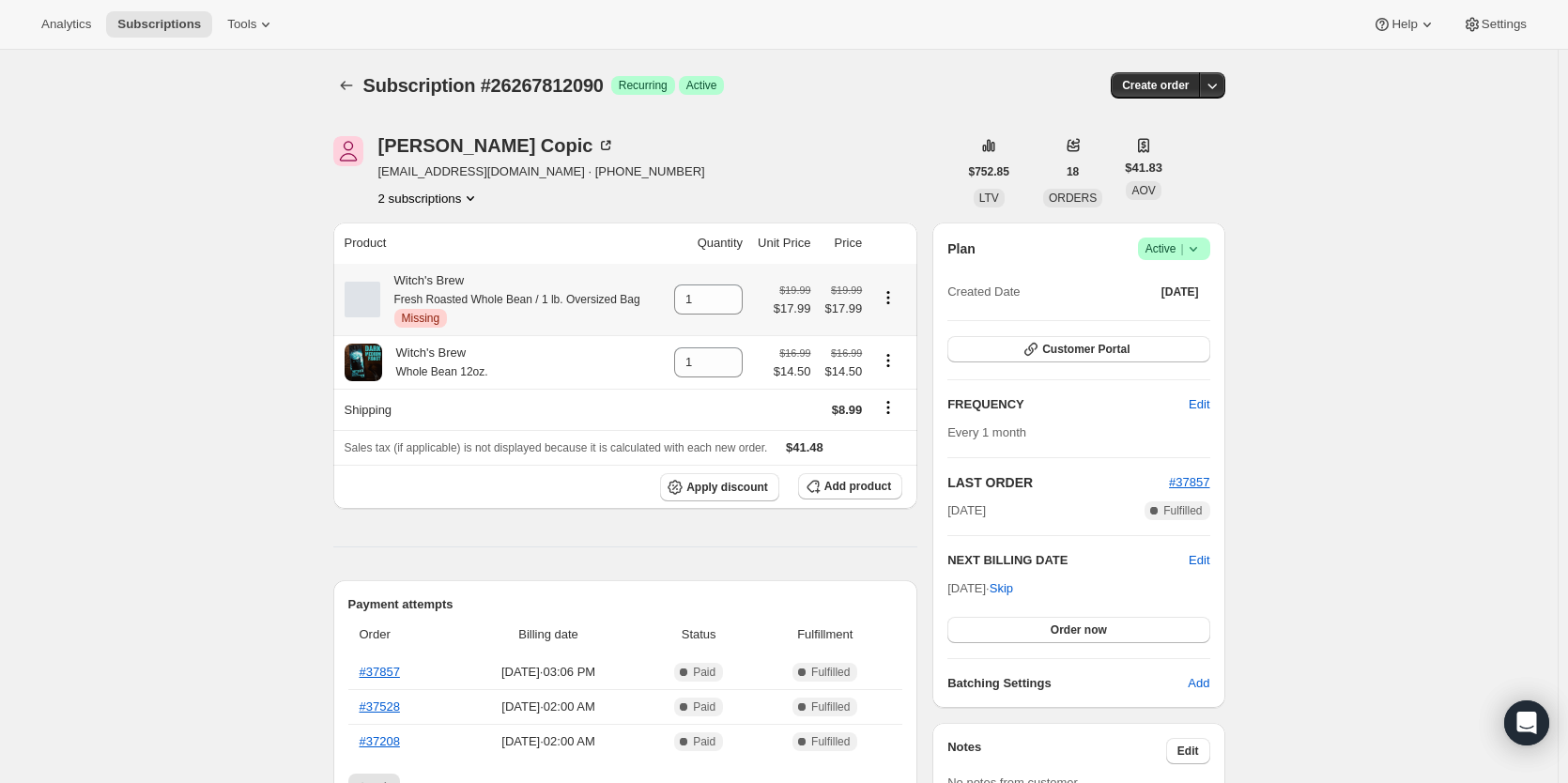
click at [892, 299] on icon "Product actions" at bounding box center [888, 298] width 19 height 19
click at [897, 342] on span "Remove" at bounding box center [893, 334] width 45 height 14
type input "0"
click at [1168, 85] on span "Create order" at bounding box center [1156, 85] width 67 height 15
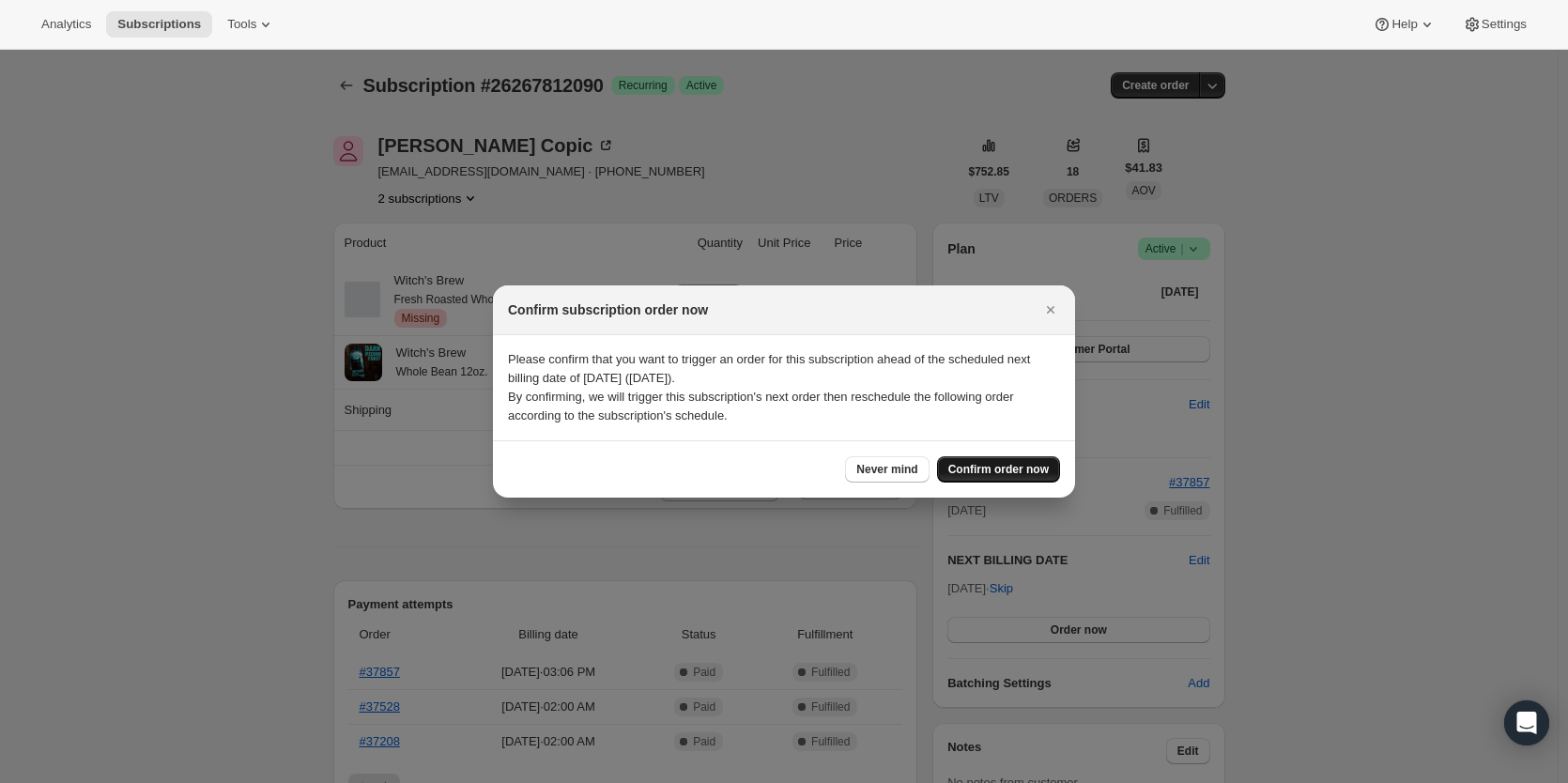
click at [977, 472] on span "Confirm order now" at bounding box center [998, 470] width 101 height 15
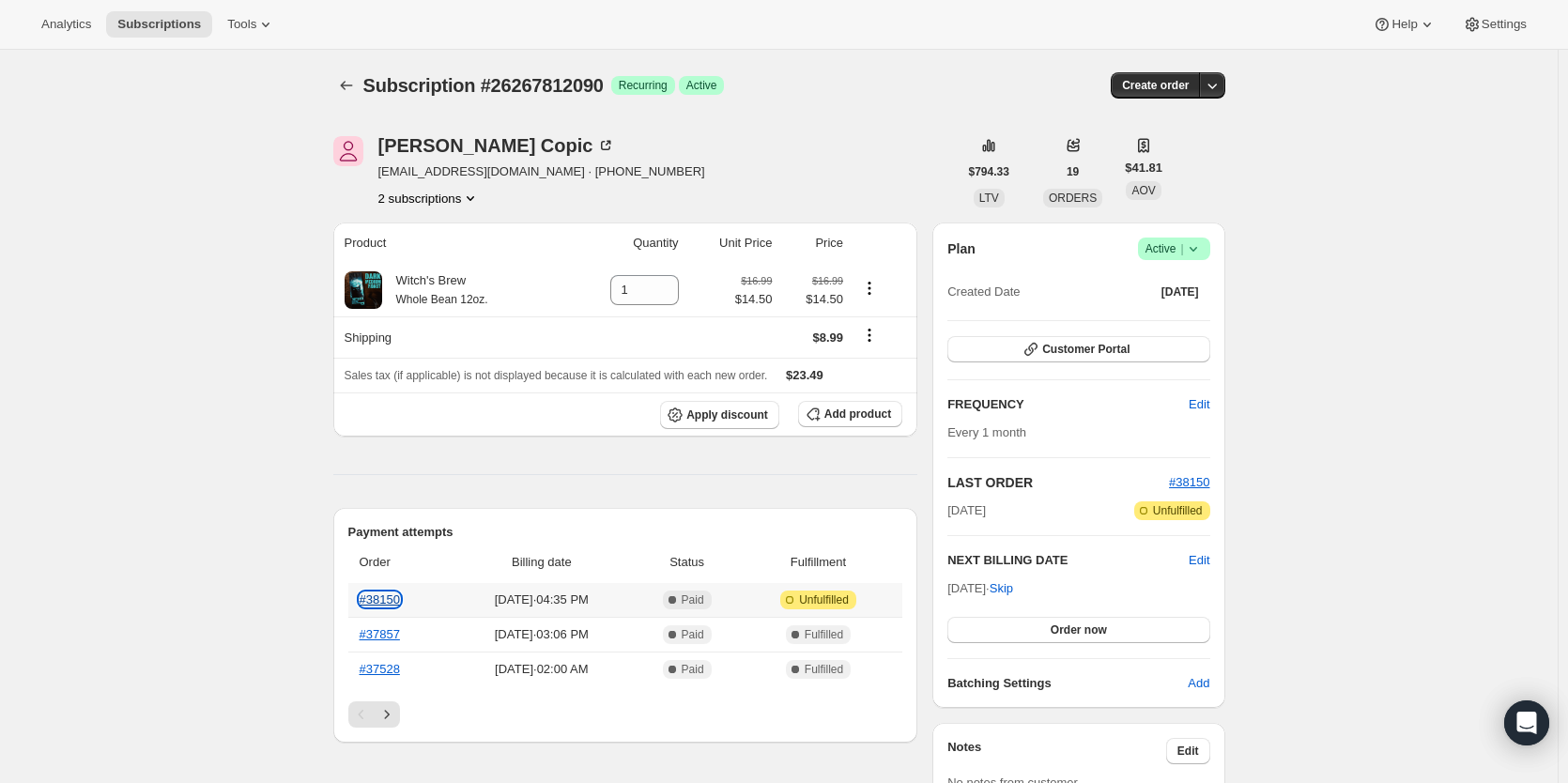
click at [392, 596] on link "#38150" at bounding box center [380, 599] width 40 height 14
click at [348, 90] on icon "Subscriptions" at bounding box center [347, 85] width 19 height 19
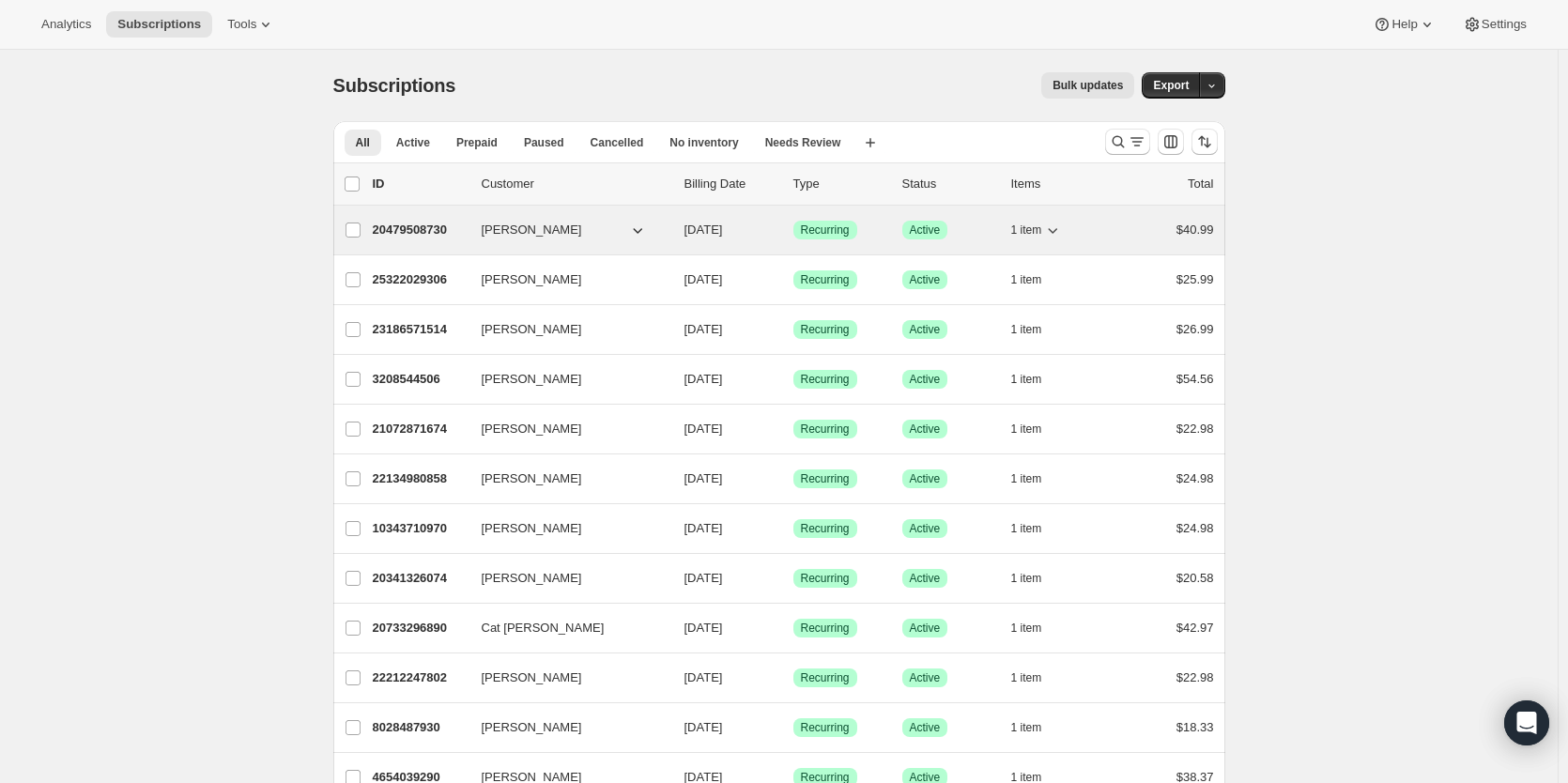
click at [413, 224] on p "20479508730" at bounding box center [420, 230] width 94 height 19
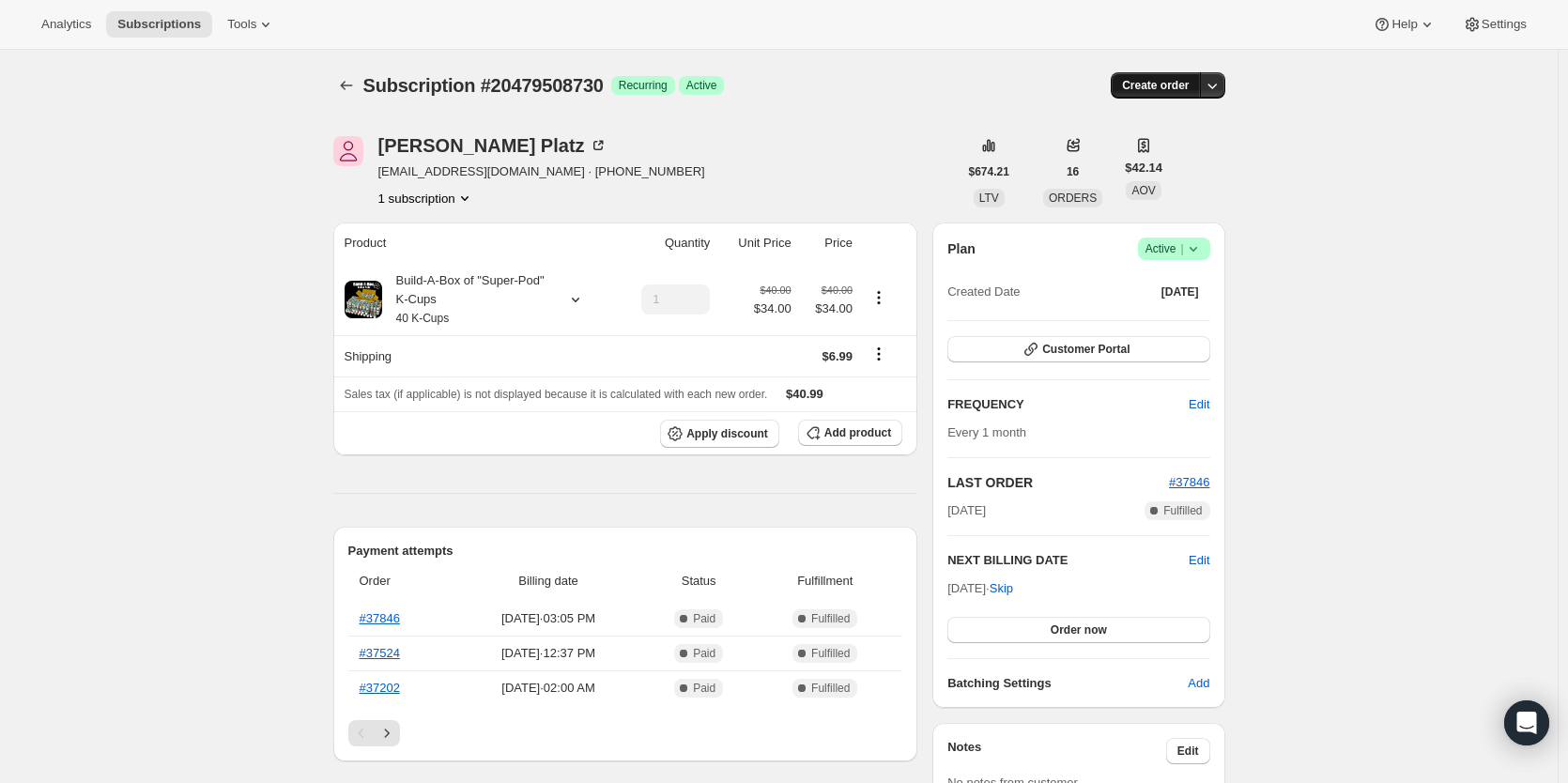
click at [1154, 79] on span "Create order" at bounding box center [1156, 85] width 67 height 15
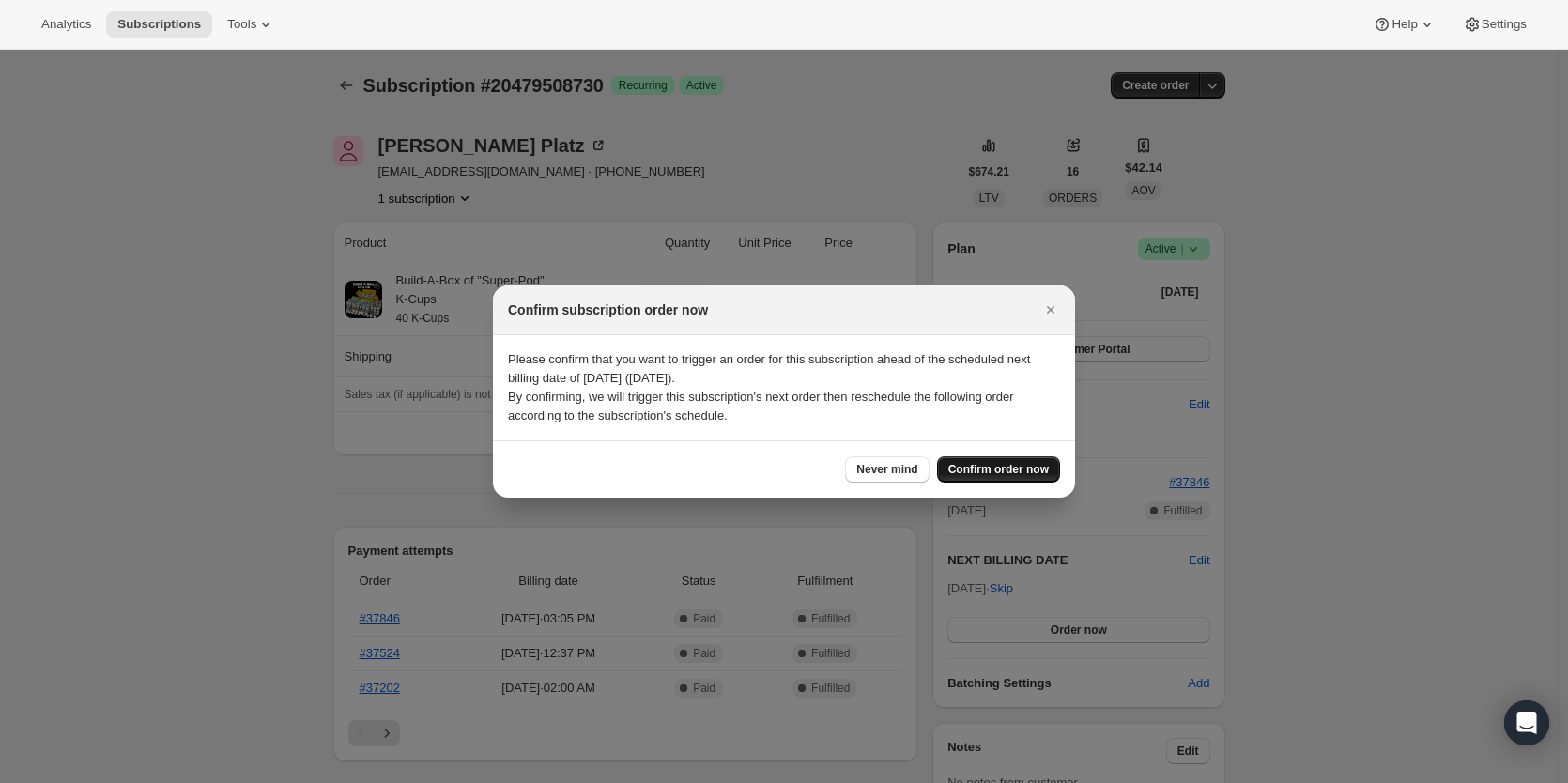
click at [1026, 467] on span "Confirm order now" at bounding box center [998, 470] width 101 height 15
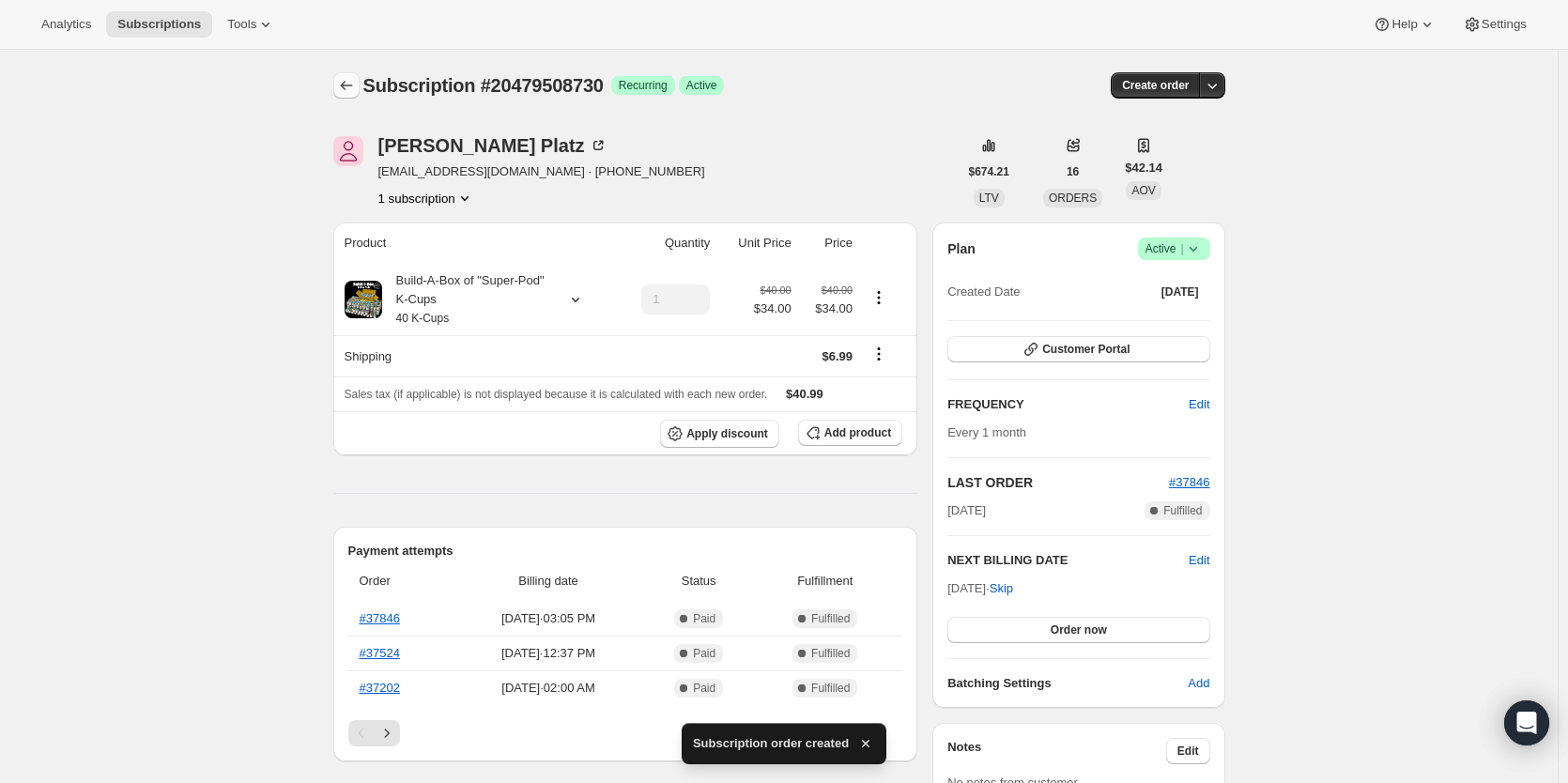
click at [348, 85] on icon "Subscriptions" at bounding box center [347, 85] width 19 height 19
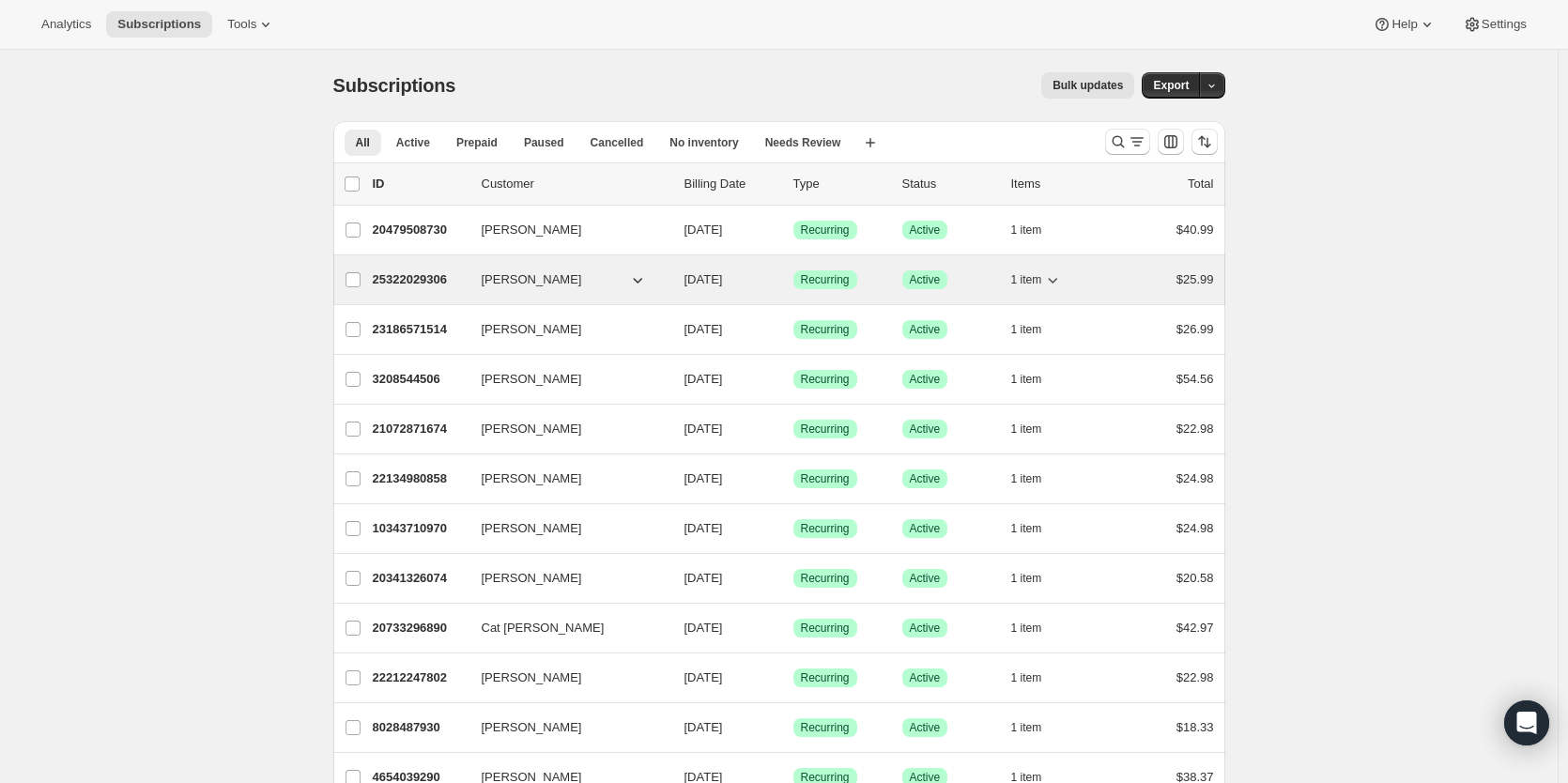
click at [408, 284] on p "25322029306" at bounding box center [420, 280] width 94 height 19
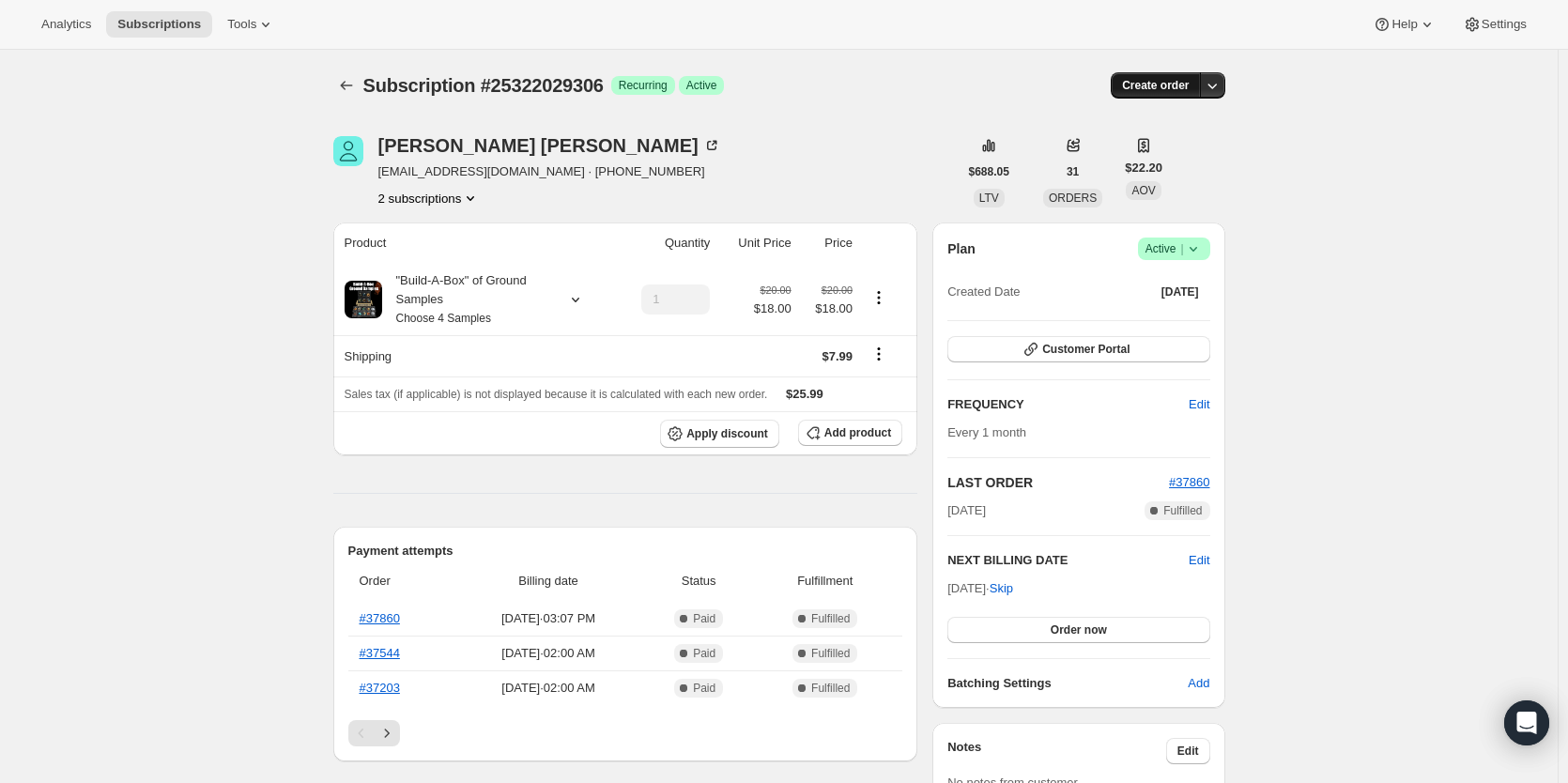
click at [1159, 85] on span "Create order" at bounding box center [1156, 85] width 67 height 15
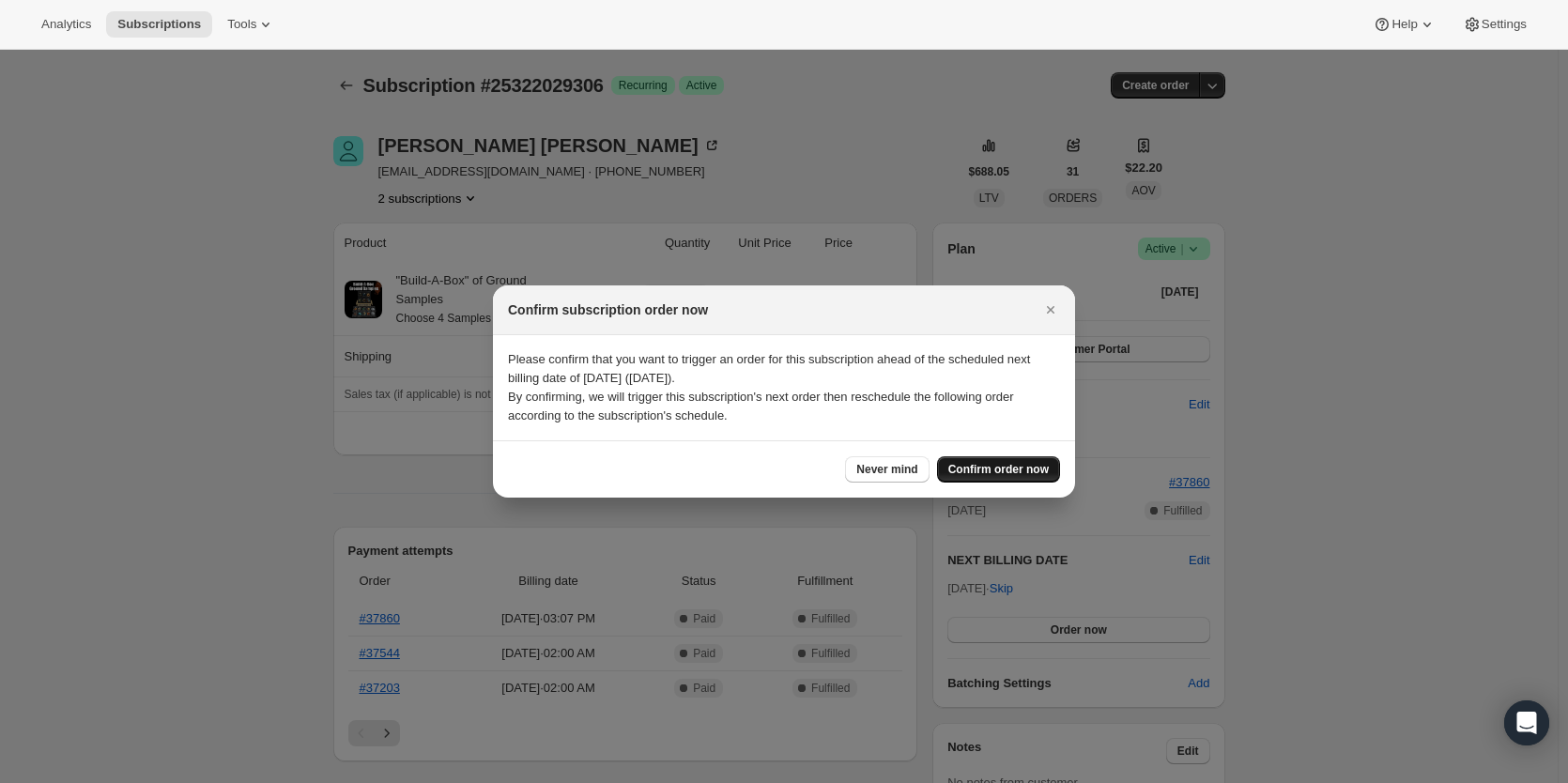
click at [995, 470] on span "Confirm order now" at bounding box center [998, 470] width 101 height 15
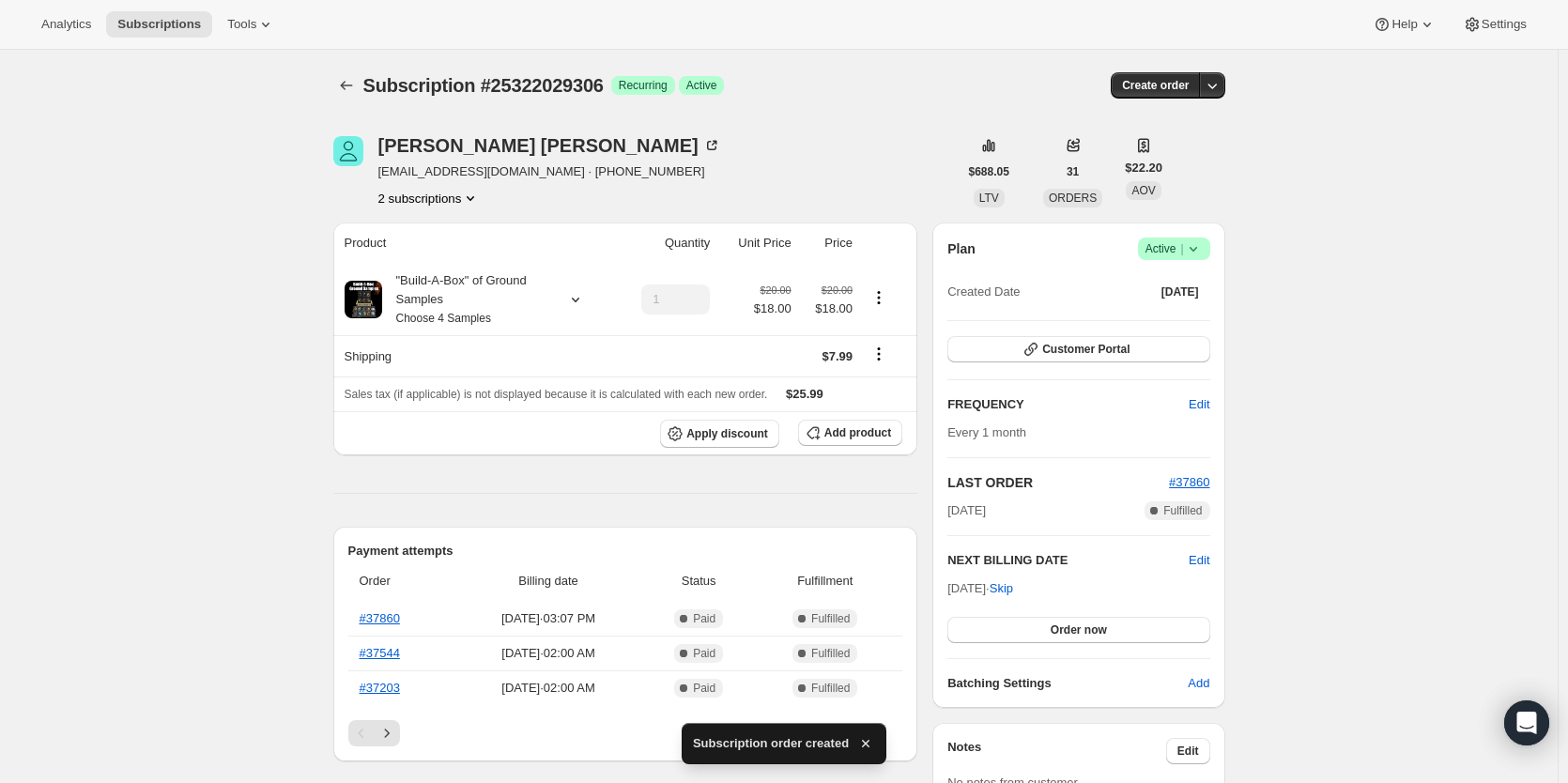
click at [363, 89] on div at bounding box center [348, 84] width 30 height 26
click at [353, 89] on icon "Subscriptions" at bounding box center [347, 85] width 19 height 19
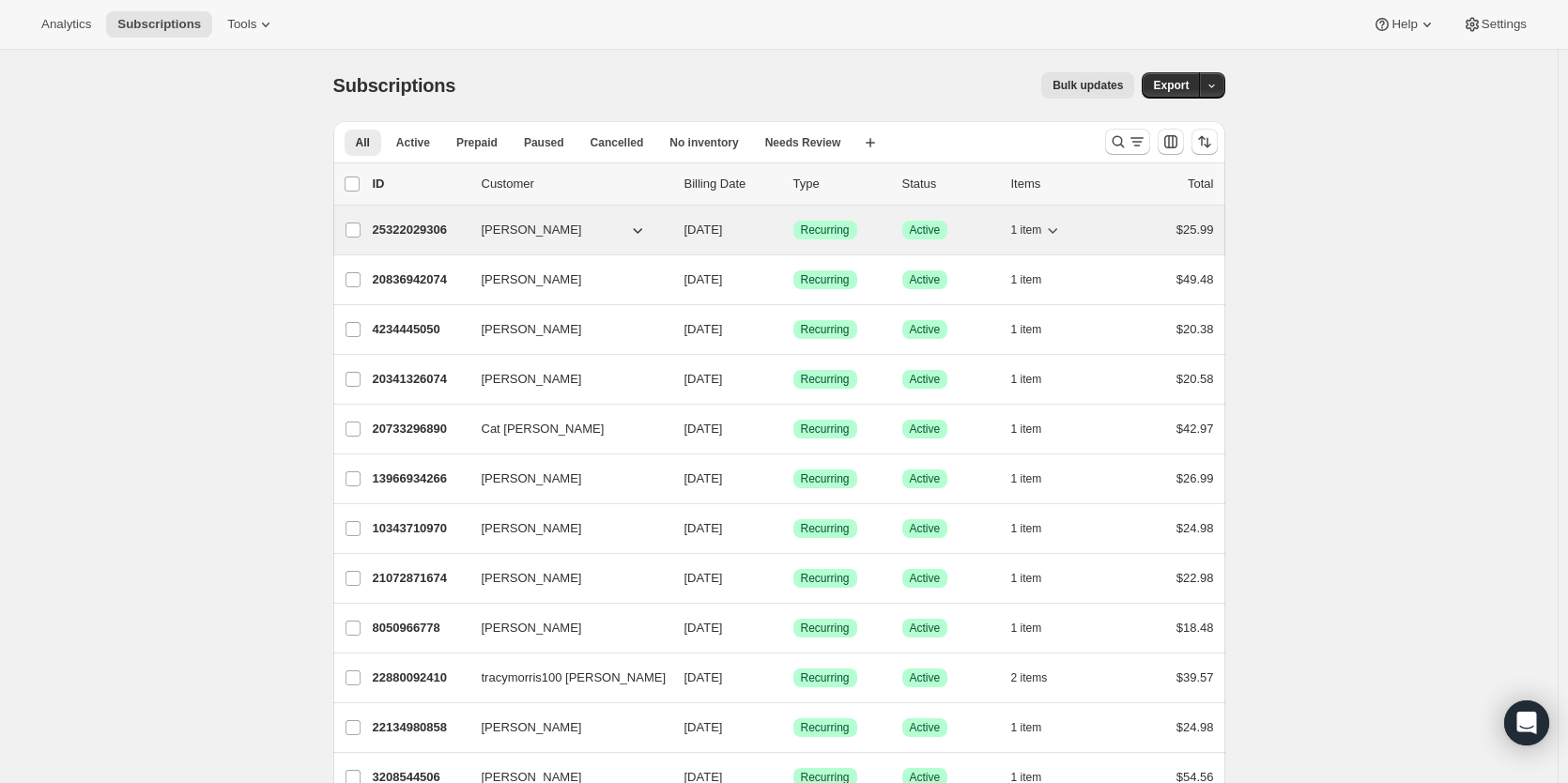
click at [407, 231] on p "25322029306" at bounding box center [420, 230] width 94 height 19
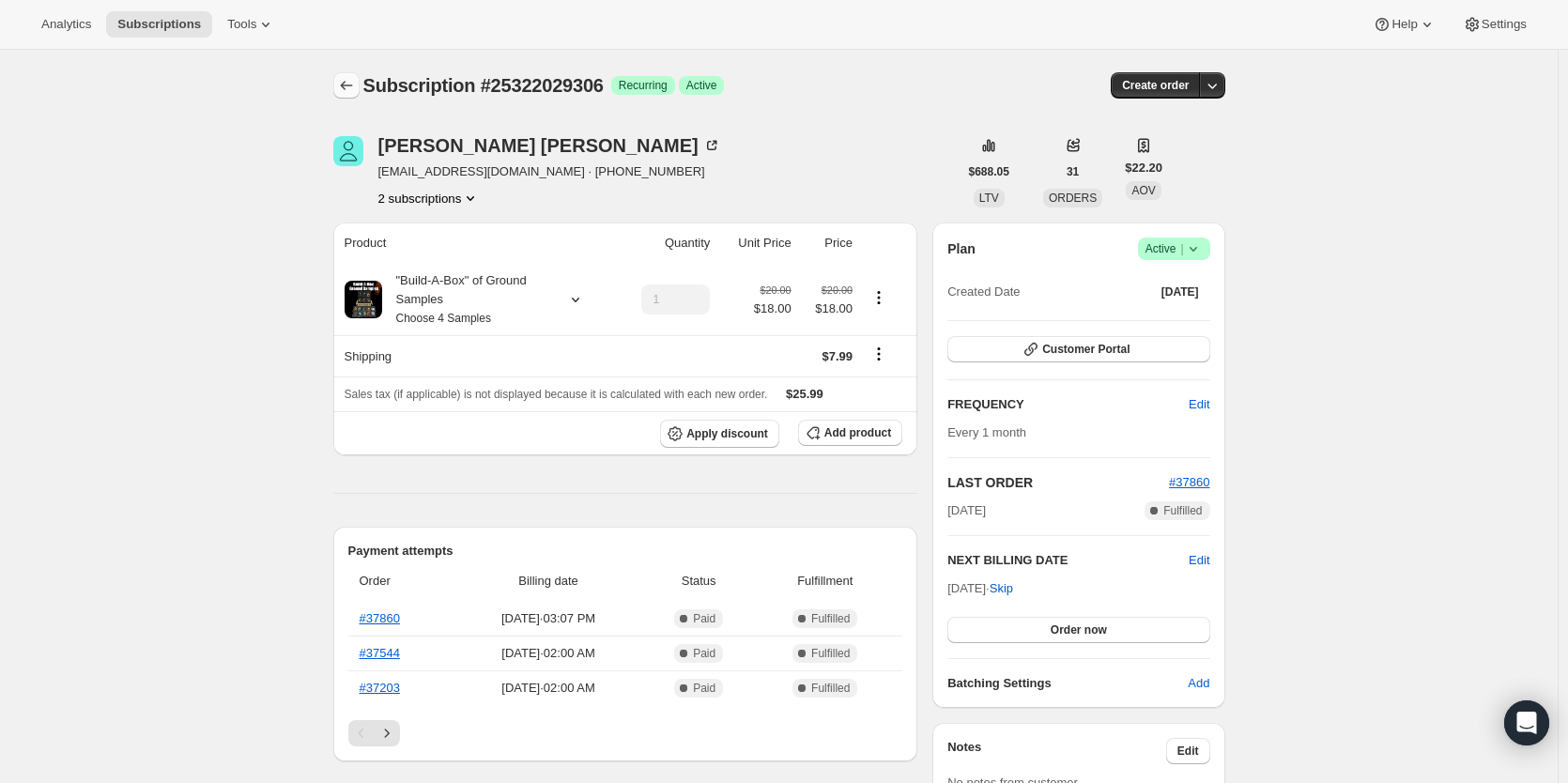
click at [353, 86] on icon "Subscriptions" at bounding box center [347, 85] width 19 height 19
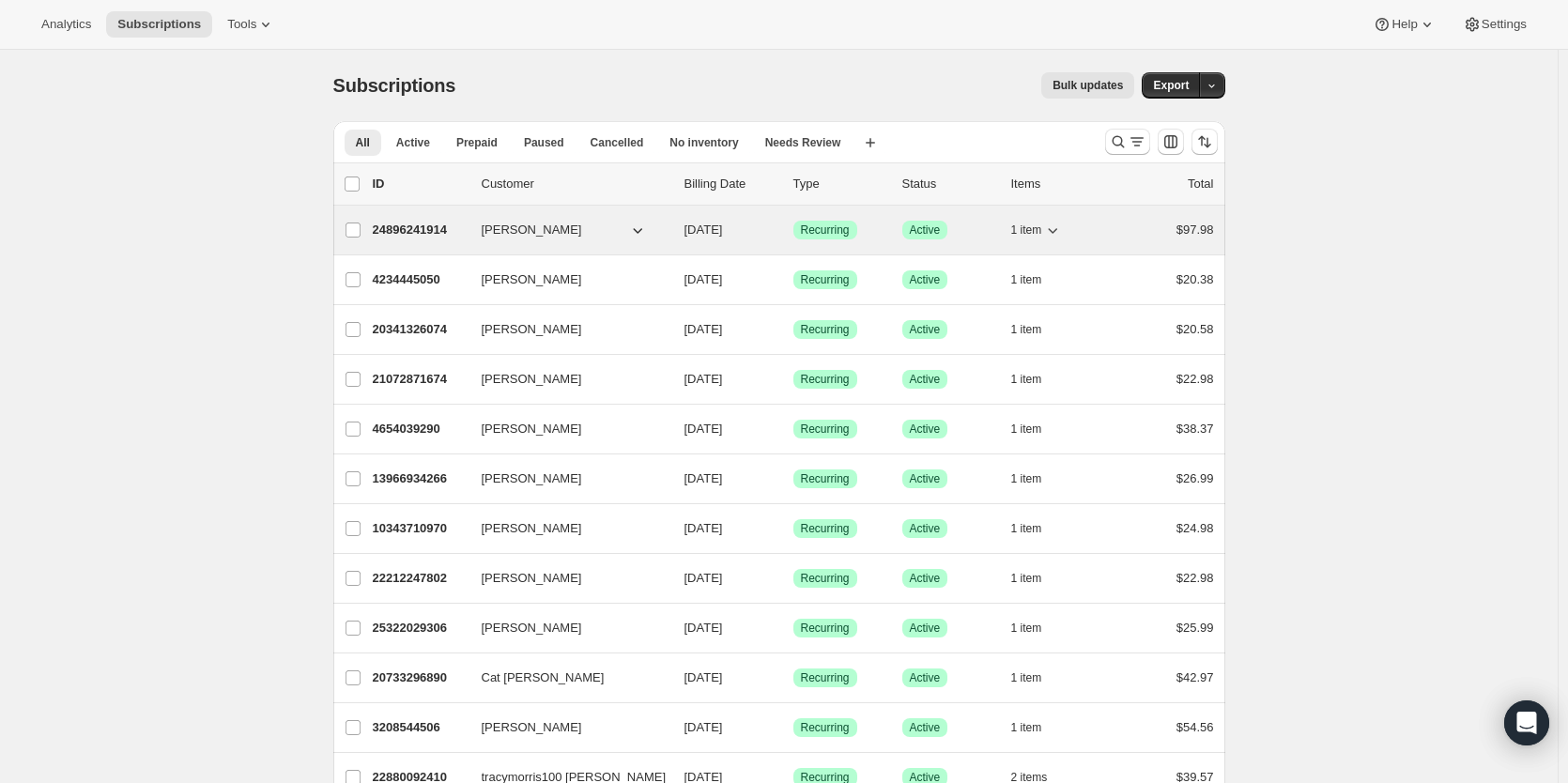
click at [418, 237] on p "24896241914" at bounding box center [420, 230] width 94 height 19
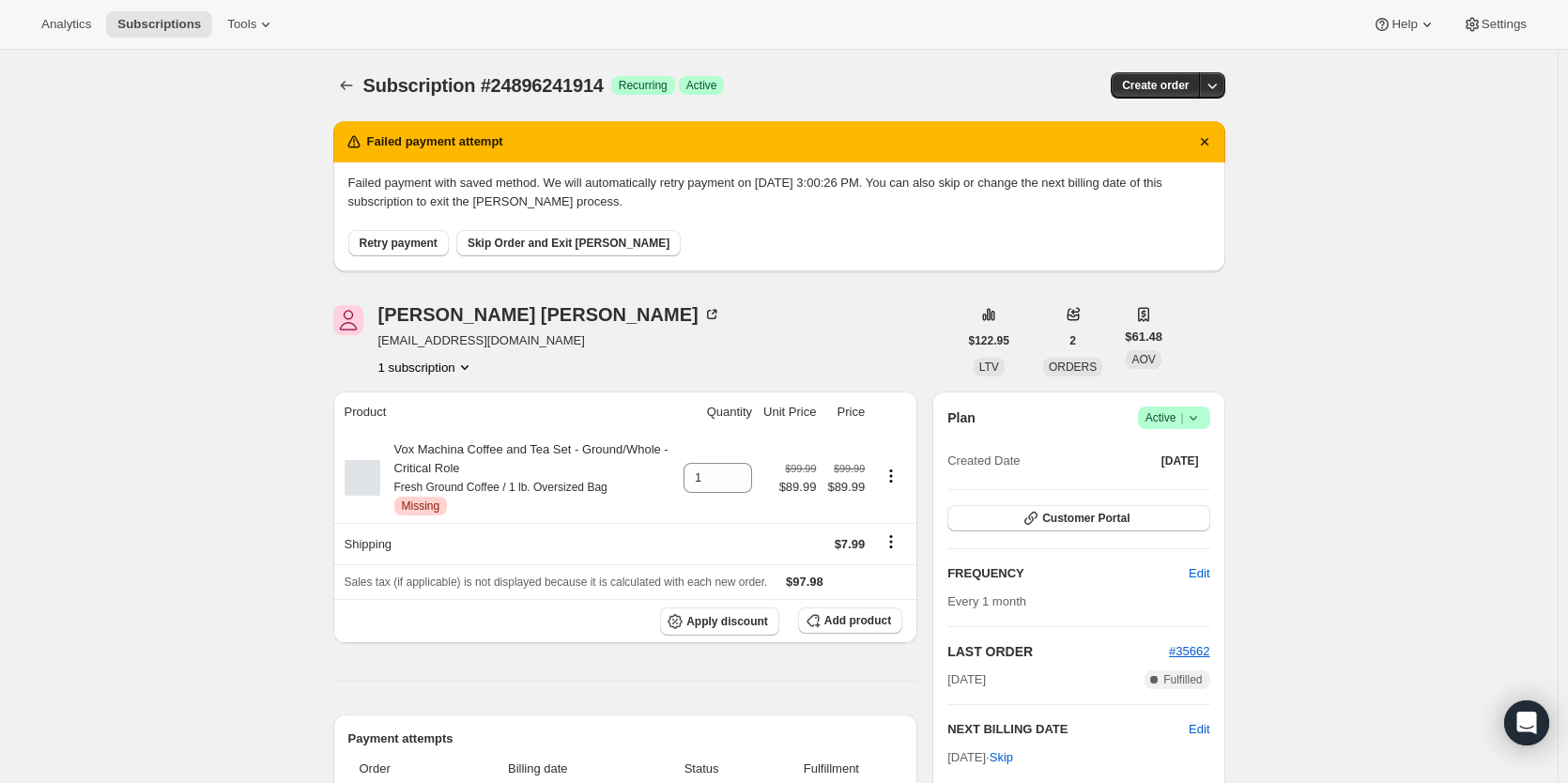
click at [433, 238] on span "Retry payment" at bounding box center [398, 243] width 78 height 15
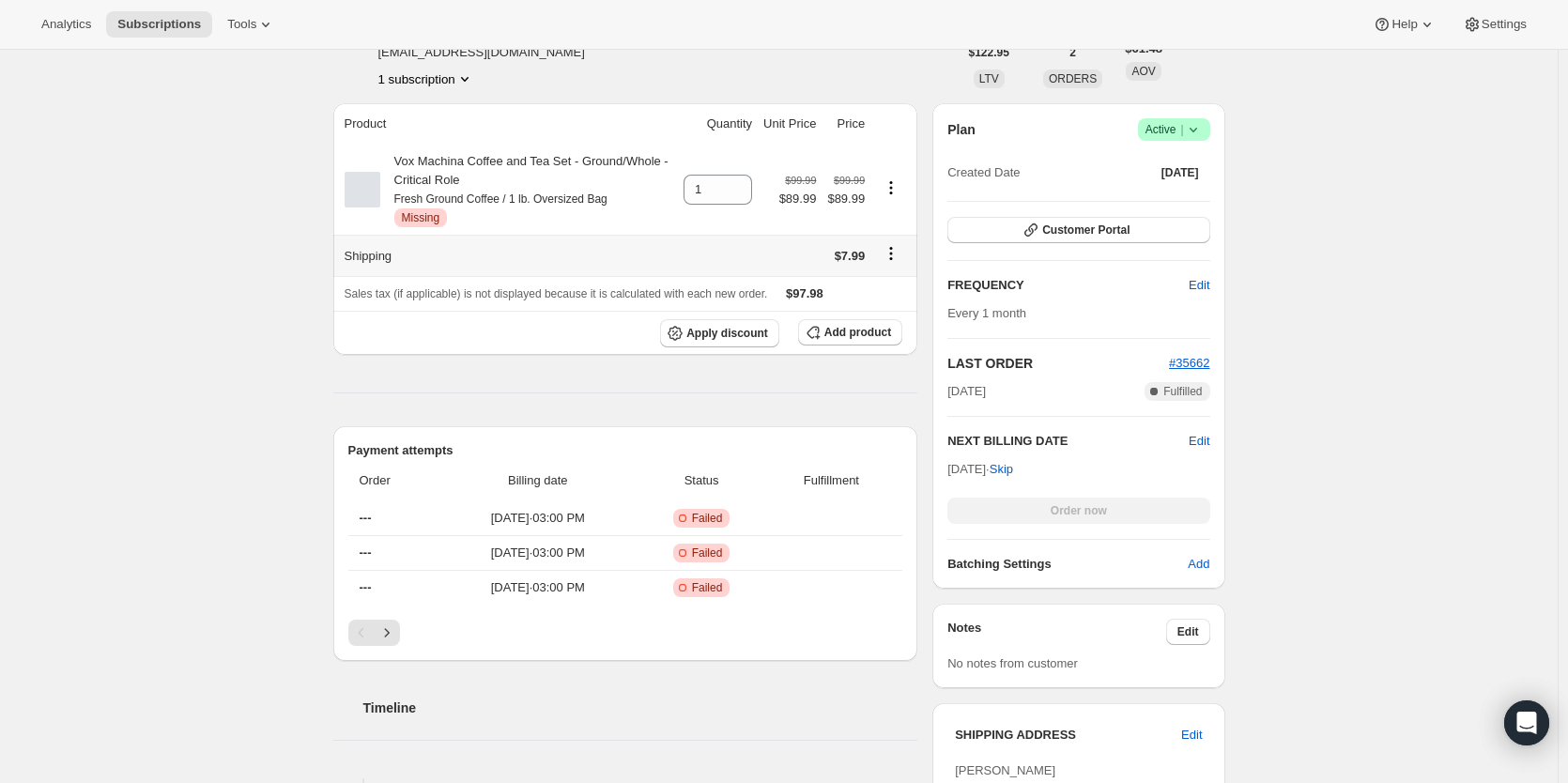
scroll to position [157, 0]
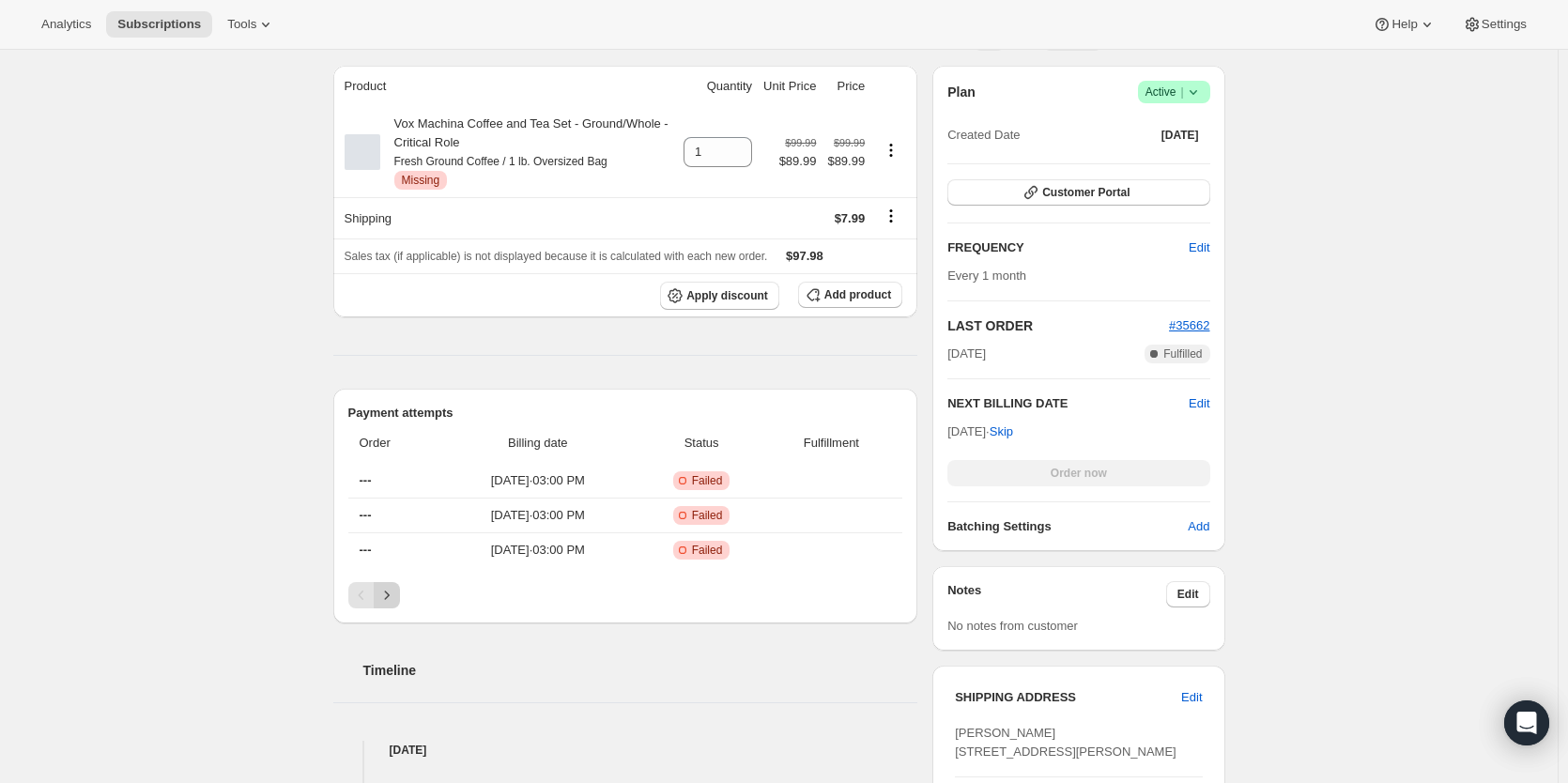
click at [396, 594] on icon "Next" at bounding box center [387, 595] width 19 height 19
click at [393, 593] on icon "Next" at bounding box center [387, 595] width 19 height 19
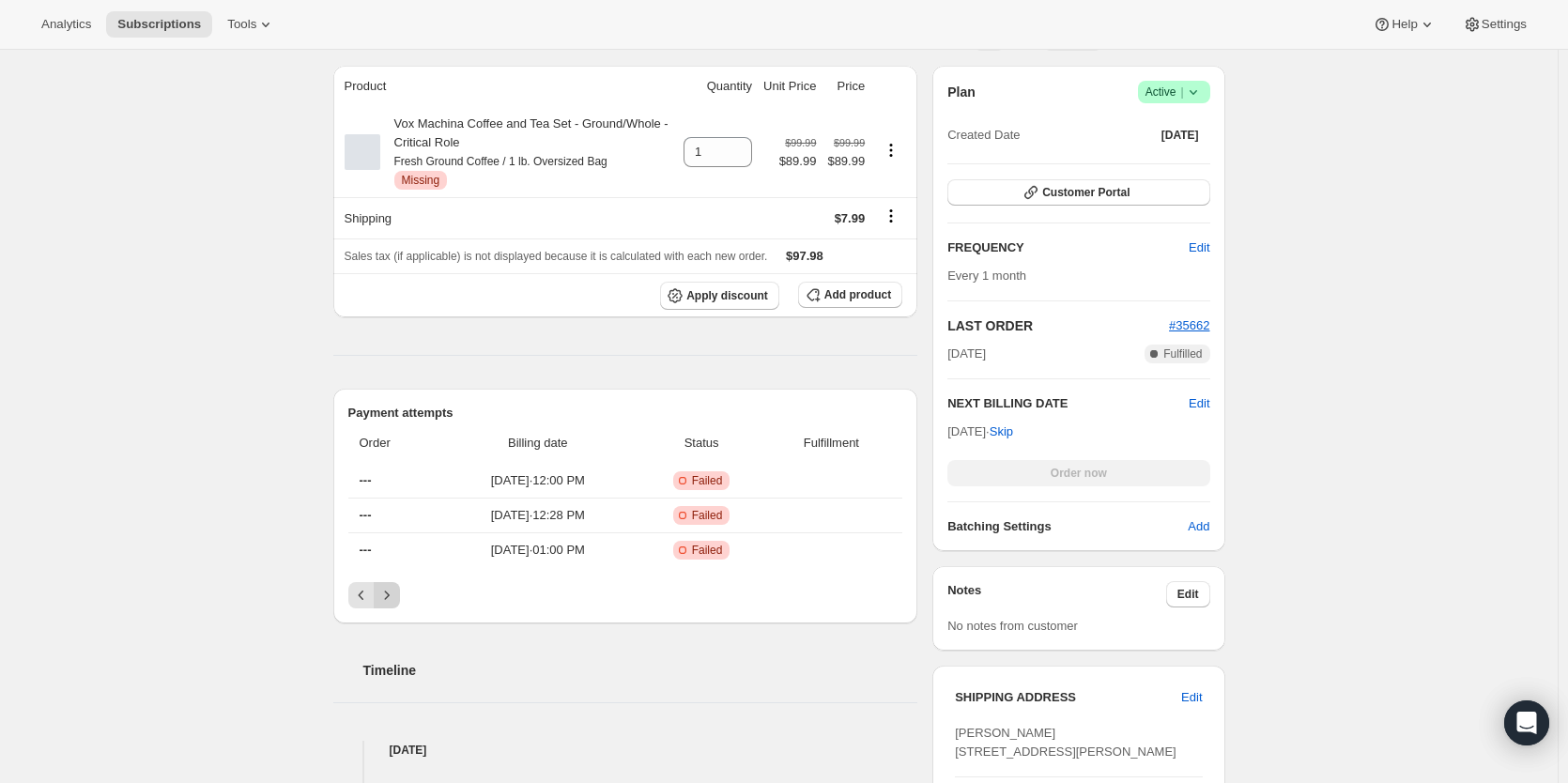
click at [393, 593] on icon "Next" at bounding box center [387, 595] width 19 height 19
click at [392, 588] on icon "Next" at bounding box center [387, 595] width 19 height 19
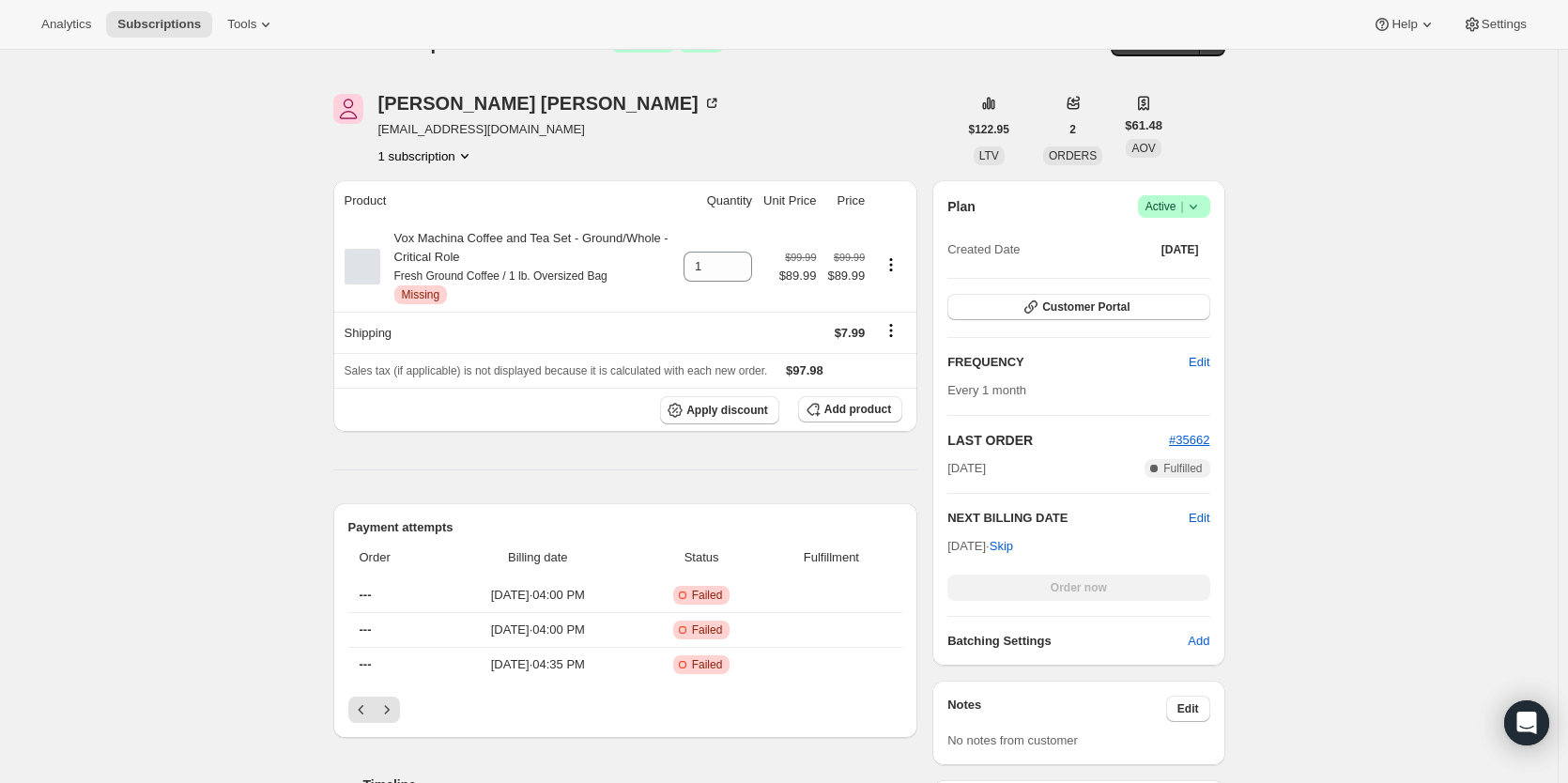
scroll to position [0, 0]
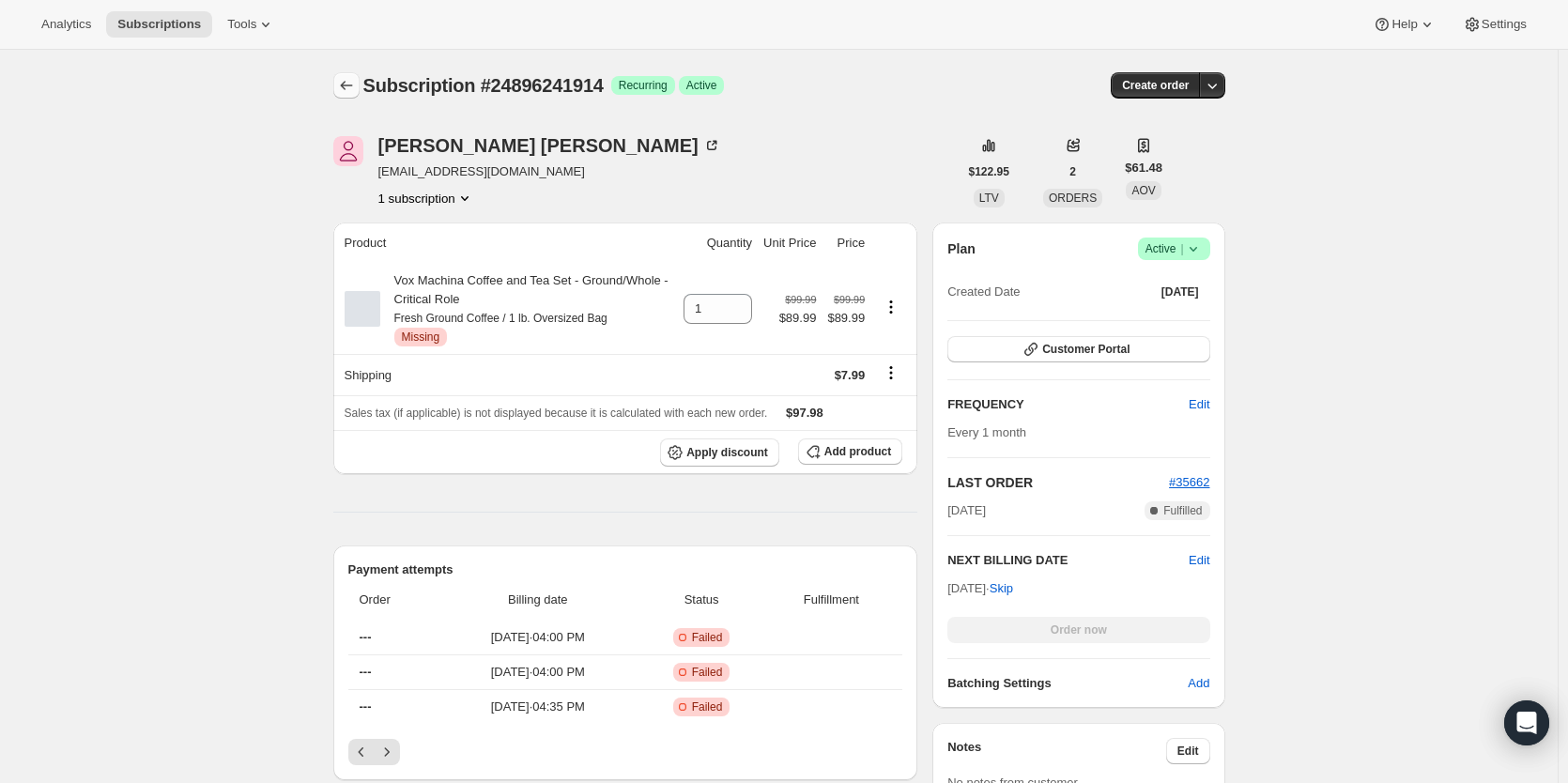
click at [347, 78] on icon "Subscriptions" at bounding box center [347, 85] width 19 height 19
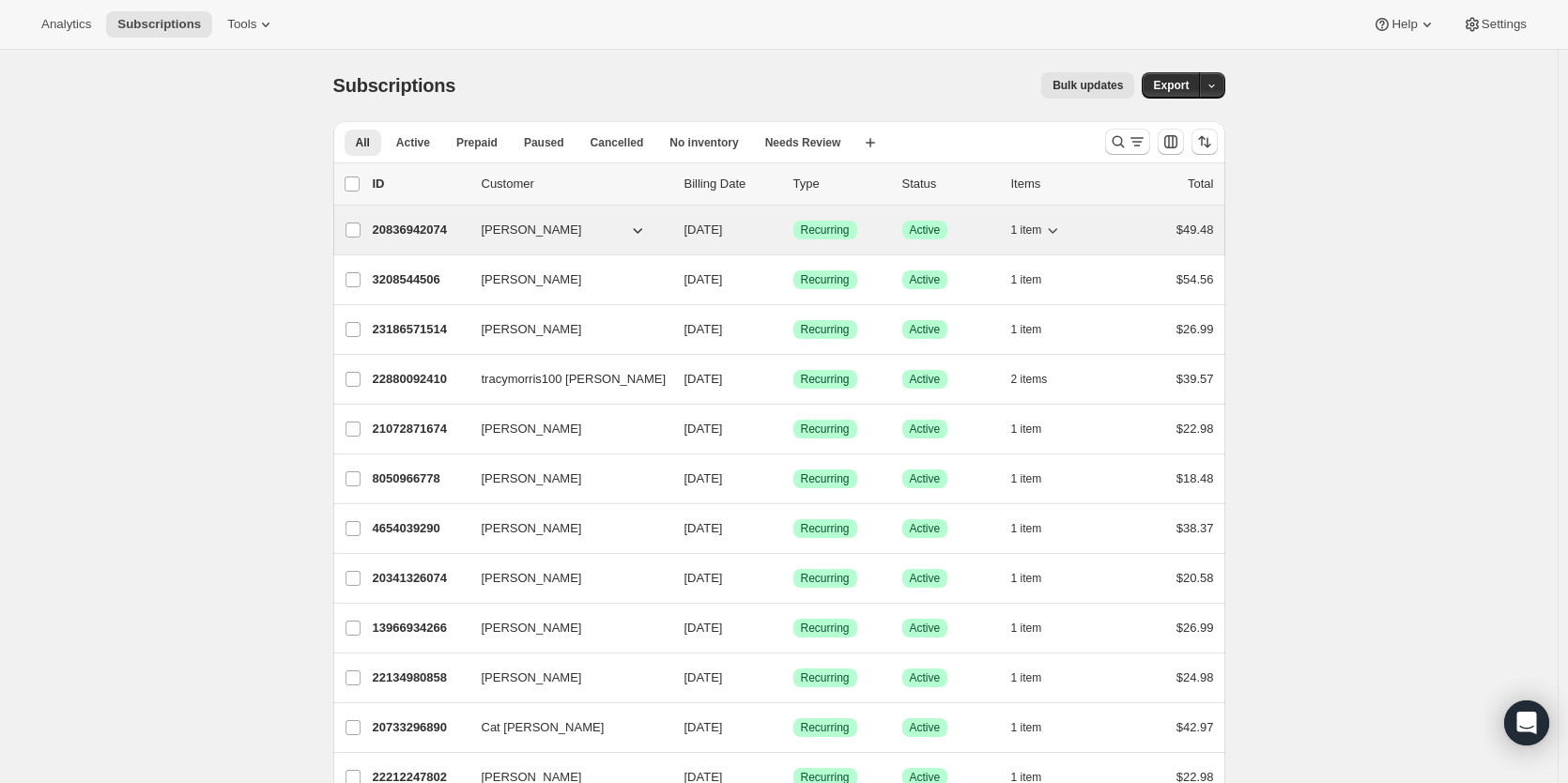
click at [432, 230] on p "20836942074" at bounding box center [420, 230] width 94 height 19
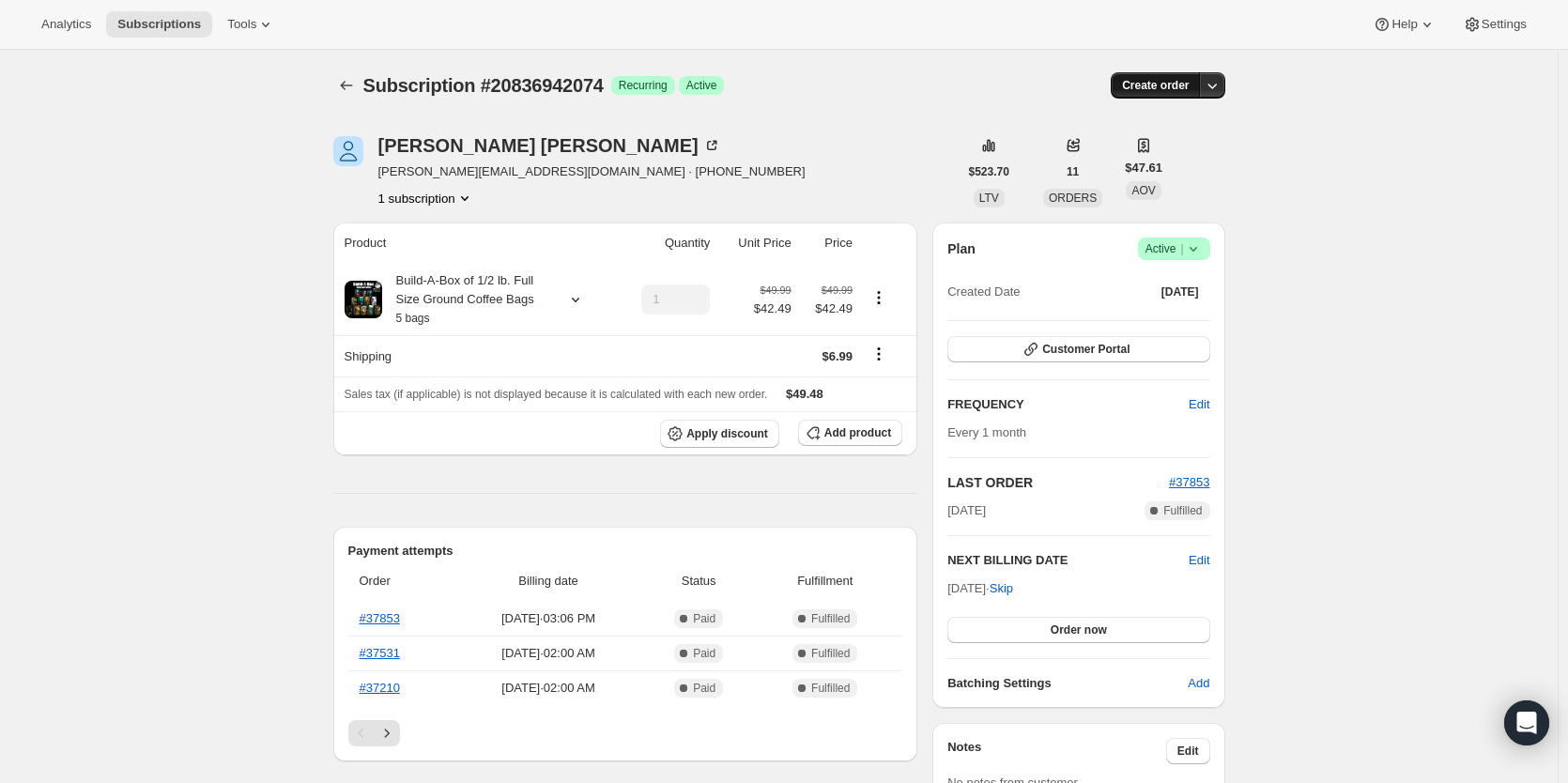
click at [1144, 83] on span "Create order" at bounding box center [1156, 85] width 67 height 15
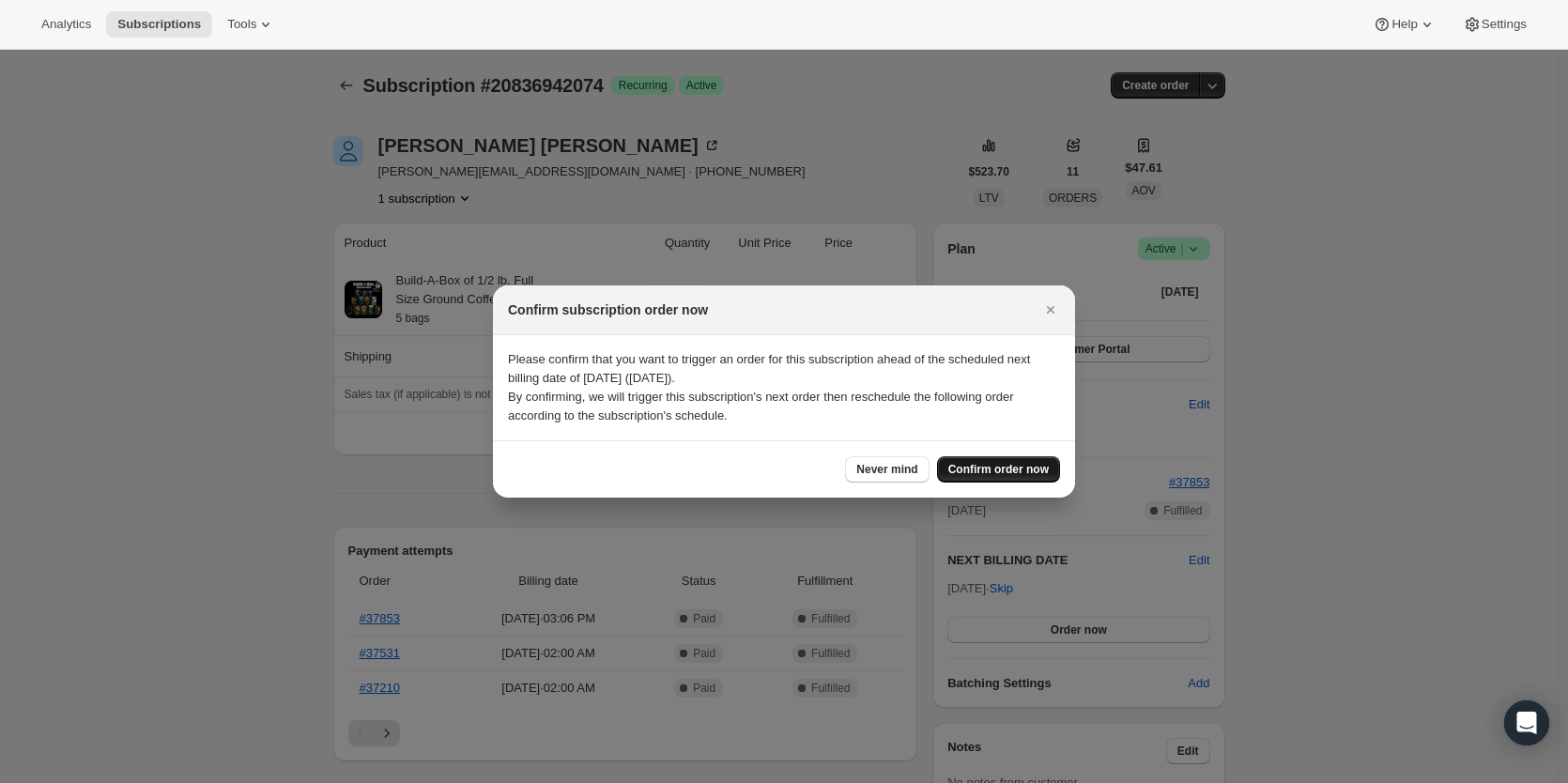
click at [1010, 466] on span "Confirm order now" at bounding box center [998, 470] width 101 height 15
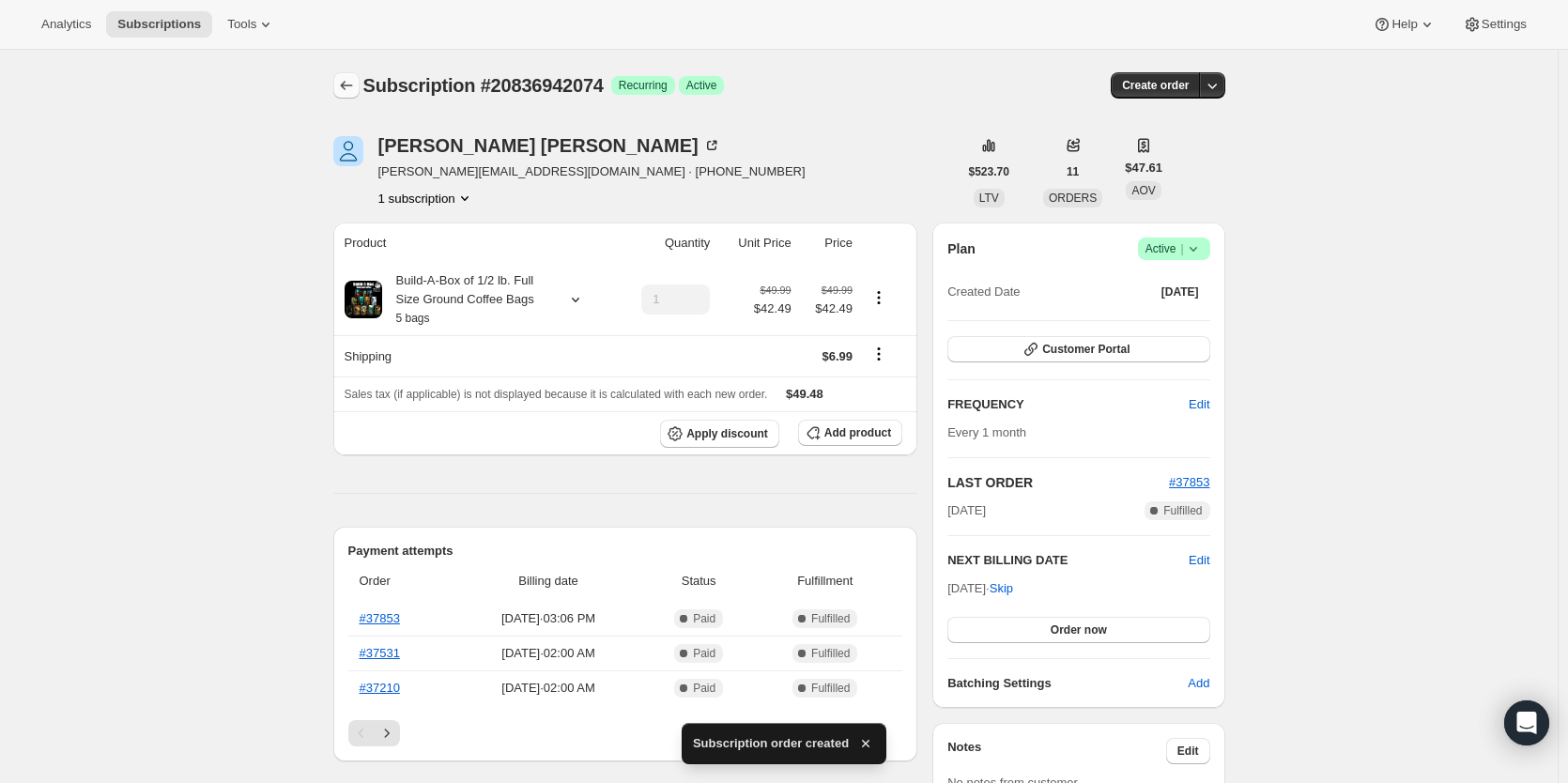
click at [348, 85] on icon "Subscriptions" at bounding box center [347, 85] width 19 height 19
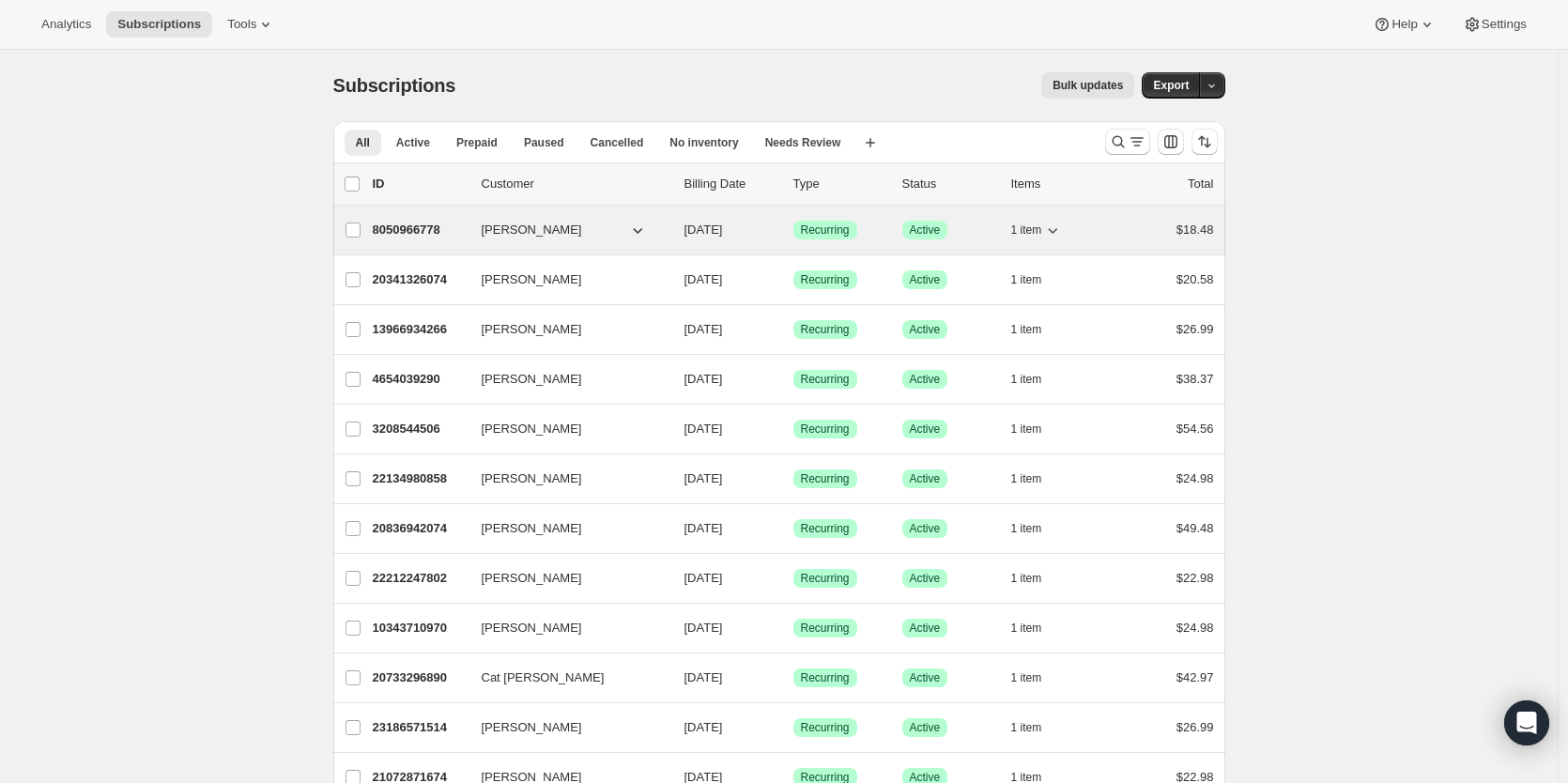
click at [402, 225] on p "8050966778" at bounding box center [420, 230] width 94 height 19
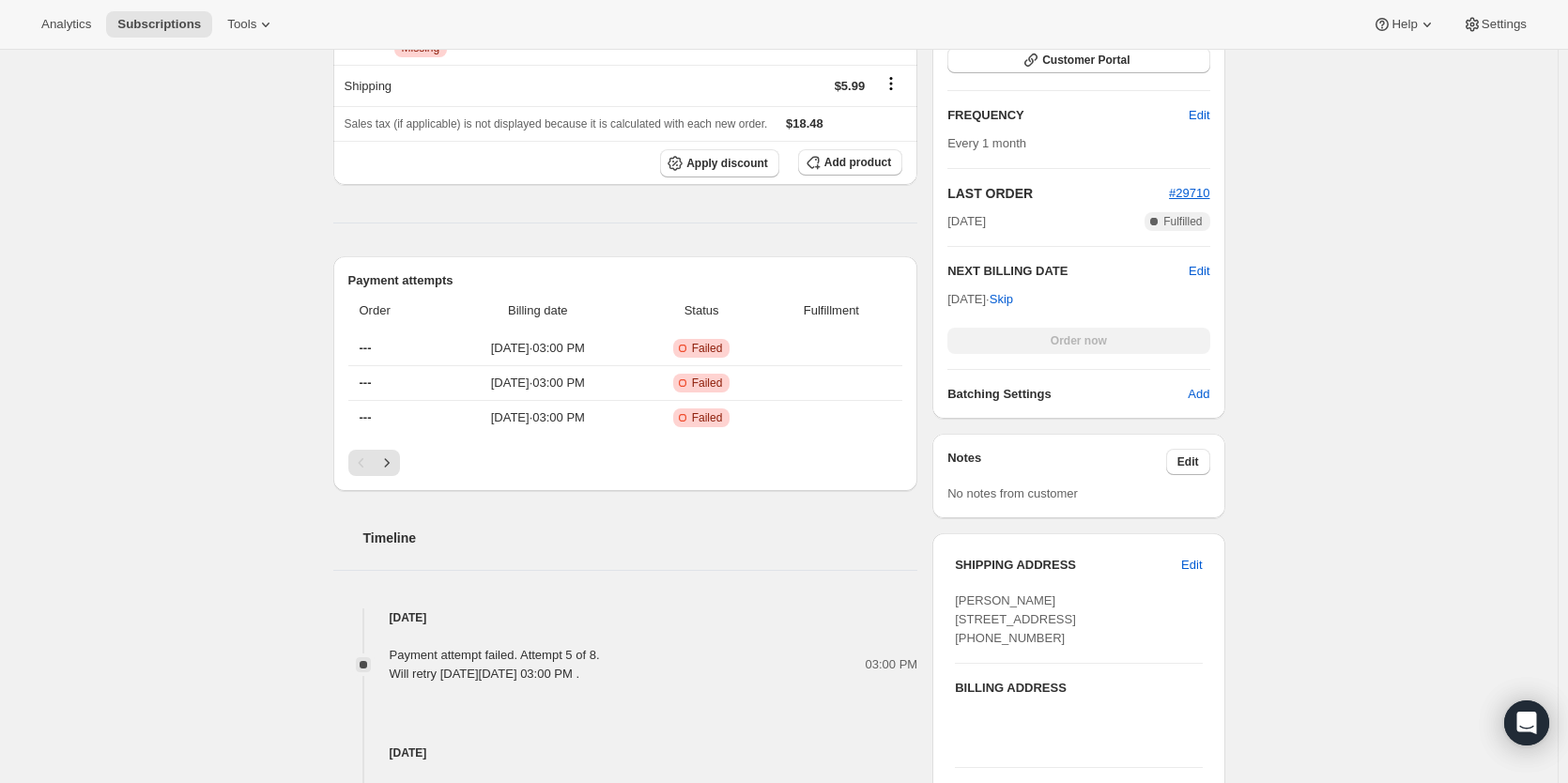
scroll to position [470, 0]
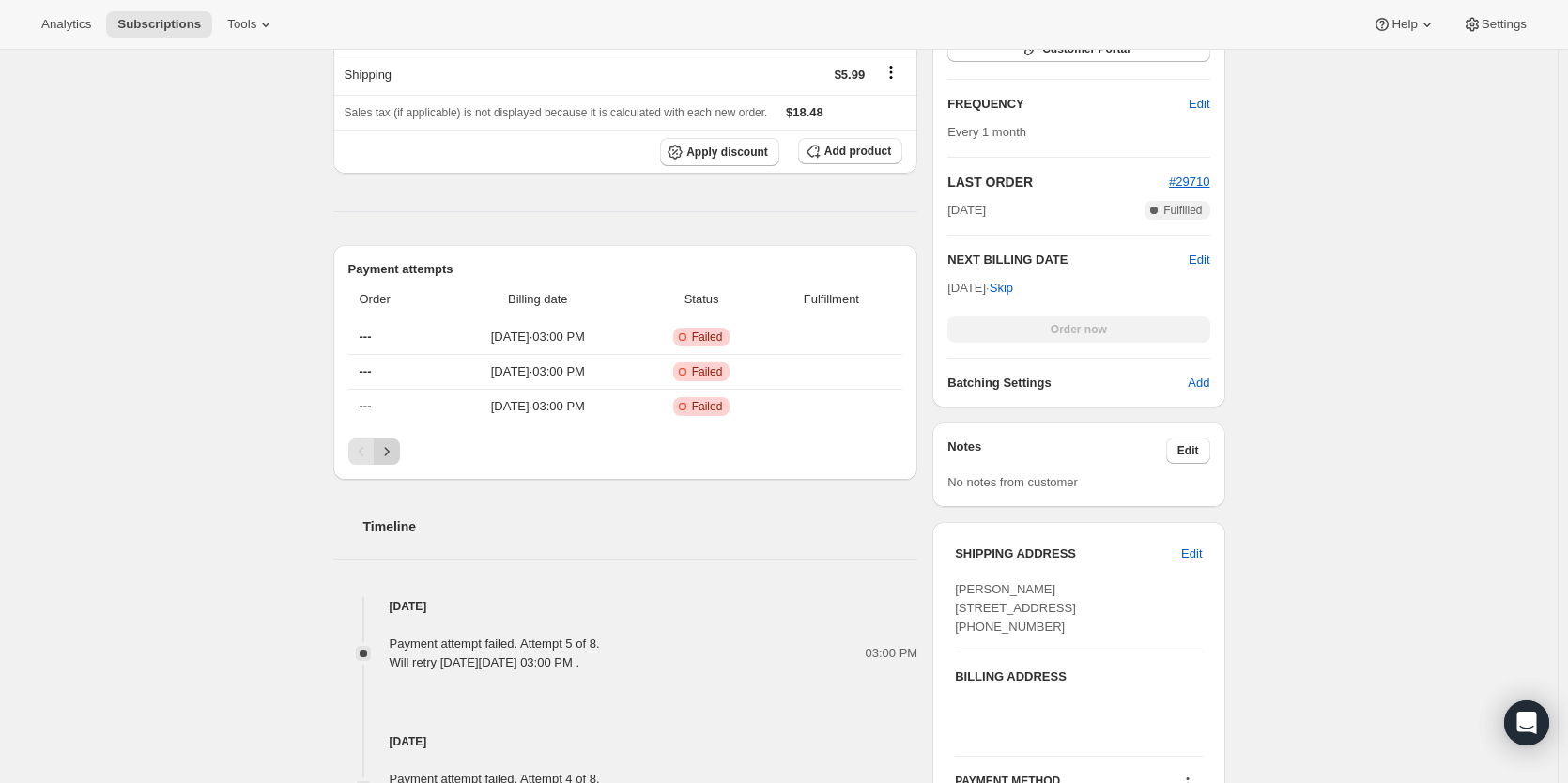
click at [396, 450] on icon "Next" at bounding box center [387, 451] width 19 height 19
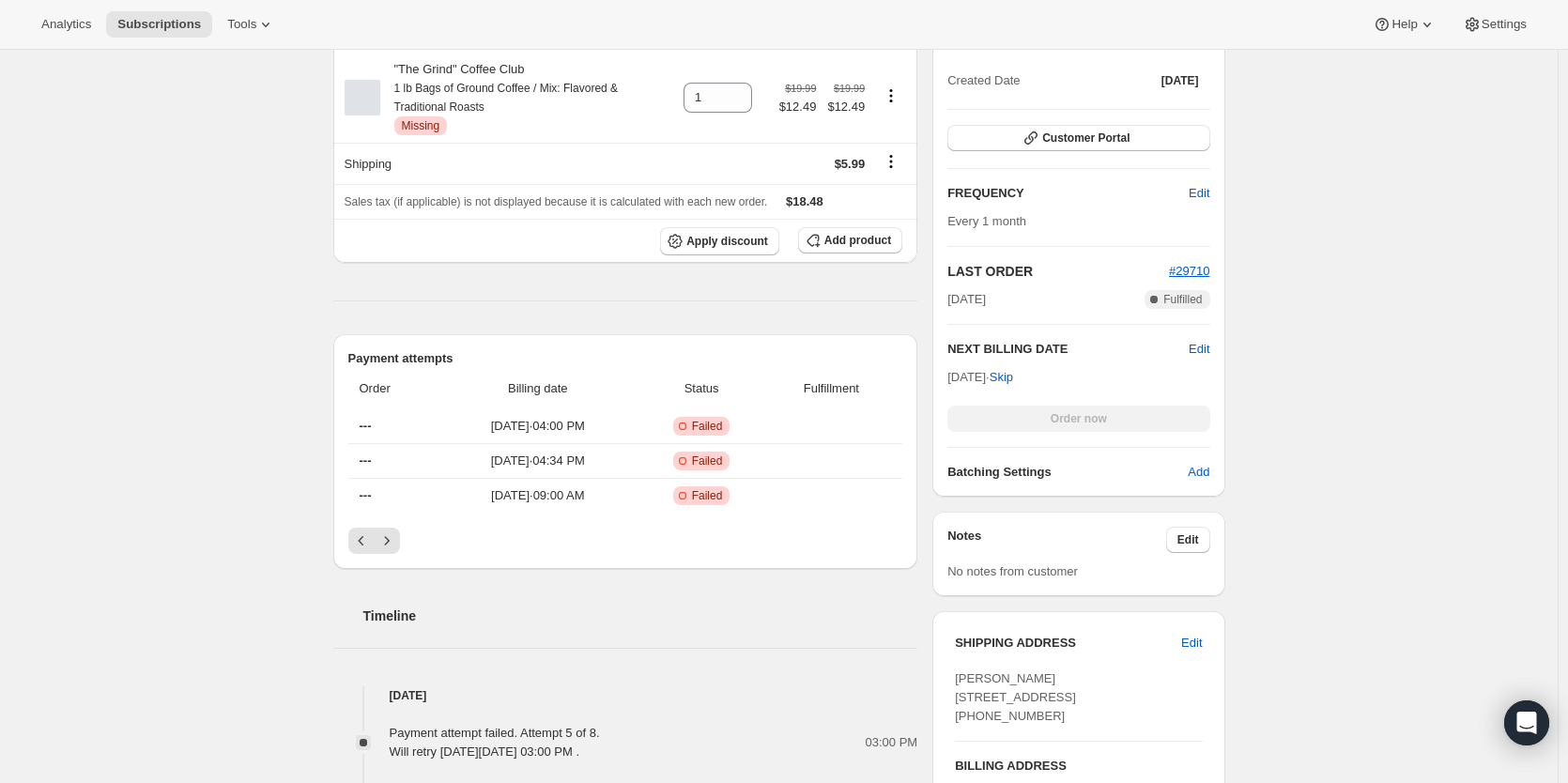
scroll to position [0, 0]
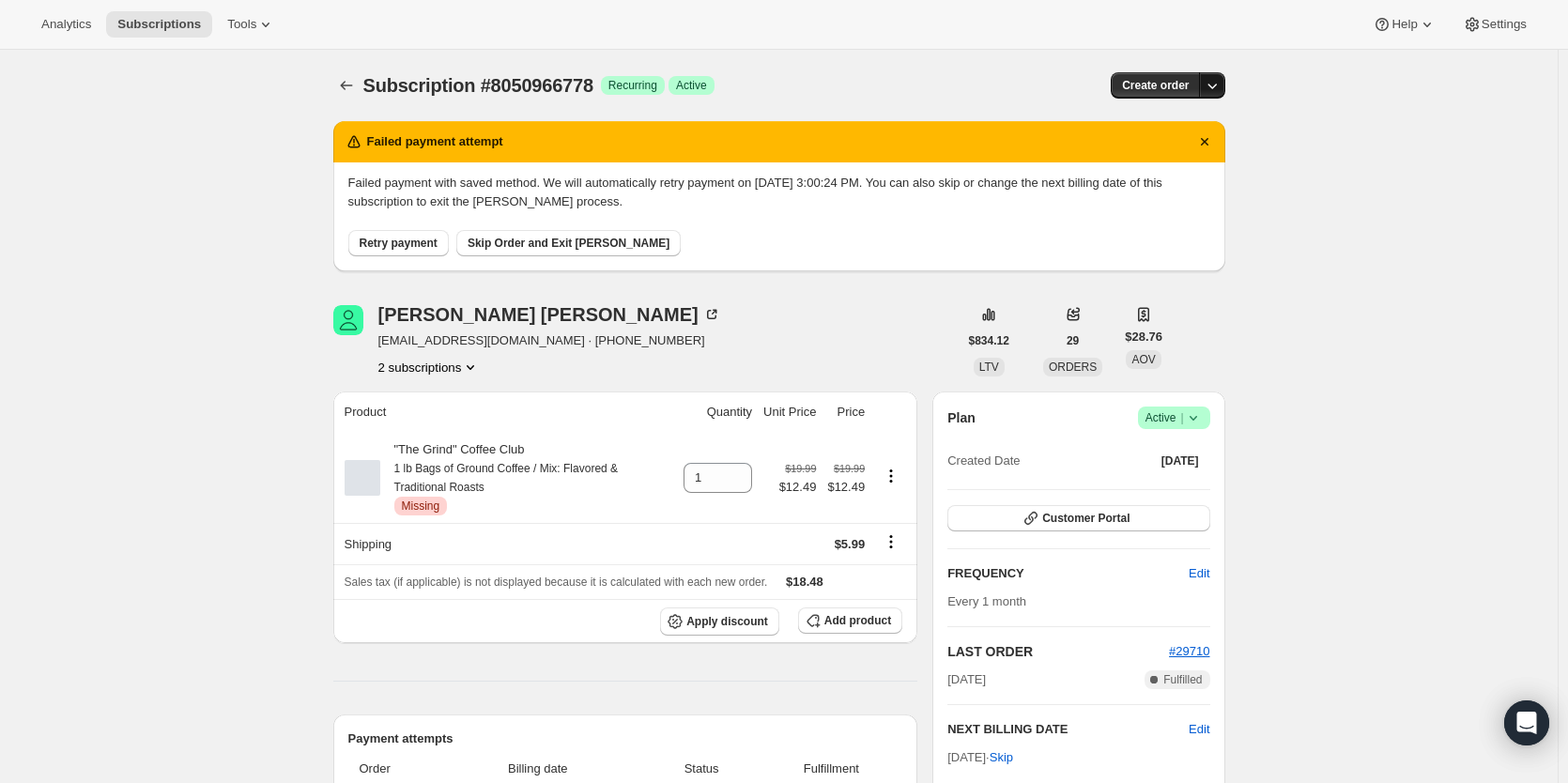
click at [1225, 77] on button "button" at bounding box center [1211, 84] width 26 height 26
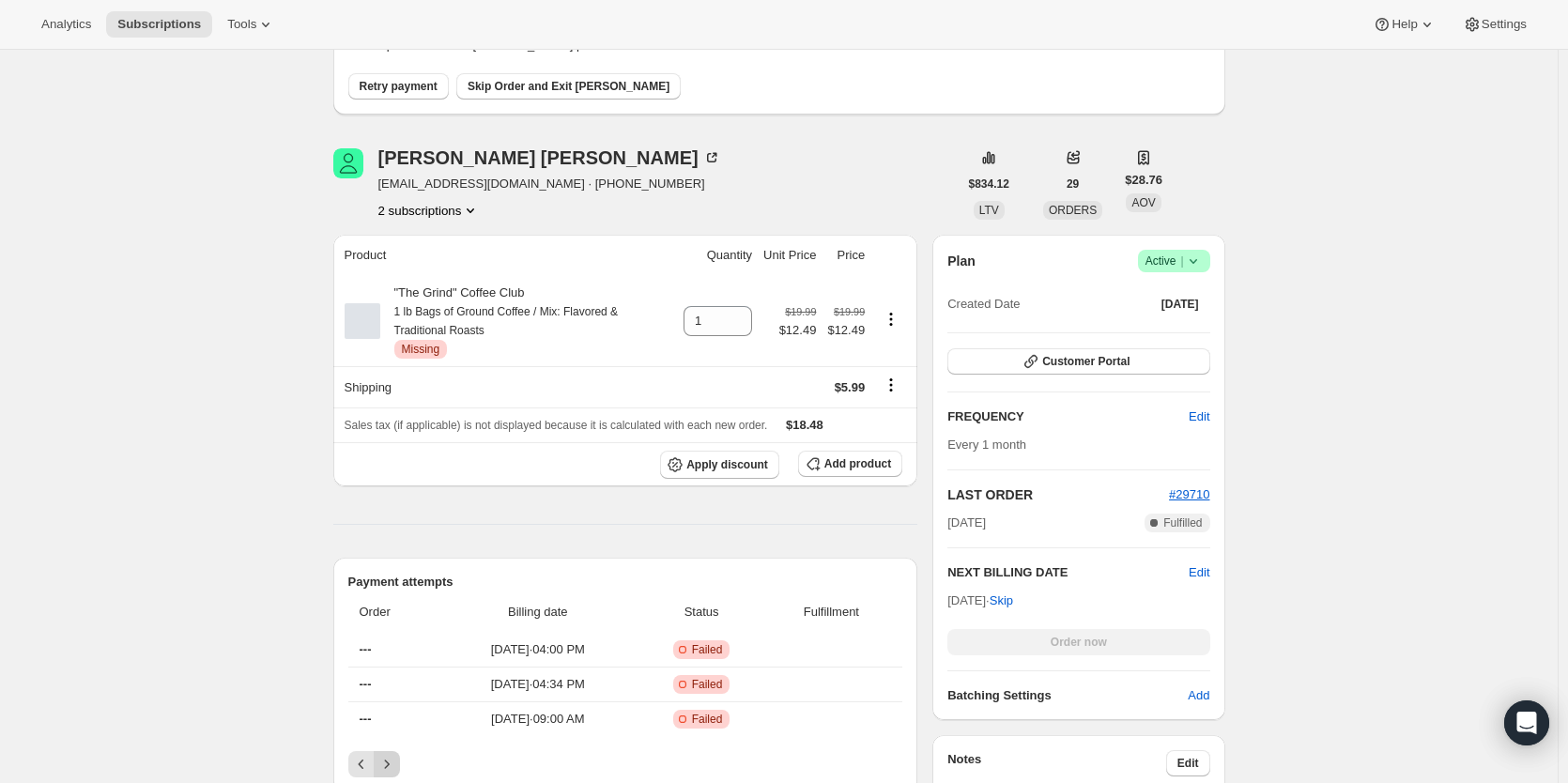
click at [388, 761] on icon "Next" at bounding box center [387, 765] width 19 height 19
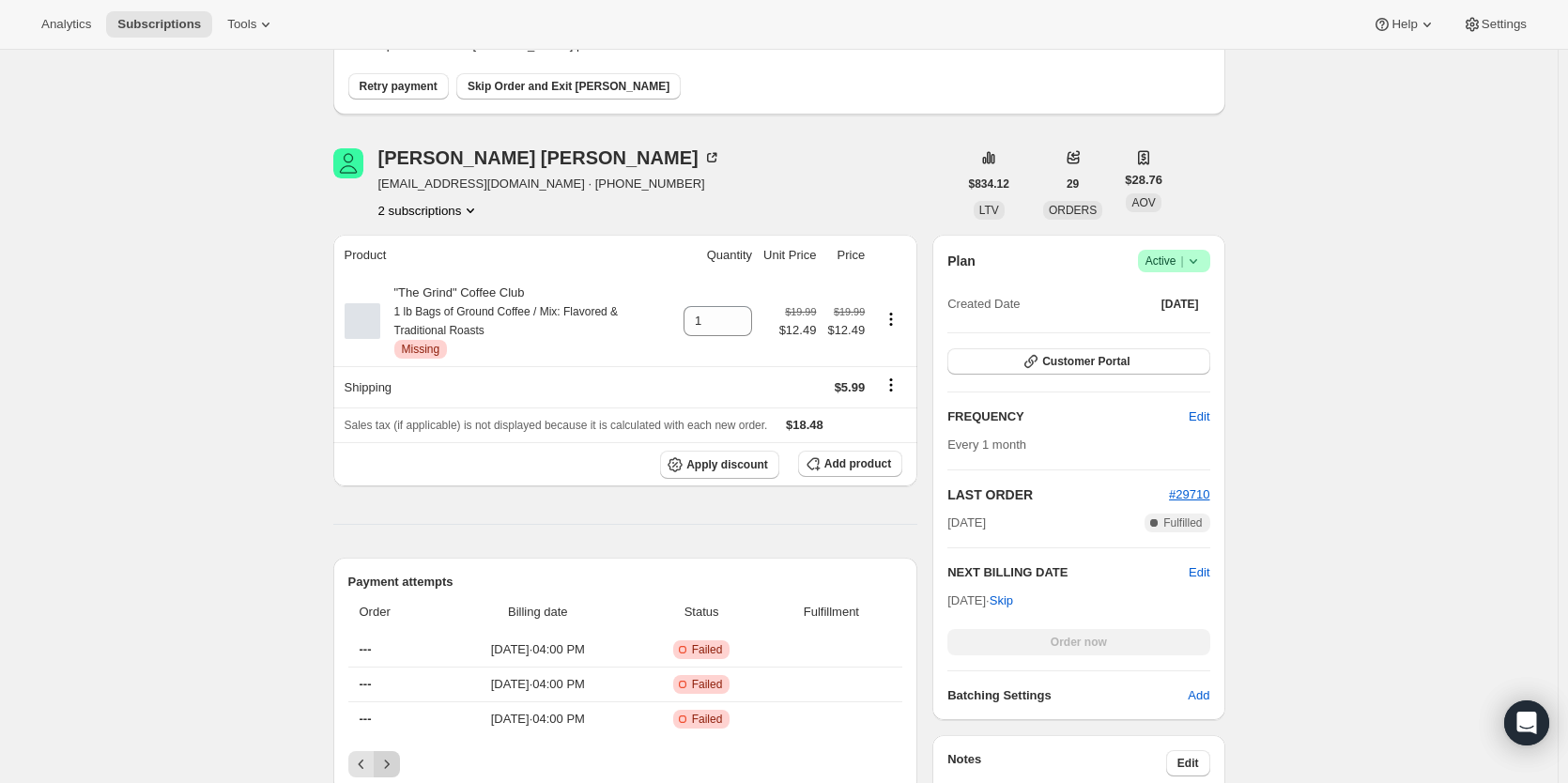
click at [388, 761] on icon "Next" at bounding box center [387, 765] width 19 height 19
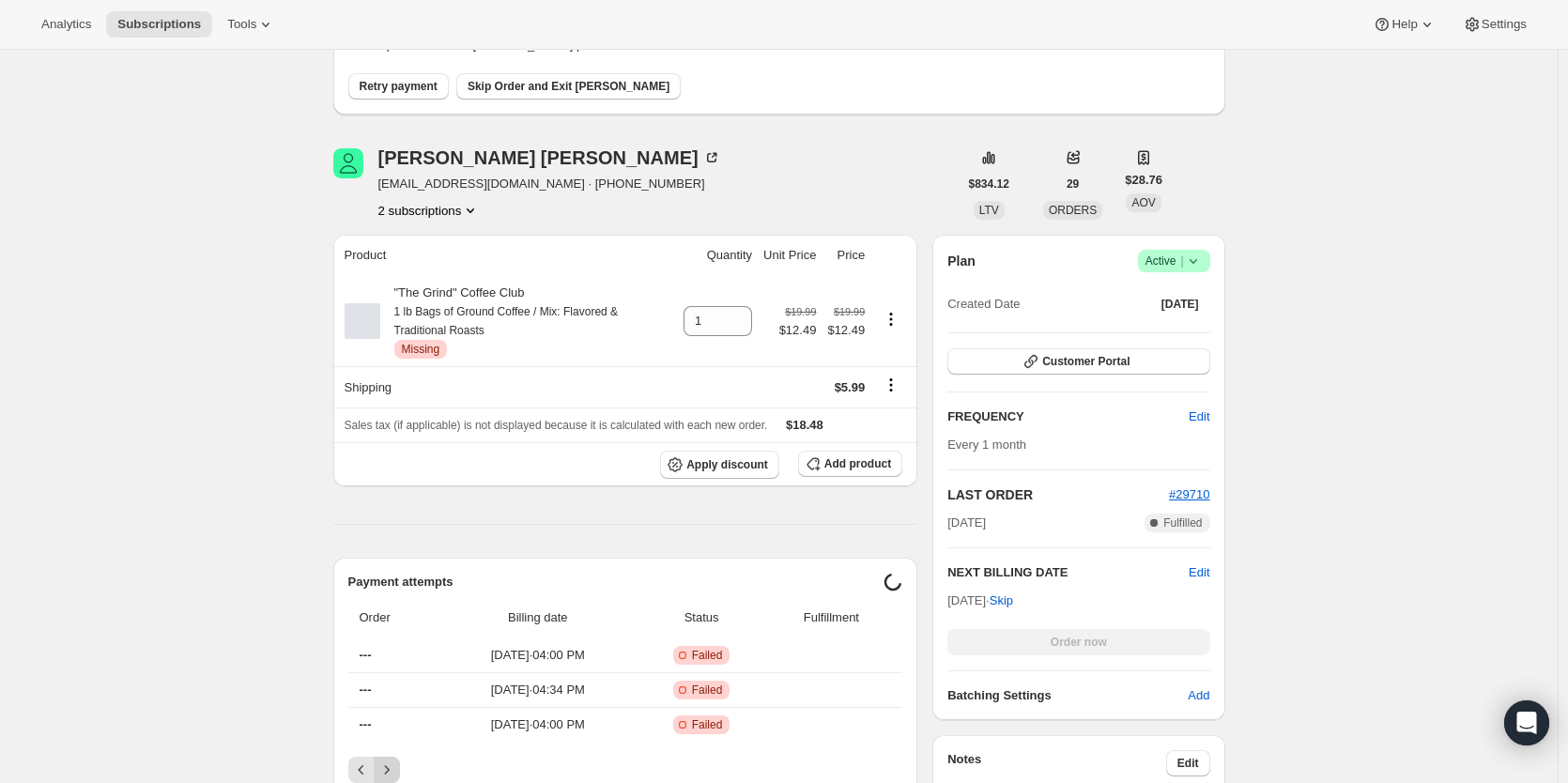
click at [388, 761] on button "Next" at bounding box center [386, 770] width 26 height 26
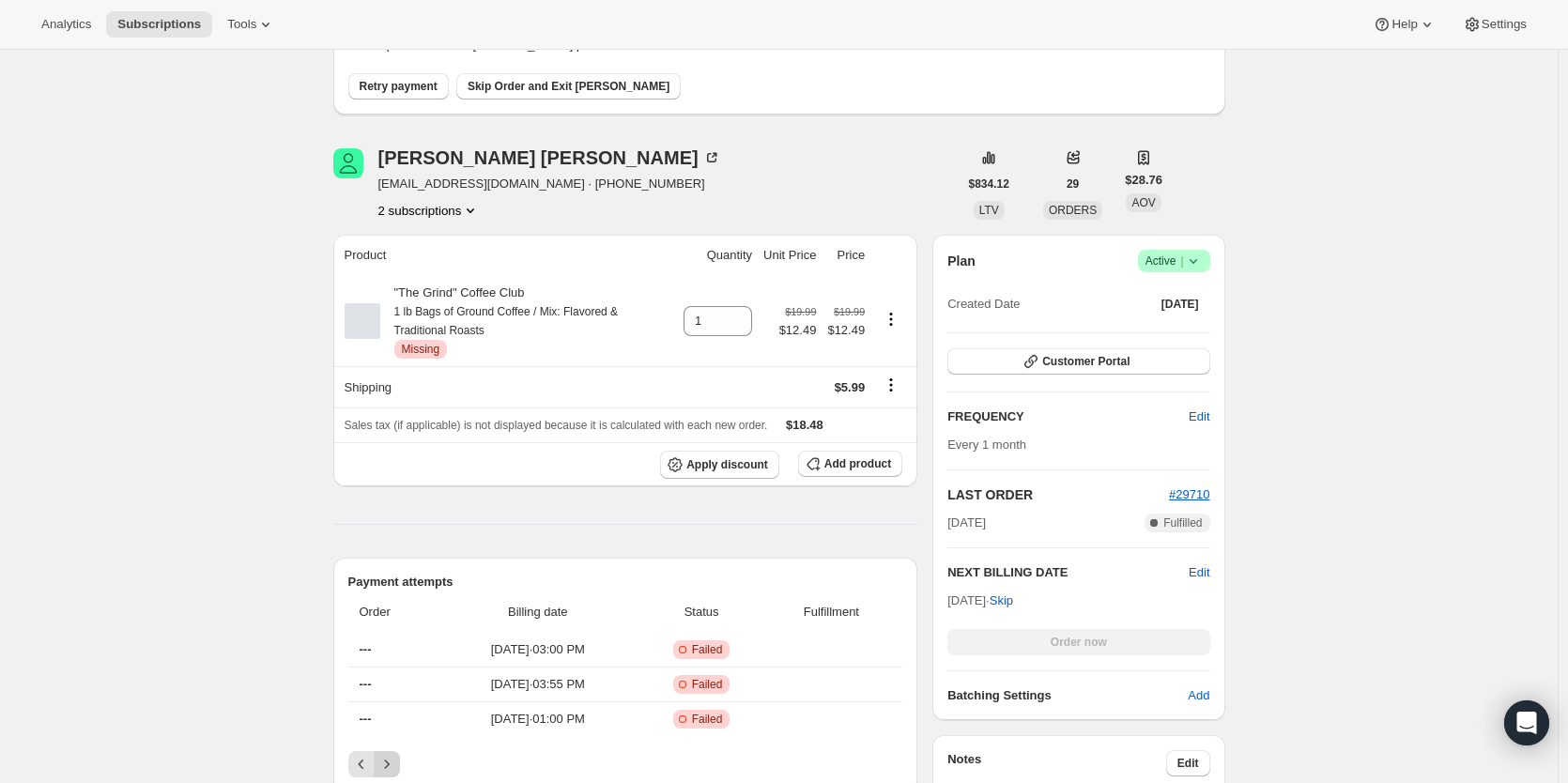
click at [388, 761] on icon "Next" at bounding box center [387, 765] width 19 height 19
click at [388, 761] on button "Next" at bounding box center [386, 764] width 26 height 26
click at [388, 761] on icon "Next" at bounding box center [387, 765] width 19 height 19
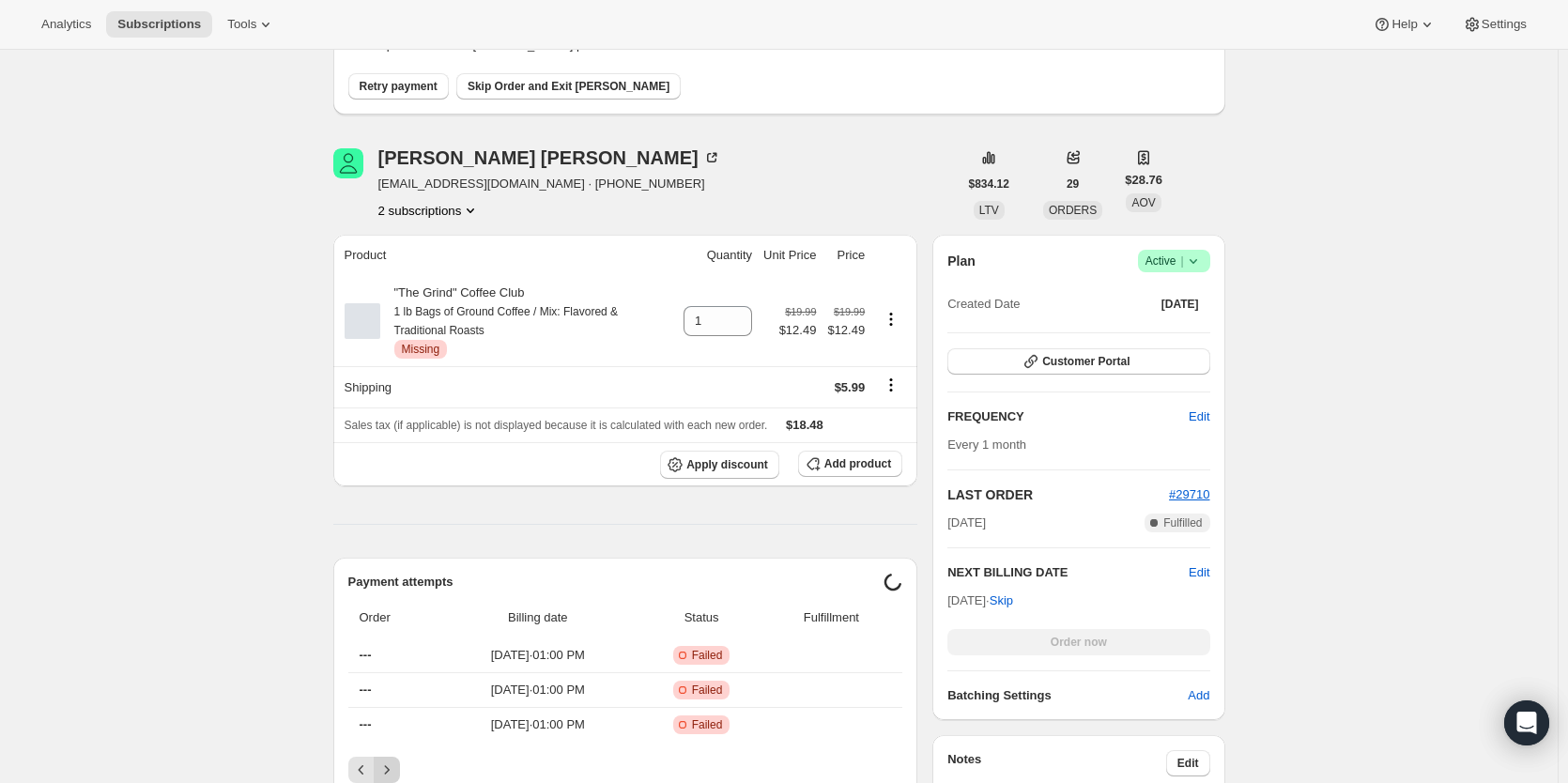
click at [388, 761] on button "Next" at bounding box center [386, 770] width 26 height 26
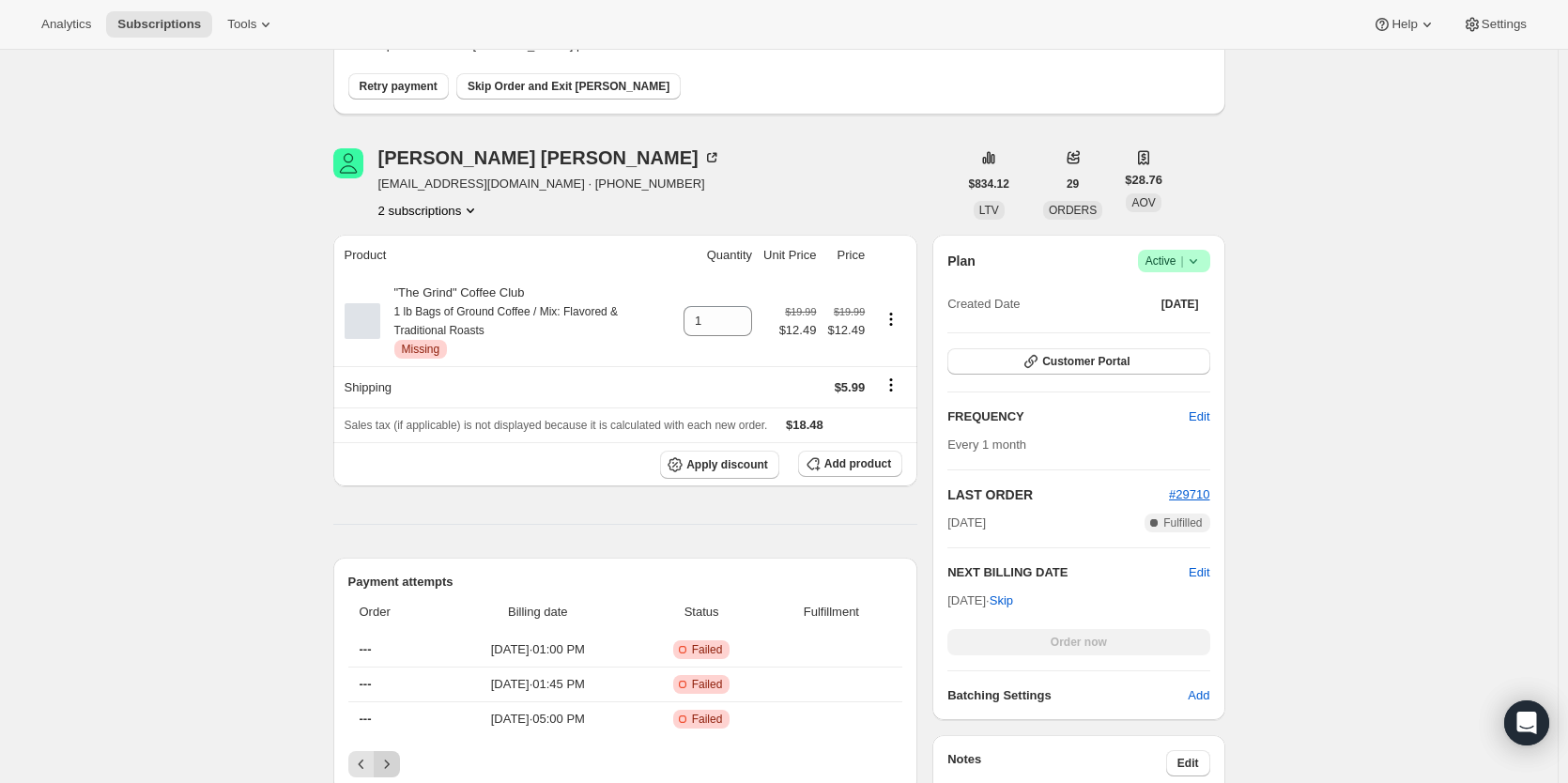
click at [388, 761] on icon "Next" at bounding box center [387, 765] width 19 height 19
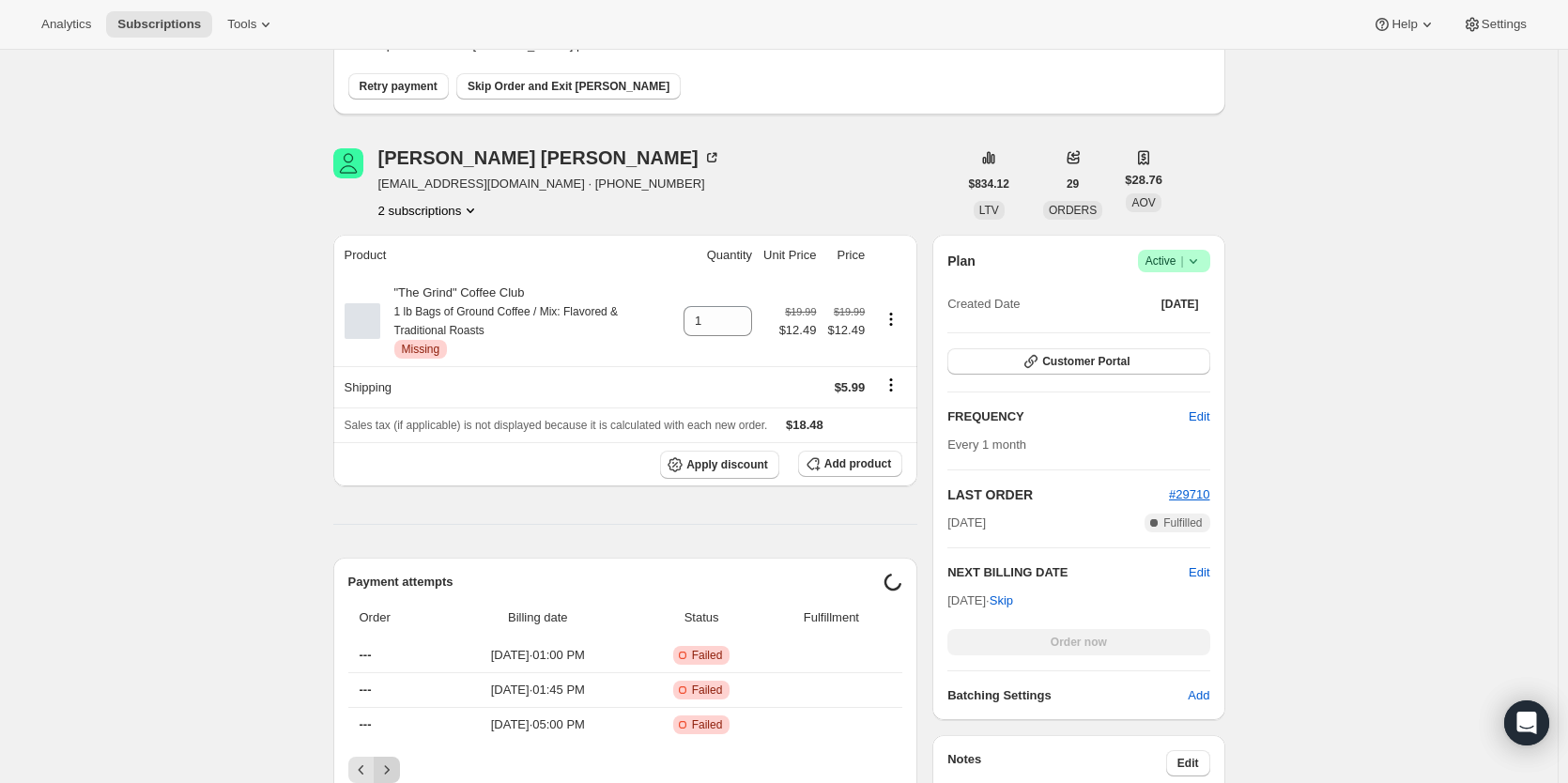
click at [388, 761] on button "Next" at bounding box center [386, 770] width 26 height 26
click at [388, 761] on icon "Next" at bounding box center [387, 771] width 19 height 19
click at [388, 761] on button "Next" at bounding box center [386, 770] width 26 height 26
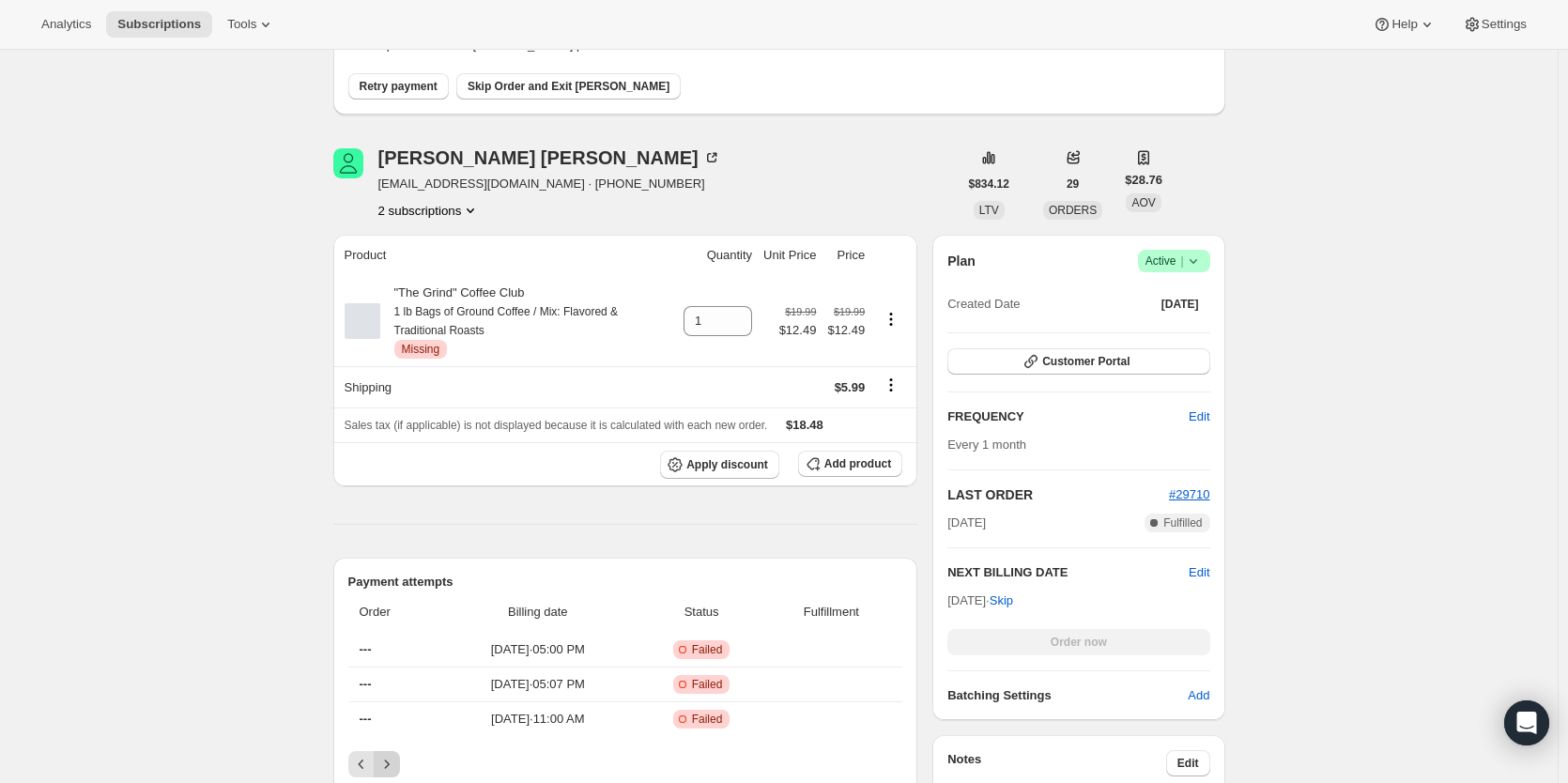
click at [388, 761] on button "Next" at bounding box center [386, 764] width 26 height 26
click at [388, 761] on button "Next" at bounding box center [386, 770] width 26 height 26
click at [388, 761] on icon "Next" at bounding box center [387, 771] width 19 height 19
click at [388, 761] on button "Next" at bounding box center [386, 770] width 26 height 26
click at [388, 761] on icon "Next" at bounding box center [387, 765] width 19 height 19
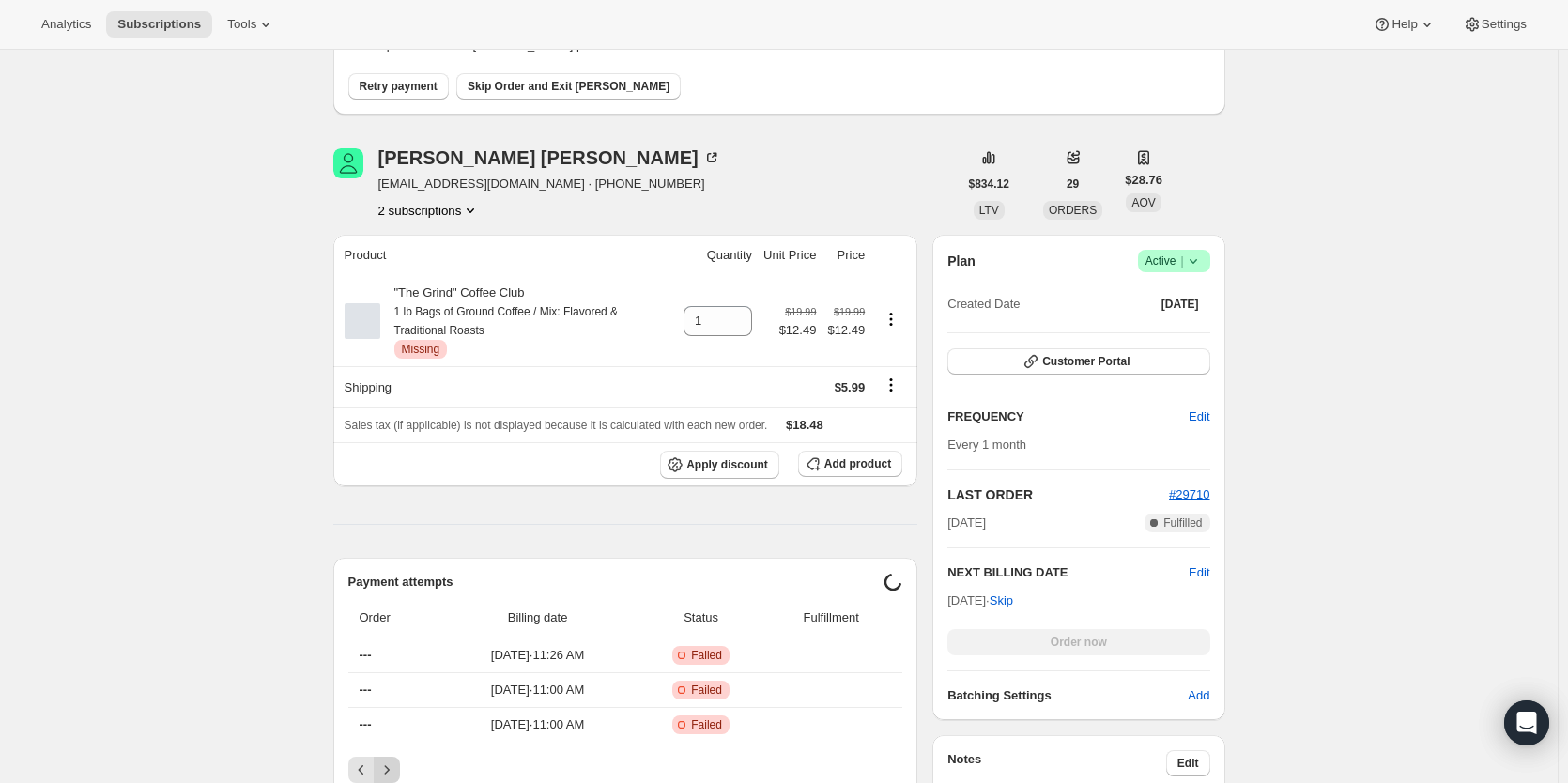
click at [388, 761] on button "Next" at bounding box center [386, 770] width 26 height 26
click at [388, 761] on icon "Next" at bounding box center [387, 771] width 19 height 19
click at [388, 761] on button "Next" at bounding box center [386, 770] width 26 height 26
click at [388, 761] on icon "Next" at bounding box center [387, 765] width 19 height 19
click at [388, 761] on button "Next" at bounding box center [386, 764] width 26 height 26
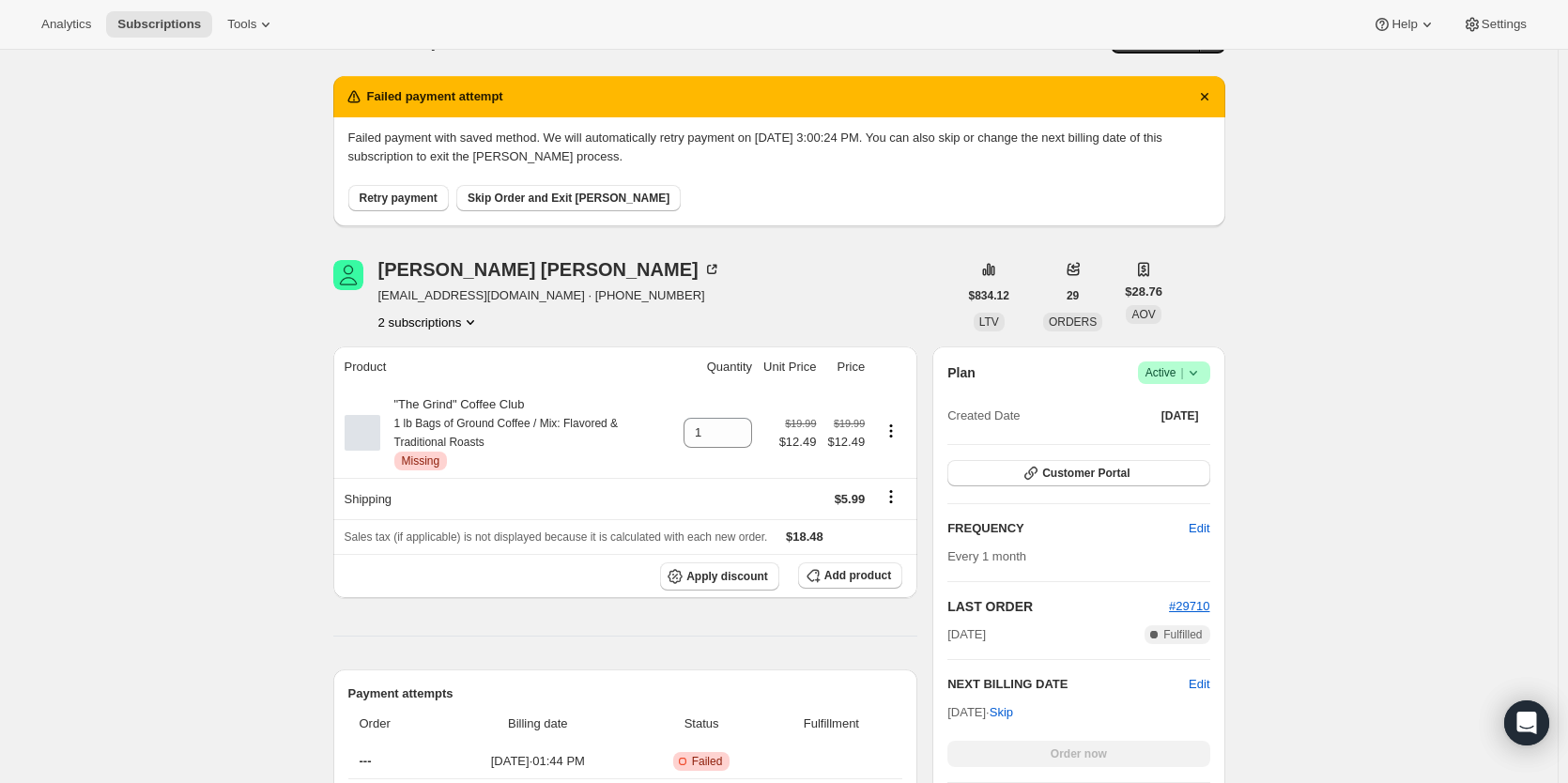
scroll to position [0, 0]
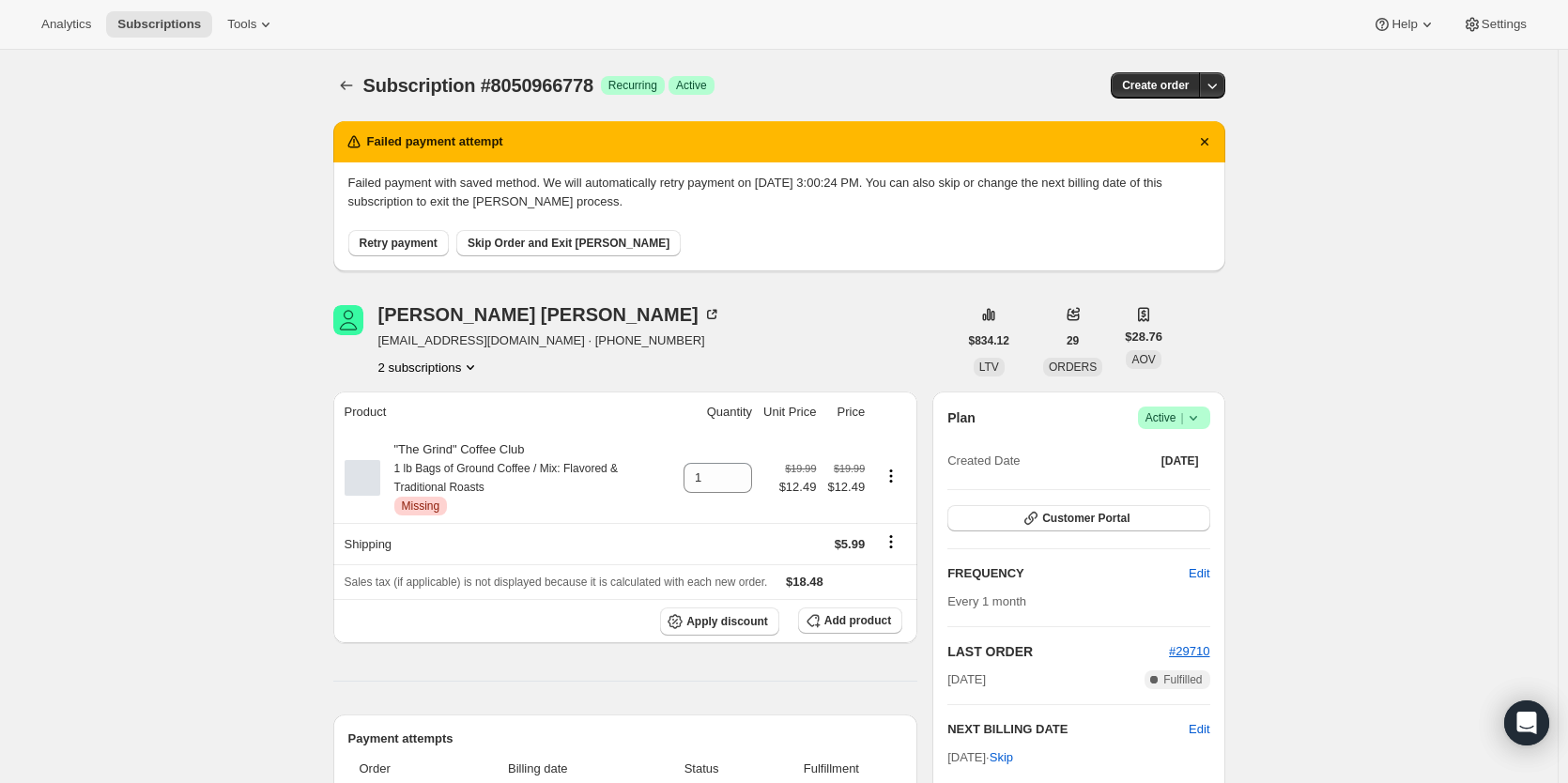
click at [1195, 419] on icon at bounding box center [1193, 418] width 19 height 19
click at [1173, 494] on span "Cancel subscription" at bounding box center [1171, 487] width 106 height 14
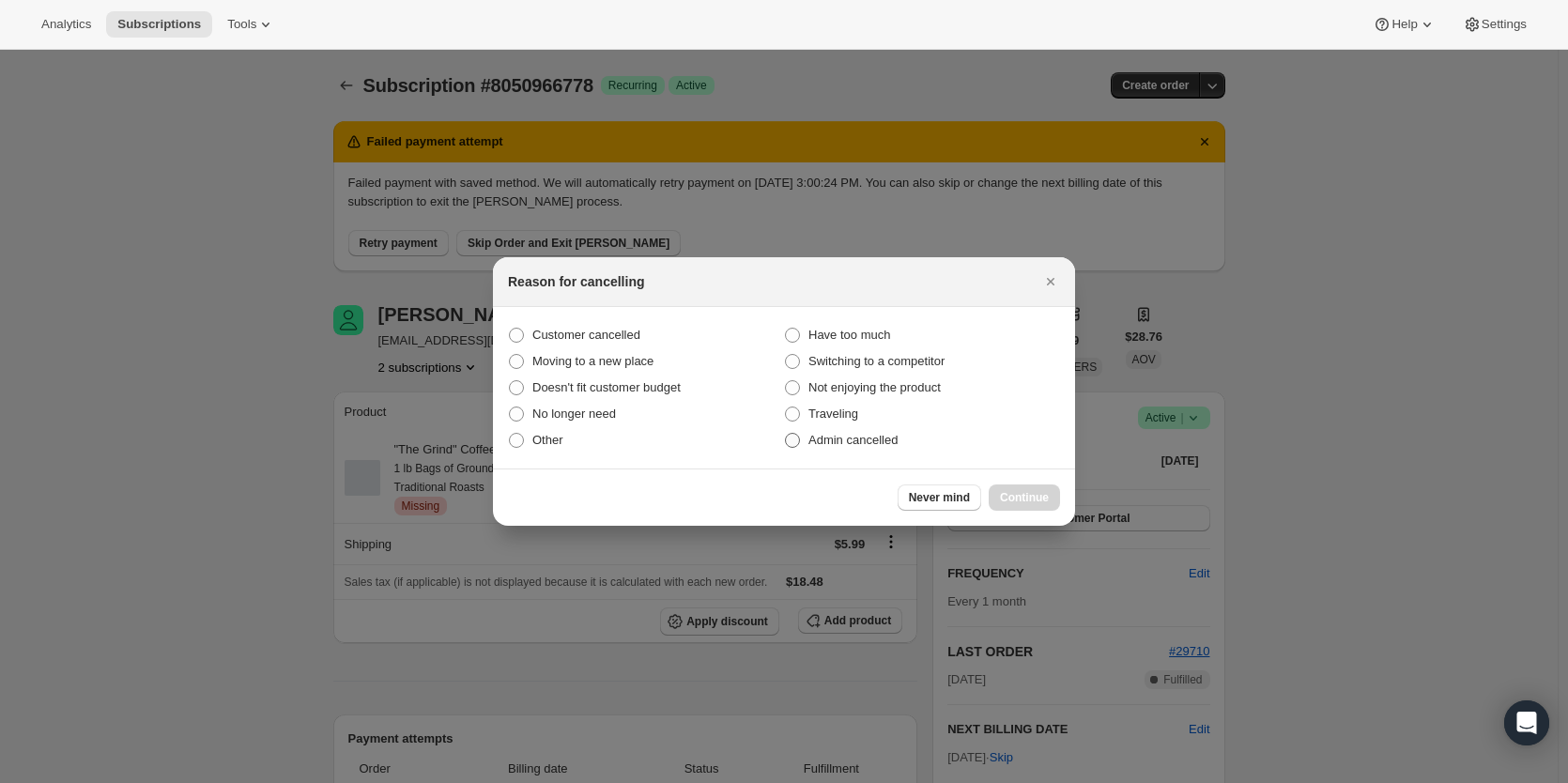
click at [812, 443] on span "Admin cancelled" at bounding box center [853, 440] width 89 height 14
click at [786, 434] on input "Admin cancelled" at bounding box center [785, 433] width 1 height 1
radio input "true"
click at [1029, 501] on span "Continue" at bounding box center [1024, 497] width 49 height 15
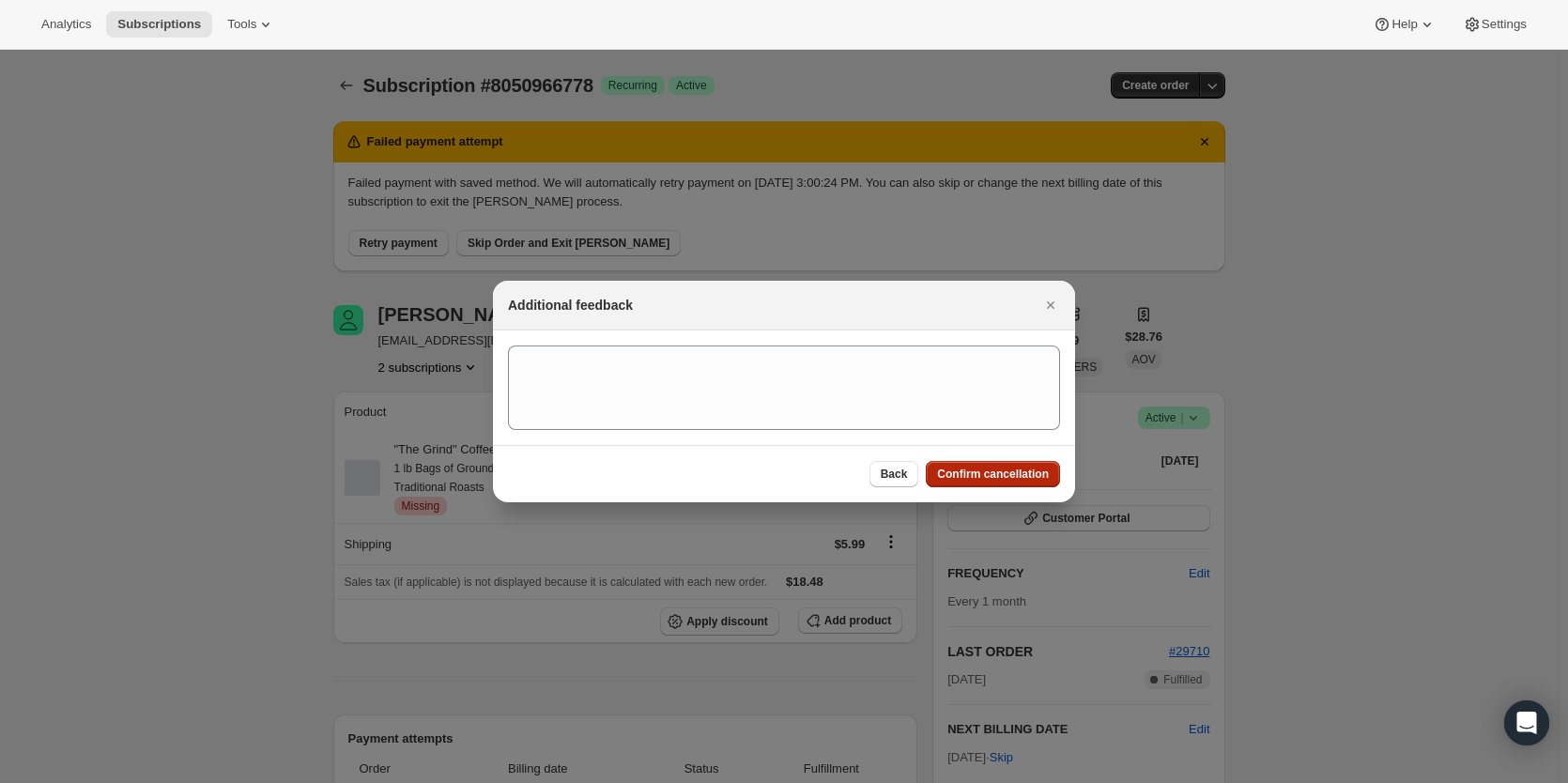
click at [1011, 469] on span "Confirm cancellation" at bounding box center [993, 474] width 112 height 15
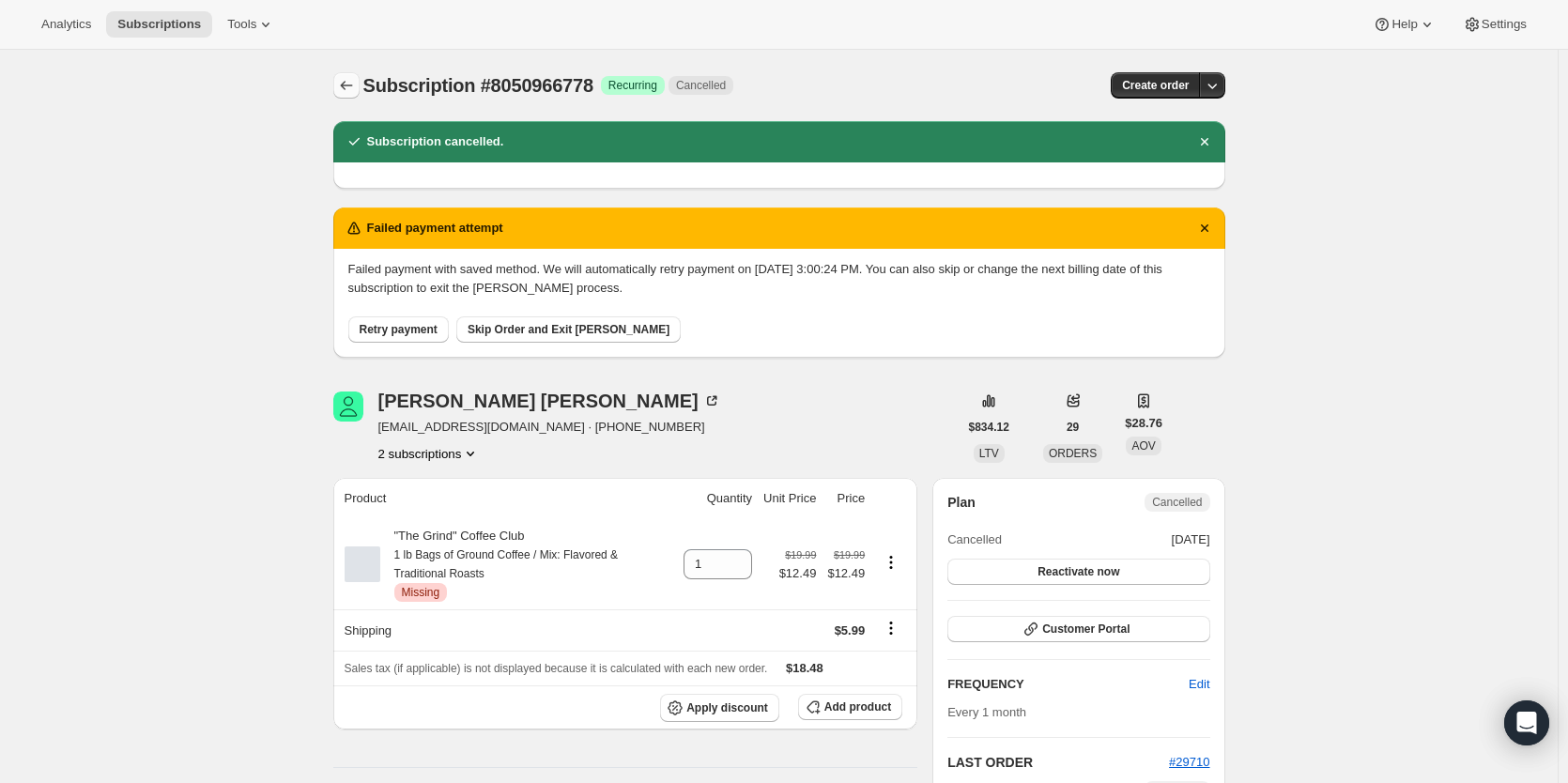
click at [354, 87] on icon "Subscriptions" at bounding box center [347, 85] width 19 height 19
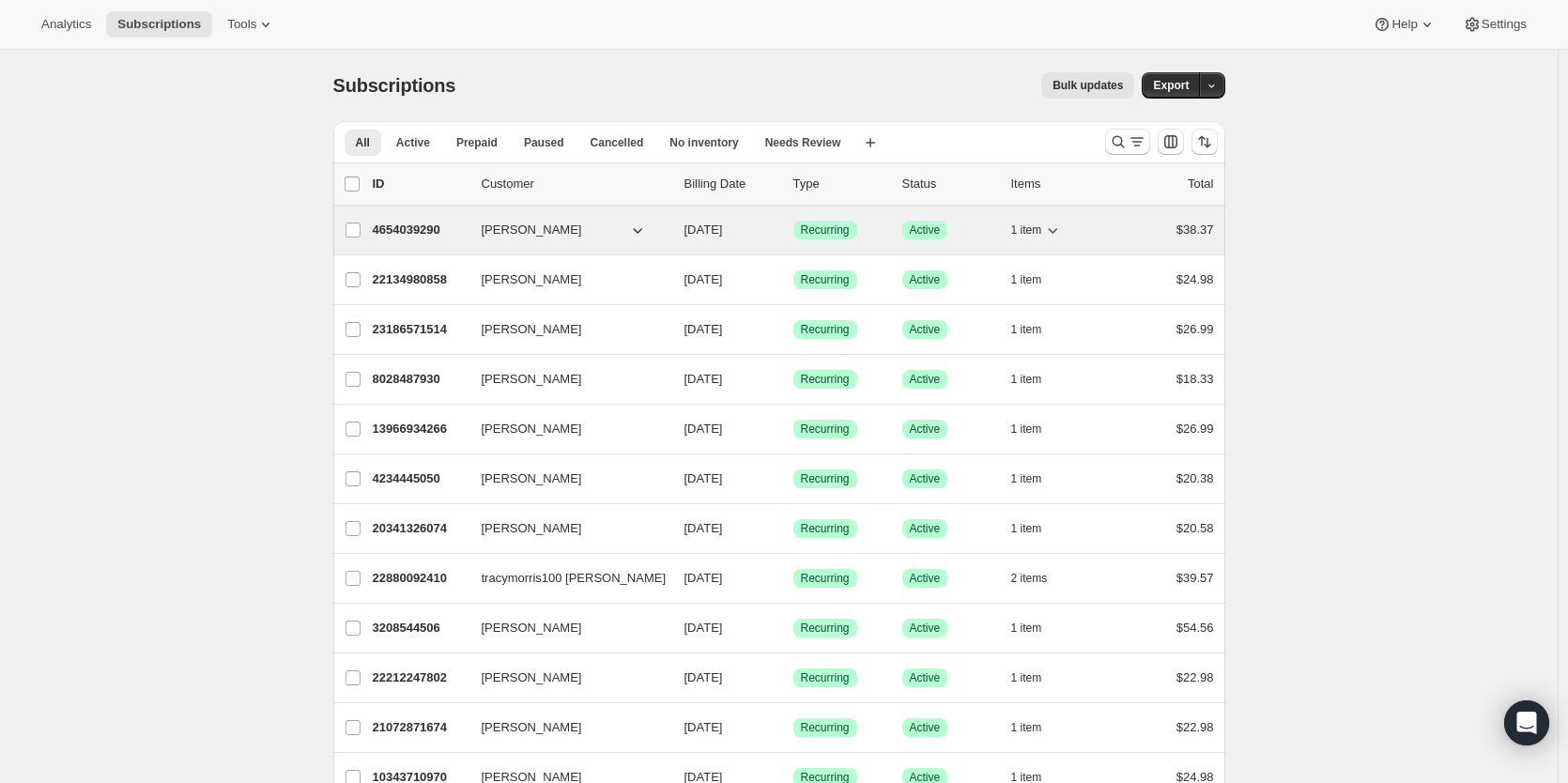
click at [410, 236] on p "4654039290" at bounding box center [420, 230] width 94 height 19
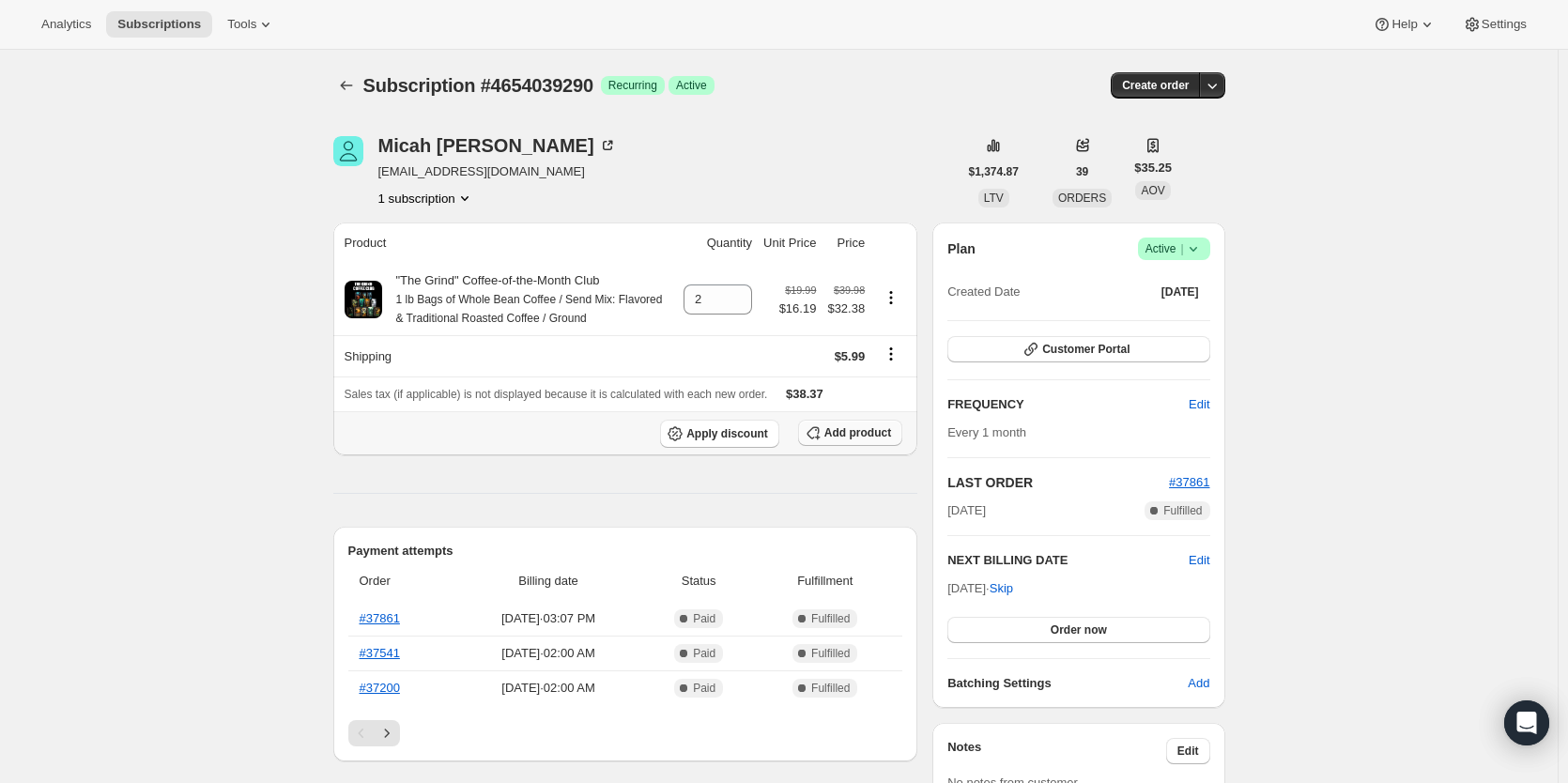
click at [880, 432] on span "Add product" at bounding box center [858, 433] width 67 height 15
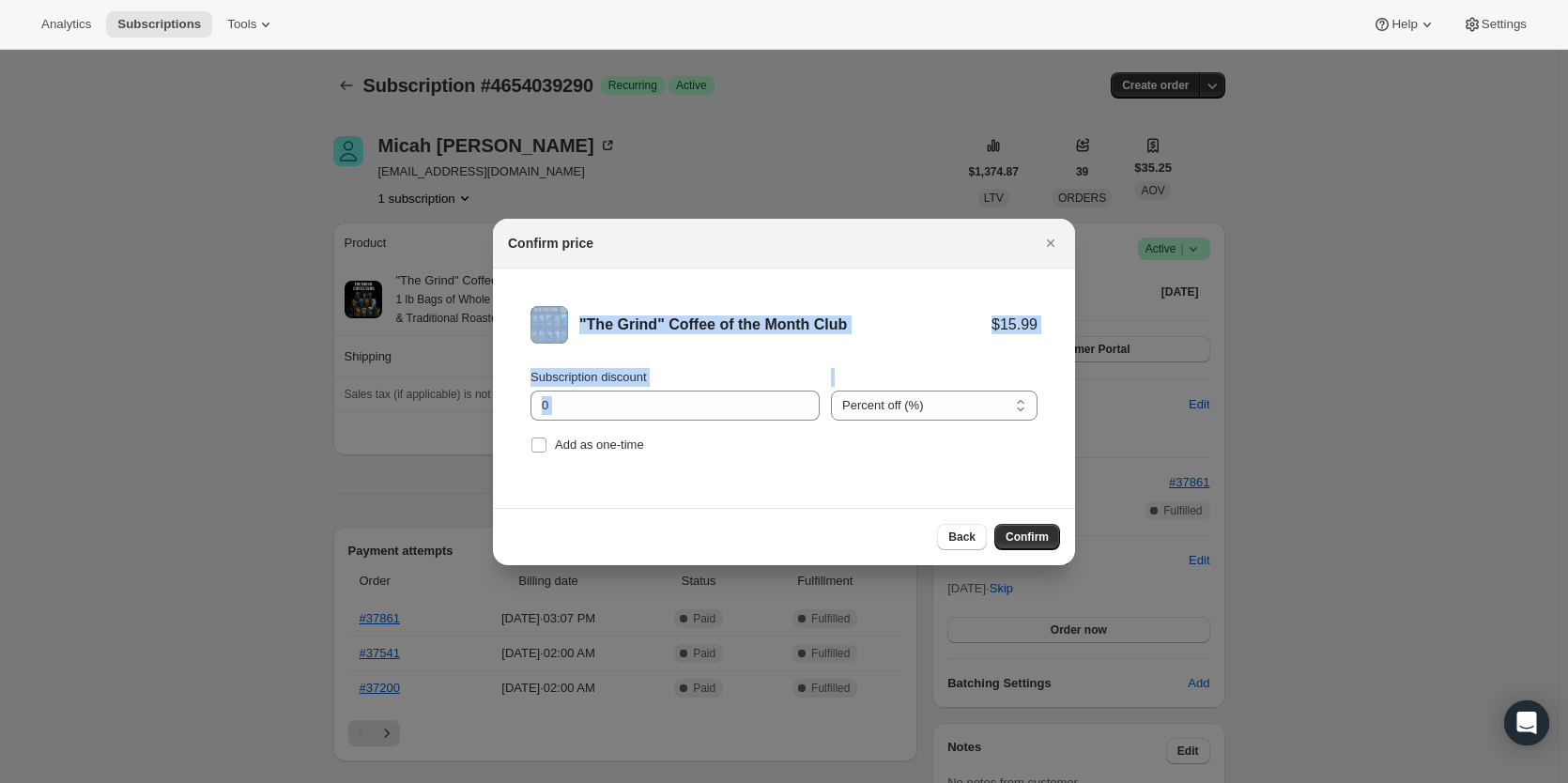
drag, startPoint x: 993, startPoint y: 246, endPoint x: 978, endPoint y: 370, distance: 124.9
click at [978, 370] on div "Confirm price "The Grind" Coffee of the Month Club $15.99 Subscription discount…" at bounding box center [783, 392] width 582 height 347
click at [1051, 243] on icon "Close" at bounding box center [1050, 243] width 8 height 8
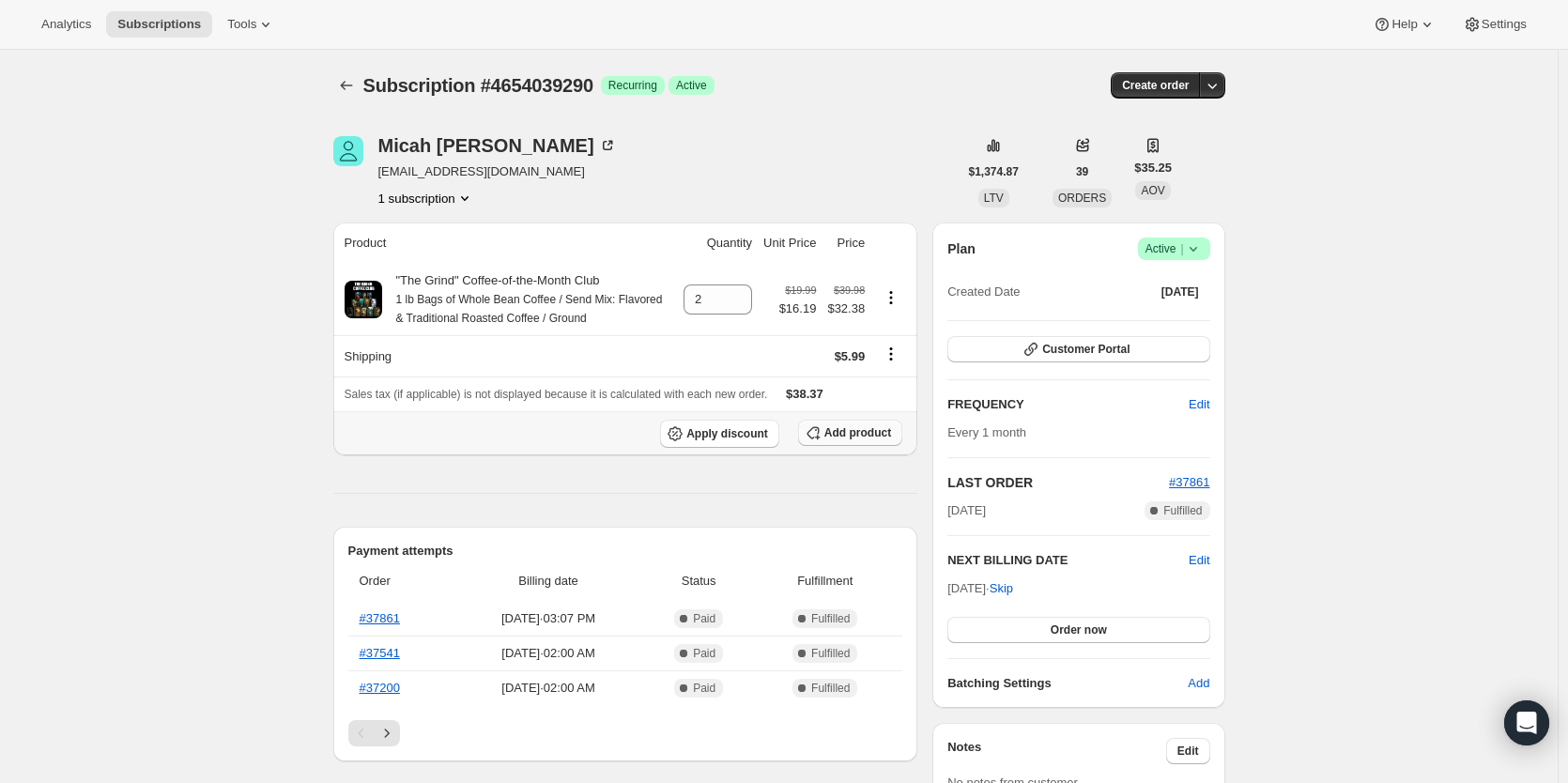
click at [849, 434] on span "Add product" at bounding box center [858, 433] width 67 height 15
click at [866, 436] on span "Add product" at bounding box center [858, 433] width 67 height 15
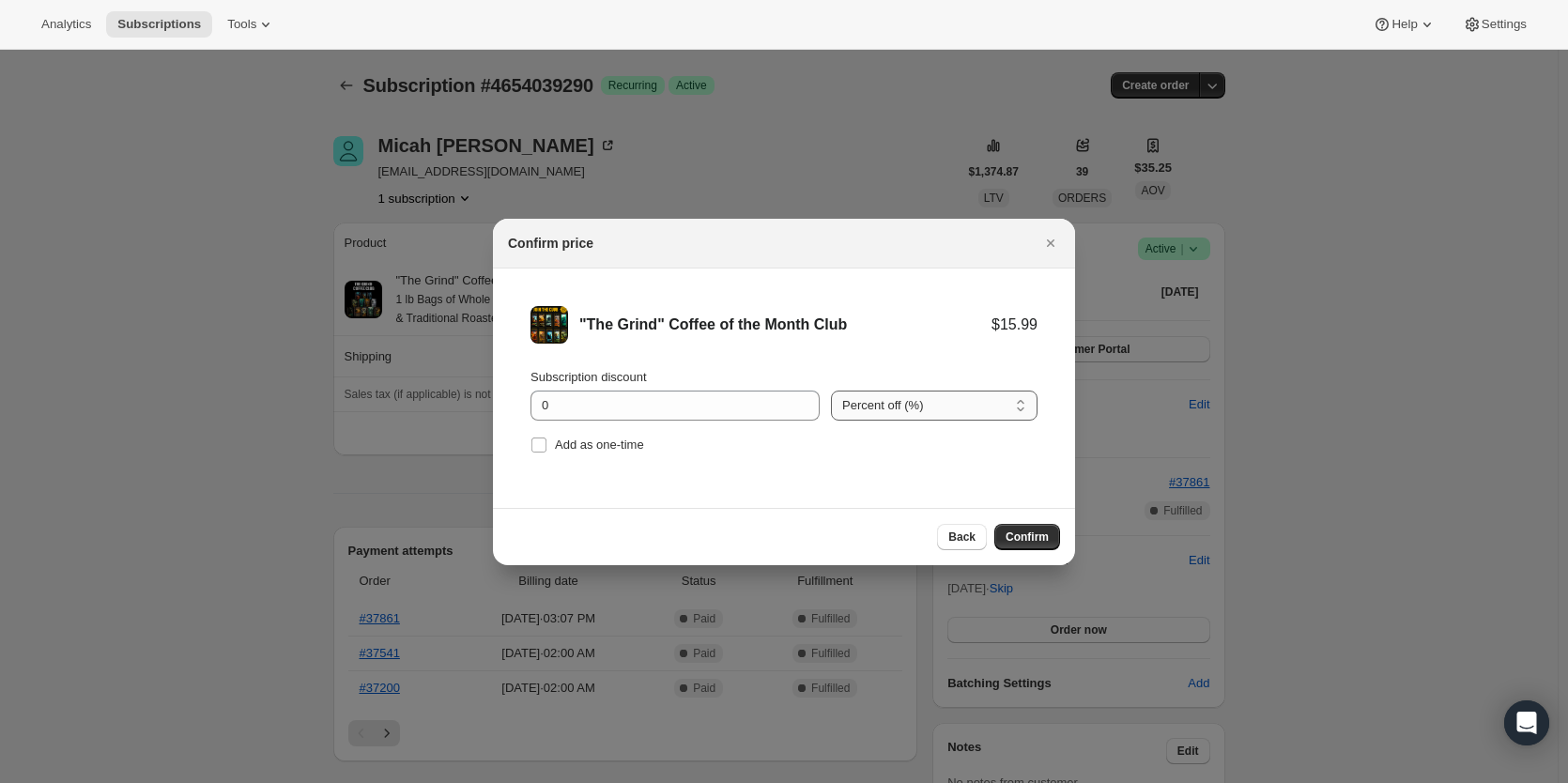
click at [928, 406] on select "Percent off (%) Amount off ($)" at bounding box center [934, 405] width 207 height 30
select select "fixed"
click at [831, 391] on select "Percent off (%) Amount off ($)" at bounding box center [934, 405] width 207 height 30
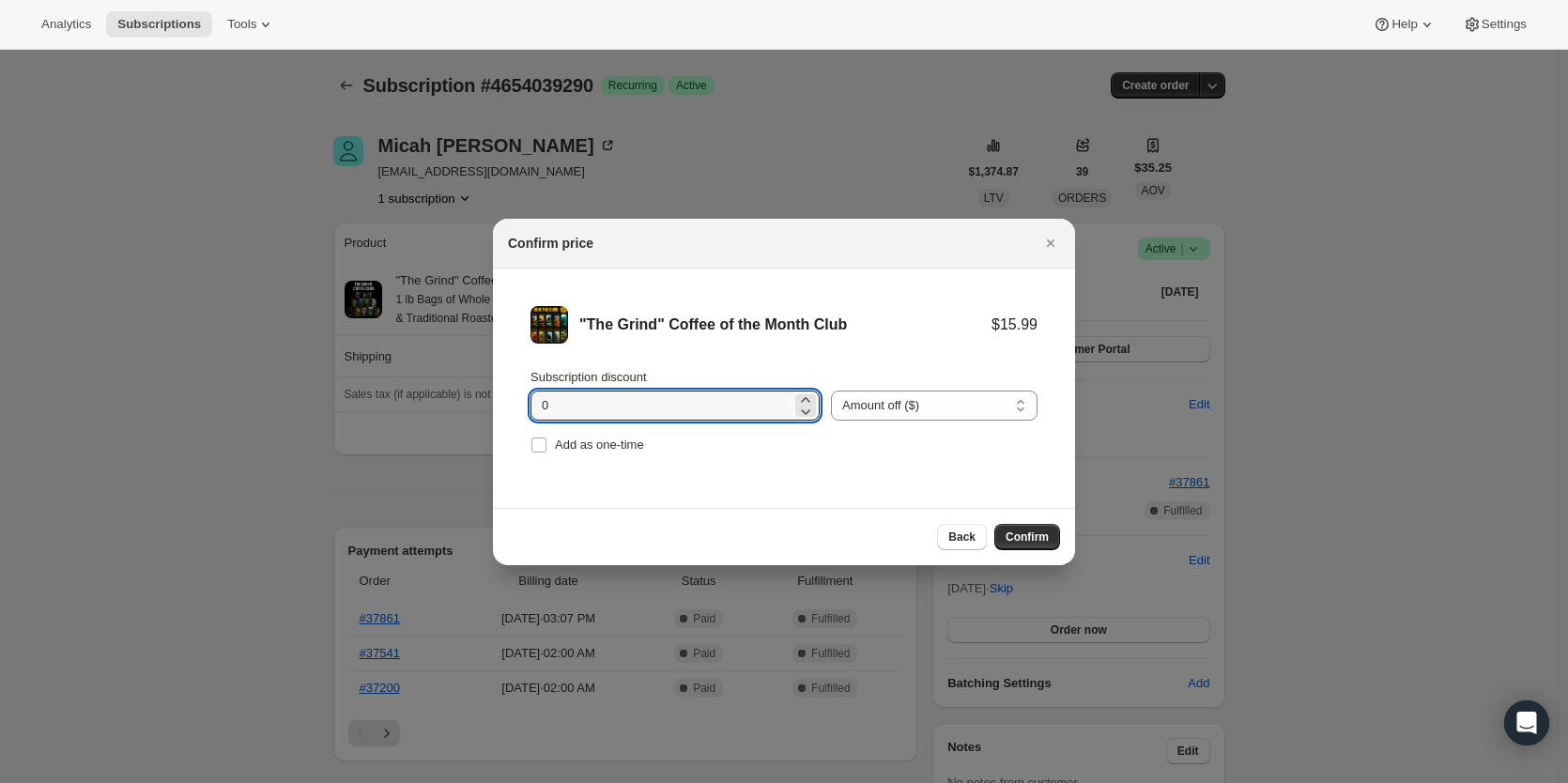
drag, startPoint x: 499, startPoint y: 404, endPoint x: 427, endPoint y: 404, distance: 72.0
type input "3"
click at [1046, 533] on span "Confirm" at bounding box center [1026, 538] width 43 height 15
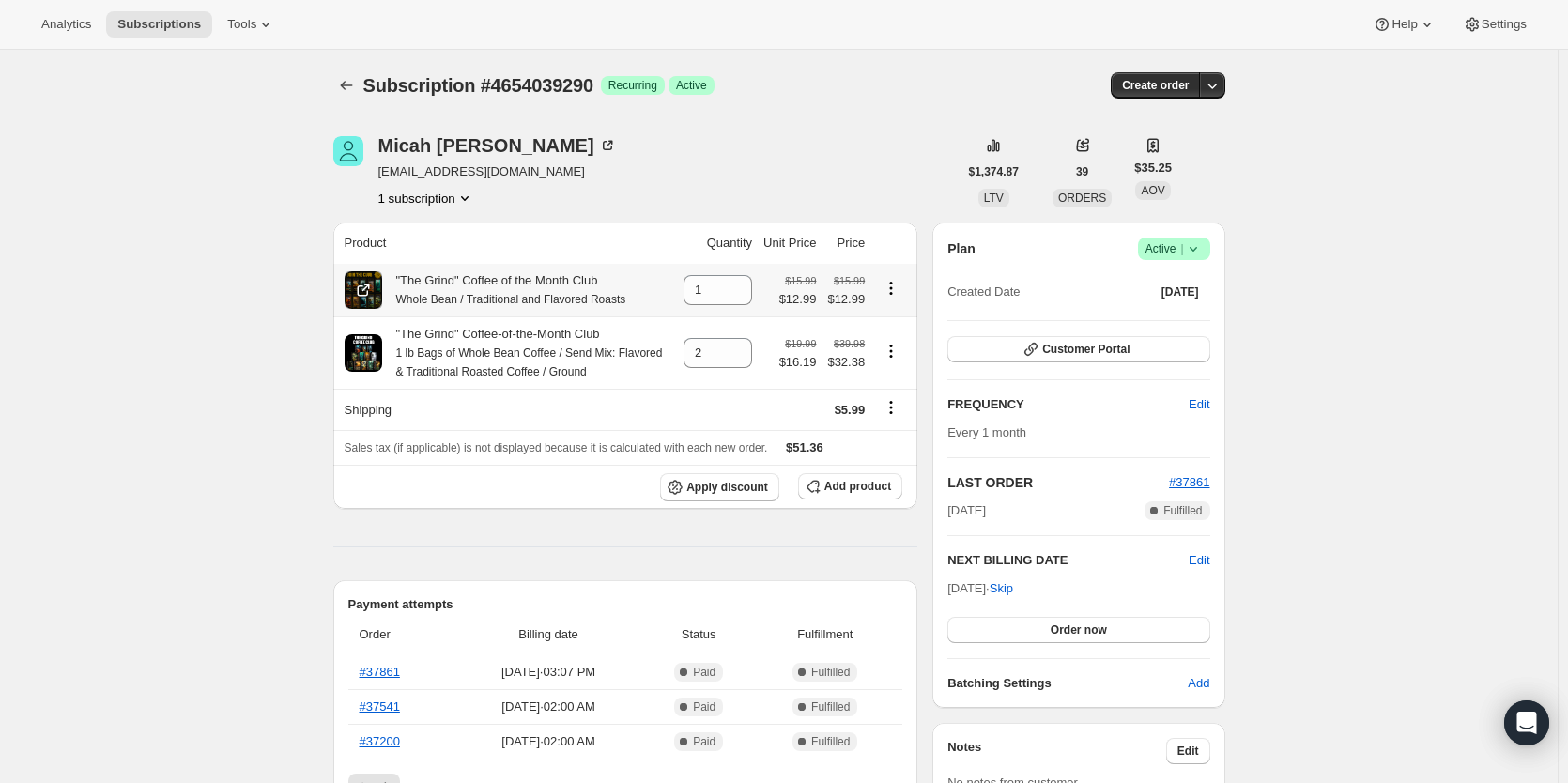
click at [893, 289] on icon "Product actions" at bounding box center [891, 288] width 3 height 3
click at [890, 323] on span "Remove" at bounding box center [880, 325] width 45 height 14
type input "0"
click at [868, 501] on div "Add product" at bounding box center [850, 487] width 104 height 28
click at [868, 494] on span "Add product" at bounding box center [858, 487] width 67 height 15
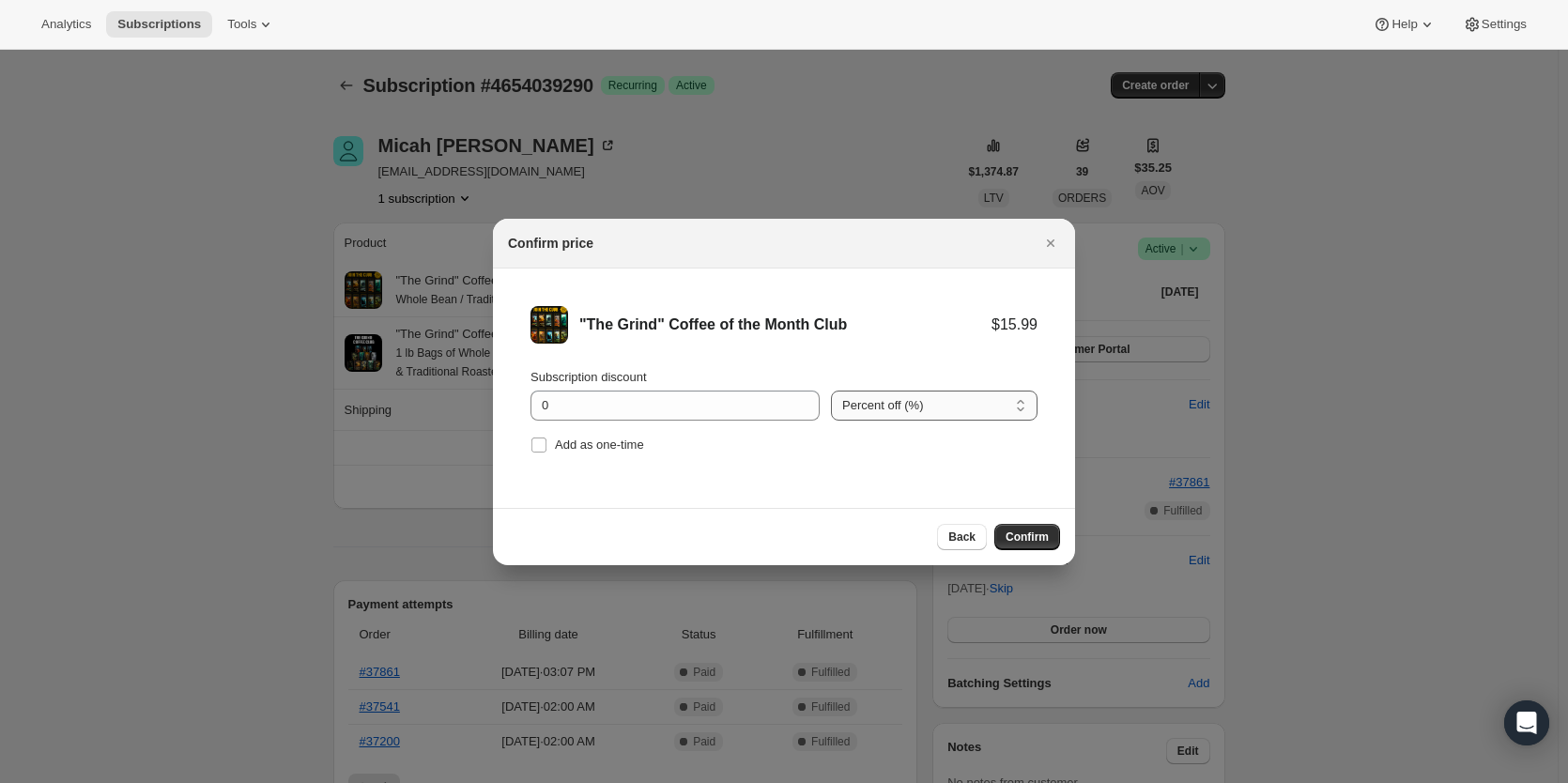
click at [979, 402] on select "Percent off (%) Amount off ($)" at bounding box center [934, 405] width 207 height 30
select select "fixed"
click at [831, 391] on select "Percent off (%) Amount off ($)" at bounding box center [934, 405] width 207 height 30
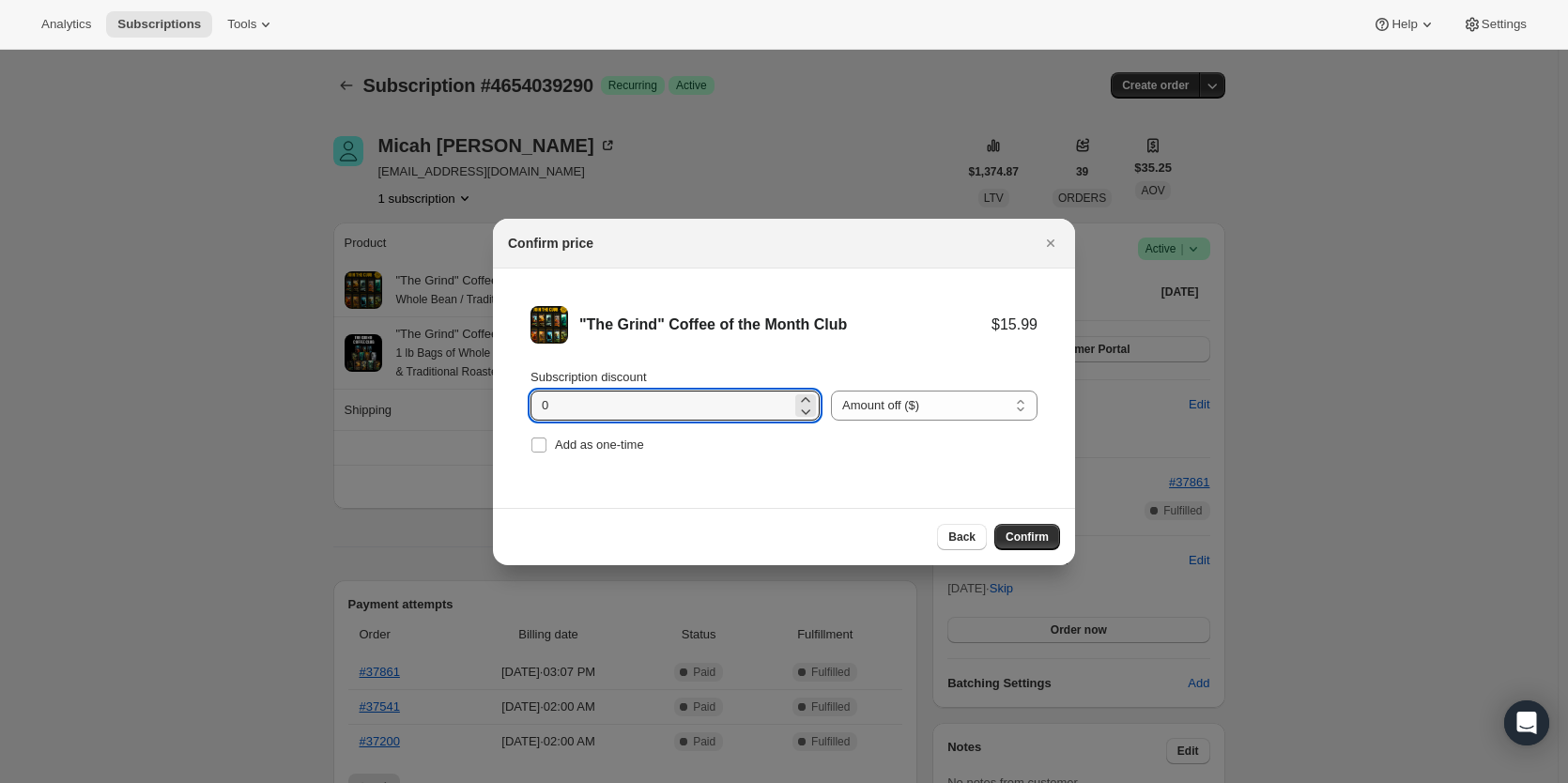
drag, startPoint x: 572, startPoint y: 404, endPoint x: 437, endPoint y: 412, distance: 135.2
type input "2.59"
click at [1034, 535] on span "Confirm" at bounding box center [1026, 538] width 43 height 15
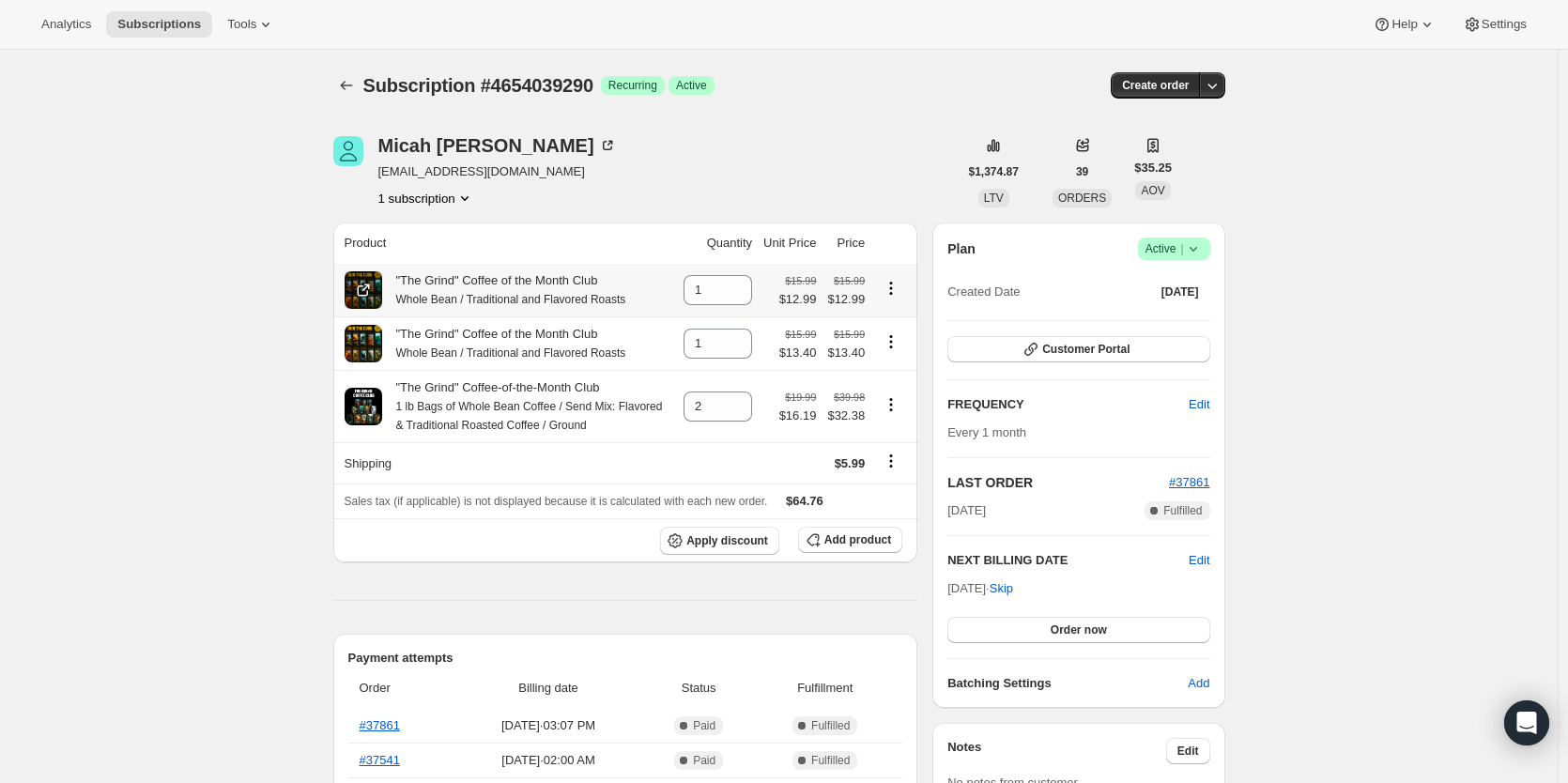
click at [894, 288] on icon "Product actions" at bounding box center [891, 288] width 19 height 19
click at [890, 328] on span "Remove" at bounding box center [880, 325] width 45 height 14
type input "0"
click at [896, 406] on icon "Product actions" at bounding box center [891, 404] width 19 height 19
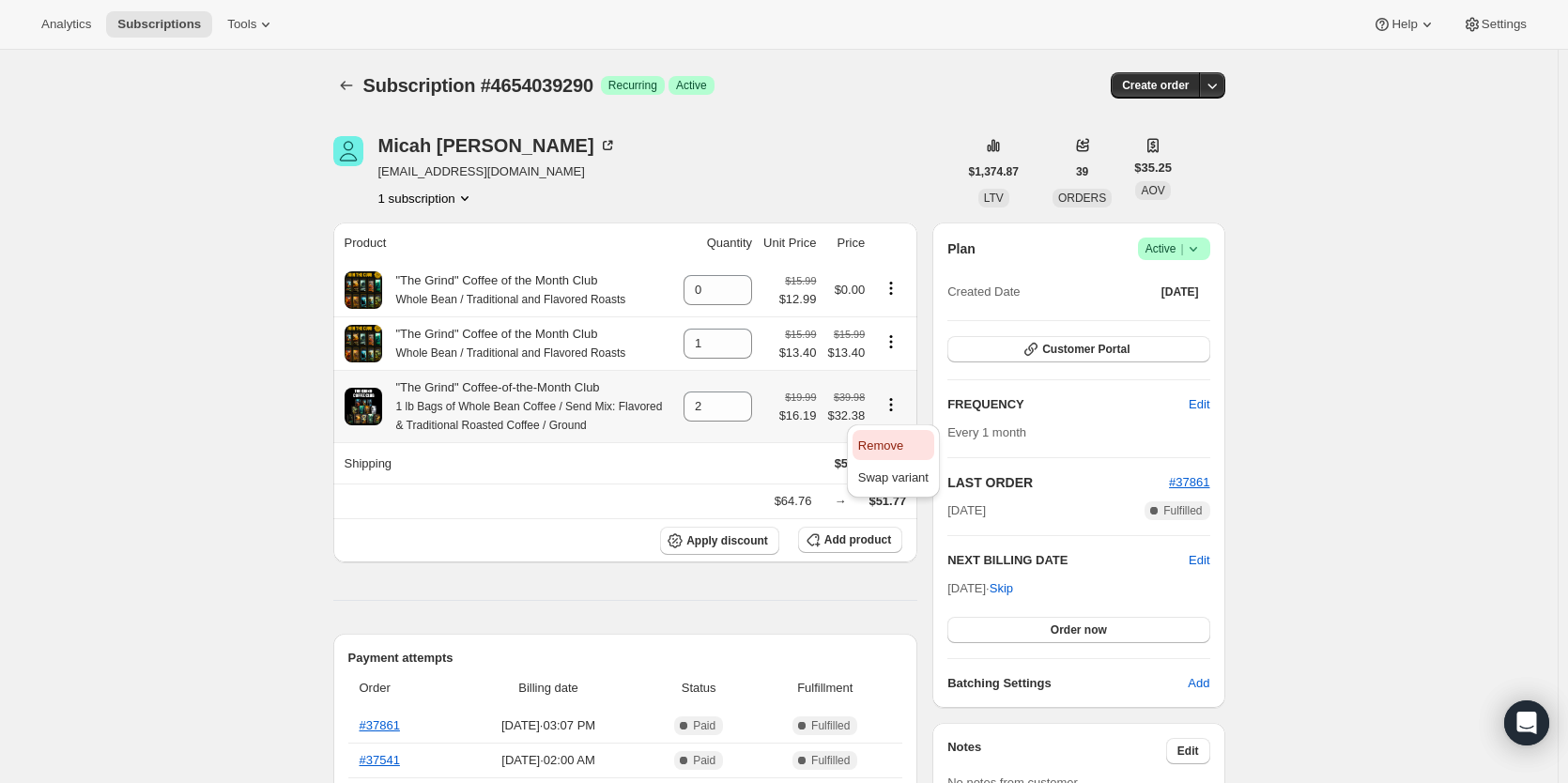
click at [899, 448] on span "Remove" at bounding box center [880, 446] width 45 height 14
type input "0"
click at [901, 293] on icon "Product actions" at bounding box center [891, 288] width 19 height 19
click at [907, 311] on button "Remove" at bounding box center [893, 324] width 81 height 30
click at [856, 545] on span "Add product" at bounding box center [858, 540] width 67 height 15
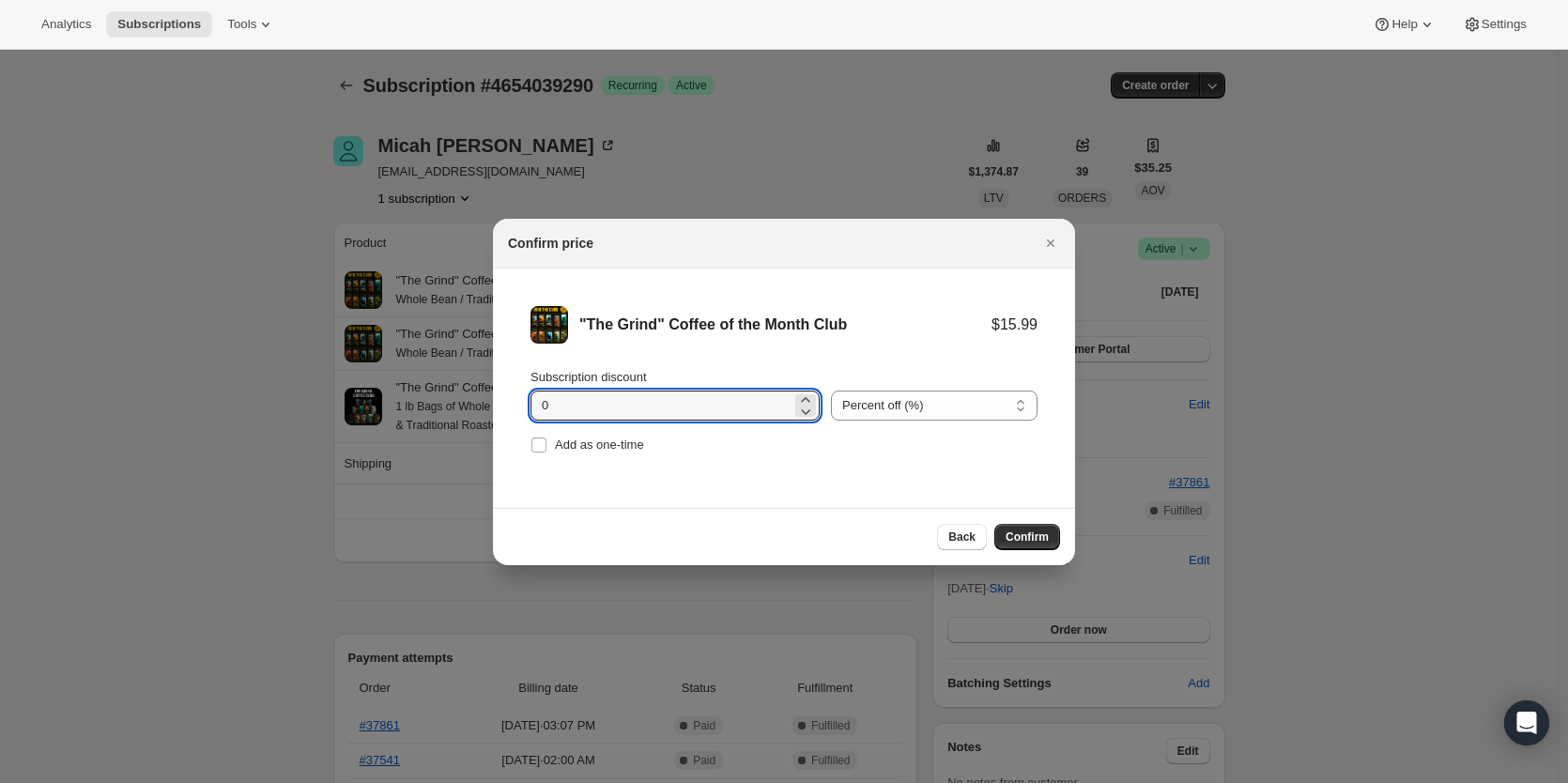
drag, startPoint x: 628, startPoint y: 410, endPoint x: 404, endPoint y: 399, distance: 224.3
type input "3.32"
click at [950, 415] on select "Percent off (%) Amount off ($)" at bounding box center [934, 405] width 207 height 30
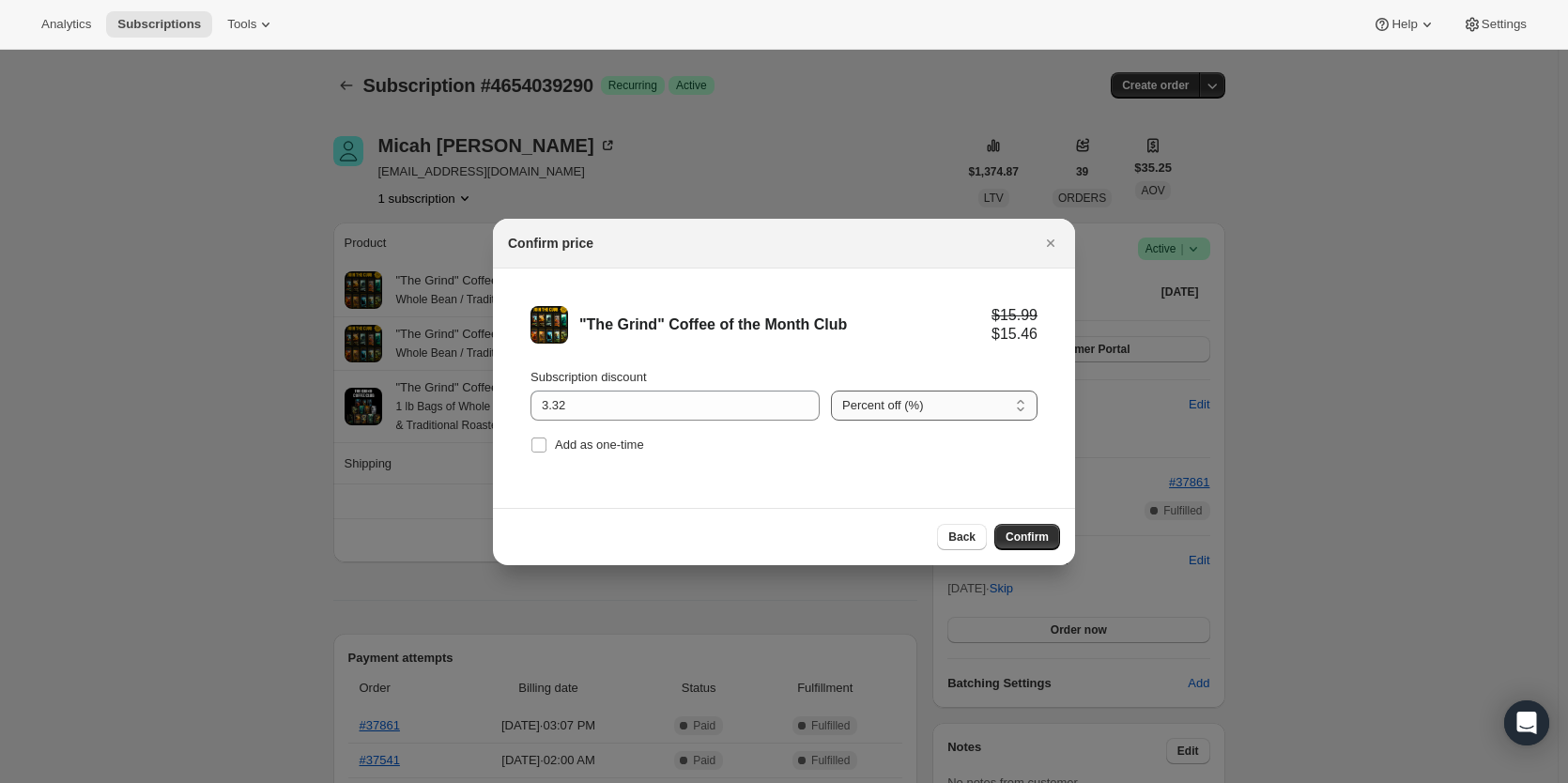
select select "fixed"
click at [831, 391] on select "Percent off (%) Amount off ($)" at bounding box center [934, 405] width 207 height 30
click at [1016, 539] on span "Confirm" at bounding box center [1026, 538] width 43 height 15
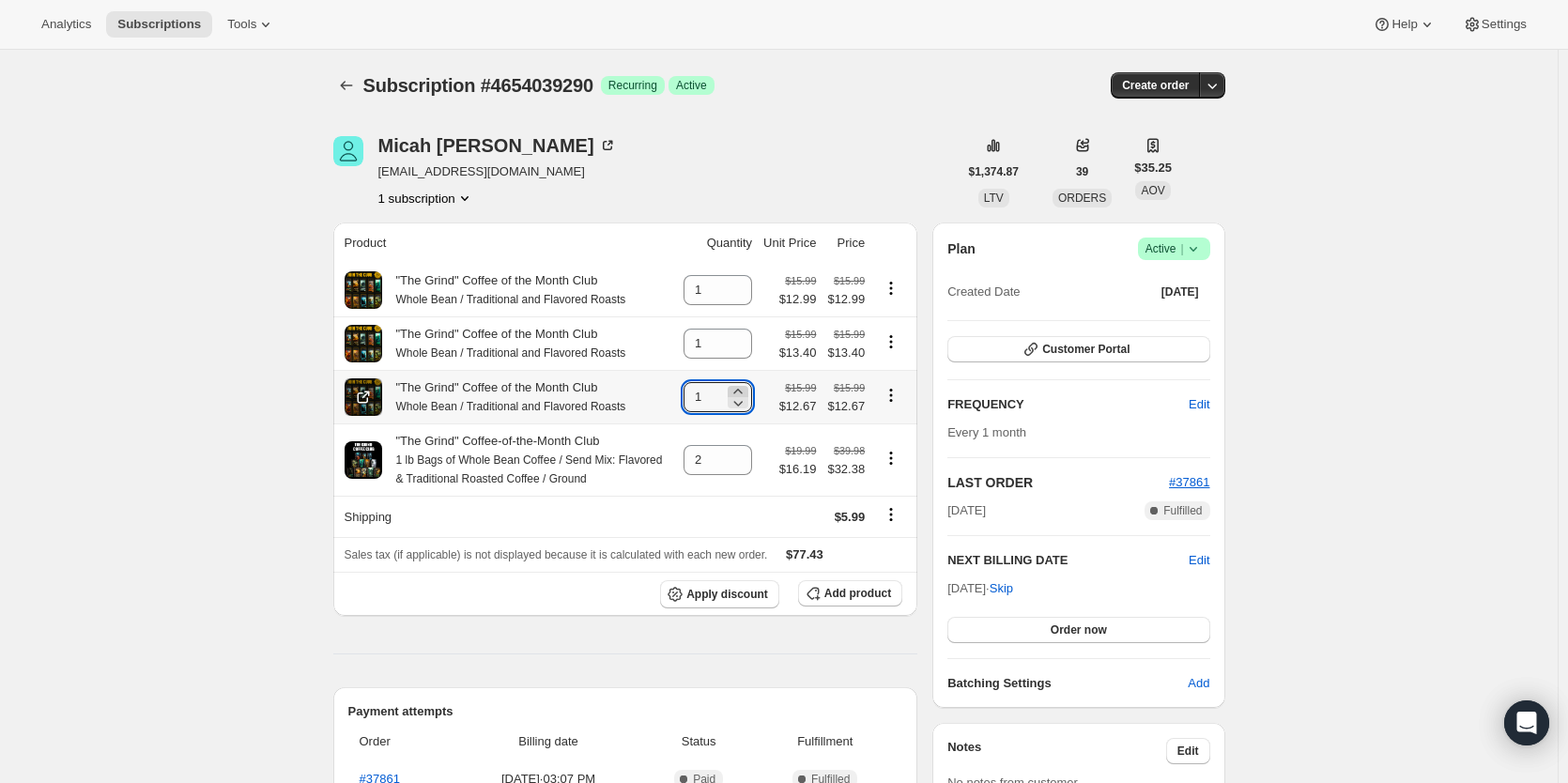
click at [736, 394] on icon at bounding box center [738, 392] width 19 height 19
type input "2"
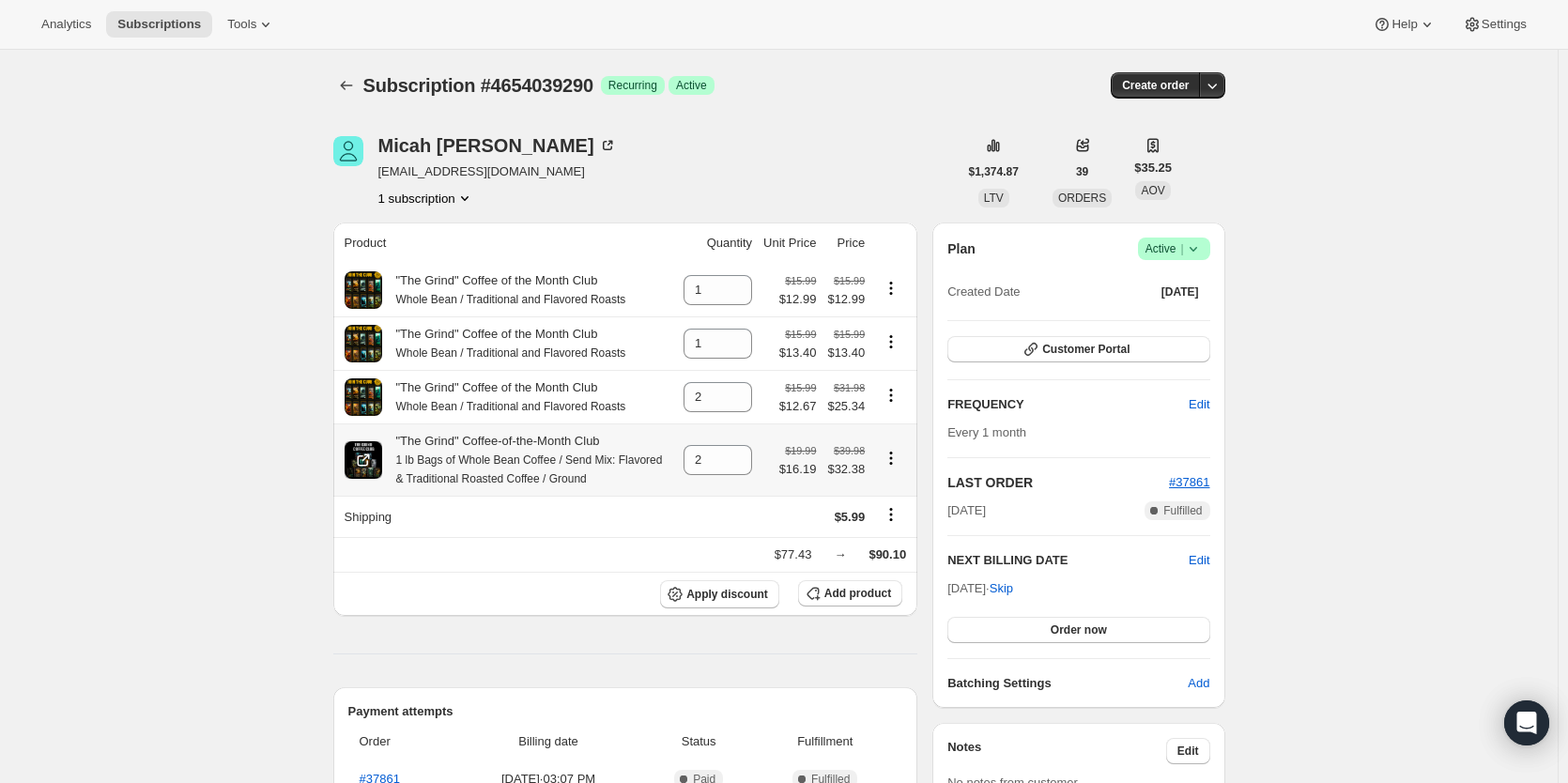
click at [898, 468] on icon "Product actions" at bounding box center [891, 458] width 19 height 19
click at [894, 513] on button "Remove" at bounding box center [893, 499] width 81 height 30
type input "0"
click at [897, 343] on icon "Product actions" at bounding box center [891, 342] width 19 height 19
click at [898, 381] on span "Remove" at bounding box center [880, 380] width 45 height 14
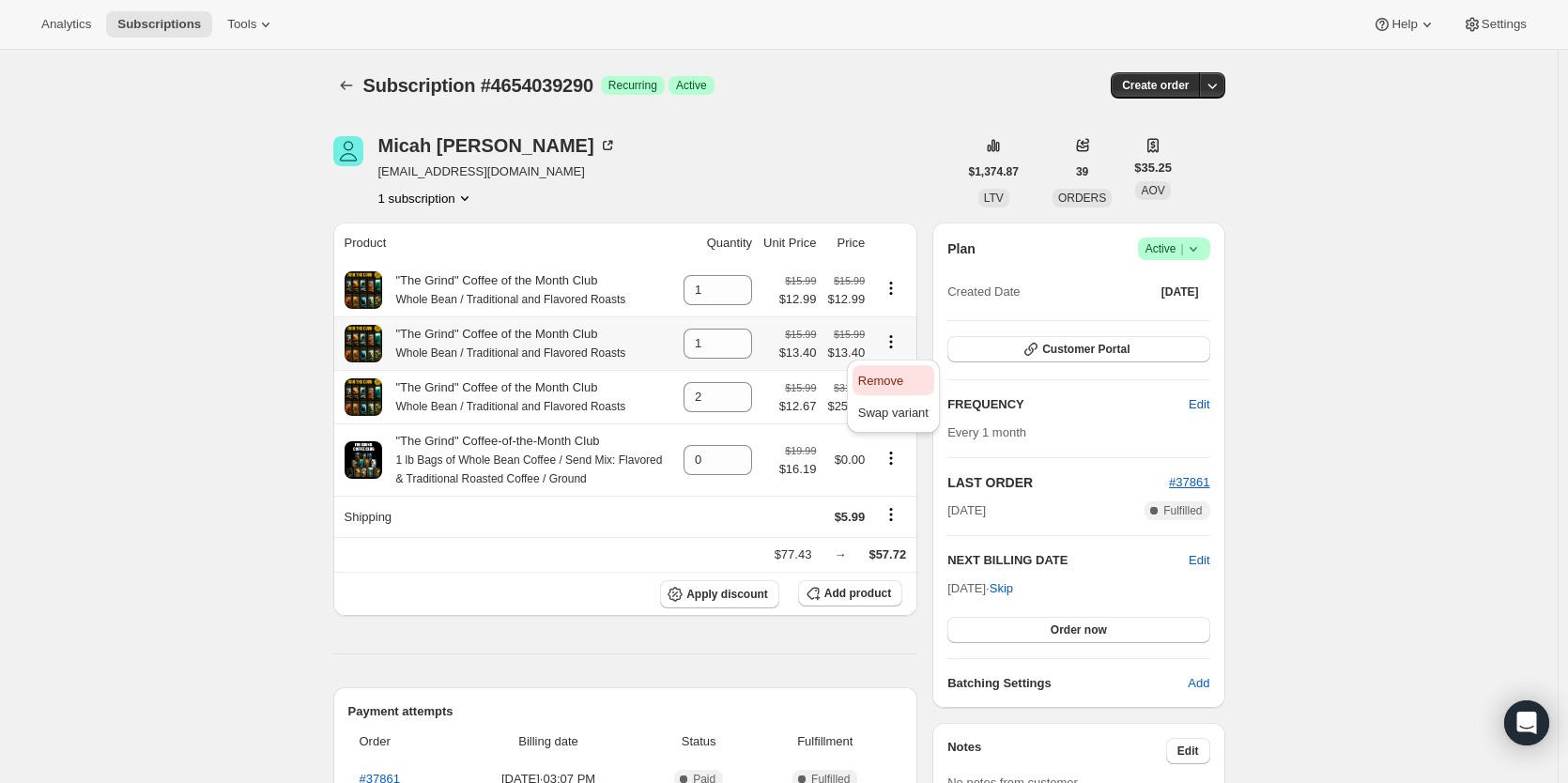
type input "0"
click at [892, 290] on icon "Product actions" at bounding box center [891, 288] width 19 height 19
click at [896, 288] on icon "Product actions" at bounding box center [891, 288] width 19 height 19
click at [889, 330] on span "Remove" at bounding box center [880, 325] width 45 height 14
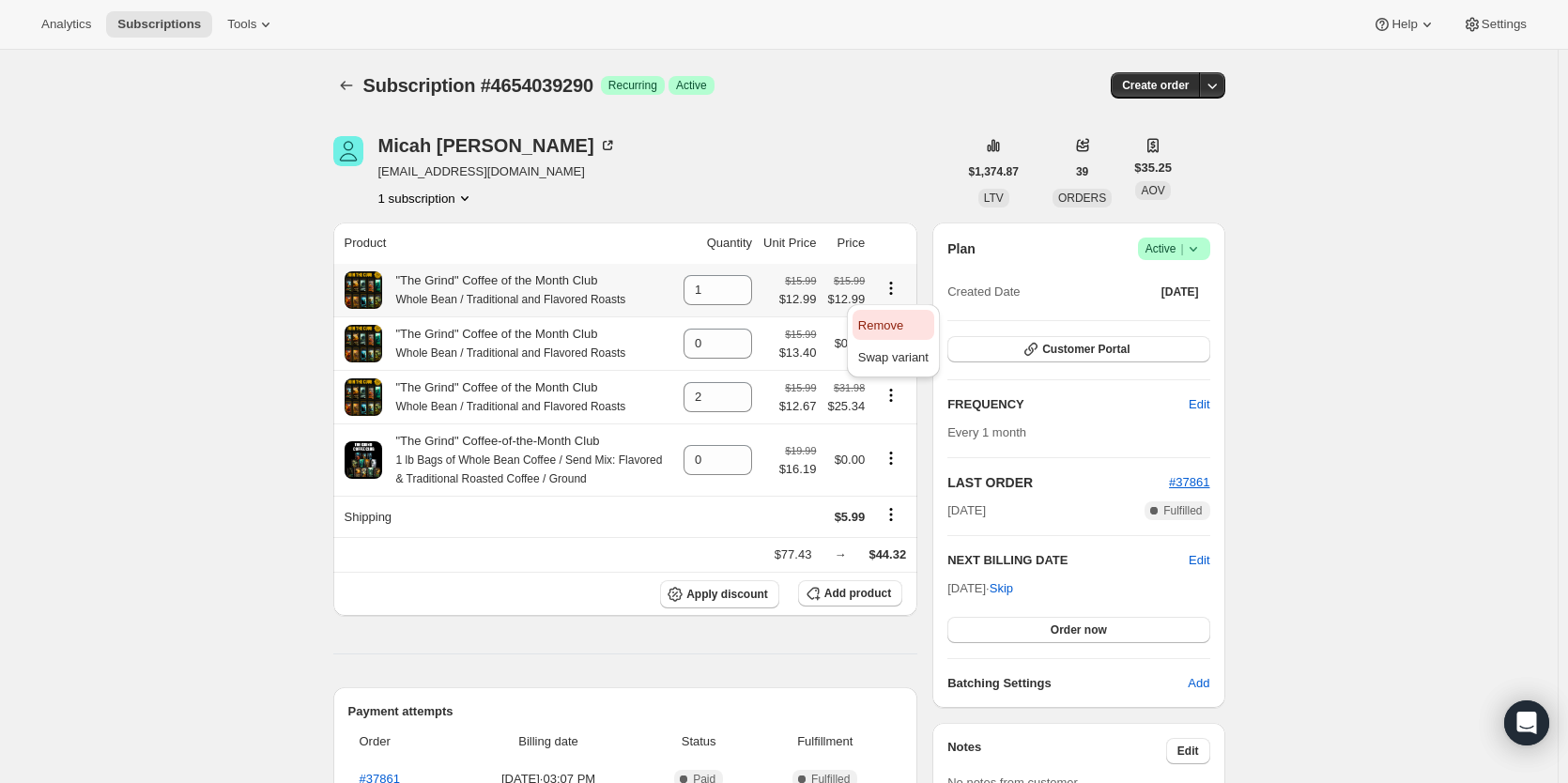
type input "0"
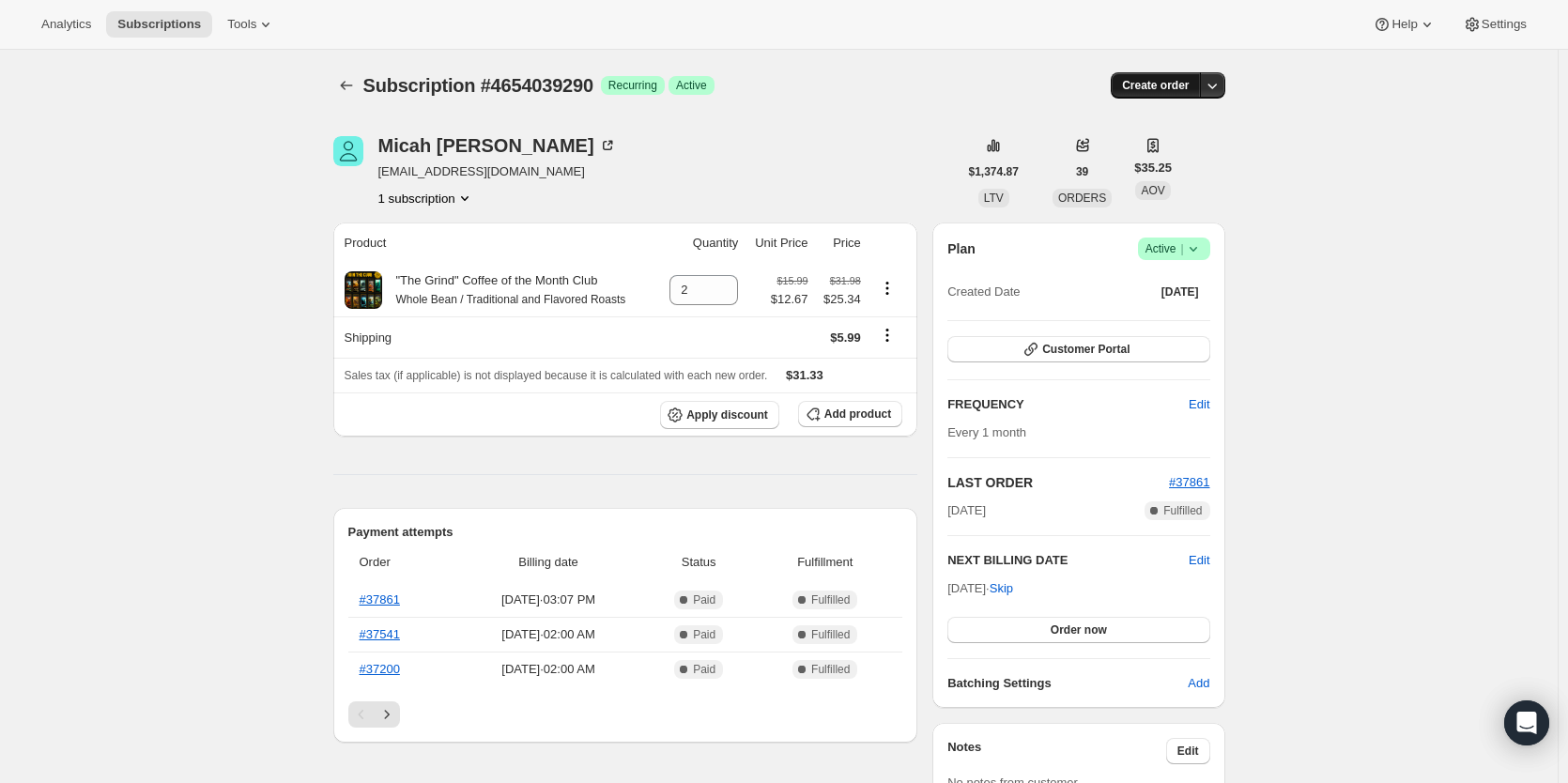
click at [1164, 85] on span "Create order" at bounding box center [1156, 85] width 67 height 15
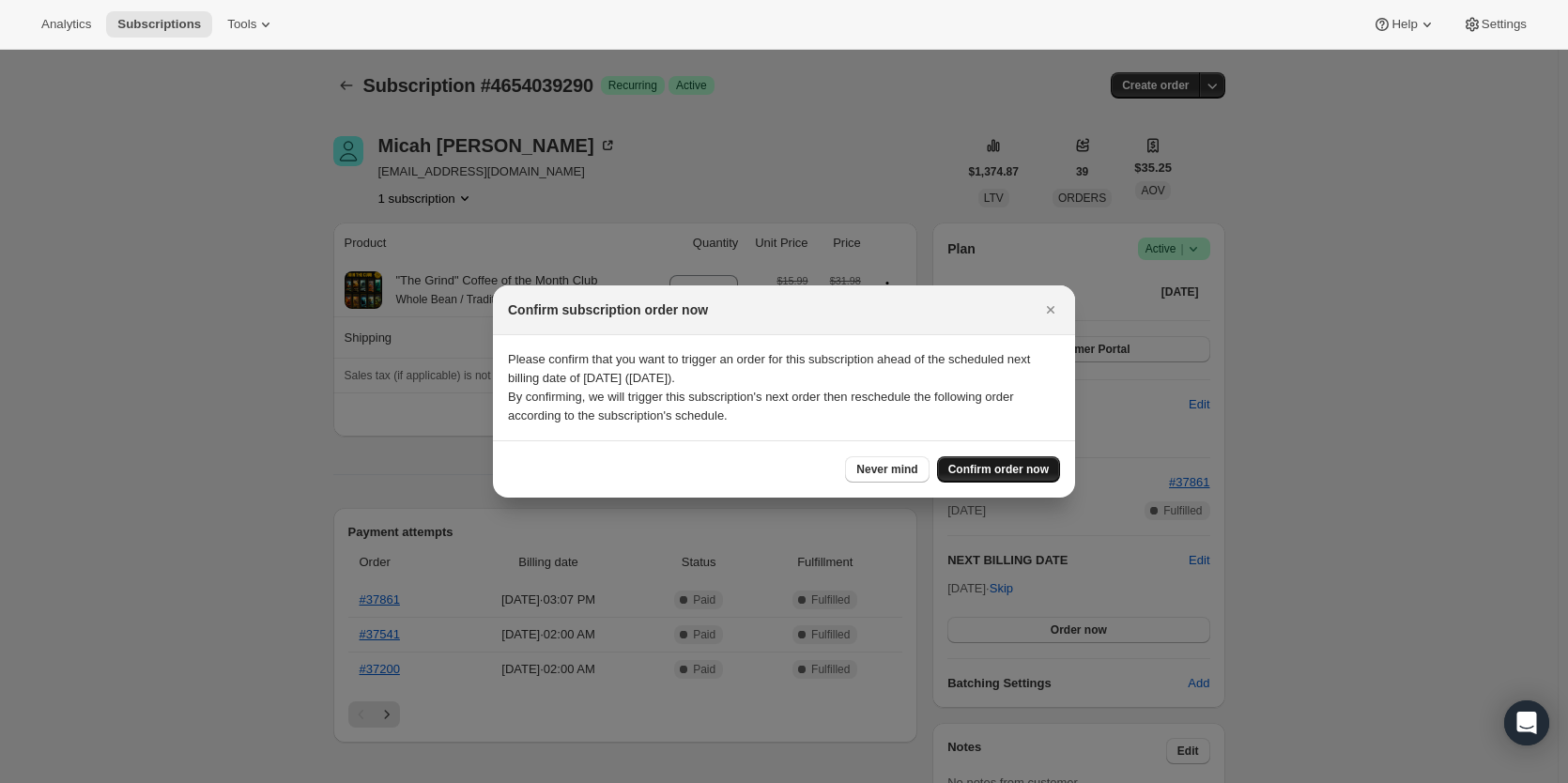
click at [986, 477] on button "Confirm order now" at bounding box center [999, 469] width 123 height 26
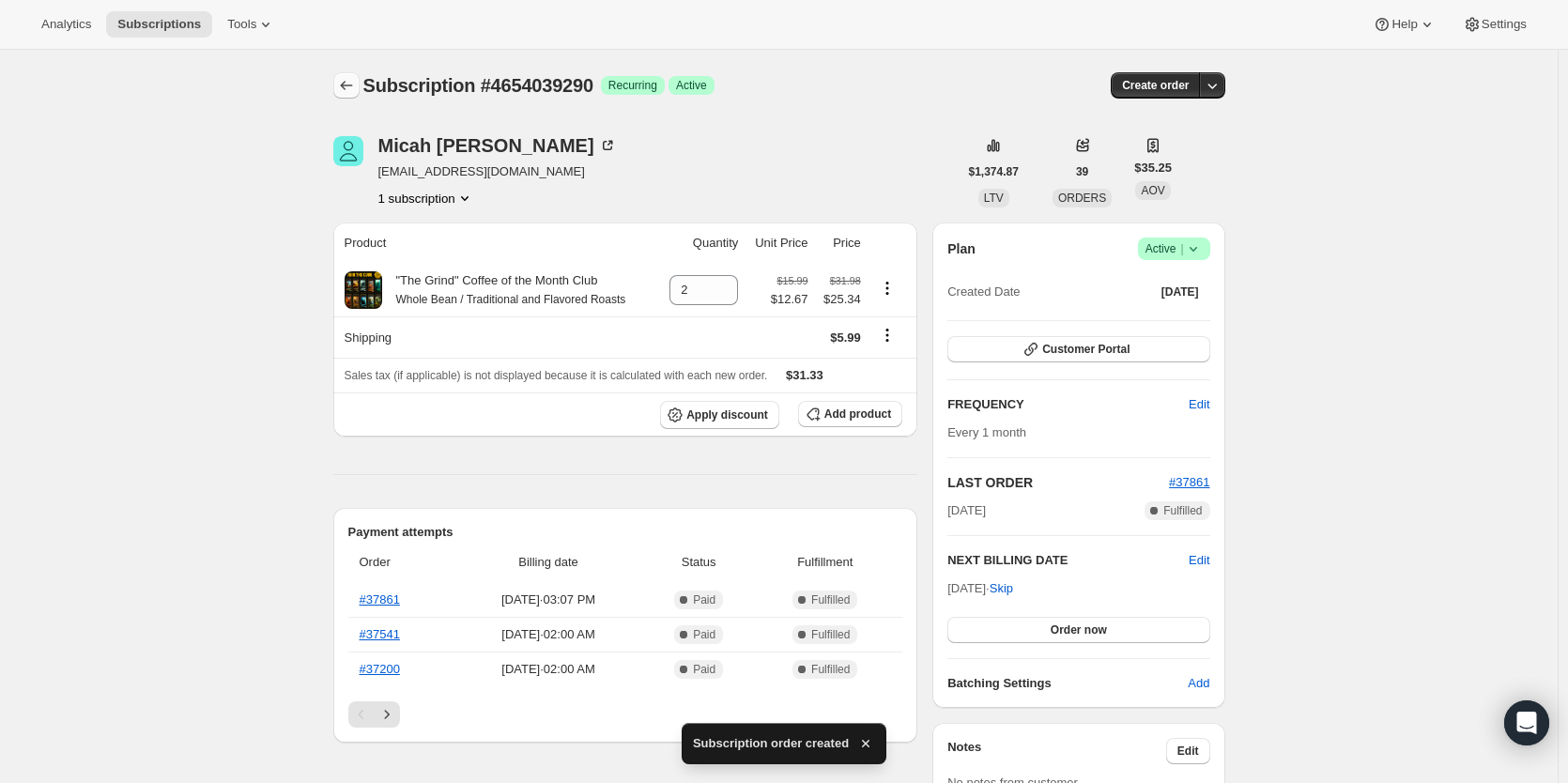
click at [350, 87] on icon "Subscriptions" at bounding box center [347, 85] width 19 height 19
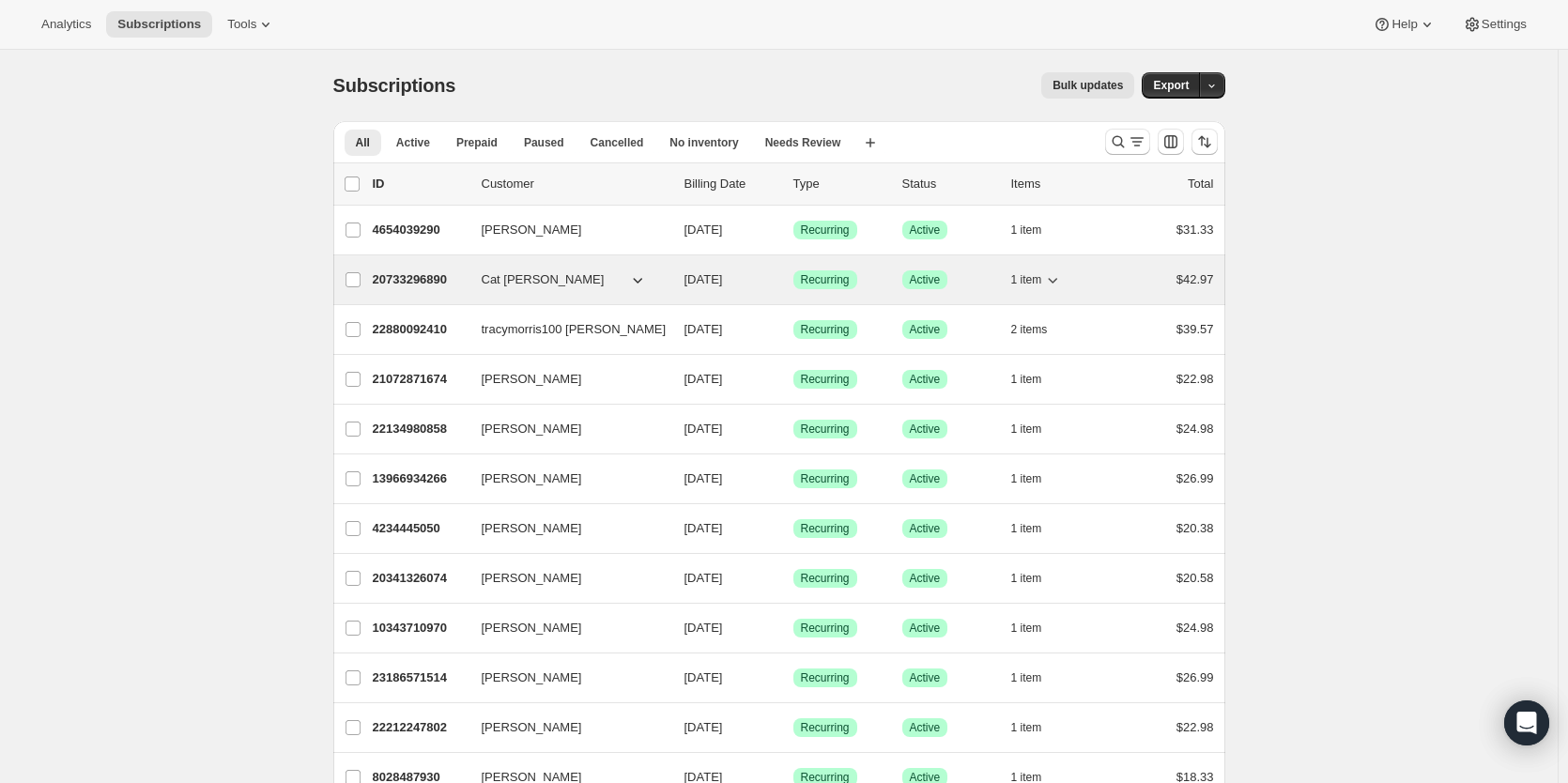
click at [433, 282] on p "20733296890" at bounding box center [420, 280] width 94 height 19
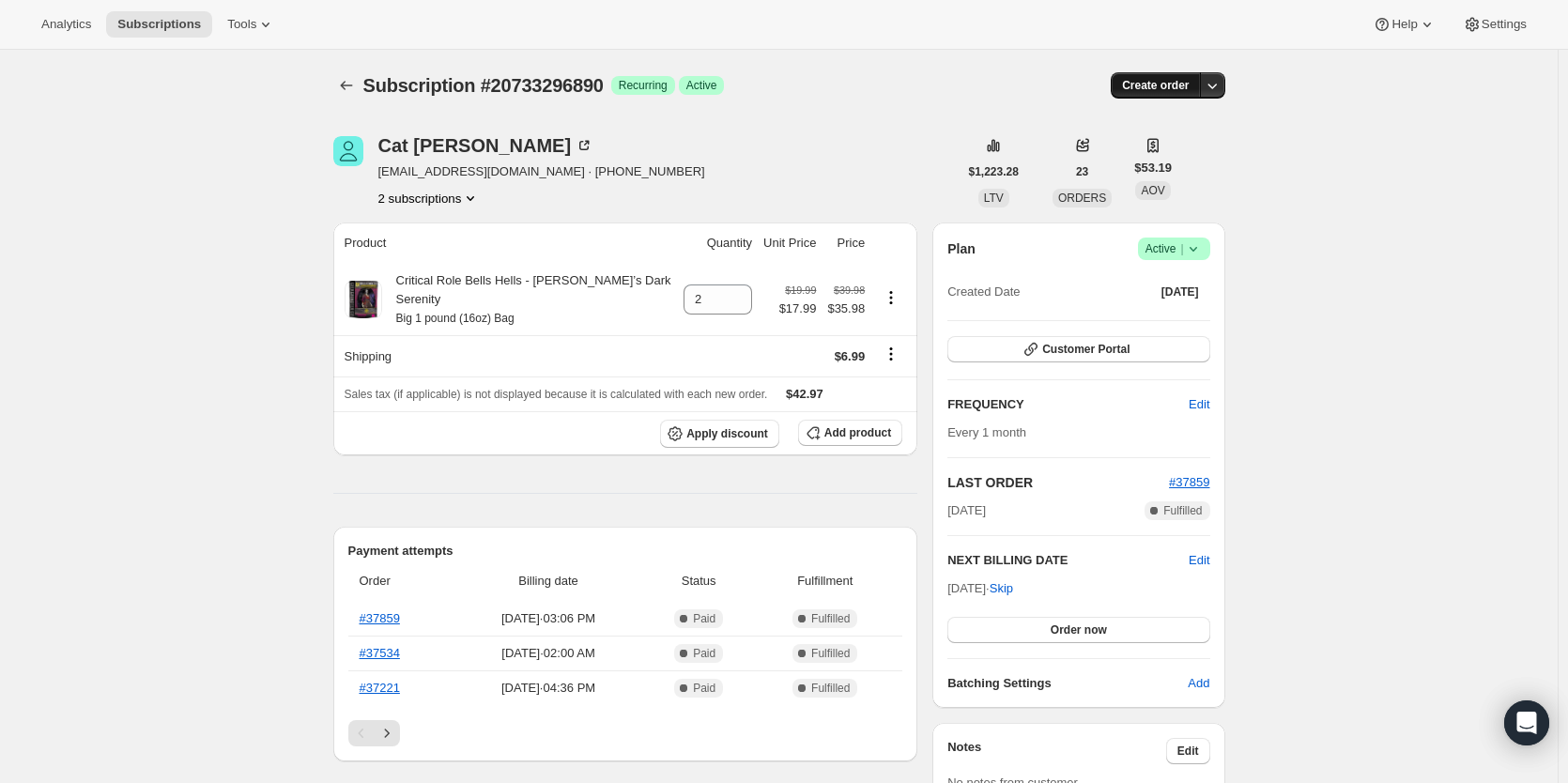
click at [1170, 84] on span "Create order" at bounding box center [1156, 85] width 67 height 15
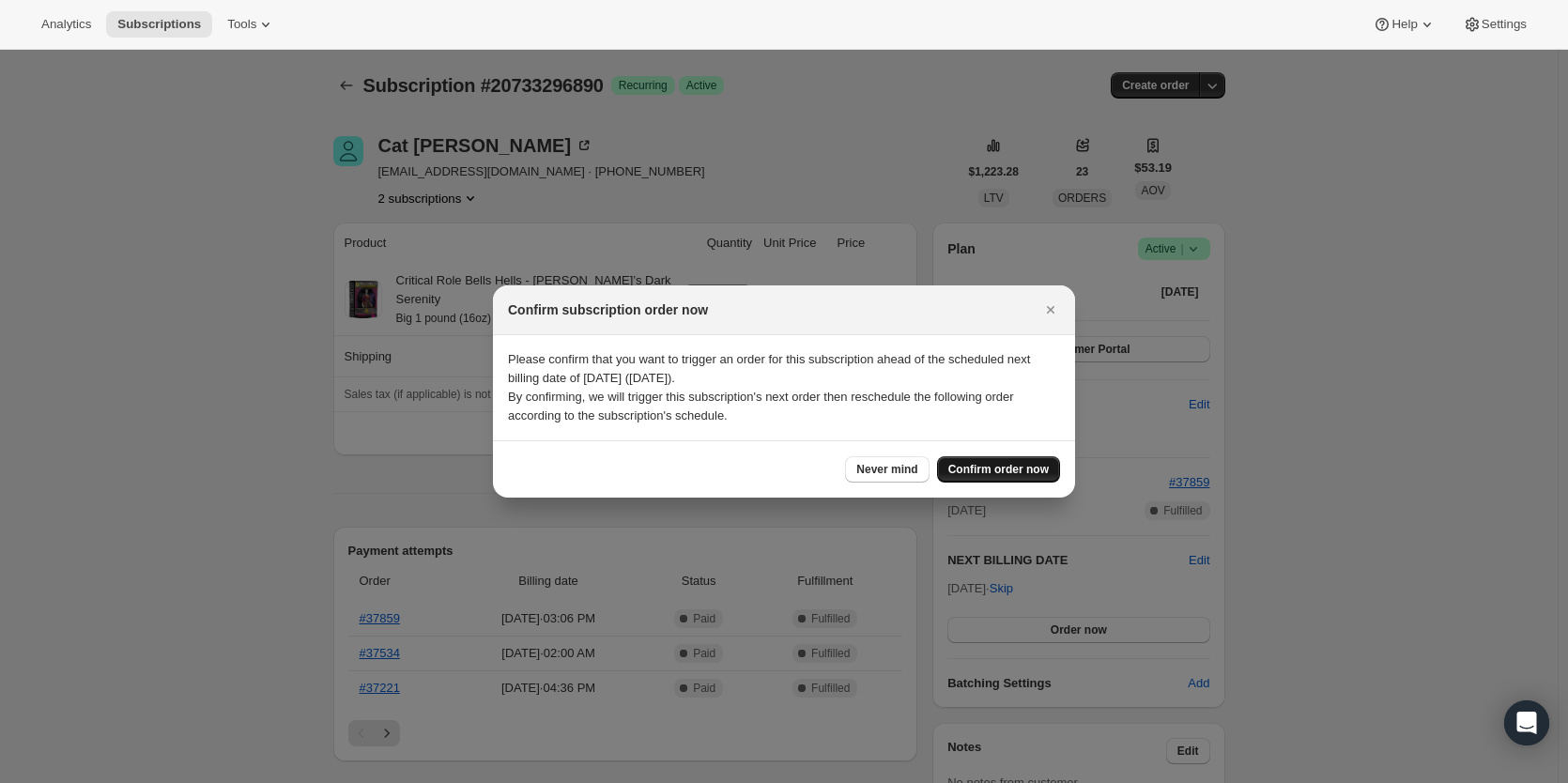
click at [1013, 469] on span "Confirm order now" at bounding box center [998, 470] width 101 height 15
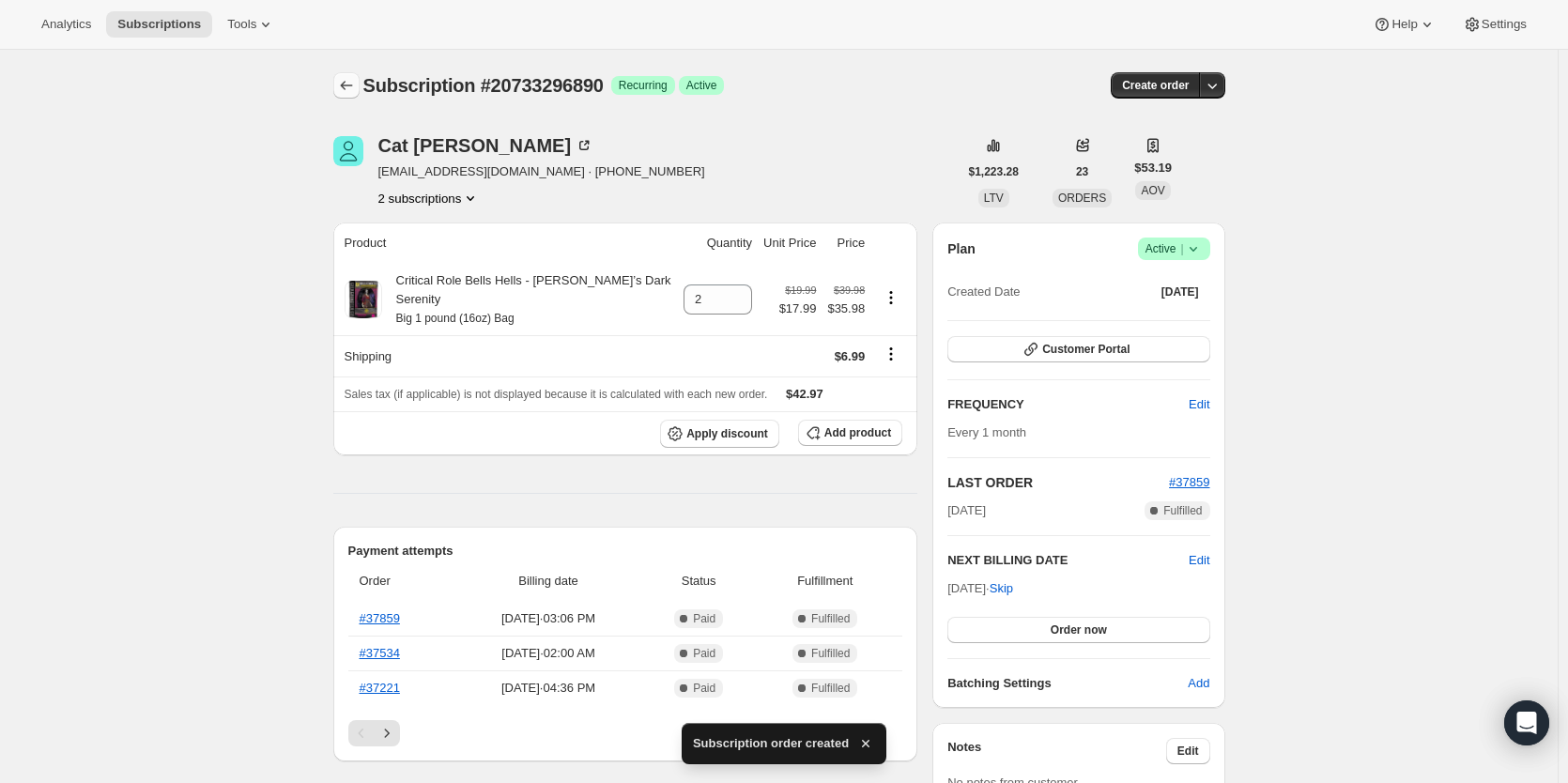
click at [344, 83] on icon "Subscriptions" at bounding box center [347, 85] width 19 height 19
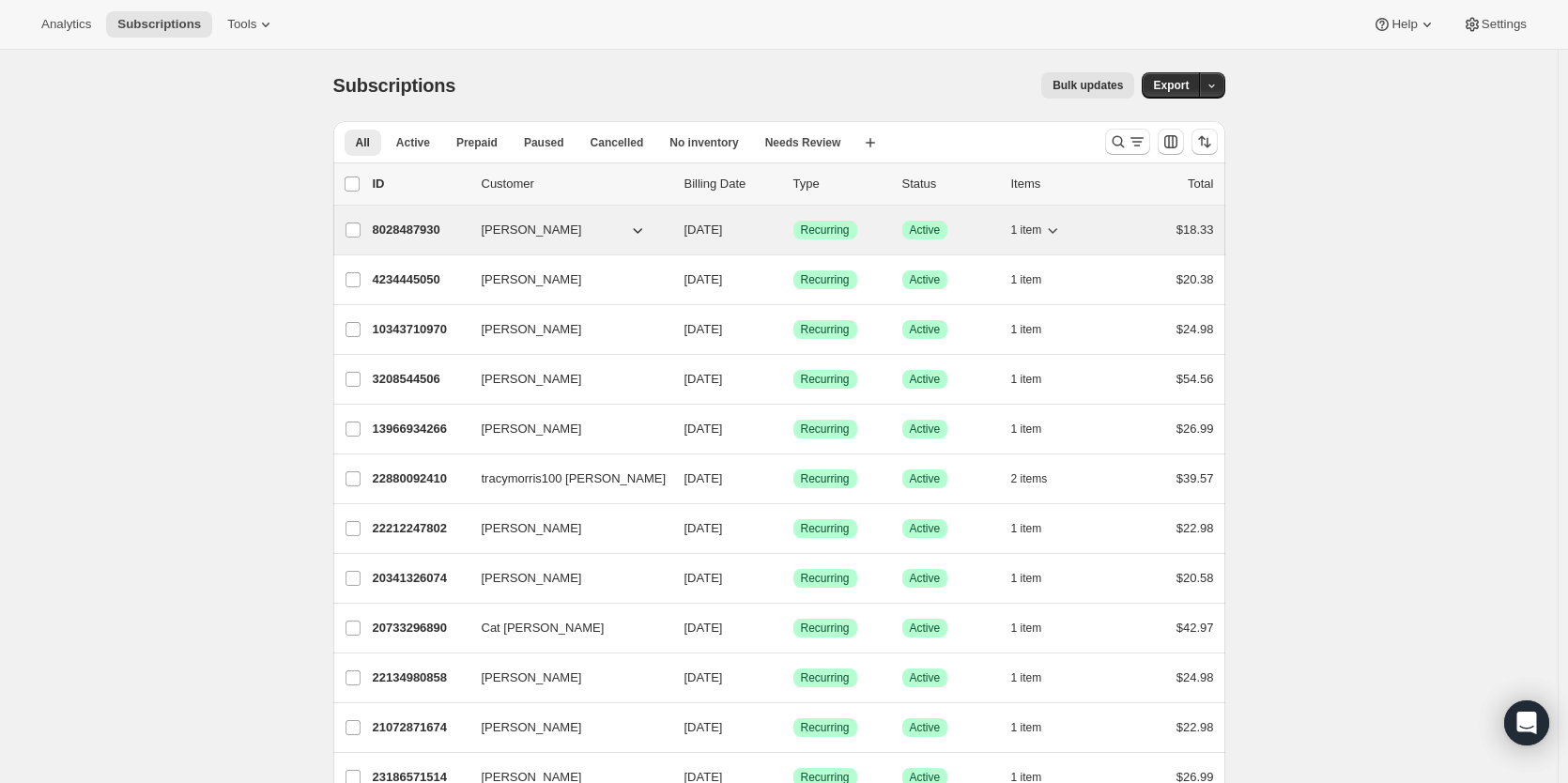
click at [433, 239] on p "8028487930" at bounding box center [420, 230] width 94 height 19
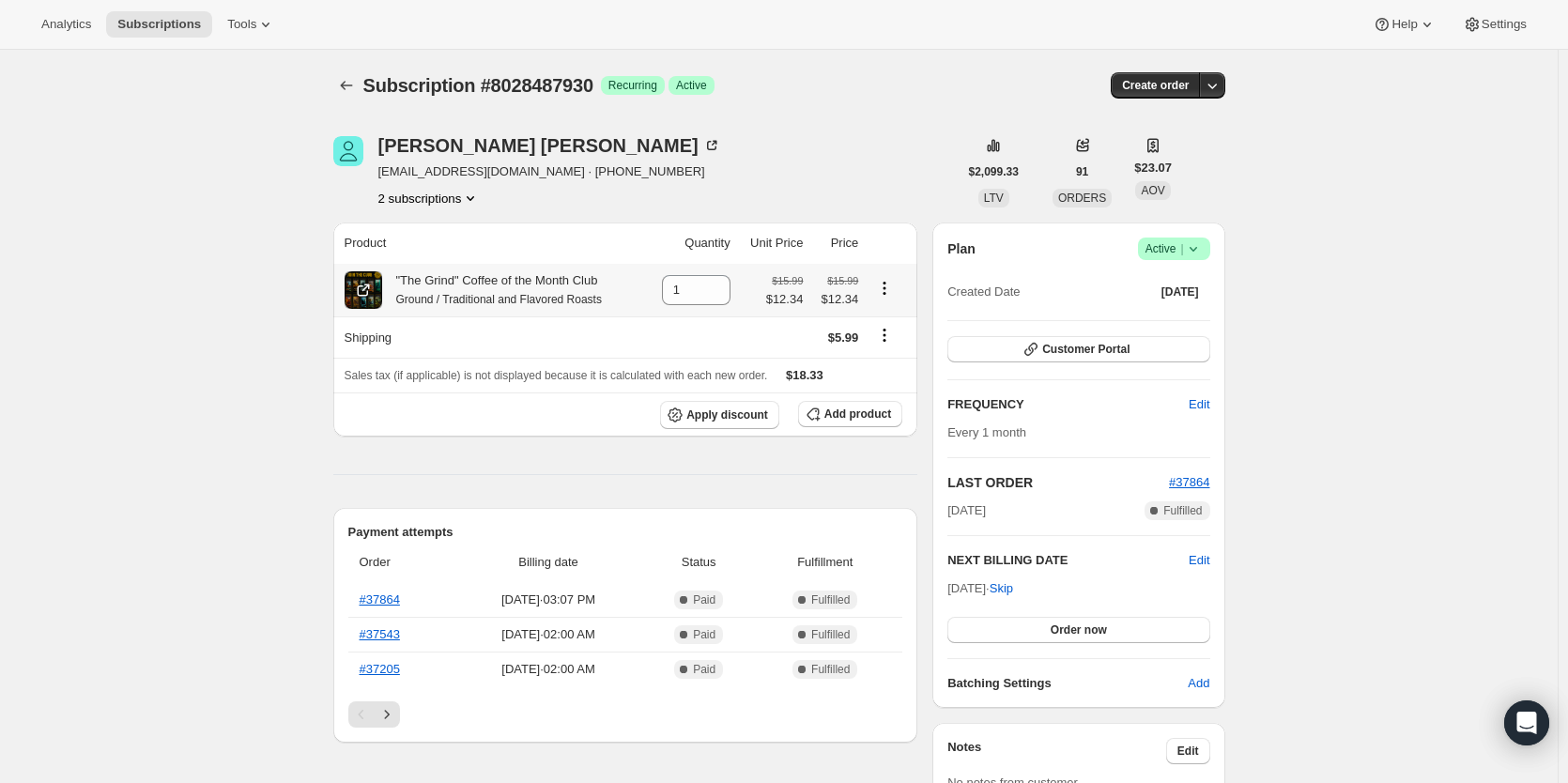
click at [542, 278] on div ""The Grind" Coffee of the Month Club Ground / Traditional and Flavored Roasts" at bounding box center [492, 289] width 219 height 37
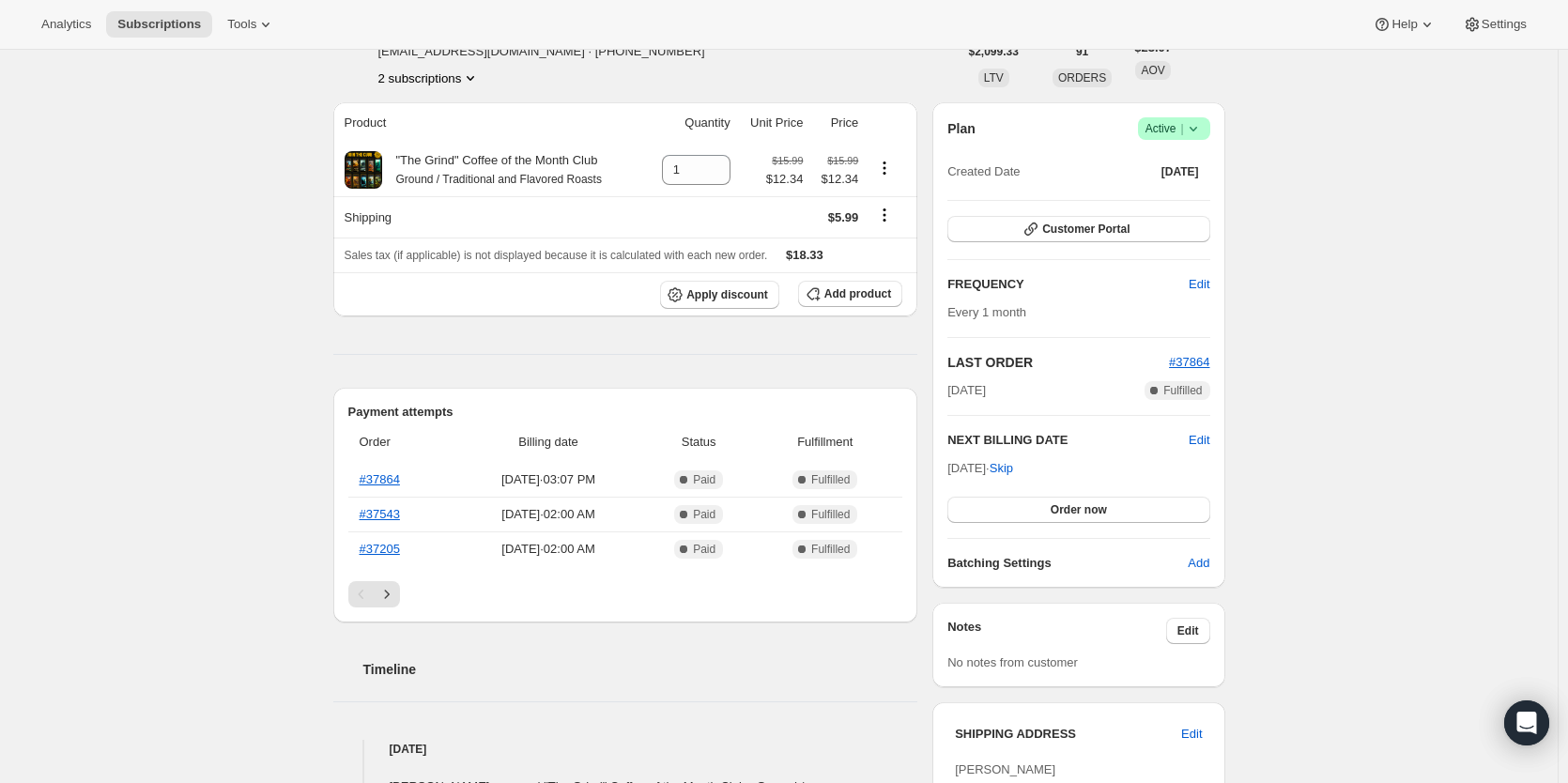
scroll to position [157, 0]
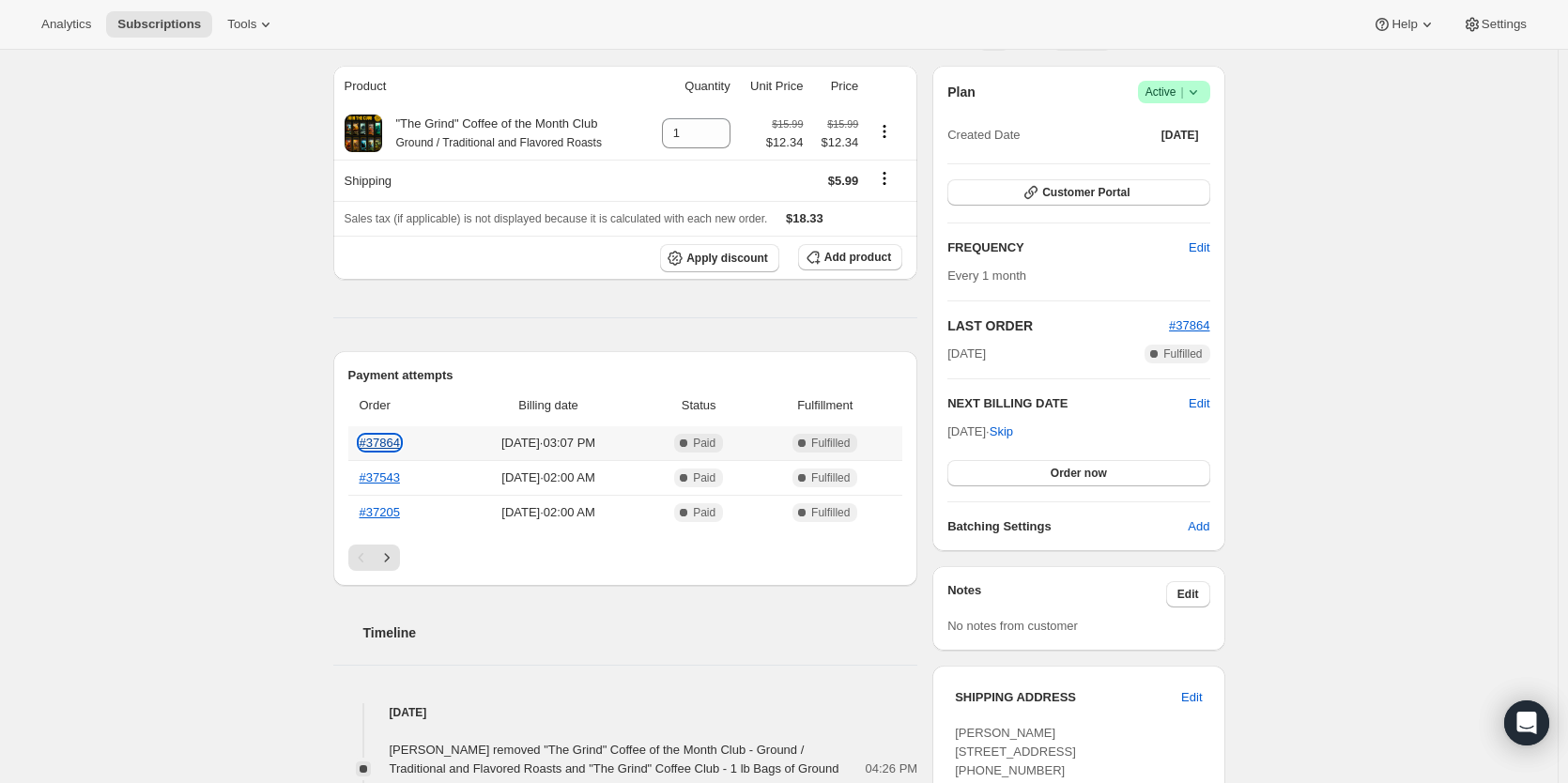
click at [383, 443] on link "#37864" at bounding box center [380, 443] width 40 height 14
click at [394, 553] on icon "Next" at bounding box center [387, 558] width 19 height 19
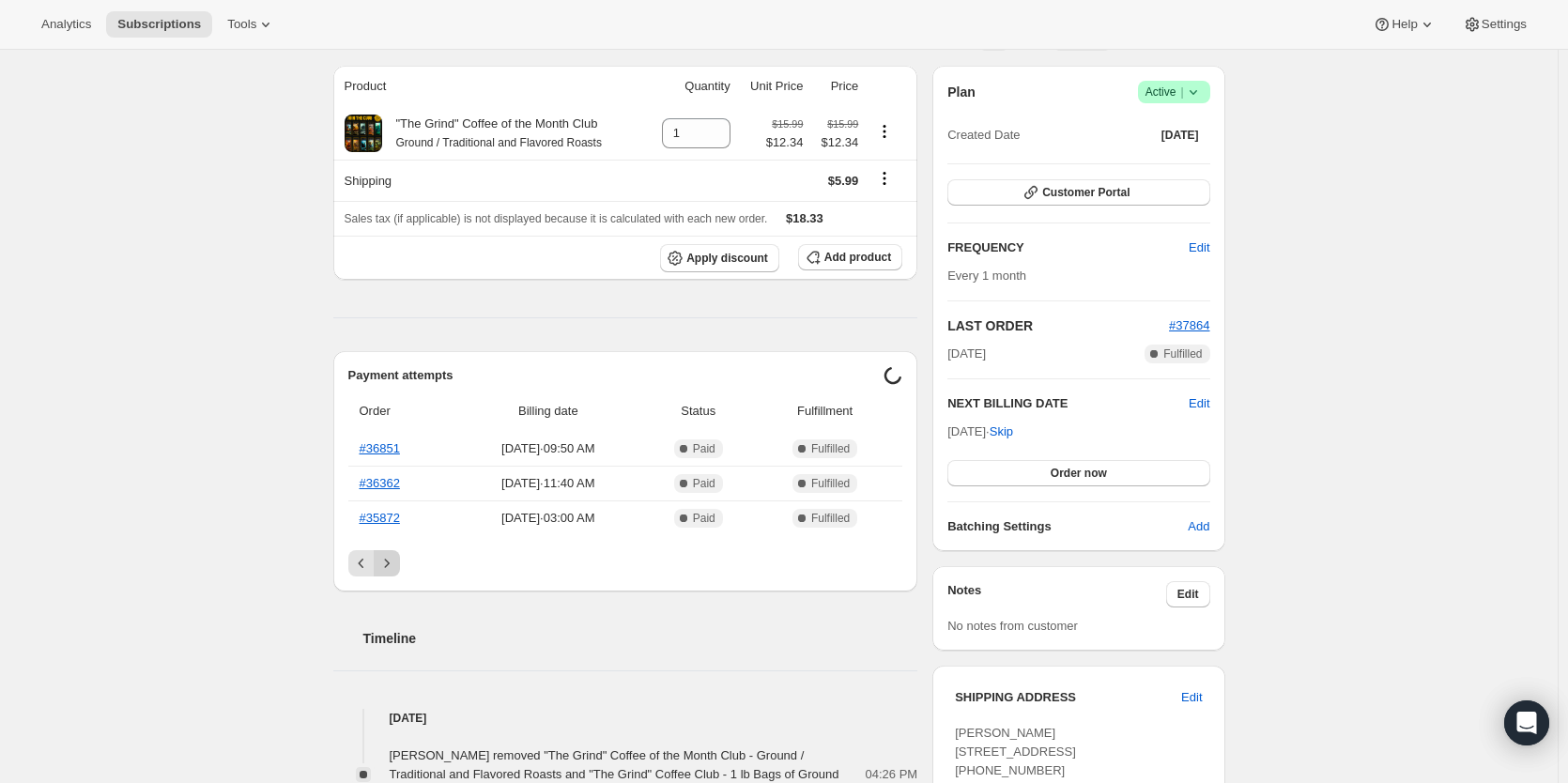
click at [394, 553] on button "Next" at bounding box center [386, 563] width 26 height 26
click at [394, 553] on button "Next" at bounding box center [386, 557] width 26 height 26
click at [394, 554] on icon "Next" at bounding box center [387, 564] width 19 height 19
click at [394, 553] on button "Next" at bounding box center [386, 563] width 26 height 26
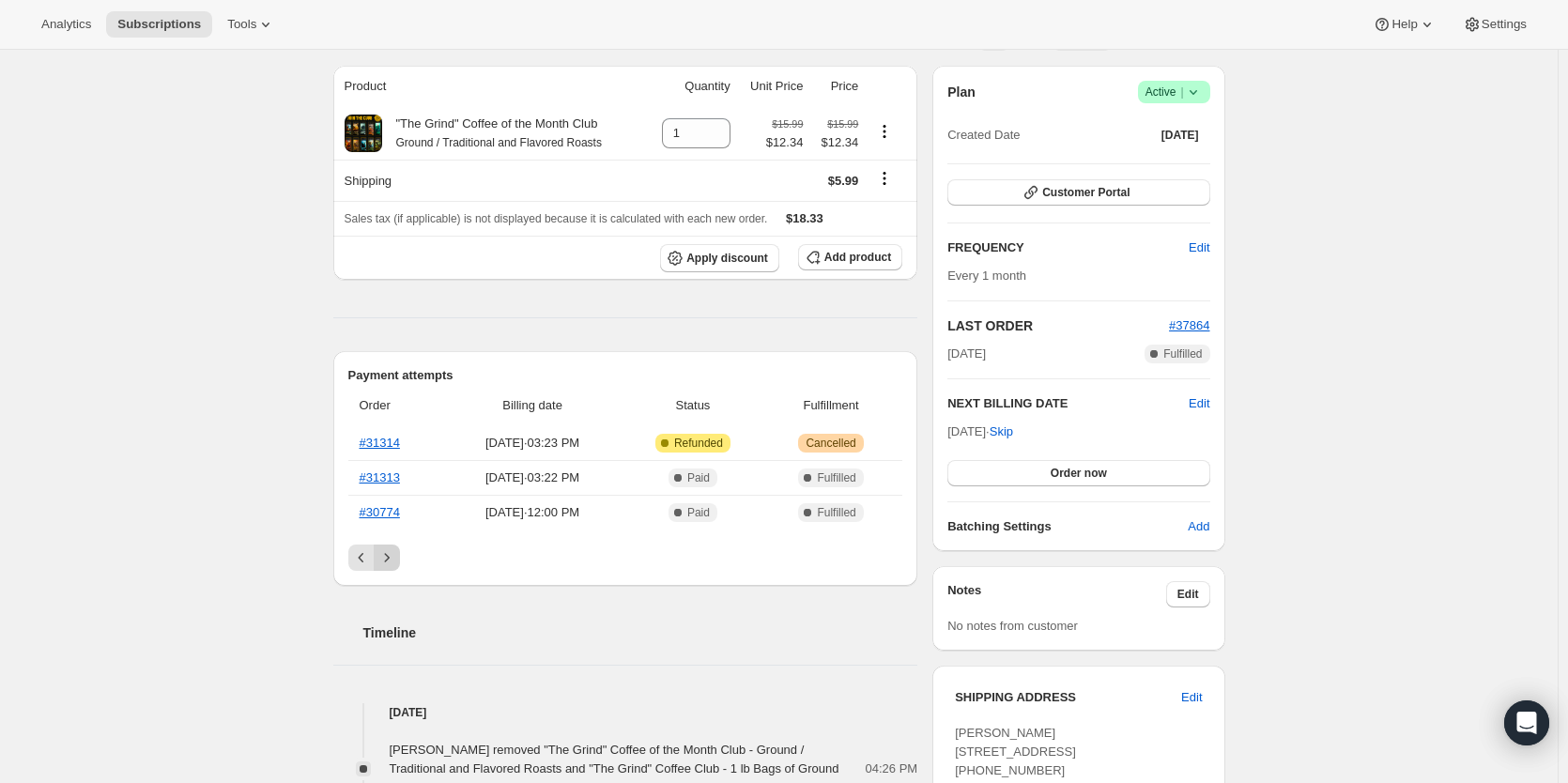
click at [394, 553] on icon "Next" at bounding box center [387, 558] width 19 height 19
click at [394, 553] on button "Next" at bounding box center [386, 557] width 26 height 26
click at [394, 553] on icon "Next" at bounding box center [387, 558] width 19 height 19
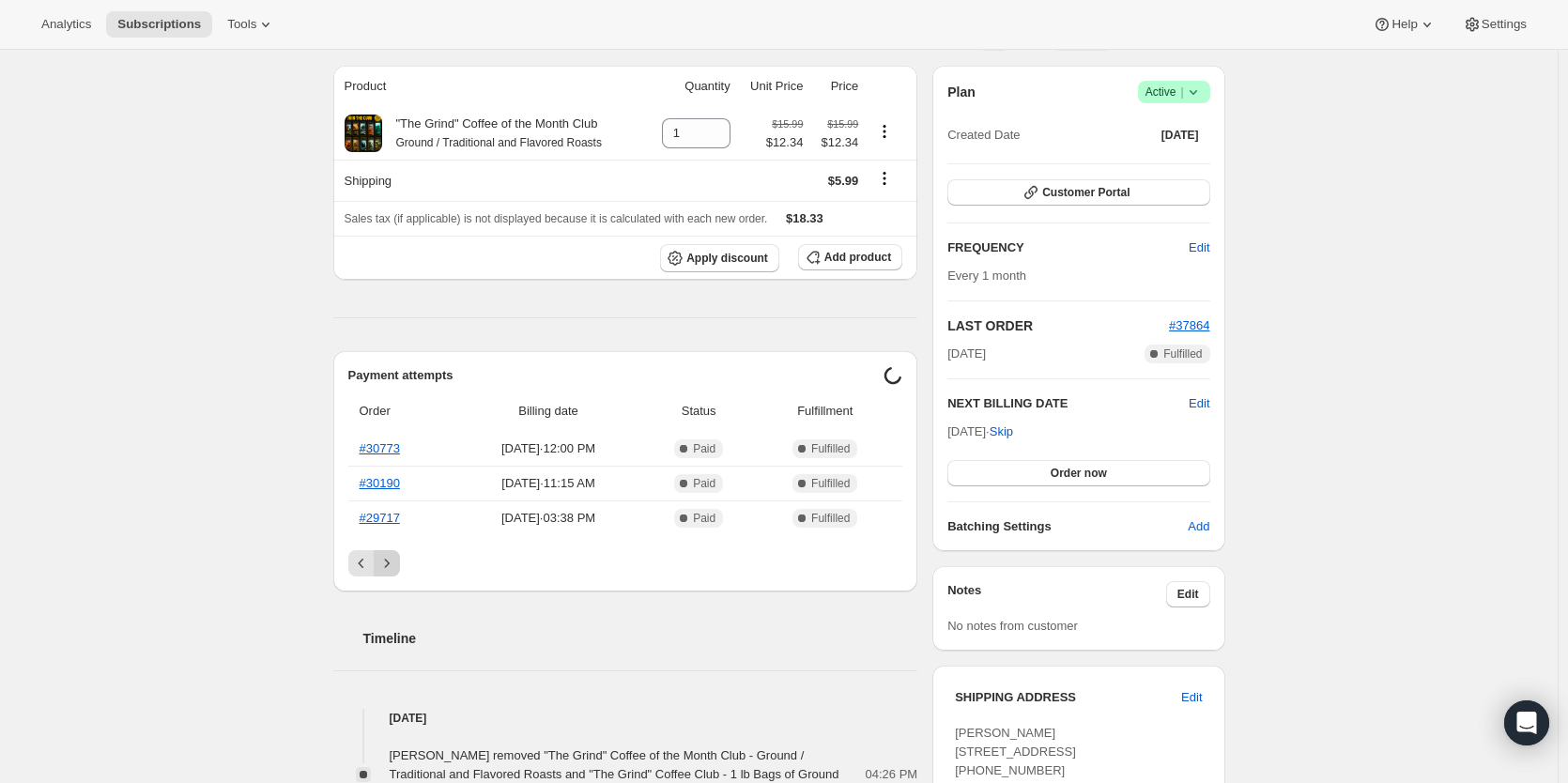
click at [394, 553] on button "Next" at bounding box center [386, 563] width 26 height 26
click at [394, 553] on icon "Next" at bounding box center [387, 558] width 19 height 19
click at [394, 553] on button "Next" at bounding box center [386, 557] width 26 height 26
click at [394, 554] on icon "Next" at bounding box center [387, 564] width 19 height 19
click at [394, 553] on button "Next" at bounding box center [386, 563] width 26 height 26
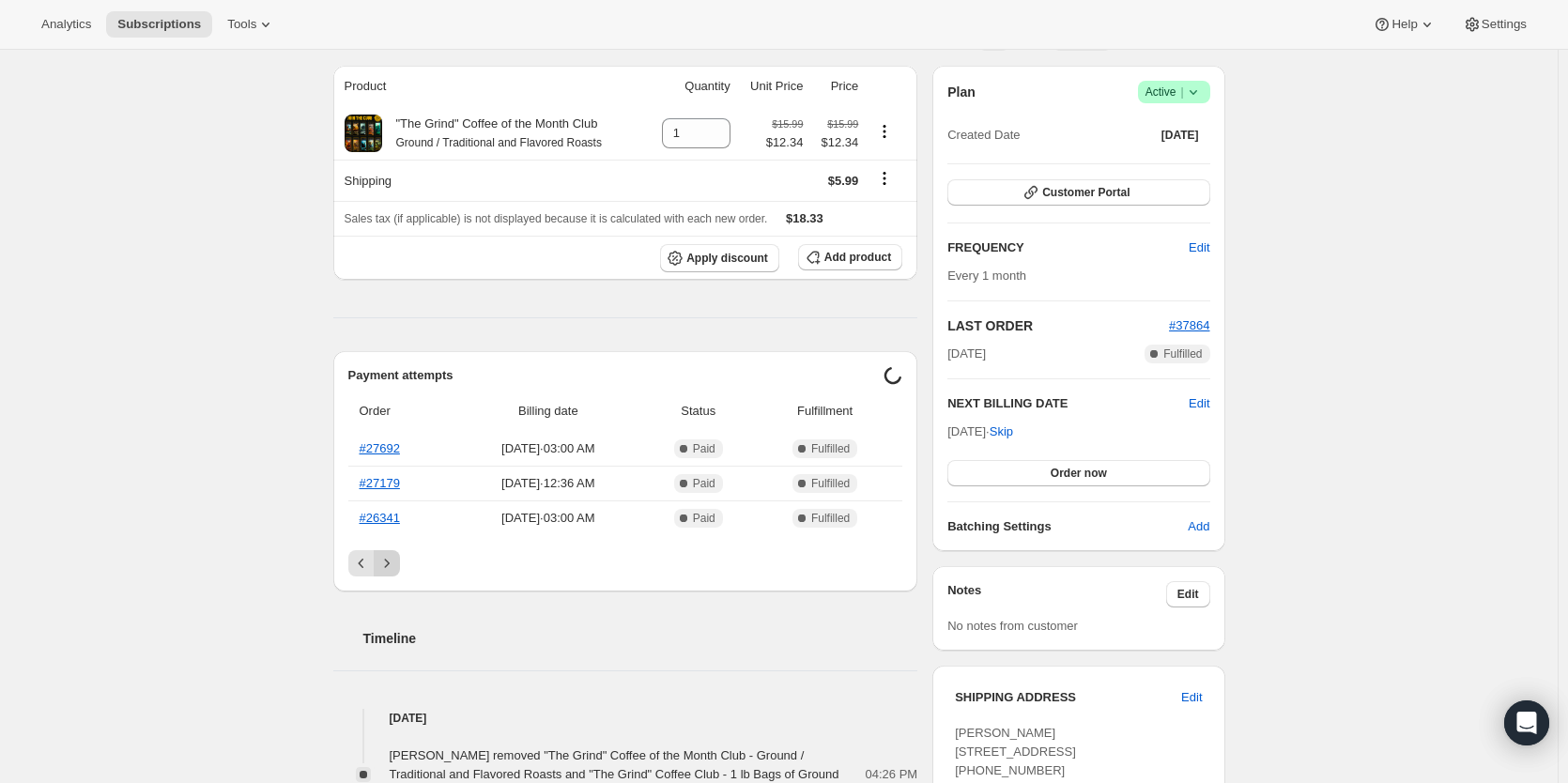
click at [394, 554] on icon "Next" at bounding box center [387, 564] width 19 height 19
click at [394, 553] on button "Next" at bounding box center [386, 563] width 26 height 26
click at [394, 553] on icon "Next" at bounding box center [387, 558] width 19 height 19
click at [394, 553] on button "Next" at bounding box center [386, 557] width 26 height 26
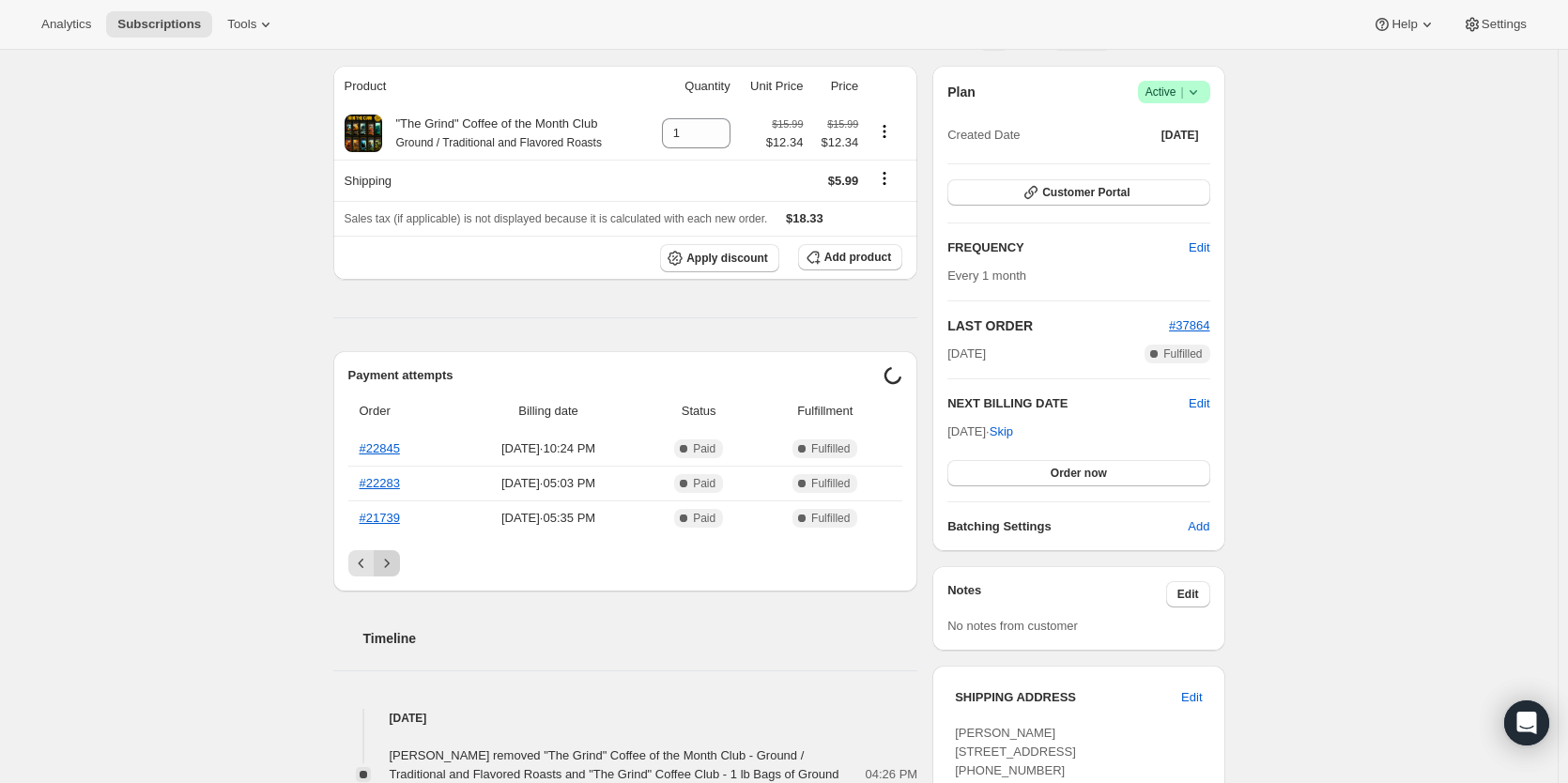
click at [394, 553] on button "Next" at bounding box center [386, 563] width 26 height 26
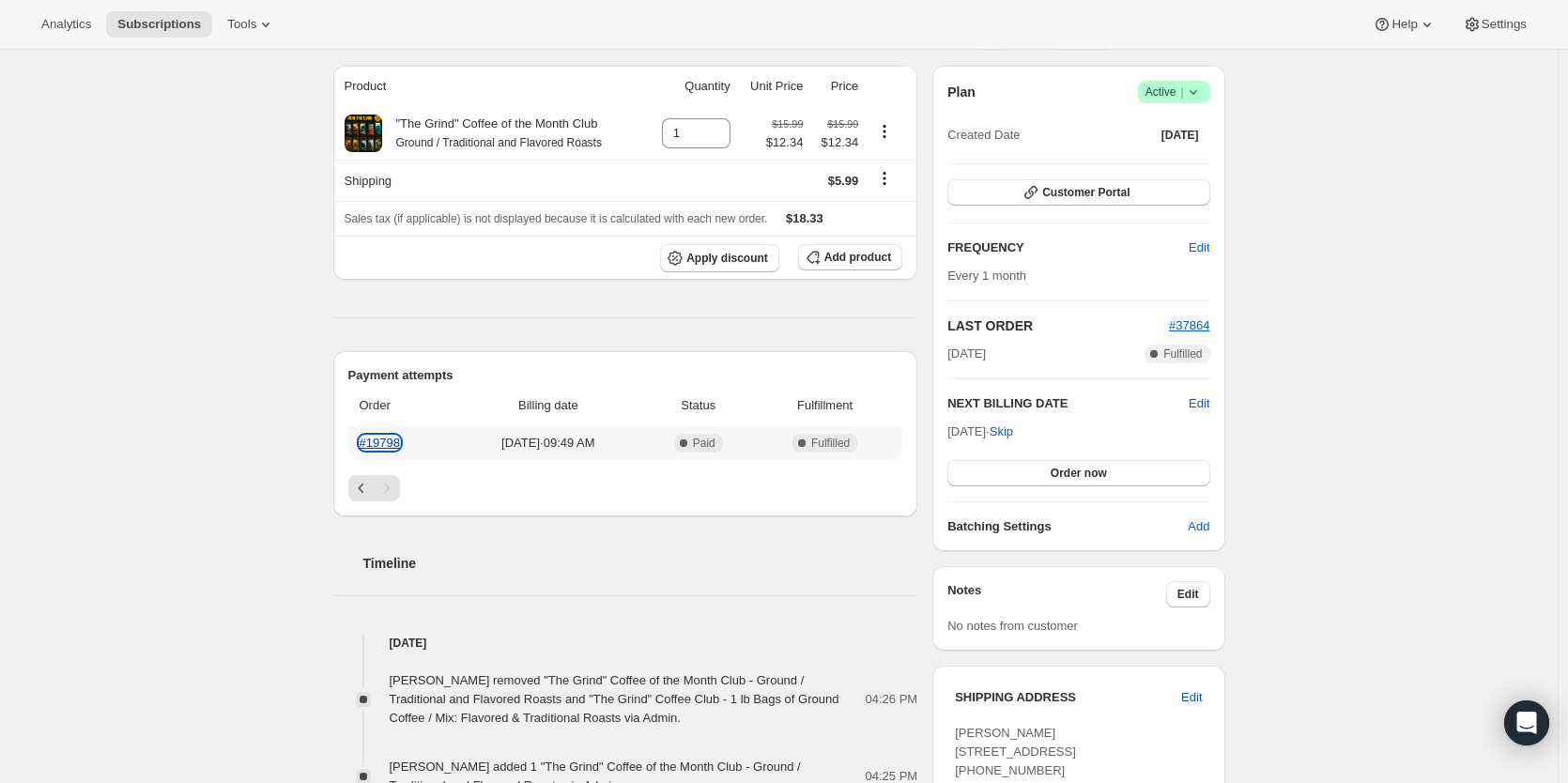
click at [385, 447] on link "#19798" at bounding box center [380, 443] width 40 height 14
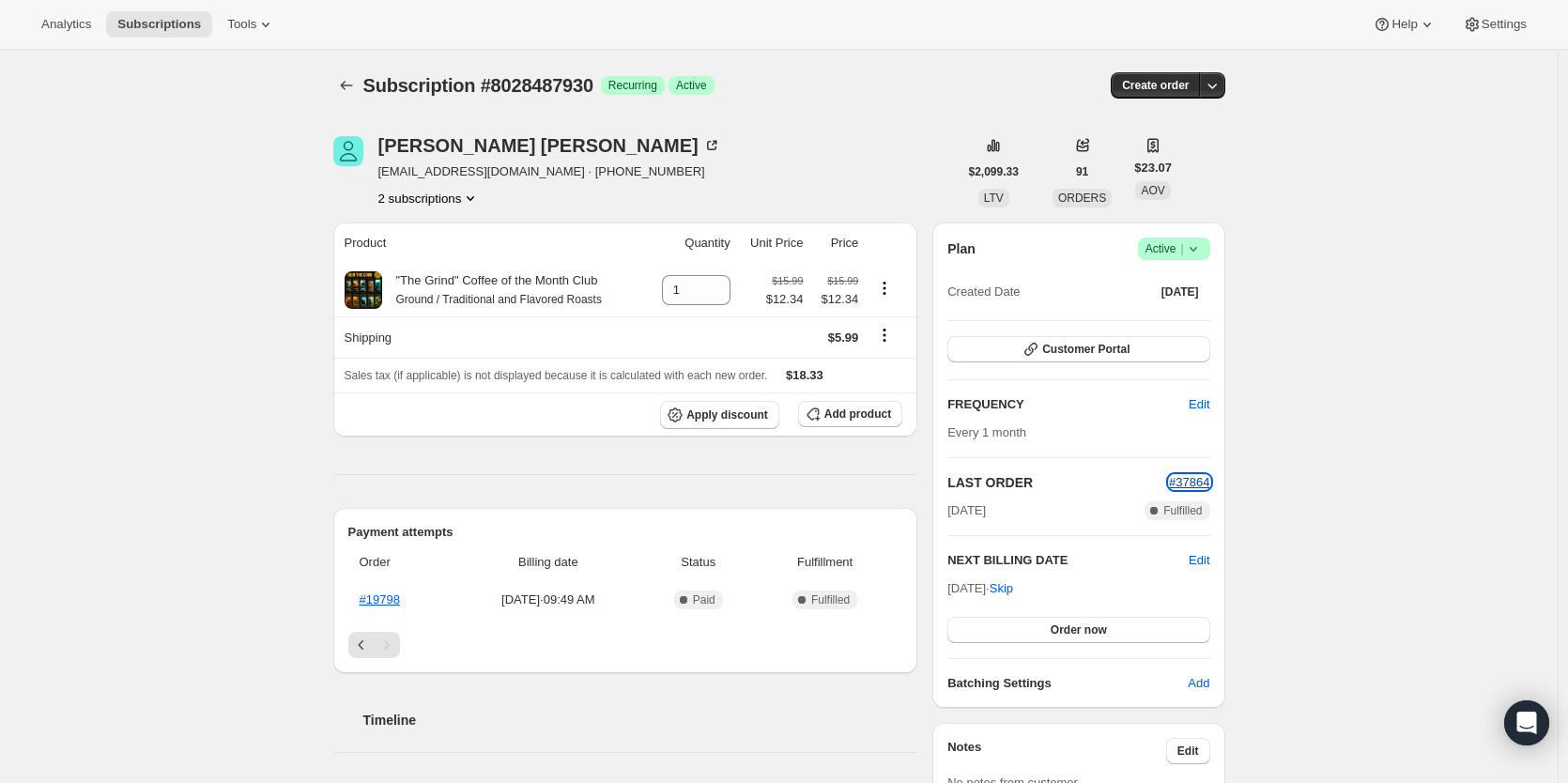
click at [1193, 486] on span "#37864" at bounding box center [1189, 482] width 40 height 14
click at [1158, 85] on span "Create order" at bounding box center [1156, 85] width 67 height 15
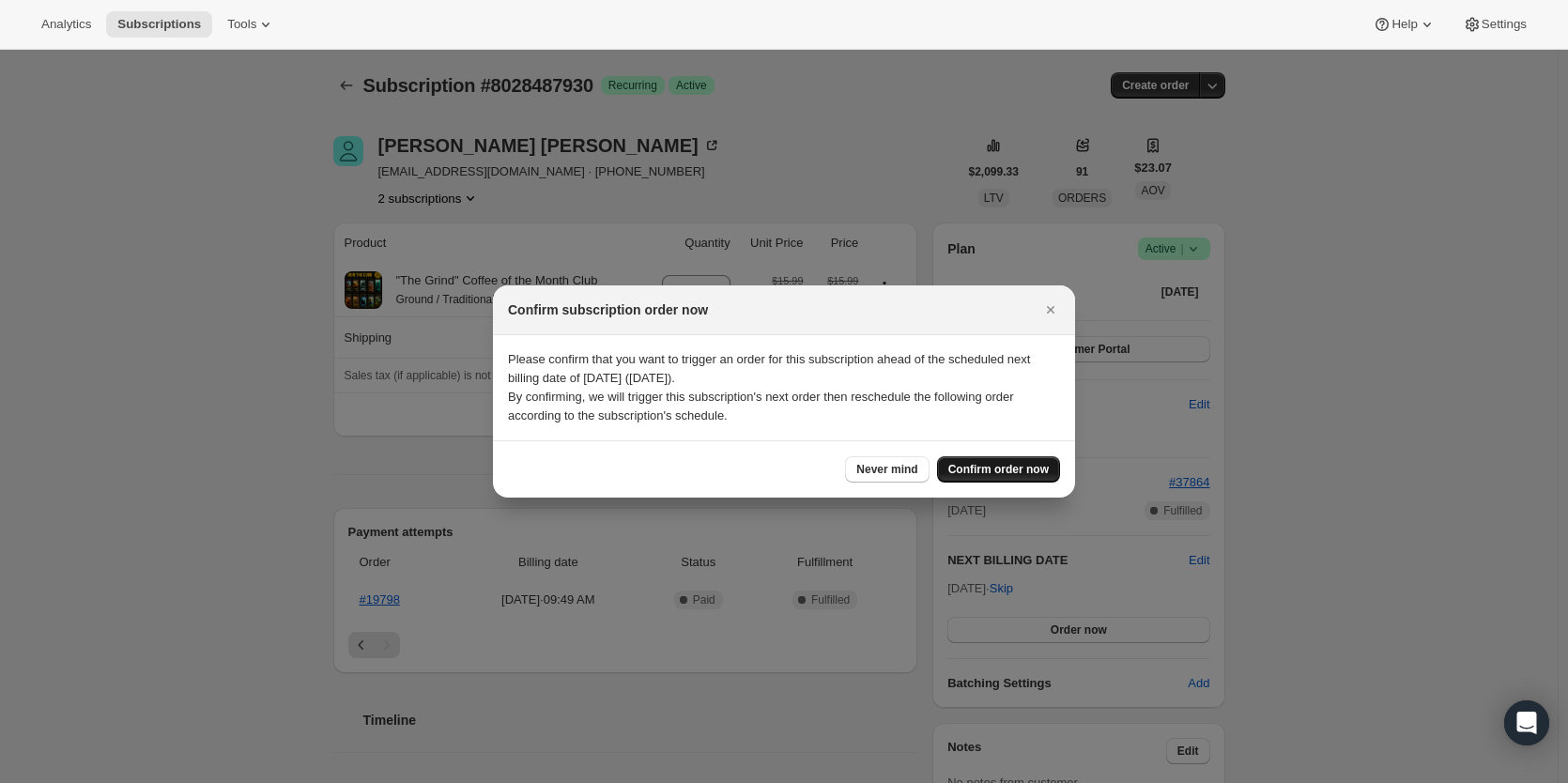
click at [1003, 481] on button "Confirm order now" at bounding box center [999, 469] width 123 height 26
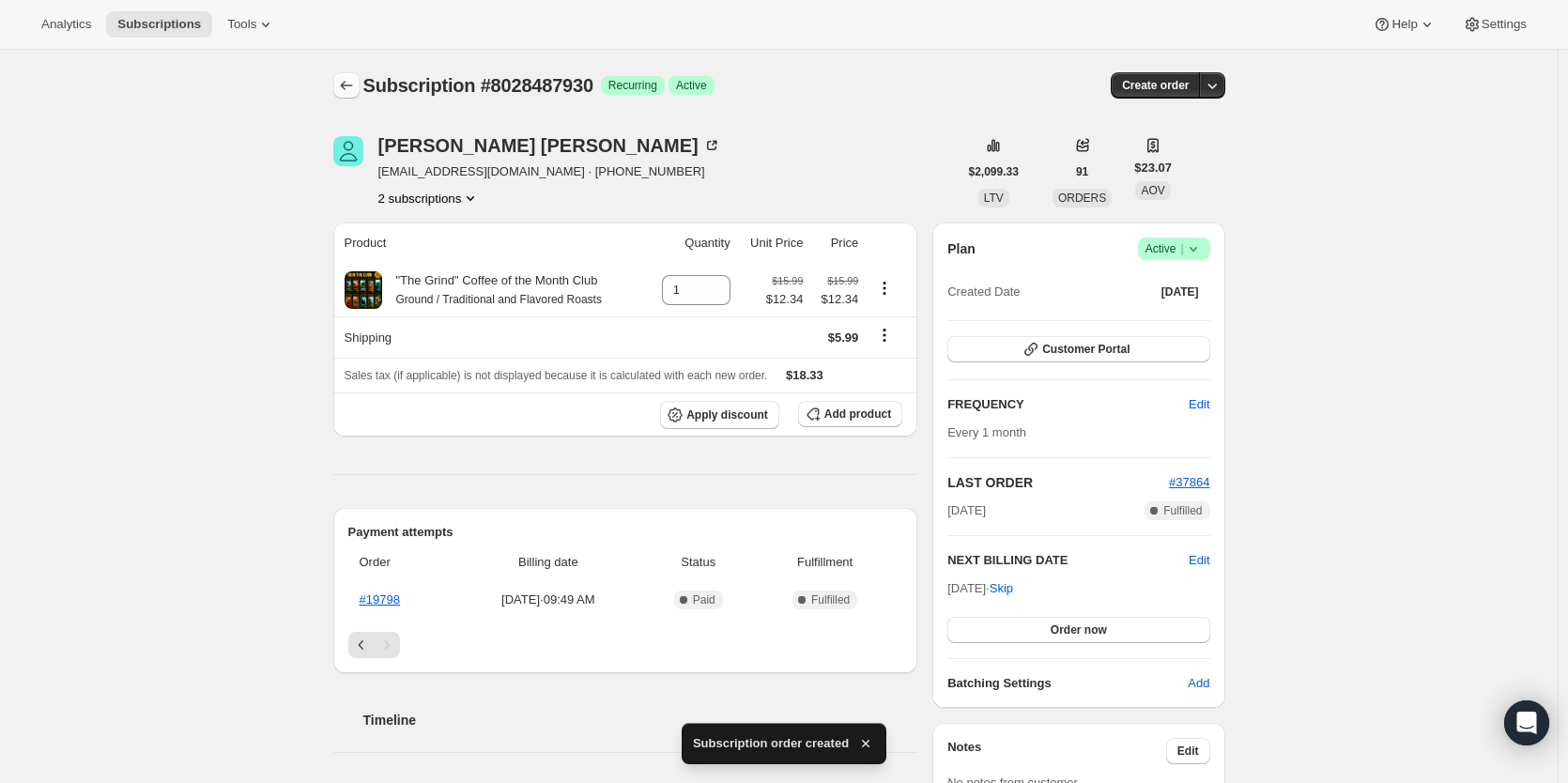
click at [347, 80] on icon "Subscriptions" at bounding box center [347, 85] width 19 height 19
